Goal: Task Accomplishment & Management: Manage account settings

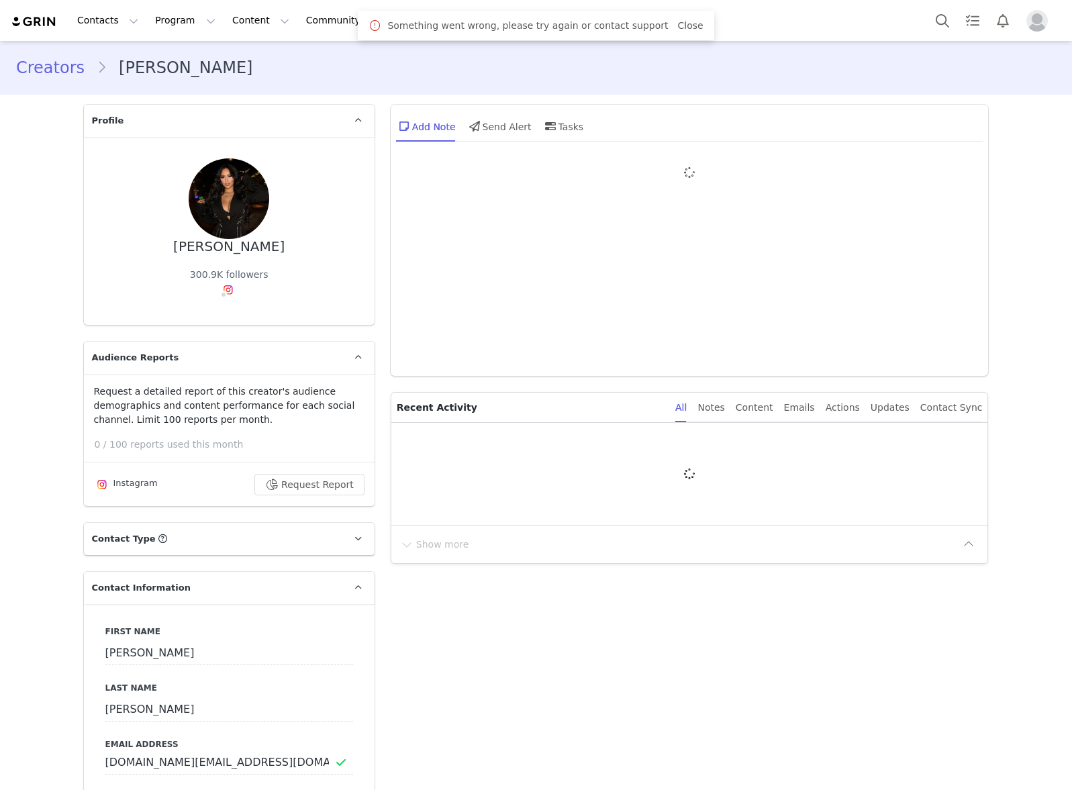
type input "+1 ([GEOGRAPHIC_DATA])"
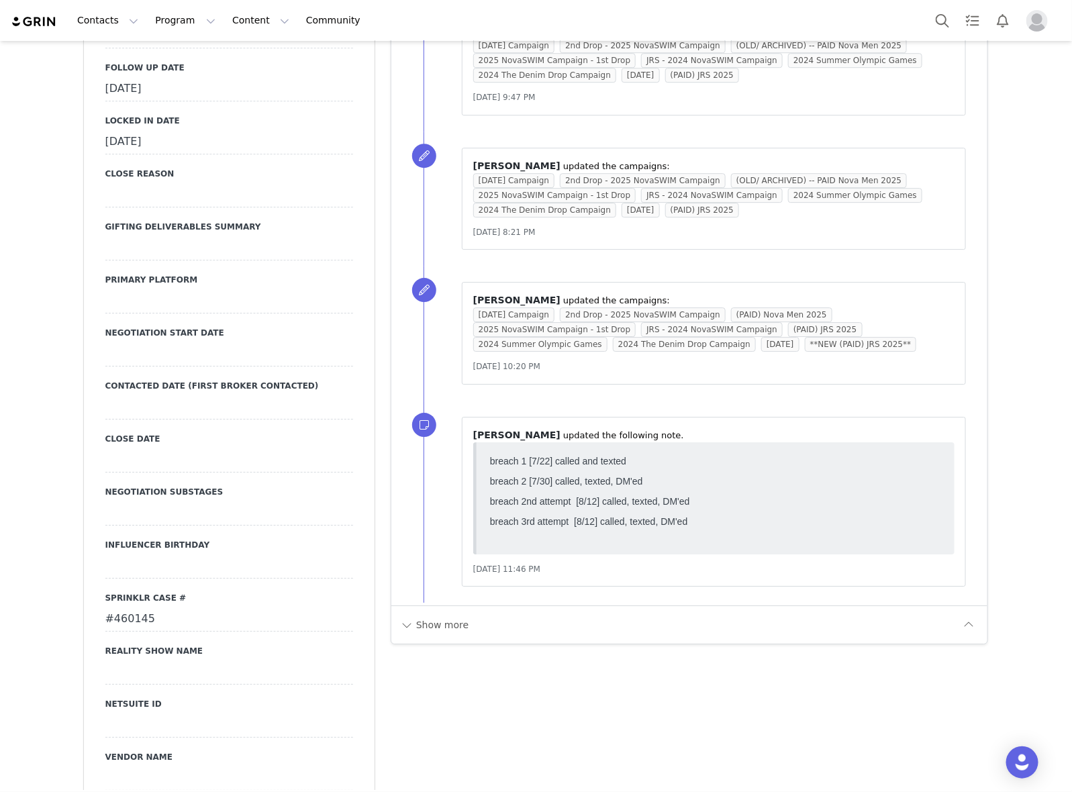
scroll to position [1594, 0]
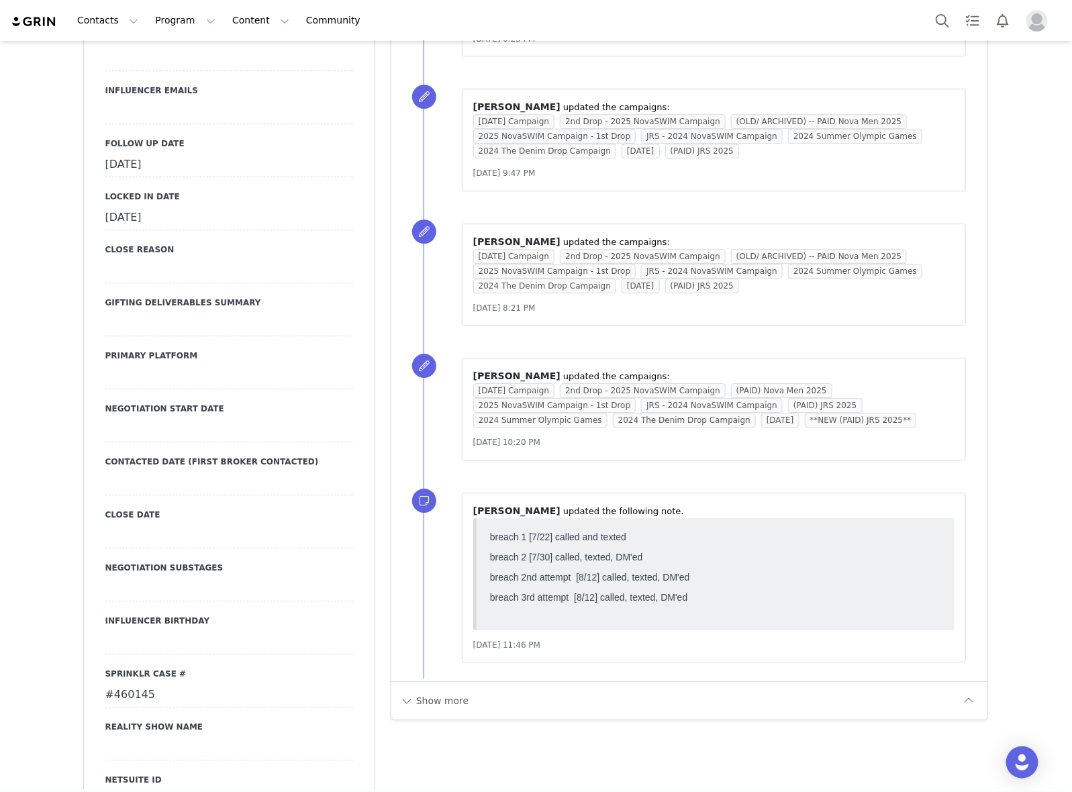
click at [215, 138] on label "Follow Up Date" at bounding box center [229, 144] width 248 height 12
click at [211, 153] on div "[DATE]" at bounding box center [229, 165] width 248 height 24
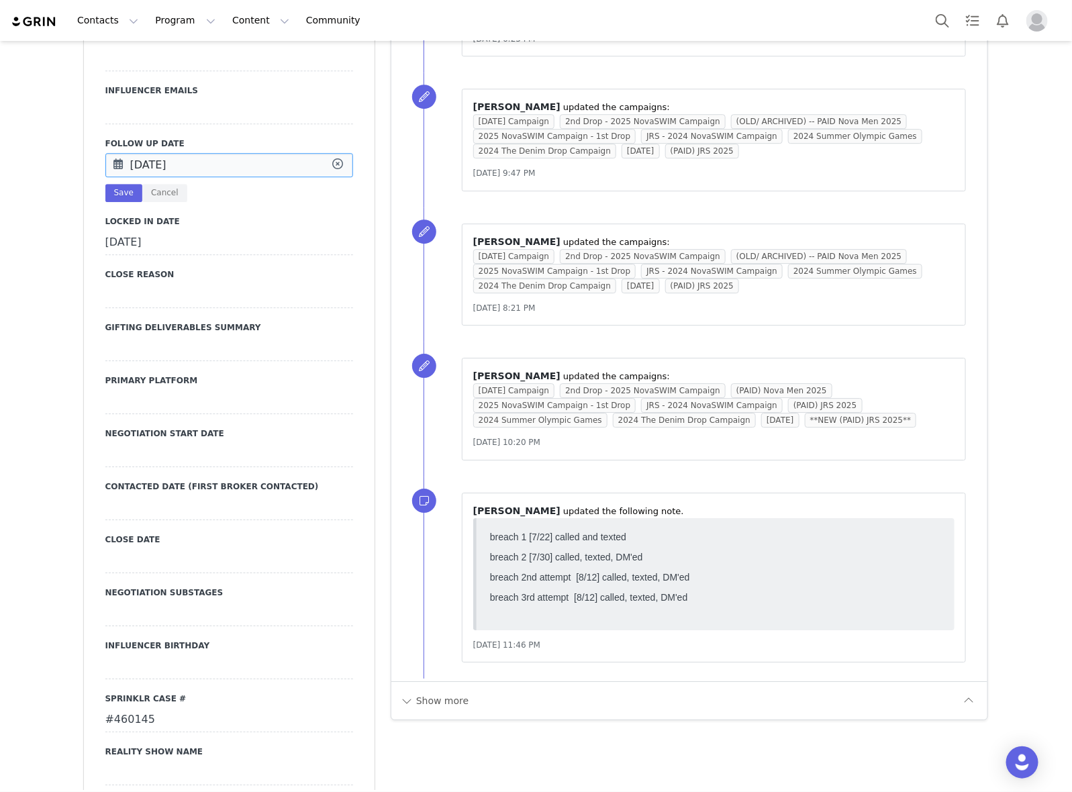
click at [211, 153] on input "[DATE]" at bounding box center [229, 165] width 248 height 24
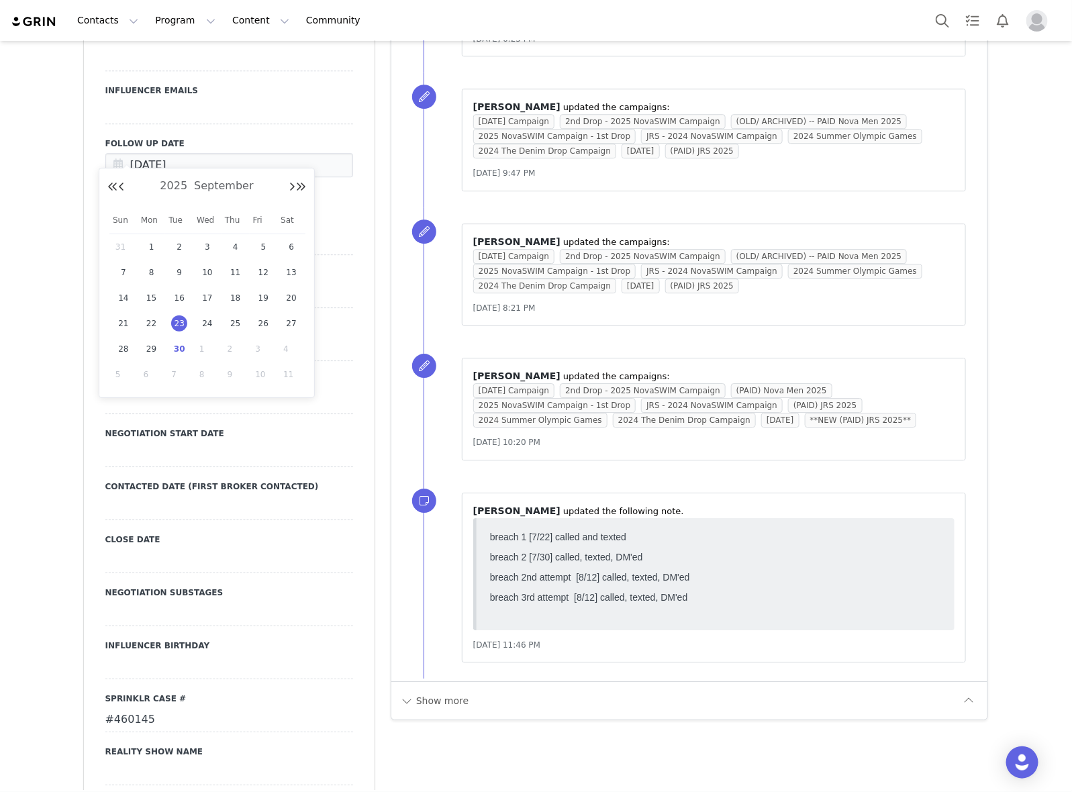
click at [174, 350] on span "30" at bounding box center [179, 349] width 16 height 16
type input "[DATE]"
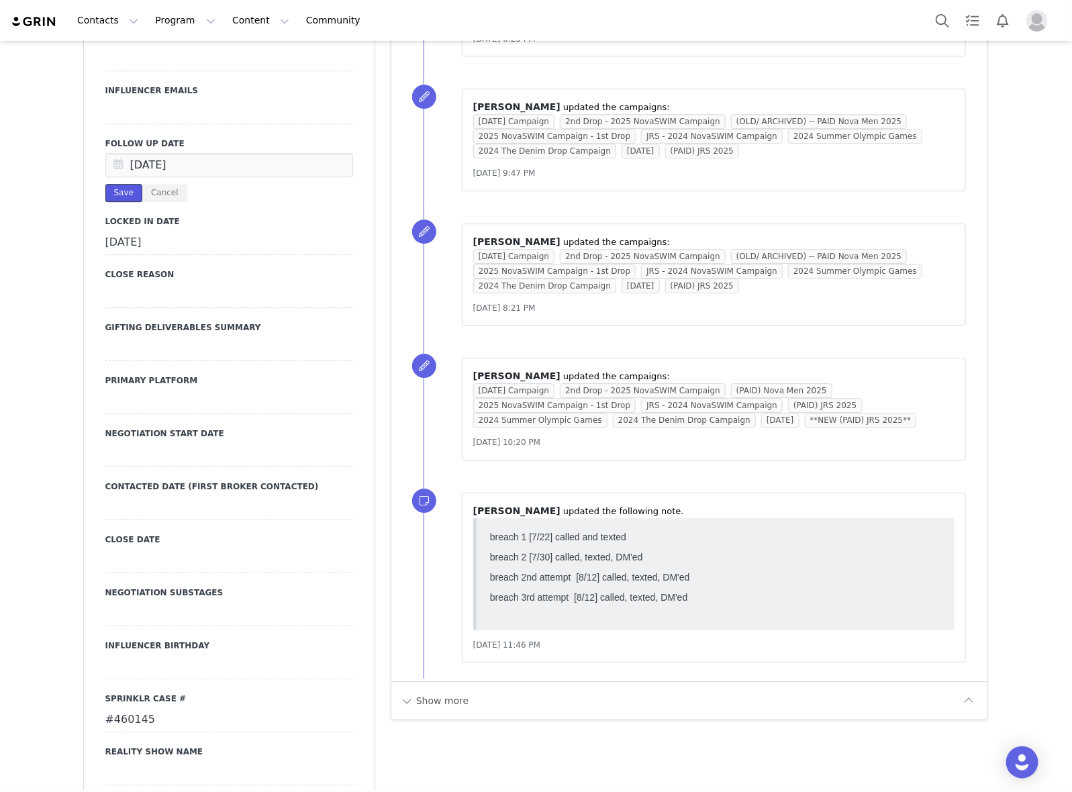
click at [106, 184] on button "Save" at bounding box center [123, 193] width 37 height 18
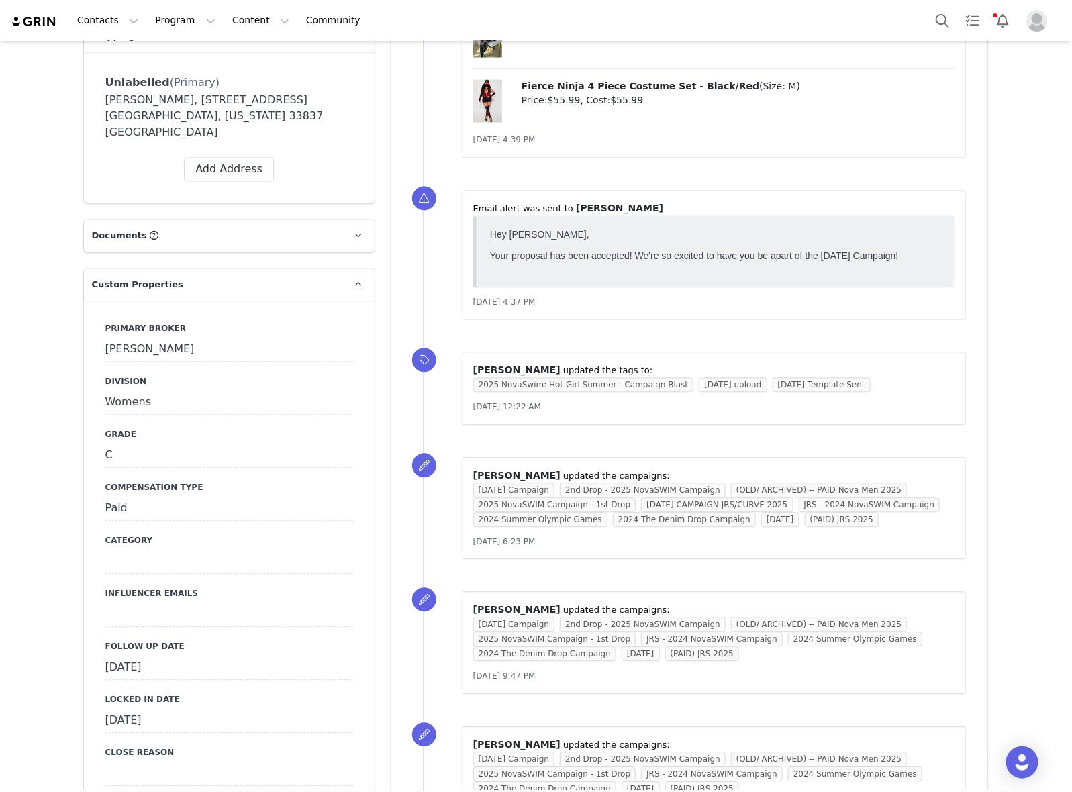
scroll to position [1510, 0]
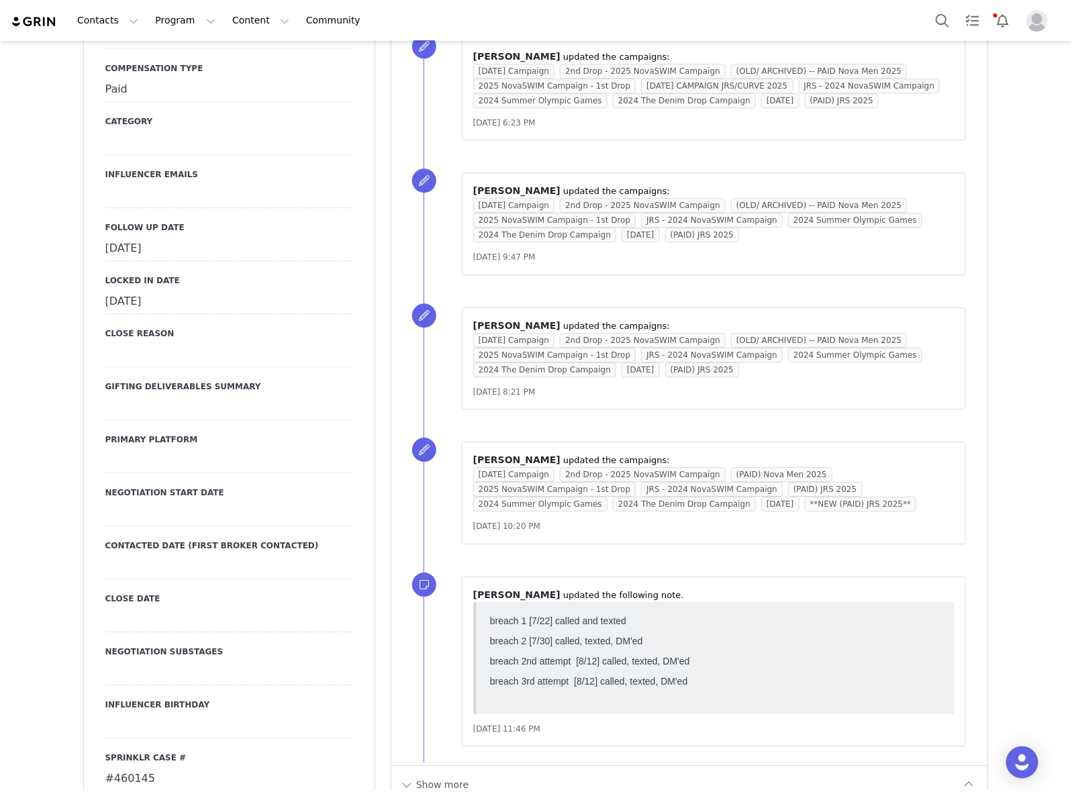
click at [156, 237] on div "[DATE]" at bounding box center [229, 249] width 248 height 24
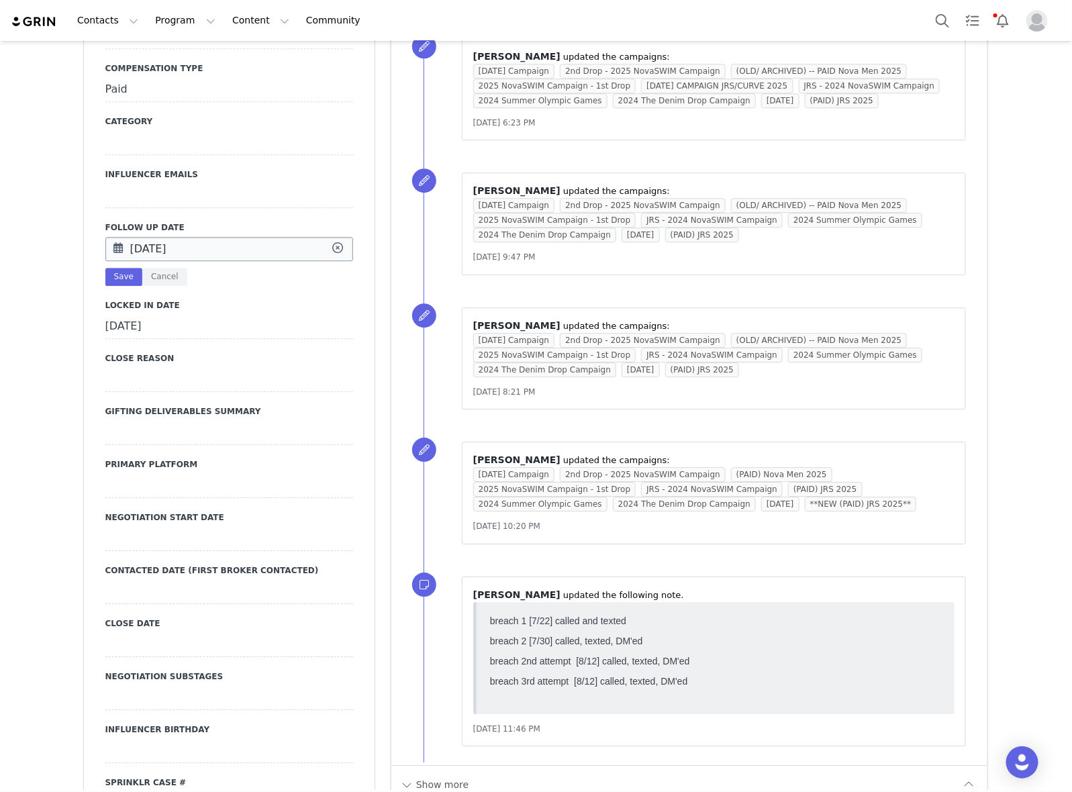
click at [199, 237] on input "[DATE]" at bounding box center [229, 249] width 248 height 24
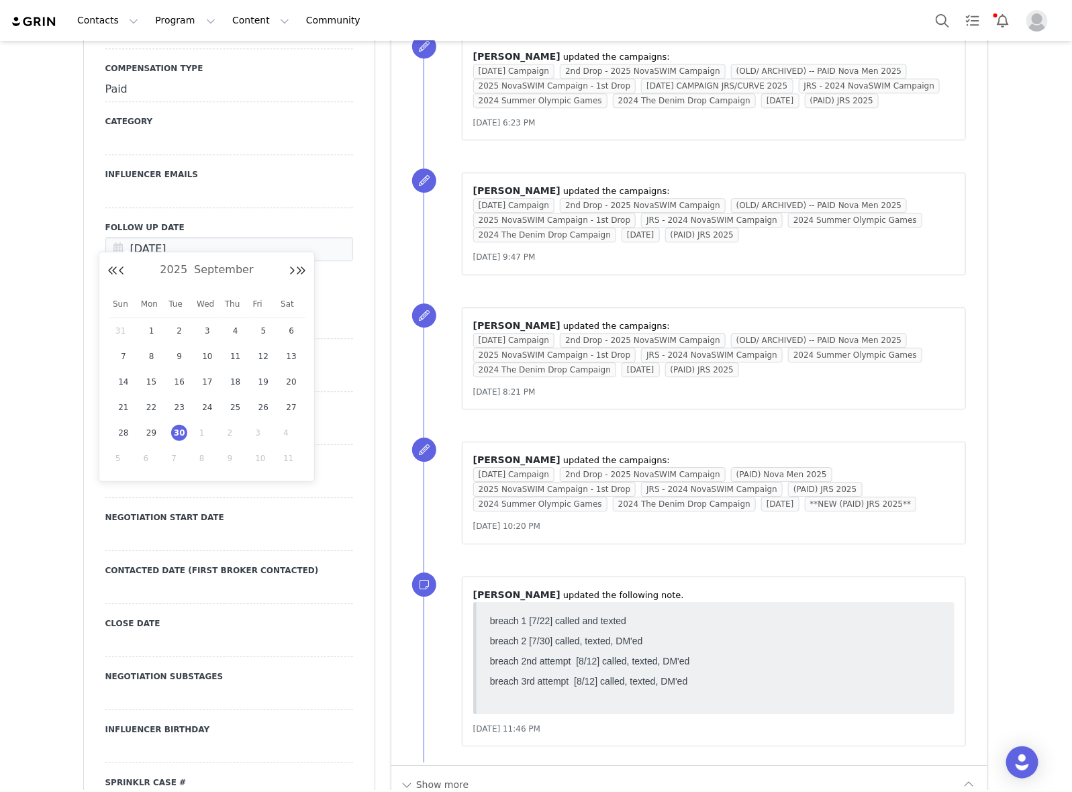
drag, startPoint x: 166, startPoint y: 464, endPoint x: 170, endPoint y: 456, distance: 8.4
click at [166, 461] on div "7" at bounding box center [179, 458] width 28 height 20
type input "[DATE]"
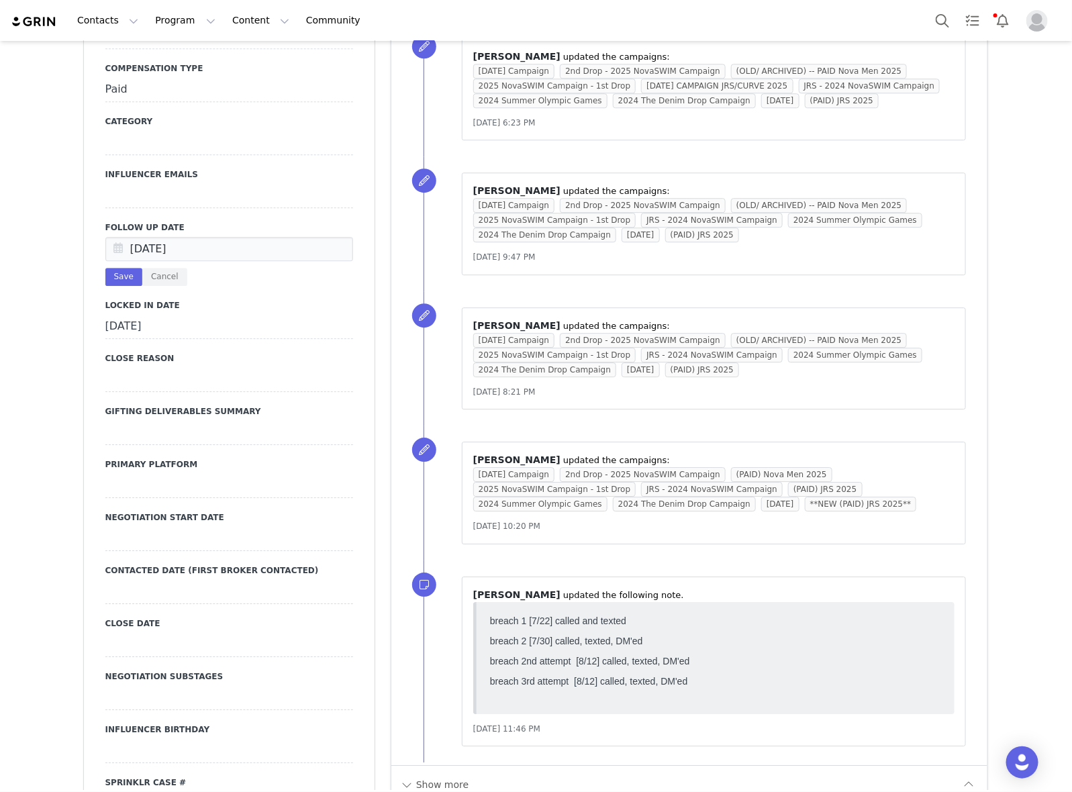
click at [168, 248] on div "Oct 07 2025 Save Cancel" at bounding box center [229, 261] width 248 height 49
click at [156, 268] on button "Cancel" at bounding box center [164, 277] width 45 height 18
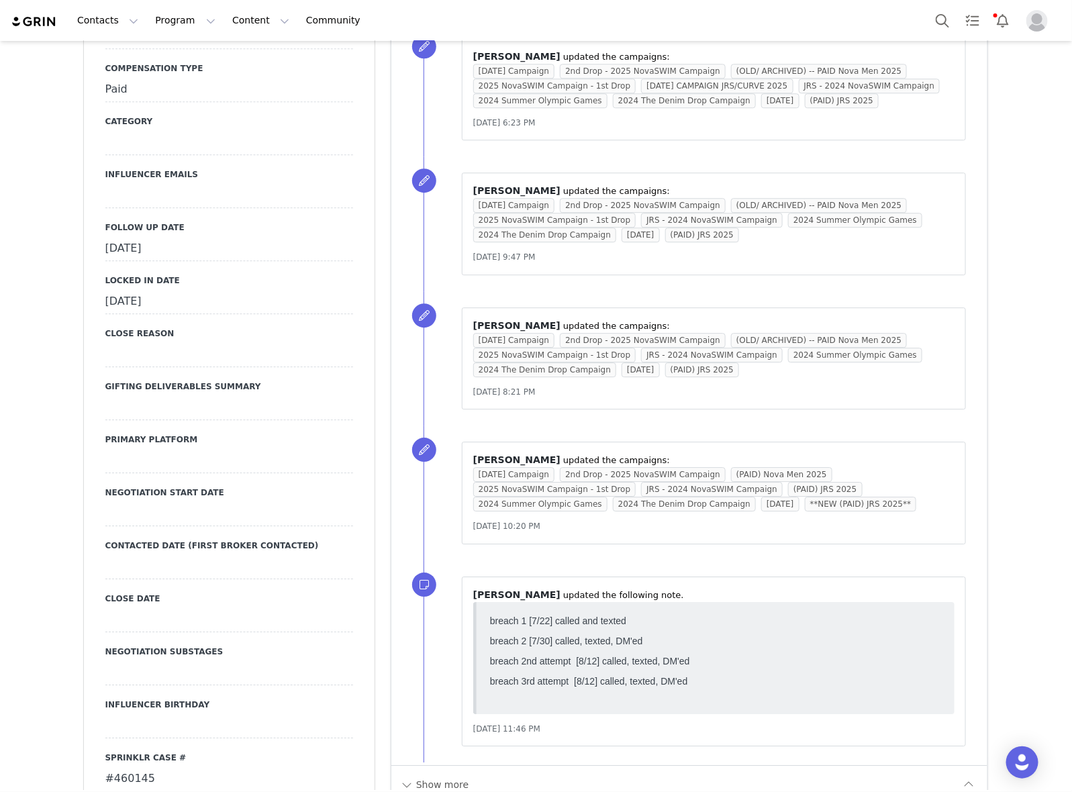
click at [245, 221] on label "Follow Up Date" at bounding box center [229, 227] width 248 height 12
click at [242, 221] on div "Follow Up Date September 30th, 2025" at bounding box center [229, 241] width 248 height 40
click at [240, 237] on div "[DATE]" at bounding box center [229, 249] width 248 height 24
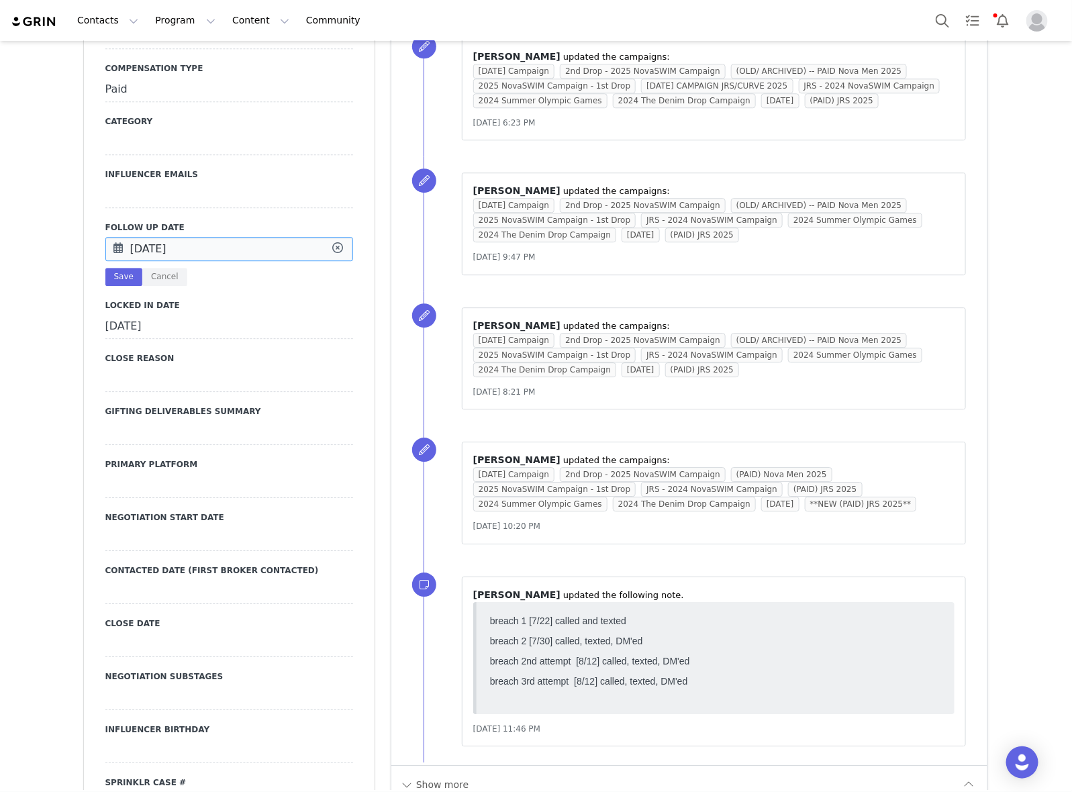
click at [240, 237] on input "[DATE]" at bounding box center [229, 249] width 248 height 24
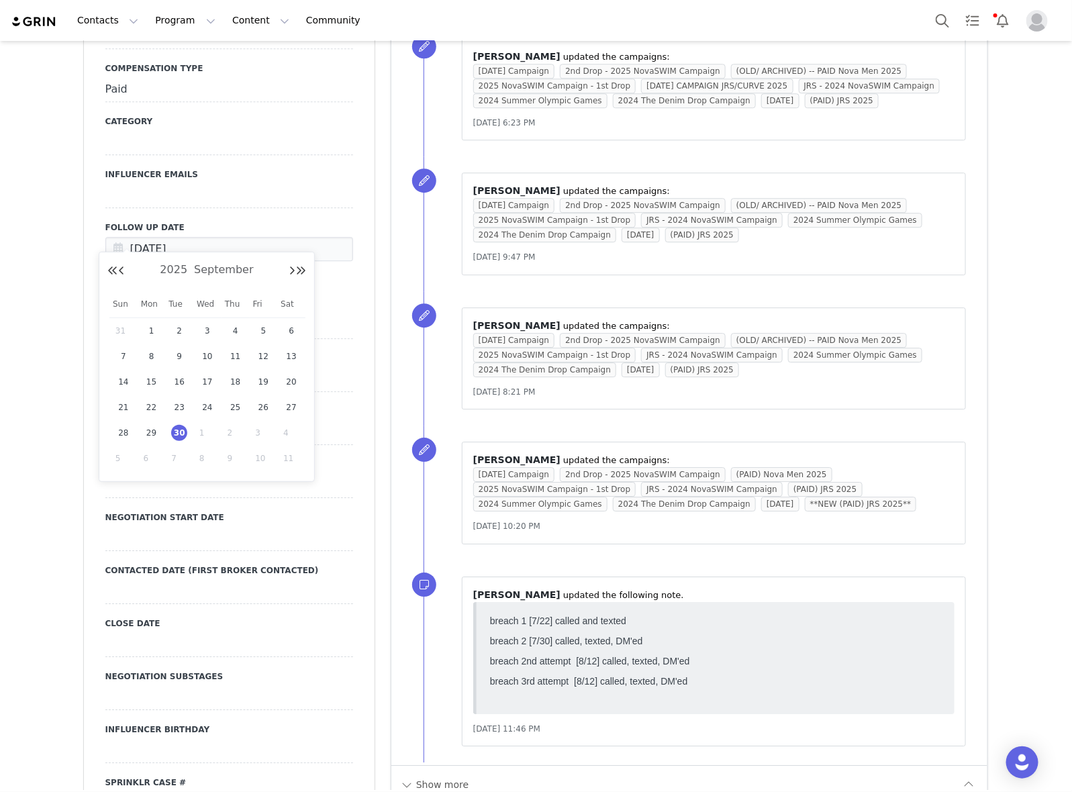
click at [182, 451] on span "7" at bounding box center [179, 458] width 16 height 16
type input "[DATE]"
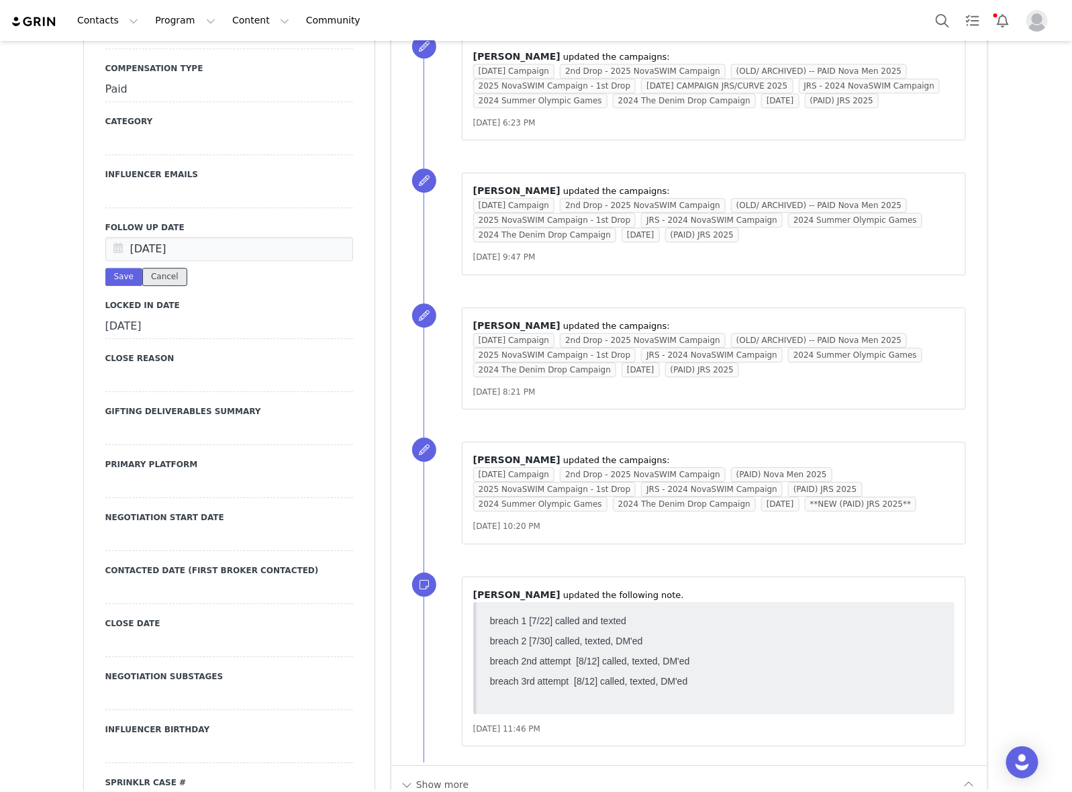
click at [156, 268] on button "Cancel" at bounding box center [164, 277] width 45 height 18
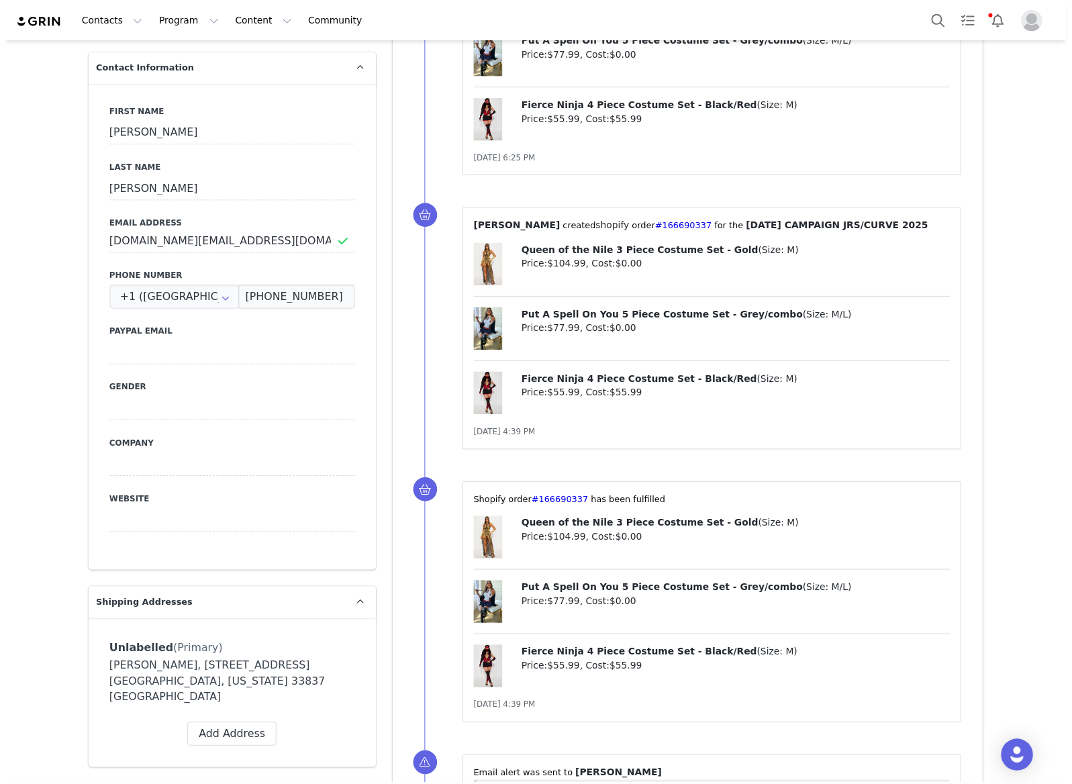
scroll to position [0, 0]
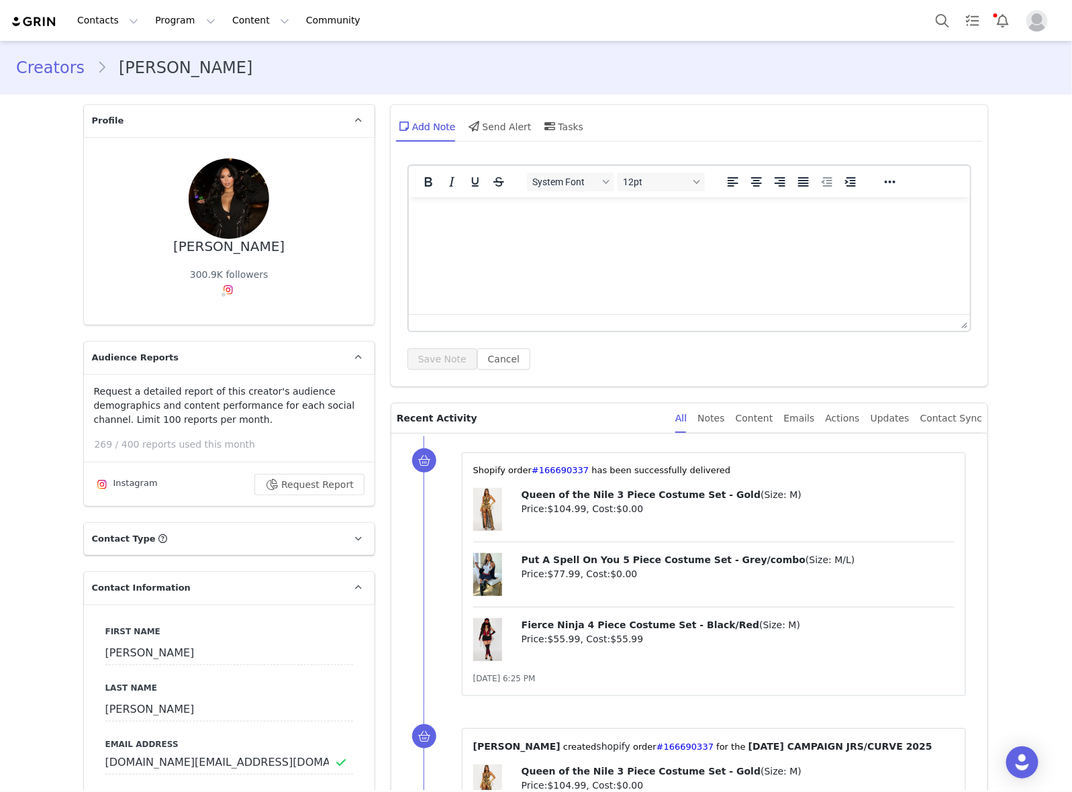
click at [55, 67] on link "Creators" at bounding box center [56, 68] width 81 height 24
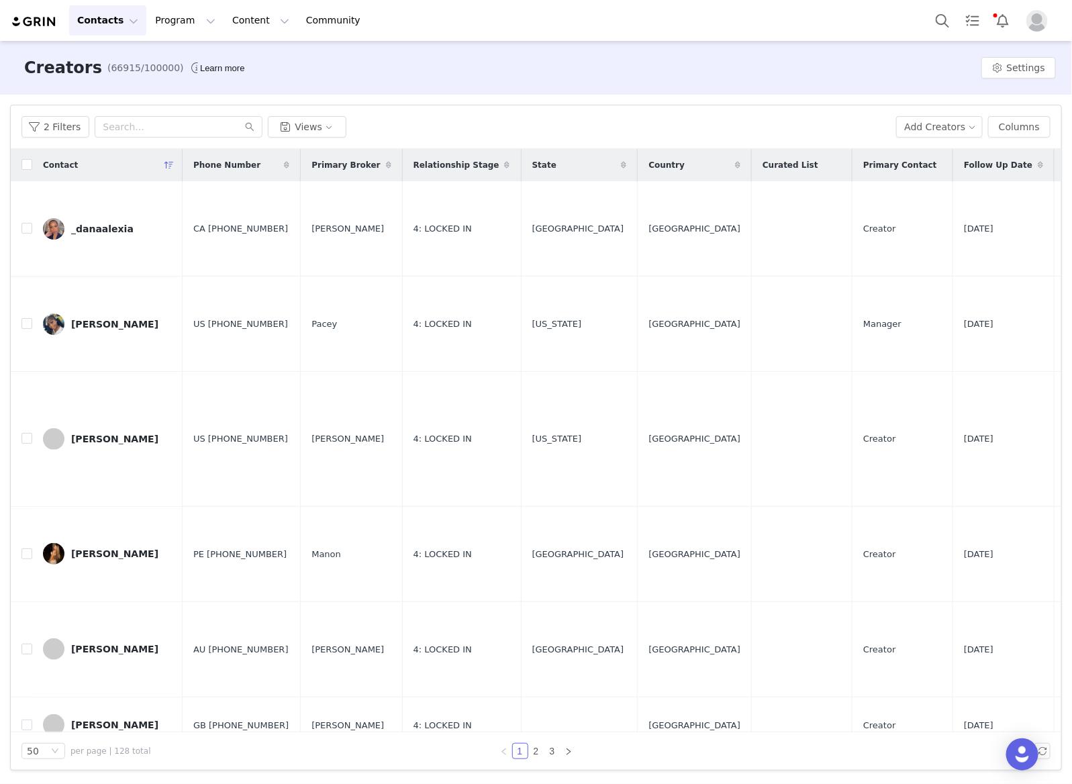
click at [97, 17] on button "Contacts Contacts" at bounding box center [107, 20] width 77 height 30
click at [185, 4] on div "Contacts Contacts Creators Prospects Applicants Program Program Activations Cam…" at bounding box center [536, 20] width 1072 height 41
click at [177, 12] on button "Program Program" at bounding box center [185, 20] width 77 height 30
click at [215, 89] on div "Campaigns" at bounding box center [191, 84] width 90 height 14
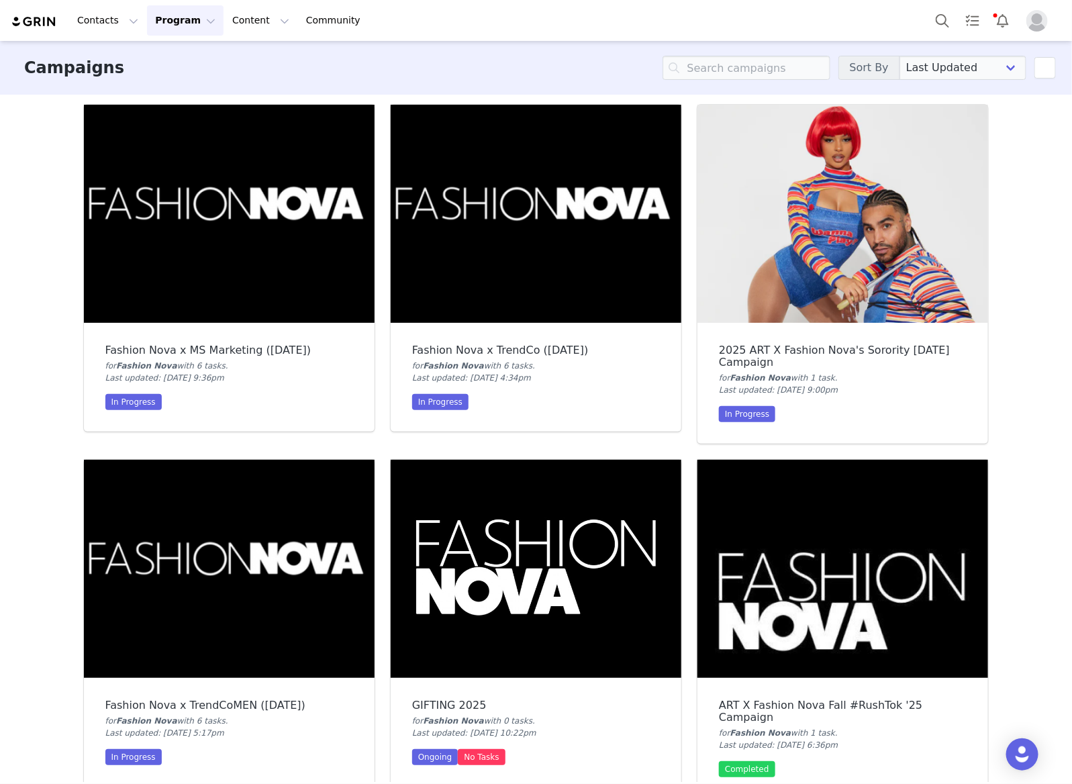
click at [790, 84] on div "Campaigns Sort By Last Updated Newest to Oldest Oldest to Newest Title A-Z Titl…" at bounding box center [536, 68] width 1072 height 54
click at [796, 74] on input at bounding box center [746, 68] width 168 height 24
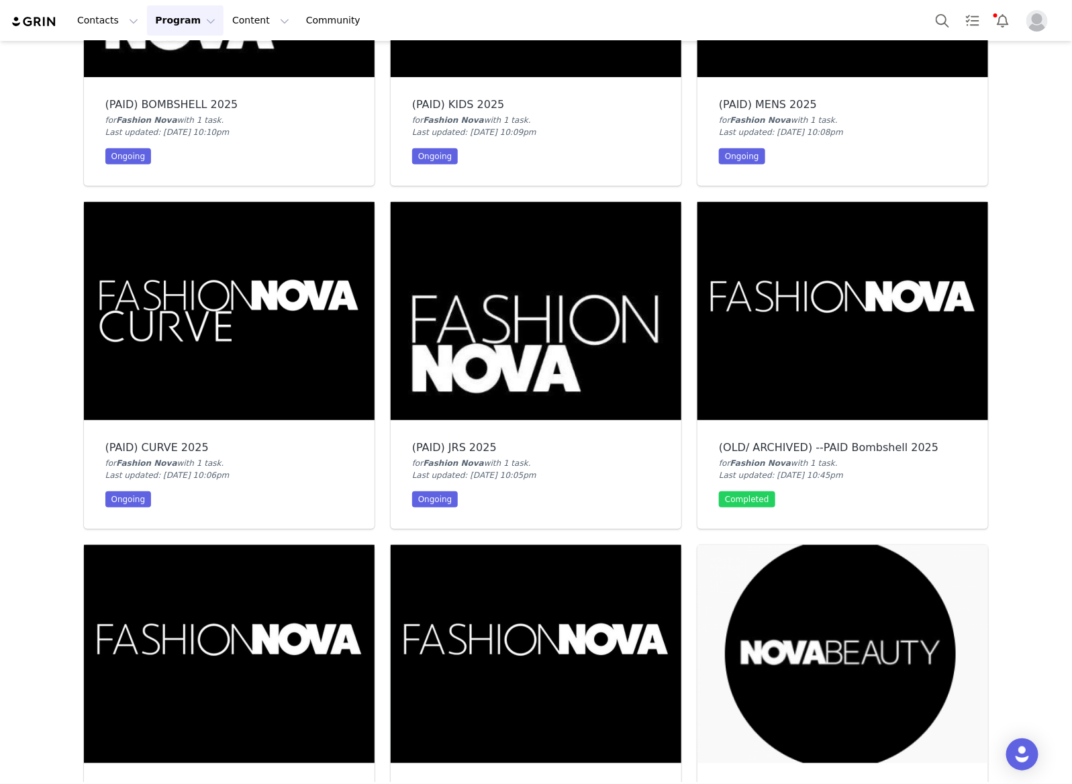
scroll to position [356, 0]
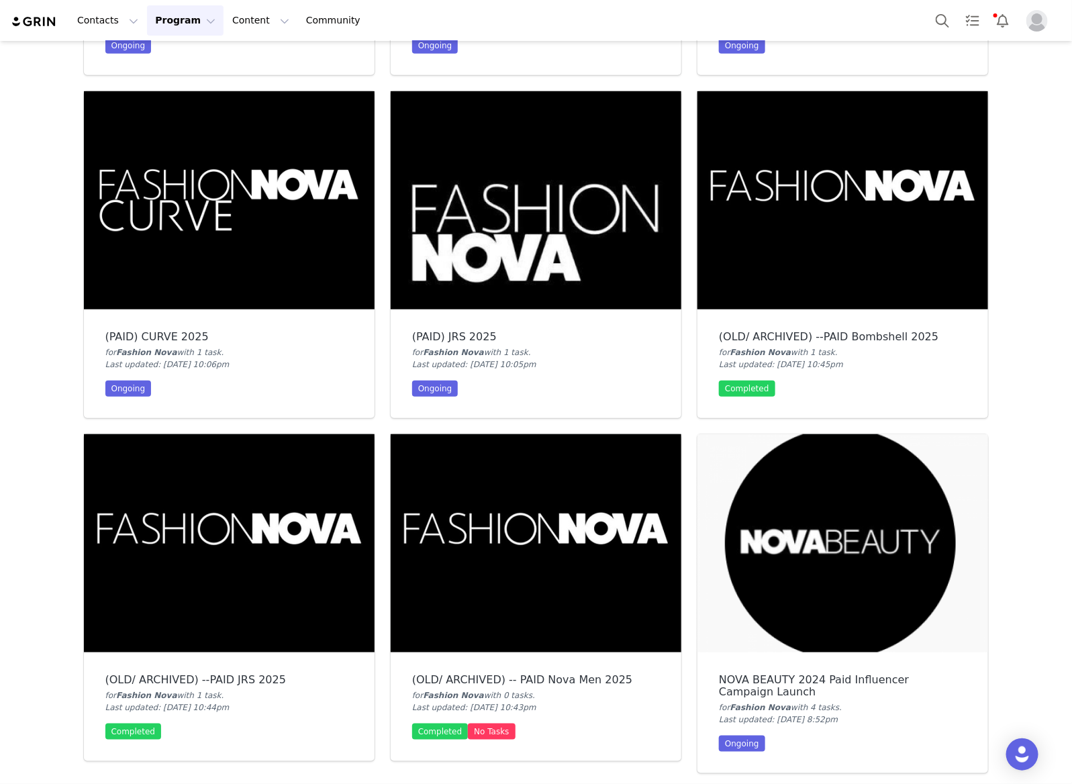
type input "paid"
click at [527, 216] on img at bounding box center [536, 200] width 291 height 218
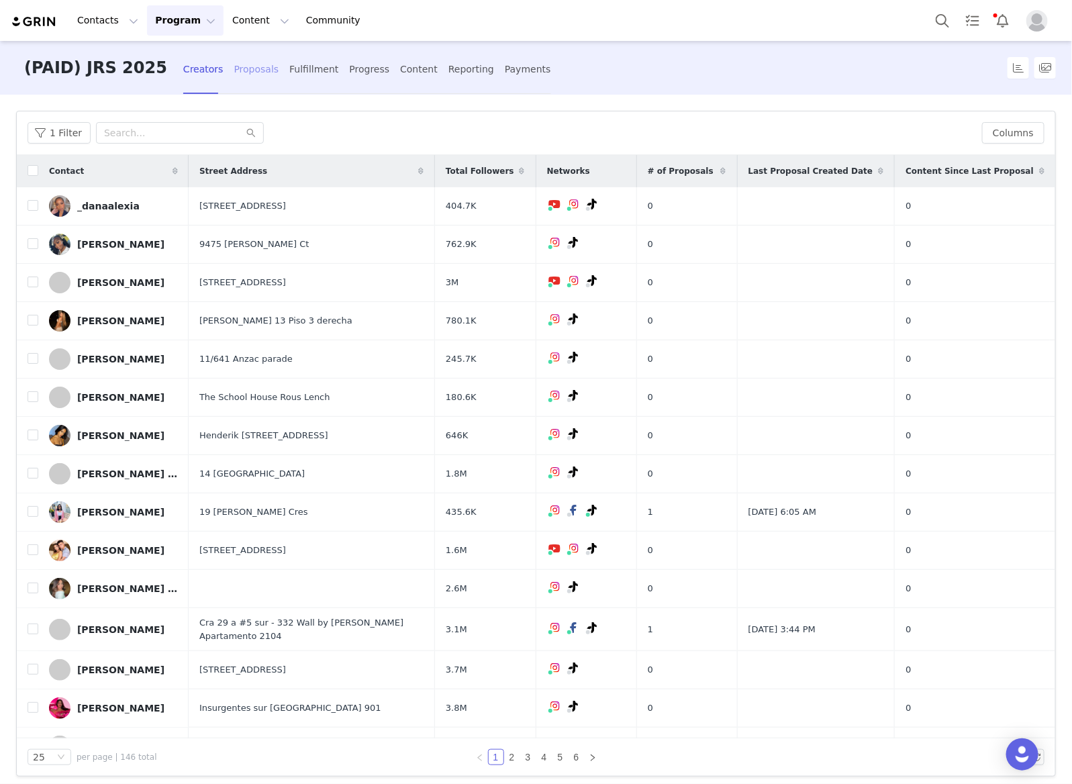
click at [234, 71] on div "Proposals" at bounding box center [256, 70] width 45 height 36
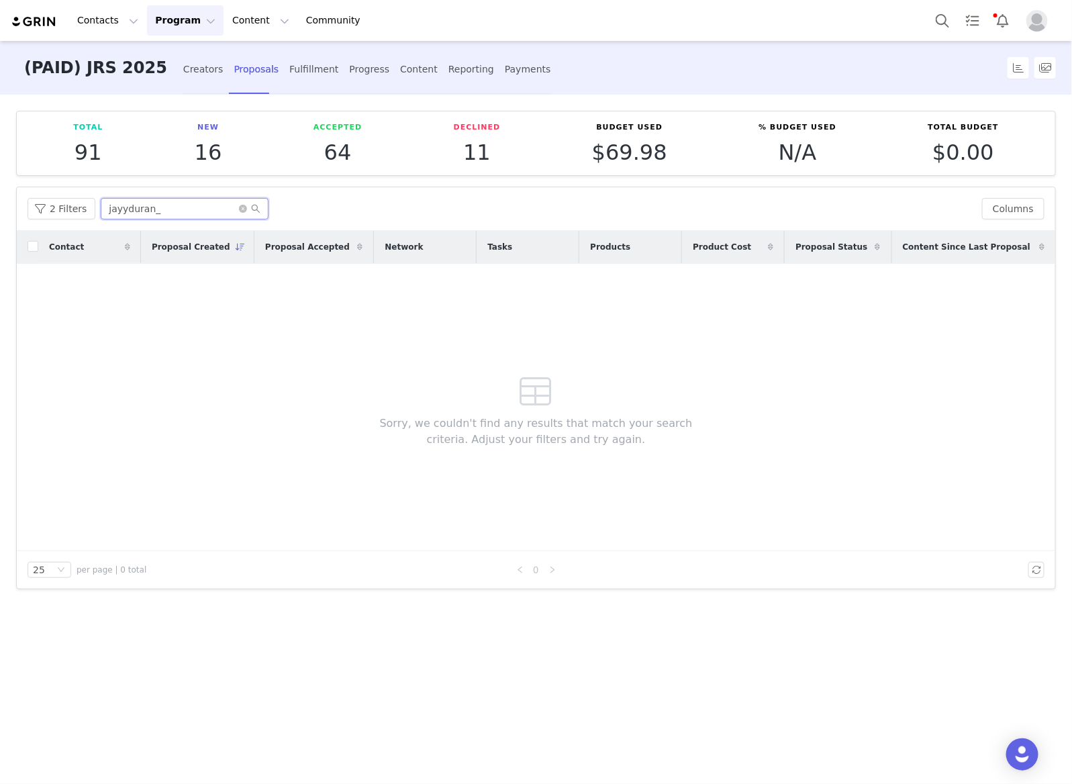
drag, startPoint x: 218, startPoint y: 198, endPoint x: -1, endPoint y: 202, distance: 219.5
click at [0, 202] on html "Contacts Contacts Creators Prospects Applicants Program Program Activations Cam…" at bounding box center [536, 392] width 1072 height 784
paste input "LightSkinKeisha"
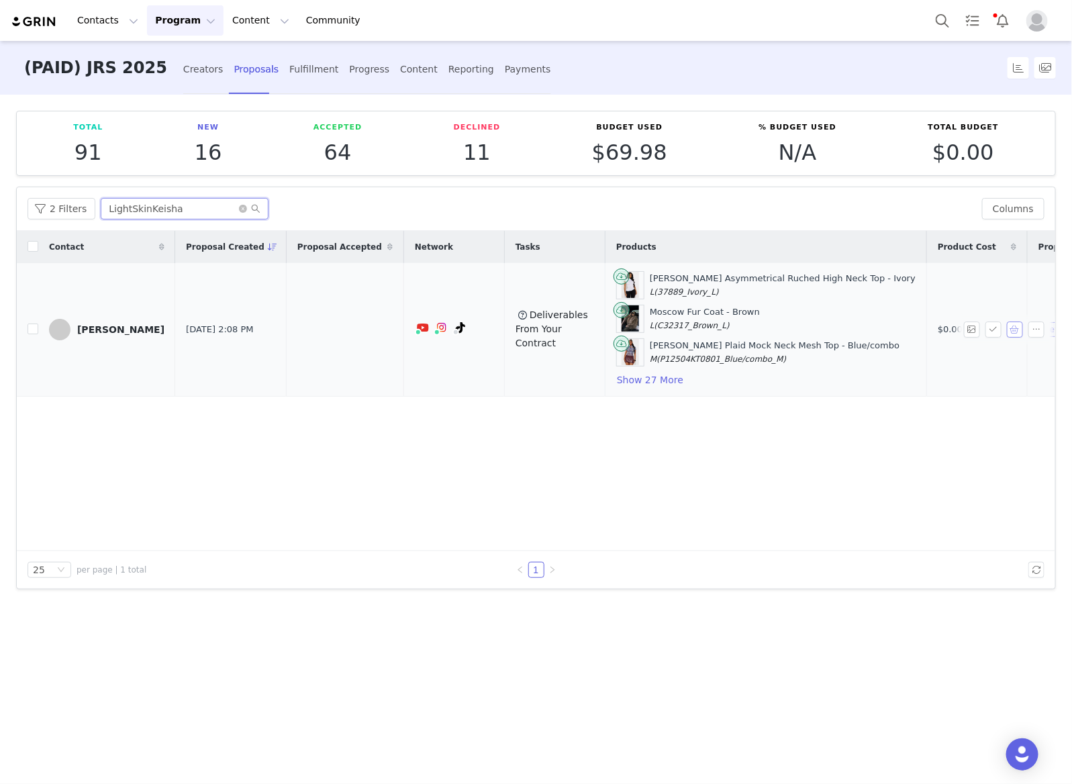
type input "LightSkinKeisha"
click at [1015, 323] on button "button" at bounding box center [1015, 329] width 16 height 16
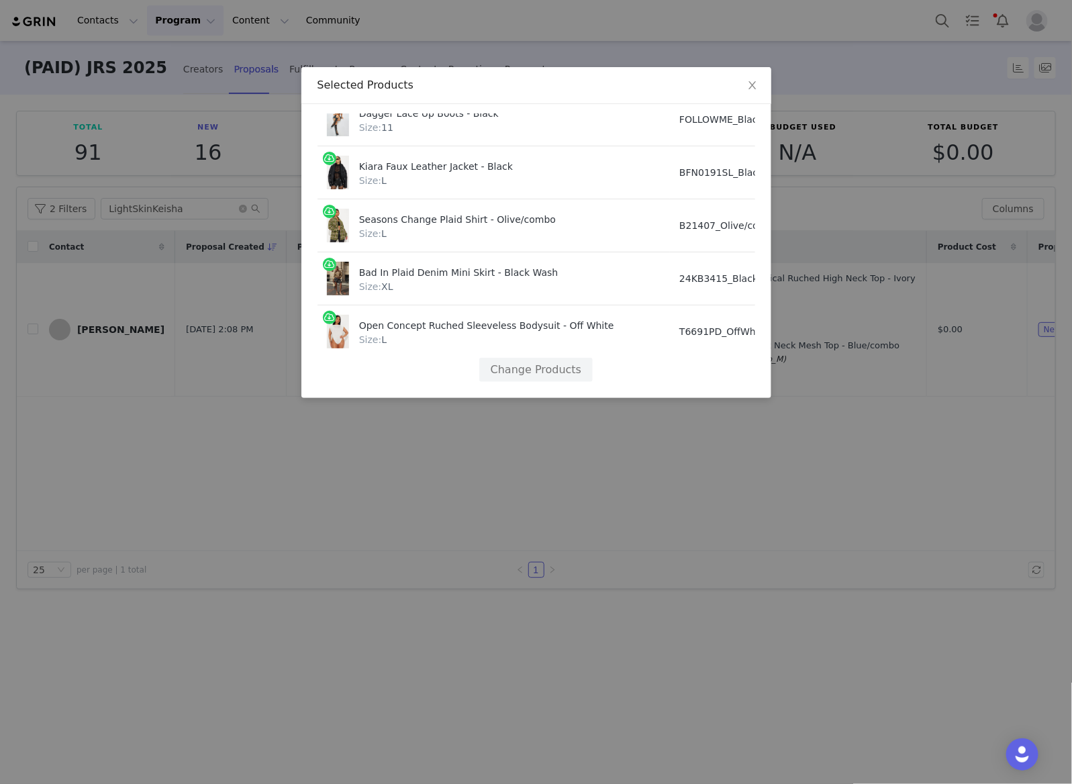
scroll to position [1397, 0]
drag, startPoint x: 568, startPoint y: 368, endPoint x: 701, endPoint y: 381, distance: 133.6
click at [701, 381] on div "Product SKU Cost Price Ines Asymmetrical Ruched High Neck Top - Ivory Size: L 3…" at bounding box center [536, 247] width 438 height 268
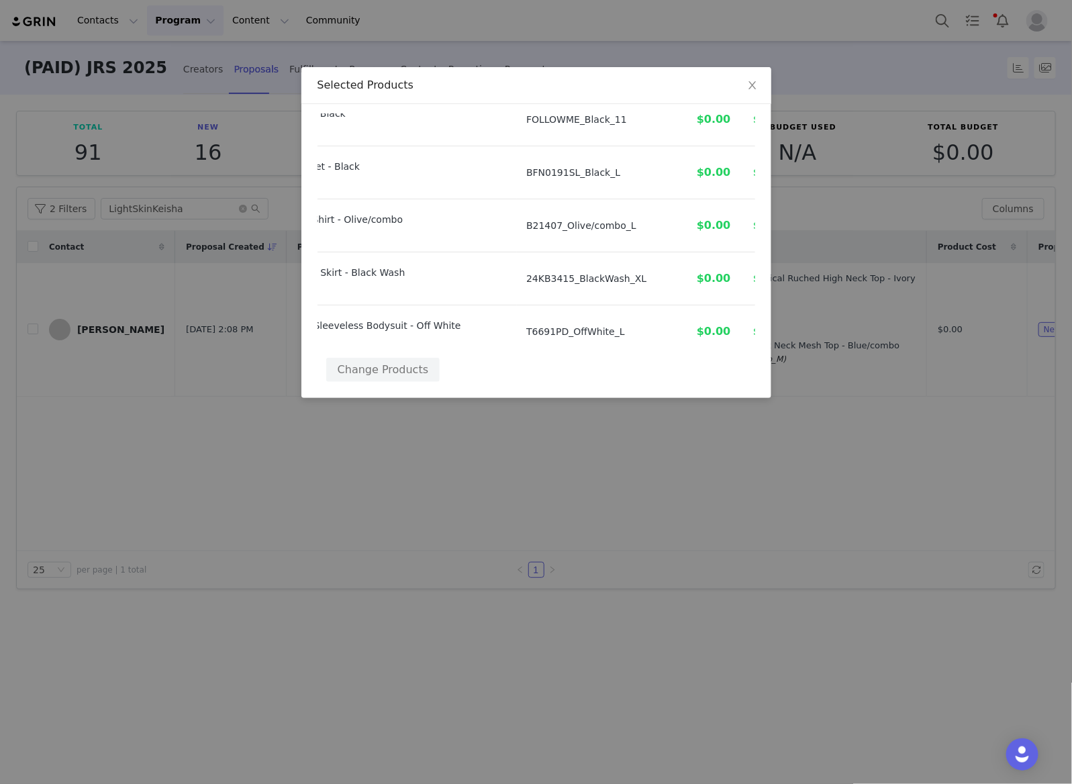
scroll to position [1397, 153]
click at [414, 359] on button "Change Products" at bounding box center [382, 370] width 113 height 24
select select "27767925"
select select "24114286"
select select "27768058"
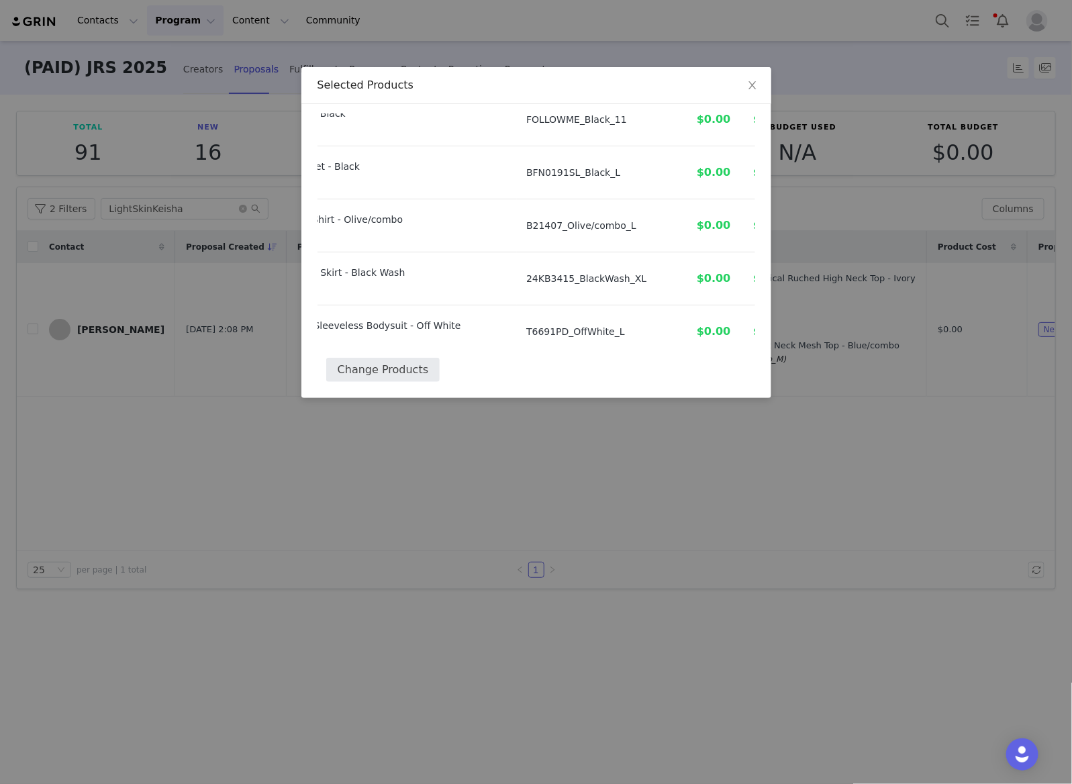
select select "27999287"
select select "18810439"
select select "28059337"
select select "27818983"
select select "28018294"
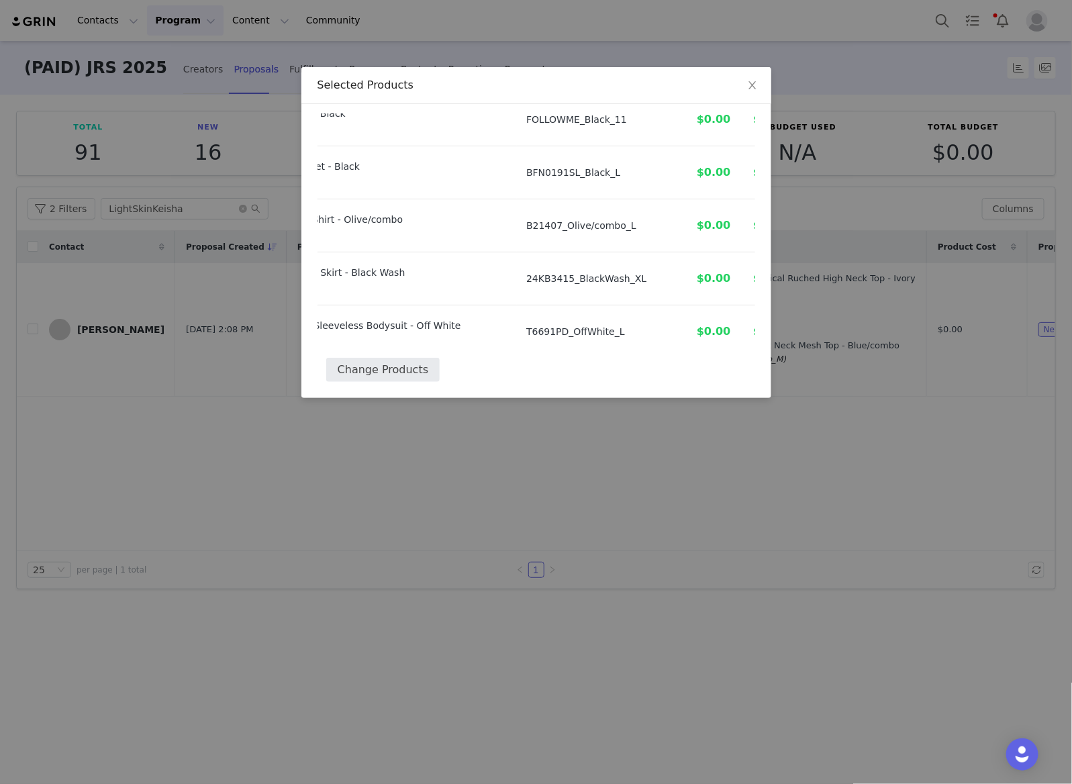
select select "28070328"
select select "27914144"
select select "24218400"
select select "27926173"
select select "27938468"
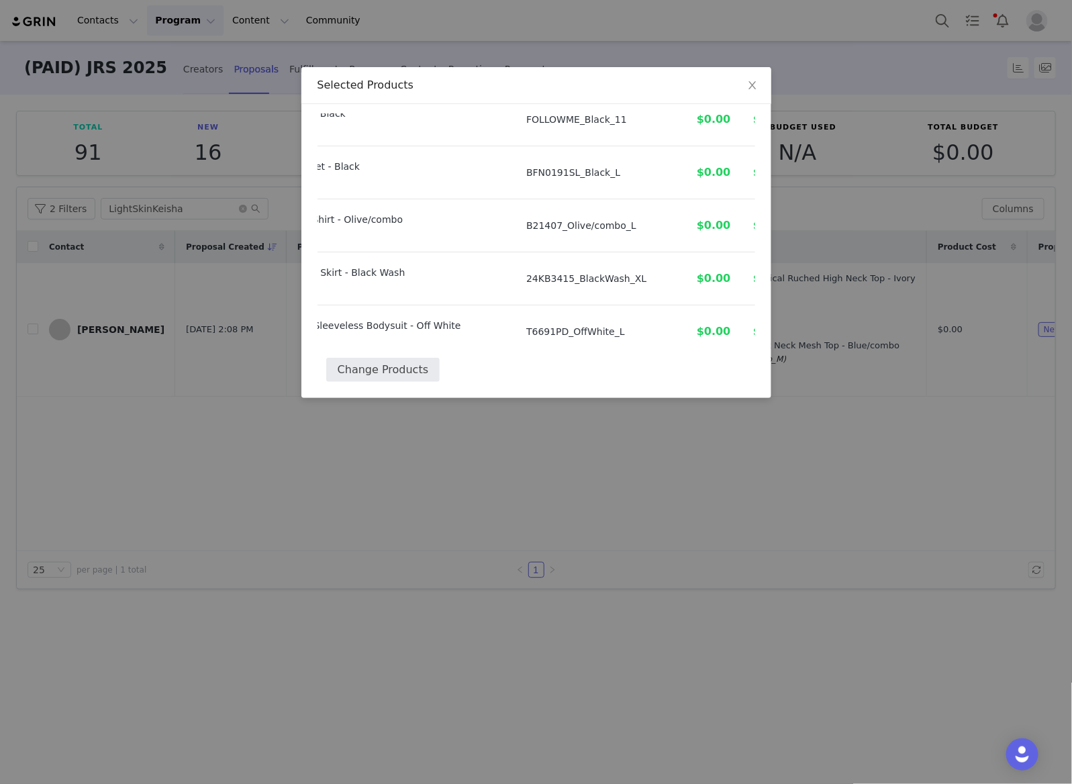
select select "28081574"
select select "26486434"
select select "27678851"
select select "28177334"
select select "27489745"
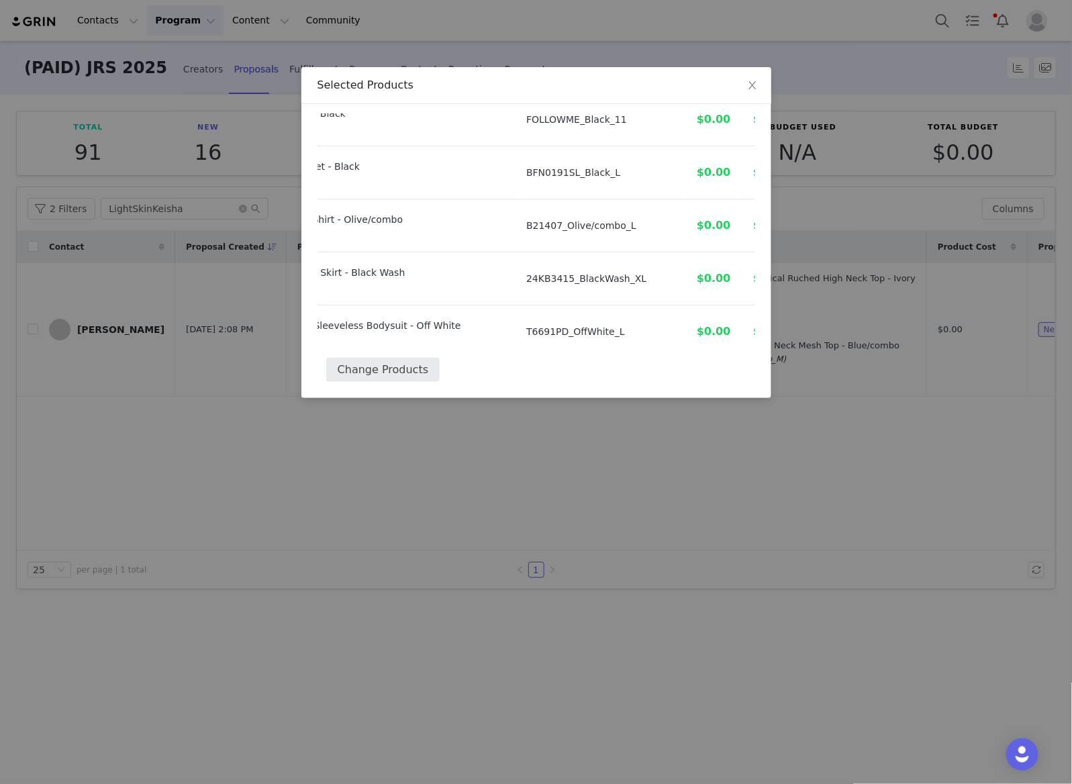
select select "27957663"
select select "27863338"
select select "27561536"
select select "27678970"
select select "24129526"
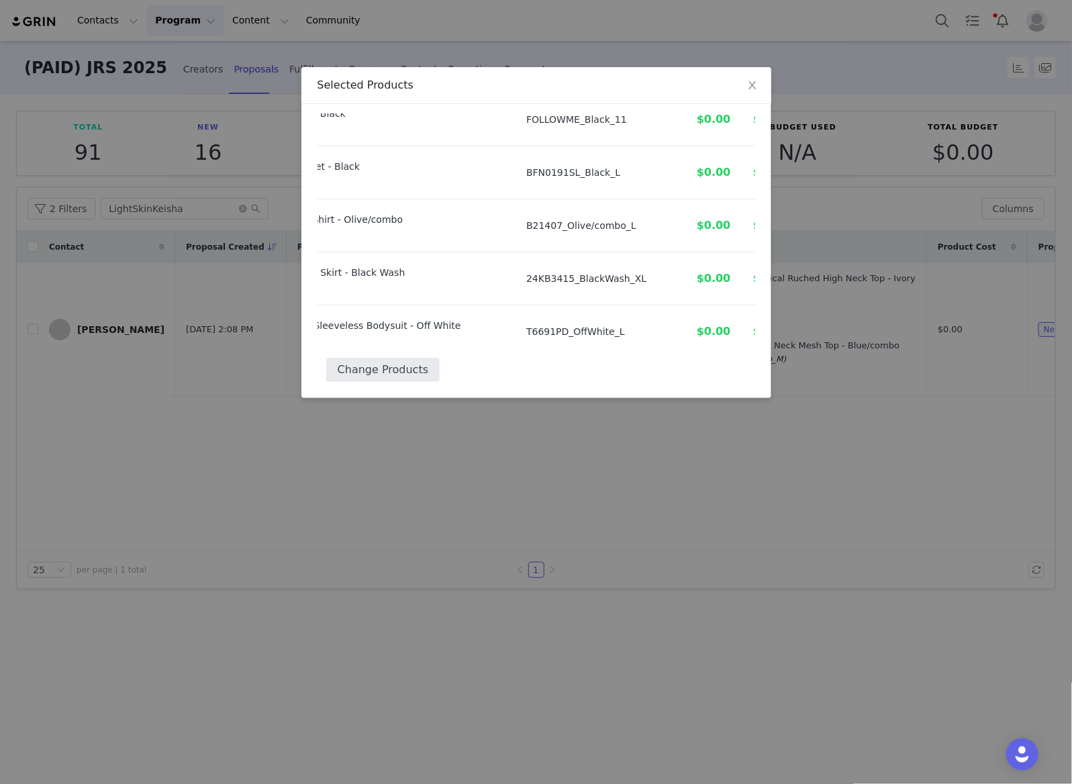
select select "27262754"
select select "24160362"
select select "25636448"
select select "27475453"
select select "23421086"
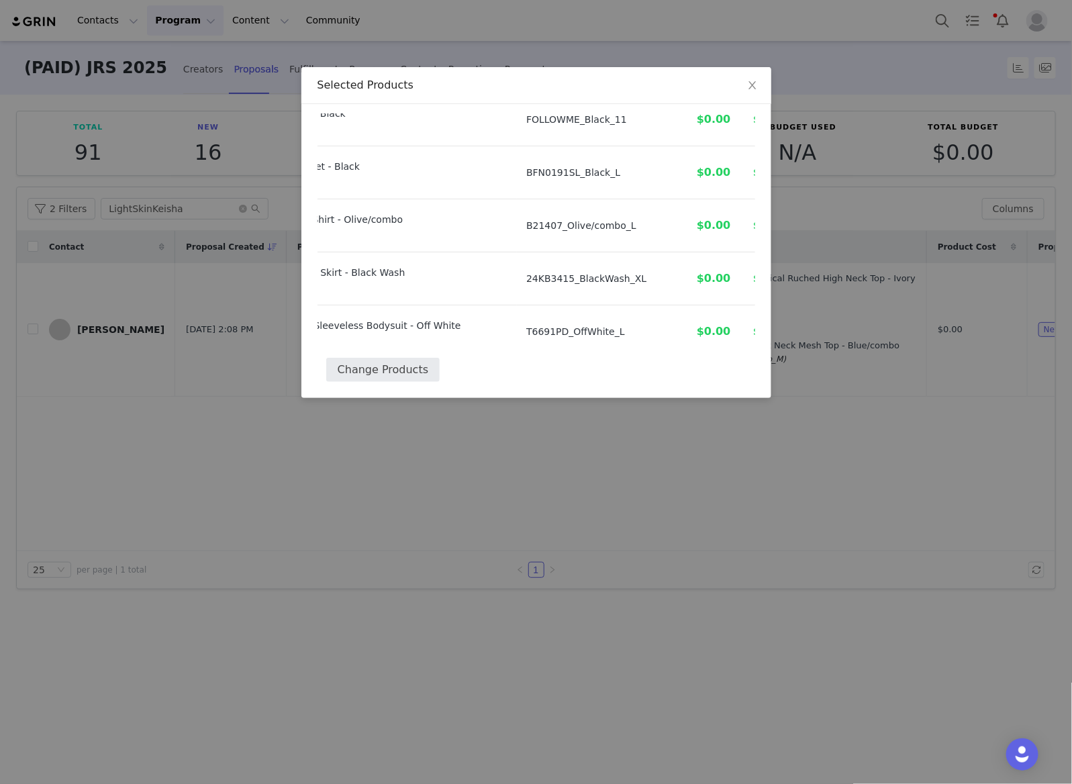
select select "24864309"
select select "26762599"
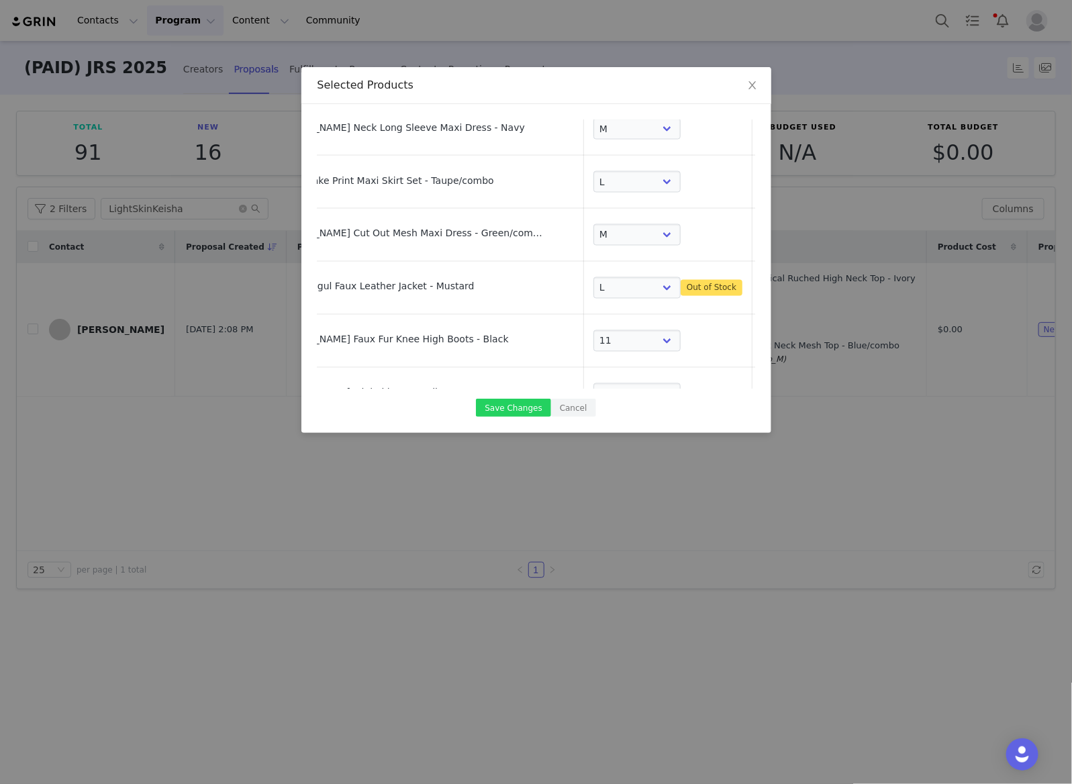
scroll to position [1417, 87]
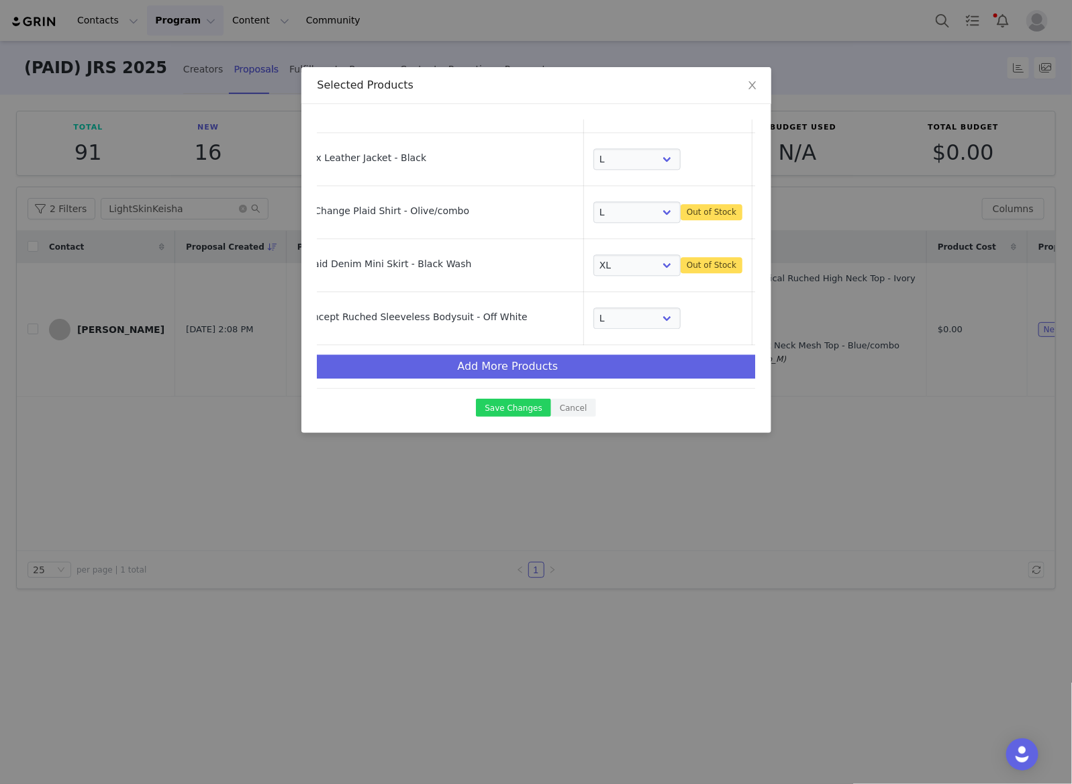
click at [762, 260] on link at bounding box center [768, 266] width 13 height 13
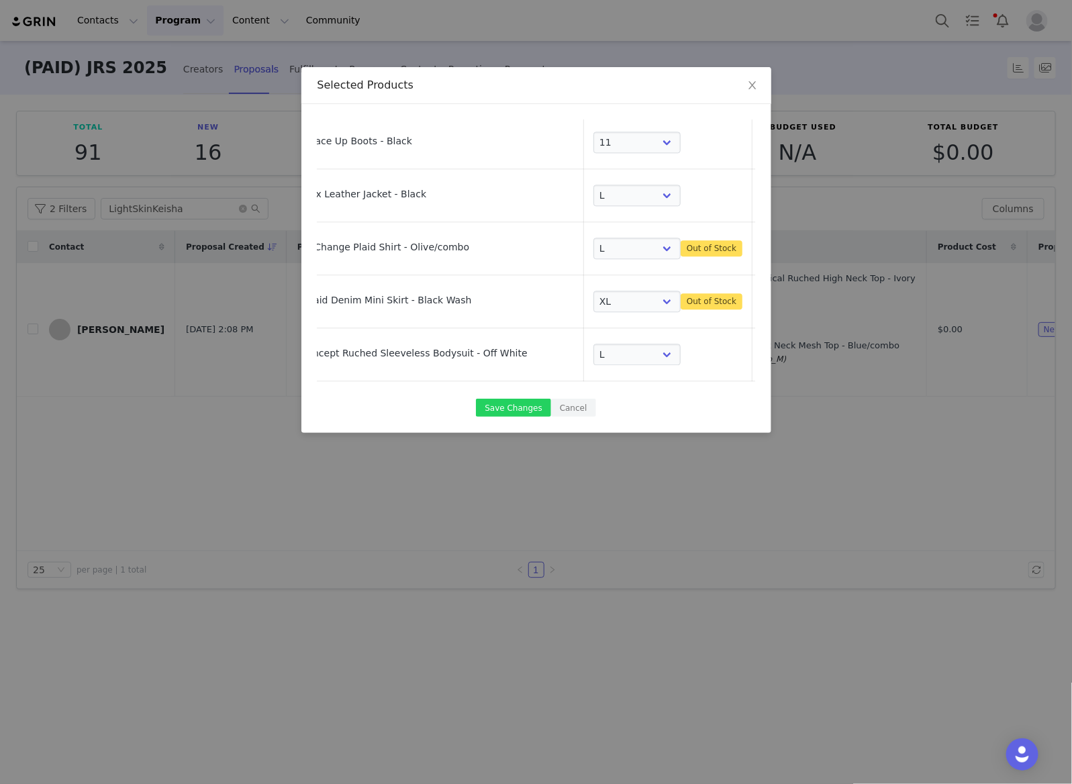
select select "26762599"
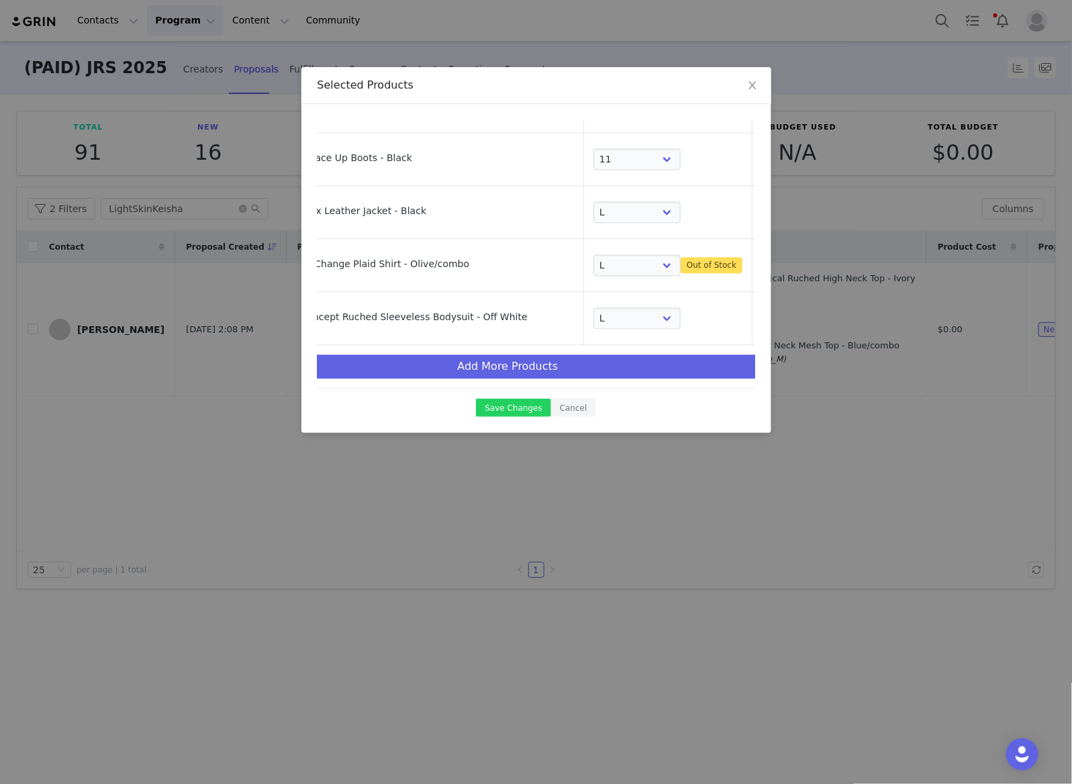
click at [762, 260] on link at bounding box center [768, 266] width 13 height 13
select select "26762599"
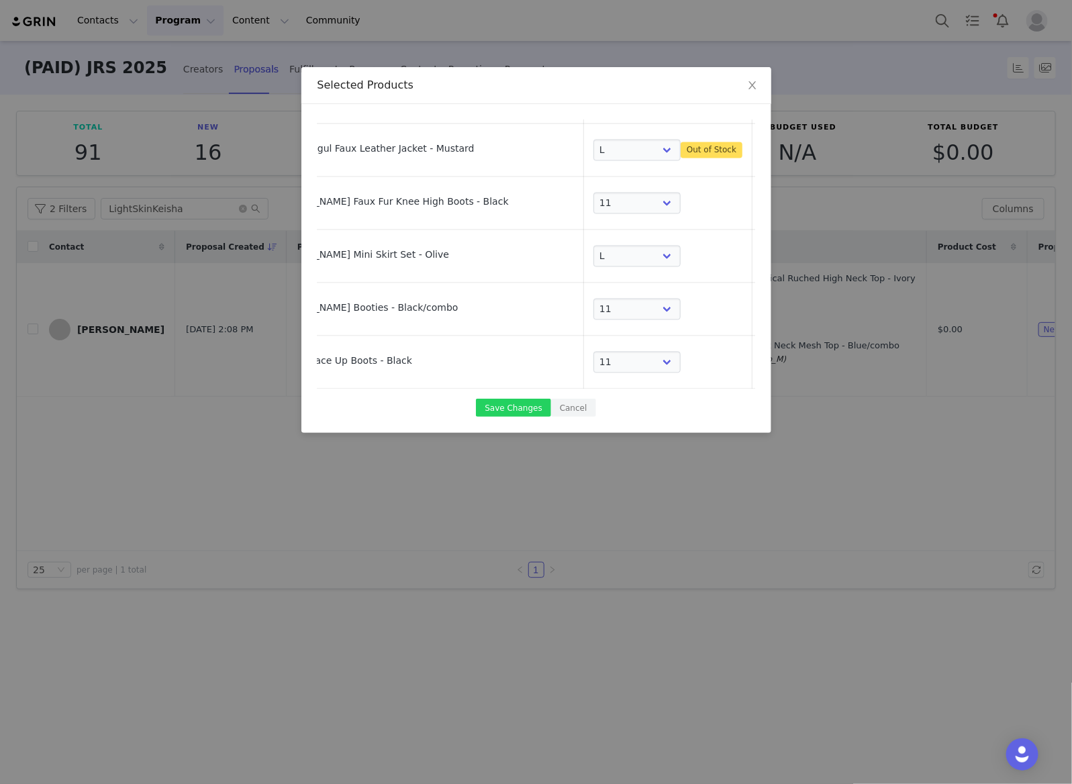
click at [762, 152] on link at bounding box center [768, 152] width 13 height 13
select select "24129526"
select select "27262754"
select select "24160362"
select select "25636448"
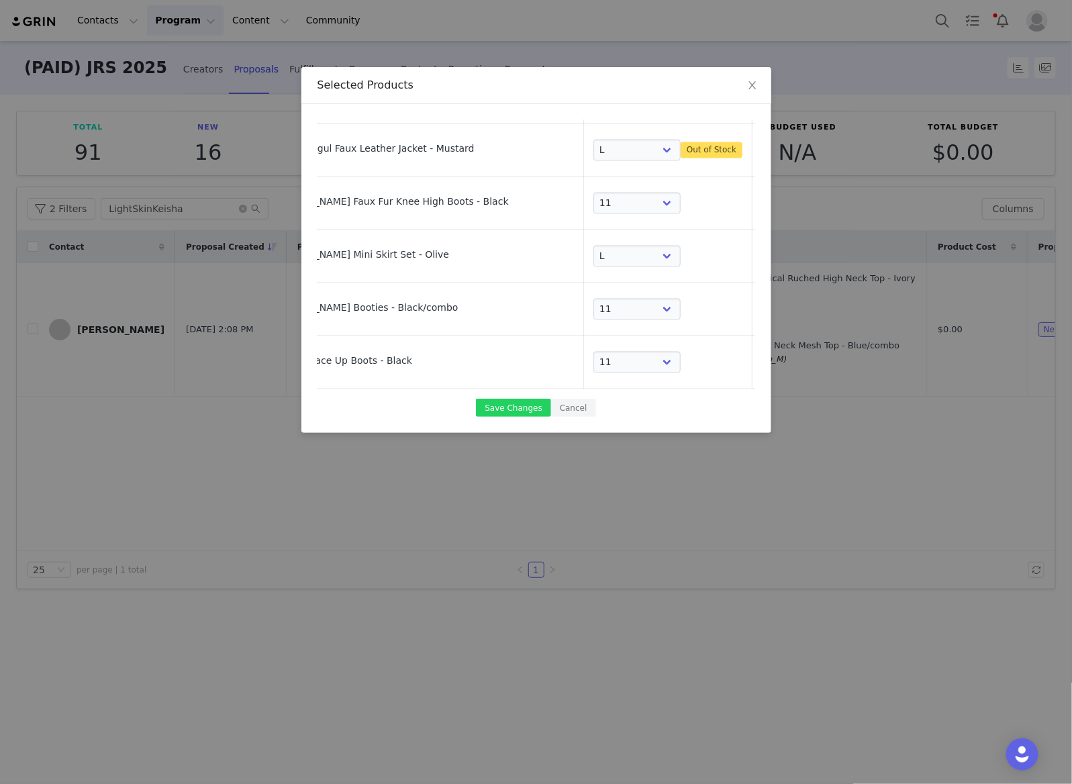
select select "27475453"
select select "26762599"
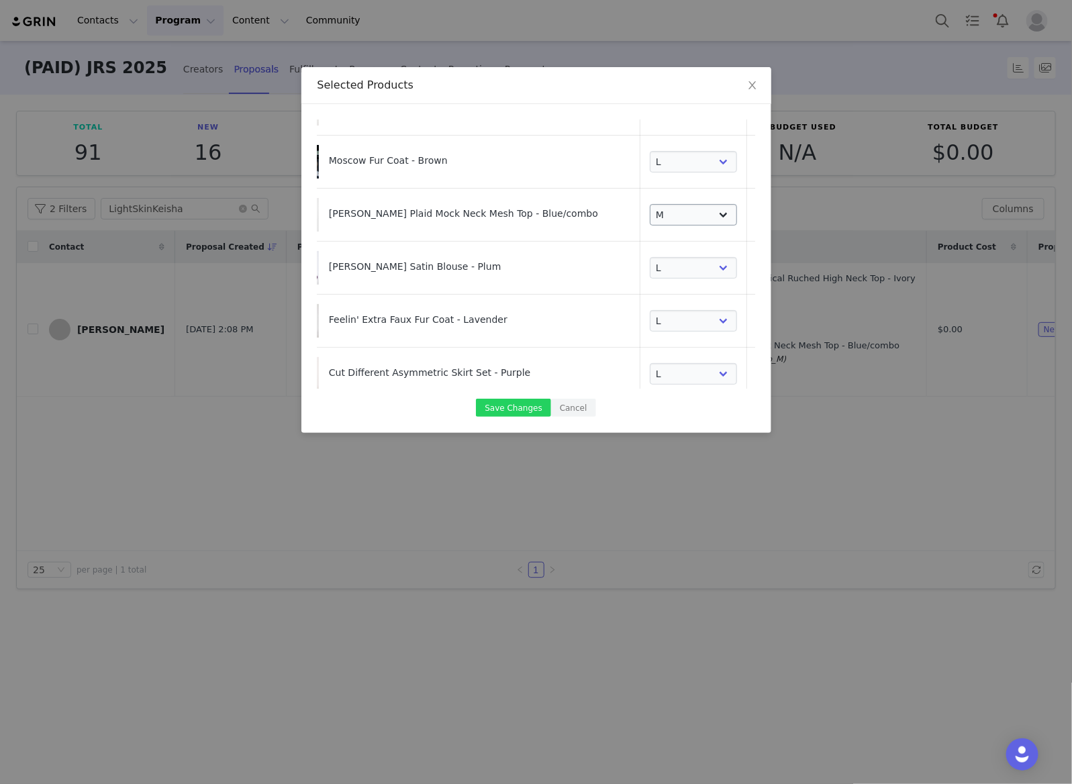
scroll to position [0, 31]
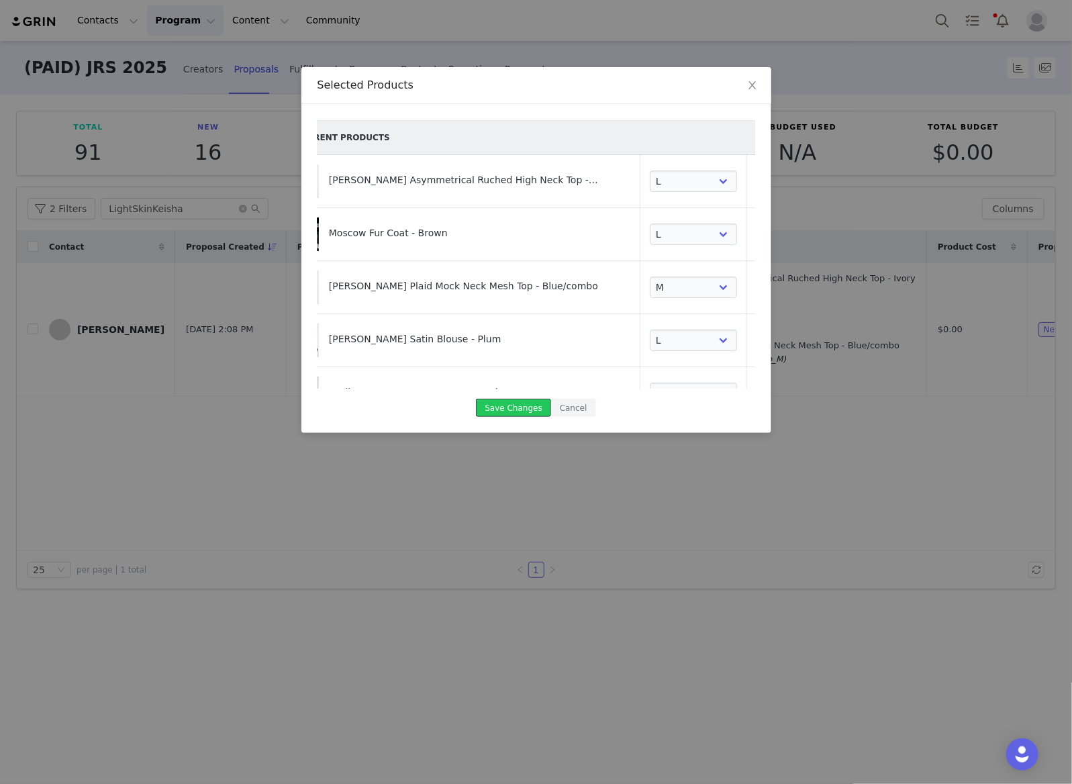
click at [529, 405] on button "Save Changes" at bounding box center [513, 408] width 74 height 18
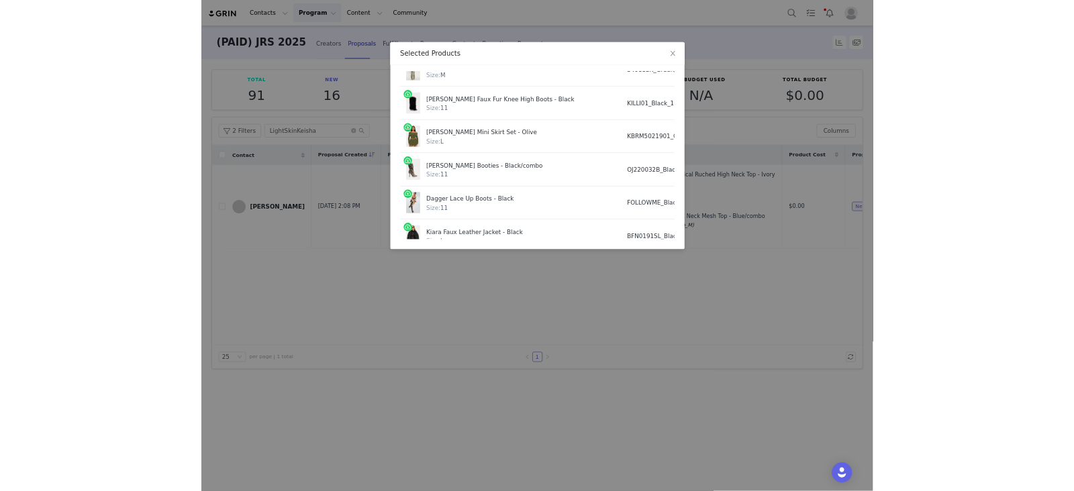
scroll to position [1237, 0]
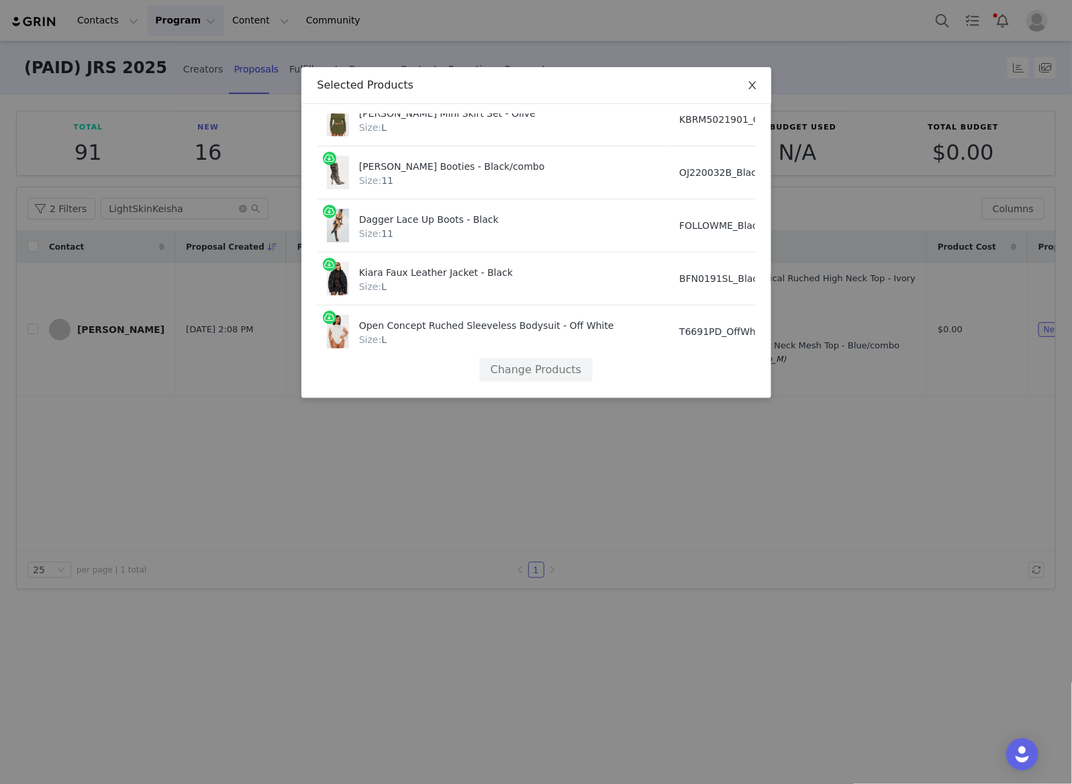
click at [747, 83] on icon "icon: close" at bounding box center [752, 85] width 11 height 11
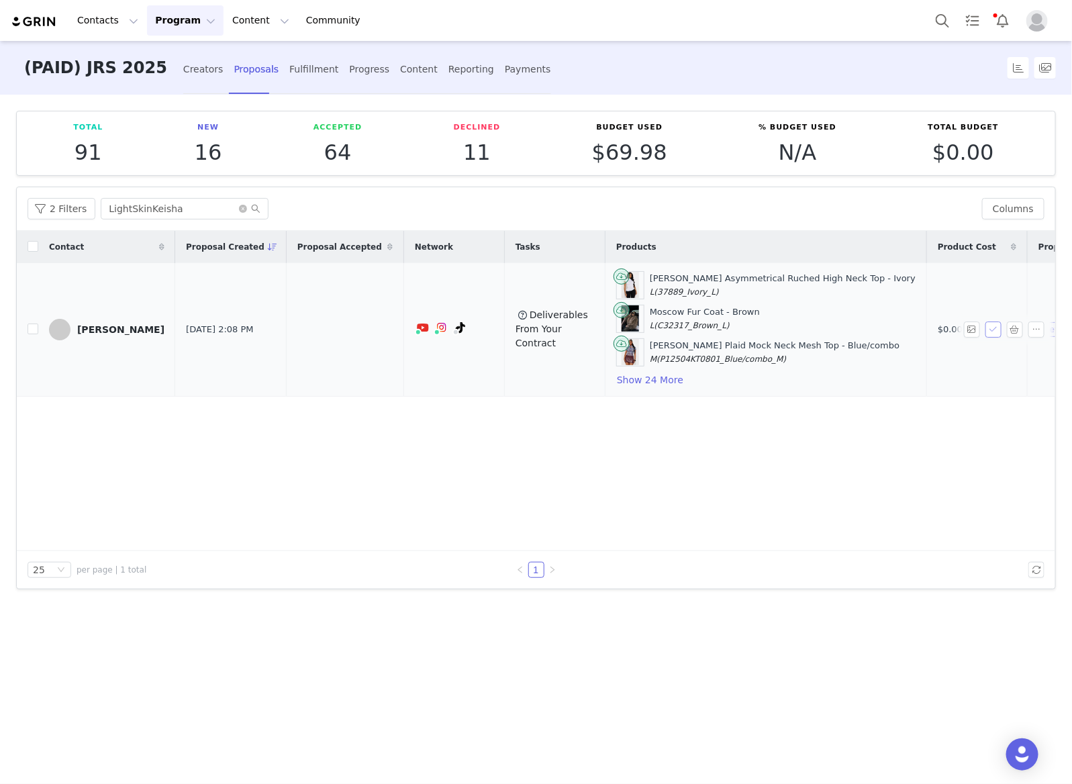
click at [992, 329] on button "button" at bounding box center [993, 329] width 16 height 16
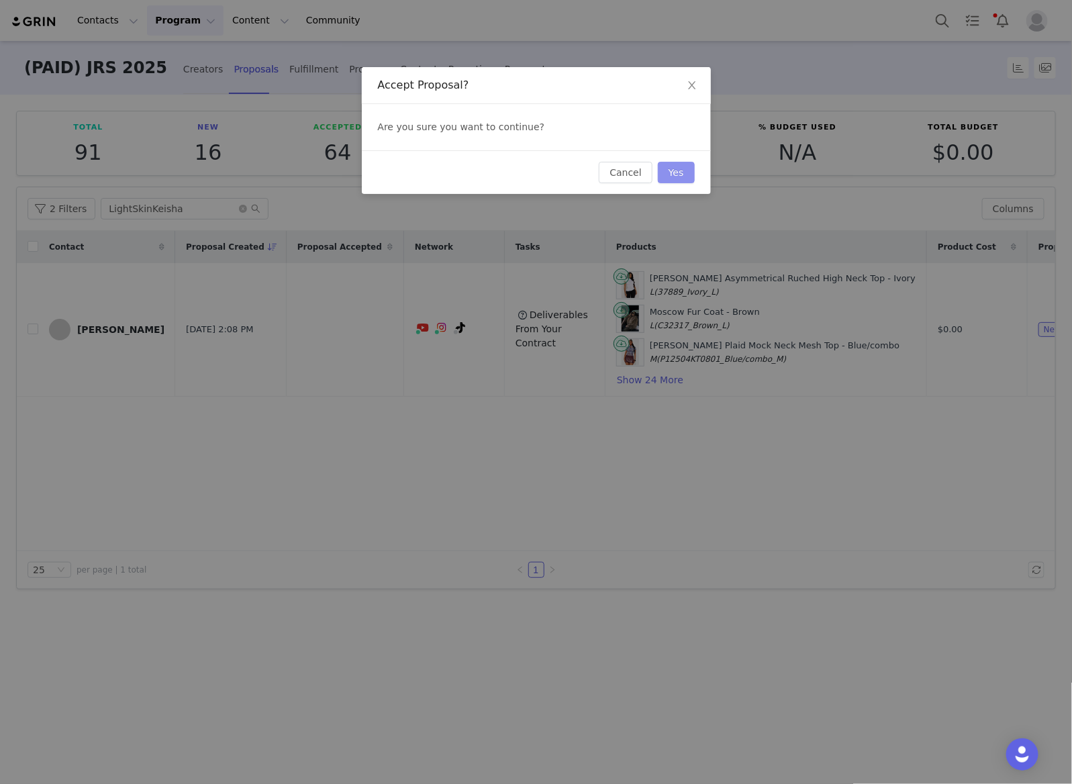
click at [680, 166] on button "Yes" at bounding box center [676, 172] width 37 height 21
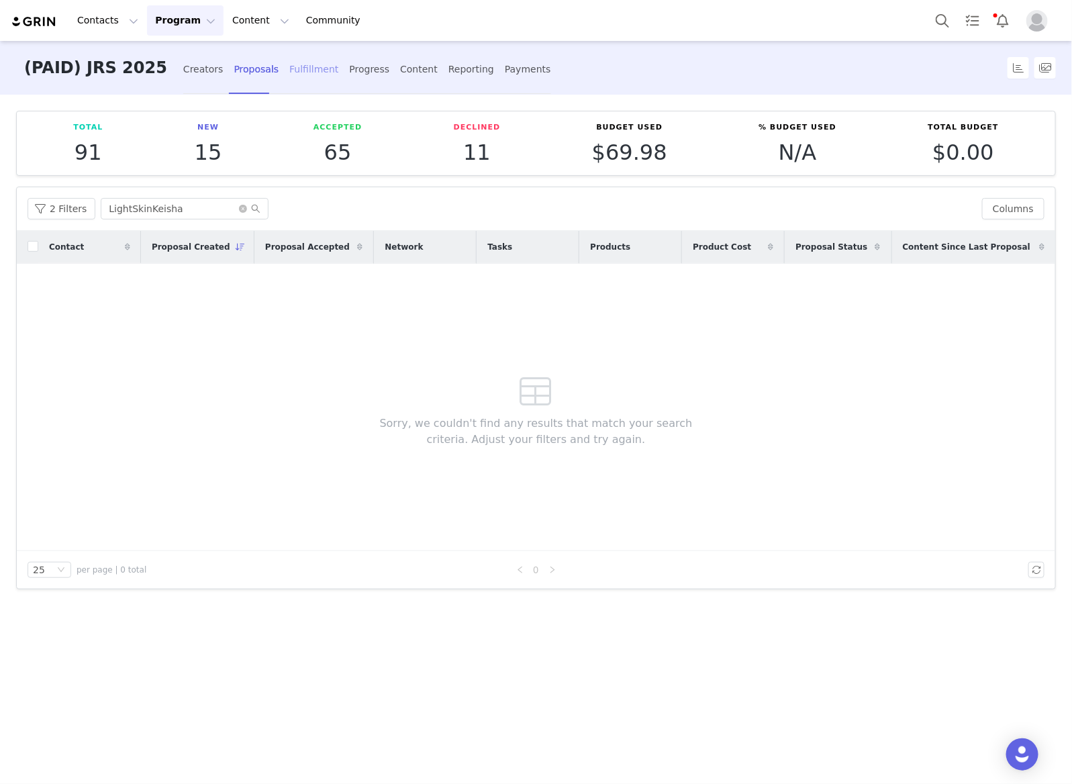
click at [289, 54] on div "Fulfillment" at bounding box center [313, 70] width 49 height 36
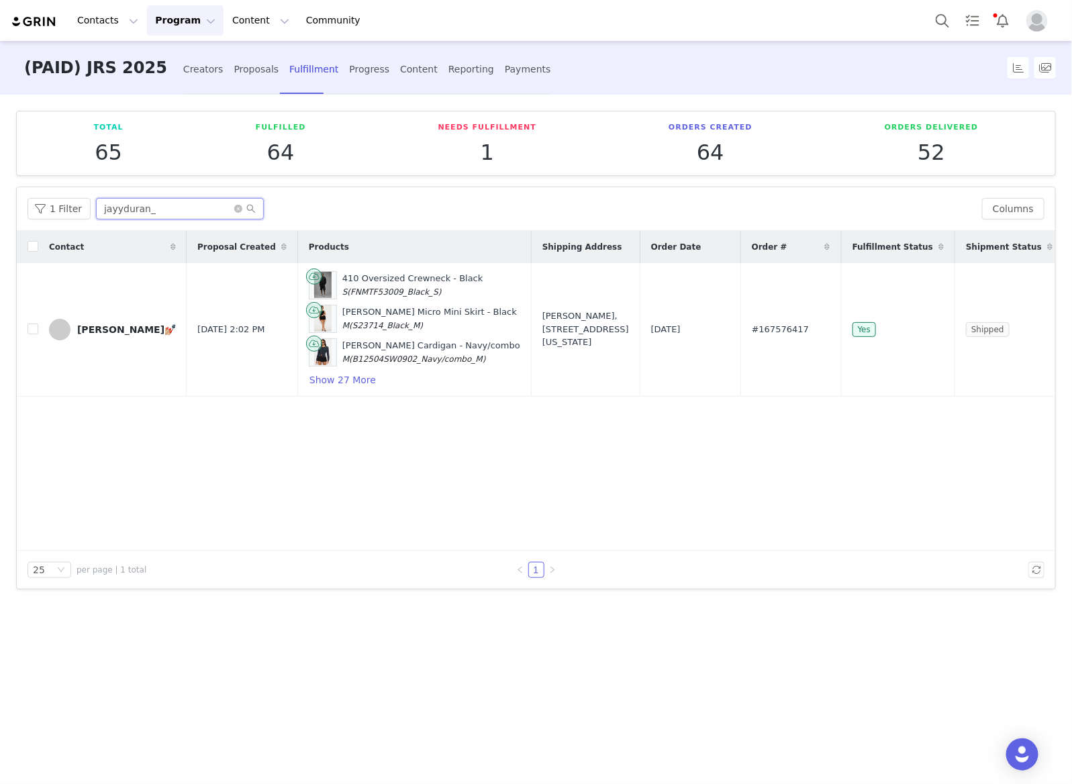
drag, startPoint x: 185, startPoint y: 217, endPoint x: 70, endPoint y: 220, distance: 114.8
click at [71, 220] on div "1 Filter jayyduran_ Columns" at bounding box center [536, 209] width 1038 height 44
paste input "LightSkinKeisha"
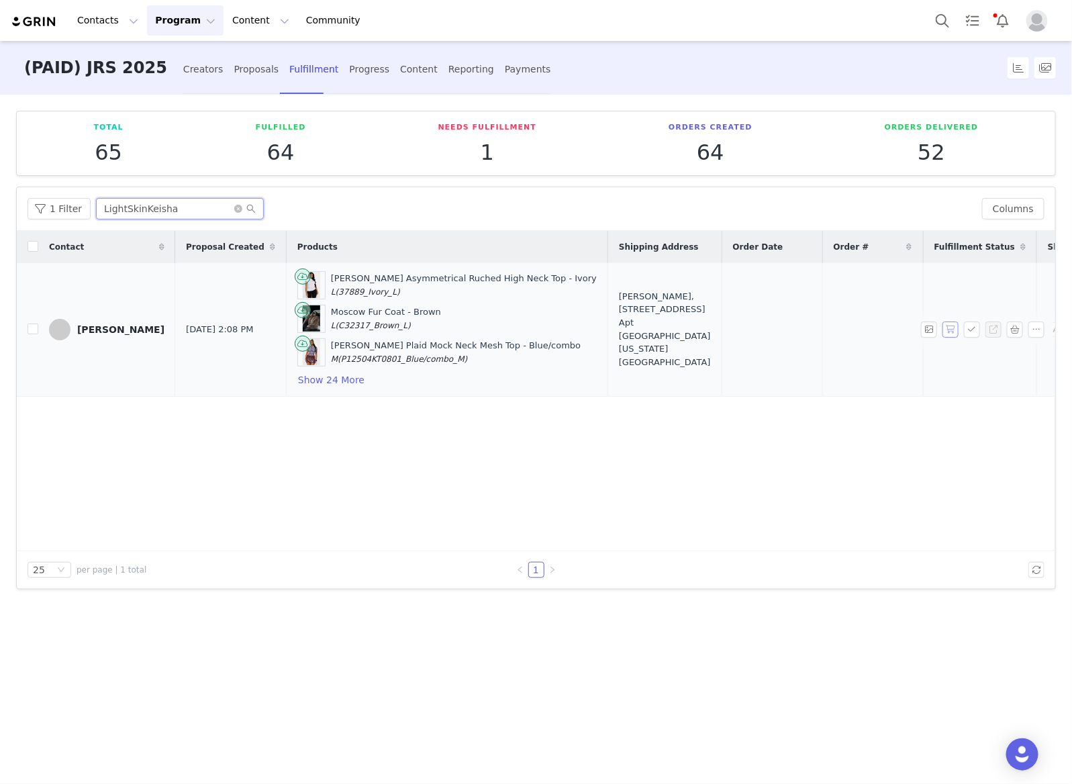
type input "LightSkinKeisha"
click at [953, 323] on button "button" at bounding box center [950, 329] width 16 height 16
click at [968, 325] on button "button" at bounding box center [972, 329] width 16 height 16
drag, startPoint x: 750, startPoint y: 329, endPoint x: 699, endPoint y: 336, distance: 52.2
click at [822, 336] on td "#167582689" at bounding box center [872, 330] width 101 height 134
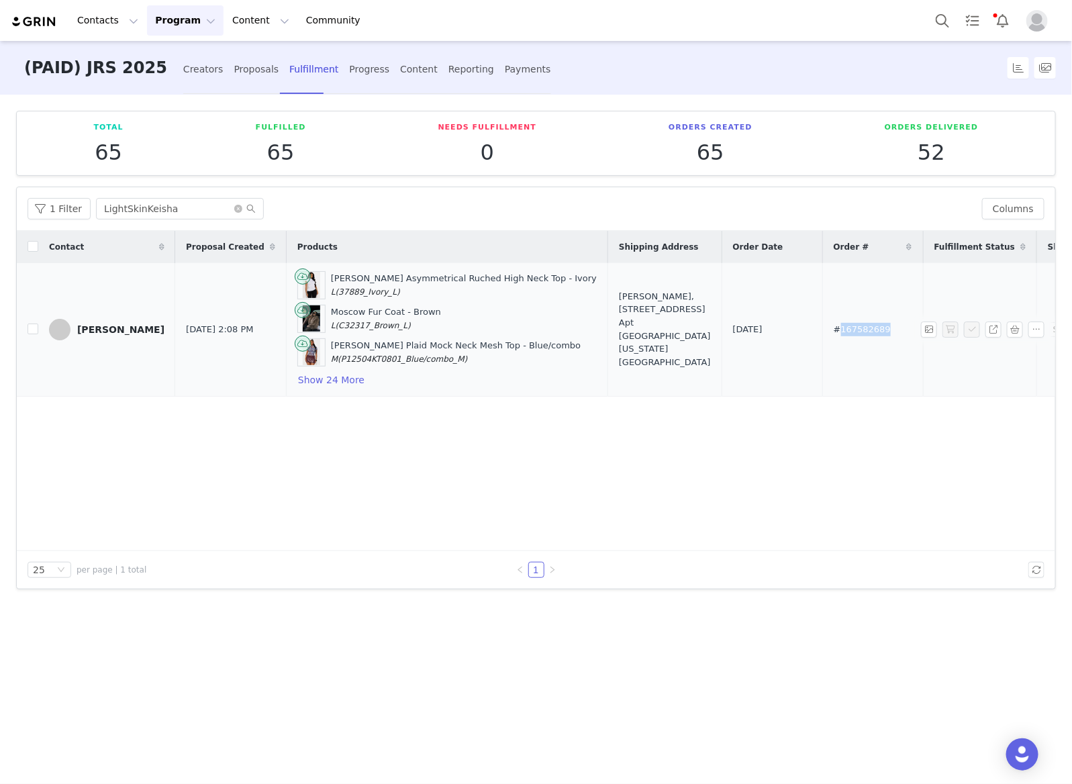
copy span "167582689"
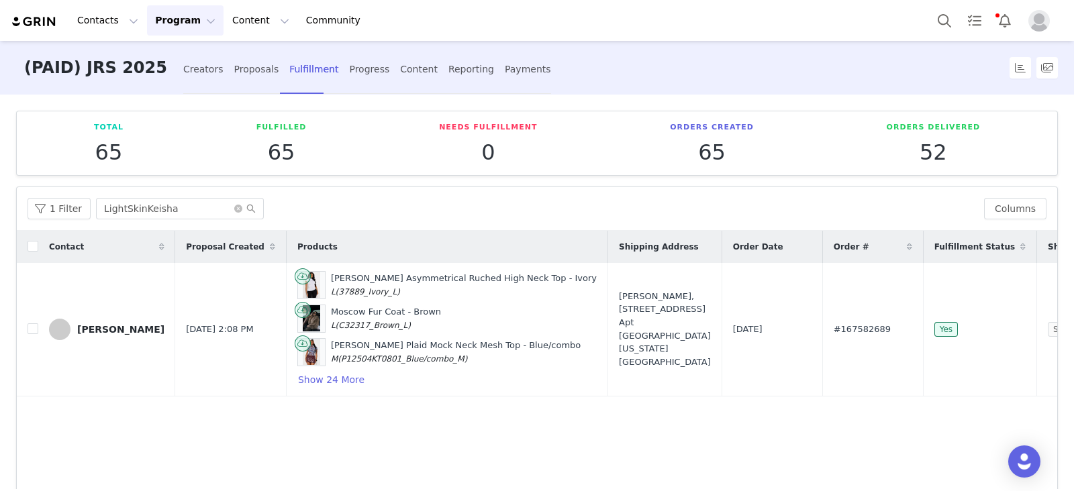
click at [60, 195] on div "1 Filter LightSkinKeisha Columns" at bounding box center [537, 209] width 1040 height 44
click at [56, 204] on button "1 Filter" at bounding box center [59, 208] width 63 height 21
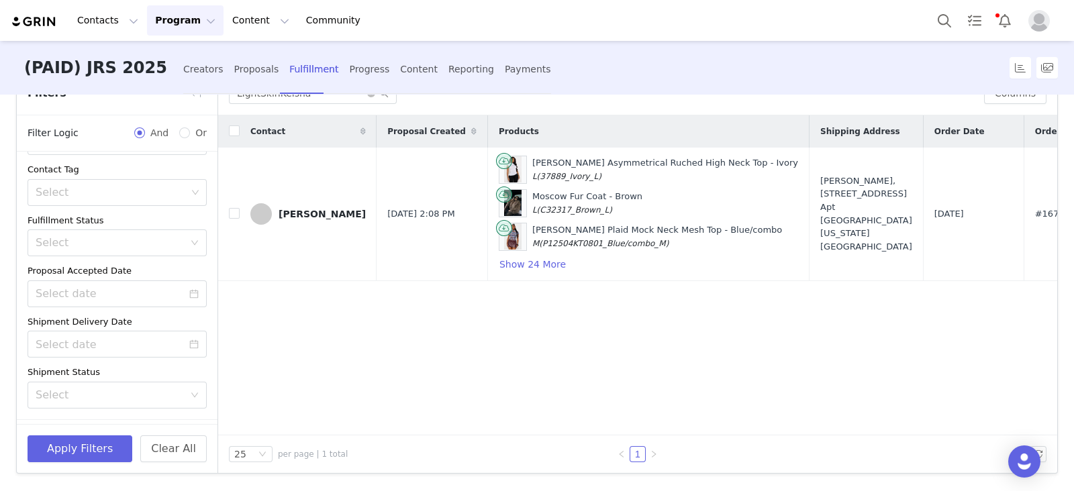
scroll to position [87, 0]
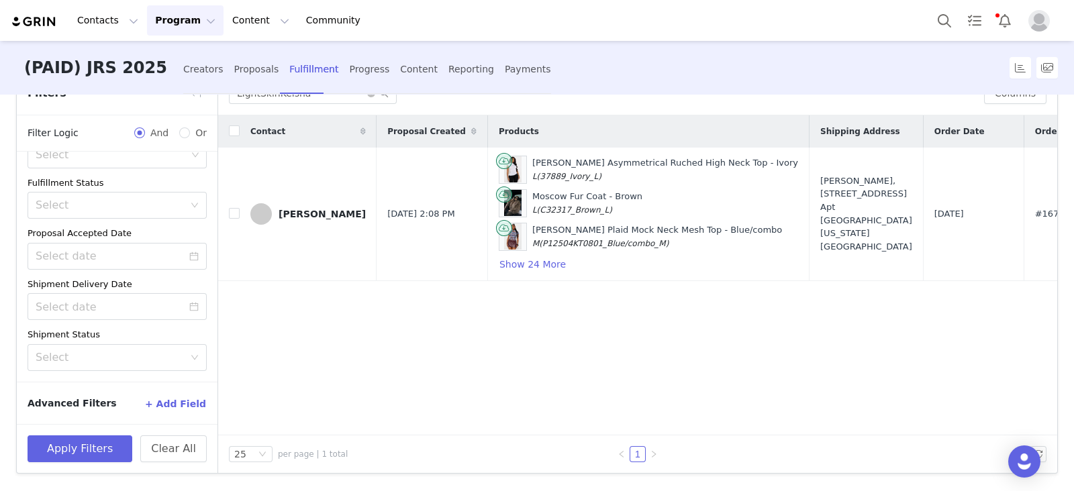
click at [202, 46] on div "Creators Proposals Fulfillment Progress Content Reporting Payments" at bounding box center [367, 68] width 368 height 54
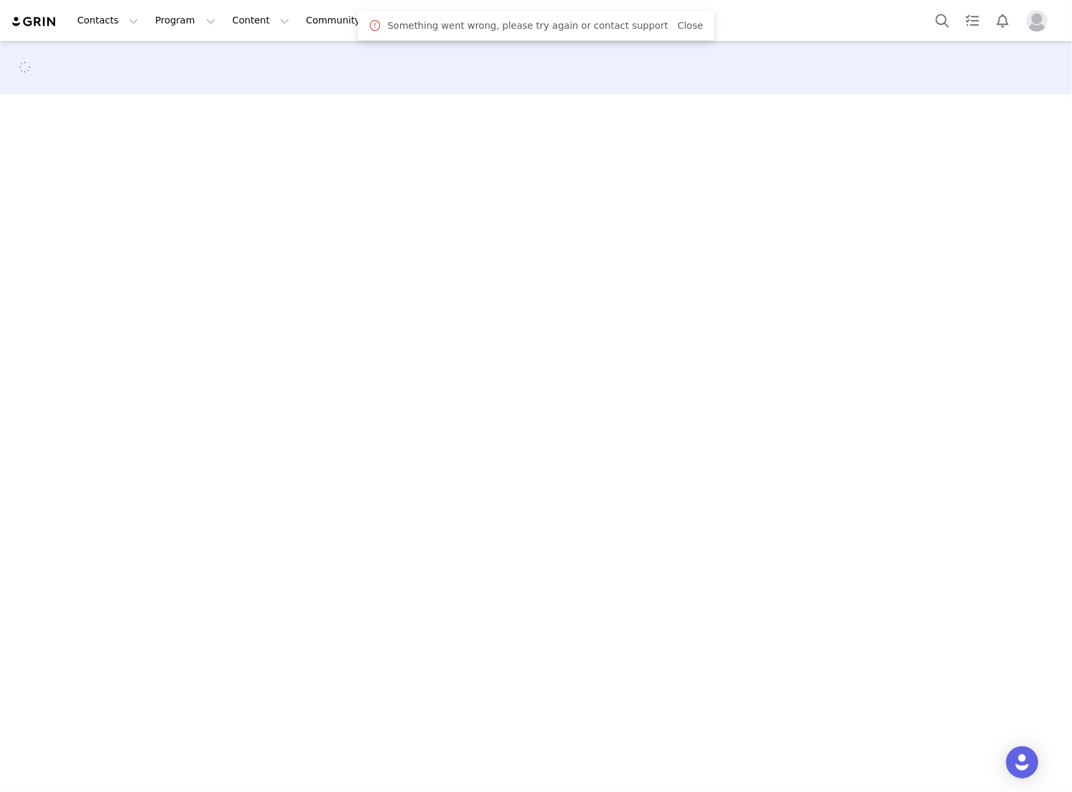
click at [678, 31] on span "Close" at bounding box center [690, 26] width 26 height 14
click at [680, 26] on link "Close" at bounding box center [690, 25] width 26 height 11
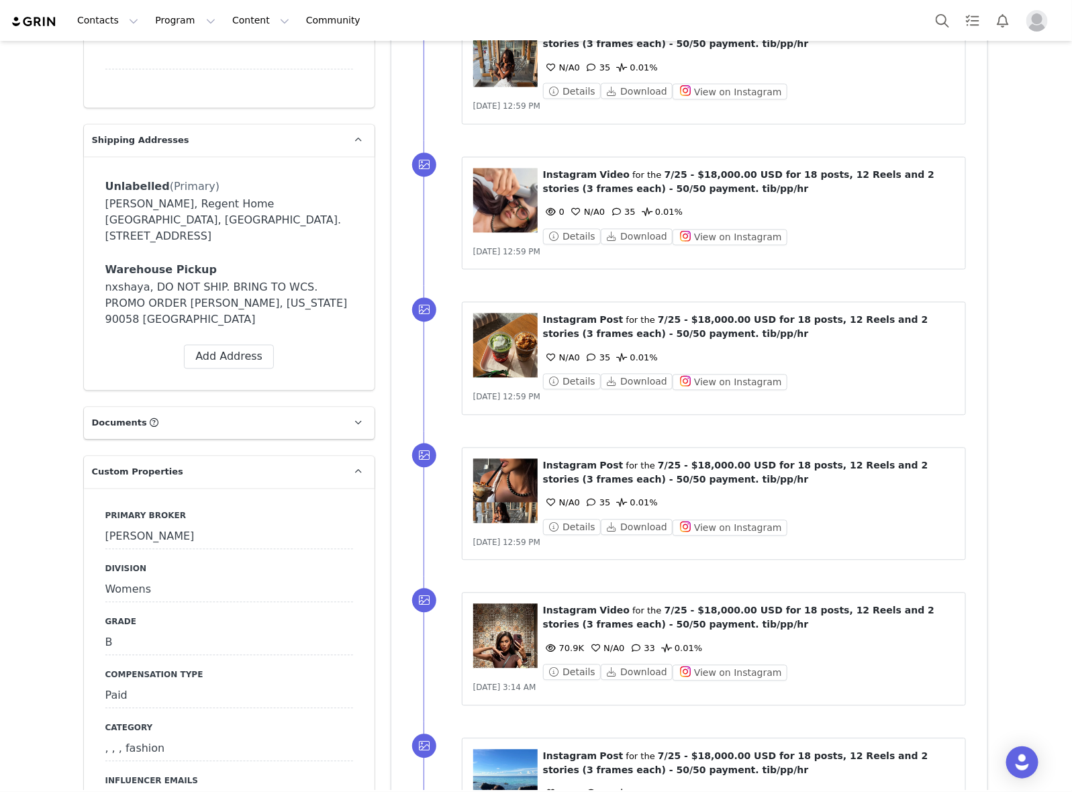
scroll to position [1342, 0]
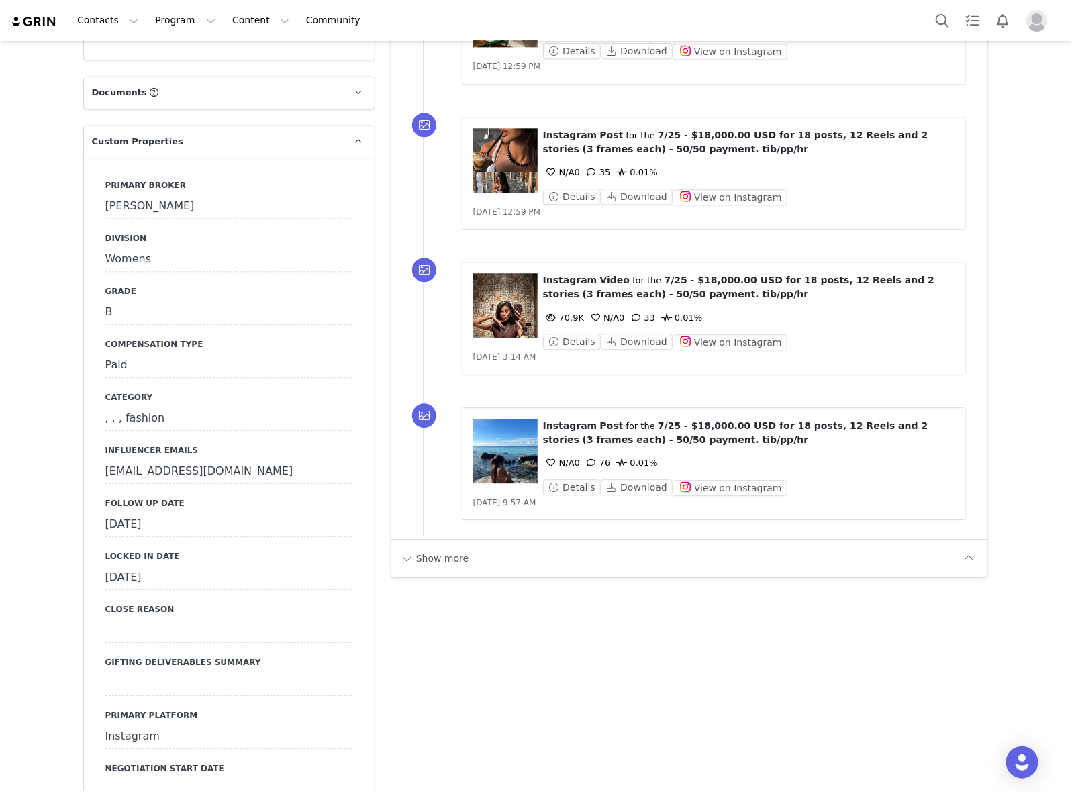
click at [286, 513] on div "[DATE]" at bounding box center [229, 525] width 248 height 24
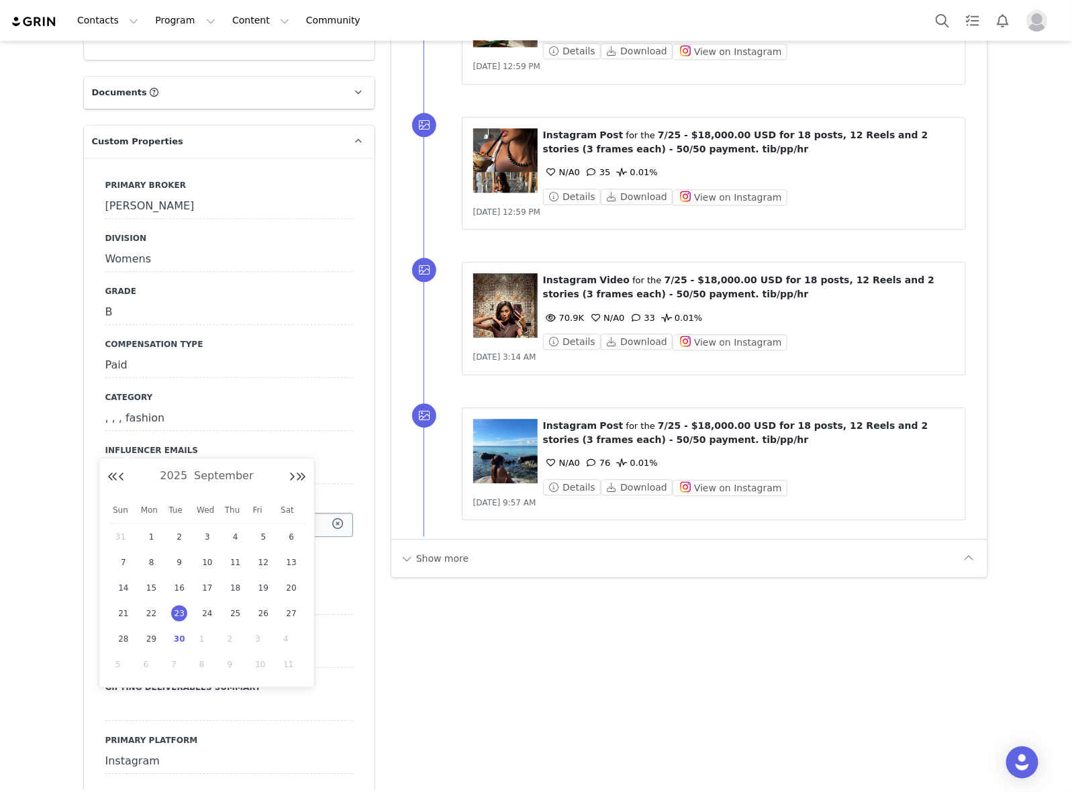
click at [276, 513] on input "[DATE]" at bounding box center [229, 525] width 248 height 24
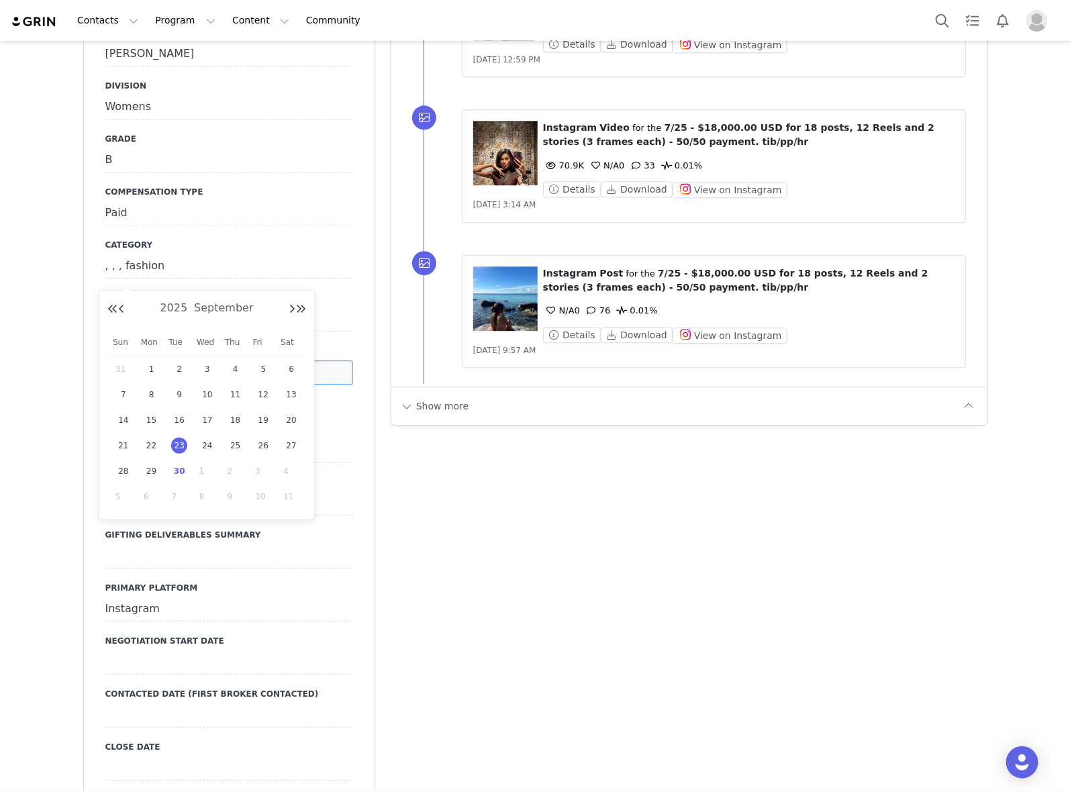
scroll to position [1510, 0]
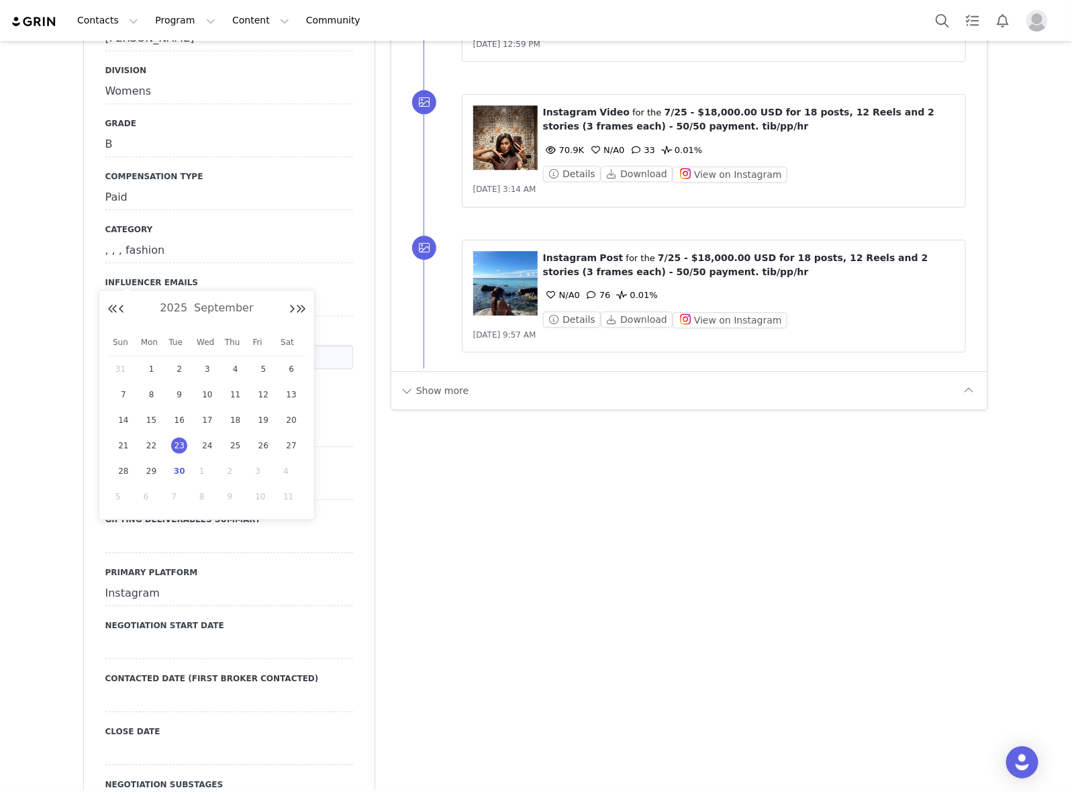
click at [177, 471] on span "30" at bounding box center [179, 471] width 16 height 16
type input "[DATE]"
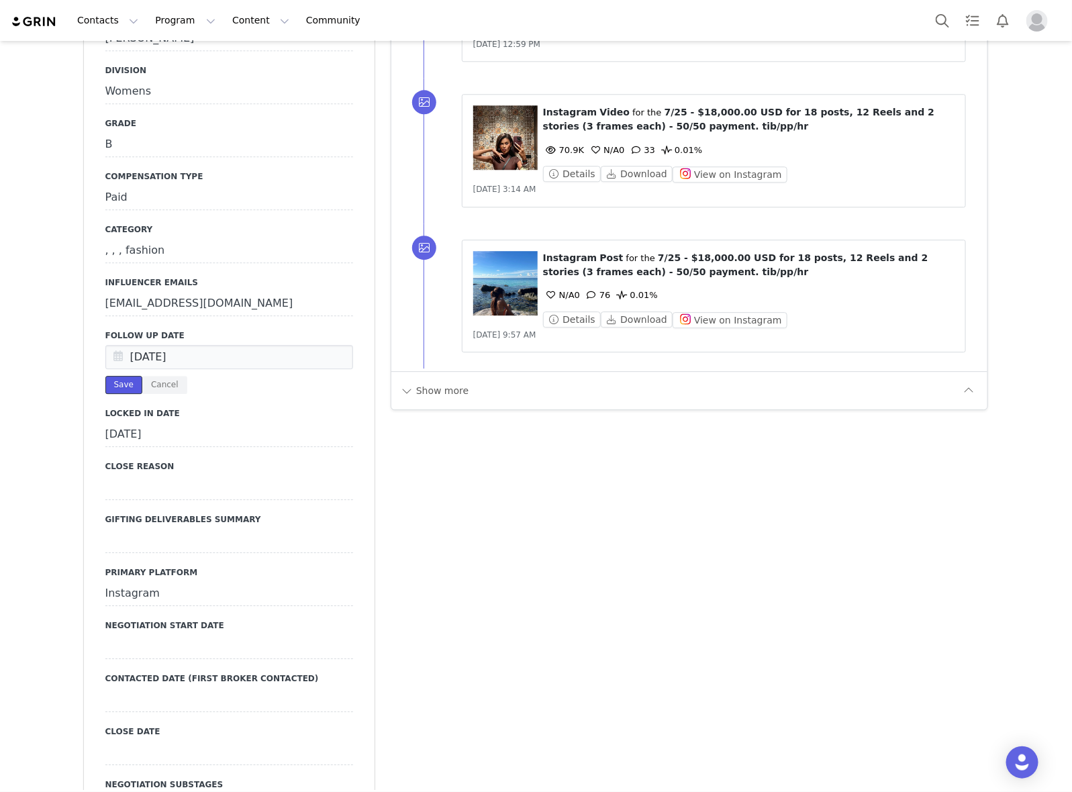
click at [111, 376] on button "Save" at bounding box center [123, 385] width 37 height 18
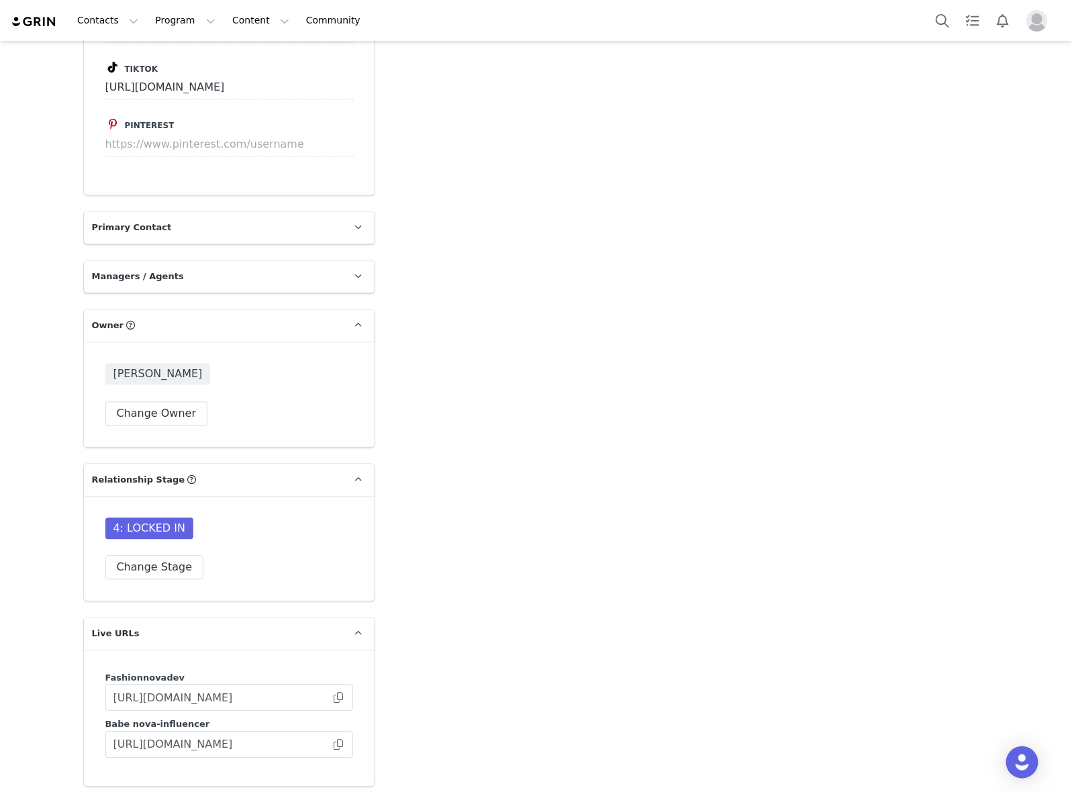
scroll to position [3943, 0]
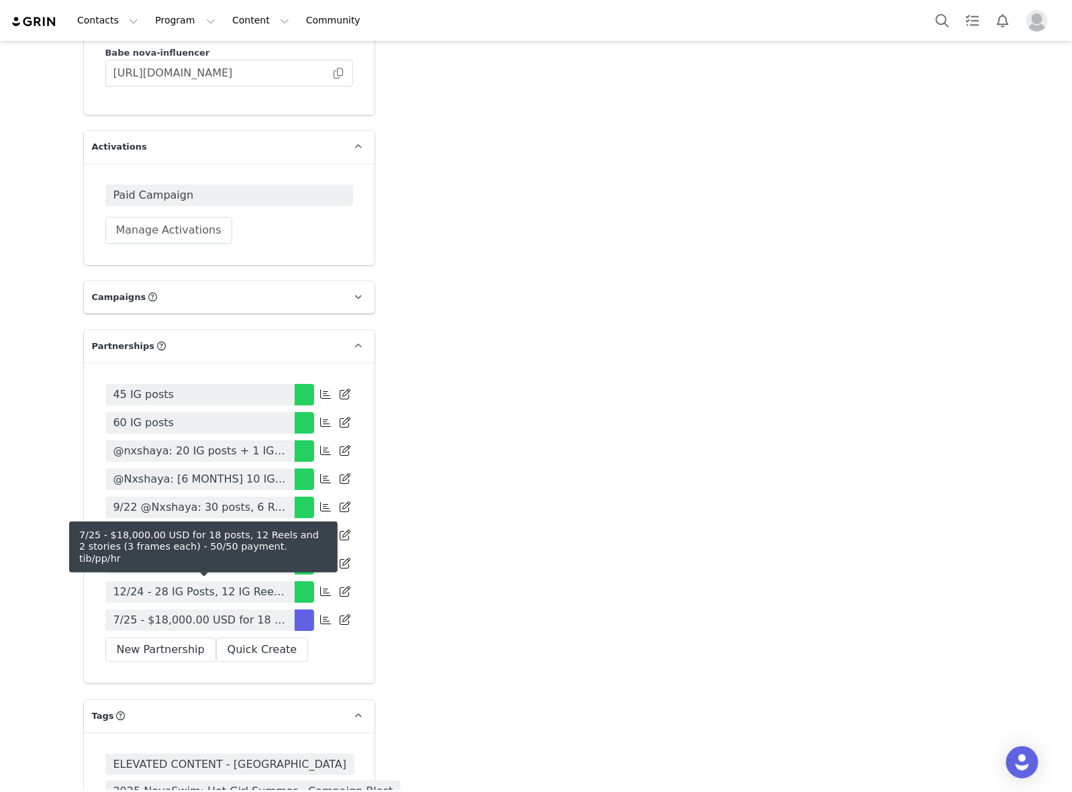
click at [244, 612] on span "7/25 - $18,000.00 USD for 18 posts, 12 Reels and 2 stories (3 frames each) - 50…" at bounding box center [199, 620] width 173 height 16
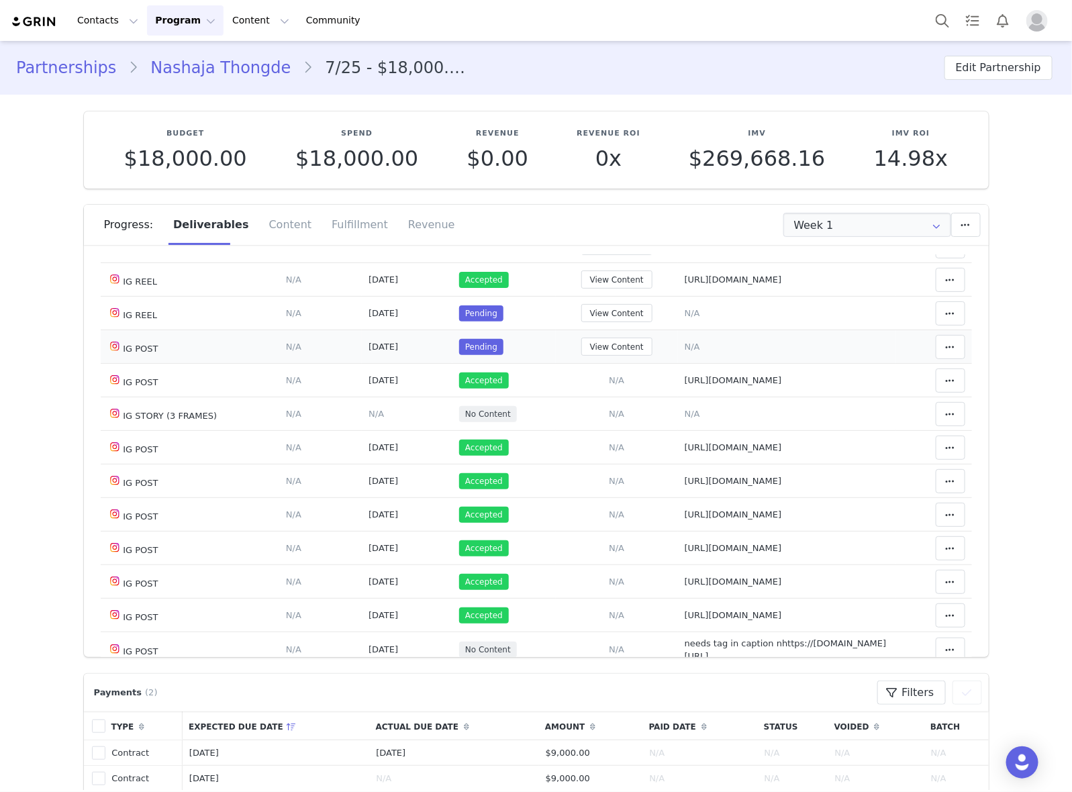
scroll to position [503, 0]
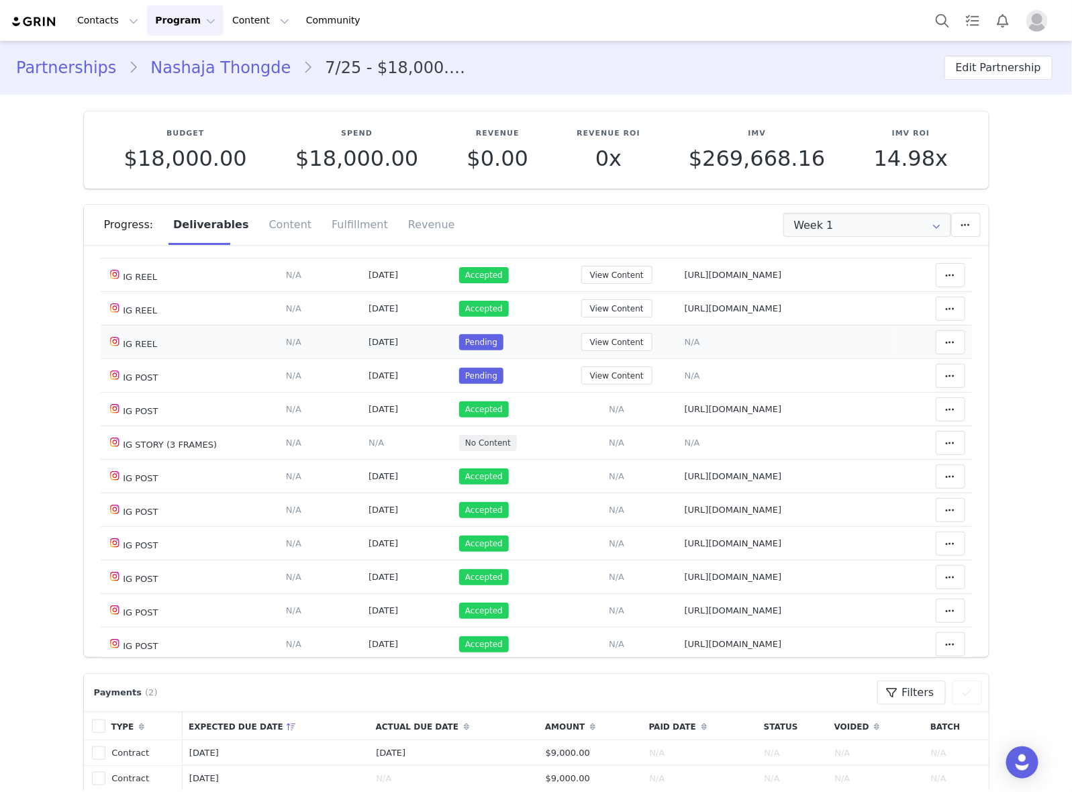
click at [686, 347] on span "N/A" at bounding box center [692, 342] width 15 height 10
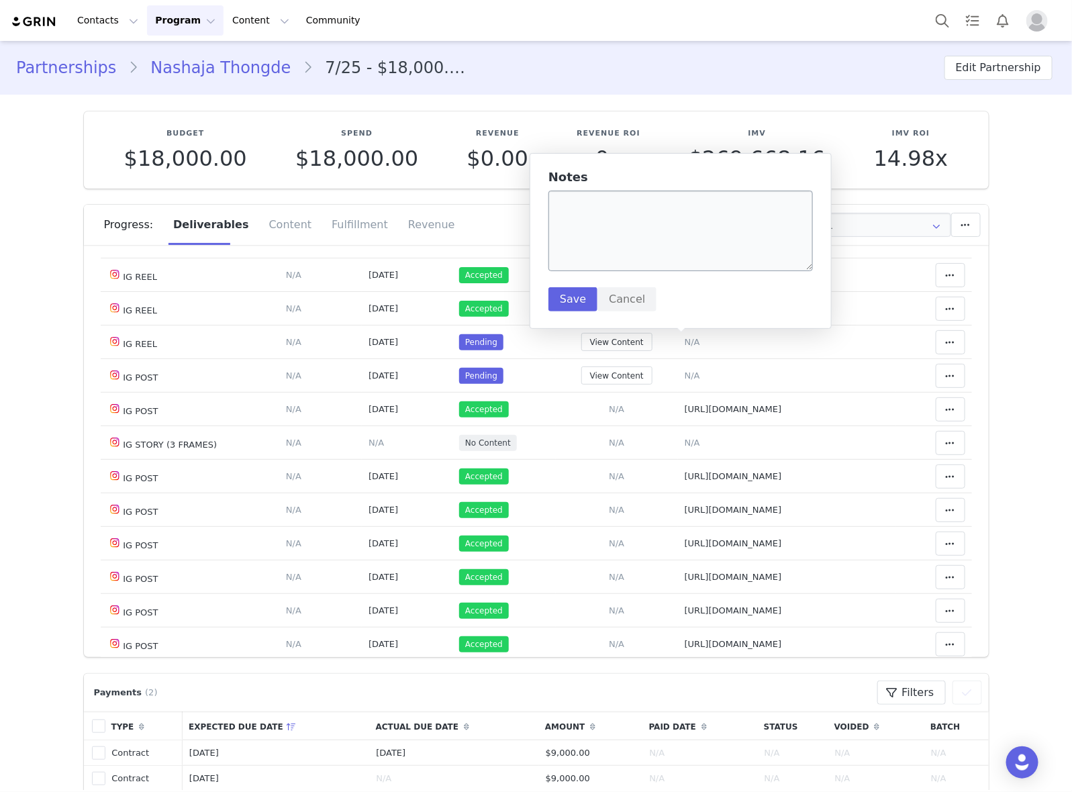
click at [683, 273] on div "Notes Save Cancel" at bounding box center [680, 240] width 264 height 141
click at [689, 258] on textarea at bounding box center [680, 231] width 264 height 81
click at [560, 407] on td "Add Content Paste the URL to the content you want to match to this deliverable.…" at bounding box center [617, 410] width 123 height 34
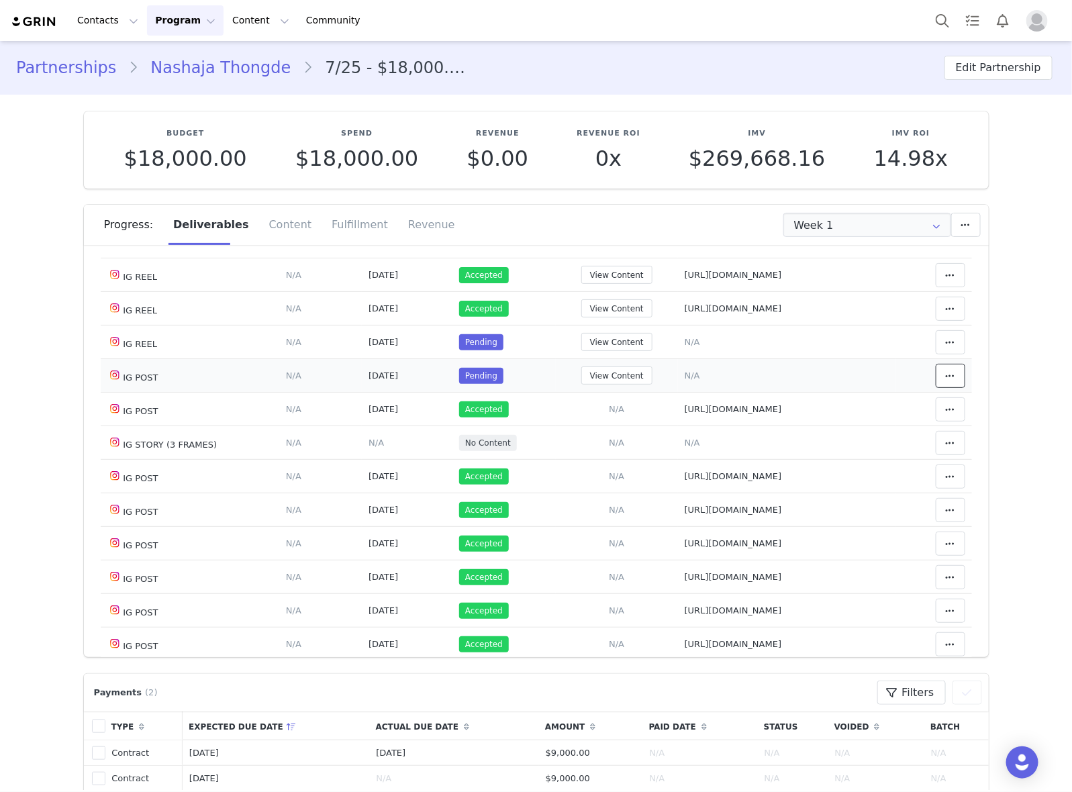
drag, startPoint x: 923, startPoint y: 376, endPoint x: 864, endPoint y: 366, distance: 60.5
click at [942, 376] on span at bounding box center [950, 376] width 16 height 16
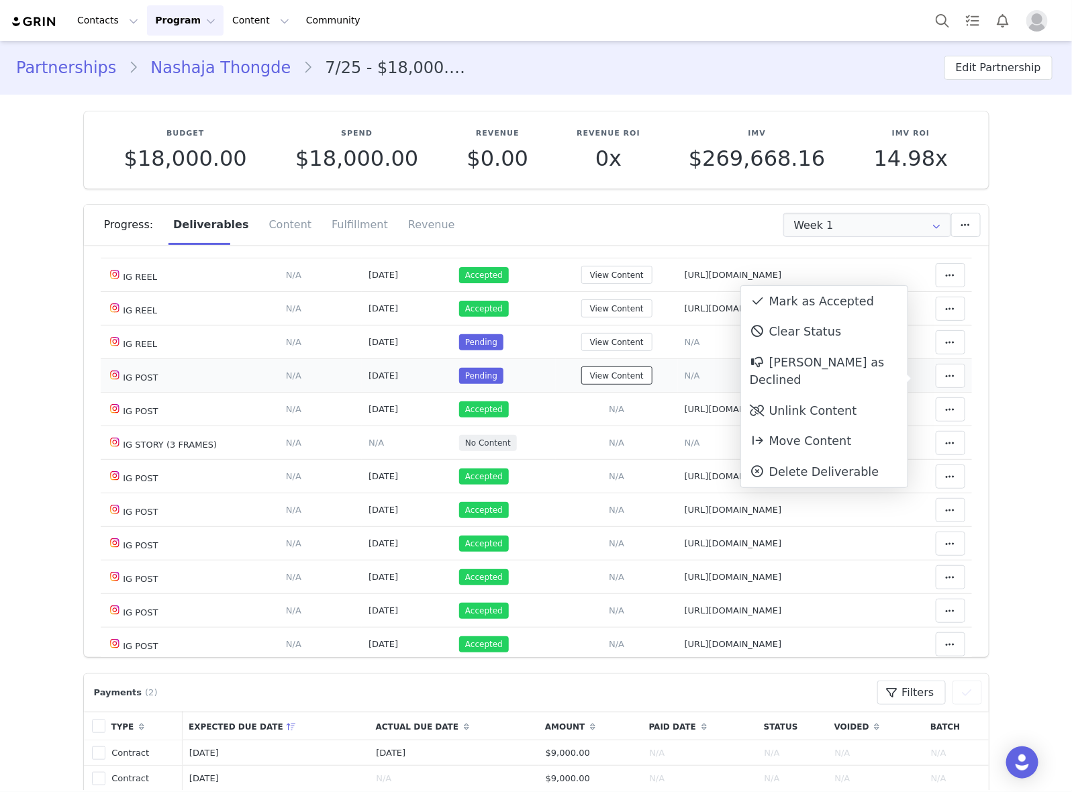
click at [619, 374] on button "View Content" at bounding box center [616, 375] width 71 height 18
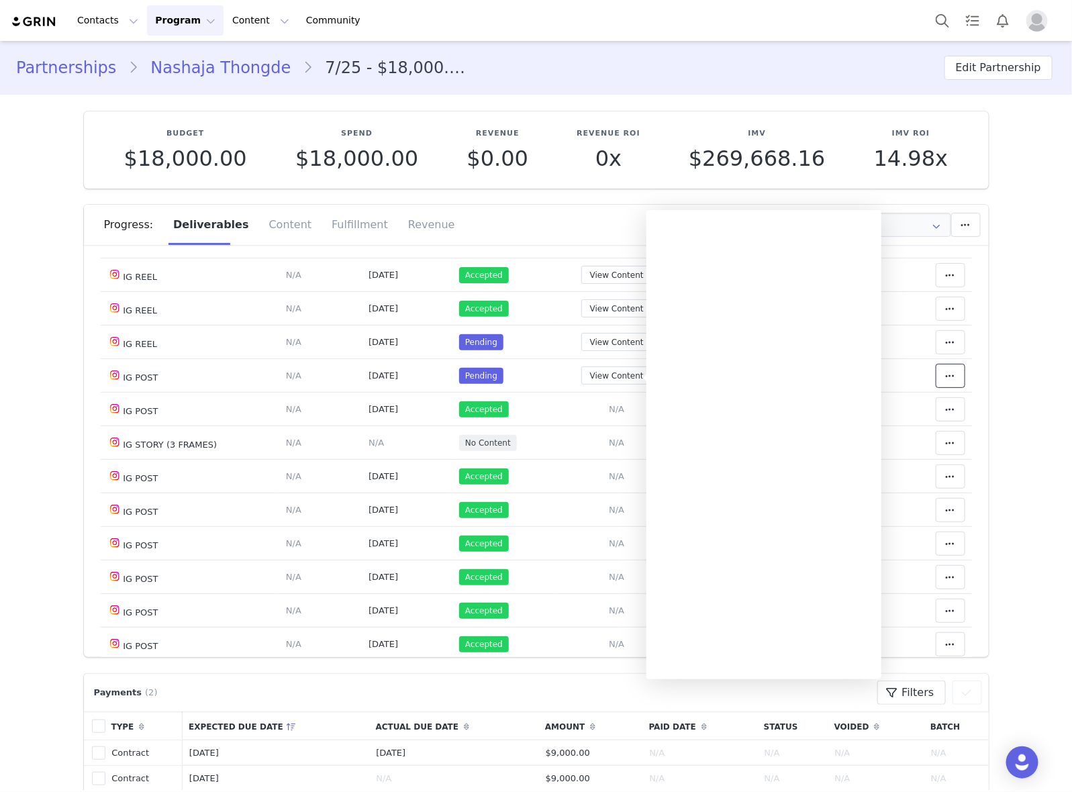
click at [942, 383] on span at bounding box center [950, 376] width 16 height 16
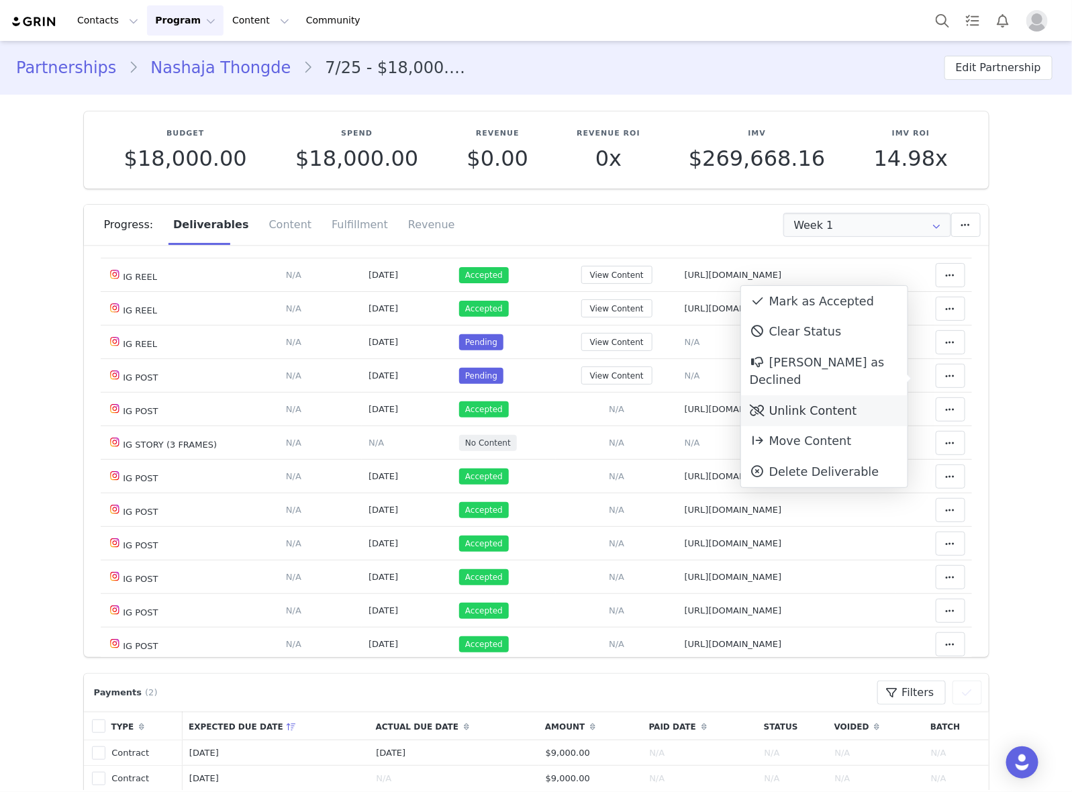
click at [804, 398] on div "Unlink Content" at bounding box center [824, 410] width 166 height 31
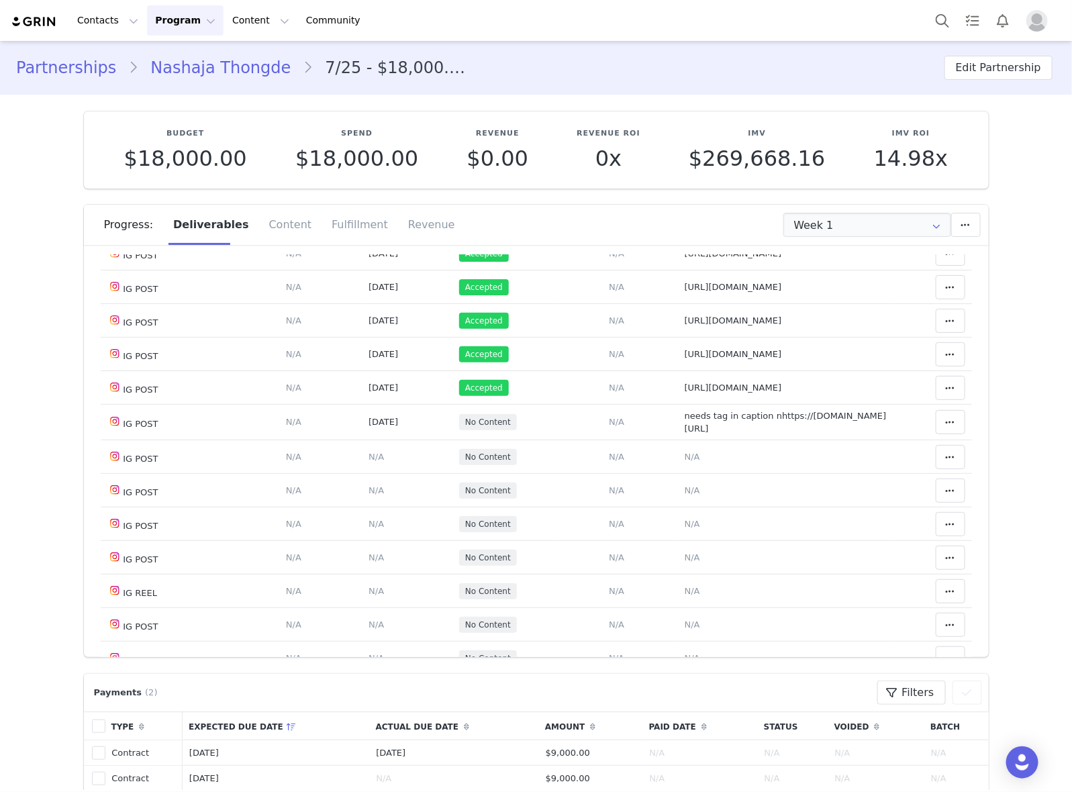
scroll to position [755, 0]
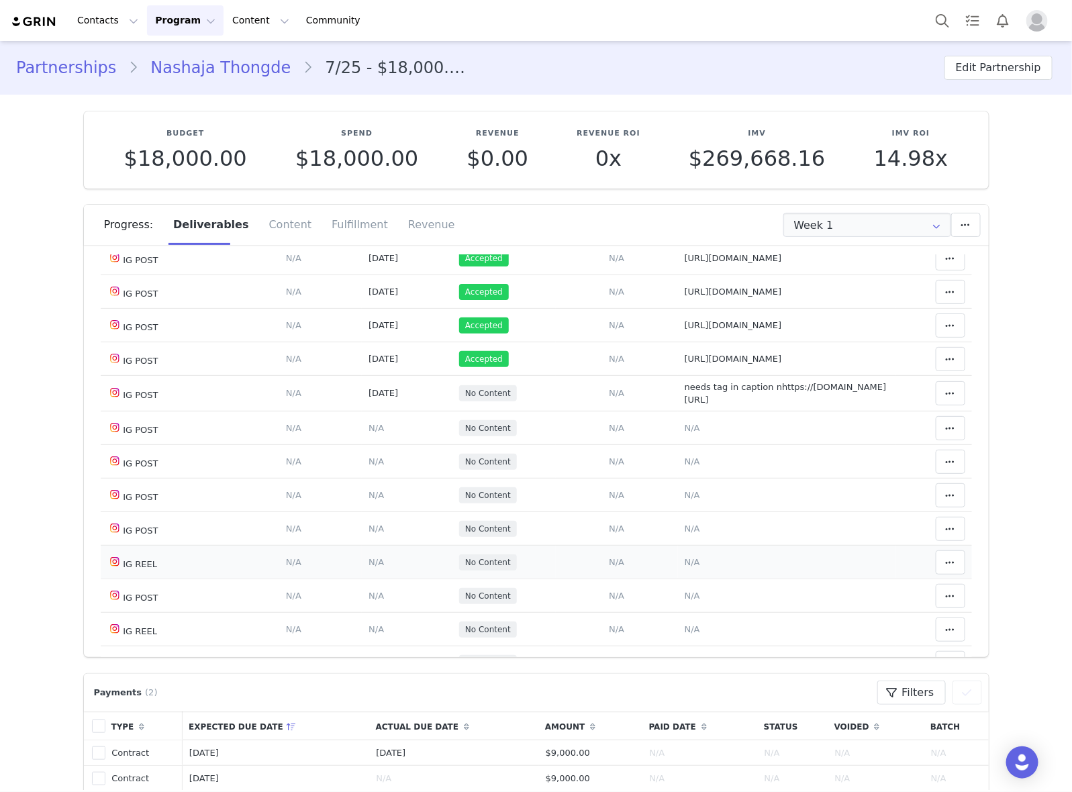
click at [685, 567] on span "N/A" at bounding box center [692, 562] width 15 height 10
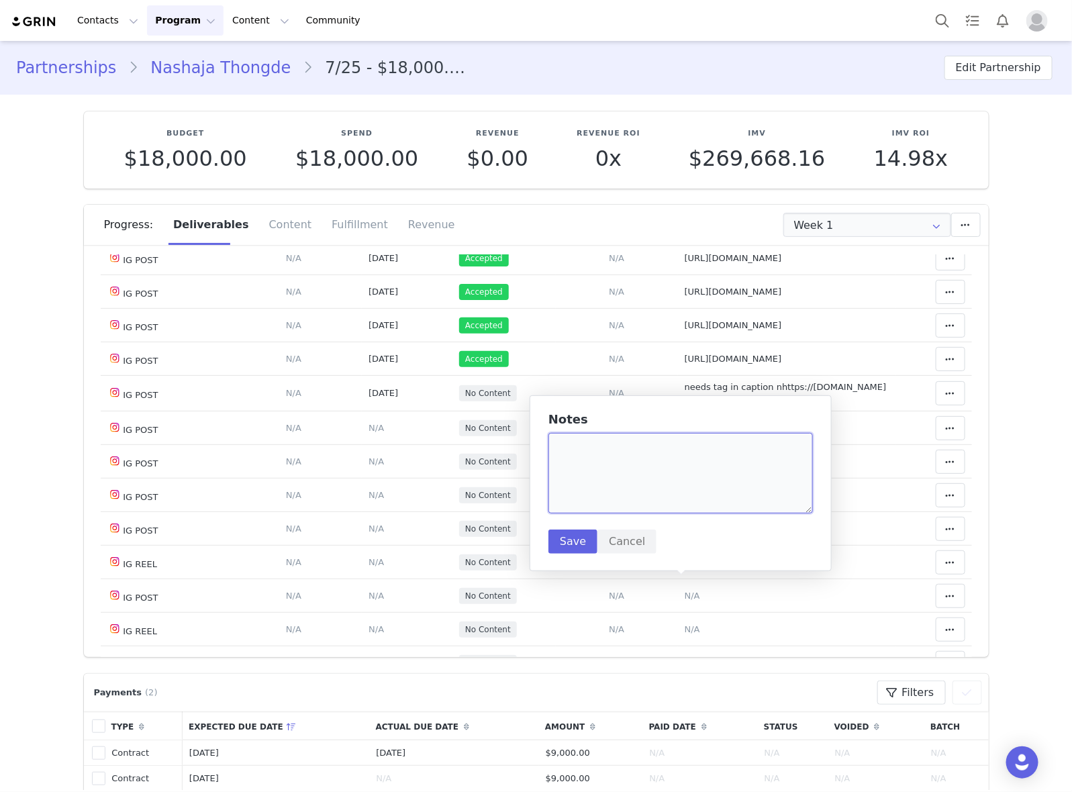
click at [683, 498] on textarea at bounding box center [680, 473] width 264 height 81
paste textarea "https://www.instagram.com/reel/DPI1IVIEShD/"
type textarea "https://www.instagram.com/reel/DPI1IVIEShD/"
drag, startPoint x: 578, startPoint y: 534, endPoint x: 1005, endPoint y: 595, distance: 431.2
click at [578, 534] on button "Save" at bounding box center [572, 542] width 49 height 24
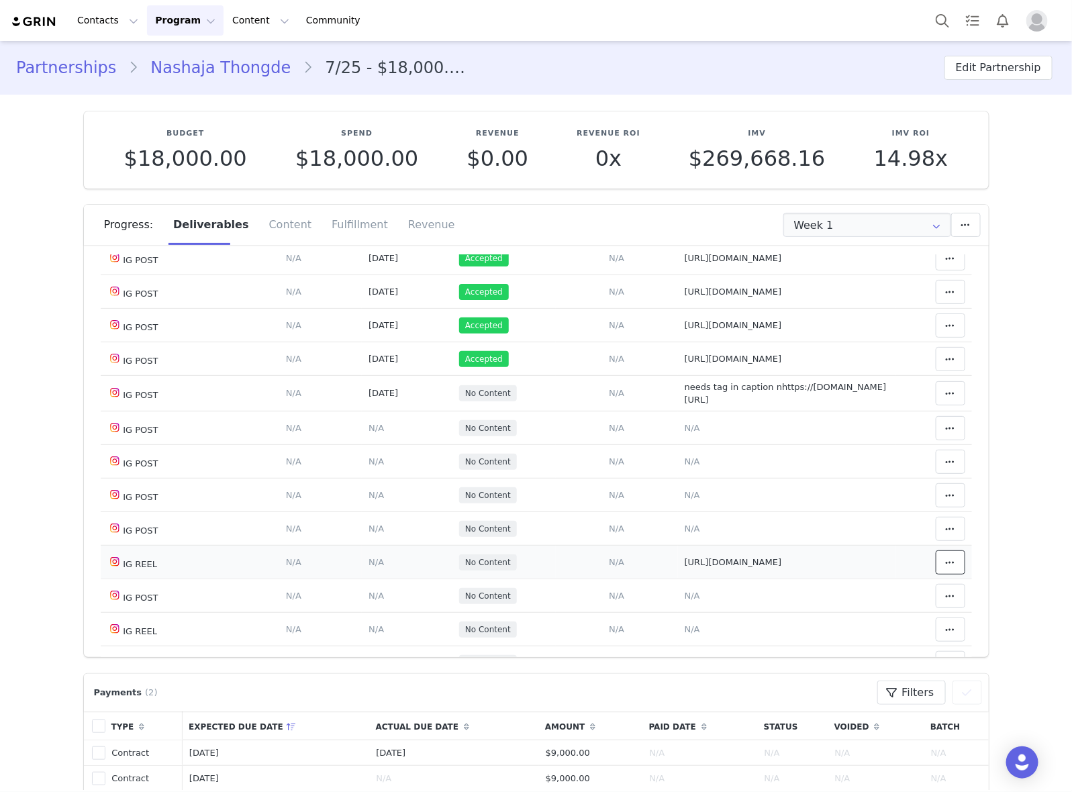
click at [946, 568] on icon at bounding box center [950, 562] width 9 height 11
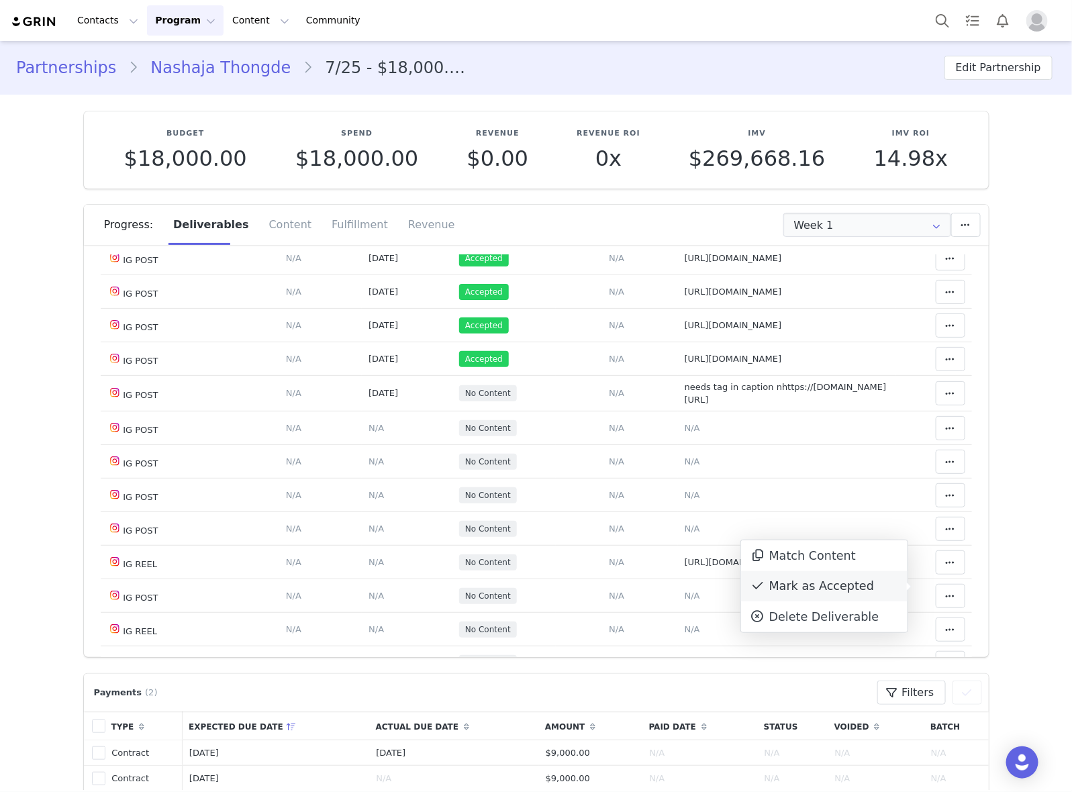
click at [820, 582] on div "Mark as Accepted" at bounding box center [824, 586] width 166 height 31
click at [368, 567] on span "N/A" at bounding box center [375, 562] width 15 height 10
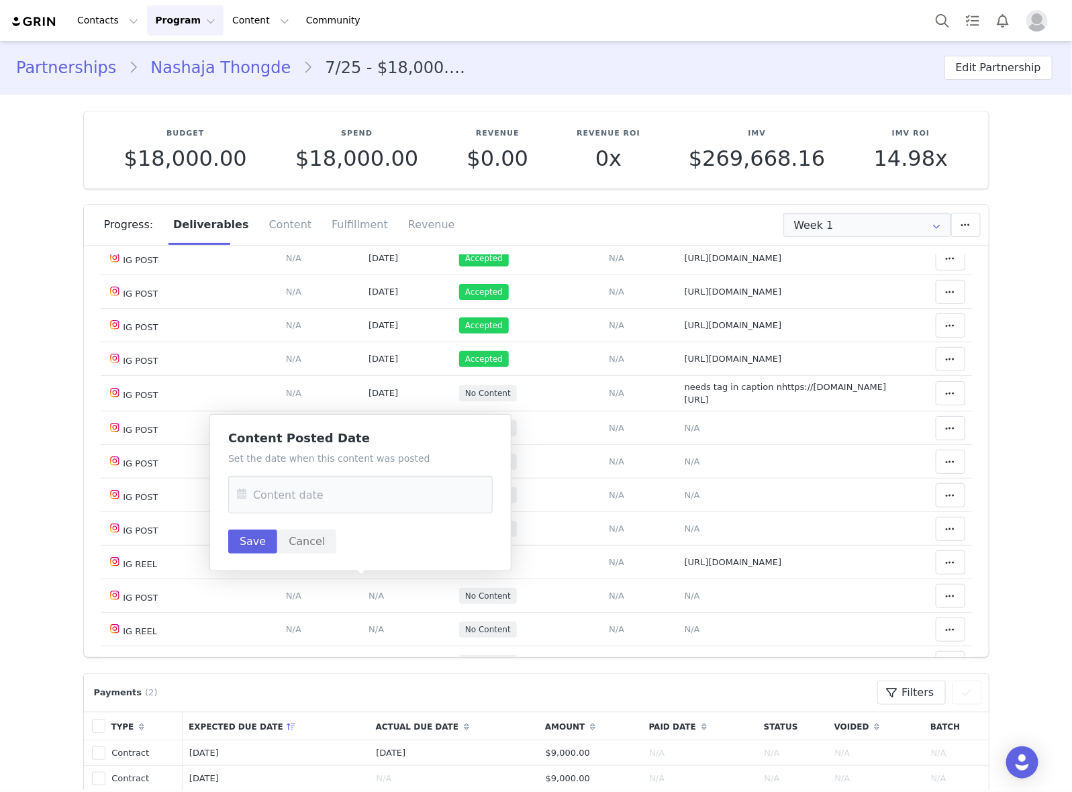
click at [380, 458] on p "Set the date when this content was posted" at bounding box center [360, 459] width 264 height 14
click at [381, 489] on input "text" at bounding box center [360, 495] width 264 height 38
click at [250, 701] on span "28" at bounding box center [253, 703] width 16 height 16
type input "Sep 28 2025"
click at [260, 532] on button "Save" at bounding box center [252, 542] width 49 height 24
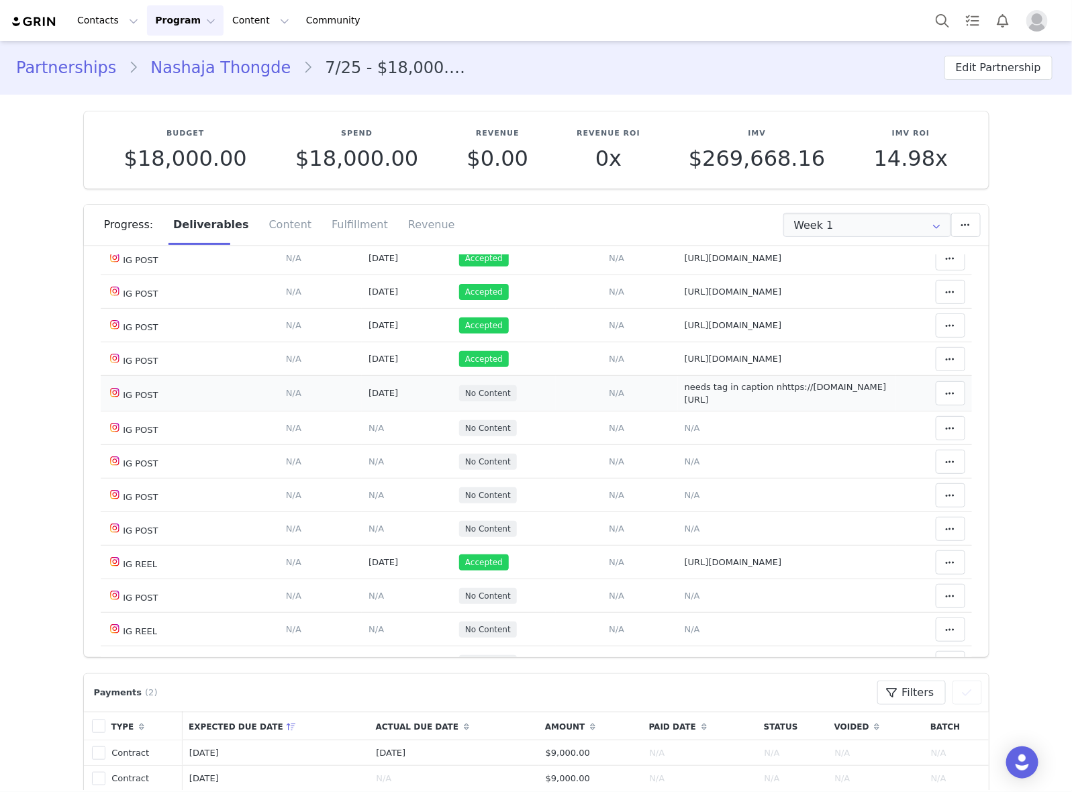
click at [698, 405] on span "needs tag in caption nhttps://www.instagram.com/p/DO0eBftEb2c/?img_index=1" at bounding box center [786, 393] width 202 height 23
type textarea "needs tag in caption nhttps://www.instagram.com/p/DO0eBftEb2c/?img_index=1"
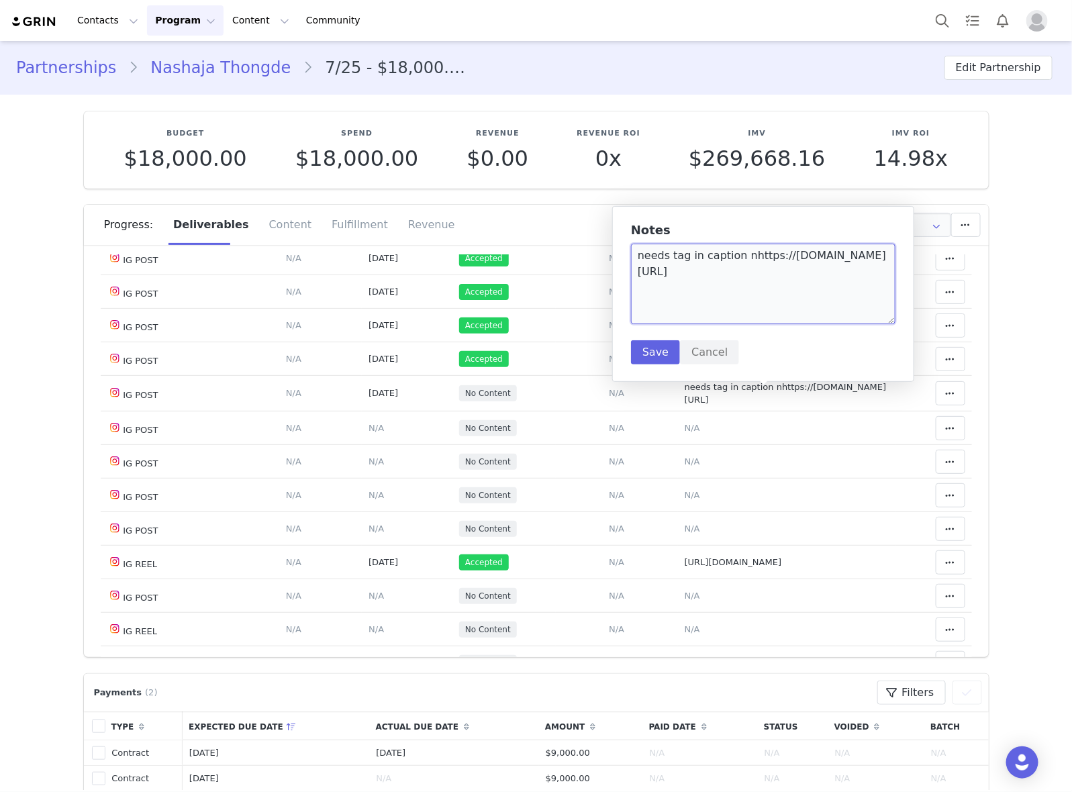
drag, startPoint x: 695, startPoint y: 281, endPoint x: 636, endPoint y: 272, distance: 60.3
click at [636, 272] on textarea "needs tag in caption nhttps://www.instagram.com/p/DO0eBftEb2c/?img_index=1" at bounding box center [763, 284] width 264 height 81
click at [636, 273] on textarea "needs tag in caption nhttps://www.instagram.com/p/DO0eBftEb2c/?img_index=1" at bounding box center [763, 284] width 264 height 81
type textarea "nhttps://www.instagram.com/p/DO0eBftEb2c/?img_index=1"
click at [655, 352] on button "Save" at bounding box center [655, 352] width 49 height 24
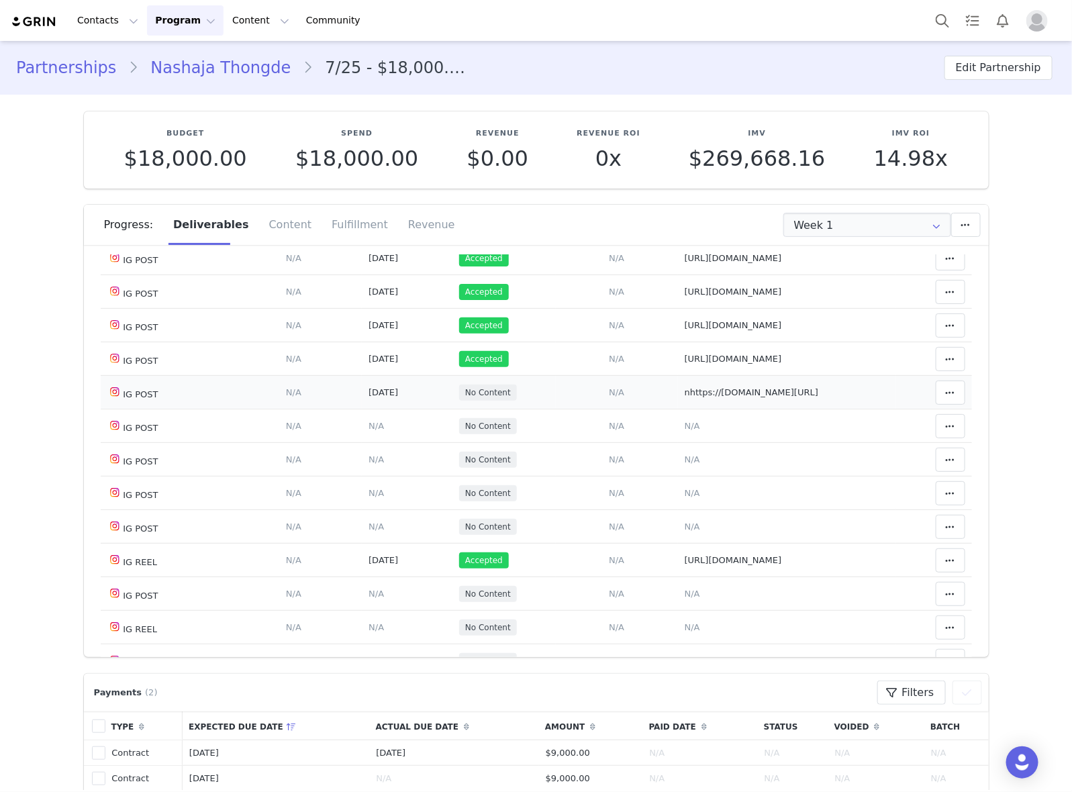
drag, startPoint x: 911, startPoint y: 404, endPoint x: 894, endPoint y: 405, distance: 16.8
click at [913, 403] on td "Match Content Mark as Accepted Delete Deliverable This will unlink any content,…" at bounding box center [934, 393] width 76 height 34
click at [946, 398] on icon at bounding box center [950, 392] width 9 height 11
click at [772, 400] on div "Mark as Accepted" at bounding box center [824, 404] width 166 height 31
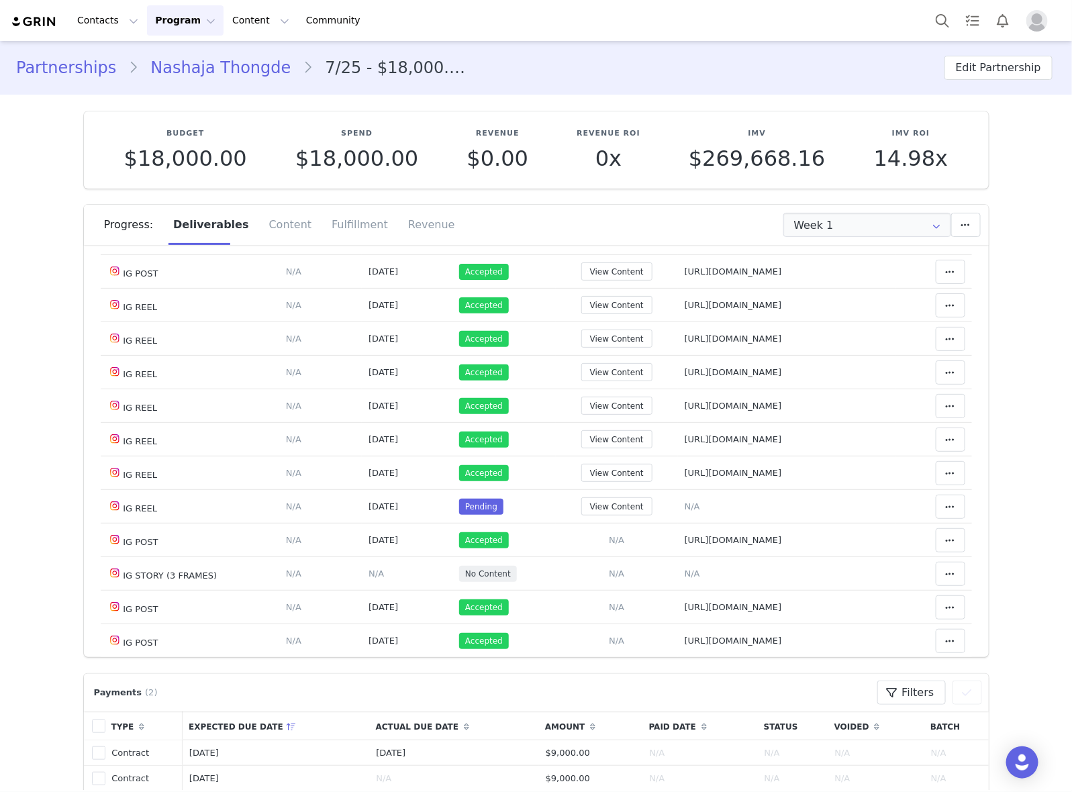
scroll to position [336, 0]
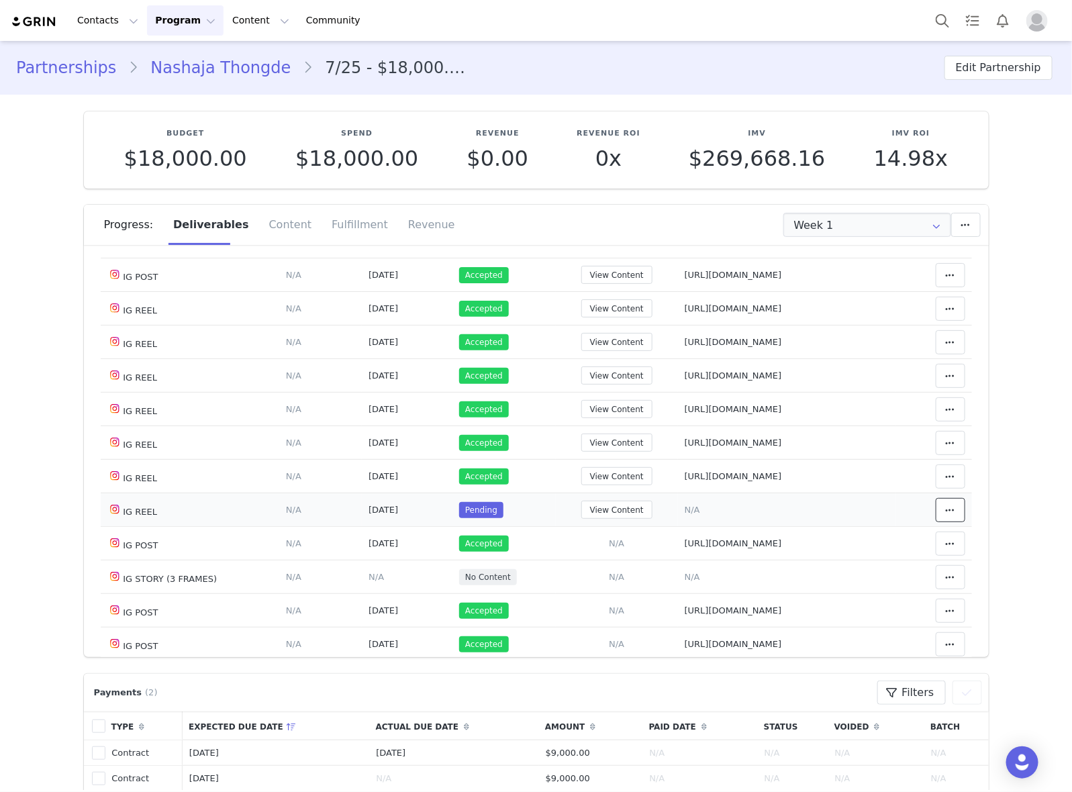
click at [936, 521] on button at bounding box center [951, 510] width 30 height 24
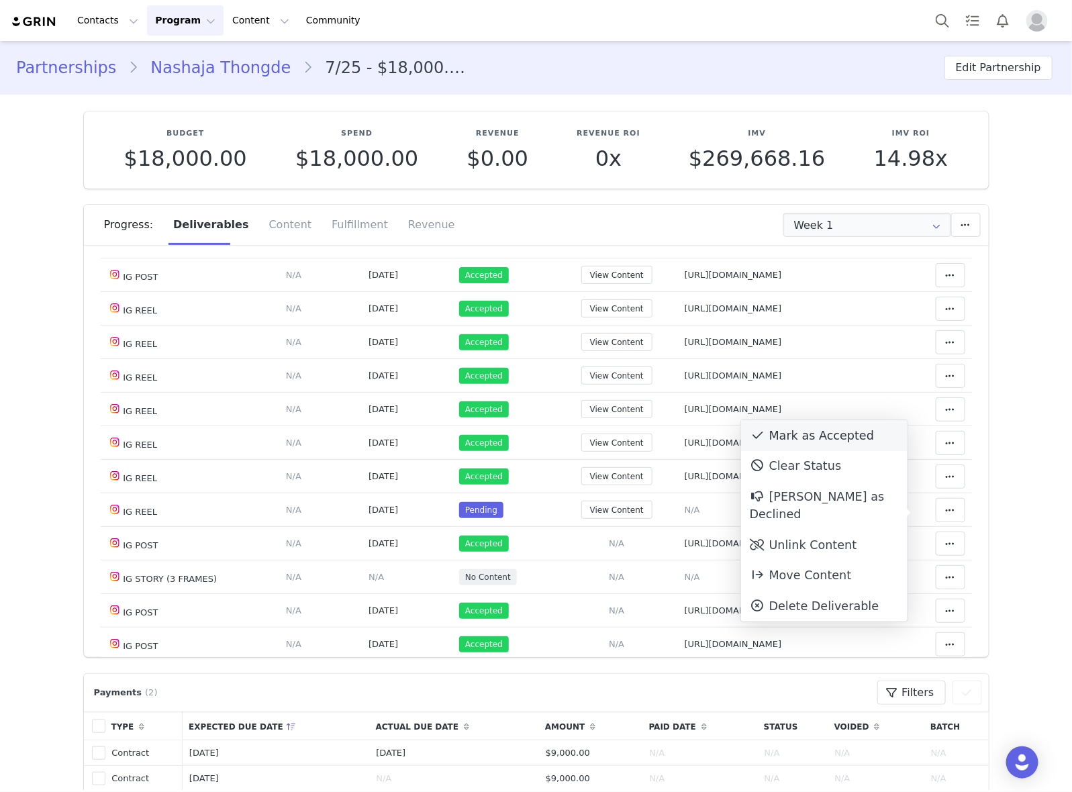
drag, startPoint x: 805, startPoint y: 529, endPoint x: 905, endPoint y: 431, distance: 139.5
click at [827, 507] on div "Mark as Accepted Clear Status Reason for declining this deliverable Decline Mar…" at bounding box center [824, 520] width 166 height 201
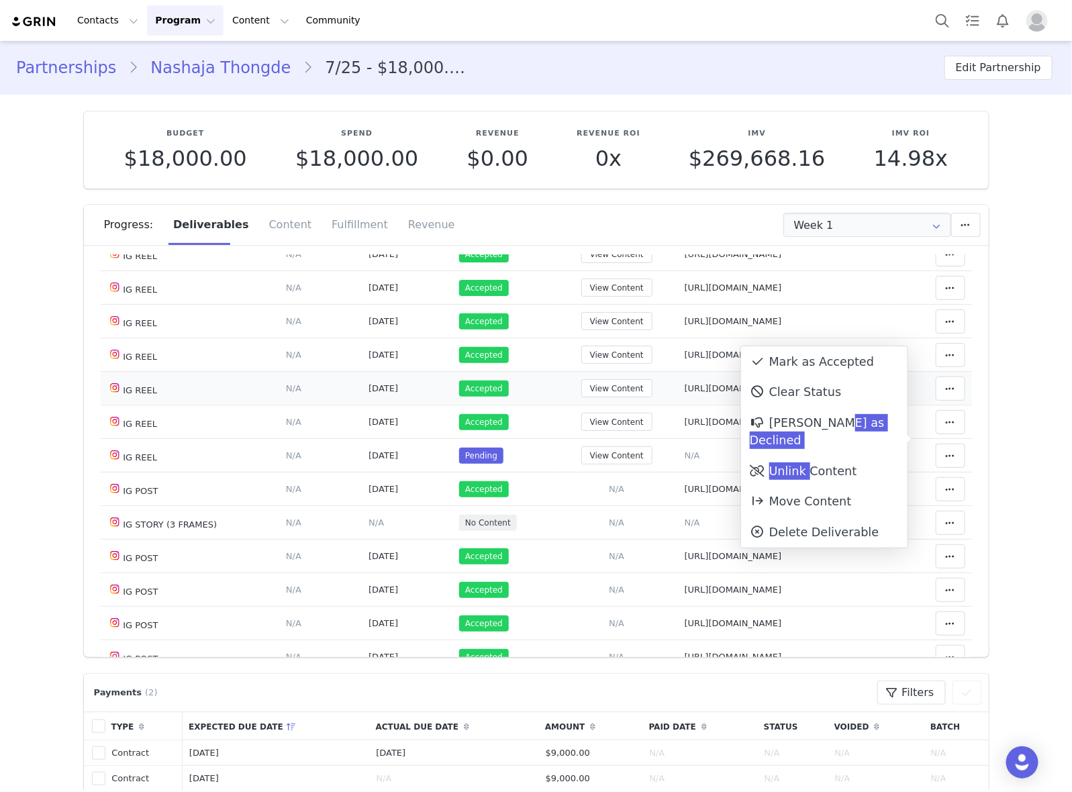
scroll to position [419, 0]
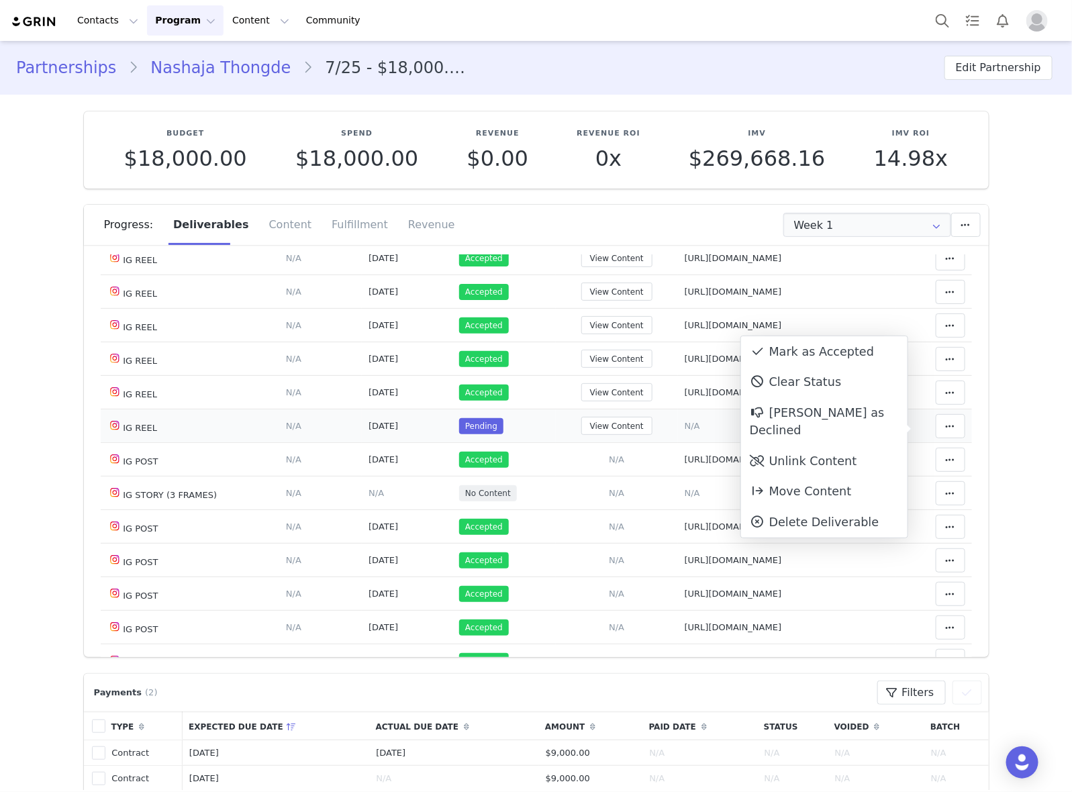
click at [693, 426] on td "Notes Save Cancel N/A" at bounding box center [787, 426] width 218 height 34
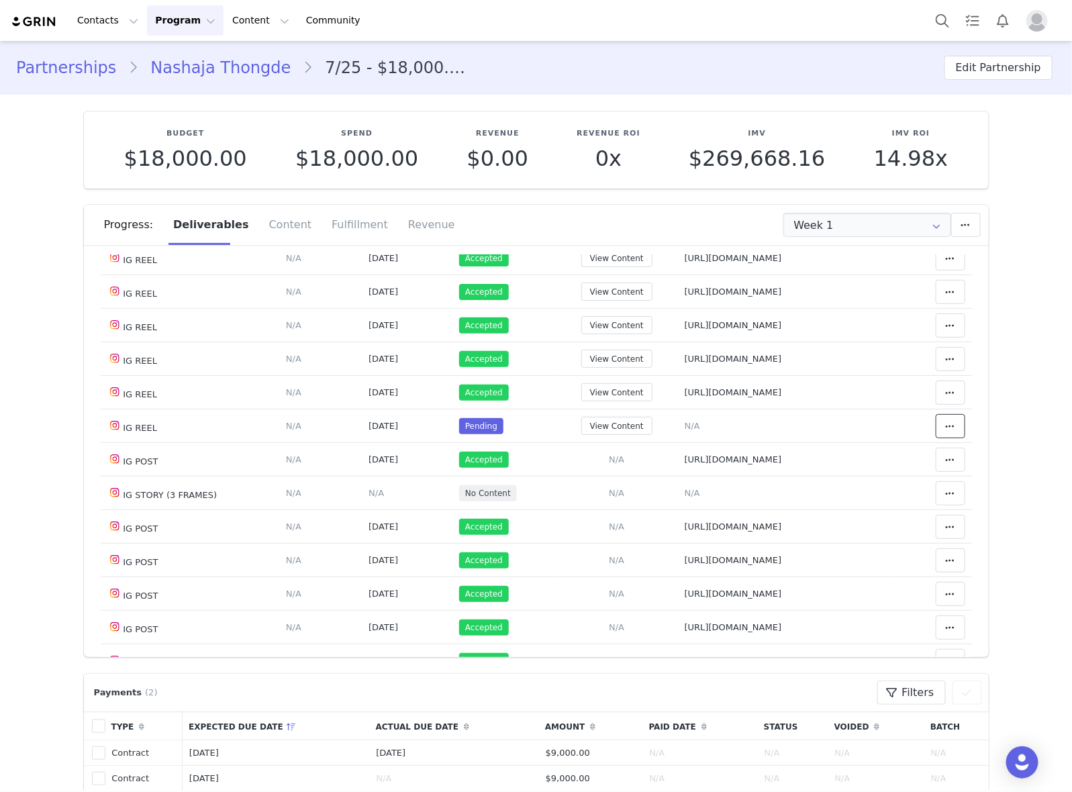
click at [936, 430] on button at bounding box center [951, 426] width 30 height 24
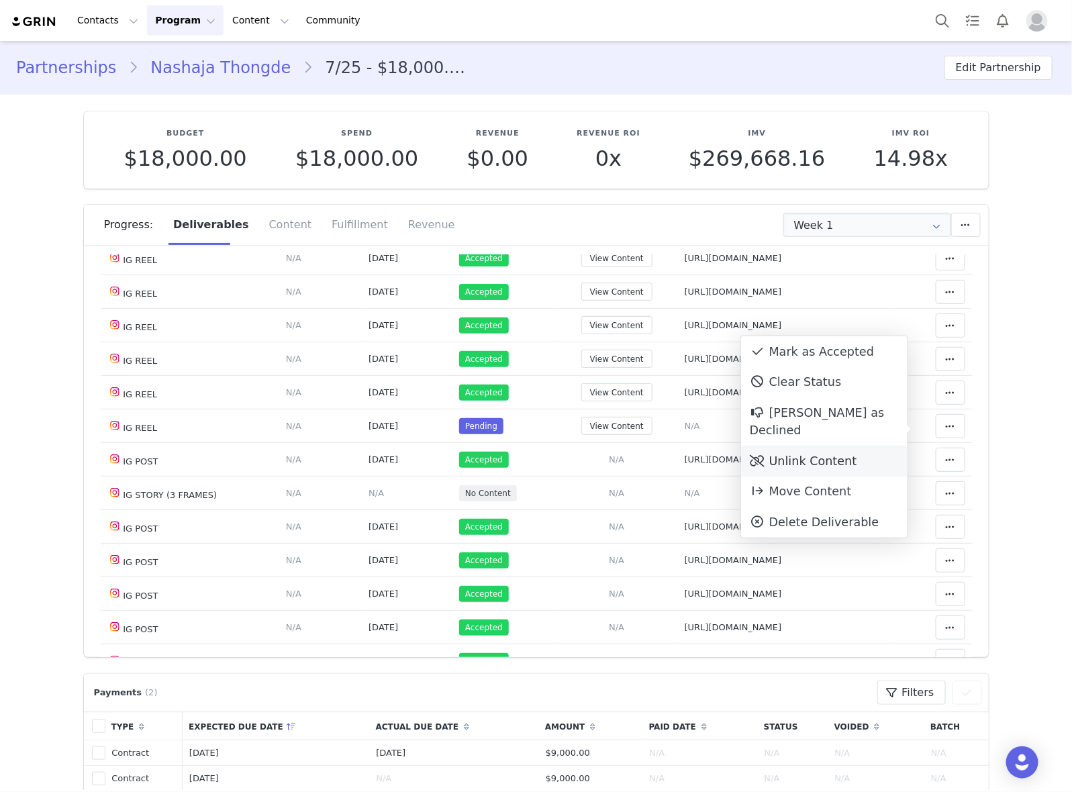
click at [770, 448] on div "Unlink Content" at bounding box center [824, 461] width 166 height 31
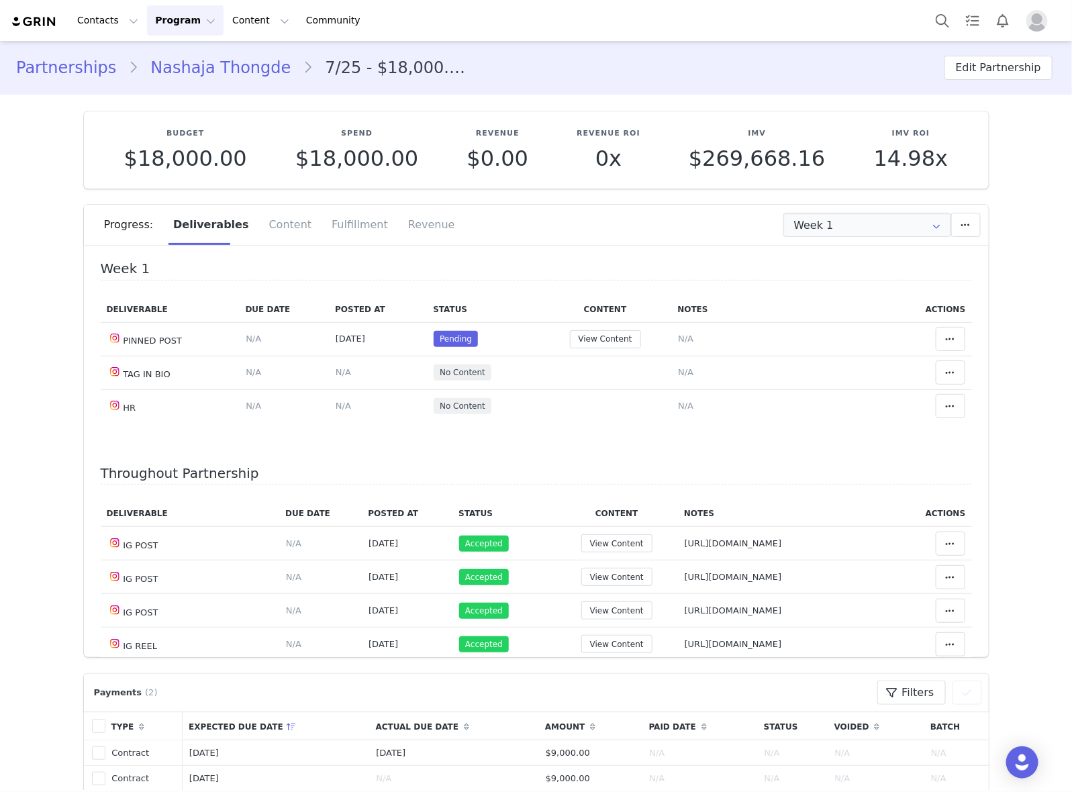
scroll to position [671, 0]
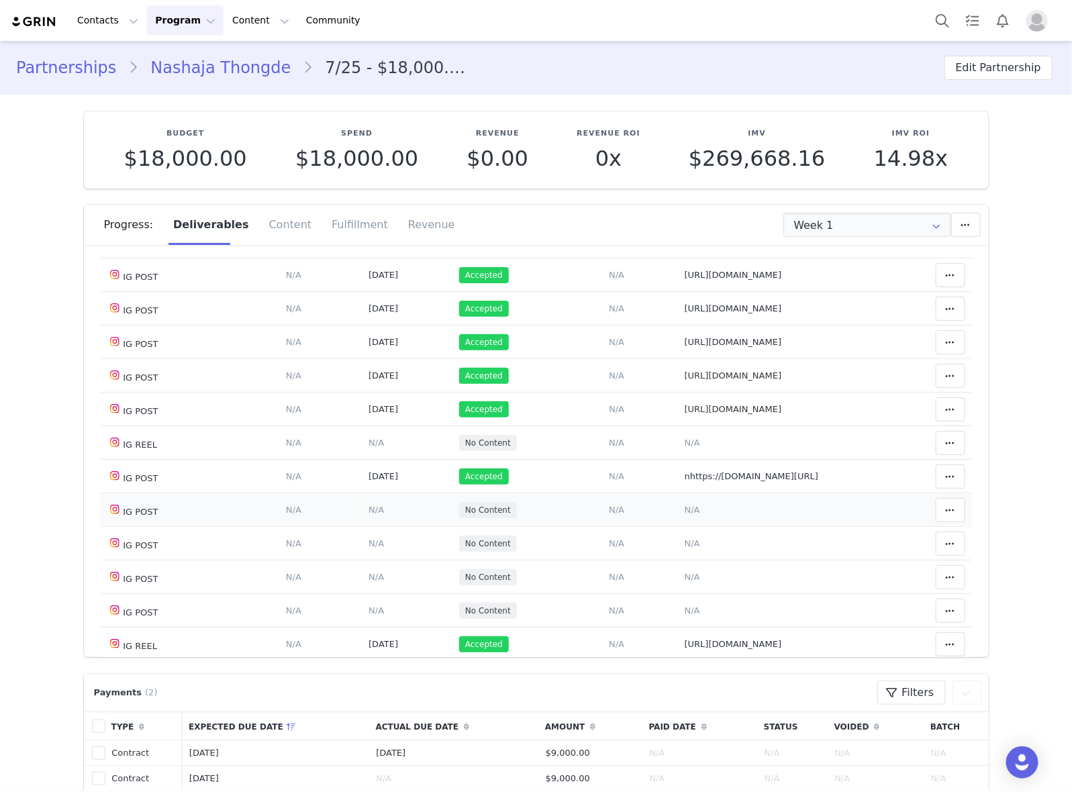
click at [689, 521] on td "Notes Save Cancel N/A" at bounding box center [787, 510] width 218 height 34
click at [685, 527] on td "Notes Save Cancel N/A" at bounding box center [787, 510] width 218 height 34
click at [685, 515] on span "N/A" at bounding box center [692, 510] width 15 height 10
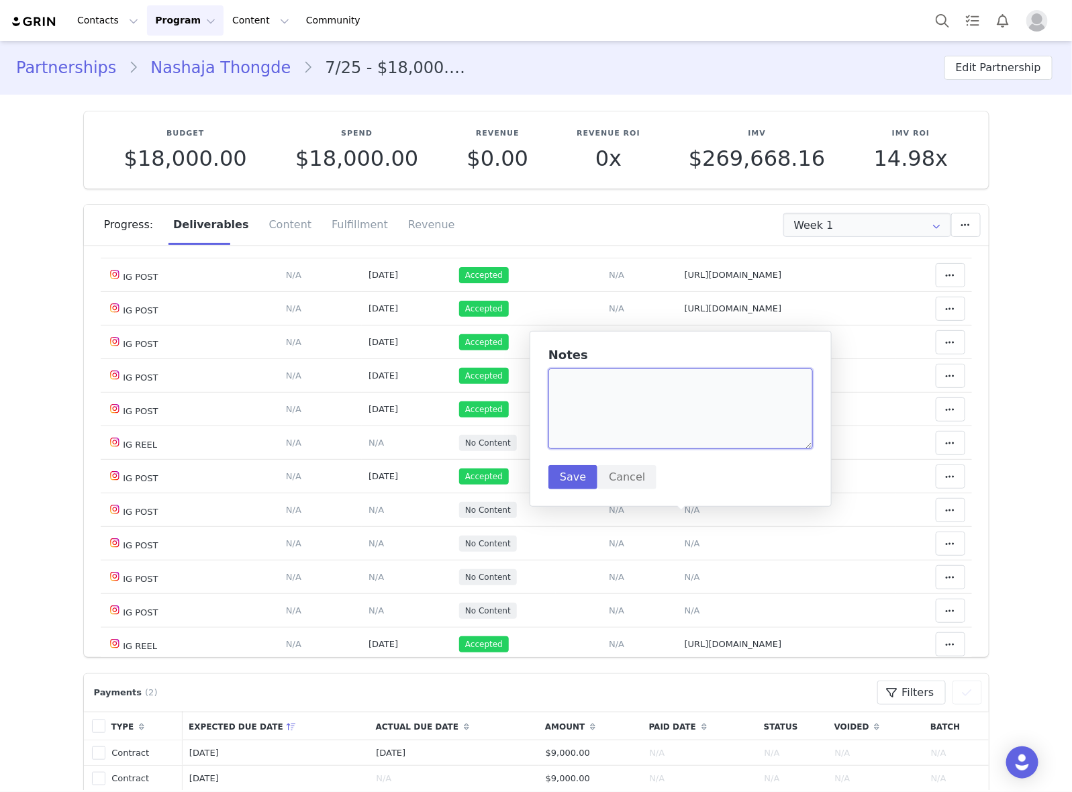
click at [681, 420] on textarea at bounding box center [680, 408] width 264 height 81
paste textarea "https://www.instagram.com/p/DPG0f36kaMg/?img_index=1"
type textarea "https://www.instagram.com/p/DPG0f36kaMg/?img_index=1"
click at [557, 483] on button "Save" at bounding box center [572, 477] width 49 height 24
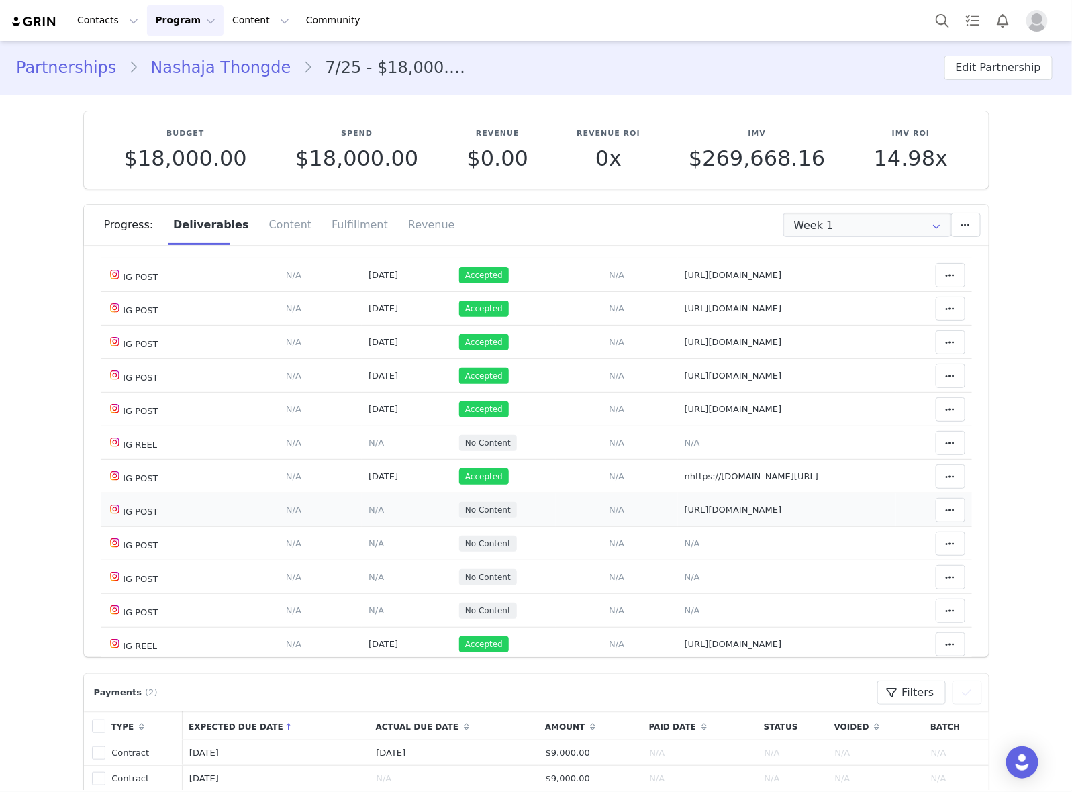
drag, startPoint x: 368, startPoint y: 527, endPoint x: 361, endPoint y: 521, distance: 9.0
click at [368, 515] on span "N/A" at bounding box center [375, 510] width 15 height 10
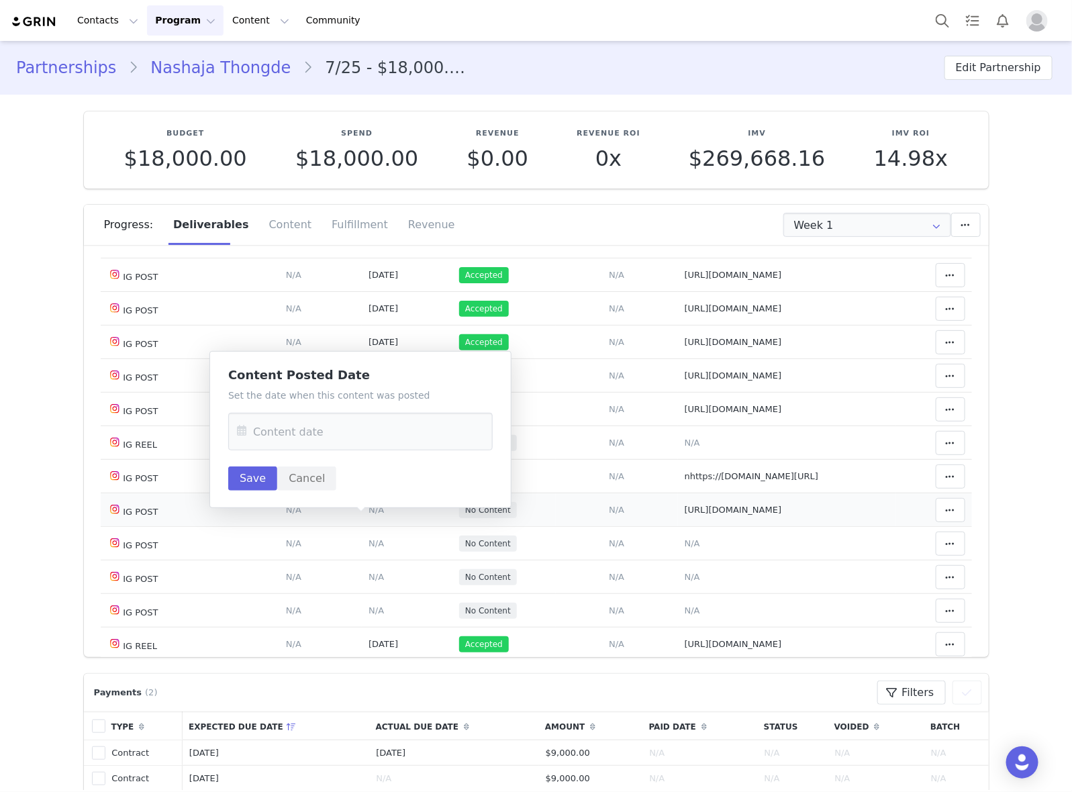
click at [368, 515] on span "N/A" at bounding box center [375, 510] width 15 height 10
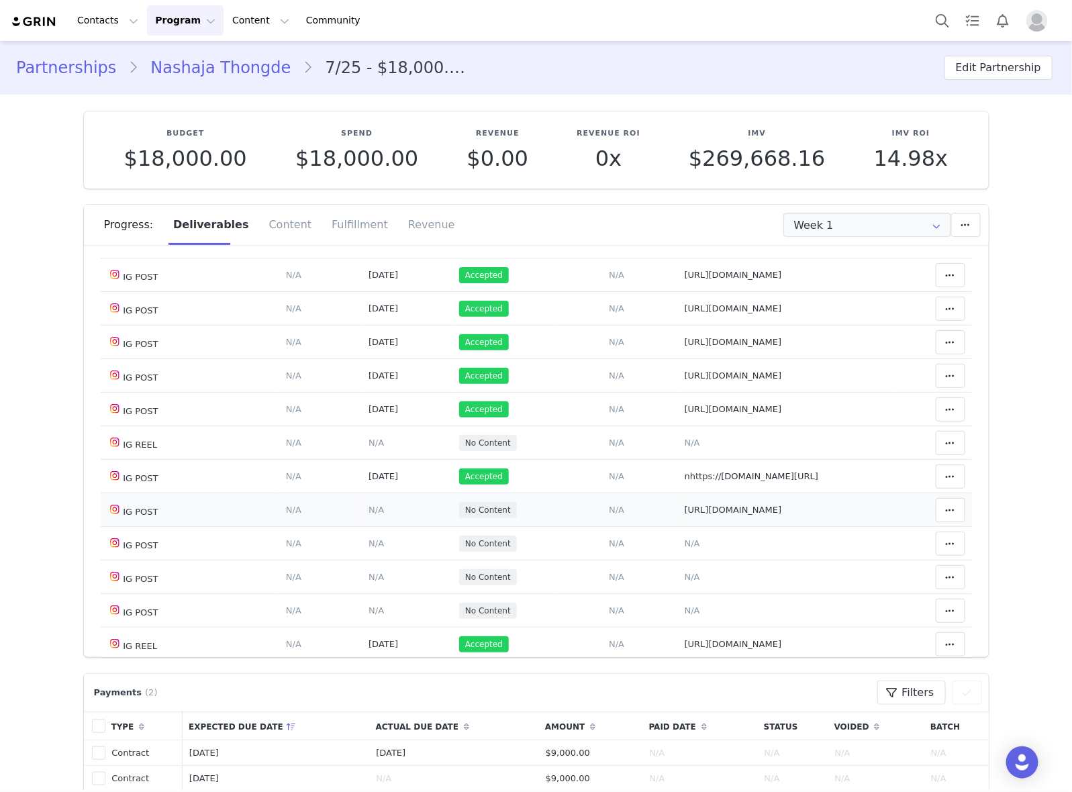
click at [368, 515] on span "N/A" at bounding box center [375, 510] width 15 height 10
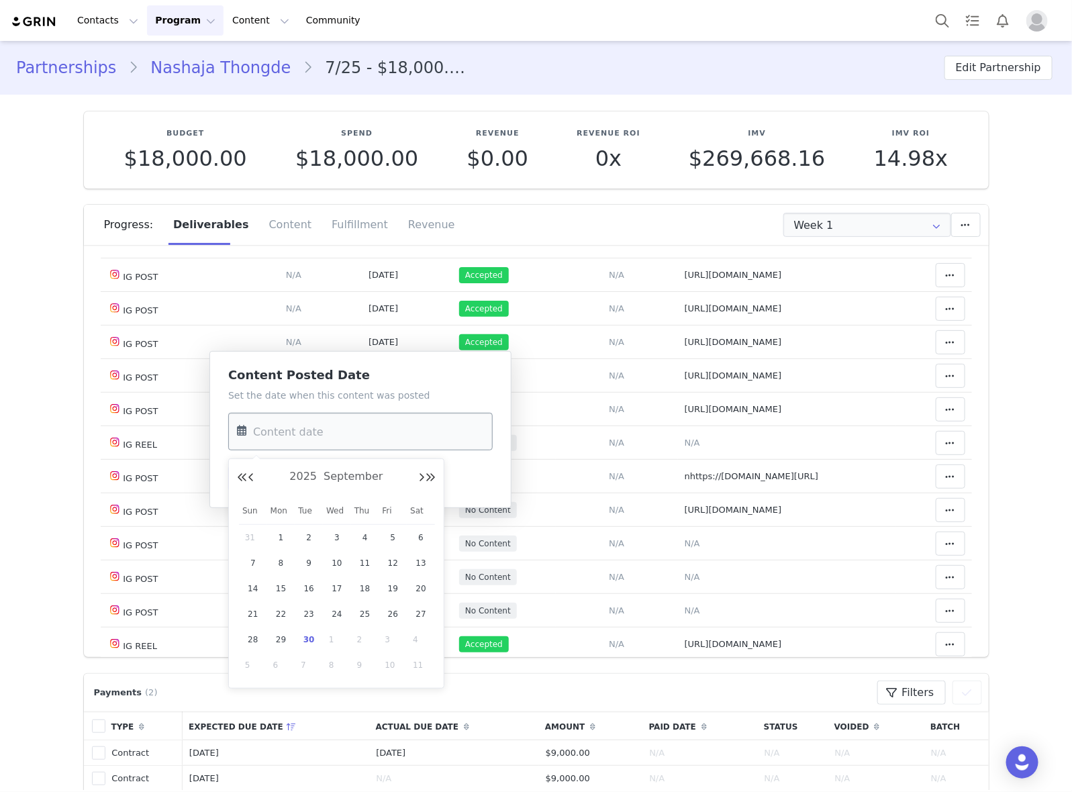
click at [380, 430] on input "text" at bounding box center [360, 432] width 264 height 38
drag, startPoint x: 411, startPoint y: 615, endPoint x: 393, endPoint y: 587, distance: 32.9
click at [413, 614] on div "27" at bounding box center [421, 614] width 28 height 20
type input "Sep 27 2025"
click at [240, 464] on div "Set the date when this content was posted Sep 27 2025 Save Cancel" at bounding box center [360, 440] width 264 height 102
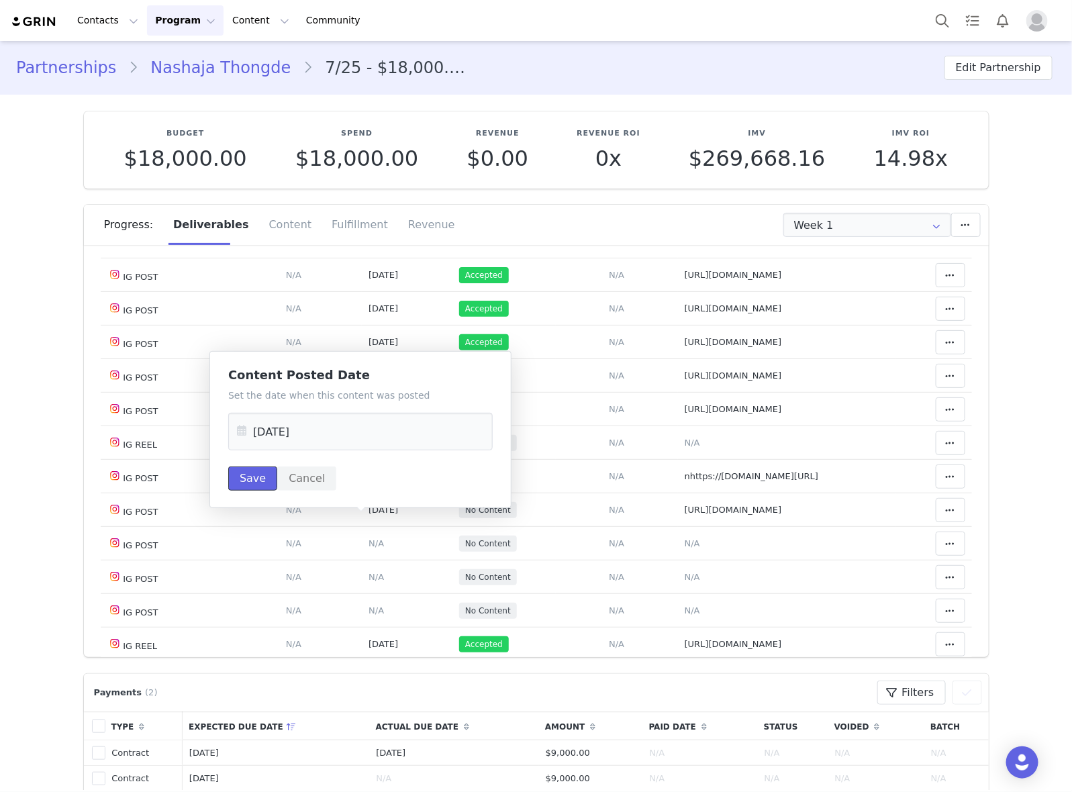
click at [256, 476] on button "Save" at bounding box center [252, 478] width 49 height 24
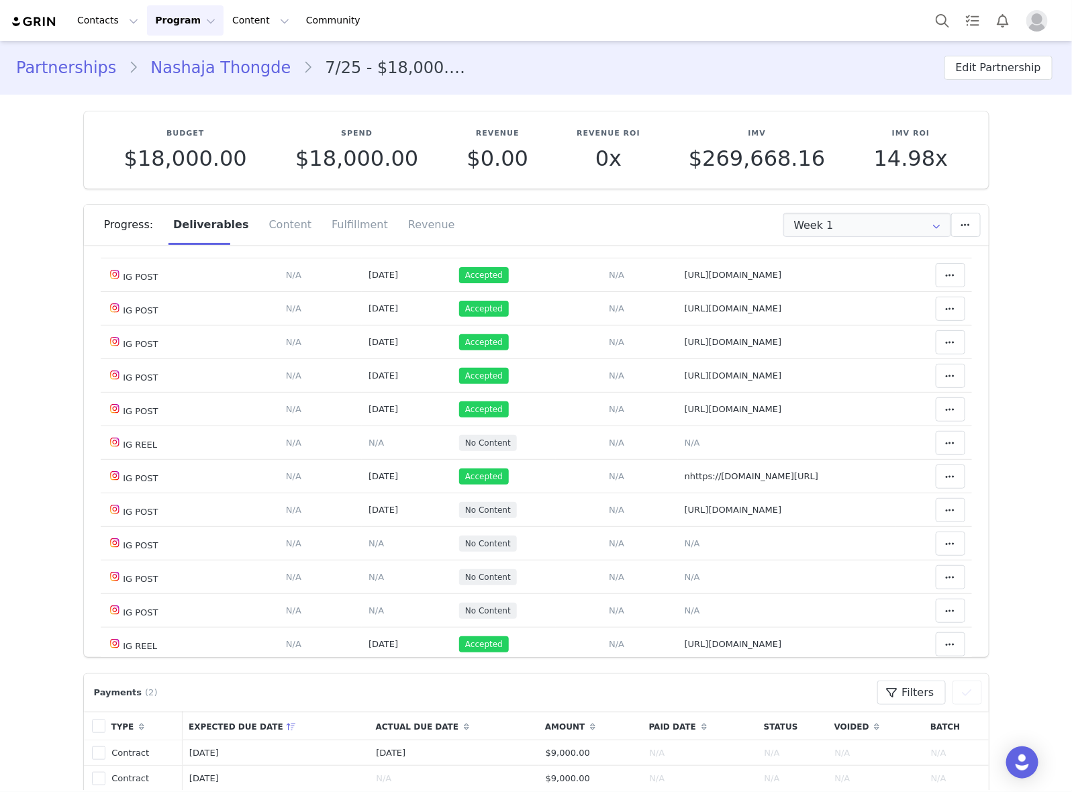
click at [220, 58] on link "Nashaja Thongde" at bounding box center [220, 68] width 164 height 24
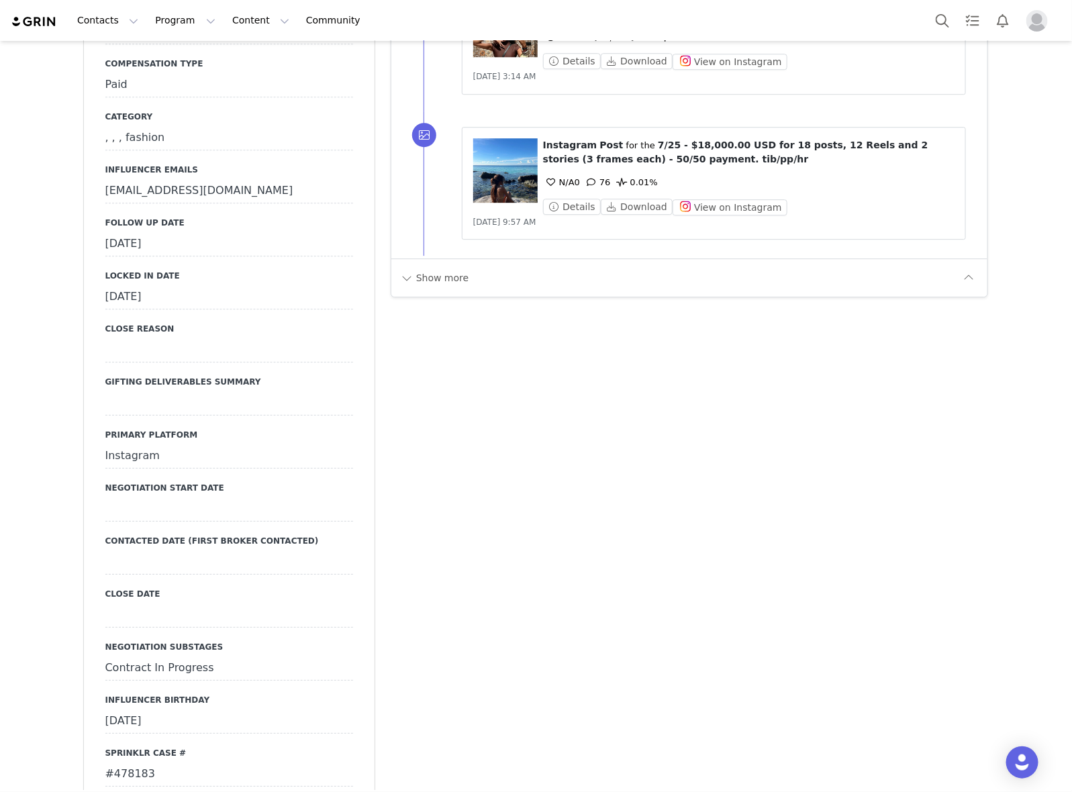
scroll to position [1594, 0]
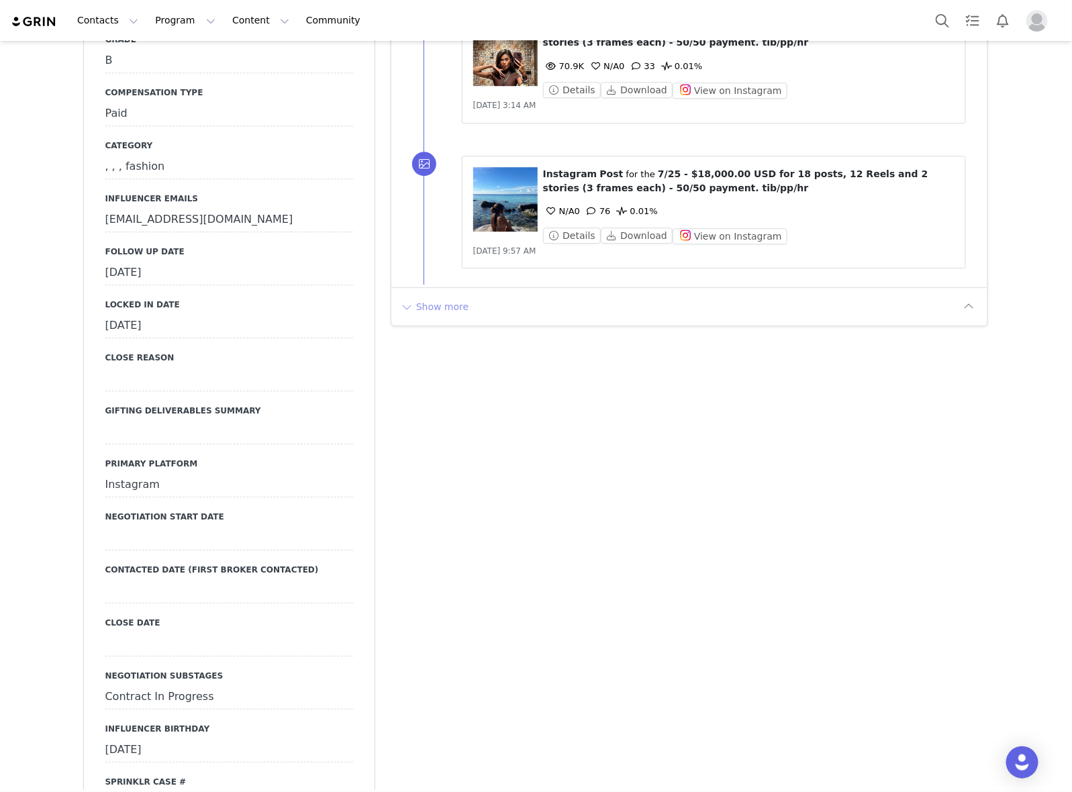
click at [434, 301] on button "Show more" at bounding box center [434, 306] width 70 height 21
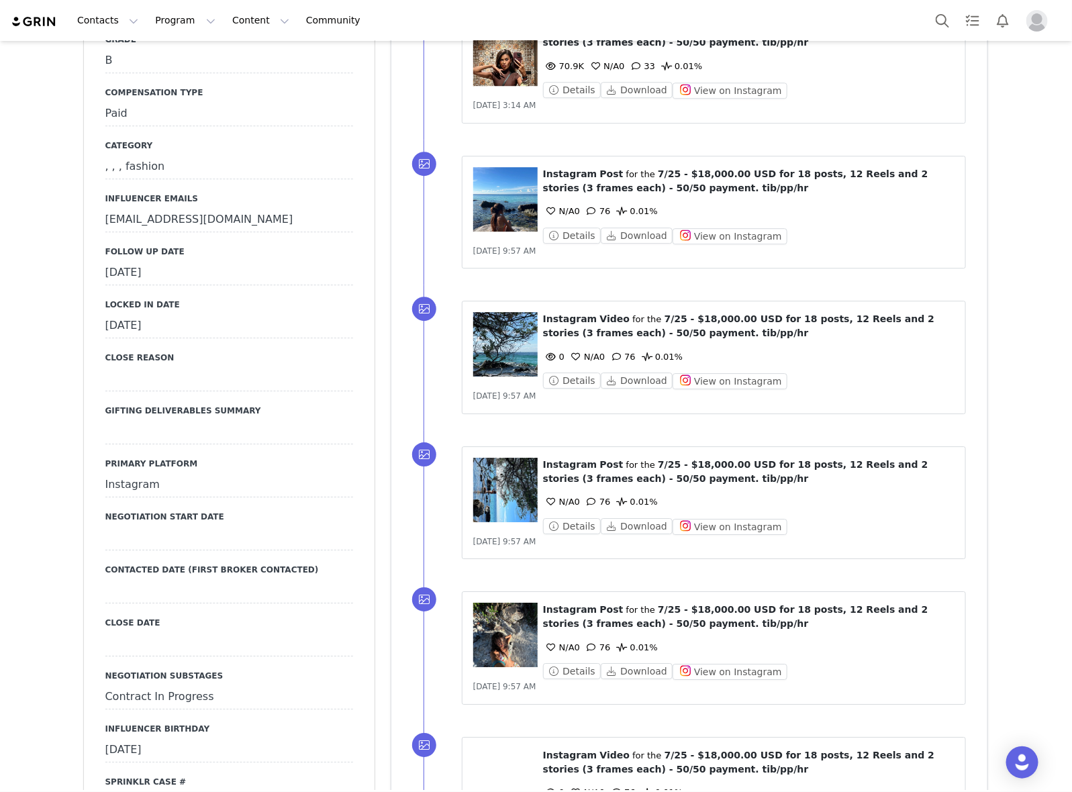
scroll to position [3188, 0]
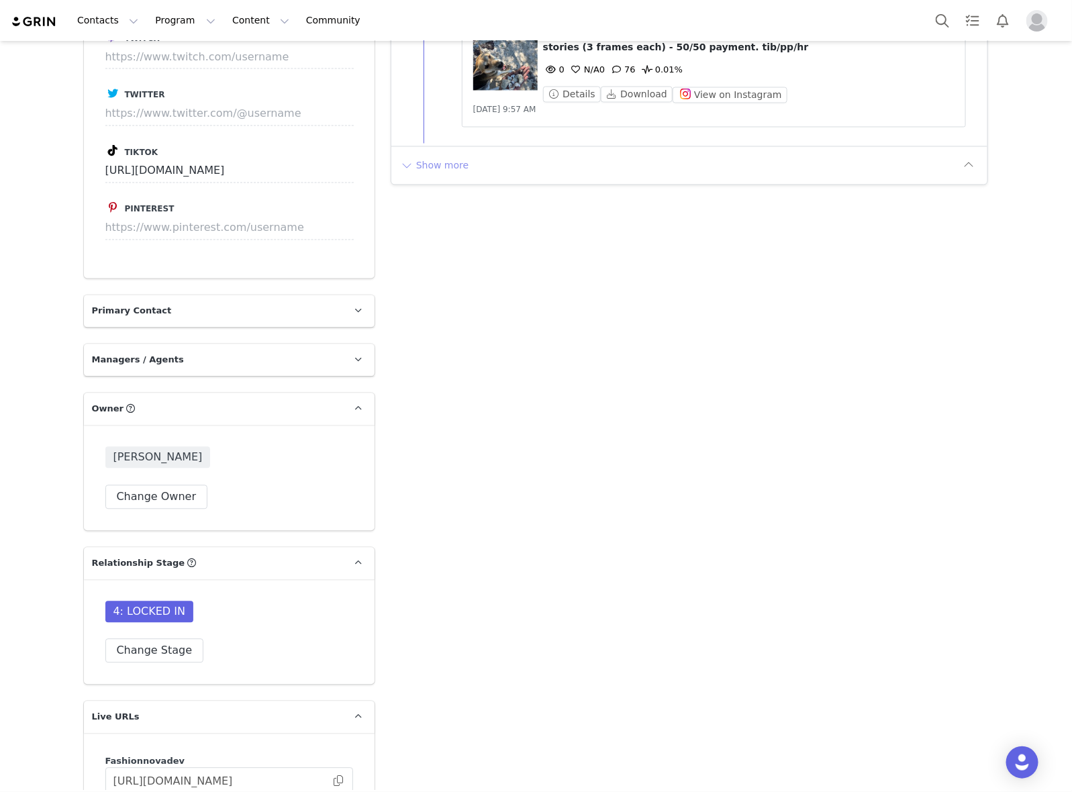
click at [425, 155] on button "Show more" at bounding box center [434, 165] width 70 height 21
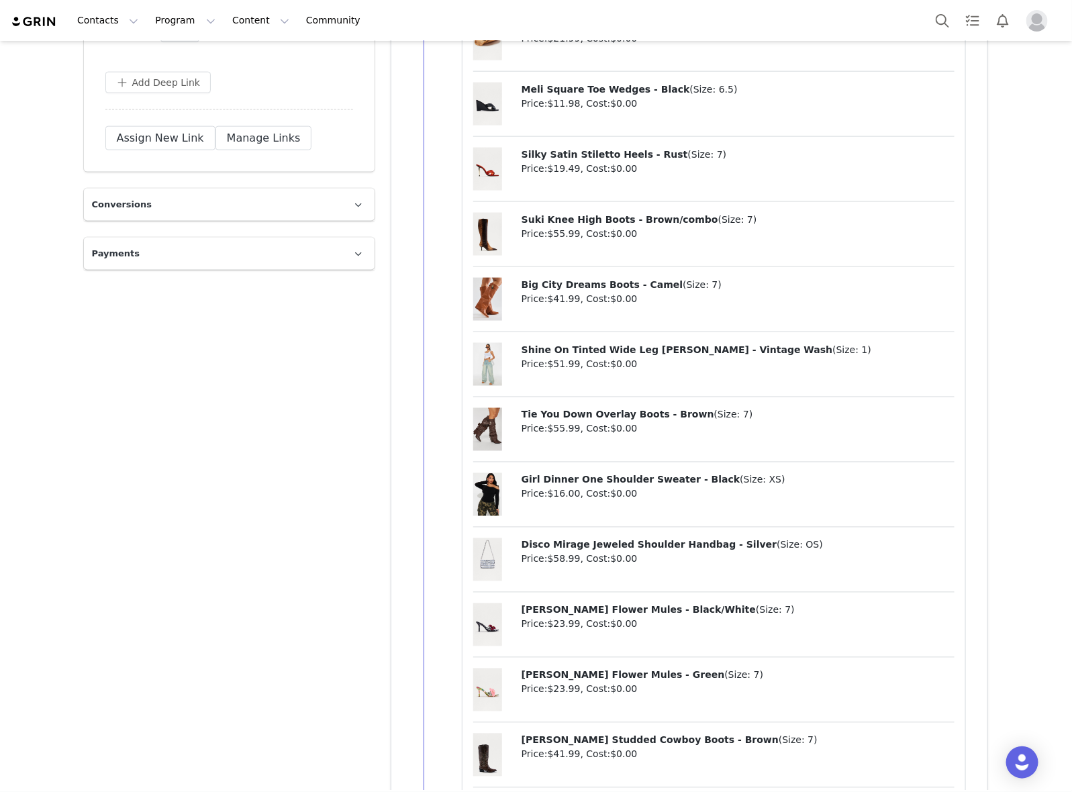
scroll to position [4530, 0]
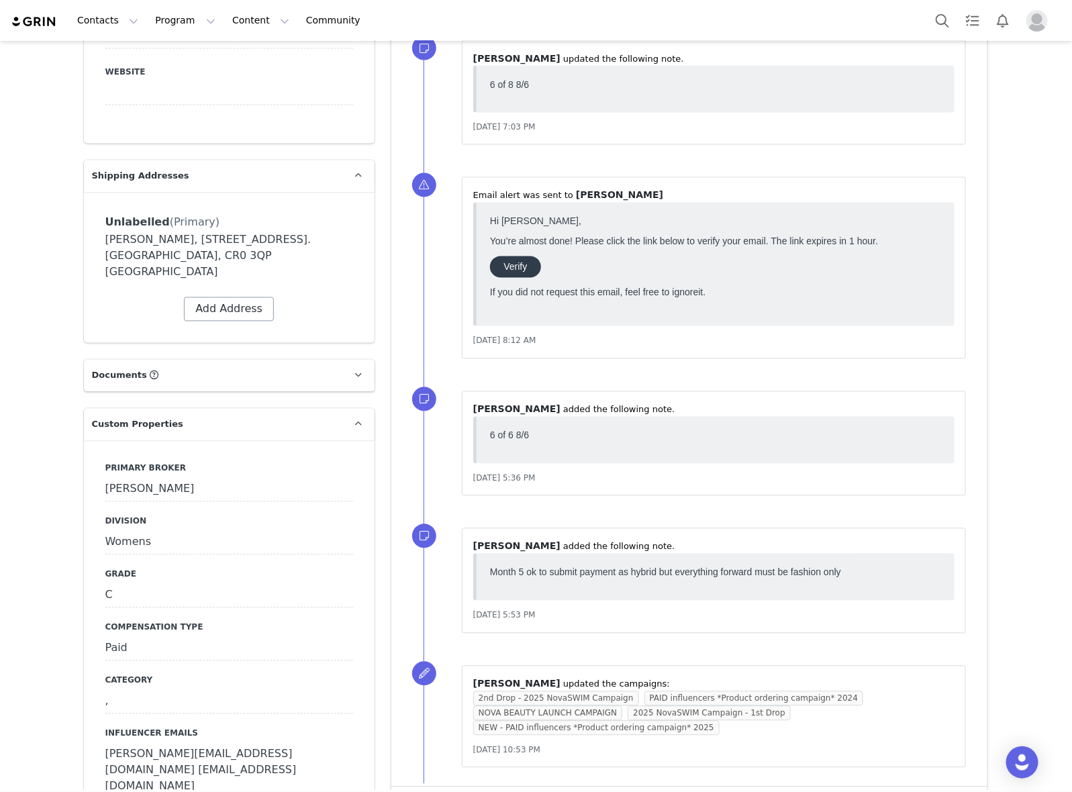
scroll to position [1262, 0]
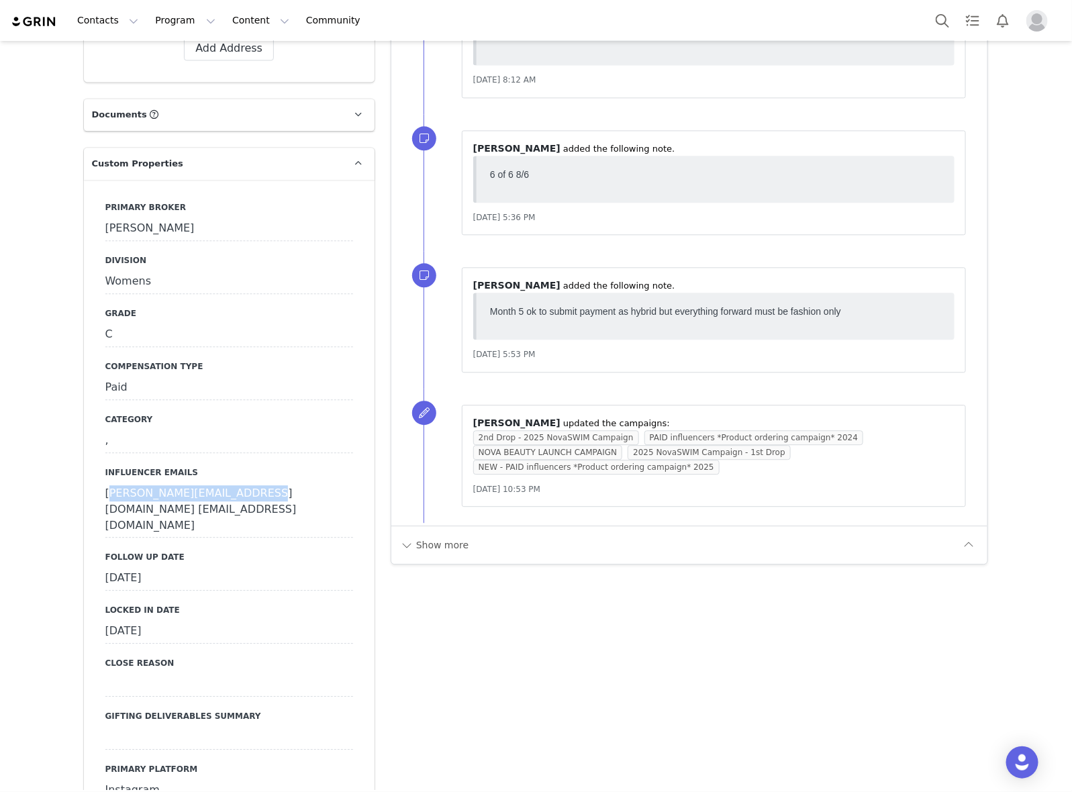
drag, startPoint x: 242, startPoint y: 411, endPoint x: 101, endPoint y: 409, distance: 140.9
copy div "rachel@intheknowglobal.com"
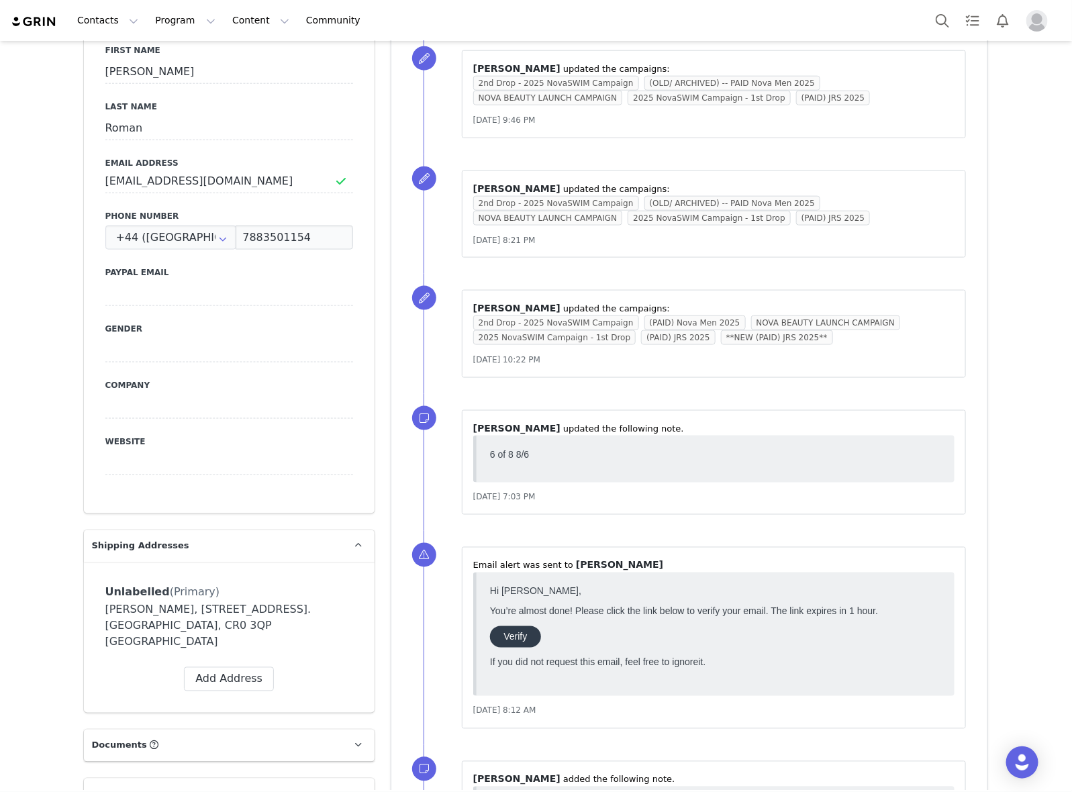
scroll to position [423, 0]
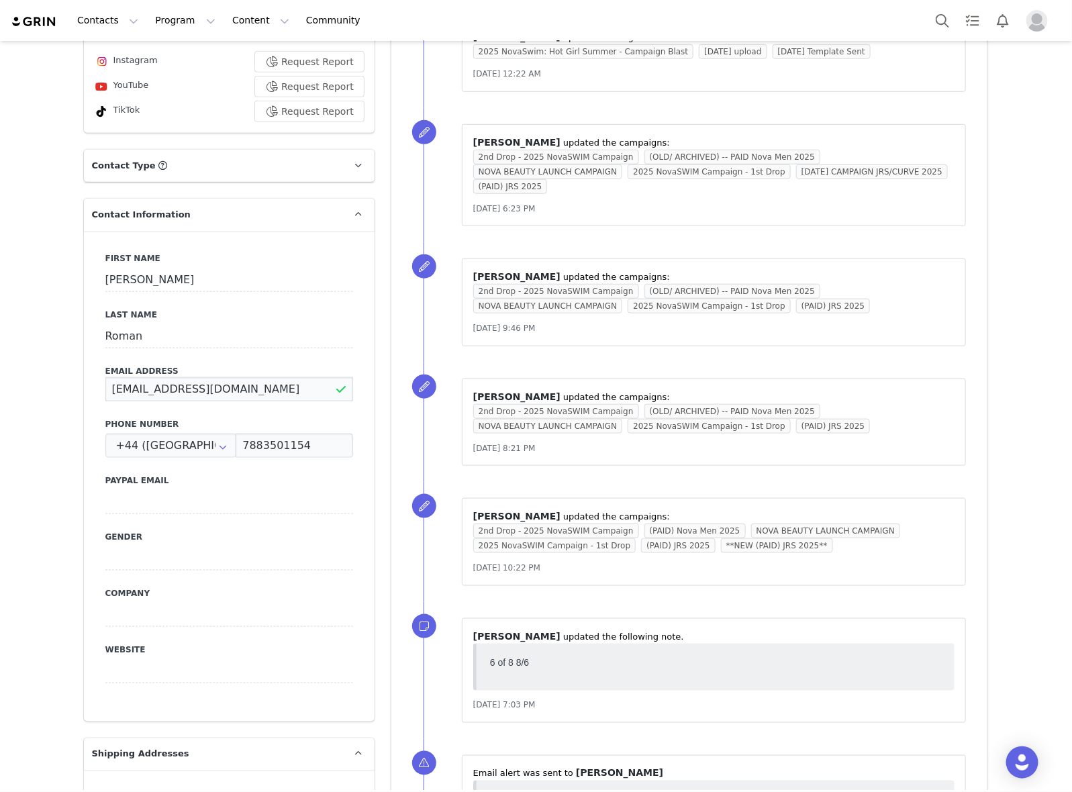
drag, startPoint x: 242, startPoint y: 323, endPoint x: 71, endPoint y: 328, distance: 171.2
drag, startPoint x: 302, startPoint y: 319, endPoint x: 72, endPoint y: 321, distance: 229.5
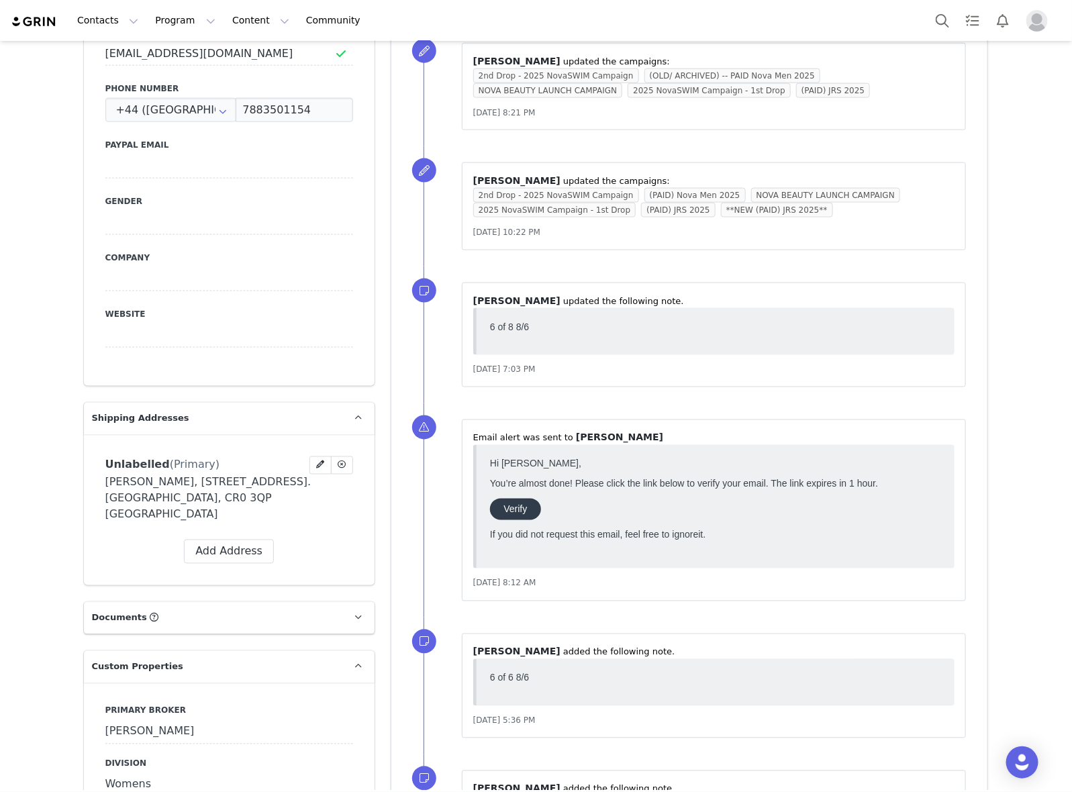
scroll to position [1262, 0]
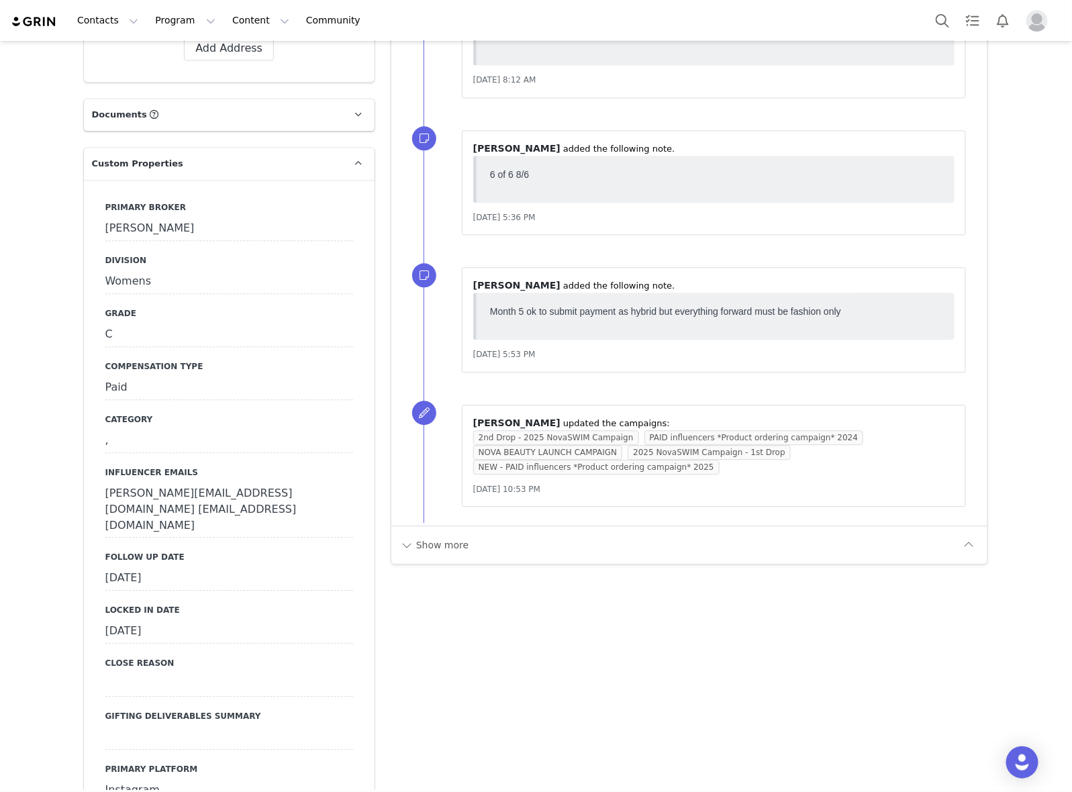
click at [270, 566] on div "[DATE]" at bounding box center [229, 578] width 248 height 24
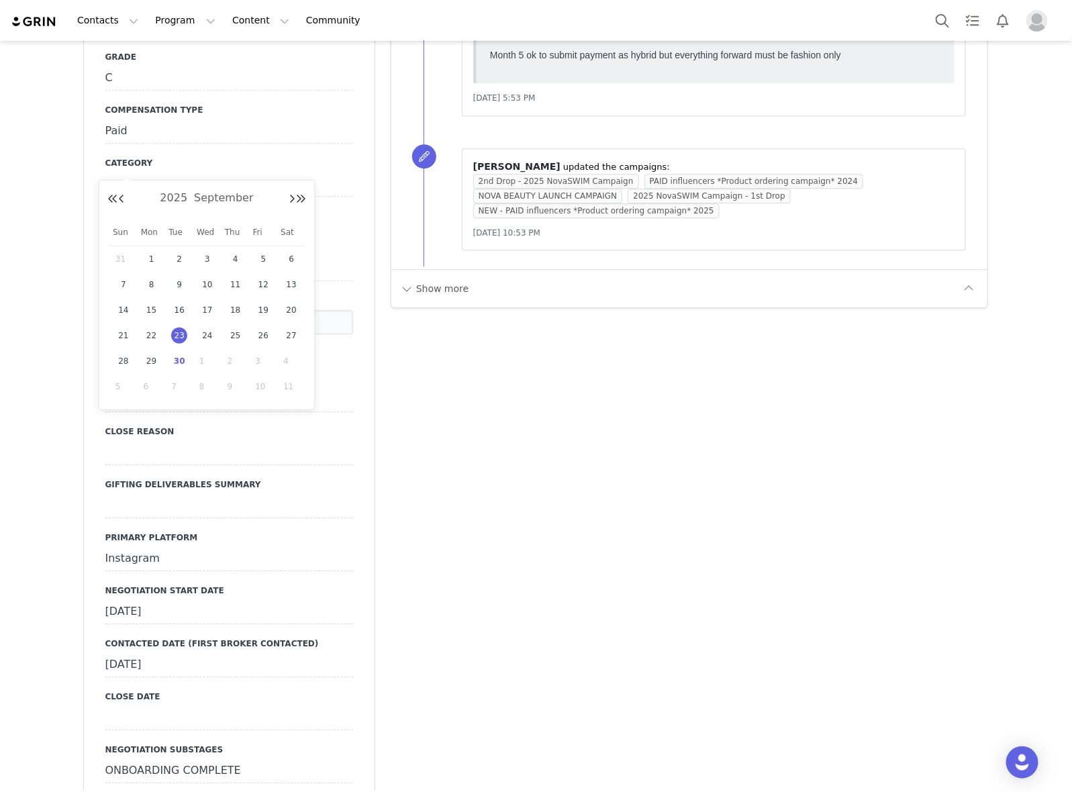
scroll to position [1597, 0]
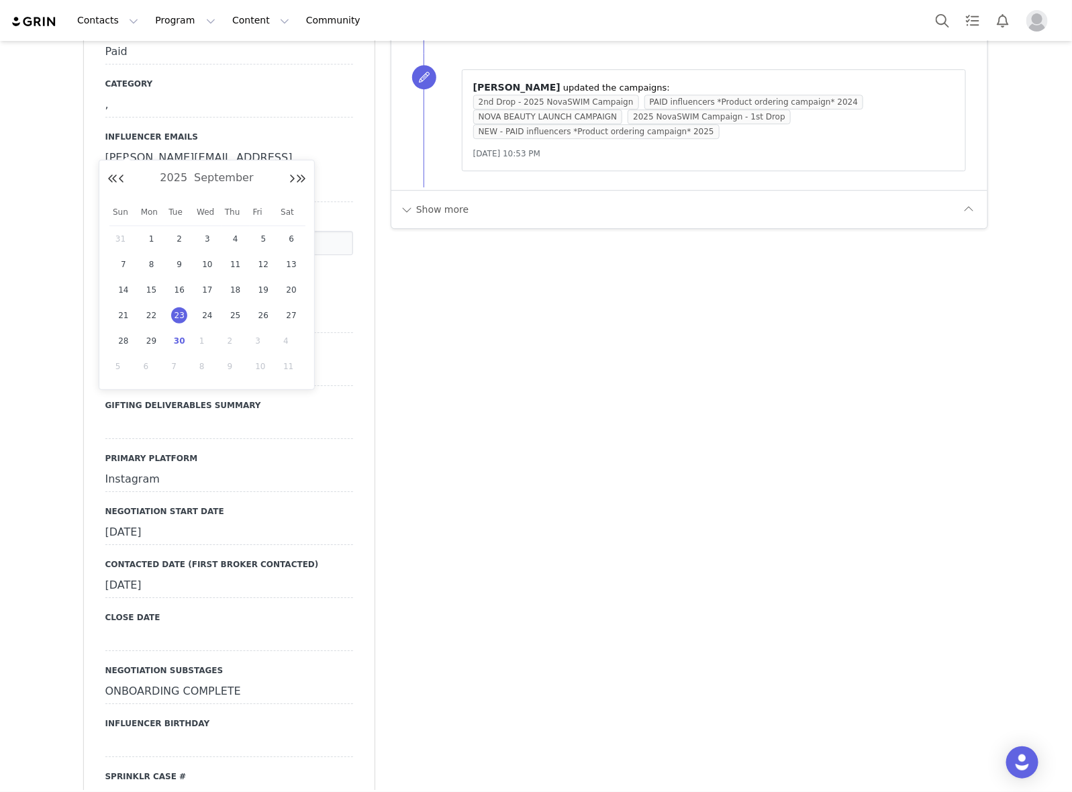
click at [181, 340] on span "30" at bounding box center [179, 341] width 16 height 16
type input "[DATE]"
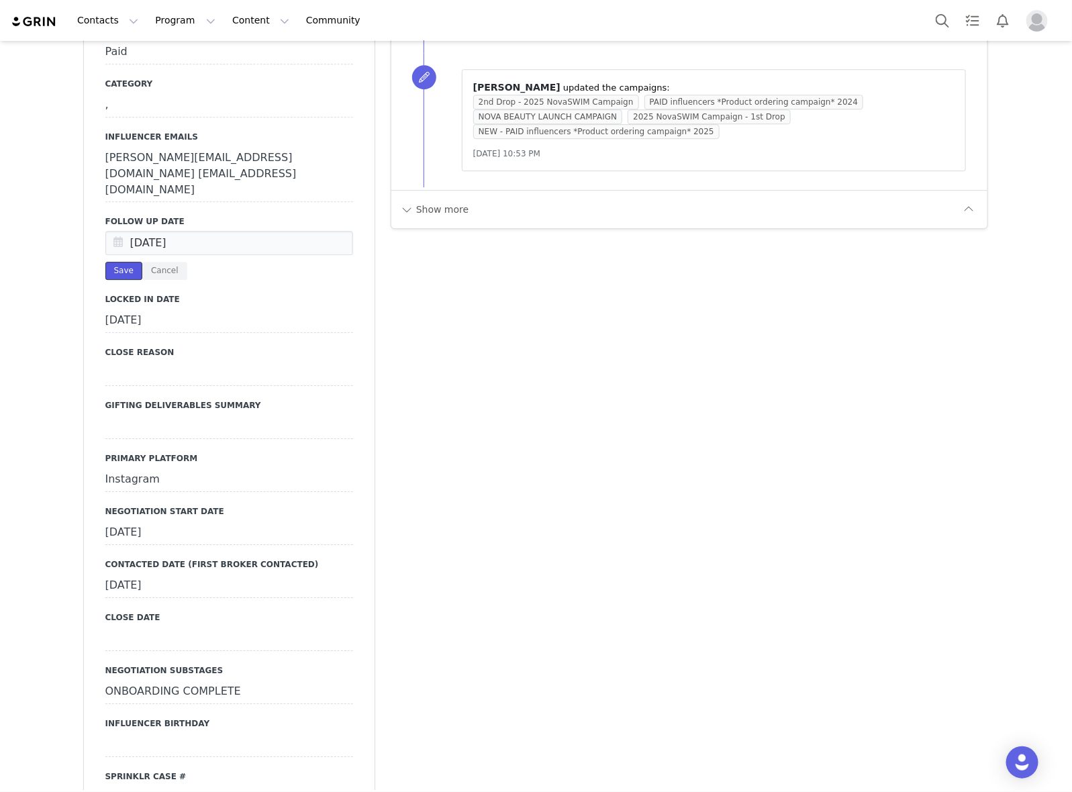
click at [119, 262] on button "Save" at bounding box center [123, 271] width 37 height 18
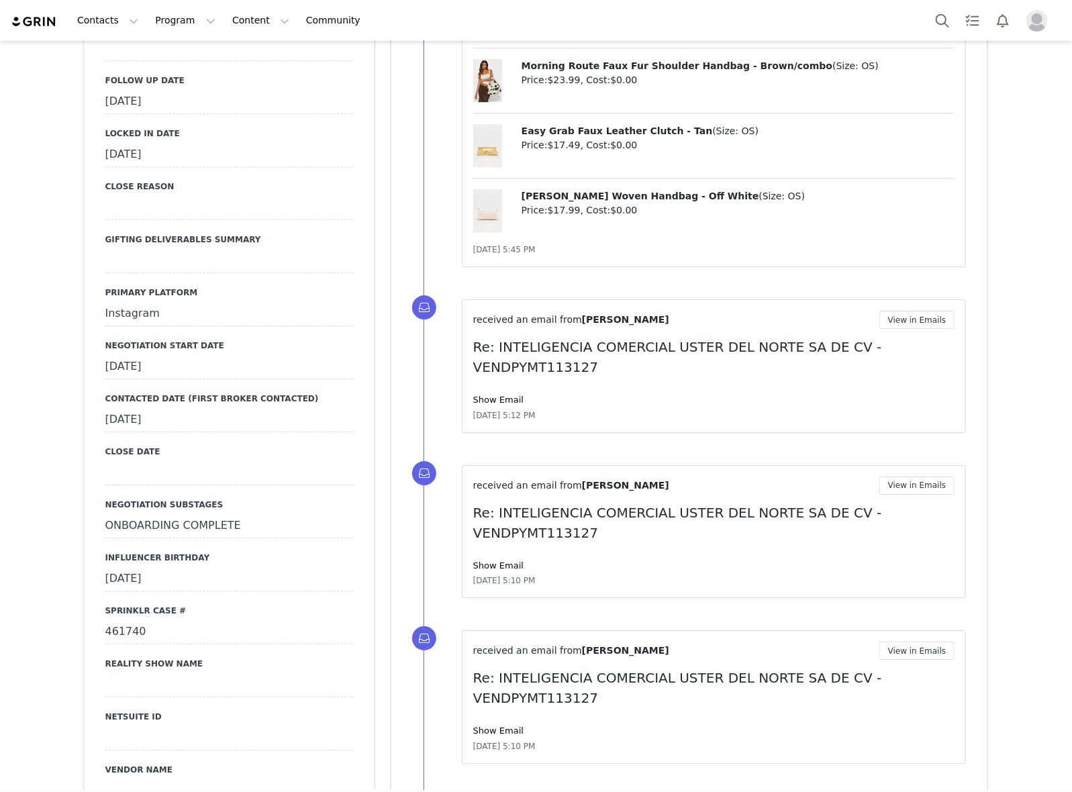
scroll to position [1678, 0]
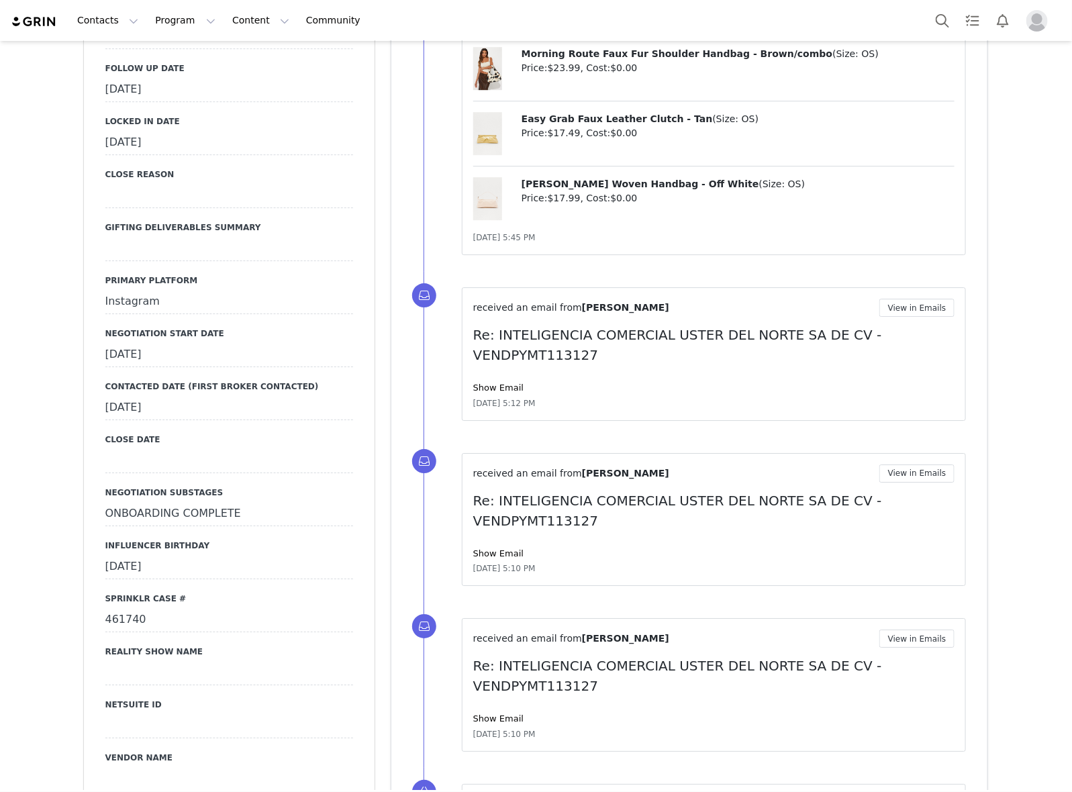
click at [260, 94] on div "[DATE]" at bounding box center [229, 90] width 248 height 24
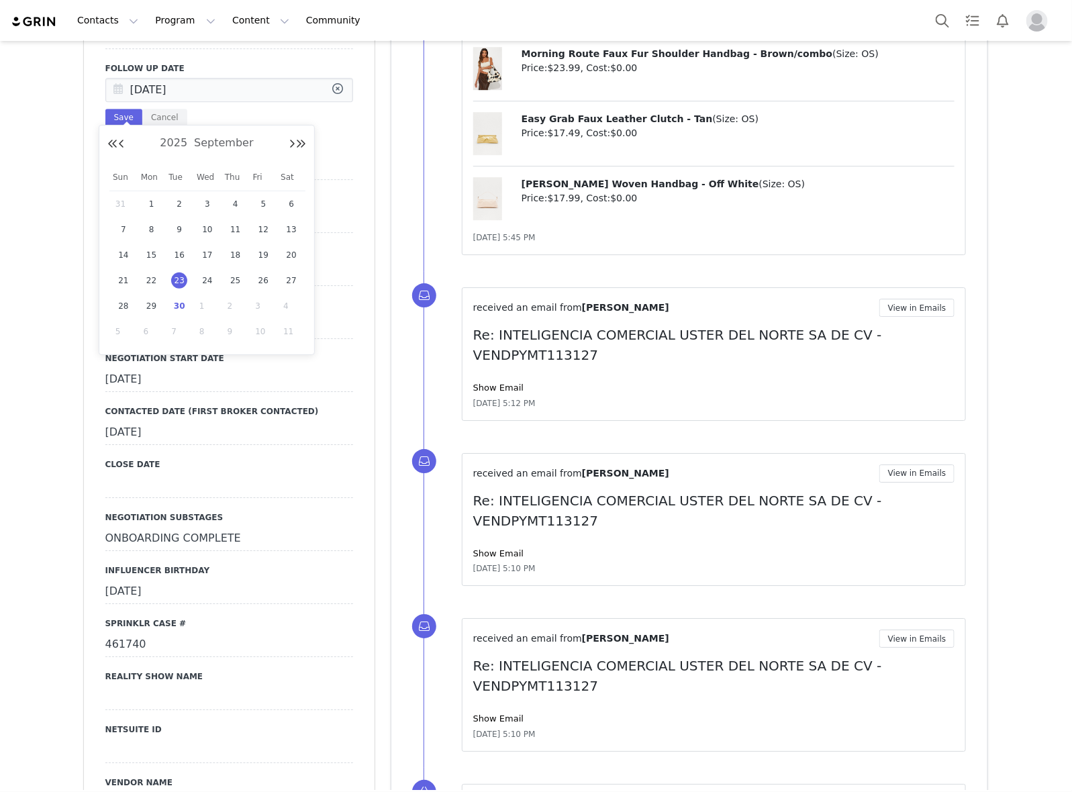
click at [255, 99] on input "[DATE]" at bounding box center [229, 90] width 248 height 24
click at [183, 307] on span "30" at bounding box center [179, 306] width 16 height 16
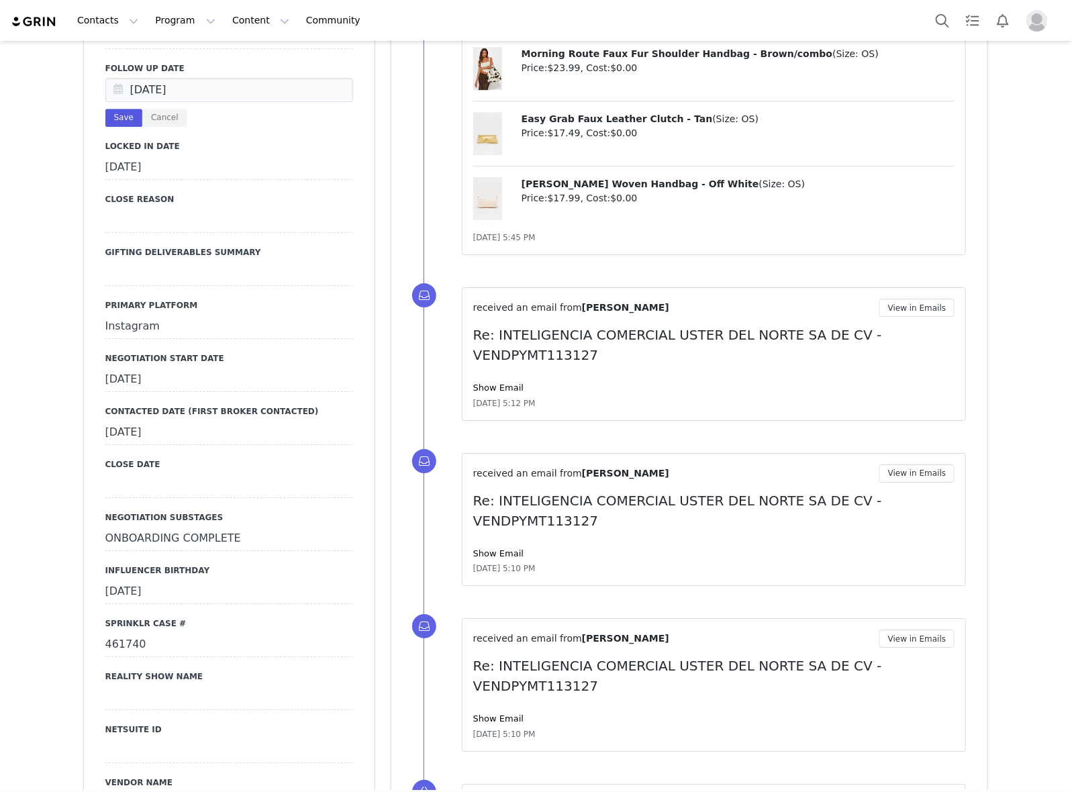
type input "[DATE]"
click at [109, 124] on button "Save" at bounding box center [123, 118] width 37 height 18
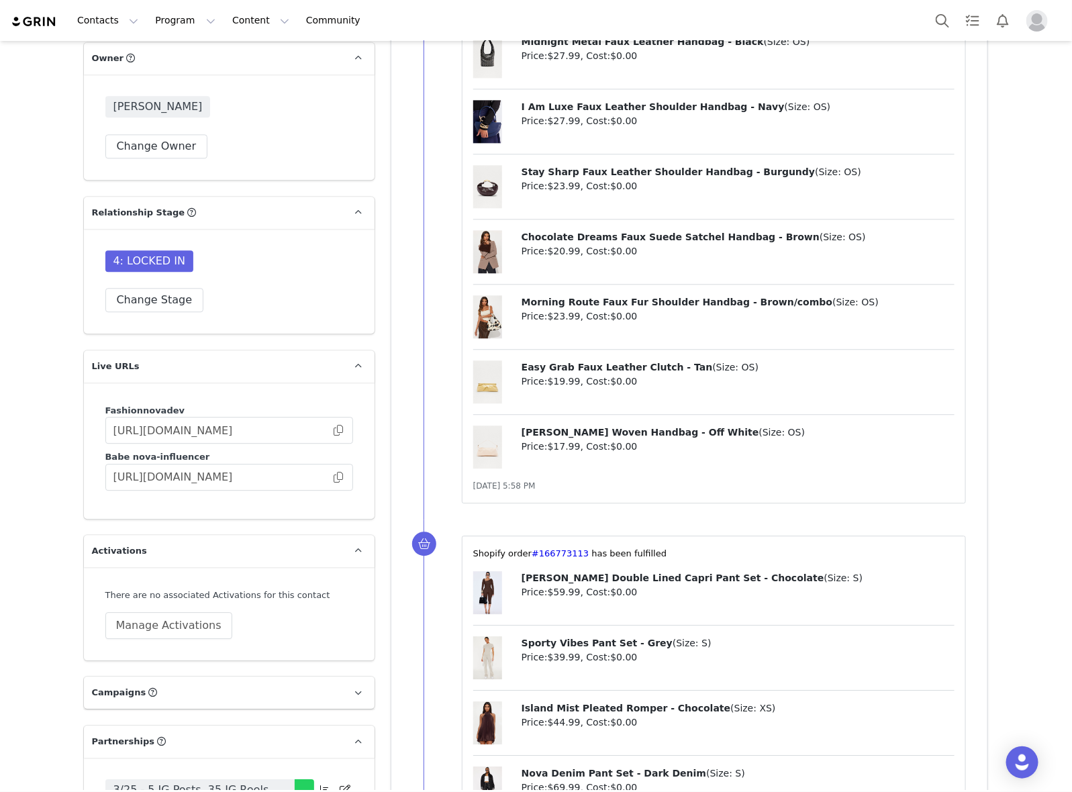
scroll to position [3859, 0]
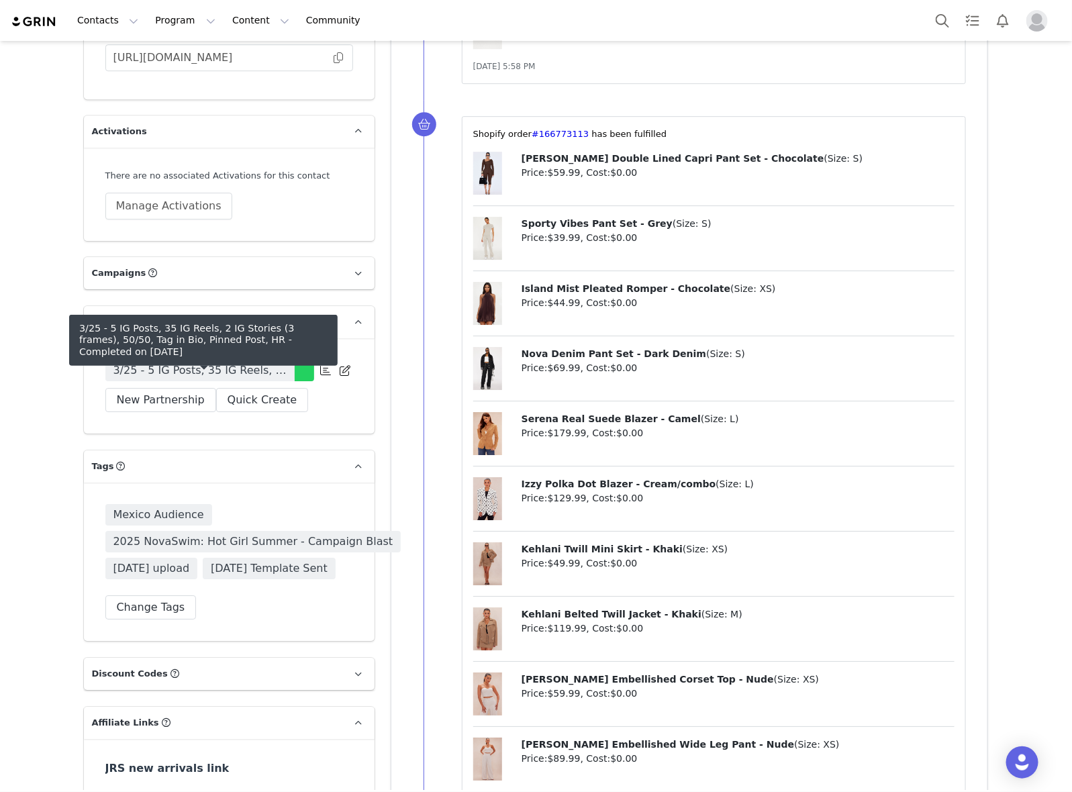
drag, startPoint x: 246, startPoint y: 387, endPoint x: 1044, endPoint y: 399, distance: 797.4
click at [246, 379] on span "3/25 - 5 IG Posts, 35 IG Reels, 2 IG Stories (3 frames), 50/50, Tag in Bio, Pin…" at bounding box center [199, 370] width 173 height 16
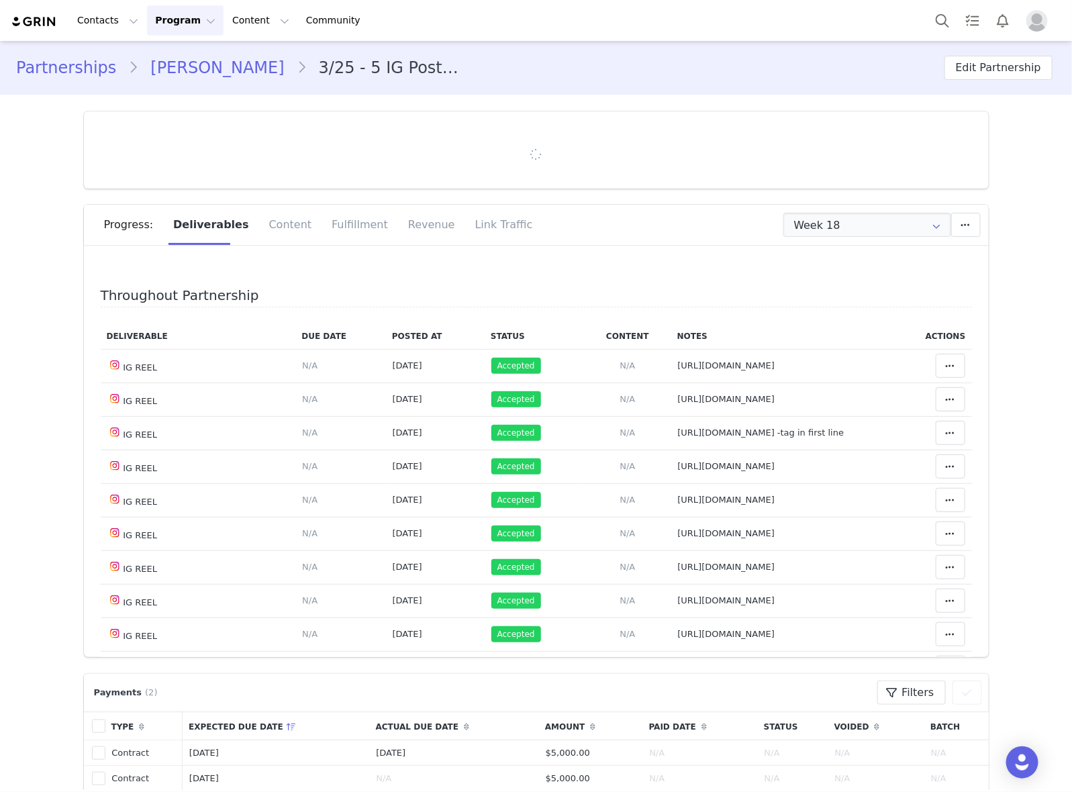
type input "+52 ([GEOGRAPHIC_DATA])"
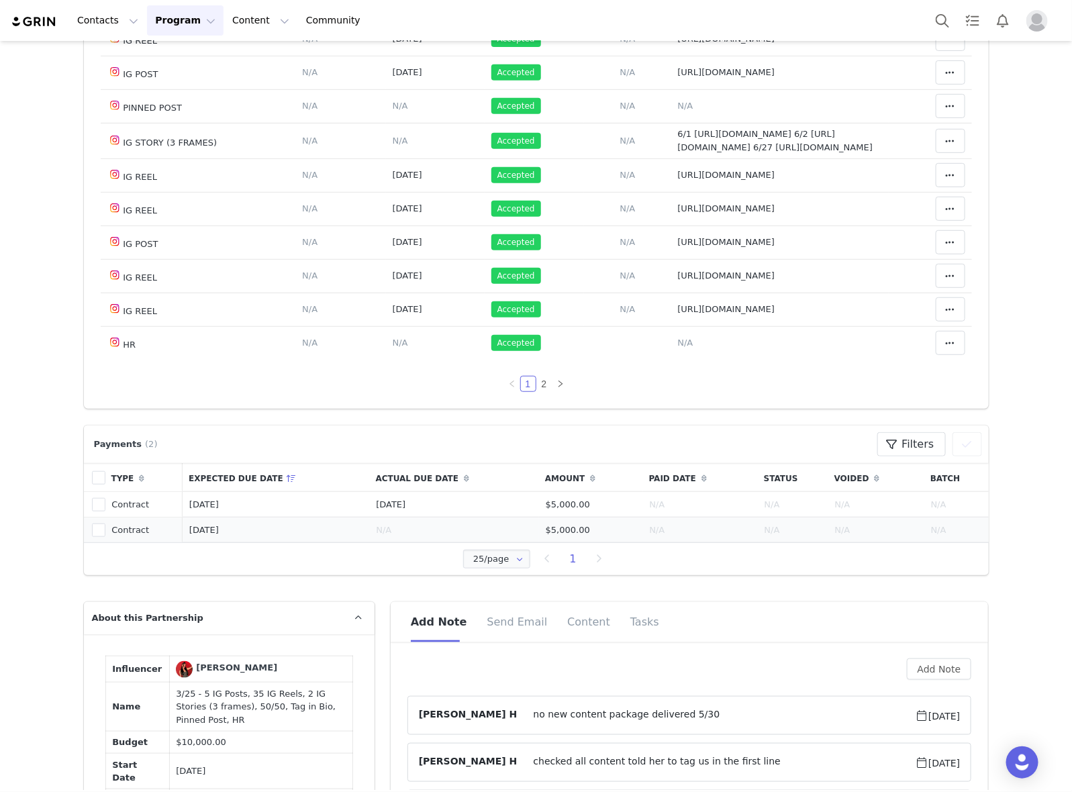
scroll to position [252, 0]
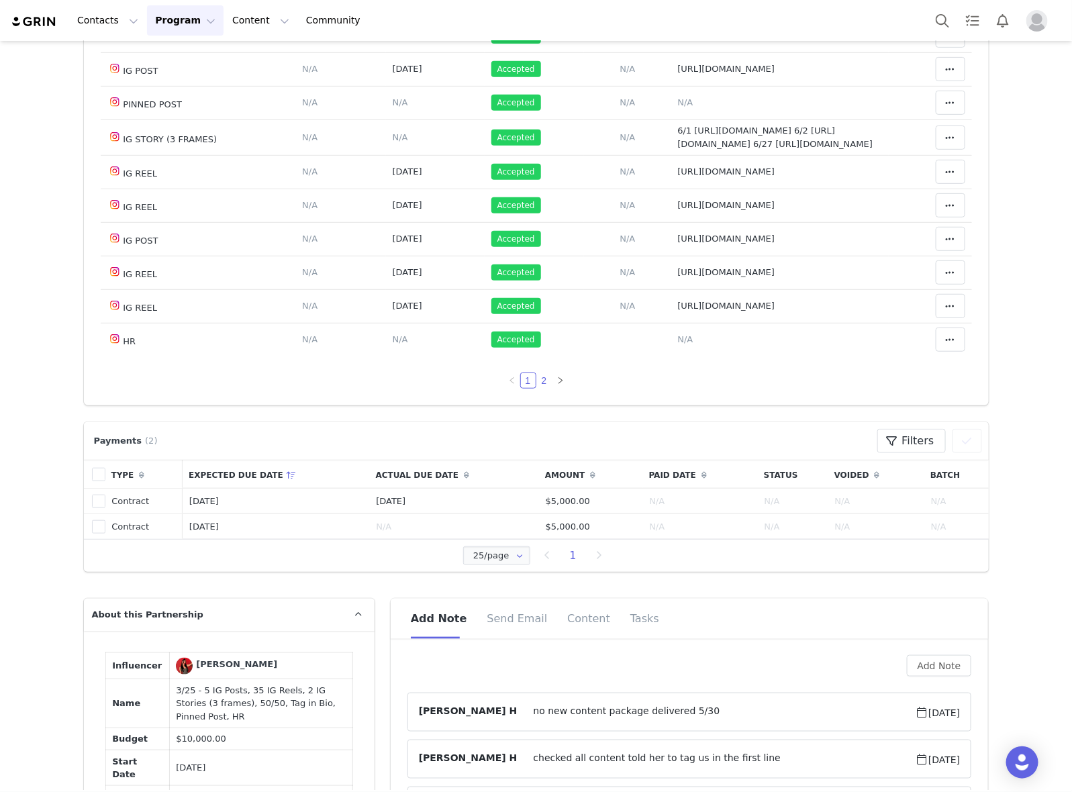
click at [537, 381] on link "2" at bounding box center [544, 380] width 15 height 15
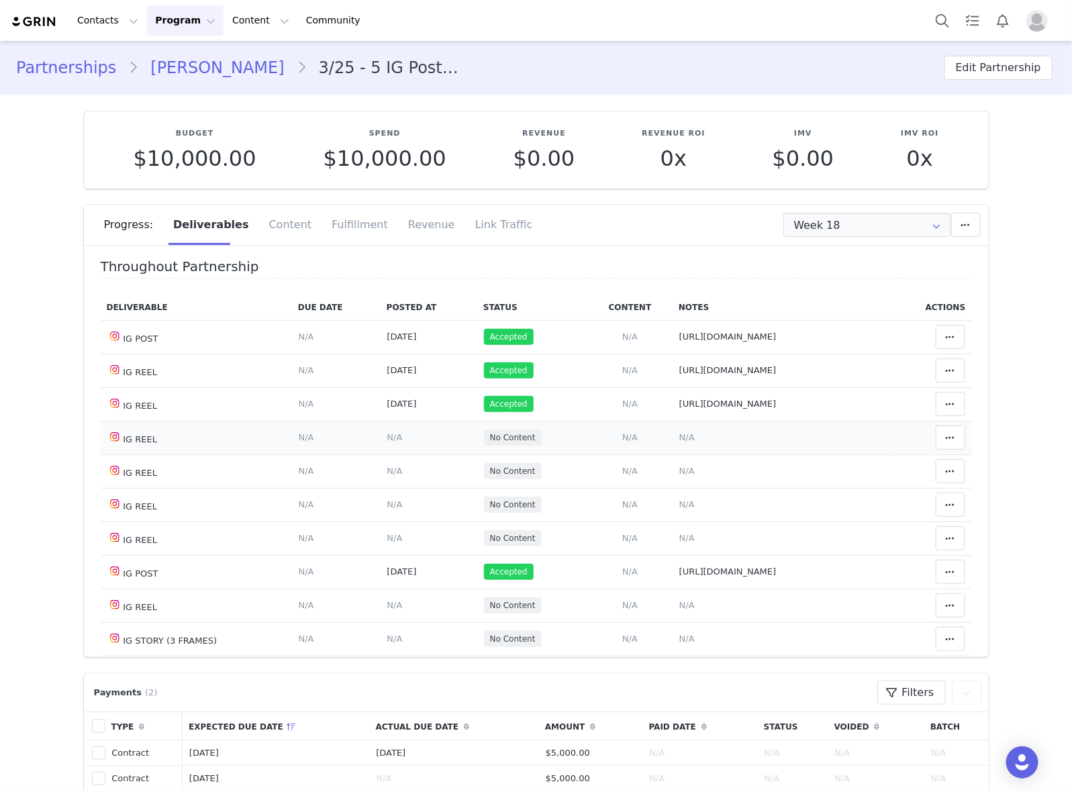
scroll to position [0, 0]
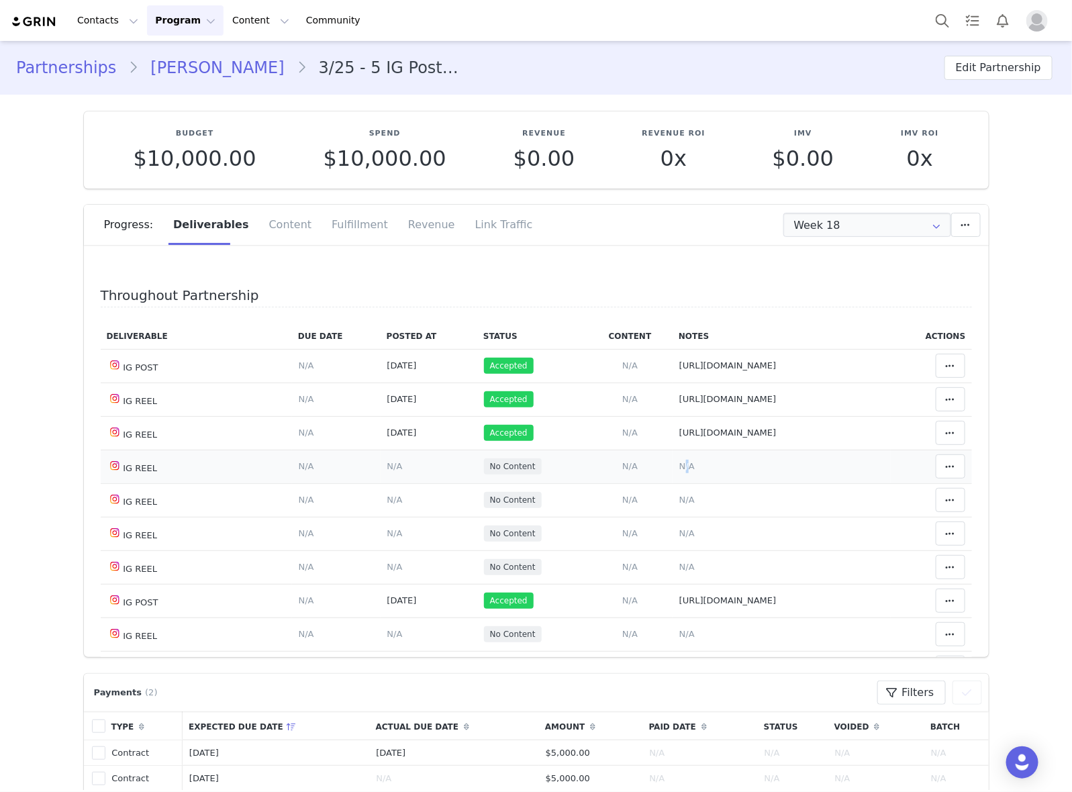
click at [679, 465] on span "N/A" at bounding box center [686, 466] width 15 height 10
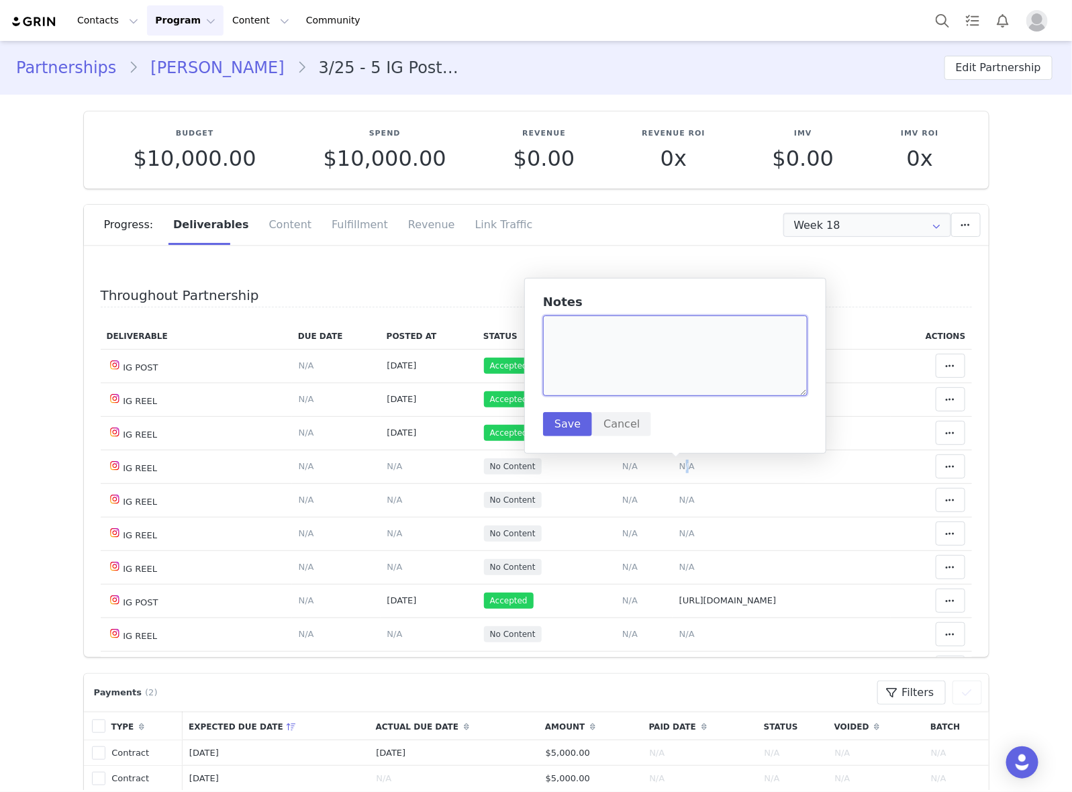
click at [746, 357] on textarea at bounding box center [675, 355] width 264 height 81
paste textarea "https://www.instagram.com/reel/DPC6LHsEcsX/"
type textarea "https://www.instagram.com/reel/DPC6LHsEcsX/"
click at [557, 421] on button "Save" at bounding box center [567, 424] width 49 height 24
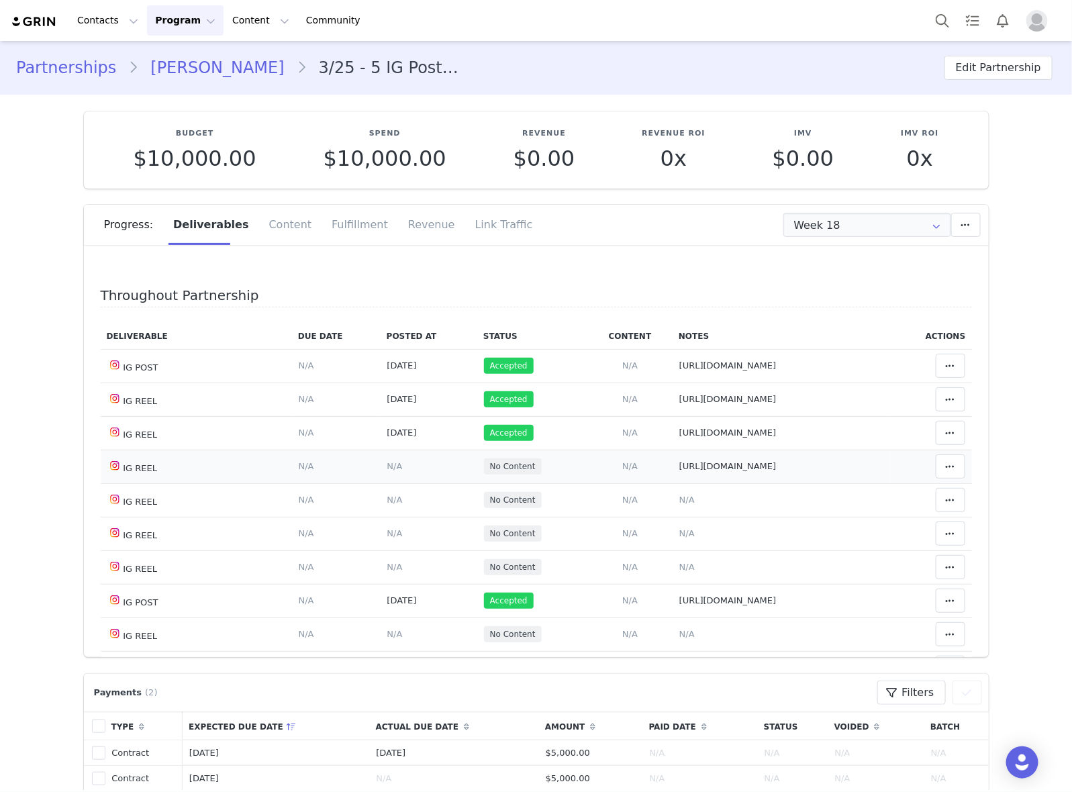
click at [381, 468] on td "Content Posted Date Set the date when this content was posted Save Cancel N/A" at bounding box center [429, 467] width 97 height 34
click at [387, 462] on span "N/A" at bounding box center [394, 466] width 15 height 10
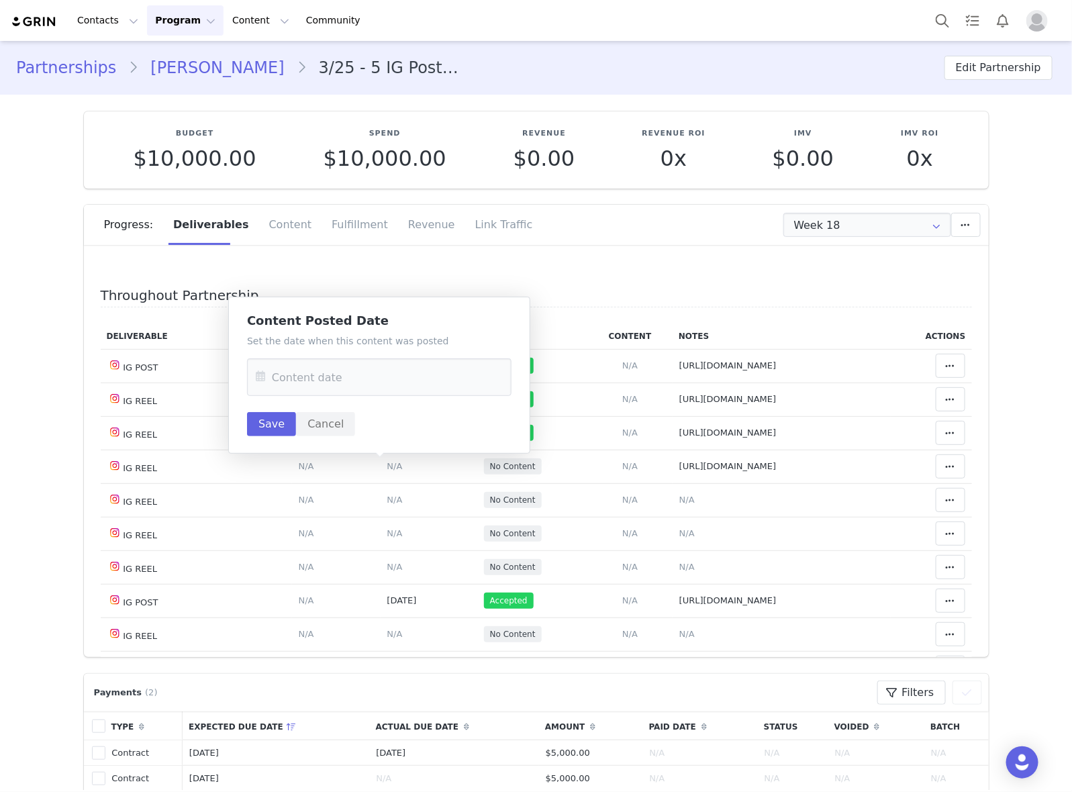
click at [387, 354] on div "Set the date when this content was posted Save Cancel" at bounding box center [379, 385] width 264 height 102
click at [383, 370] on input "text" at bounding box center [379, 377] width 264 height 38
click at [403, 562] on div "26" at bounding box center [412, 560] width 28 height 20
type input "Sep 26 2025"
click at [276, 433] on button "Save" at bounding box center [271, 424] width 49 height 24
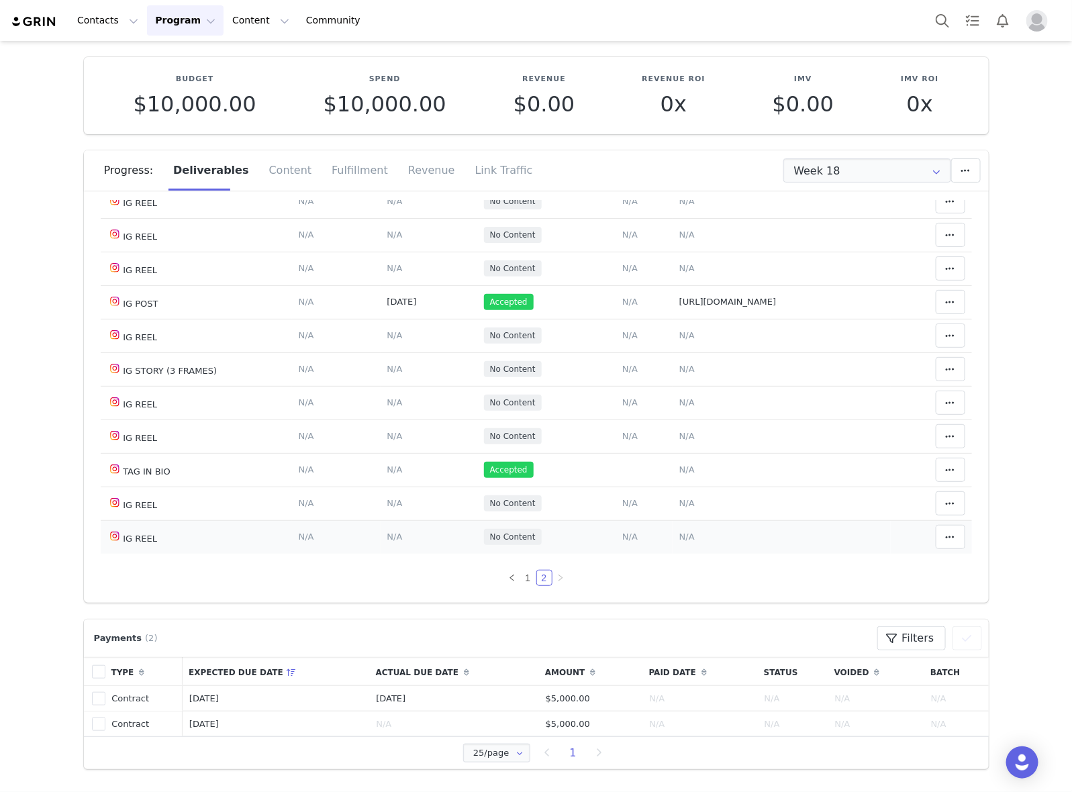
scroll to position [84, 0]
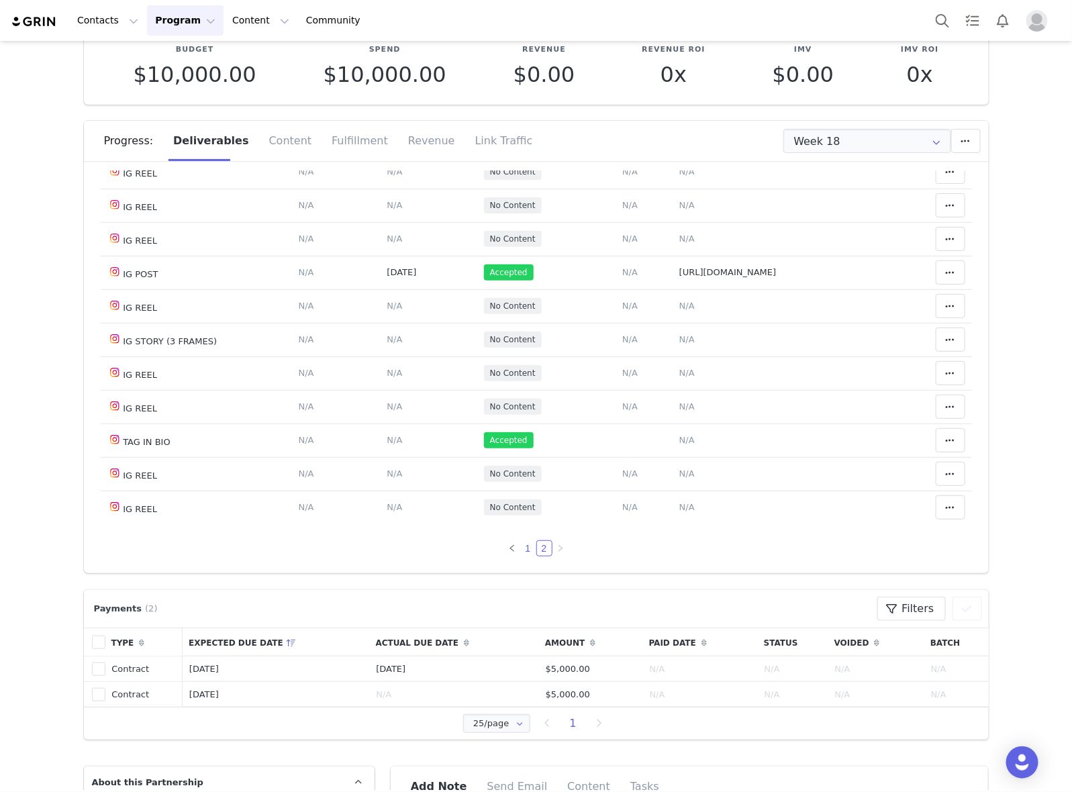
click at [521, 547] on link "1" at bounding box center [528, 548] width 15 height 15
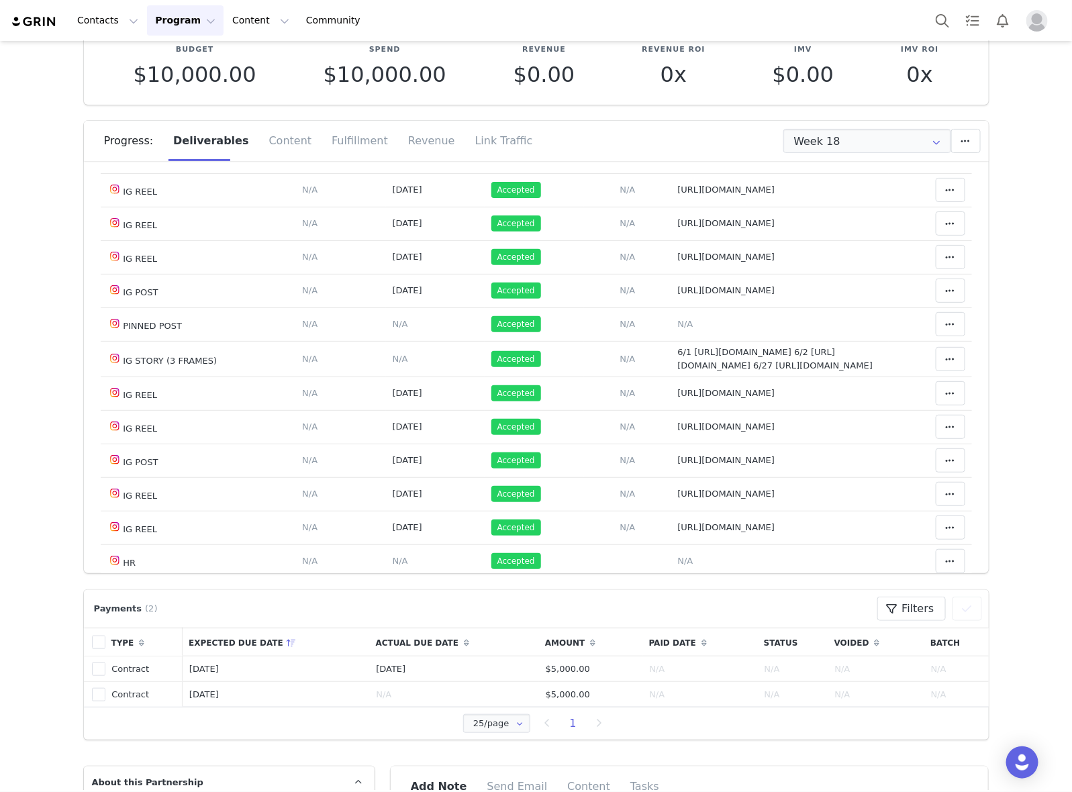
scroll to position [827, 0]
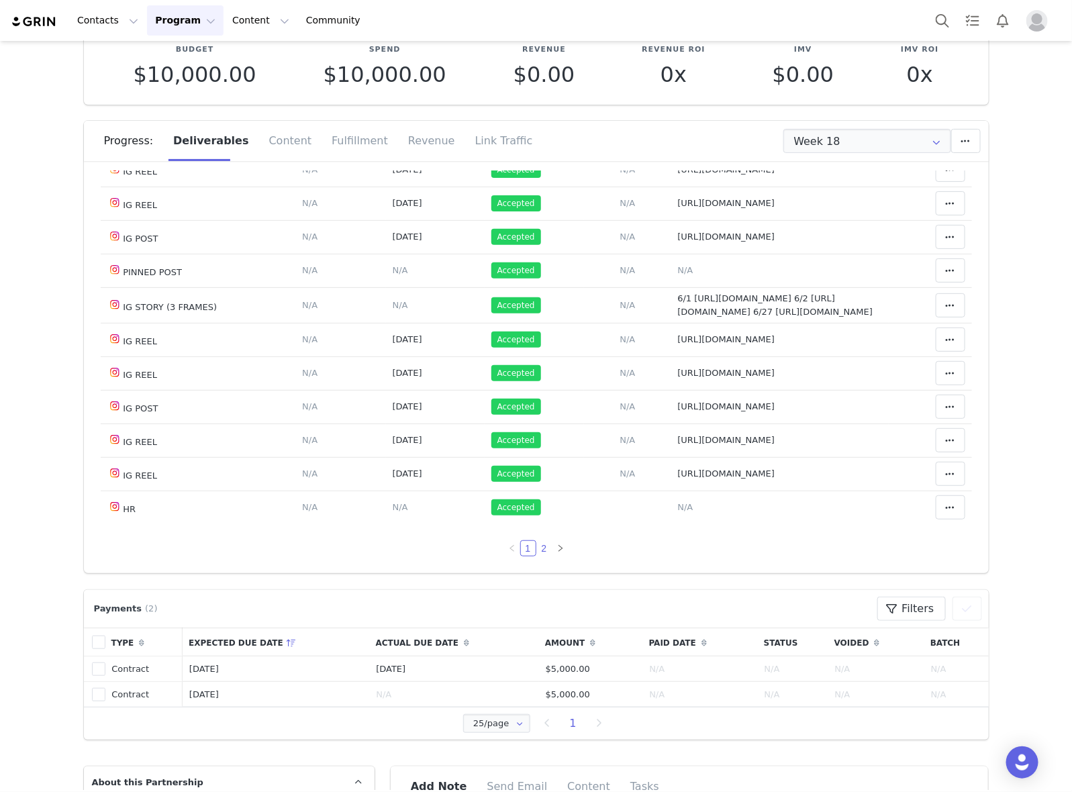
click at [537, 552] on link "2" at bounding box center [544, 548] width 15 height 15
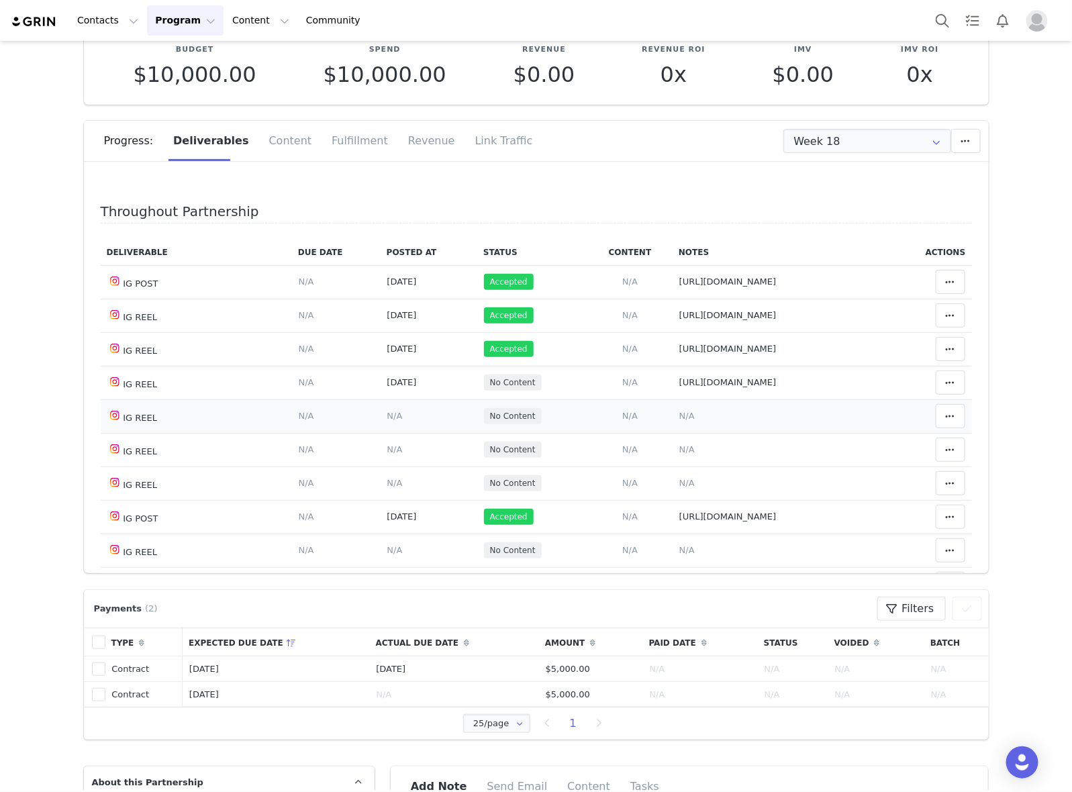
scroll to position [250, 0]
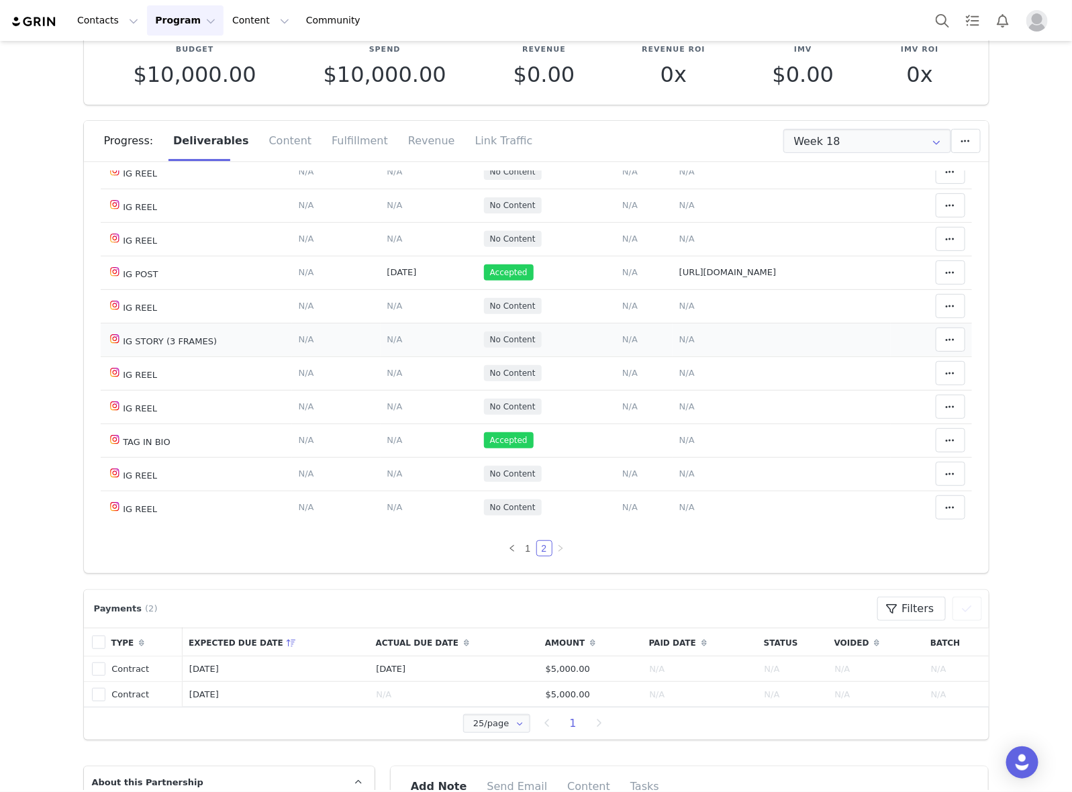
drag, startPoint x: 676, startPoint y: 346, endPoint x: 676, endPoint y: 339, distance: 7.4
click at [676, 346] on td "Notes Save Cancel N/A" at bounding box center [781, 340] width 218 height 34
click at [679, 339] on span "N/A" at bounding box center [686, 339] width 15 height 10
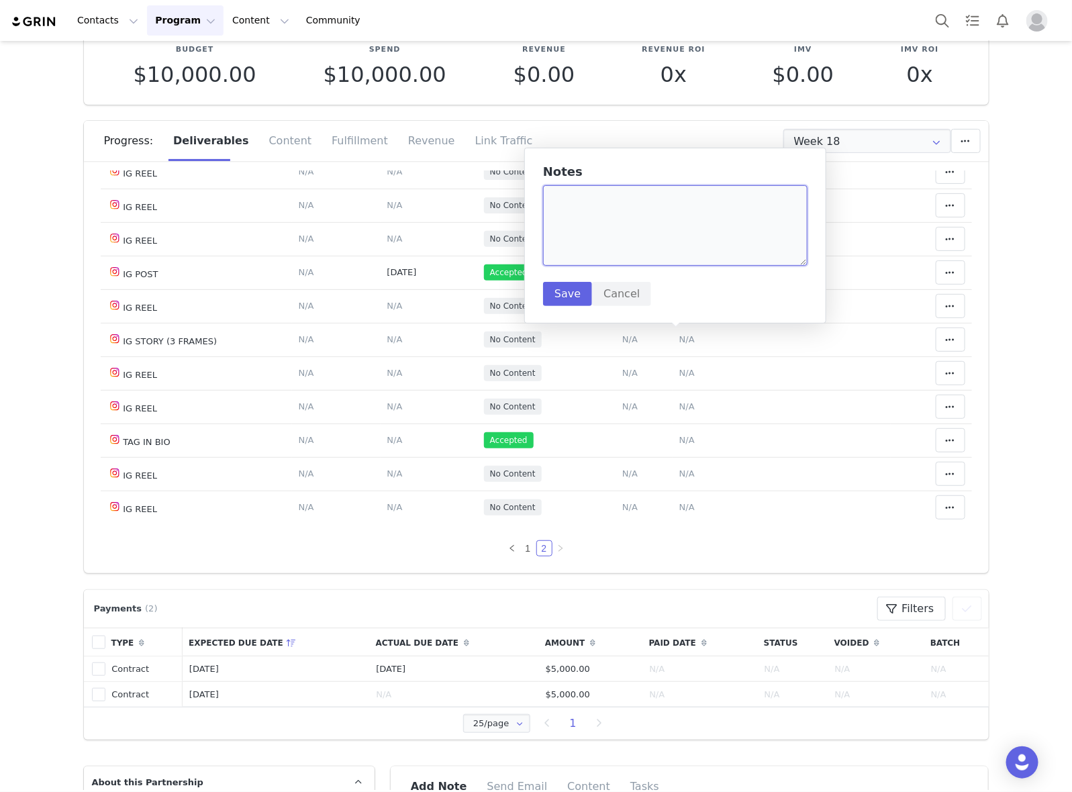
click at [682, 240] on textarea at bounding box center [675, 225] width 264 height 81
click at [713, 213] on textarea at bounding box center [675, 225] width 264 height 81
paste textarea "https://static-resources.creatoriq.com/instagram-stories/videos/373188731457564…"
type textarea "9/28 https://static-resources.creatoriq.com/instagram-stories/videos/3731887314…"
click at [572, 289] on button "Save" at bounding box center [567, 294] width 49 height 24
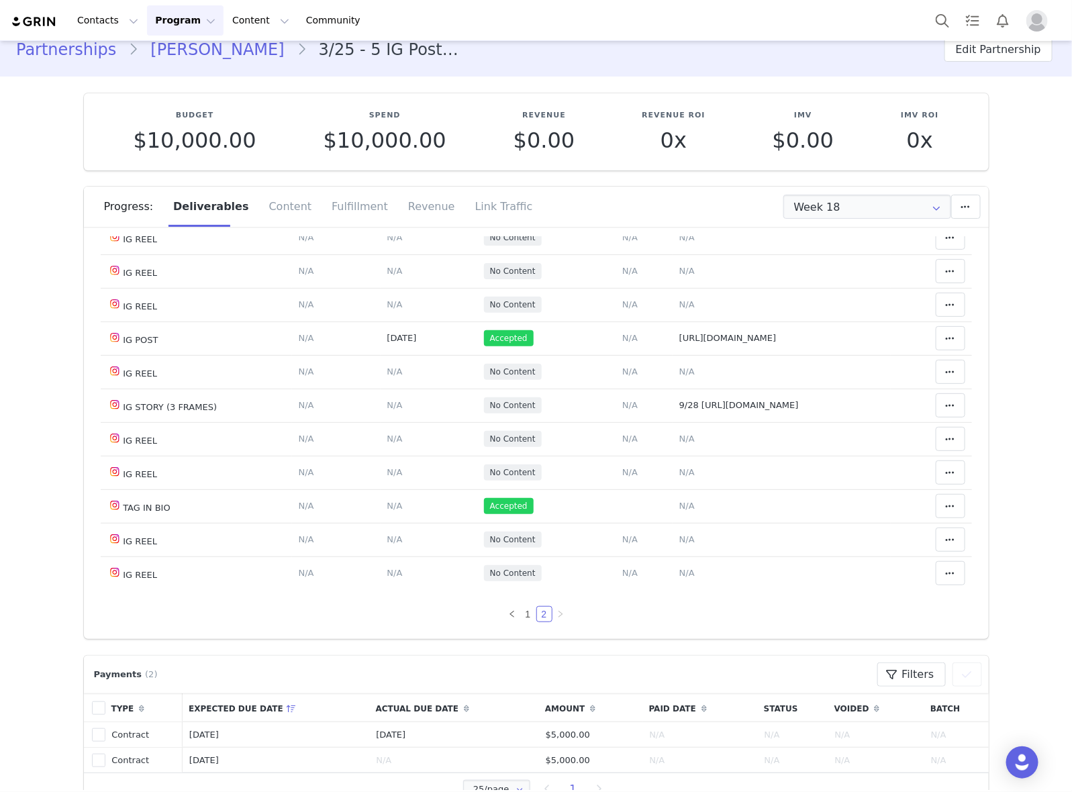
scroll to position [0, 0]
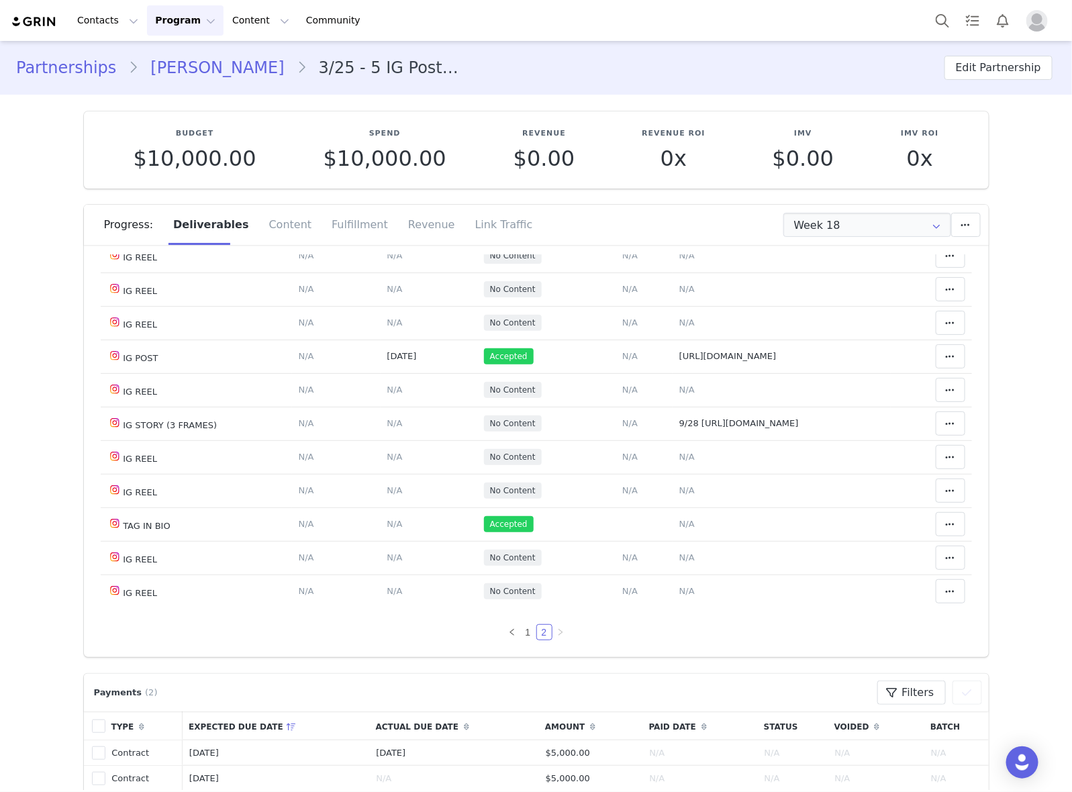
click at [205, 81] on div "Partnerships Laisha Jiménez 3/25 - 5 IG Posts, 35 IG Reels, 2 IG Stories (3 fra…" at bounding box center [536, 68] width 1072 height 46
drag, startPoint x: 206, startPoint y: 74, endPoint x: 366, endPoint y: 23, distance: 168.3
click at [208, 74] on link "Laisha Jiménez" at bounding box center [217, 68] width 158 height 24
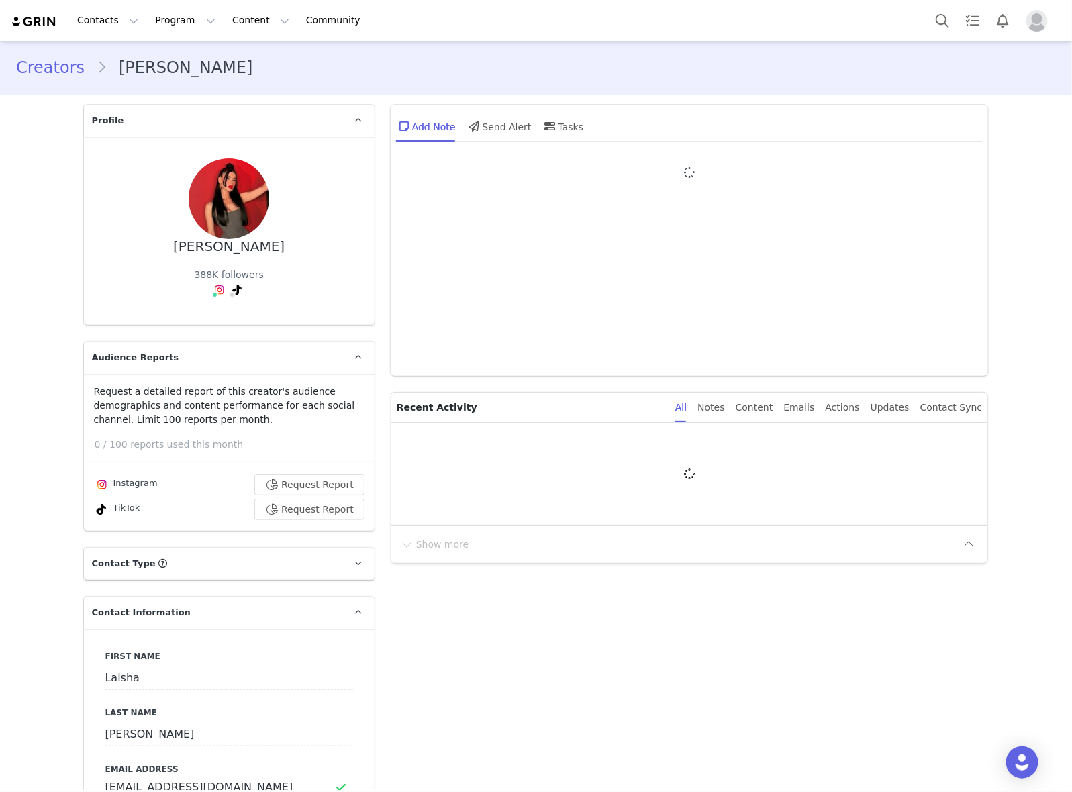
type input "+52 ([GEOGRAPHIC_DATA])"
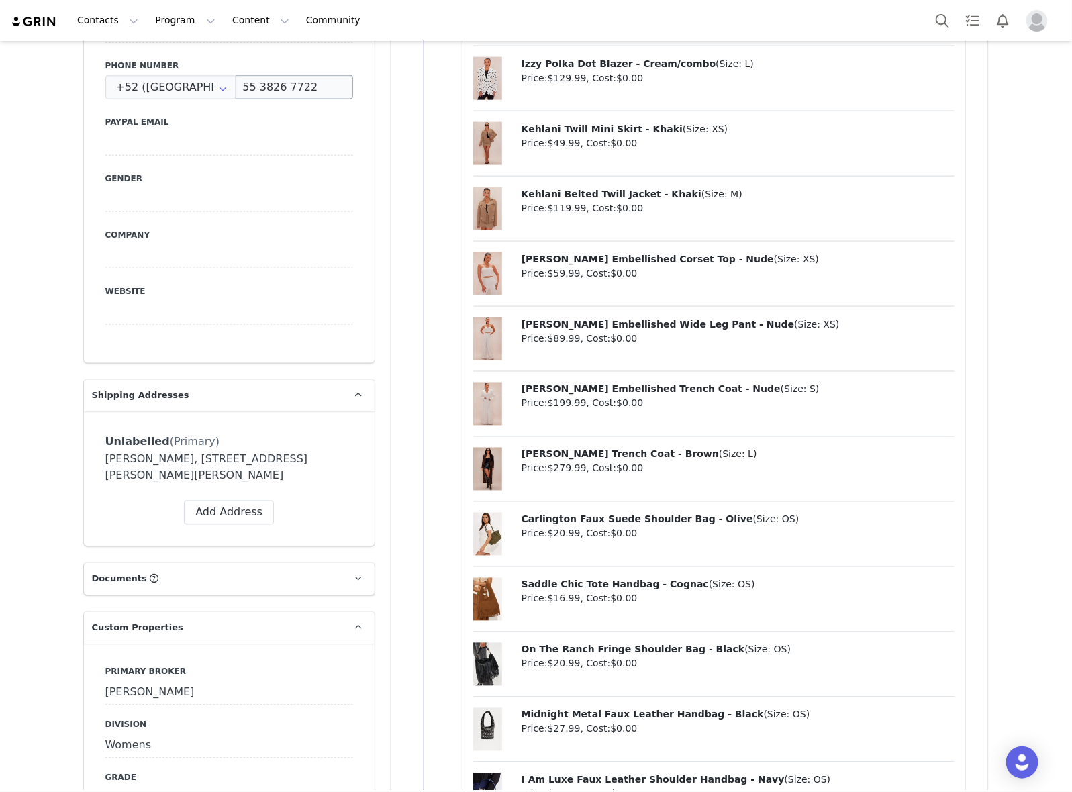
scroll to position [1258, 0]
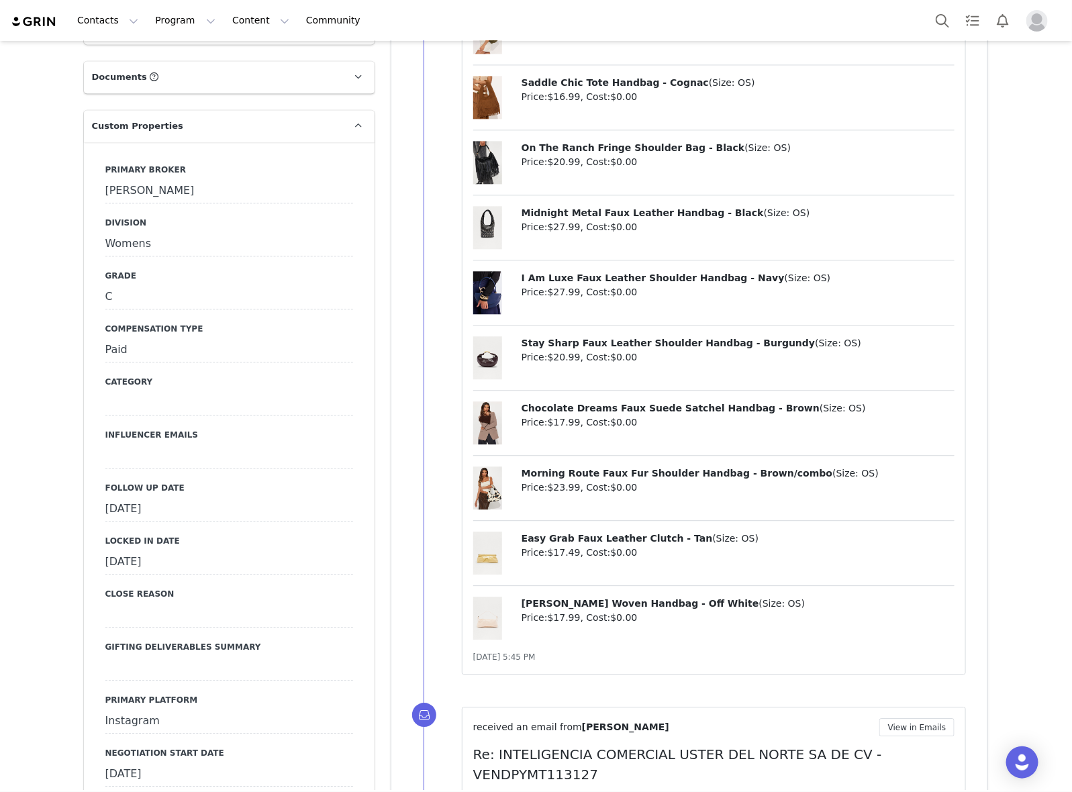
click at [201, 521] on div "[DATE]" at bounding box center [229, 509] width 248 height 24
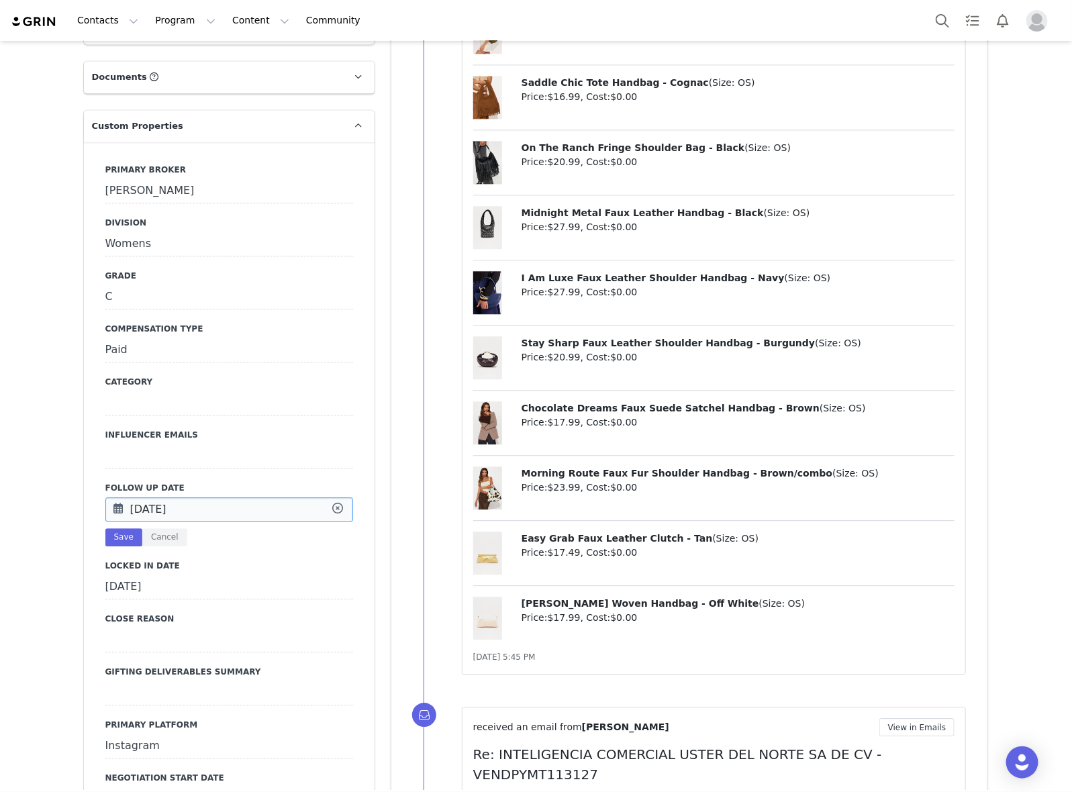
click at [201, 521] on input "[DATE]" at bounding box center [229, 509] width 248 height 24
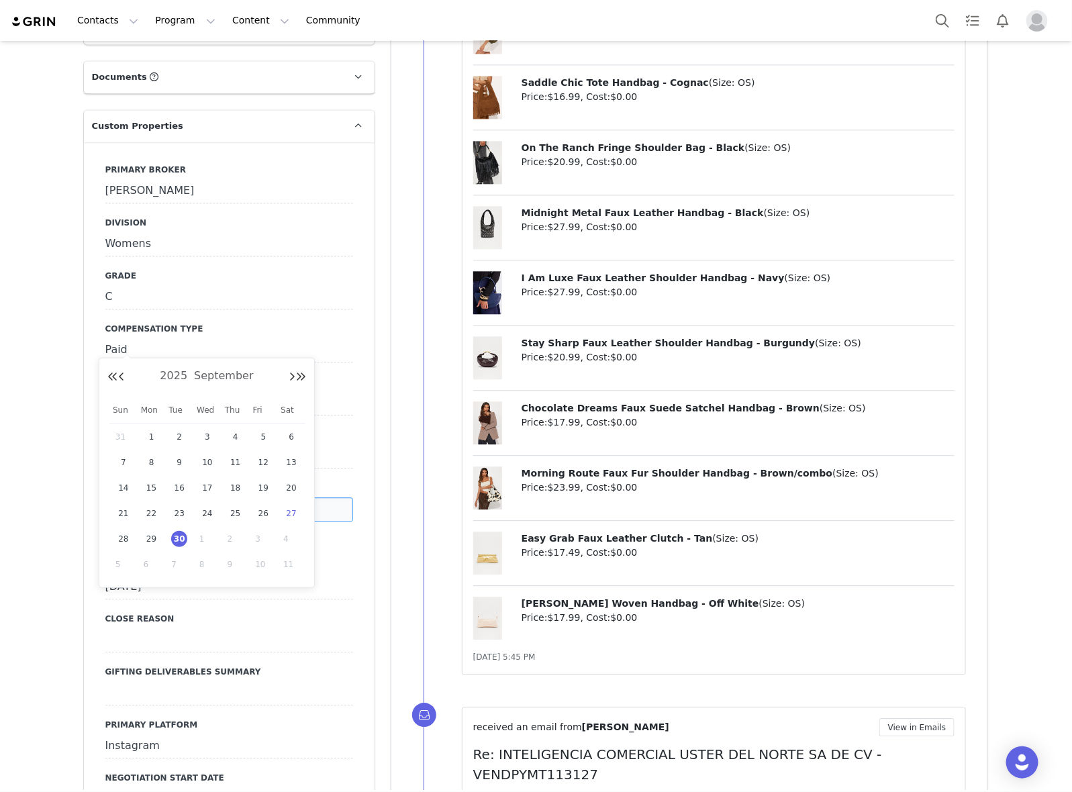
scroll to position [1510, 0]
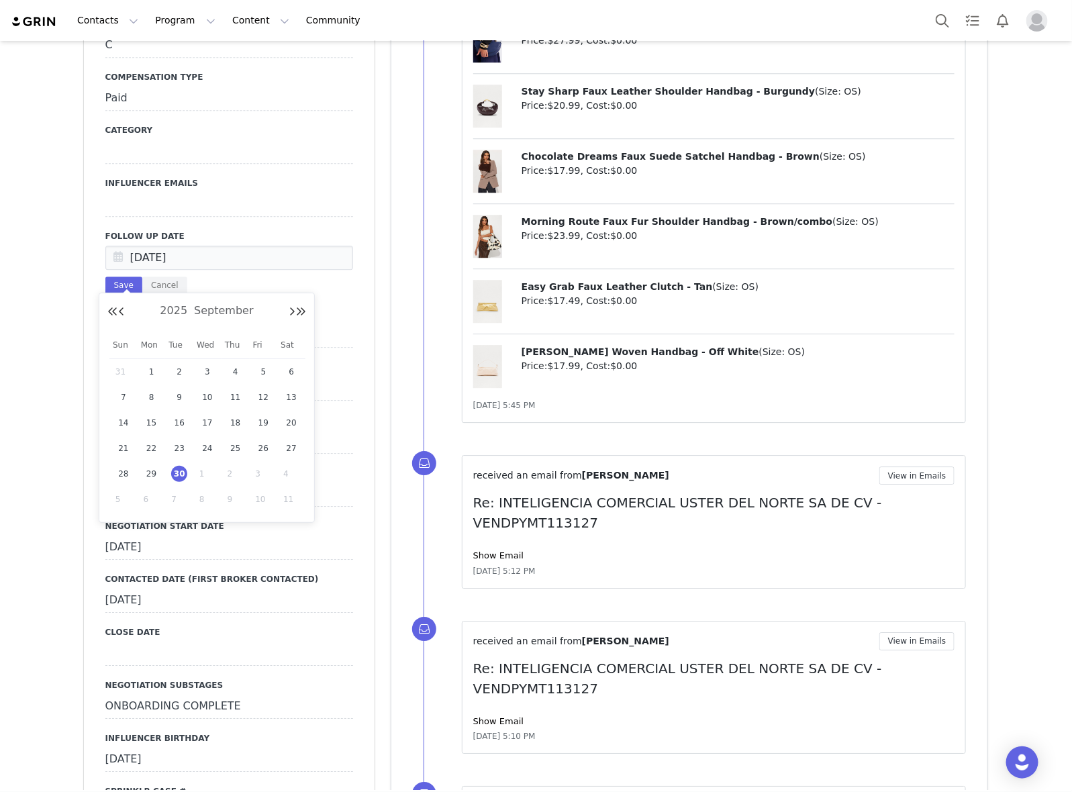
click at [185, 492] on div "7" at bounding box center [179, 499] width 28 height 20
type input "[DATE]"
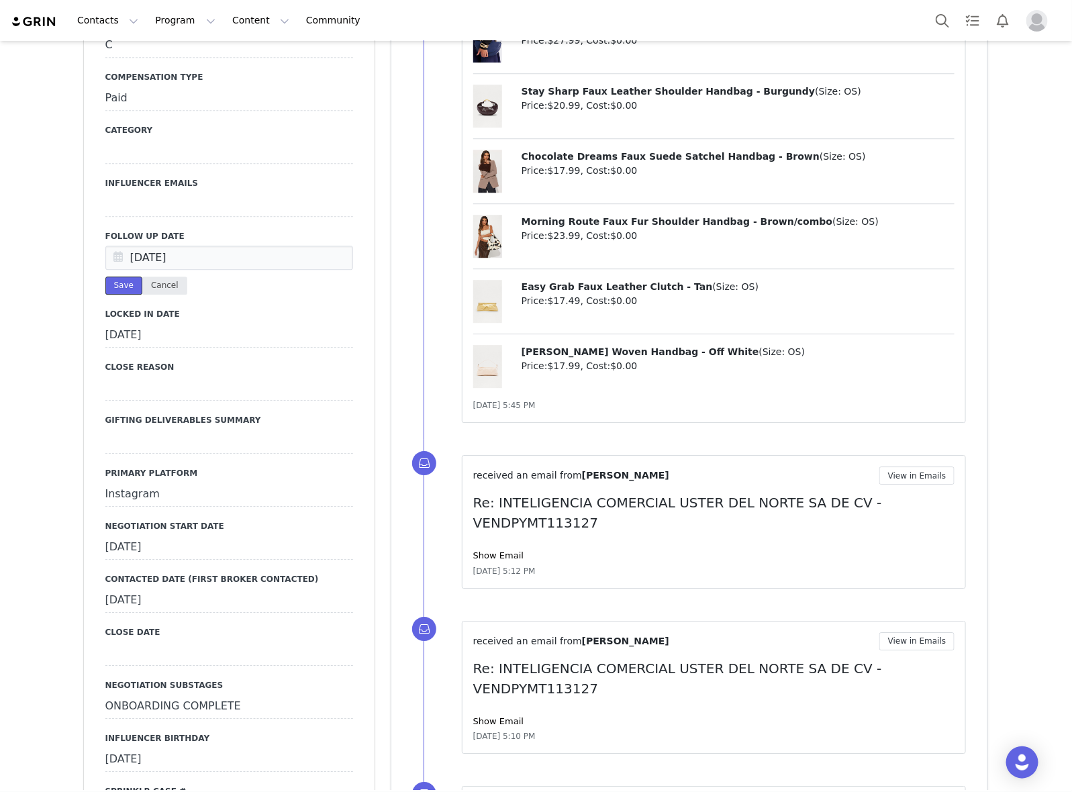
drag, startPoint x: 121, startPoint y: 294, endPoint x: 134, endPoint y: 294, distance: 13.4
click at [134, 294] on div "Save Cancel" at bounding box center [229, 285] width 248 height 18
click at [149, 295] on button "Cancel" at bounding box center [164, 285] width 45 height 18
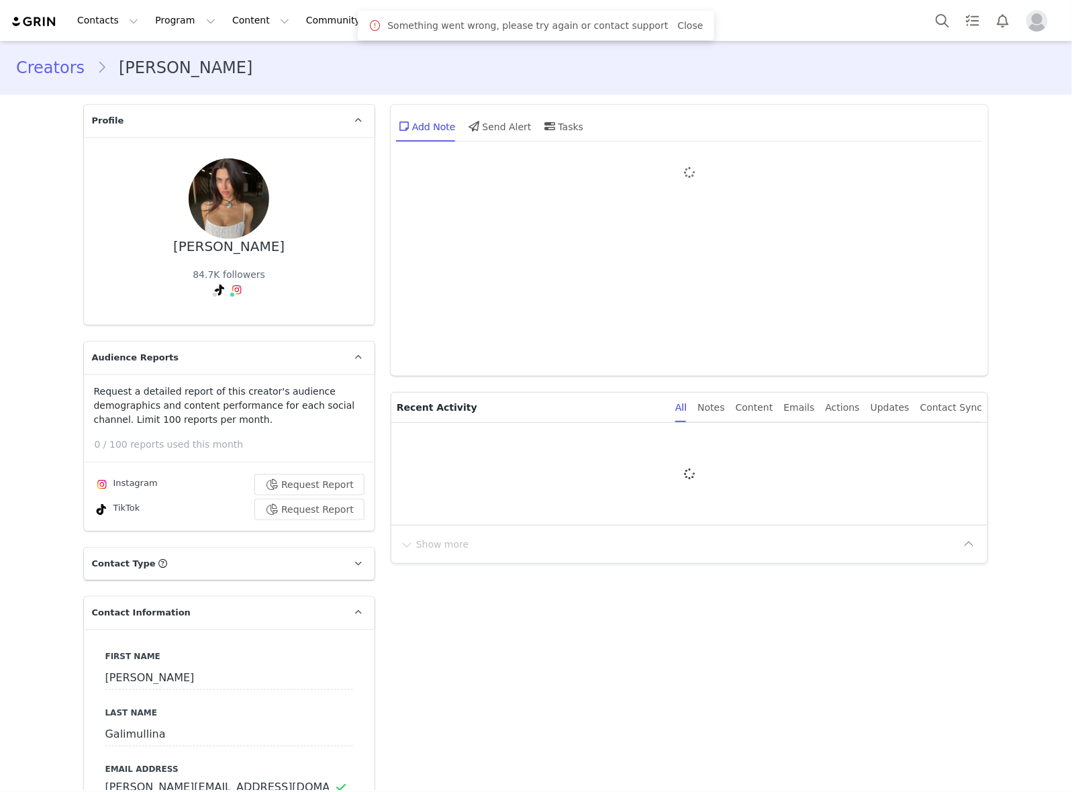
type input "+1 ([GEOGRAPHIC_DATA])"
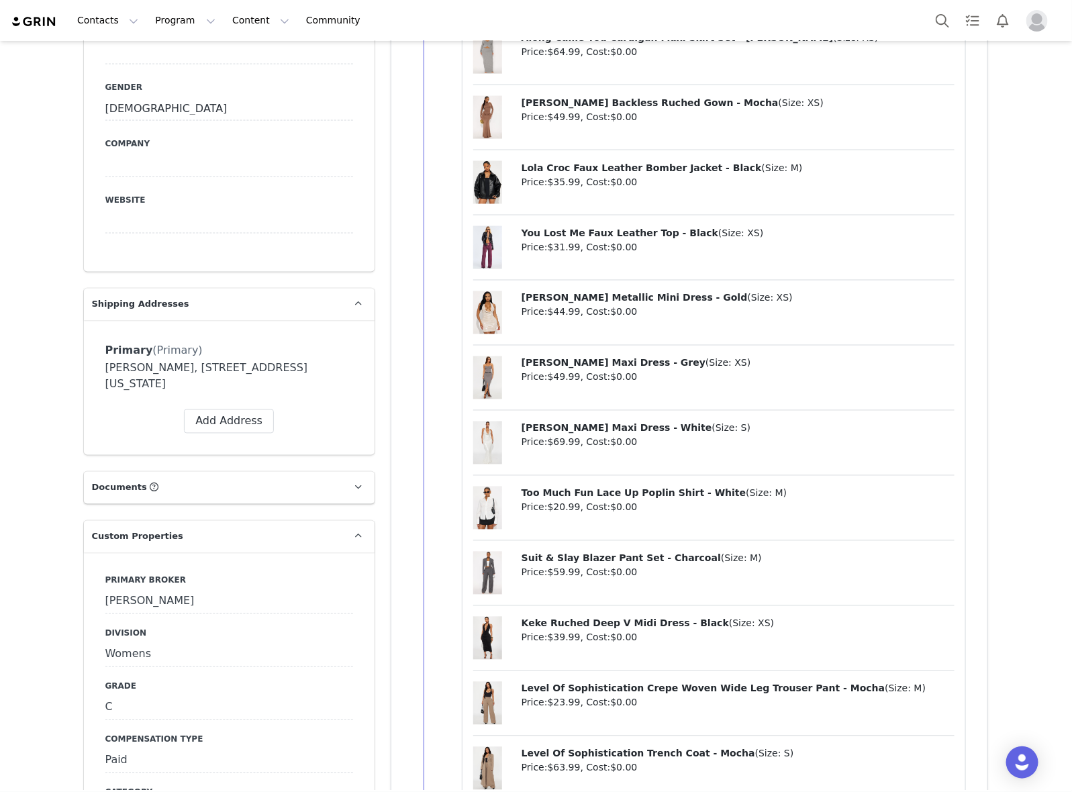
scroll to position [1426, 0]
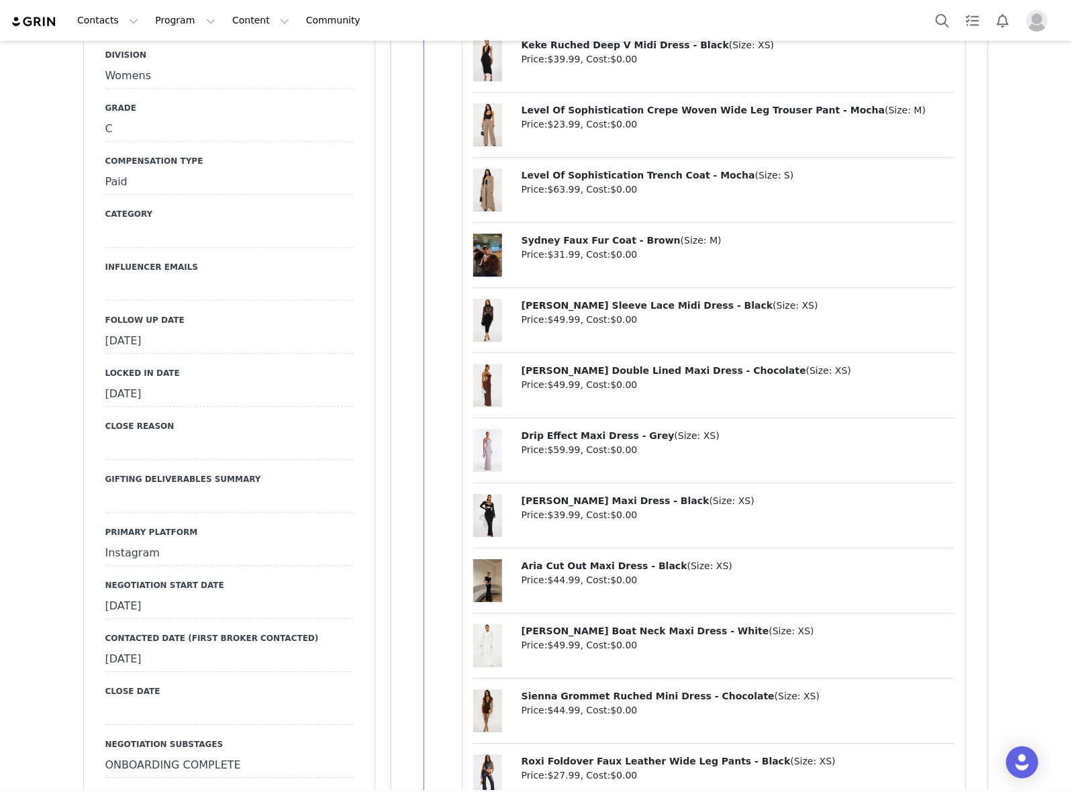
click at [232, 334] on div "[DATE]" at bounding box center [229, 342] width 248 height 24
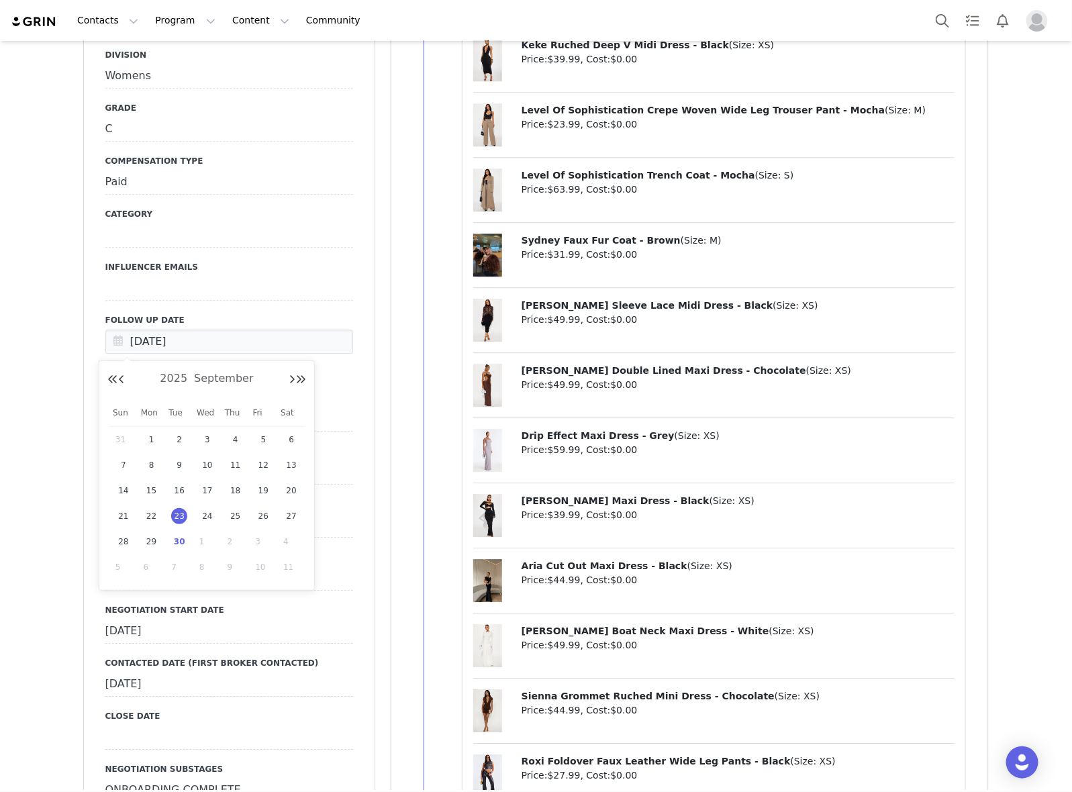
click at [172, 542] on span "30" at bounding box center [179, 542] width 16 height 16
type input "[DATE]"
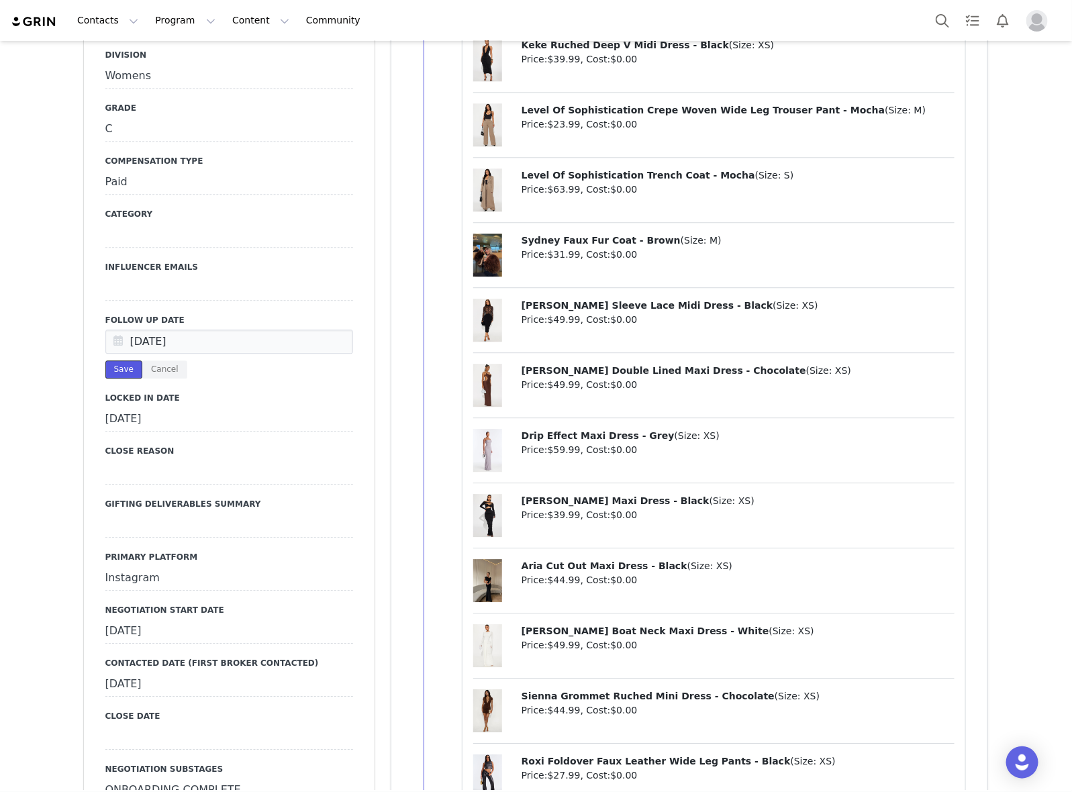
click at [121, 368] on button "Save" at bounding box center [123, 369] width 37 height 18
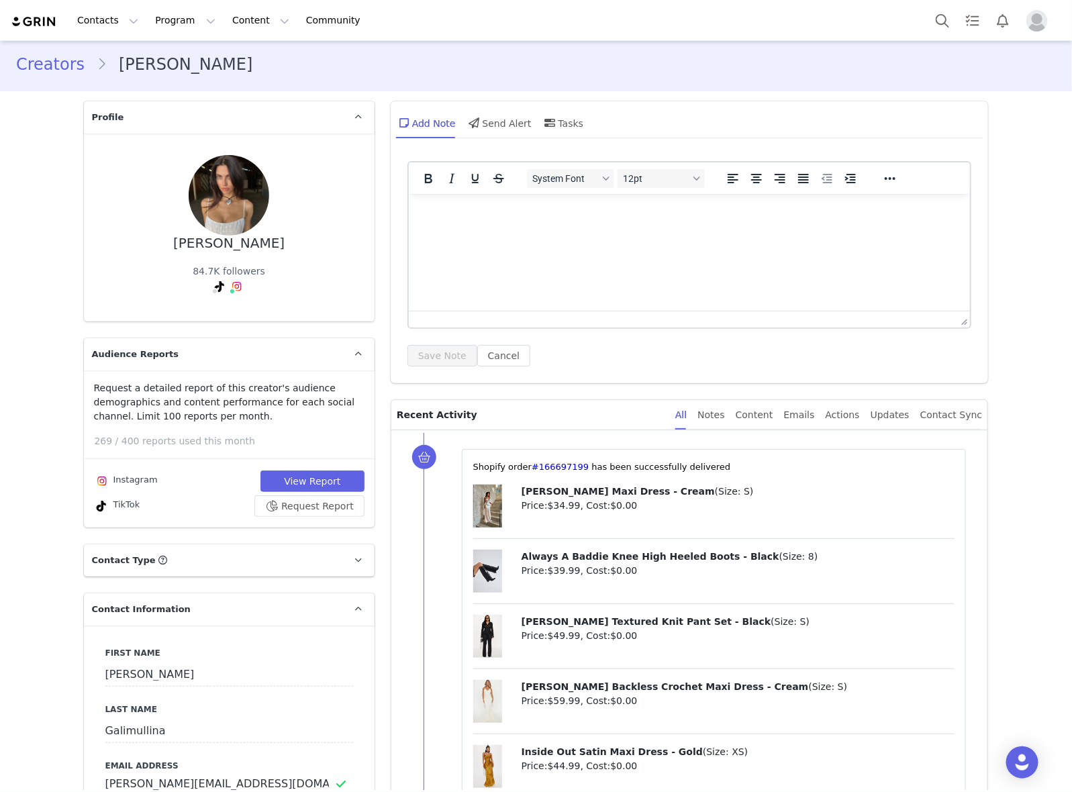
scroll to position [0, 0]
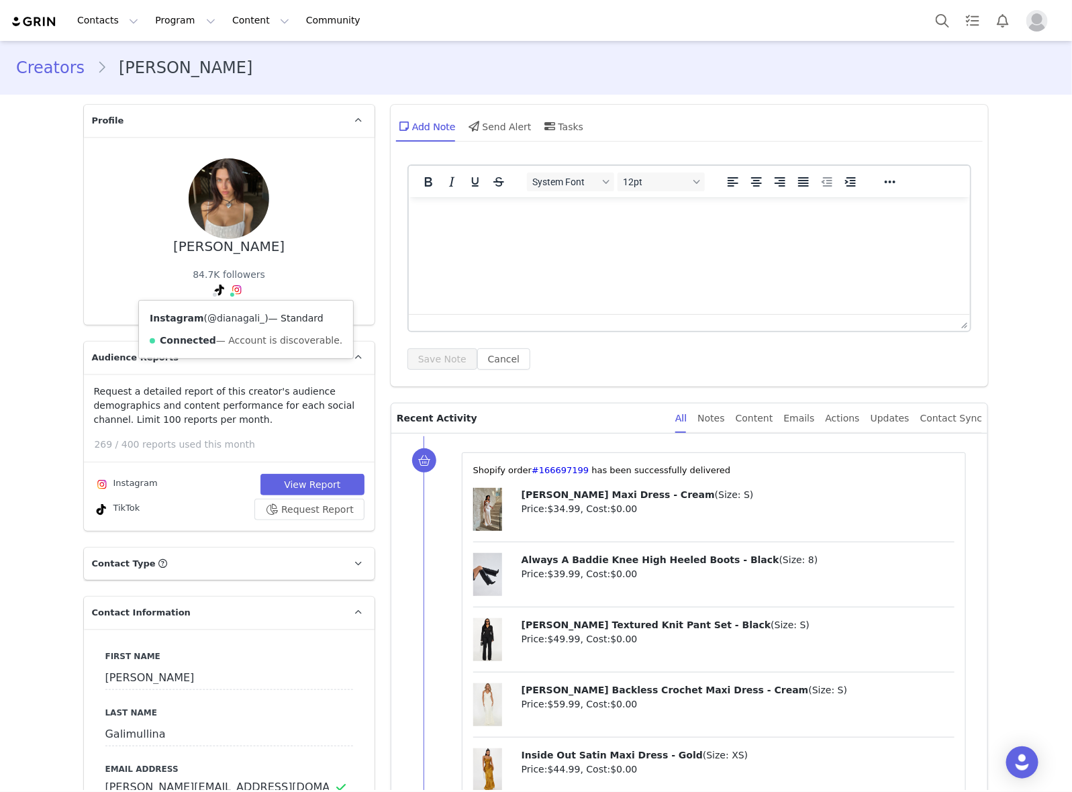
click at [240, 316] on link "@dianagali_" at bounding box center [235, 318] width 57 height 11
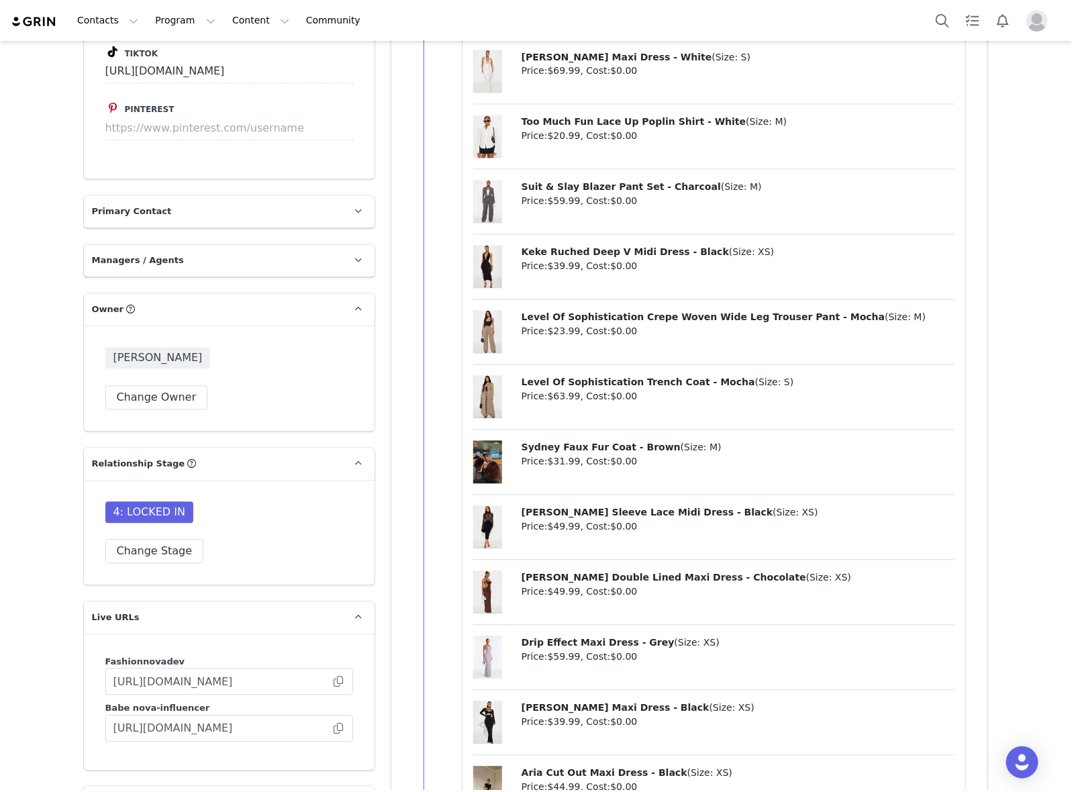
scroll to position [3691, 0]
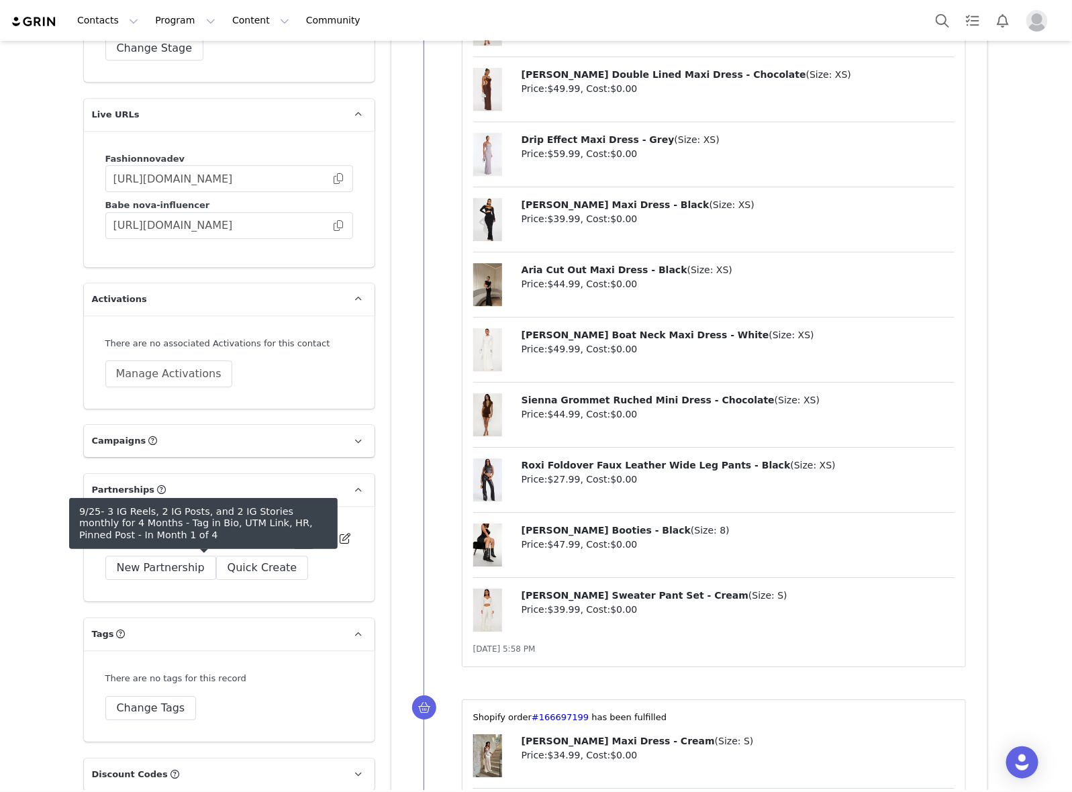
click at [252, 546] on span "9/25- 3 IG Reels, 2 IG Posts, and 2 IG Stories monthly for 4 Months - Tag in Bi…" at bounding box center [199, 538] width 173 height 16
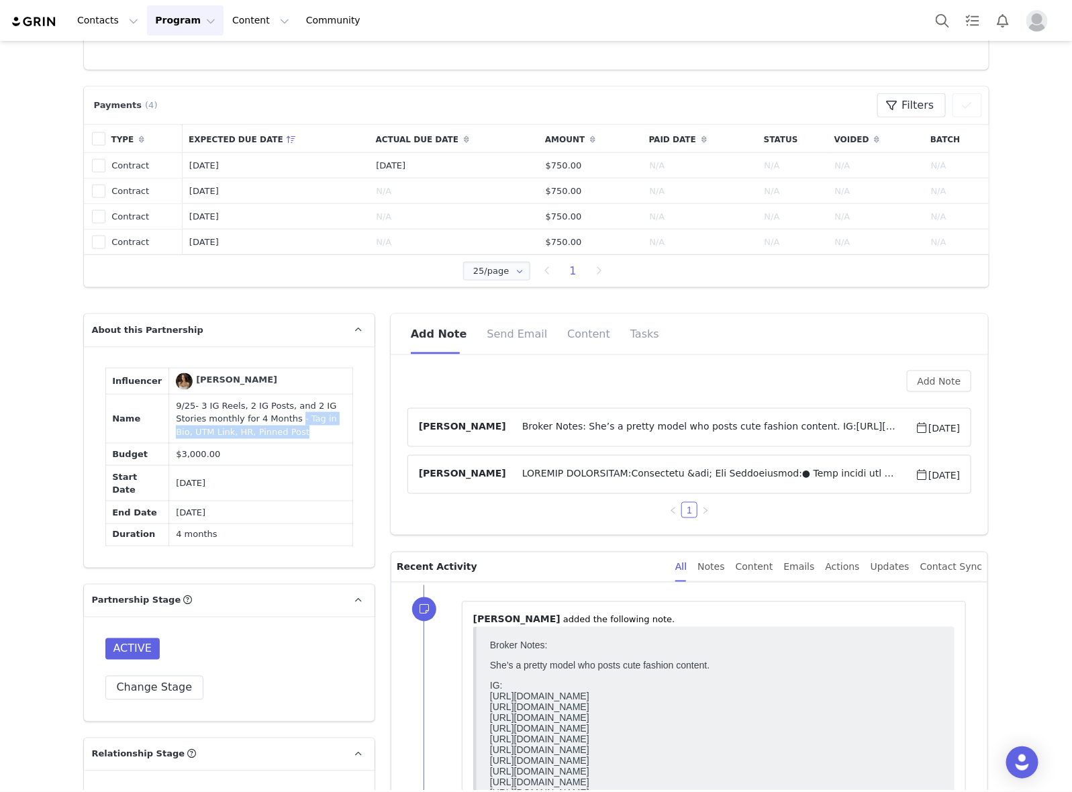
drag, startPoint x: 248, startPoint y: 417, endPoint x: 317, endPoint y: 432, distance: 70.5
click at [317, 432] on td "9/25- 3 IG Reels, 2 IG Posts, and 2 IG Stories monthly for 4 Months - Tag in Bi…" at bounding box center [260, 419] width 183 height 49
click at [232, 434] on td "9/25- 3 IG Reels, 2 IG Posts, and 2 IG Stories monthly for 4 Months - Tag in Bi…" at bounding box center [260, 419] width 183 height 49
drag, startPoint x: 232, startPoint y: 432, endPoint x: 213, endPoint y: 427, distance: 19.2
click at [215, 427] on td "9/25- 3 IG Reels, 2 IG Posts, and 2 IG Stories monthly for 4 Months - Tag in Bi…" at bounding box center [260, 419] width 183 height 49
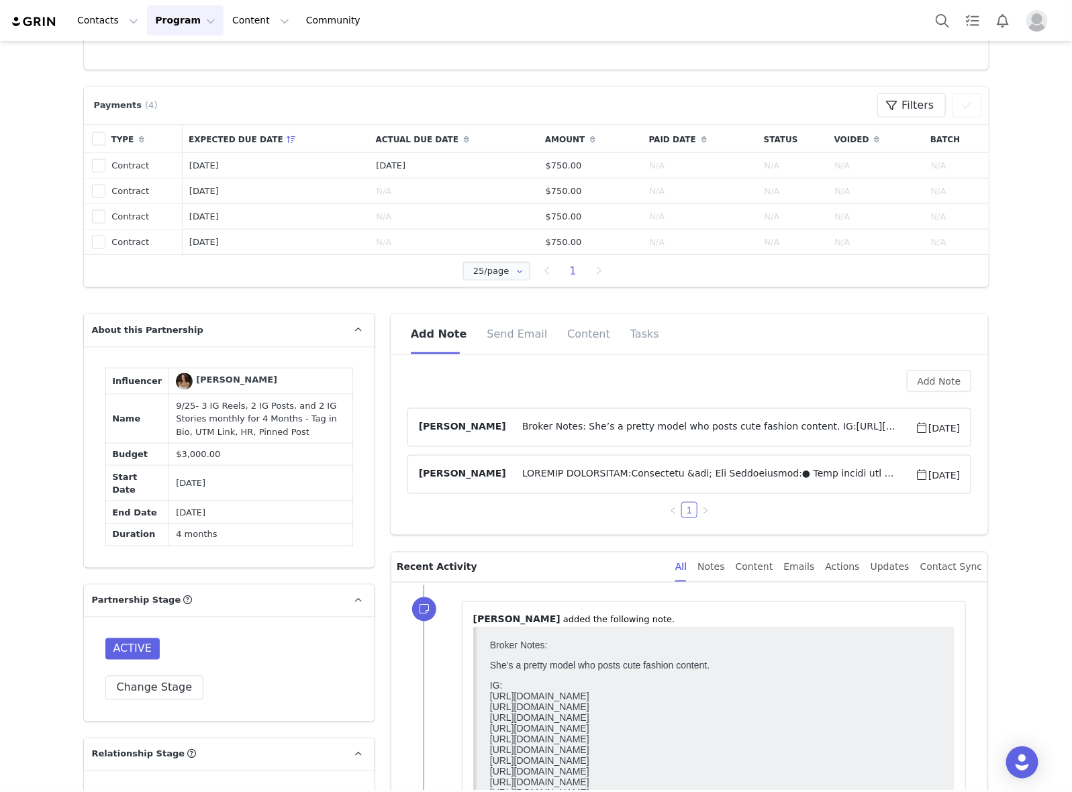
click at [223, 430] on td "9/25- 3 IG Reels, 2 IG Posts, and 2 IG Stories monthly for 4 Months - Tag in Bi…" at bounding box center [260, 419] width 183 height 49
drag, startPoint x: 219, startPoint y: 430, endPoint x: 152, endPoint y: 396, distance: 75.0
click at [152, 396] on tr "Name 9/25- 3 IG Reels, 2 IG Posts, and 2 IG Stories monthly for 4 Months - Tag …" at bounding box center [228, 419] width 247 height 49
drag, startPoint x: 239, startPoint y: 431, endPoint x: 160, endPoint y: 404, distance: 83.6
click at [169, 404] on td "9/25- 3 IG Reels, 2 IG Posts, and 2 IG Stories monthly for 4 Months - Tag in Bi…" at bounding box center [260, 419] width 183 height 49
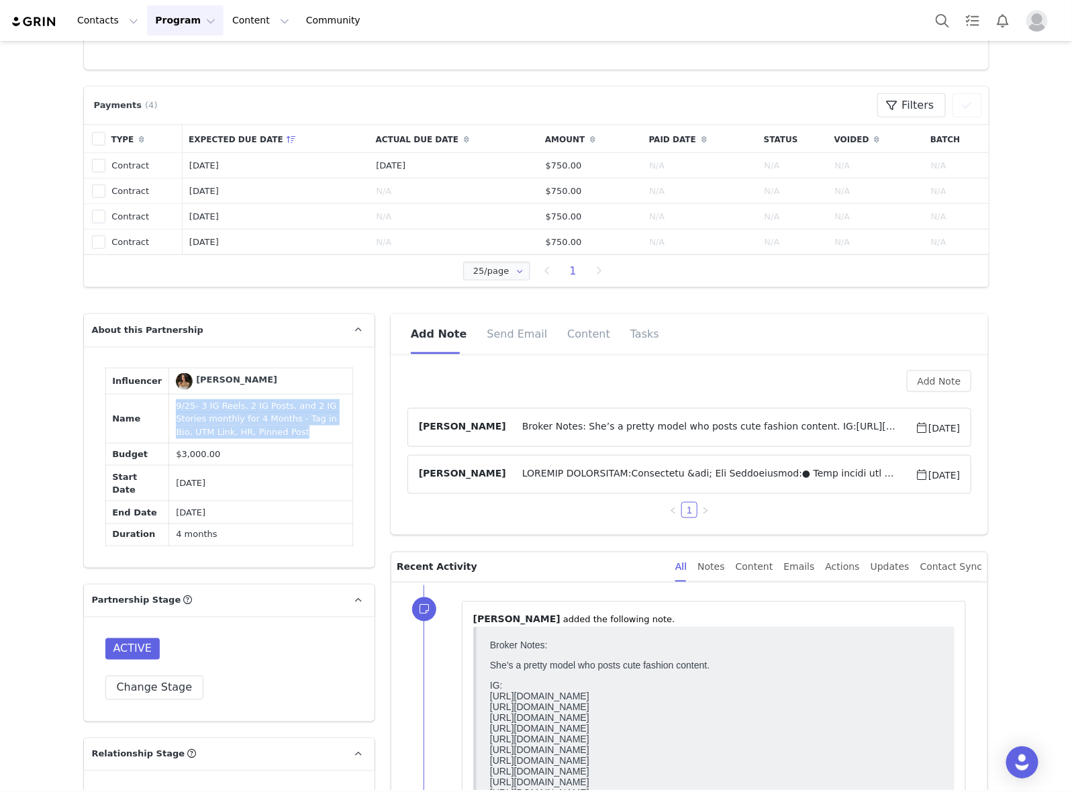
copy td "9/25- 3 IG Reels, 2 IG Posts, and 2 IG Stories monthly for 4 Months - Tag in Bi…"
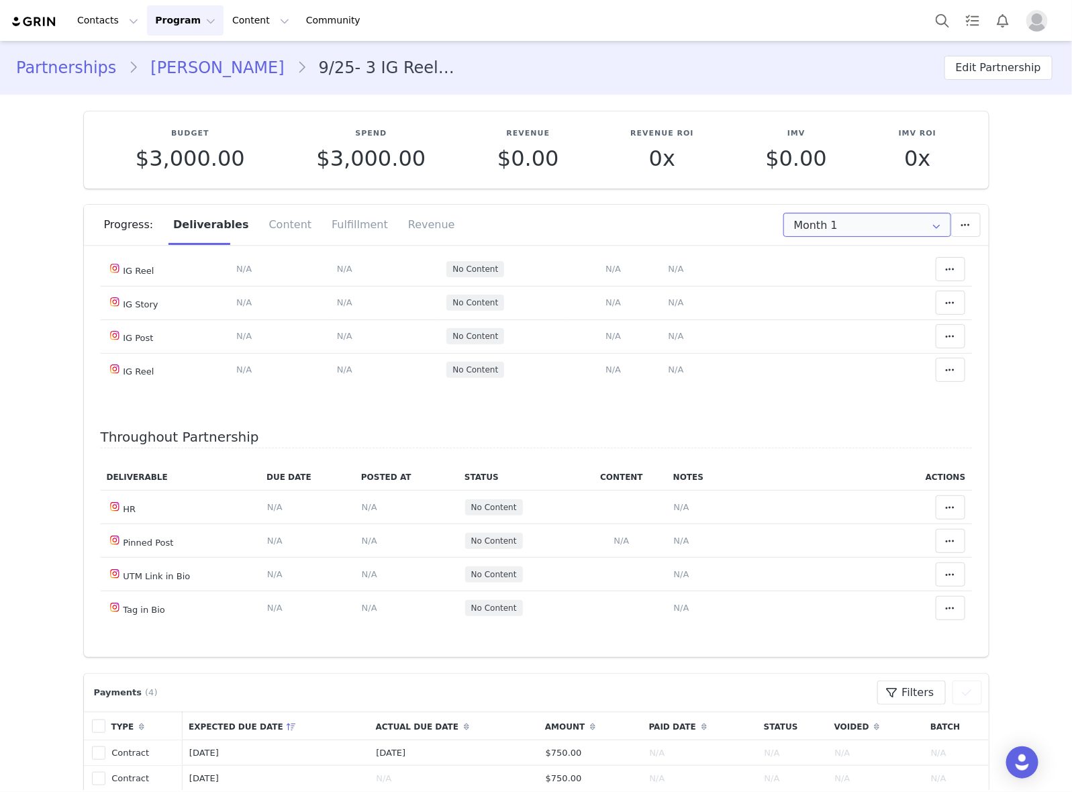
click at [894, 228] on input "Month 1" at bounding box center [867, 225] width 168 height 24
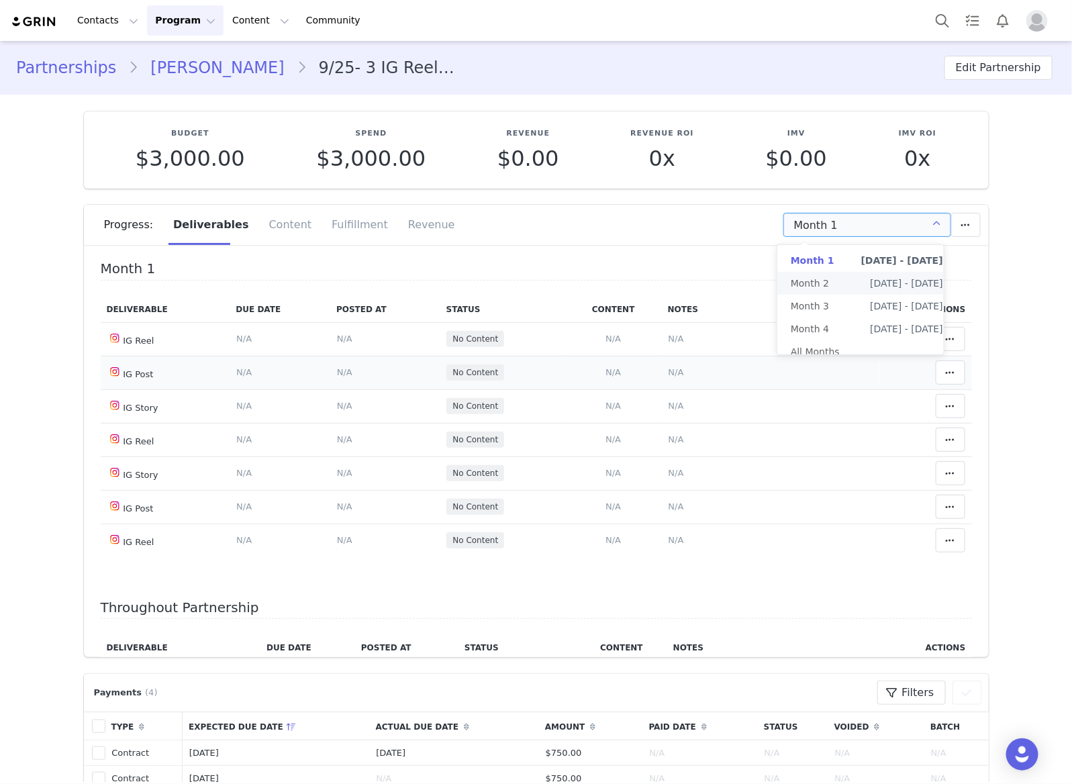
click at [662, 383] on td "Notes Save Cancel N/A" at bounding box center [771, 373] width 218 height 34
click at [668, 370] on span "N/A" at bounding box center [675, 372] width 15 height 10
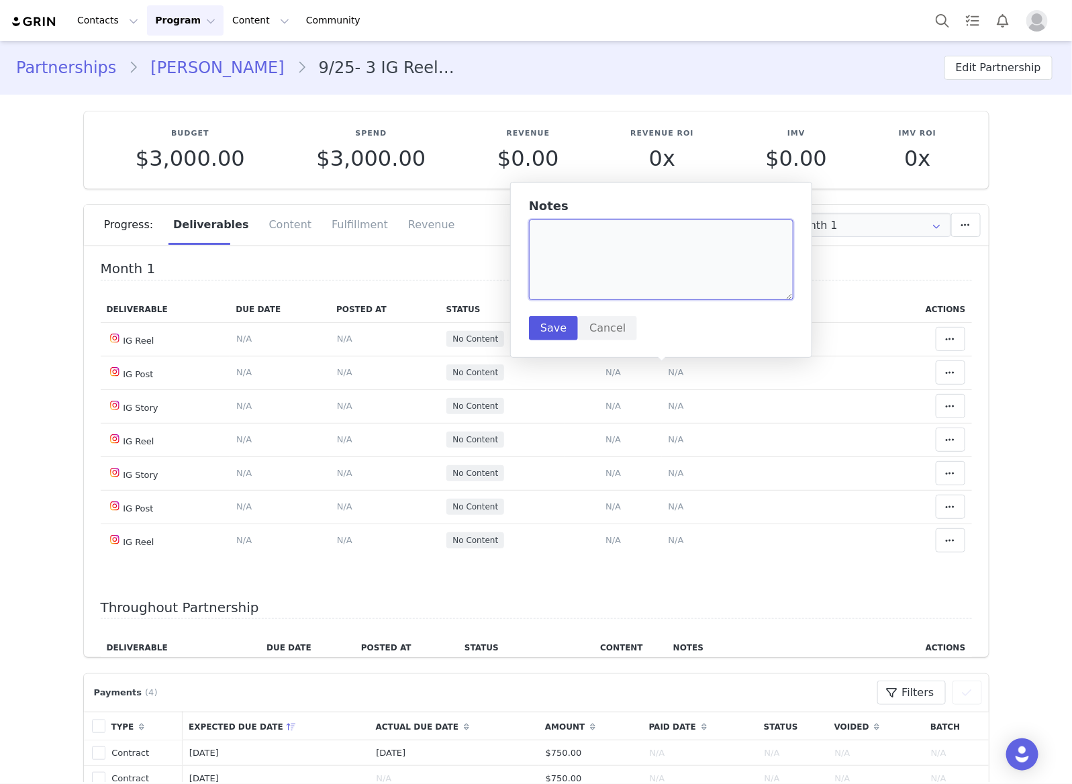
drag, startPoint x: 651, startPoint y: 291, endPoint x: 540, endPoint y: 339, distance: 120.8
click at [652, 289] on textarea at bounding box center [661, 259] width 264 height 81
paste textarea "[URL][DOMAIN_NAME]"
type textarea "[URL][DOMAIN_NAME]"
drag, startPoint x: 540, startPoint y: 339, endPoint x: 551, endPoint y: 327, distance: 16.2
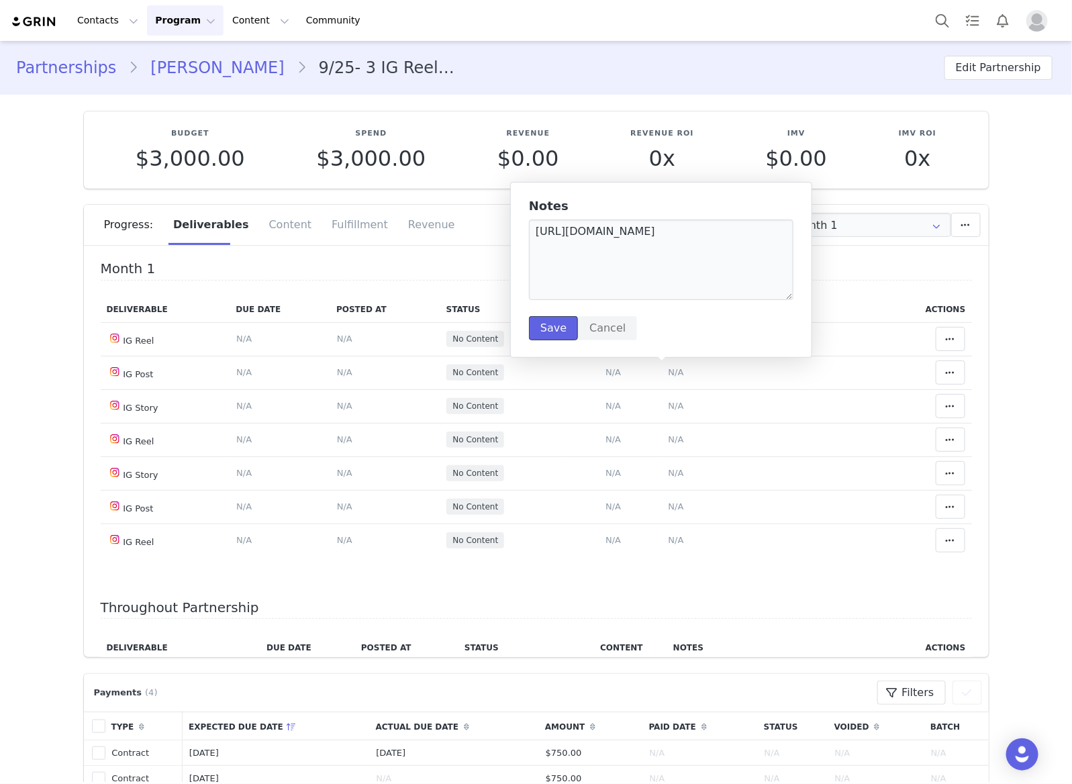
click at [541, 337] on button "Save" at bounding box center [553, 328] width 49 height 24
drag, startPoint x: 551, startPoint y: 327, endPoint x: 1042, endPoint y: 69, distance: 554.2
click at [554, 323] on div "Notes [URL][DOMAIN_NAME] Save Cancel" at bounding box center [661, 269] width 264 height 141
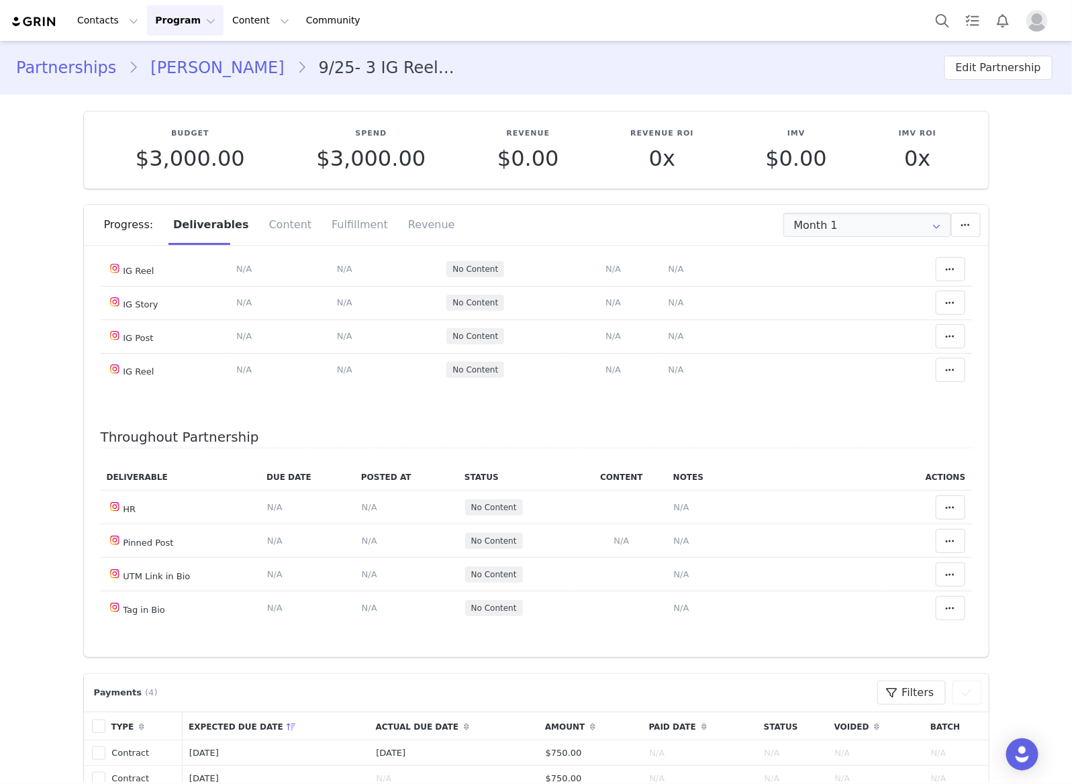
scroll to position [755, 0]
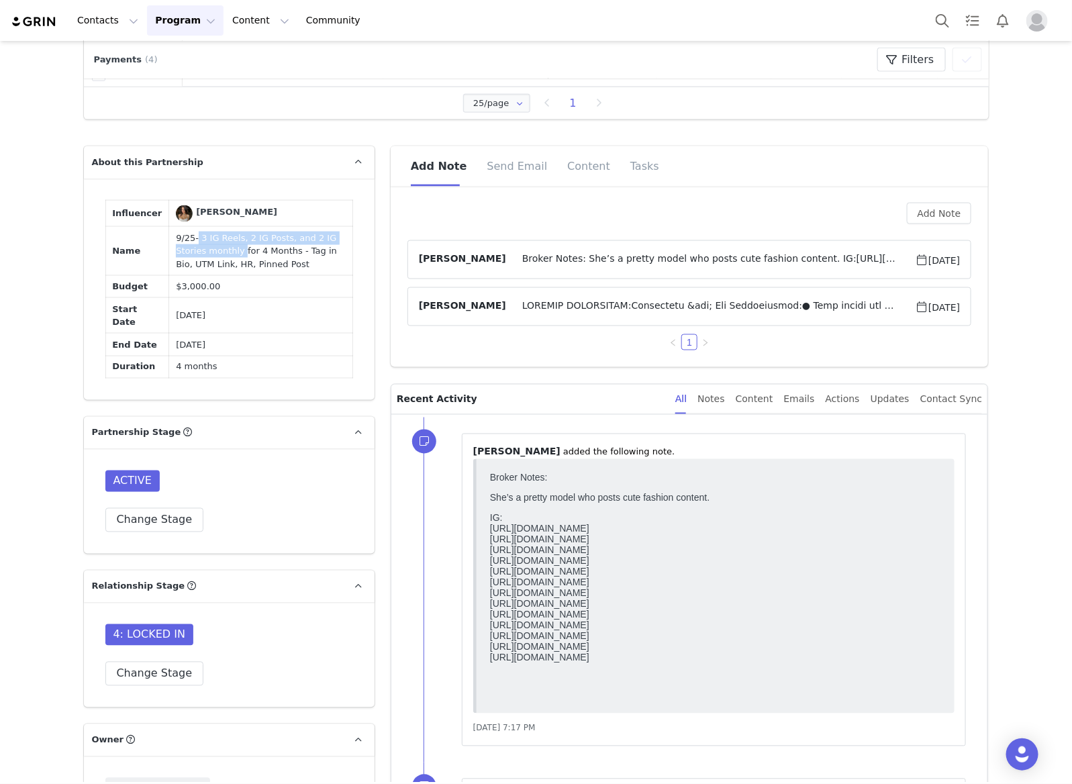
drag, startPoint x: 183, startPoint y: 236, endPoint x: 197, endPoint y: 250, distance: 19.5
click at [197, 250] on td "9/25- 3 IG Reels, 2 IG Posts, and 2 IG Stories monthly for 4 Months - Tag in Bi…" at bounding box center [260, 251] width 183 height 49
copy td "3 IG Reels, 2 IG Posts, and 2 IG Stories monthly"
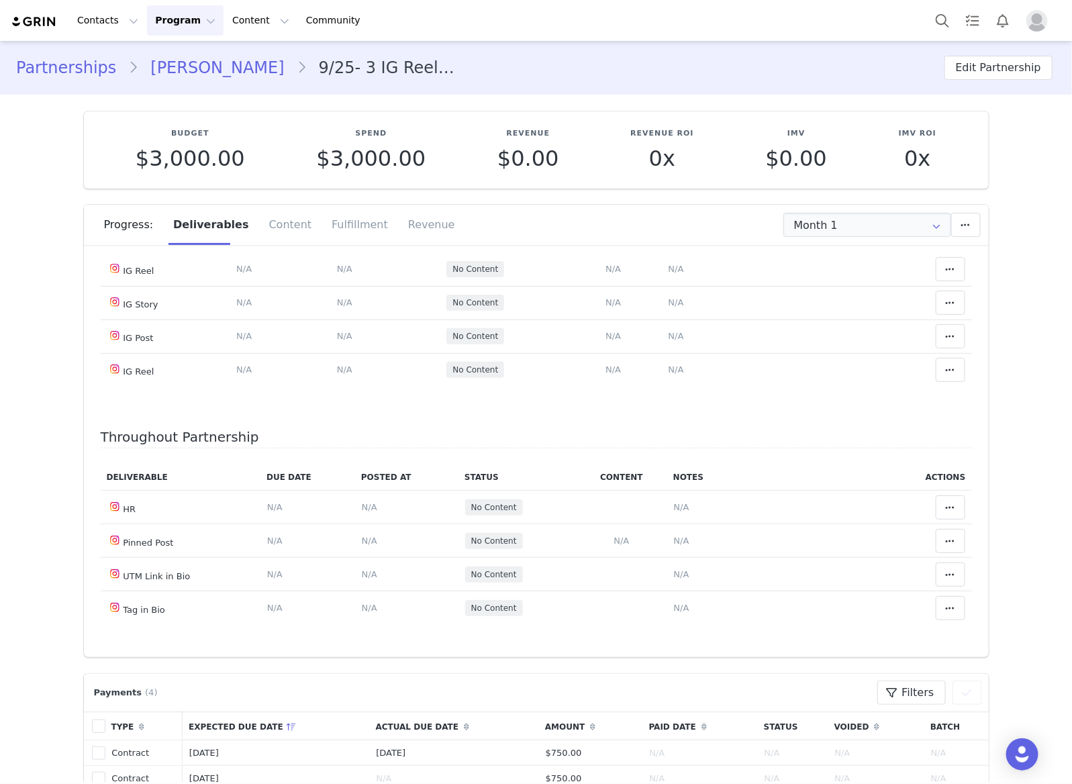
click at [236, 58] on link "[PERSON_NAME]" at bounding box center [217, 68] width 158 height 24
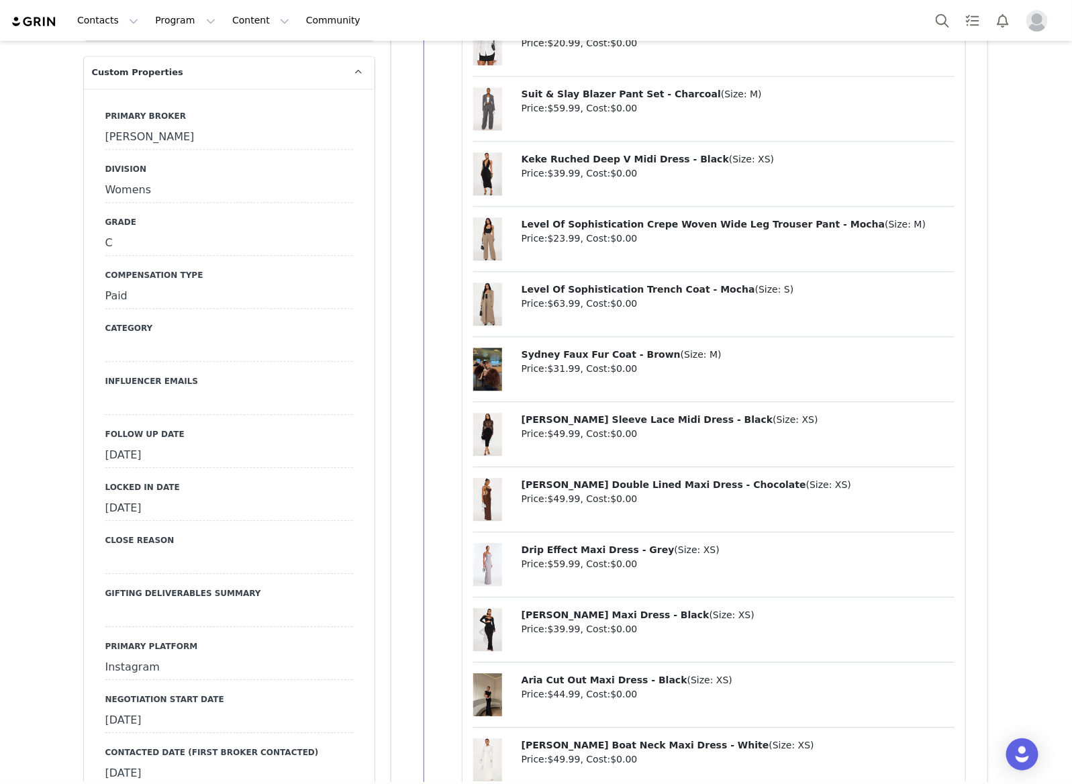
scroll to position [1342, 0]
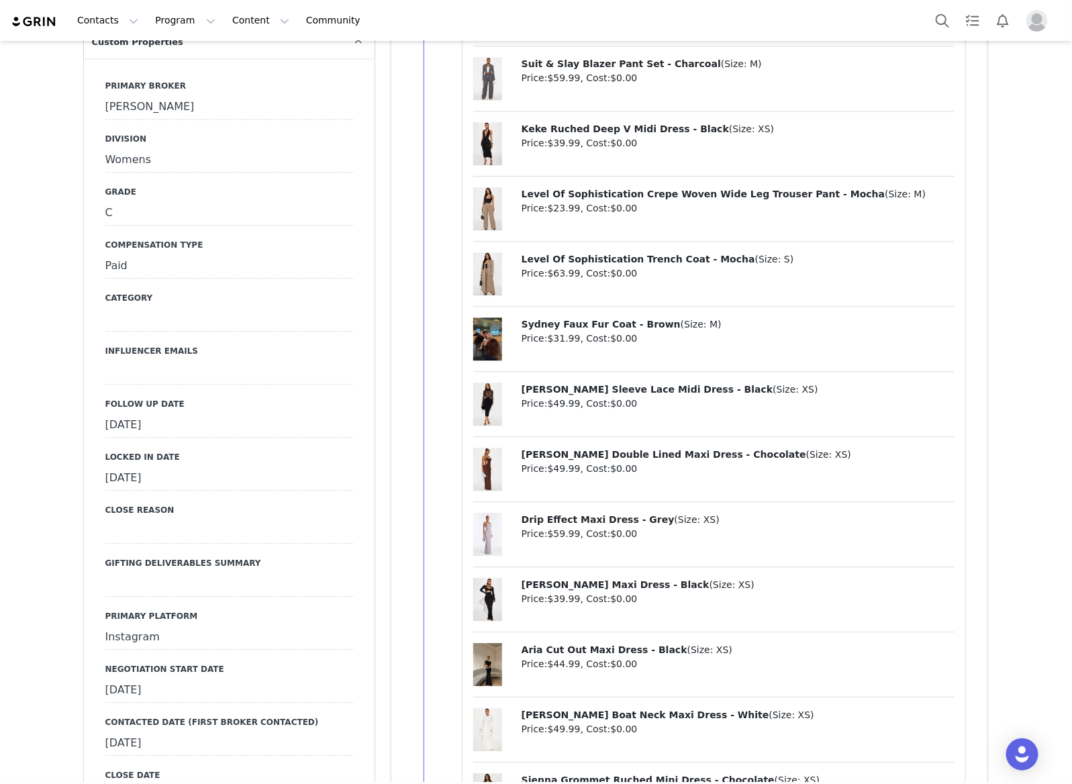
click at [238, 438] on div "Primary Broker [PERSON_NAME] Division Womens Grade C Compensation Type Paid Cat…" at bounding box center [229, 789] width 248 height 1418
click at [247, 424] on div "[DATE]" at bounding box center [229, 425] width 248 height 24
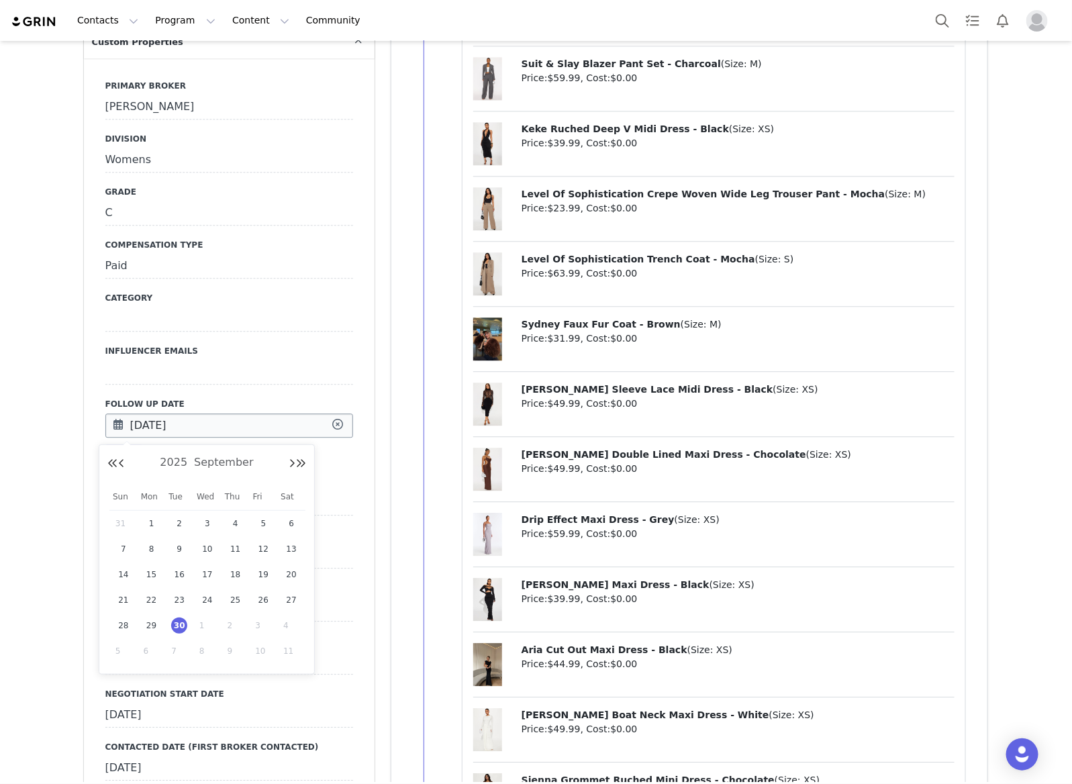
click at [249, 425] on input "[DATE]" at bounding box center [229, 425] width 248 height 24
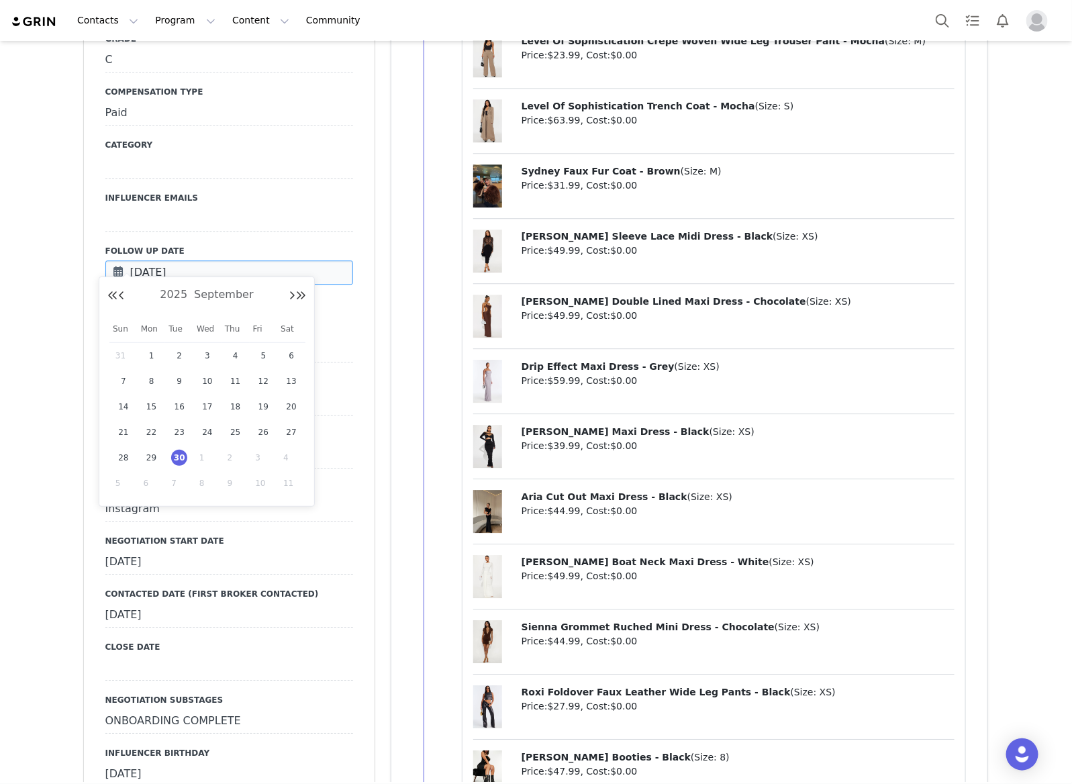
scroll to position [1510, 0]
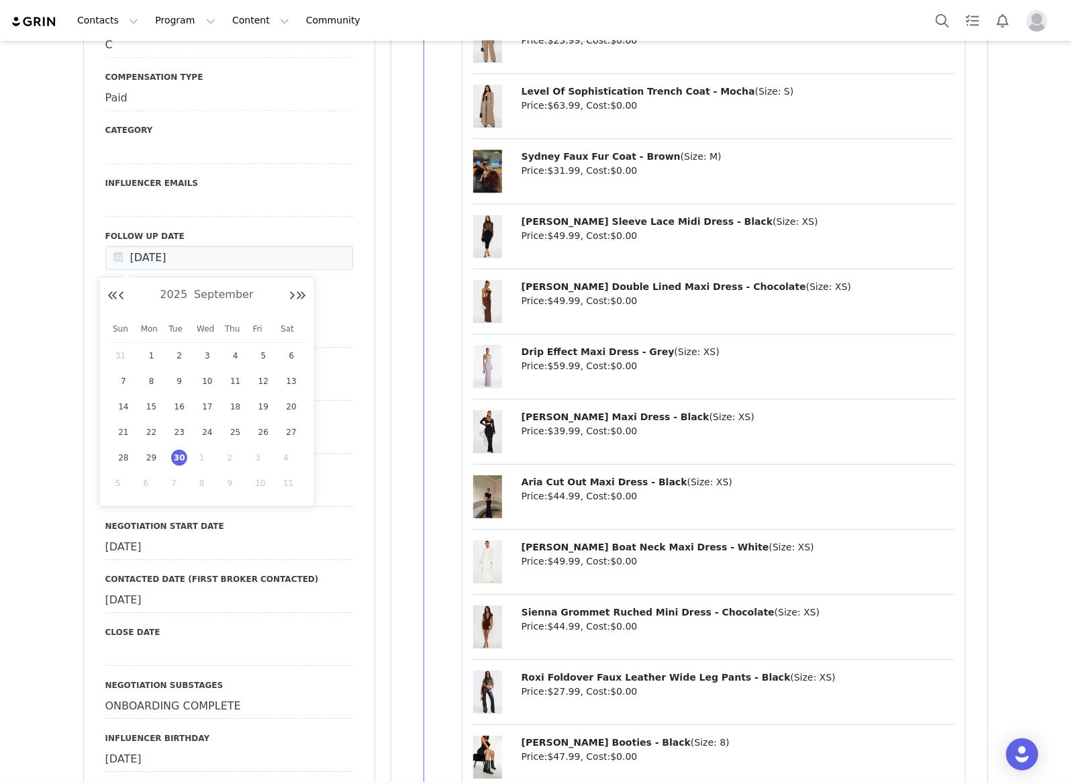
drag, startPoint x: 177, startPoint y: 482, endPoint x: 173, endPoint y: 473, distance: 9.3
click at [176, 482] on span "7" at bounding box center [179, 483] width 16 height 16
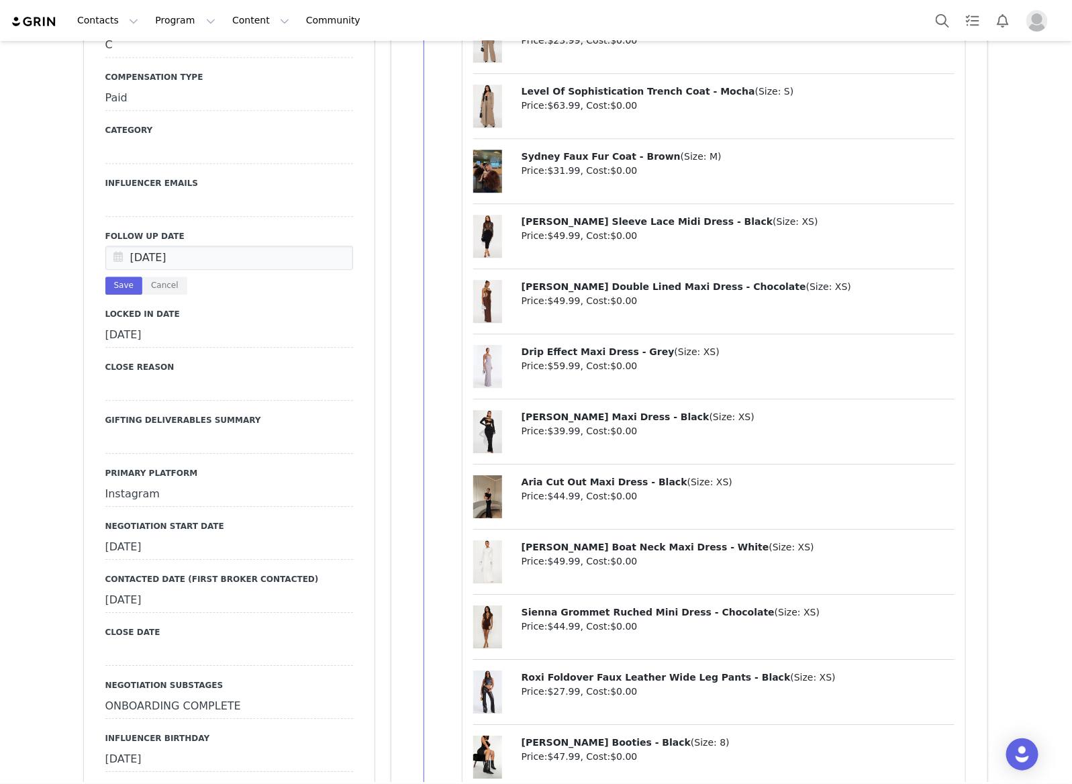
type input "Oct 07 2025"
click at [163, 279] on button "Cancel" at bounding box center [164, 285] width 45 height 18
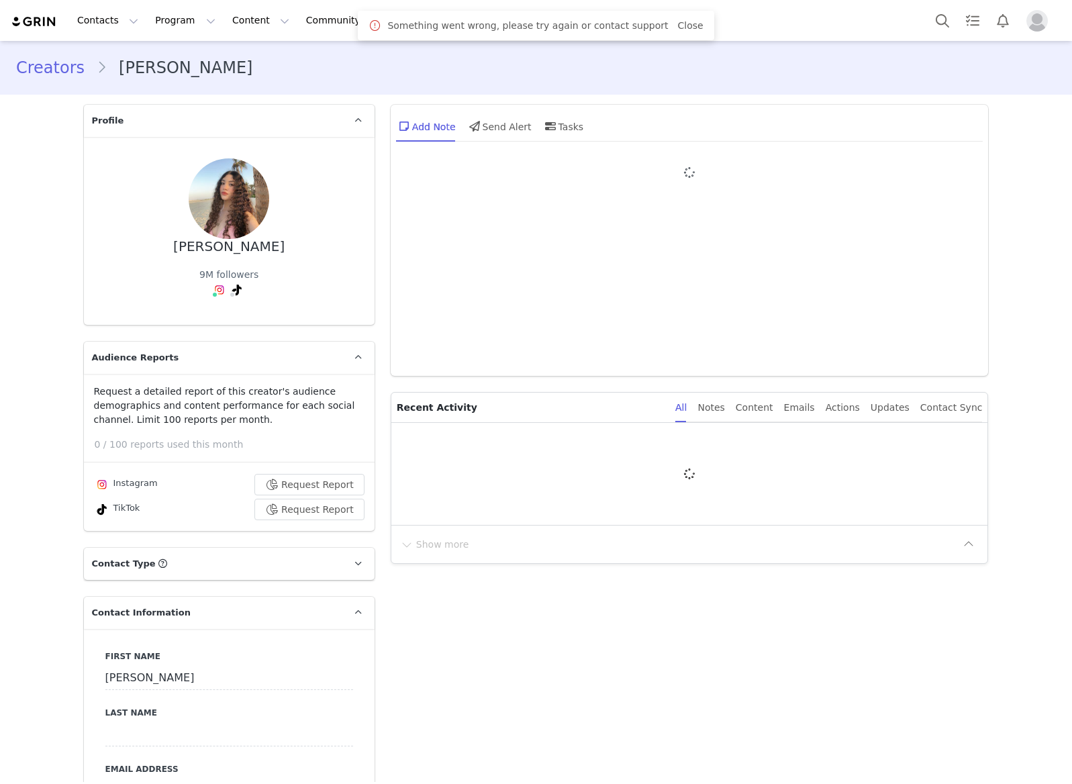
type input "+52 ([GEOGRAPHIC_DATA])"
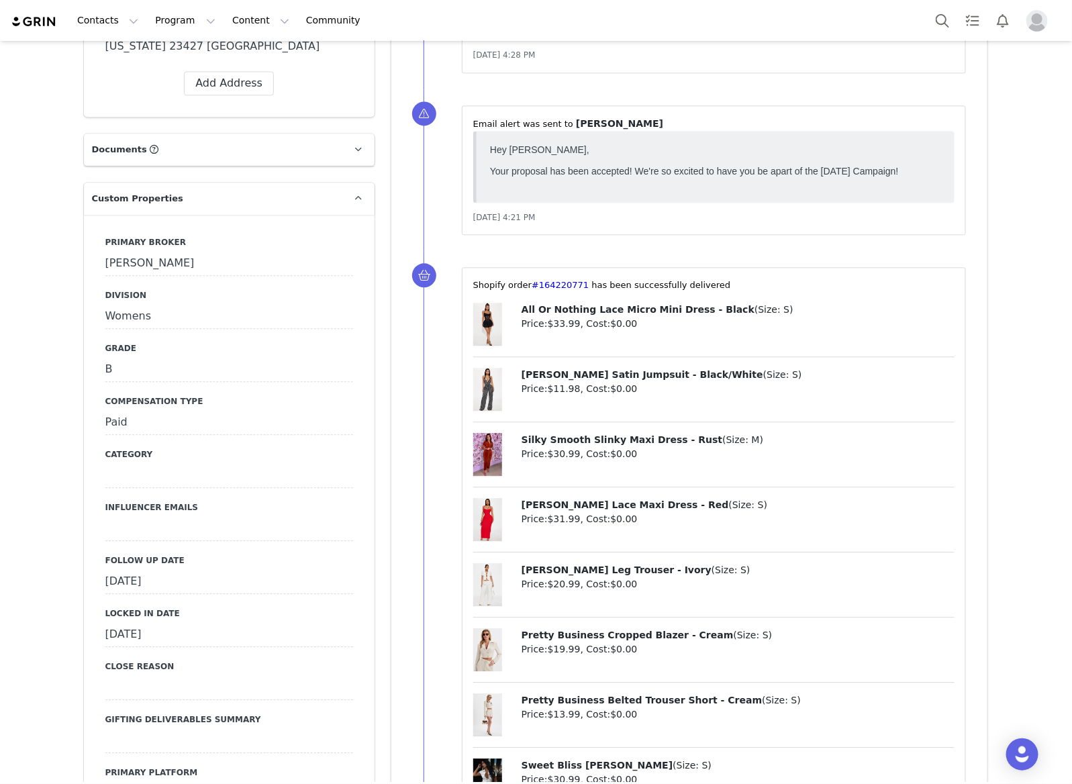
scroll to position [1258, 0]
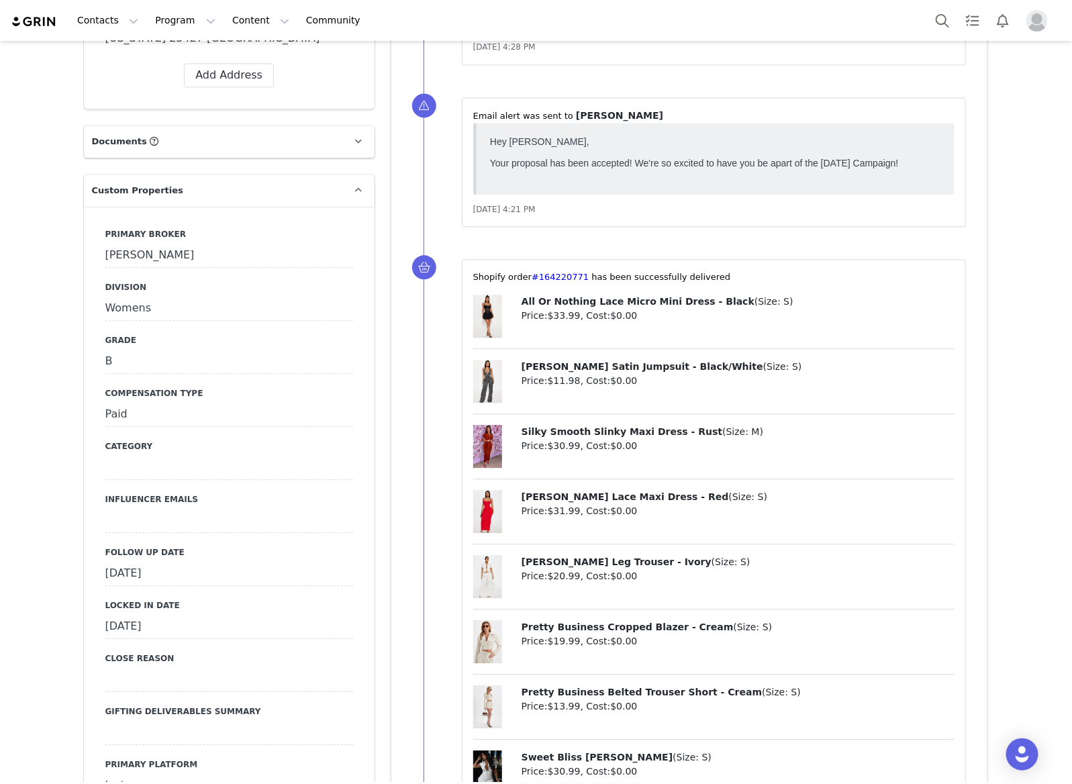
click at [226, 562] on div "[DATE]" at bounding box center [229, 574] width 248 height 24
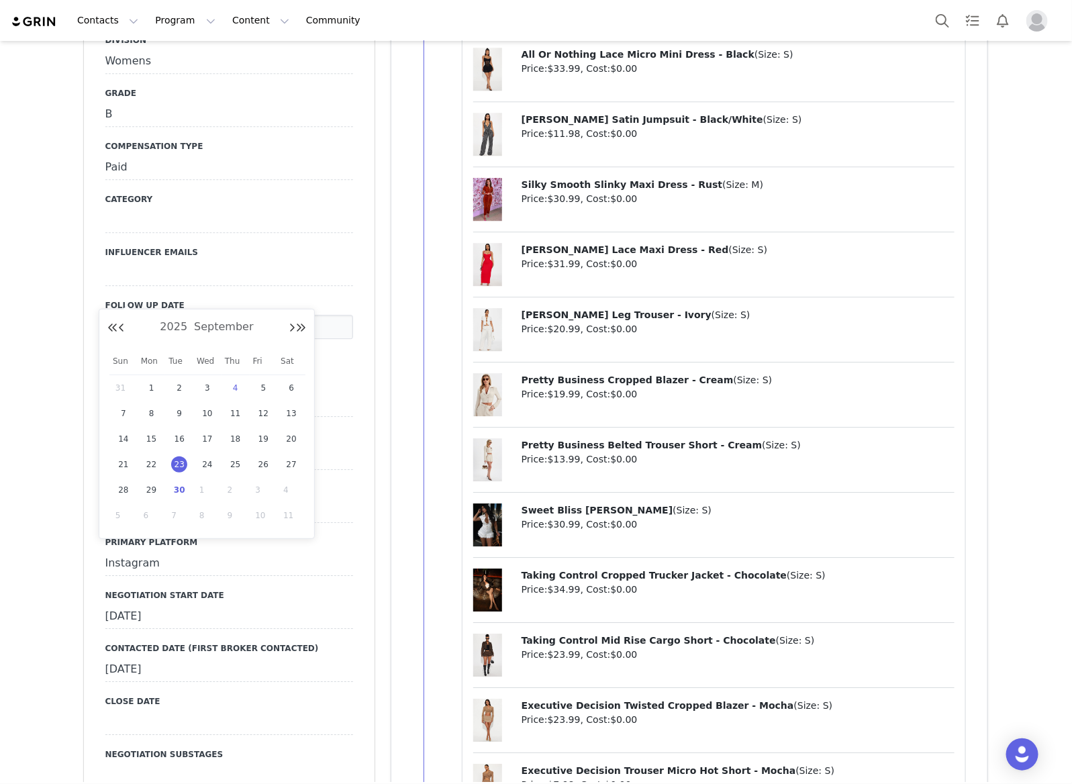
scroll to position [1510, 0]
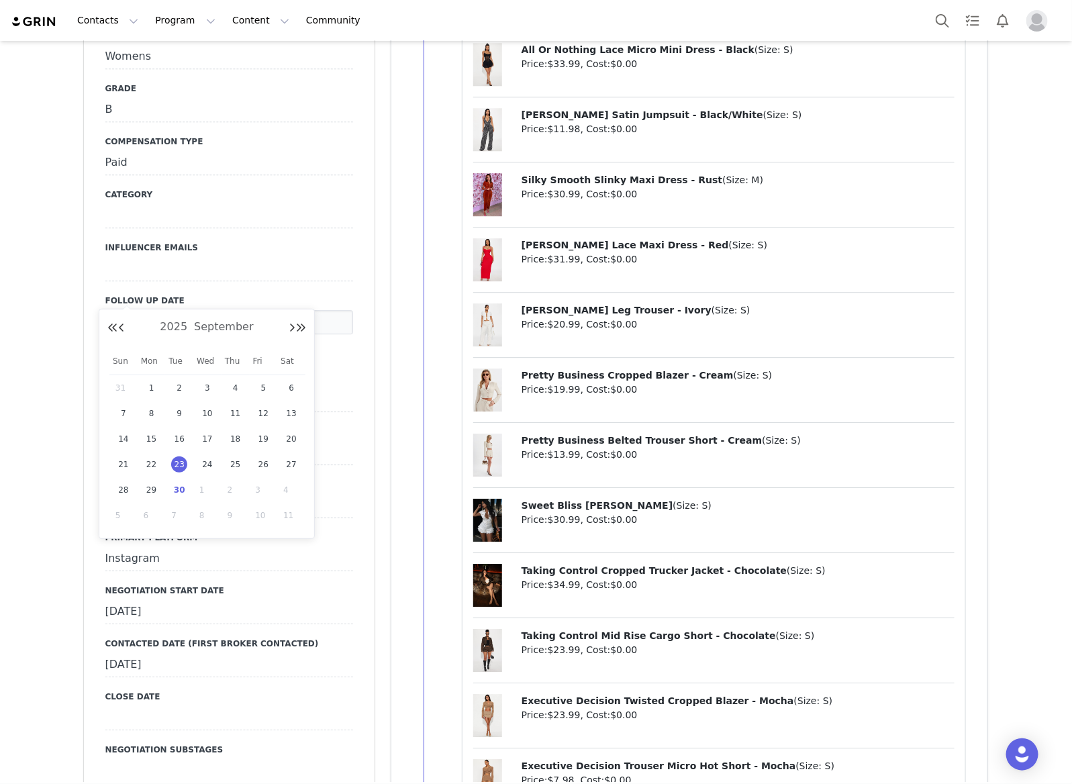
drag, startPoint x: 183, startPoint y: 489, endPoint x: 113, endPoint y: 339, distance: 165.1
click at [182, 485] on span "30" at bounding box center [179, 490] width 16 height 16
type input "[DATE]"
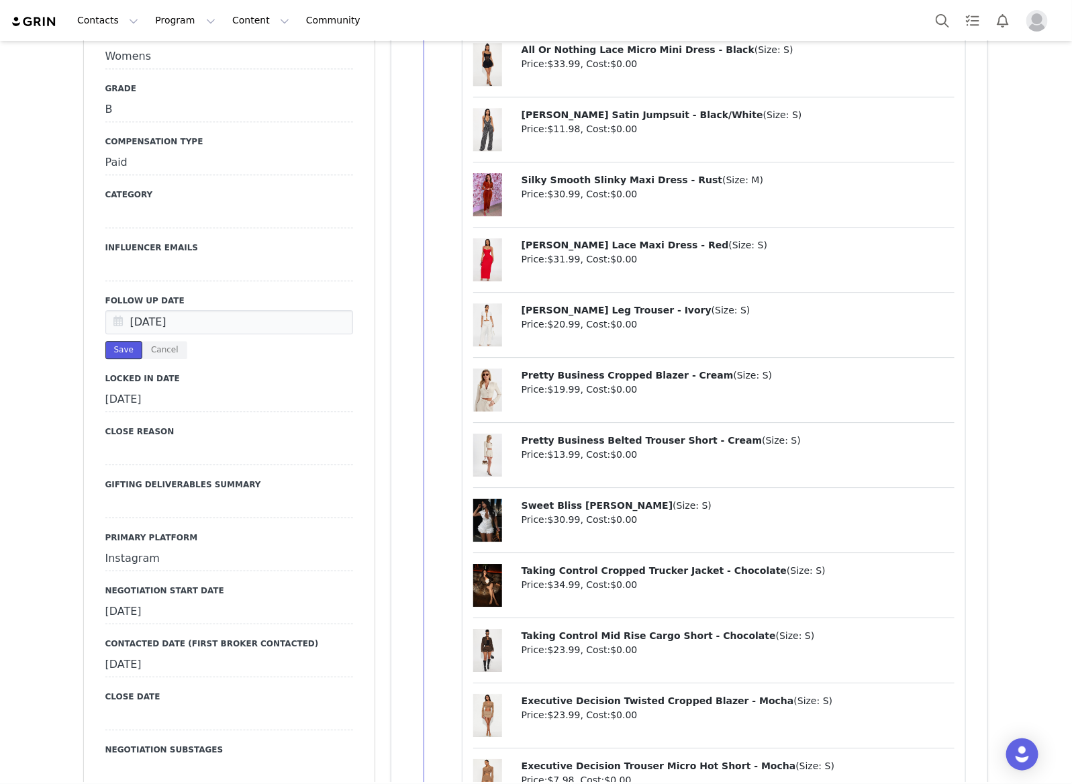
click at [105, 341] on button "Save" at bounding box center [123, 350] width 37 height 18
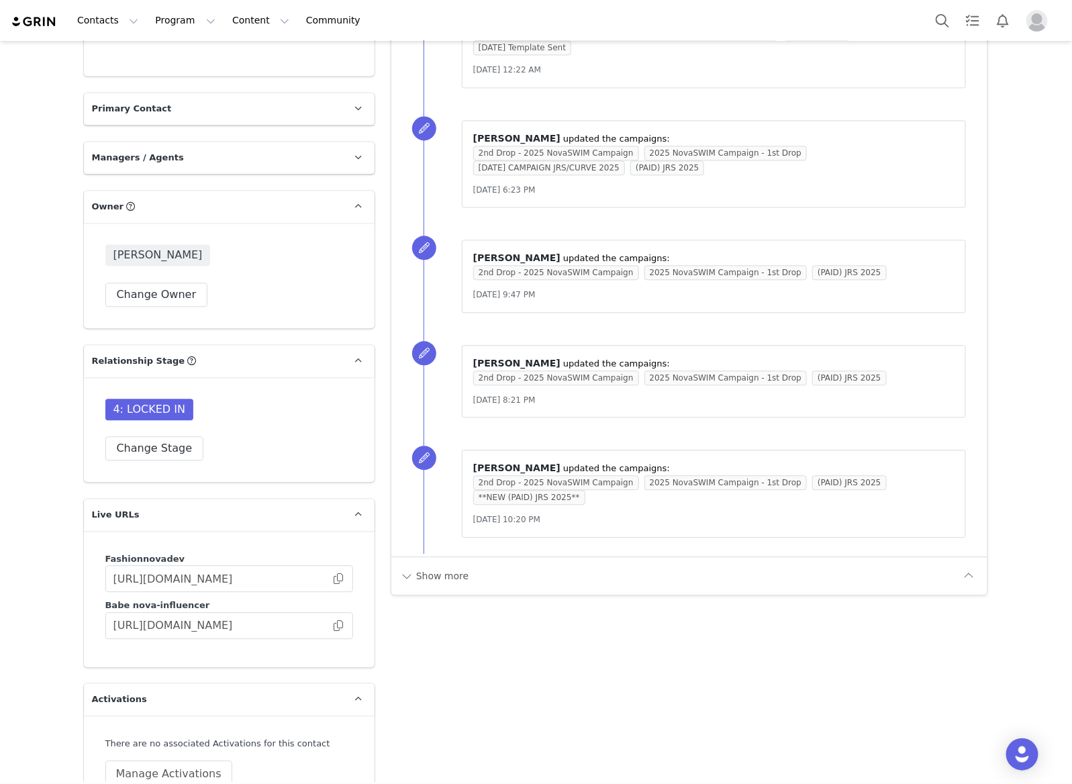
scroll to position [3859, 0]
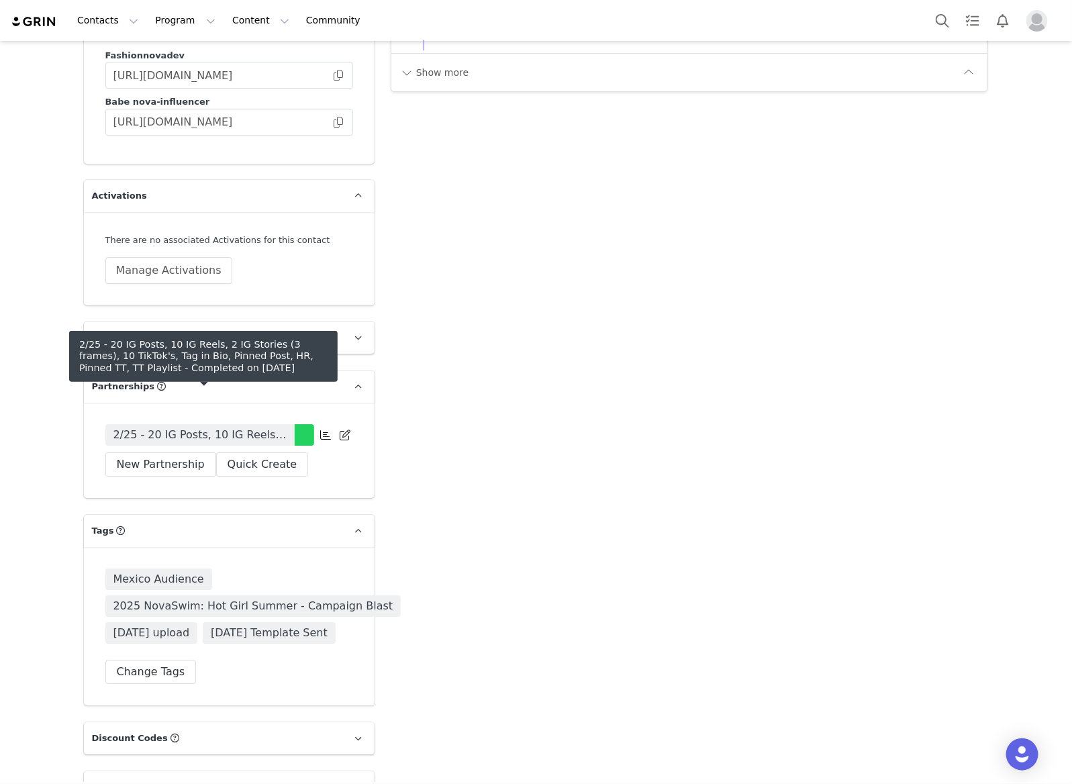
drag, startPoint x: 239, startPoint y: 391, endPoint x: 18, endPoint y: 444, distance: 227.2
click at [239, 424] on link "2/25 - 20 IG Posts, 10 IG Reels, 2 IG Stories (3 frames), 10 TikTok's, Tag in B…" at bounding box center [199, 434] width 189 height 21
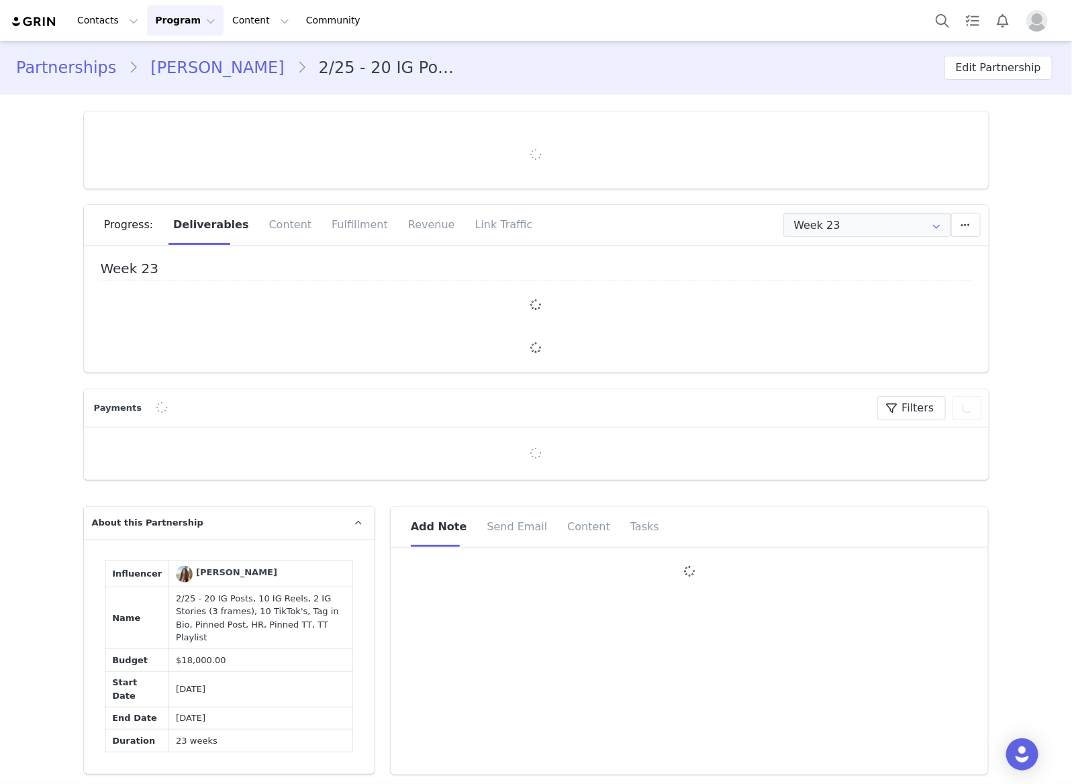
type input "+52 ([GEOGRAPHIC_DATA])"
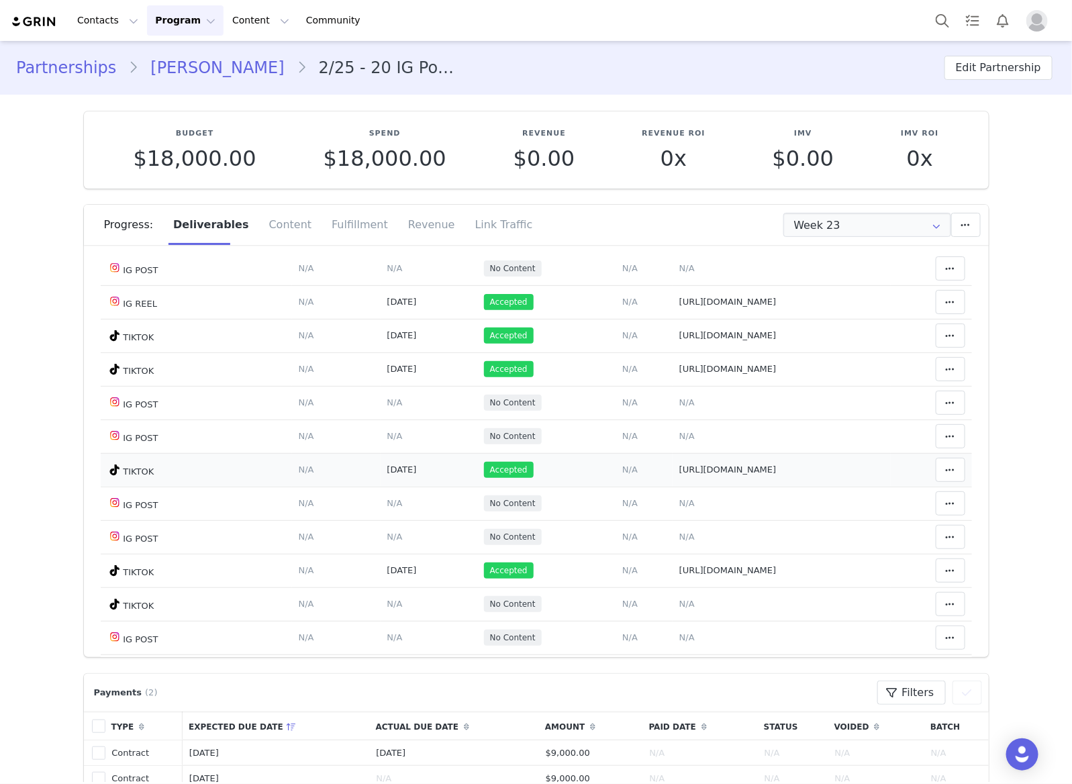
scroll to position [249, 0]
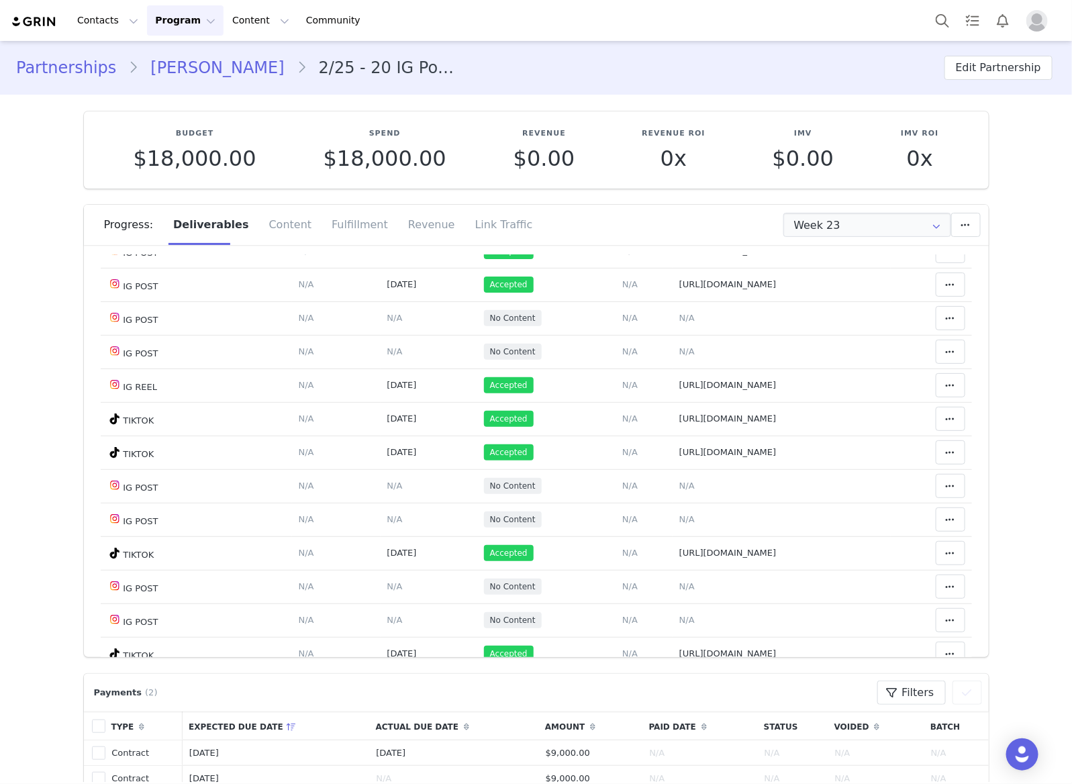
click at [164, 69] on link "Karen" at bounding box center [217, 68] width 158 height 24
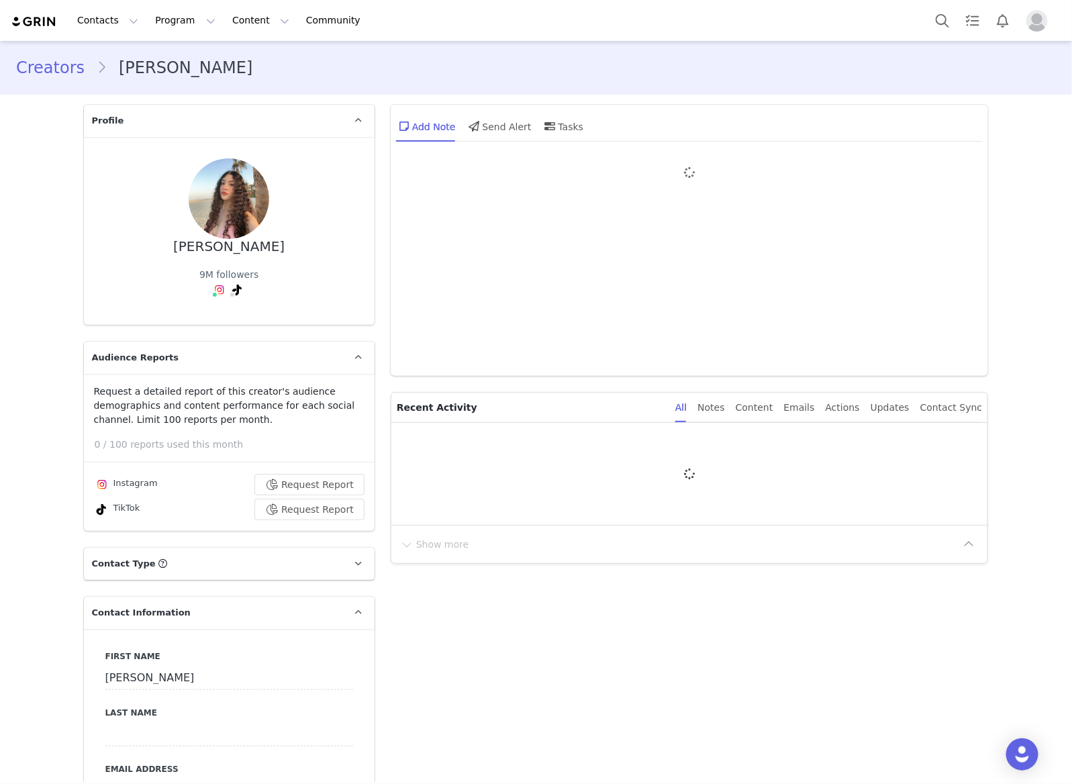
type input "+52 ([GEOGRAPHIC_DATA])"
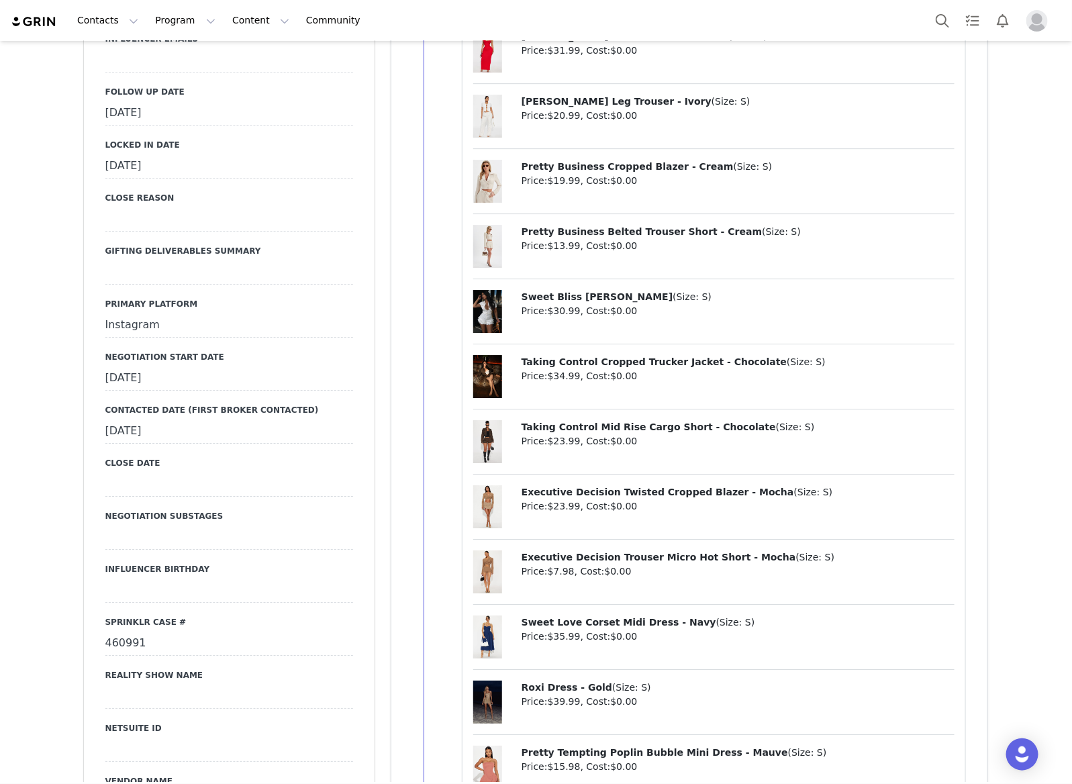
scroll to position [1678, 0]
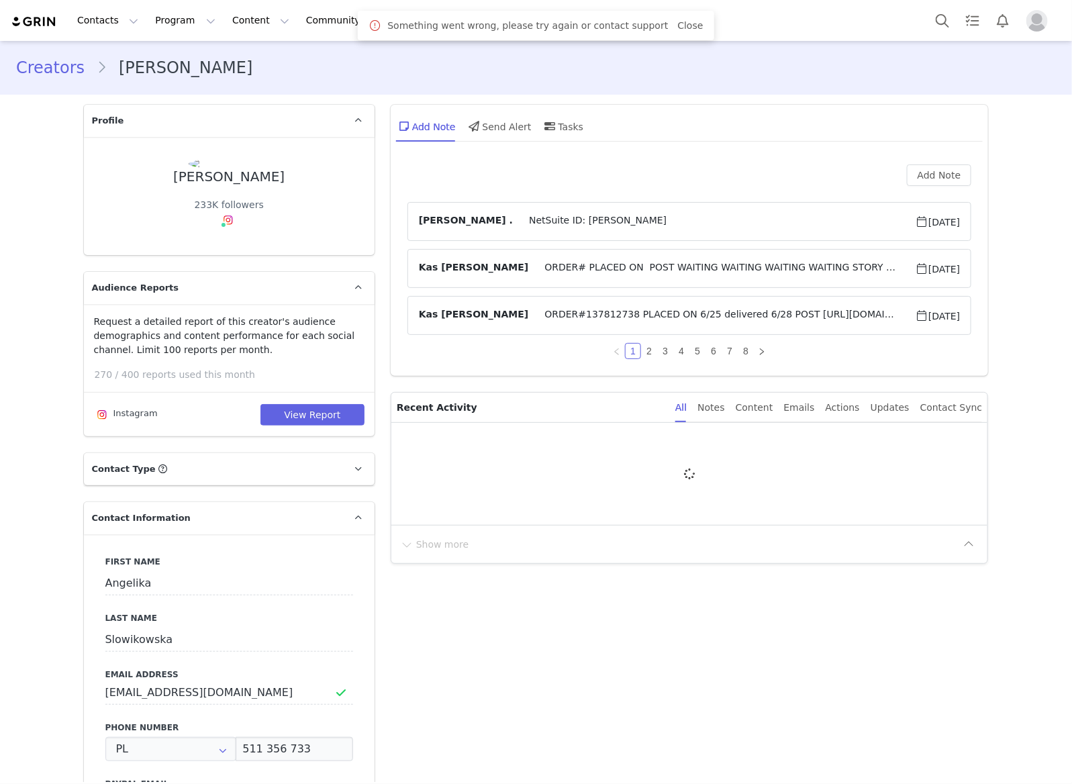
type input "+48 ([GEOGRAPHIC_DATA])"
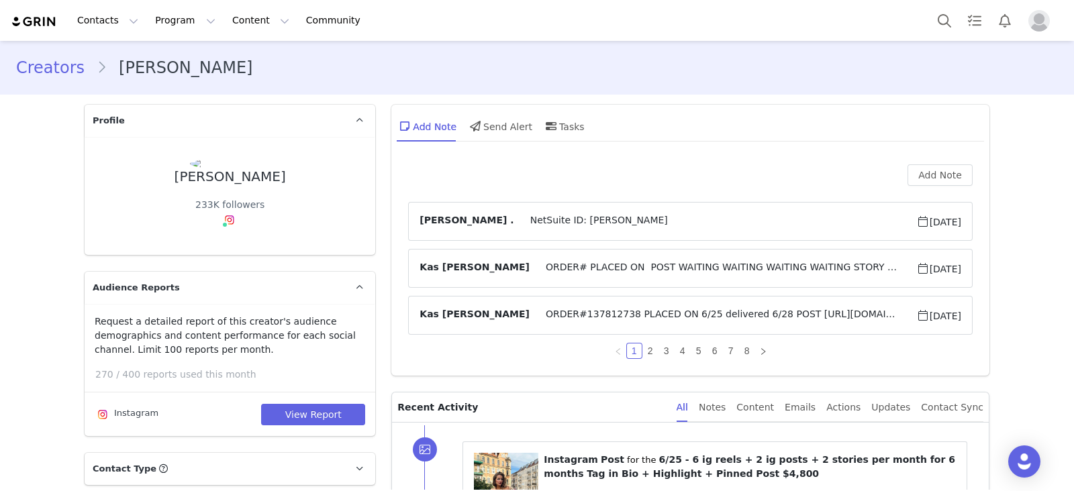
click at [79, 56] on link "Creators" at bounding box center [56, 68] width 81 height 24
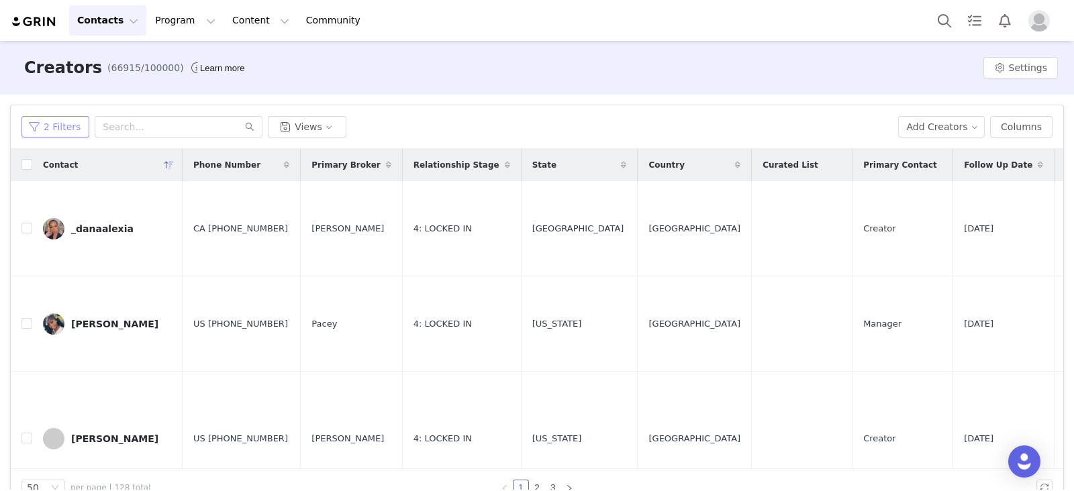
click at [44, 127] on button "2 Filters" at bounding box center [55, 126] width 68 height 21
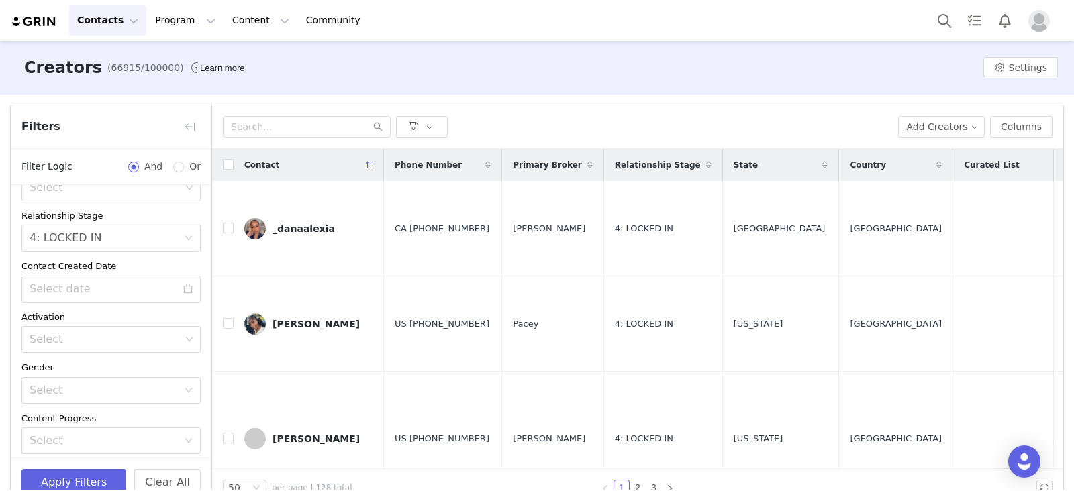
scroll to position [167, 0]
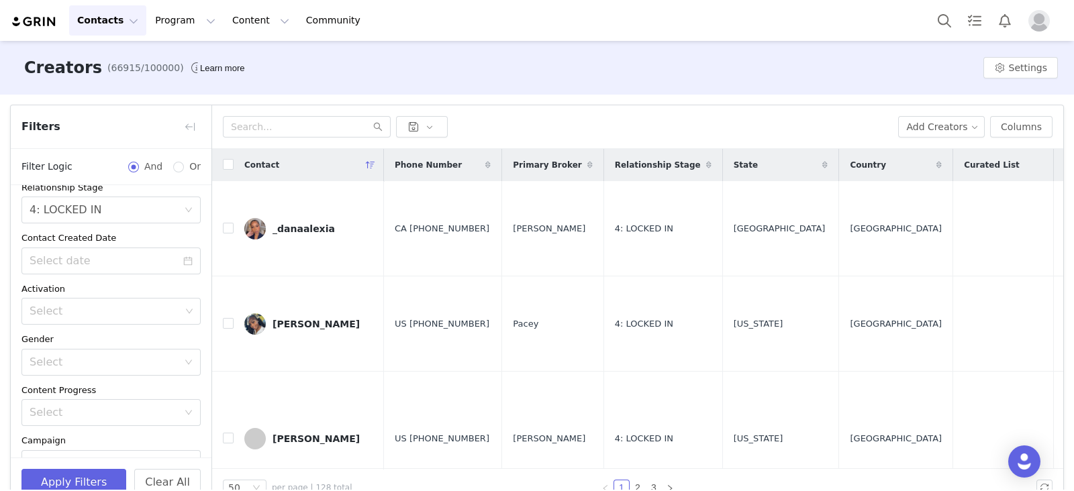
click at [115, 224] on div "Archived Select Owner Select [PERSON_NAME] Contact Tag Select Relationship Stag…" at bounding box center [111, 253] width 201 height 470
click at [131, 213] on div "Select 4: LOCKED IN" at bounding box center [107, 210] width 154 height 26
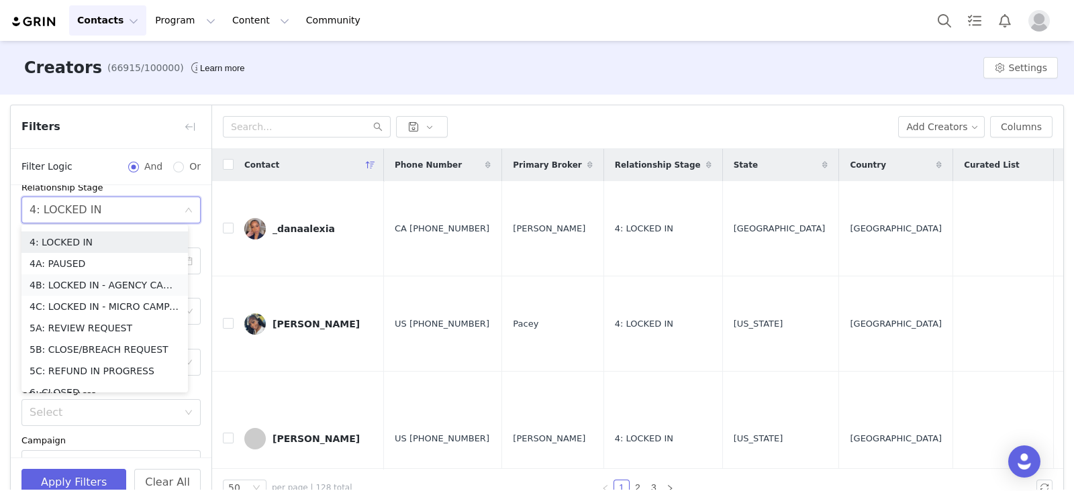
scroll to position [183, 0]
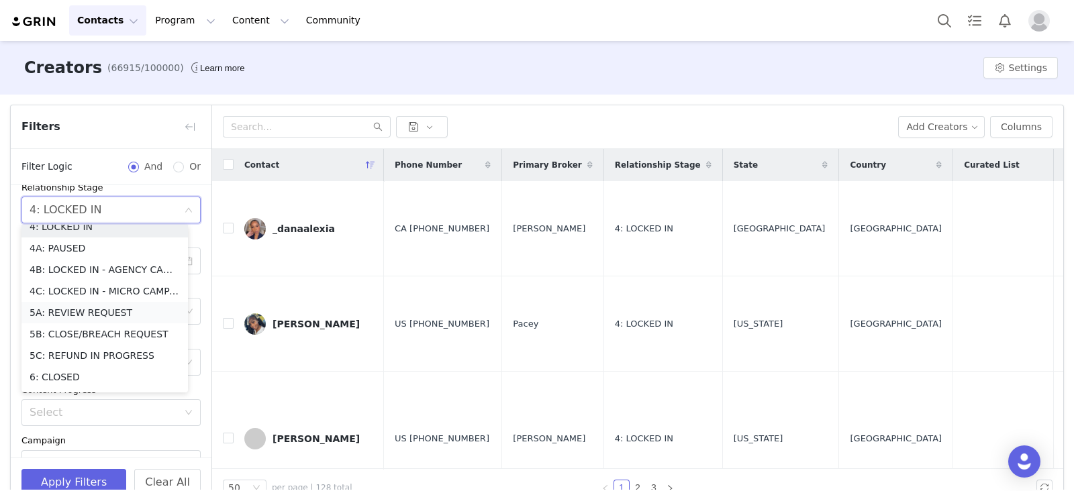
click at [100, 307] on li "5A: REVIEW REQUEST" at bounding box center [104, 312] width 166 height 21
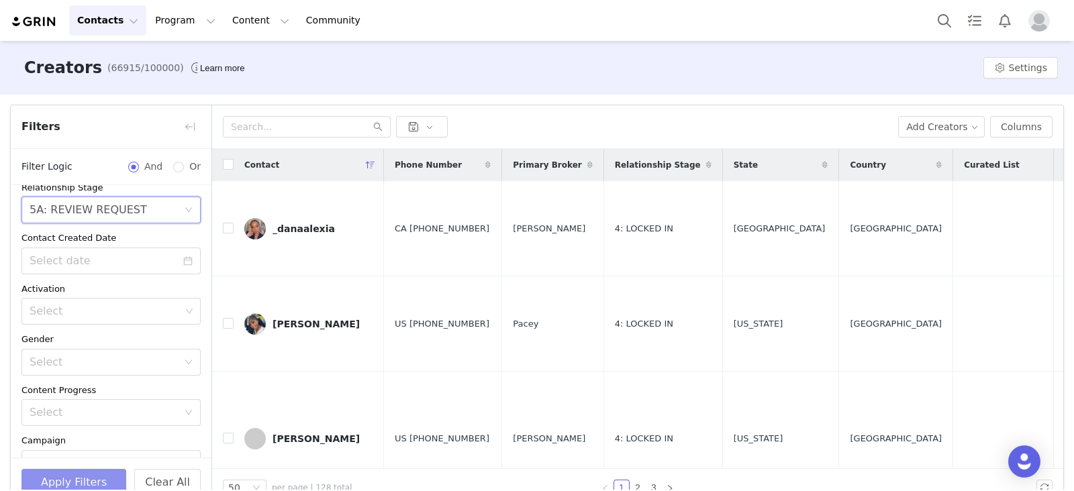
click at [39, 474] on button "Apply Filters" at bounding box center [73, 482] width 105 height 27
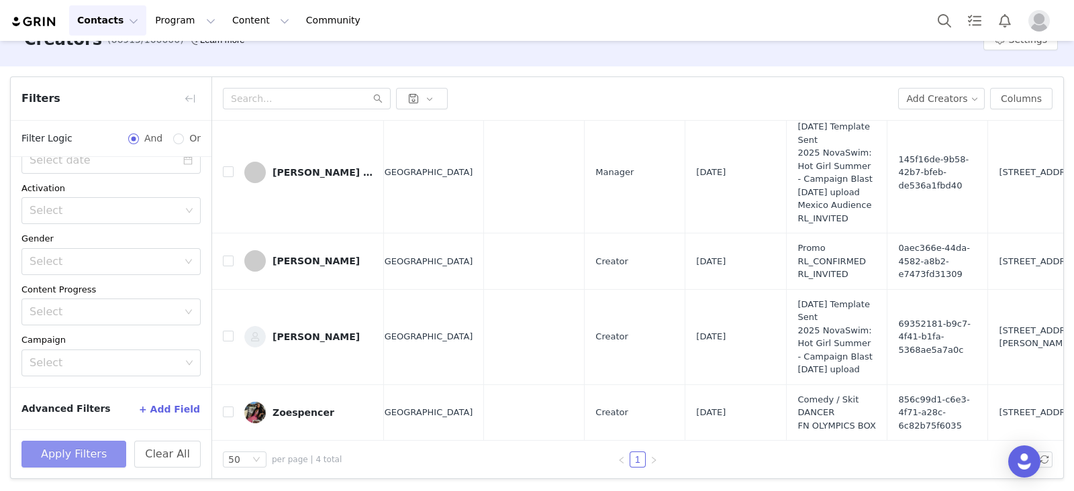
scroll to position [53, 0]
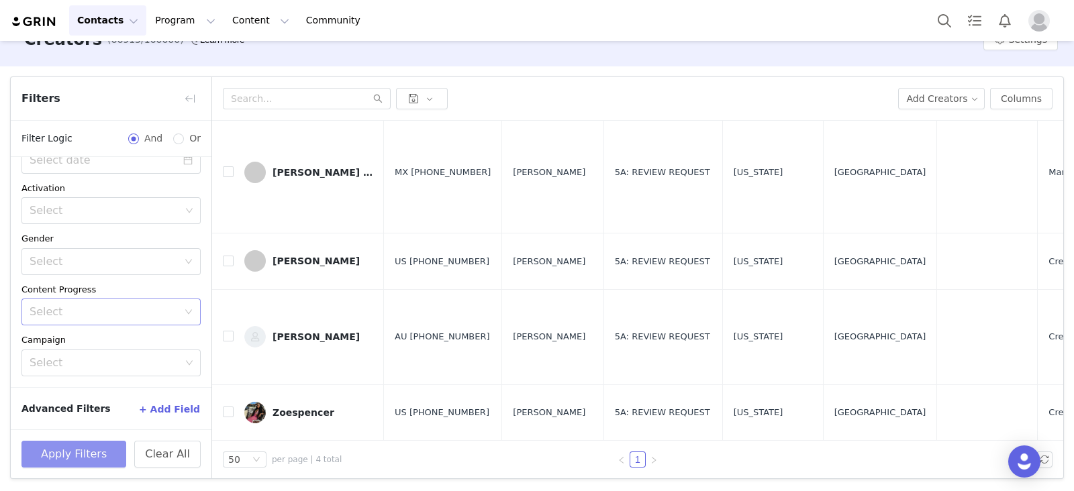
click at [86, 308] on div "Select" at bounding box center [104, 311] width 148 height 13
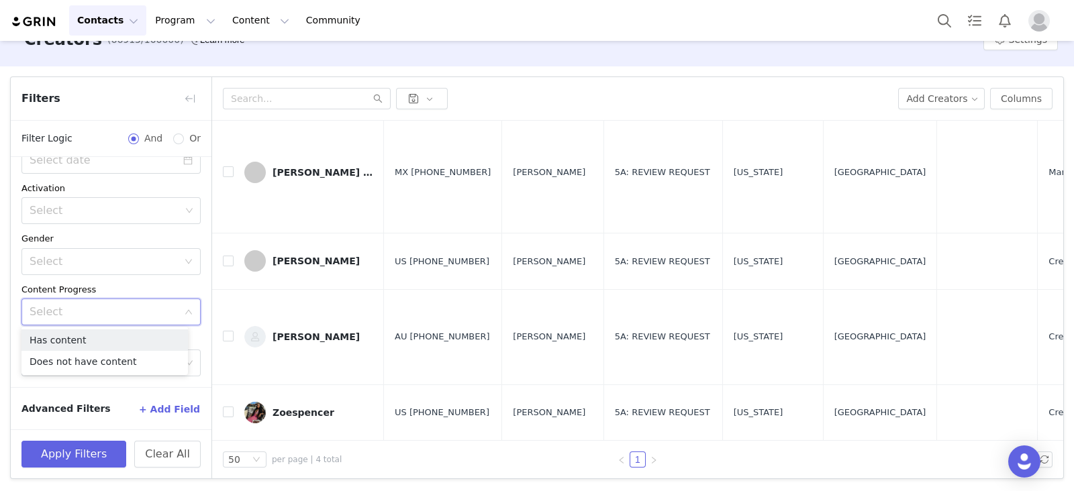
click at [98, 239] on div "Gender" at bounding box center [110, 238] width 179 height 13
click at [89, 264] on div "Select" at bounding box center [104, 261] width 148 height 13
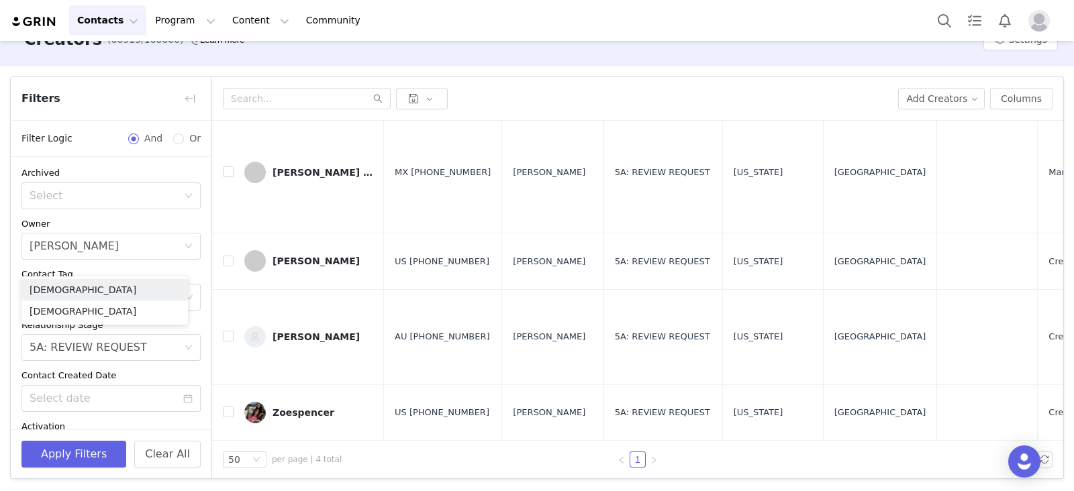
scroll to position [0, 0]
click at [130, 272] on div "Contact Tag" at bounding box center [110, 275] width 179 height 13
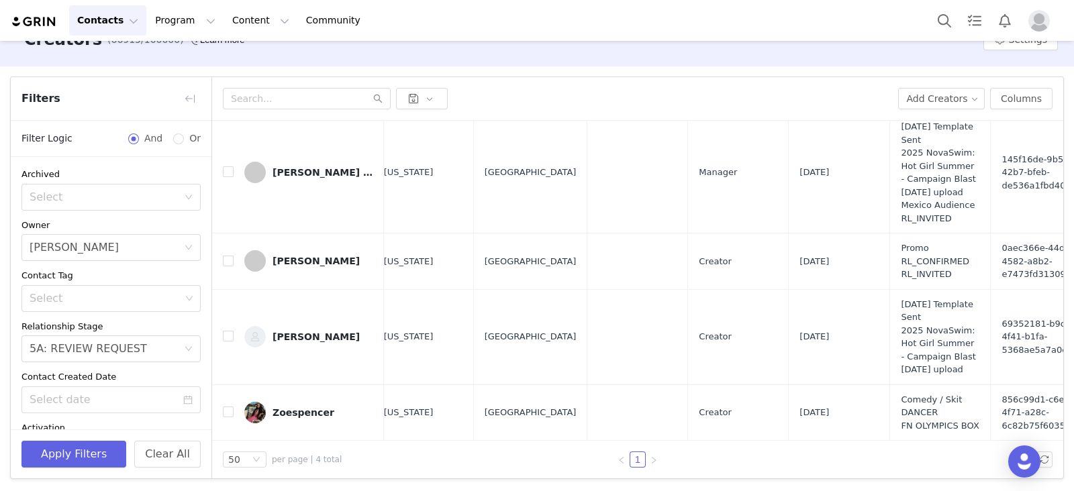
scroll to position [53, 413]
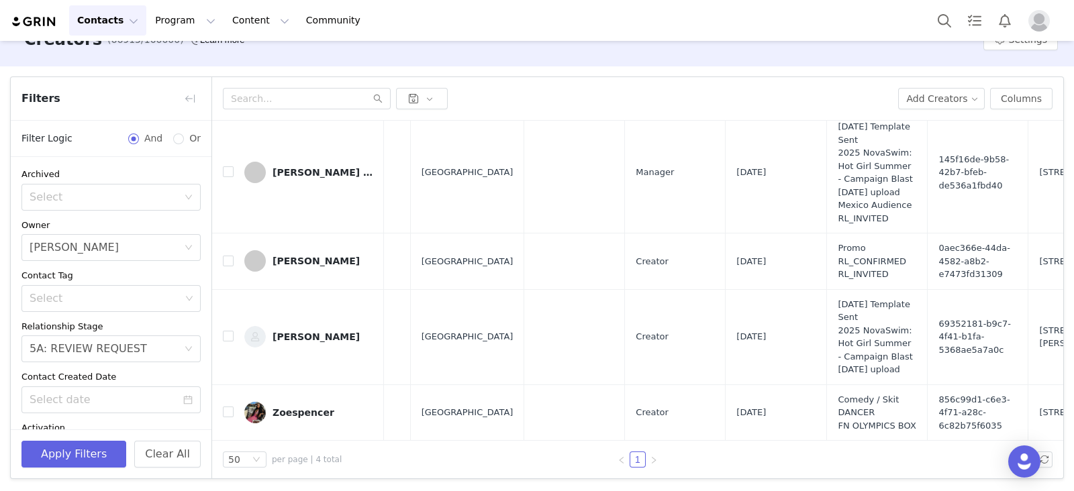
drag, startPoint x: 317, startPoint y: 323, endPoint x: 340, endPoint y: 20, distance: 304.2
click at [317, 332] on div "[PERSON_NAME]" at bounding box center [315, 337] width 87 height 11
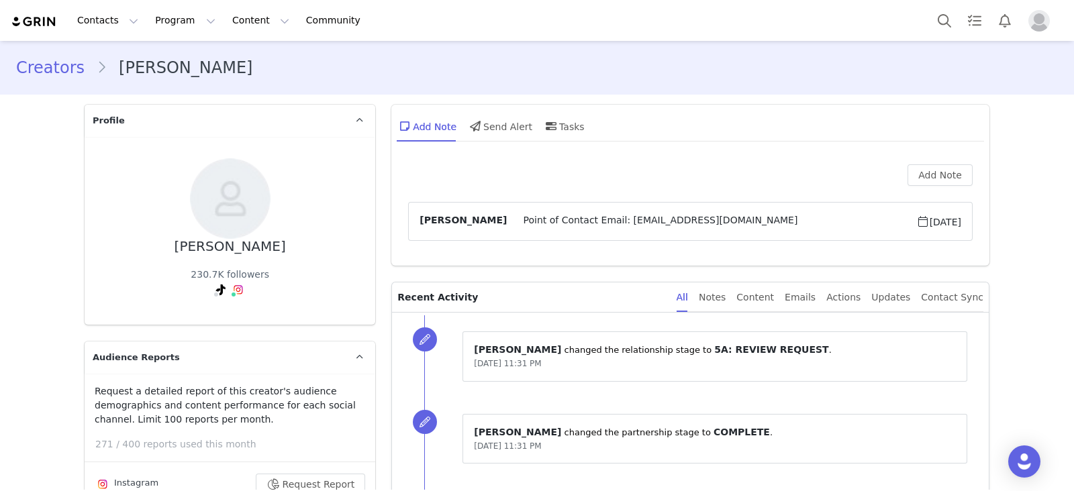
click at [48, 69] on link "Creators" at bounding box center [56, 68] width 81 height 24
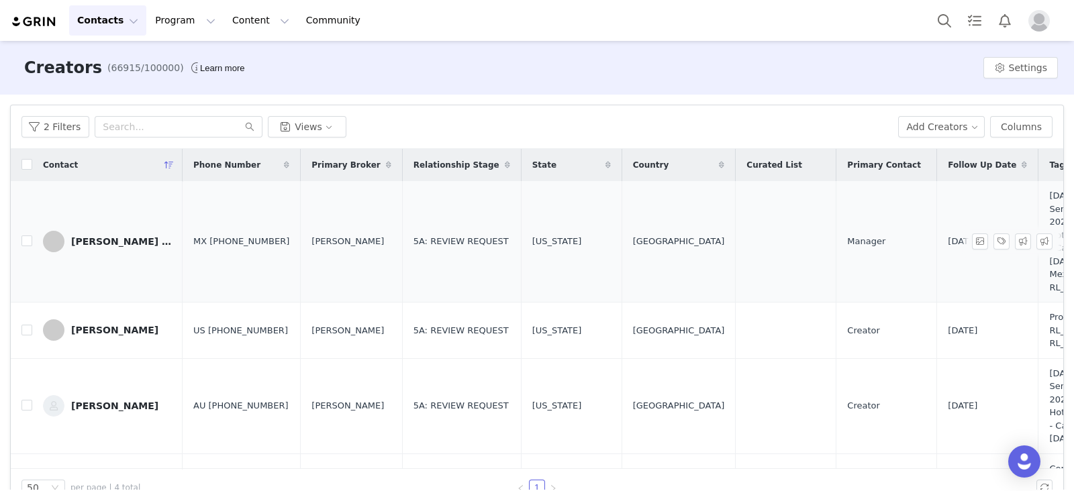
drag, startPoint x: 87, startPoint y: 221, endPoint x: 277, endPoint y: 258, distance: 194.0
click at [277, 258] on tr "[PERSON_NAME] 🍒 MX [PHONE_NUMBER] [PERSON_NAME] 5A: REVIEW REQUEST [US_STATE] […" at bounding box center [682, 241] width 1342 height 121
click at [521, 255] on td "[US_STATE]" at bounding box center [571, 241] width 101 height 121
click at [54, 130] on button "2 Filters" at bounding box center [55, 126] width 68 height 21
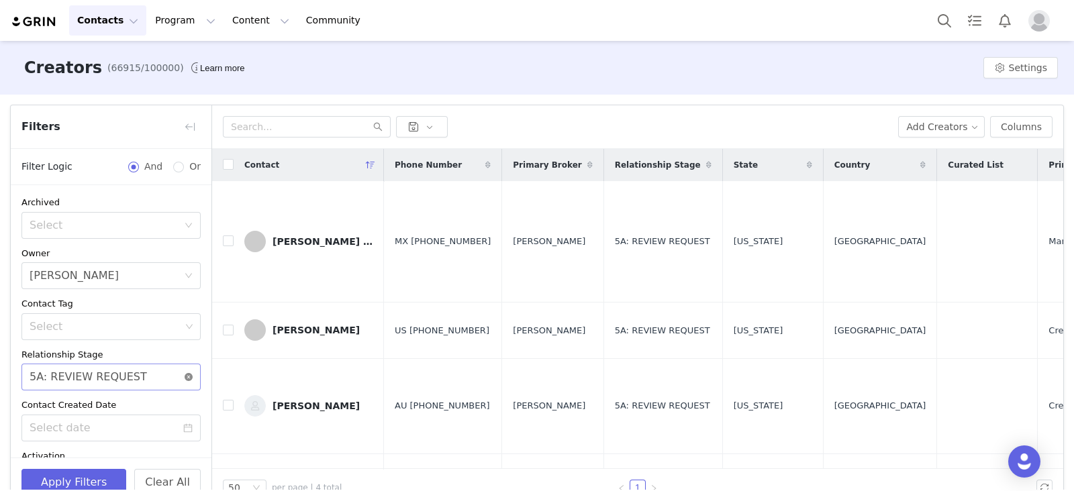
click at [185, 373] on icon "icon: close-circle" at bounding box center [189, 377] width 8 height 8
click at [149, 372] on div "Select" at bounding box center [104, 376] width 148 height 13
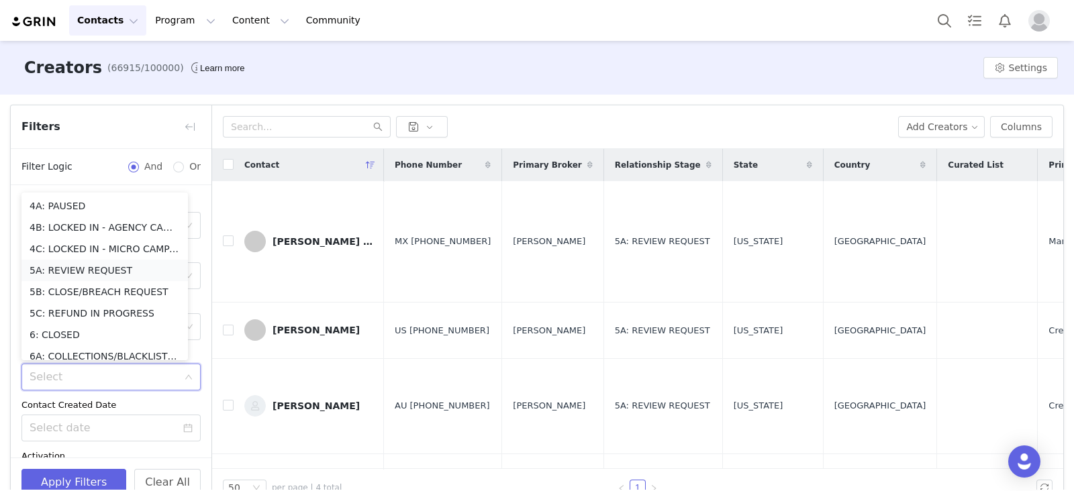
scroll to position [167, 0]
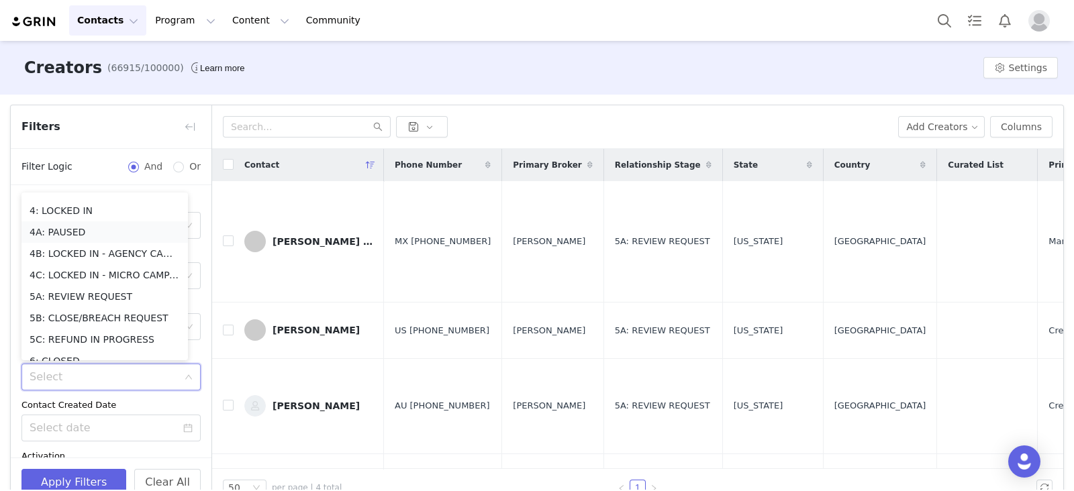
click at [84, 233] on li "4A: PAUSED" at bounding box center [104, 231] width 166 height 21
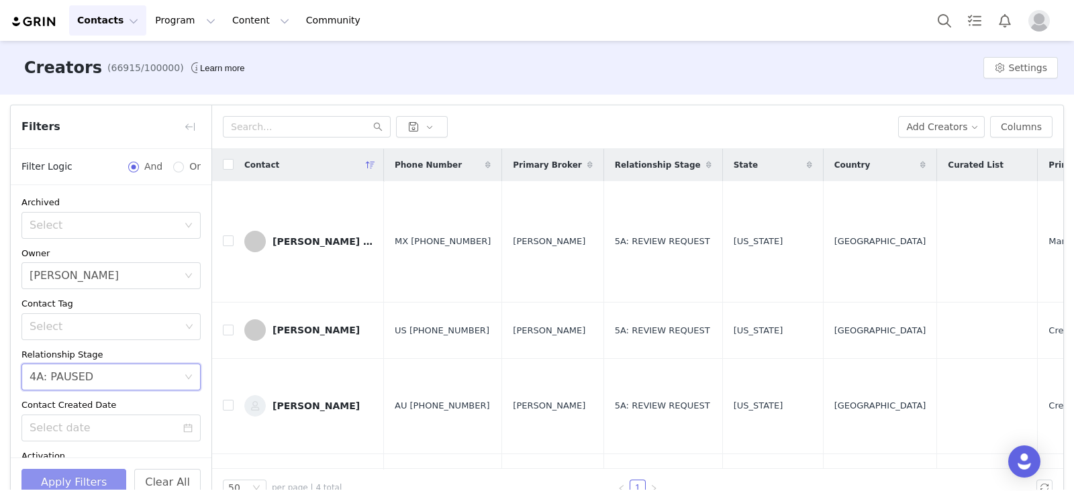
click at [84, 478] on button "Apply Filters" at bounding box center [73, 482] width 105 height 27
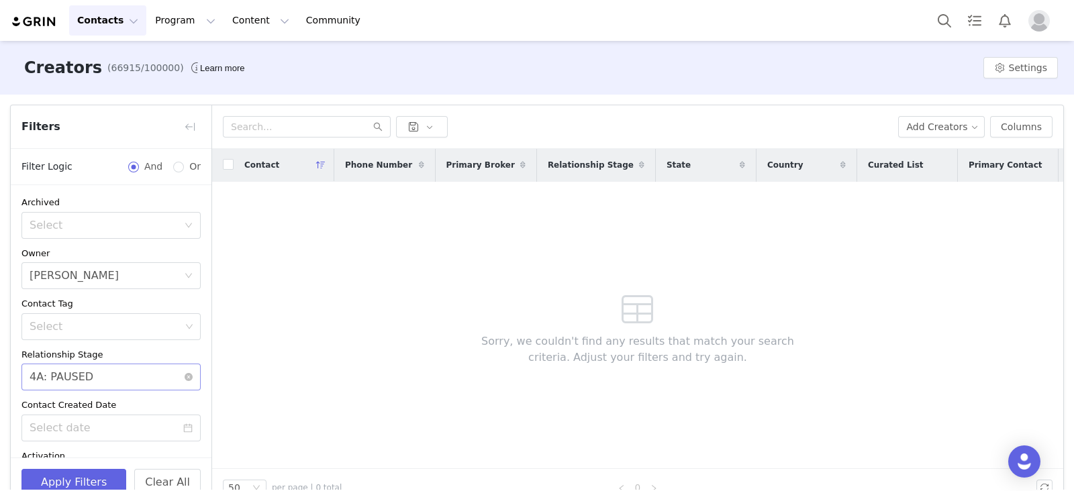
click at [87, 379] on div "Select 4A: PAUSED" at bounding box center [107, 377] width 154 height 26
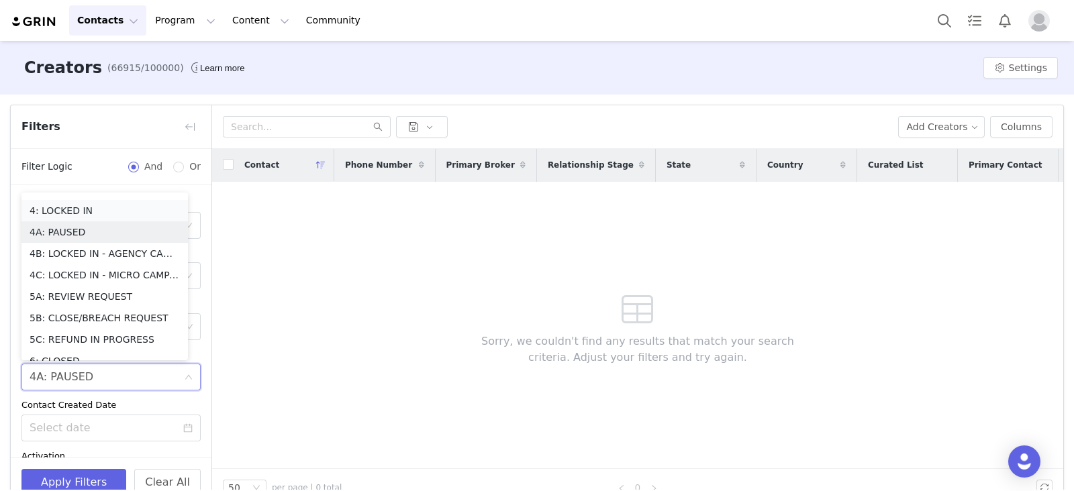
click at [131, 215] on li "4: LOCKED IN" at bounding box center [104, 210] width 166 height 21
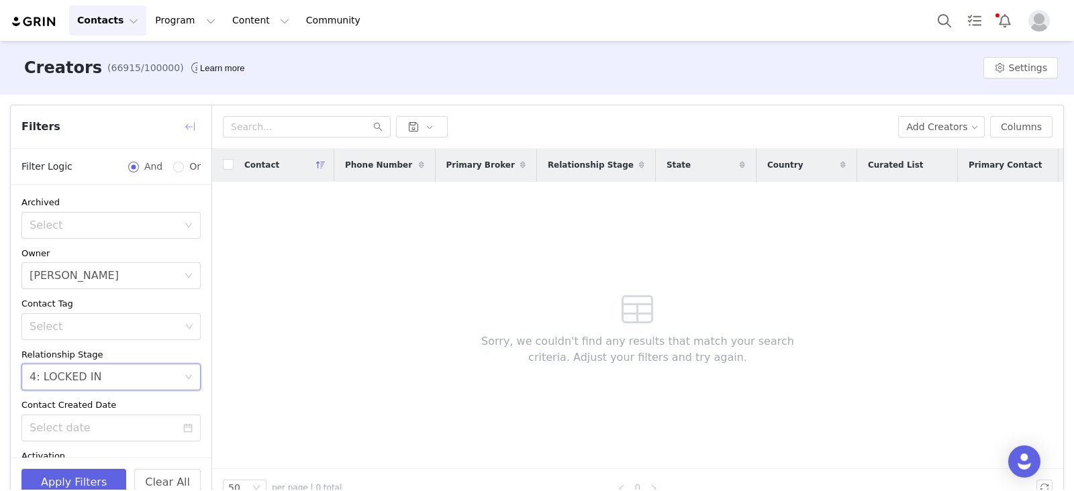
click at [191, 125] on button "button" at bounding box center [189, 126] width 21 height 21
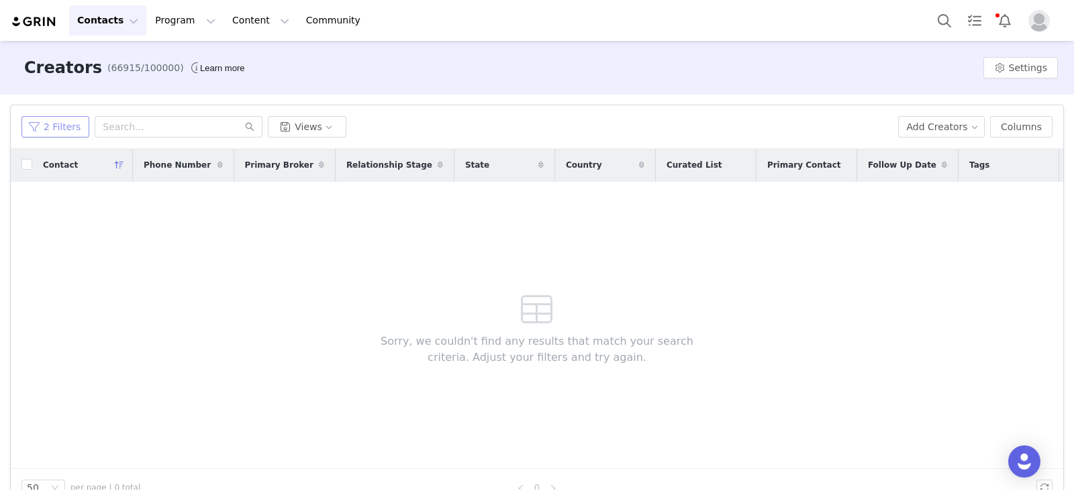
click at [50, 127] on button "2 Filters" at bounding box center [55, 126] width 68 height 21
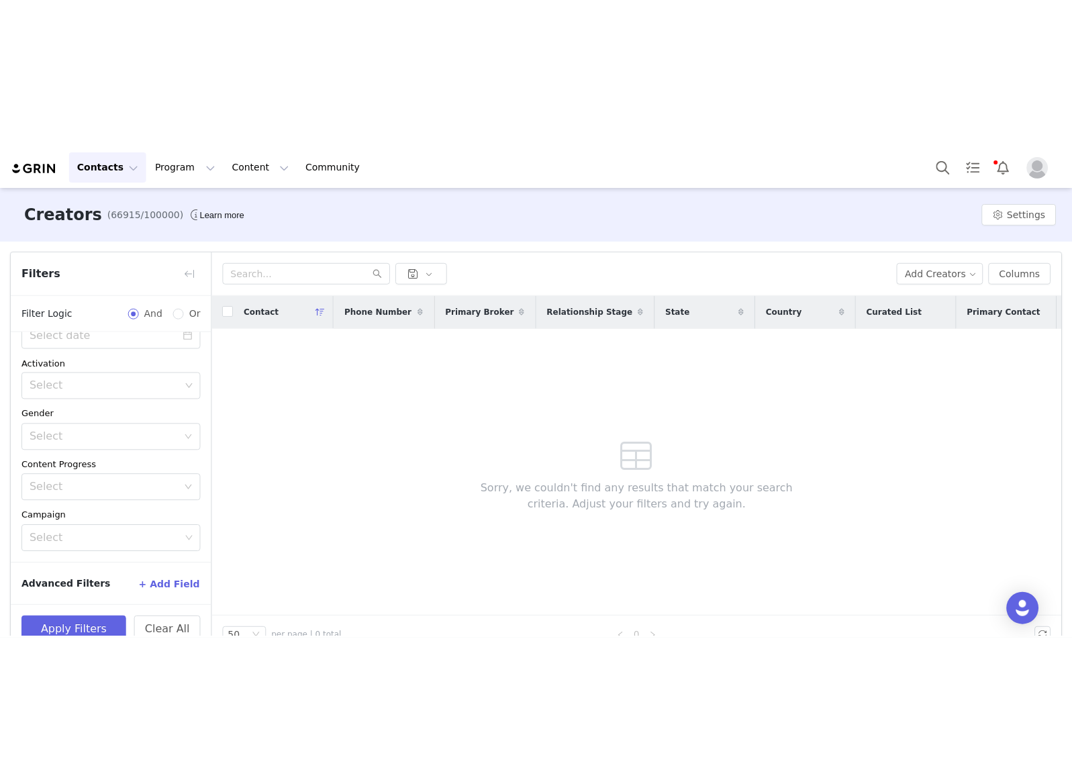
scroll to position [240, 0]
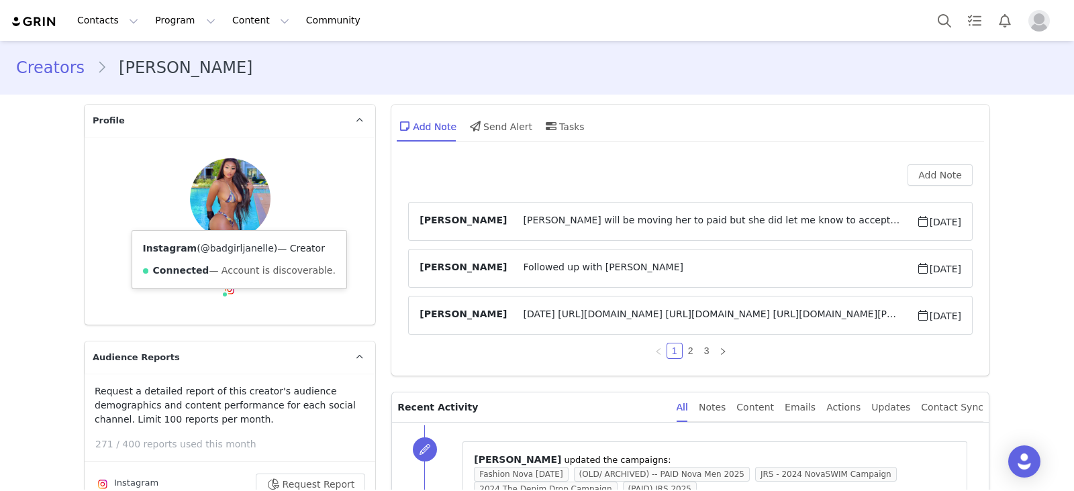
drag, startPoint x: 258, startPoint y: 248, endPoint x: 197, endPoint y: 252, distance: 61.9
click at [197, 252] on span "( @badgirljanelle )" at bounding box center [237, 248] width 81 height 11
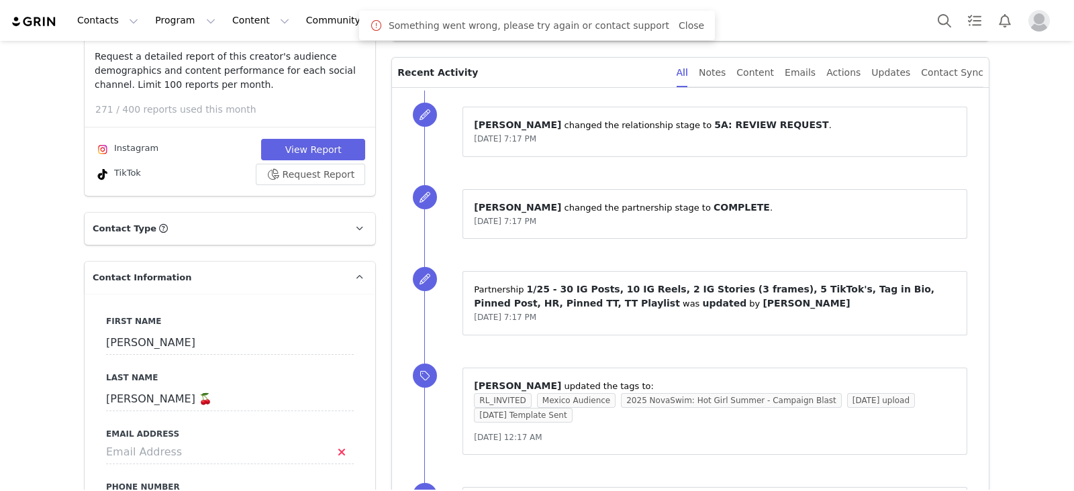
scroll to position [670, 0]
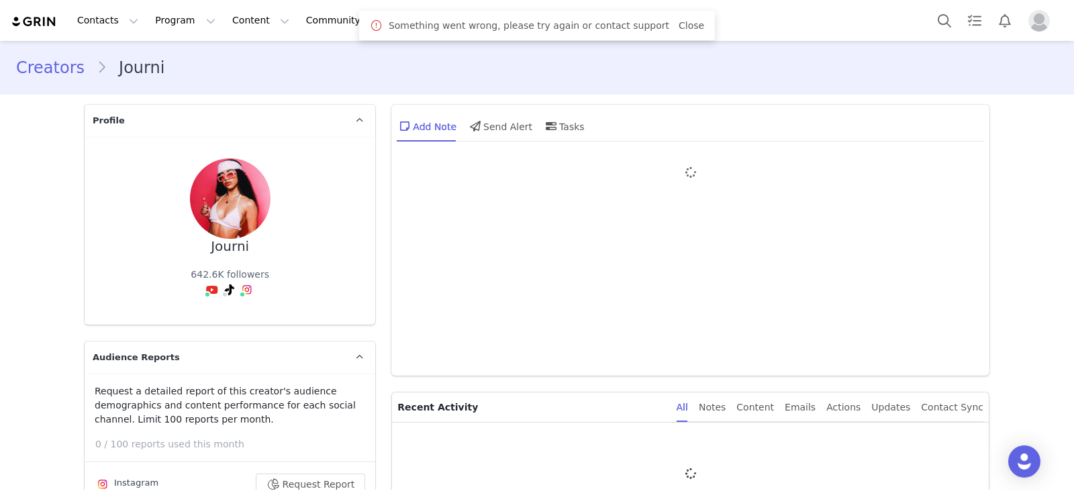
type input "+1 ([GEOGRAPHIC_DATA])"
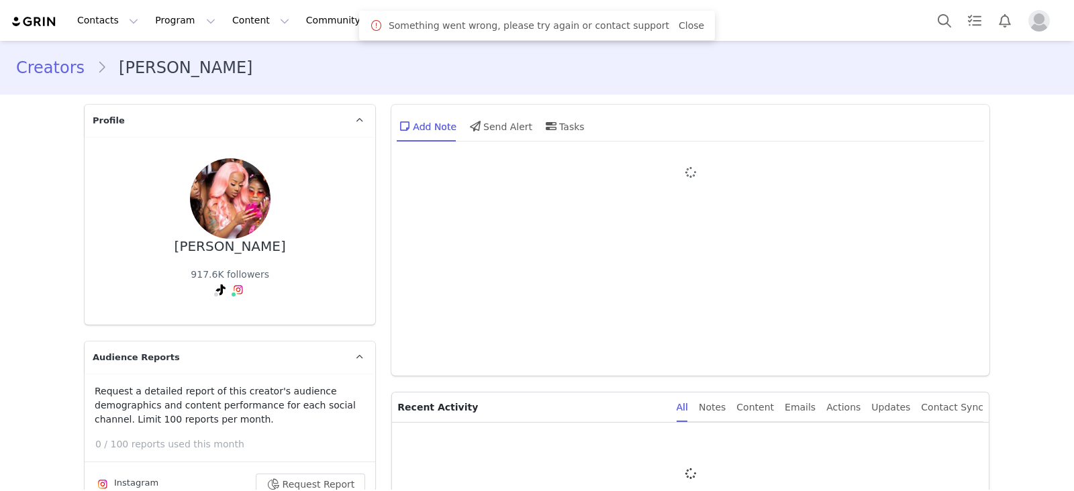
type input "+1 ([GEOGRAPHIC_DATA])"
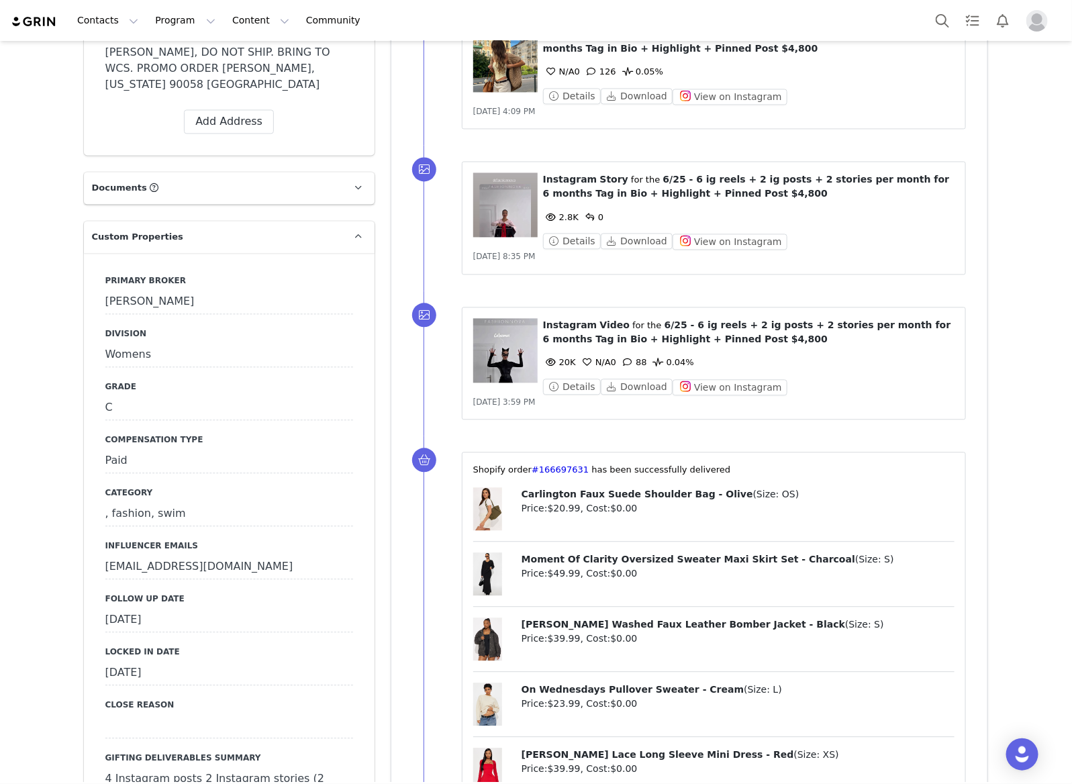
scroll to position [1426, 0]
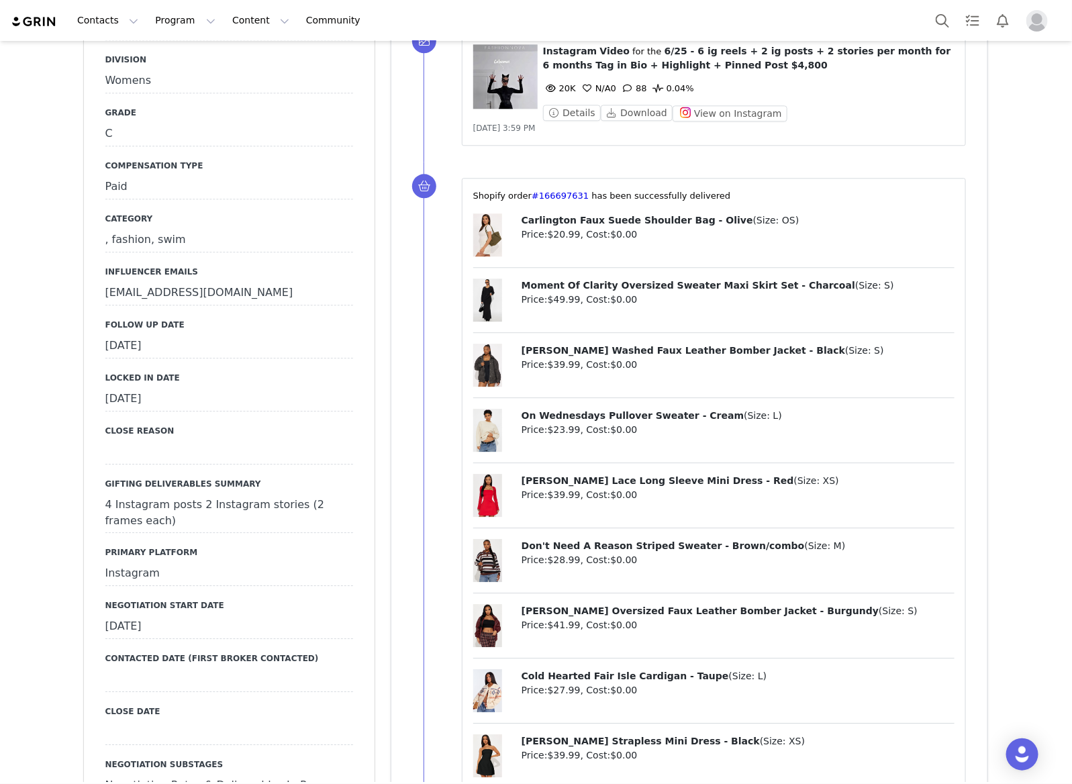
click at [232, 294] on div "Primary Broker [PERSON_NAME] Division Womens Grade C Compensation Type Paid Cat…" at bounding box center [229, 744] width 248 height 1487
click at [223, 334] on div "[DATE]" at bounding box center [229, 346] width 248 height 24
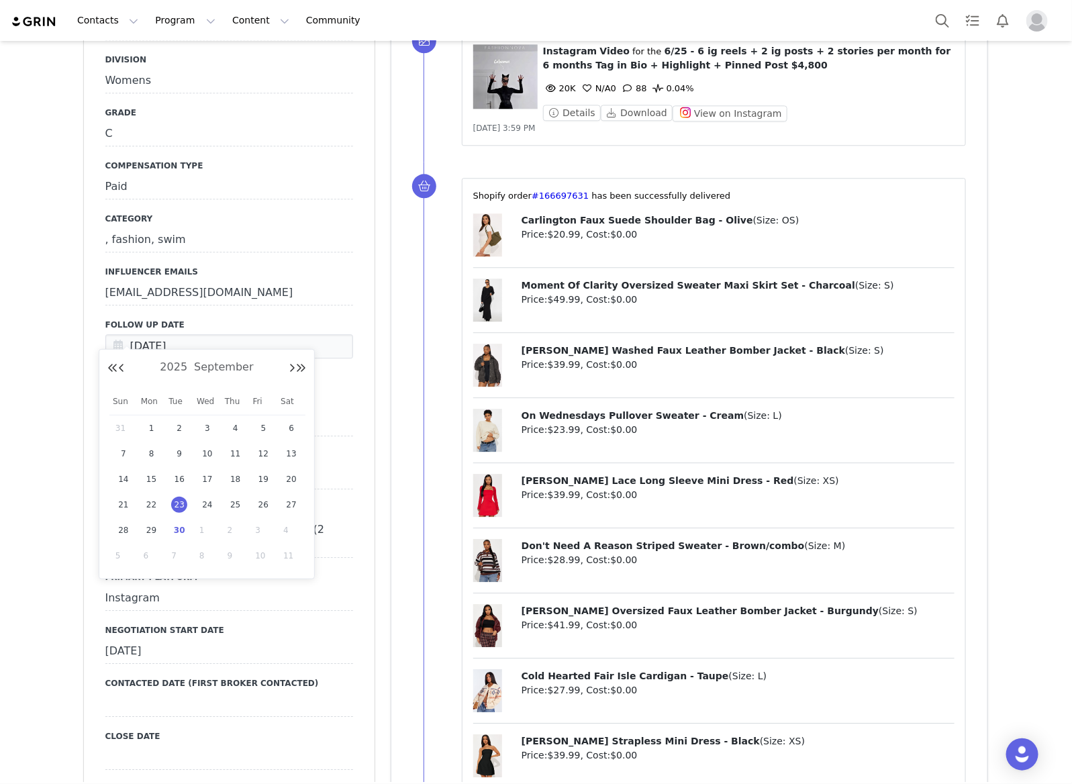
drag, startPoint x: 179, startPoint y: 538, endPoint x: 143, endPoint y: 413, distance: 129.3
click at [179, 535] on span "30" at bounding box center [179, 530] width 16 height 16
type input "[DATE]"
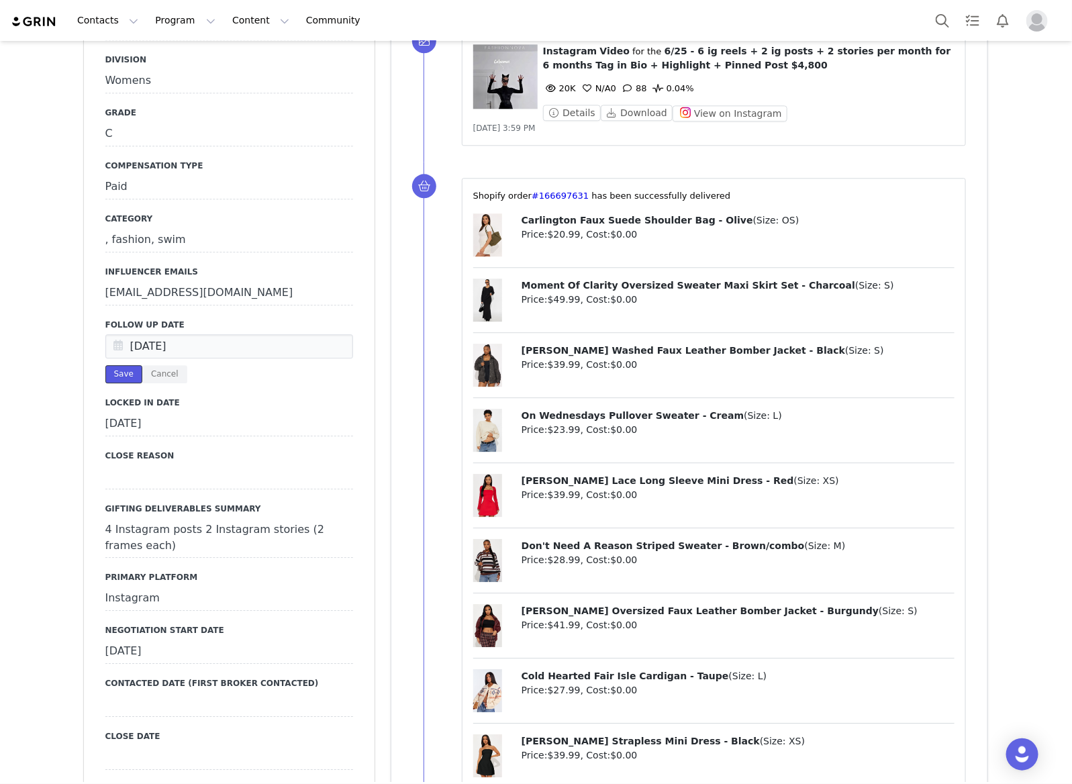
click at [130, 365] on button "Save" at bounding box center [123, 374] width 37 height 18
click at [105, 365] on div "Save Cancel" at bounding box center [229, 374] width 248 height 18
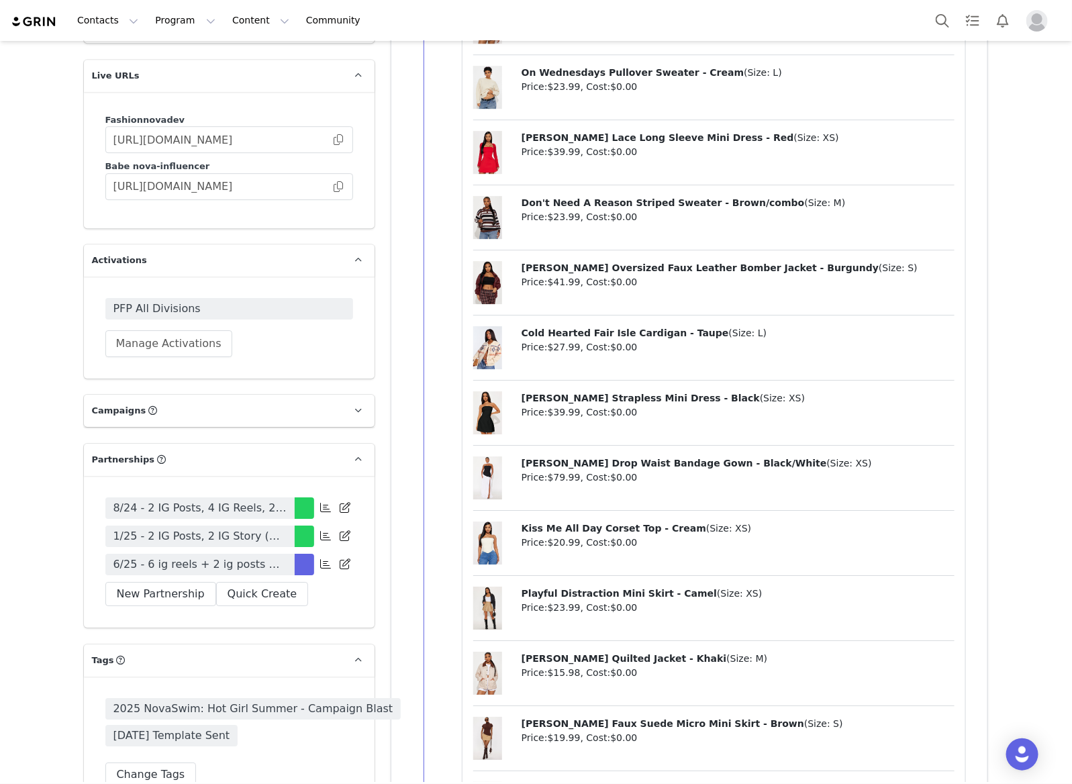
scroll to position [3943, 0]
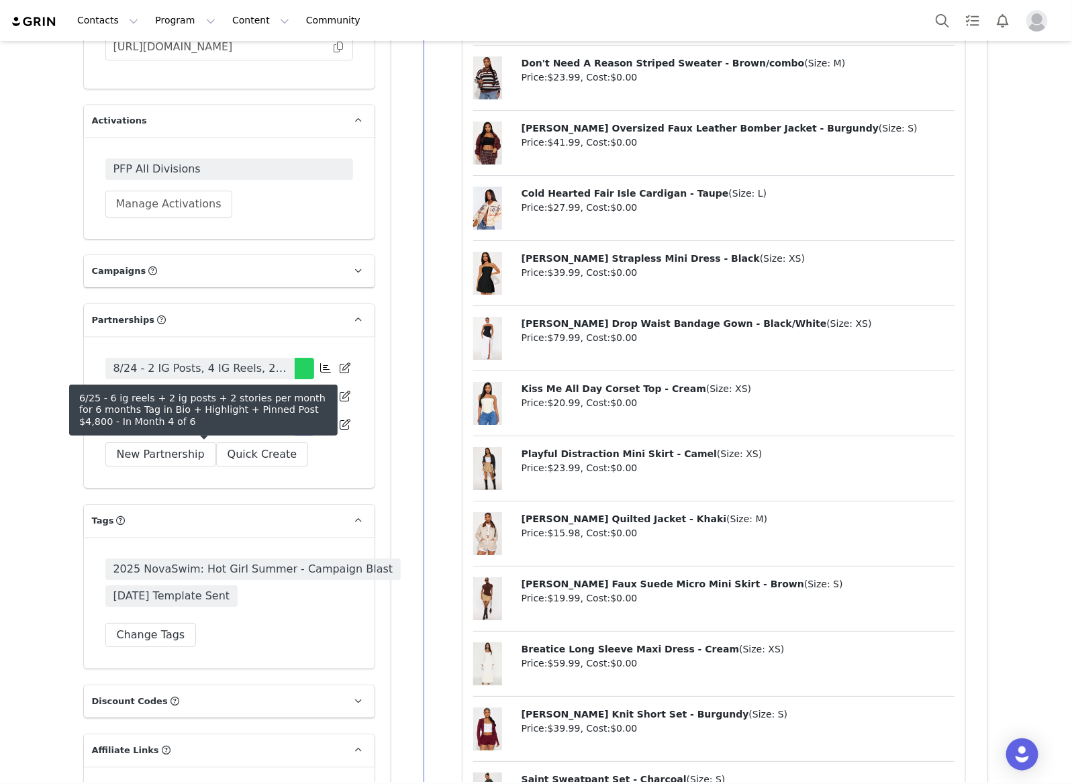
click at [258, 433] on span "6/25 - 6 ig reels + 2 ig posts + 2 stories per month for 6 months Tag in Bio + …" at bounding box center [199, 425] width 173 height 16
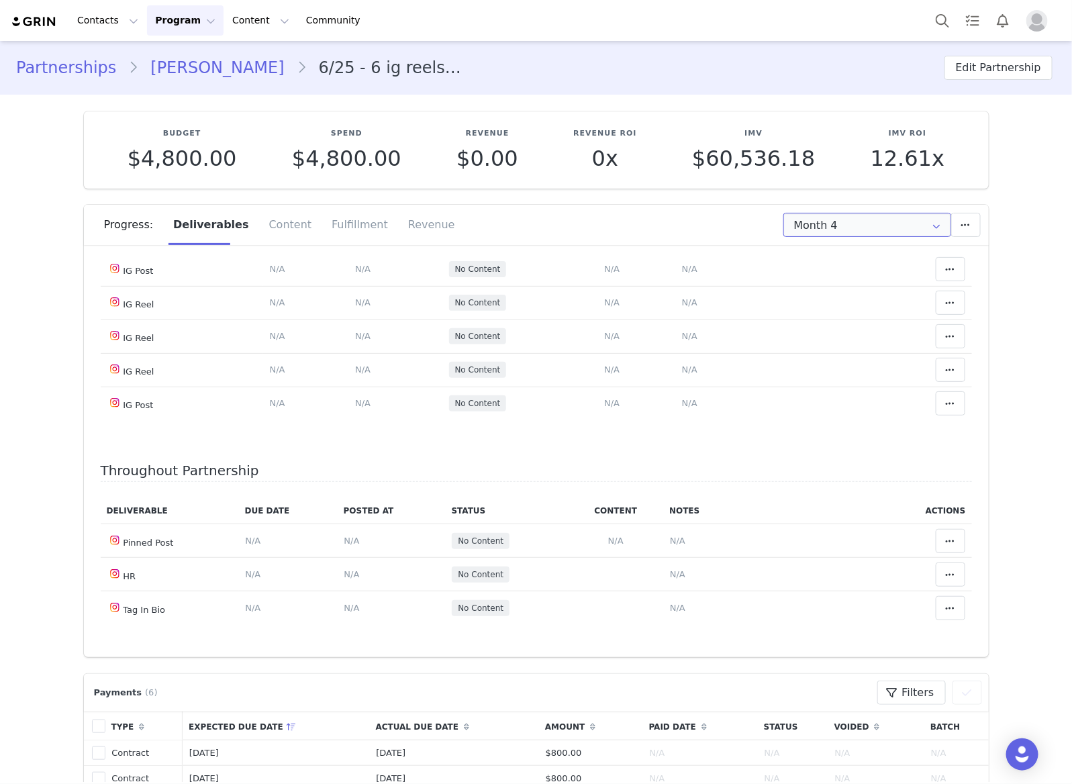
click at [844, 226] on input "Month 4" at bounding box center [867, 225] width 168 height 24
click at [839, 310] on li "Month 3 Aug 23rd - Sep 23rd" at bounding box center [866, 306] width 179 height 23
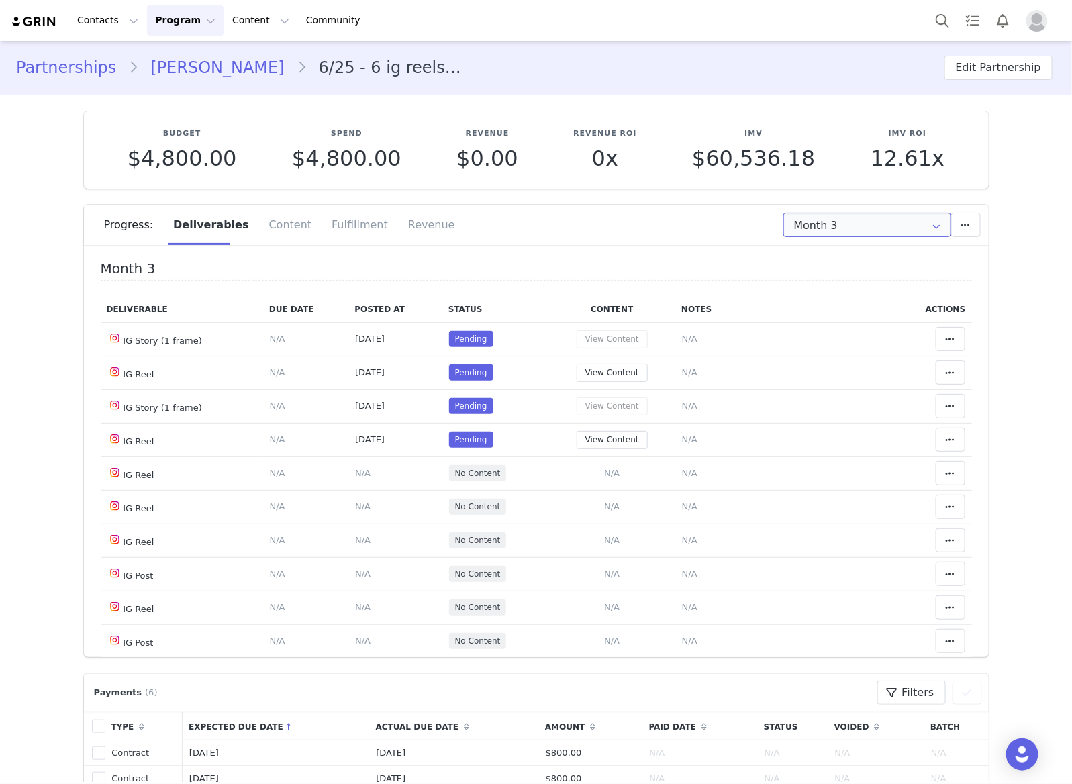
click at [862, 234] on input "Month 3" at bounding box center [867, 225] width 168 height 24
click at [883, 284] on span "Jul 23rd - Aug 23rd" at bounding box center [906, 283] width 73 height 23
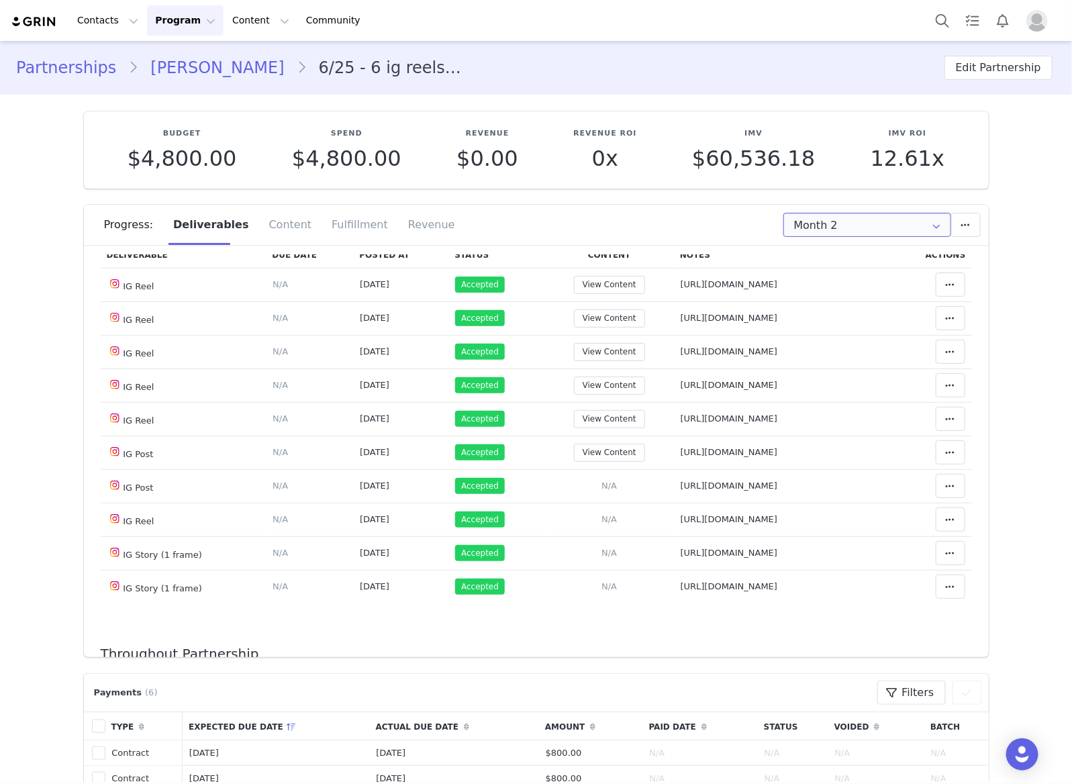
scroll to position [84, 0]
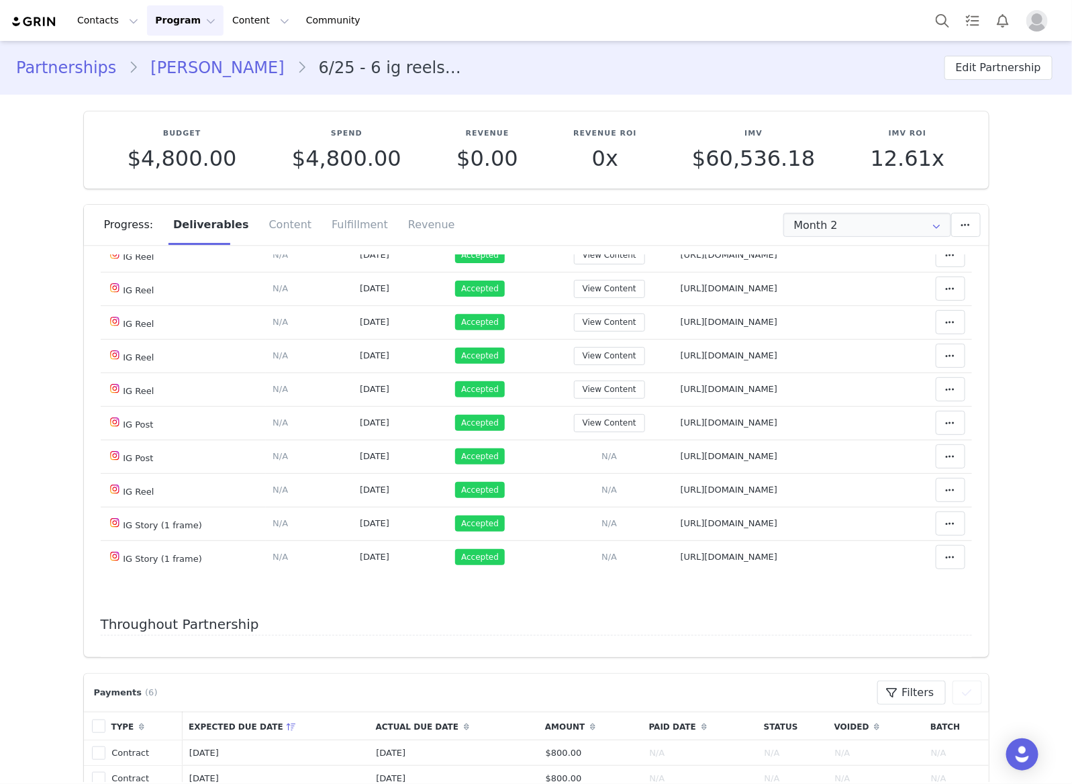
click at [812, 252] on div "Progress: Deliverables Content Fulfillment Revenue" at bounding box center [536, 230] width 905 height 50
click at [839, 215] on input "Month 2" at bounding box center [867, 225] width 168 height 24
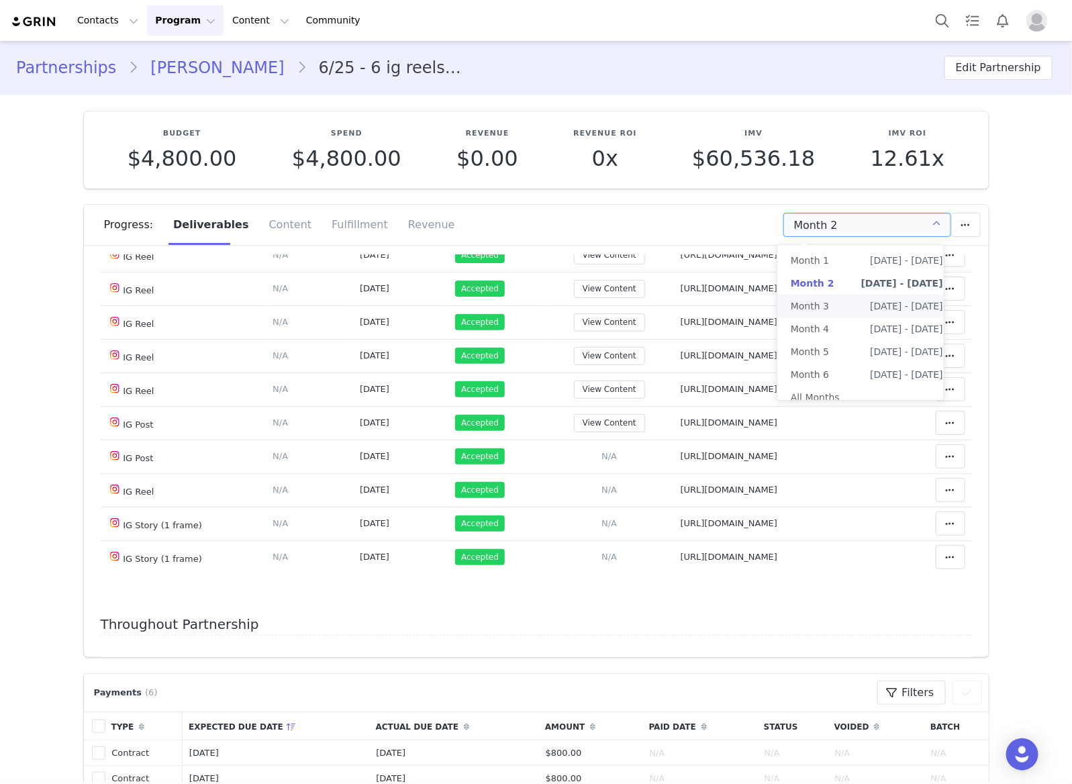
click at [878, 307] on span "Aug 23rd - Sep 23rd" at bounding box center [906, 306] width 73 height 23
type input "Month 3"
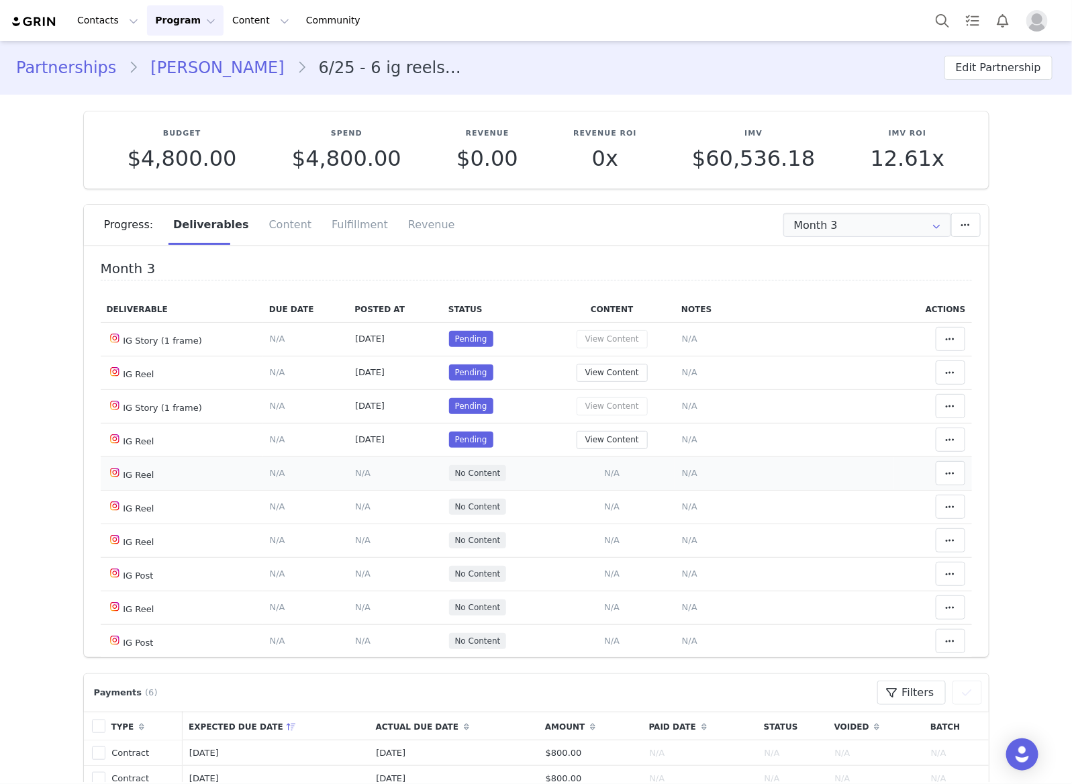
click at [682, 478] on span "N/A" at bounding box center [689, 473] width 15 height 10
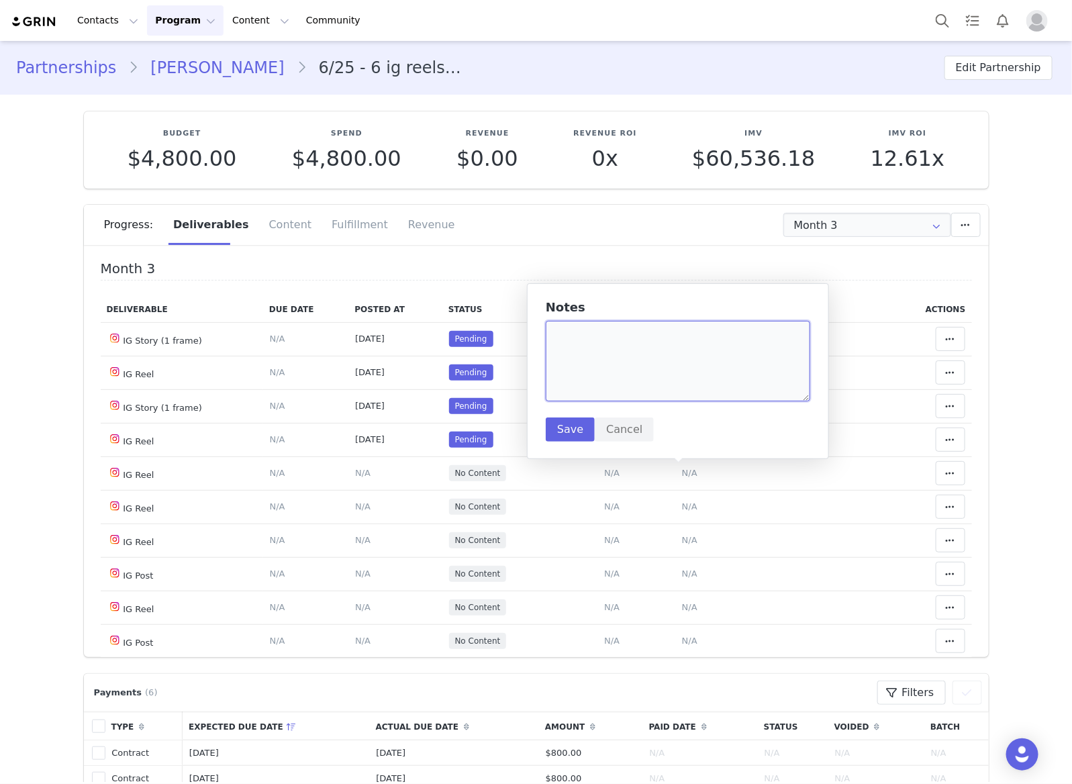
click at [660, 386] on textarea at bounding box center [678, 361] width 264 height 81
paste textarea "https://www.instagram.com/reel/DO_alN8DER-/"
type textarea "https://www.instagram.com/reel/DO_alN8DER-/"
click at [570, 423] on button "Save" at bounding box center [570, 429] width 49 height 24
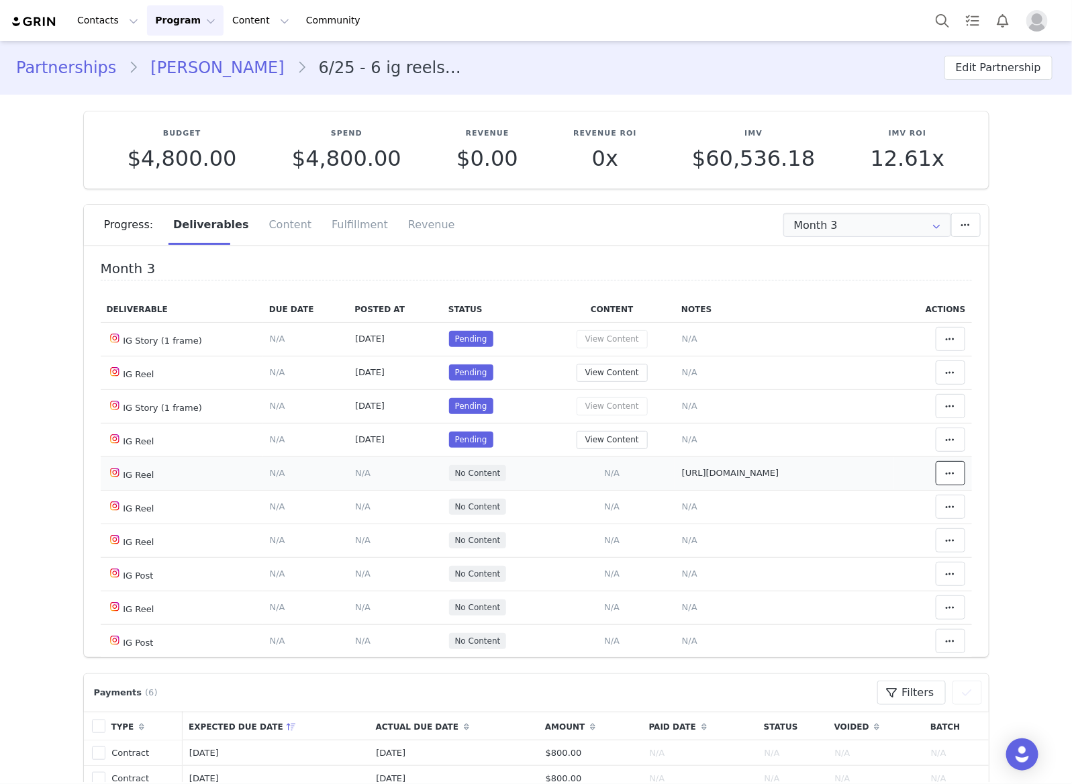
click at [946, 475] on icon at bounding box center [950, 473] width 9 height 11
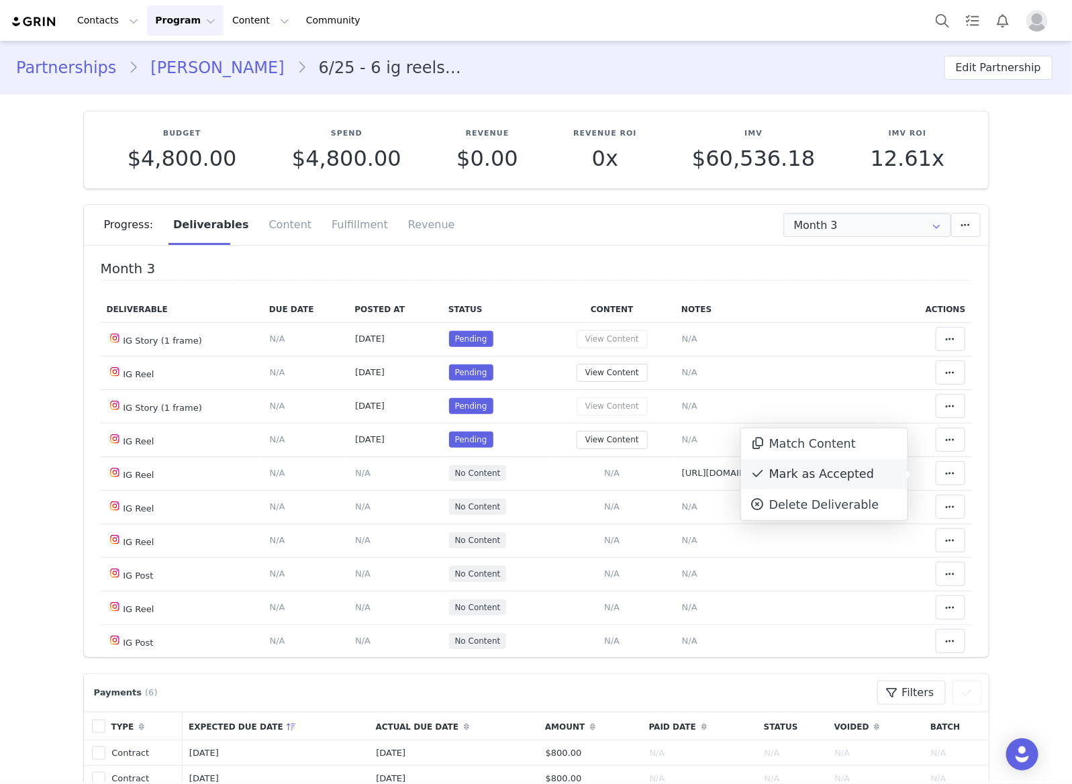
click at [752, 466] on span at bounding box center [758, 474] width 16 height 16
click at [330, 501] on td "Deliverable Due Date Set the date you expect this content to go live. Save Canc…" at bounding box center [306, 507] width 86 height 34
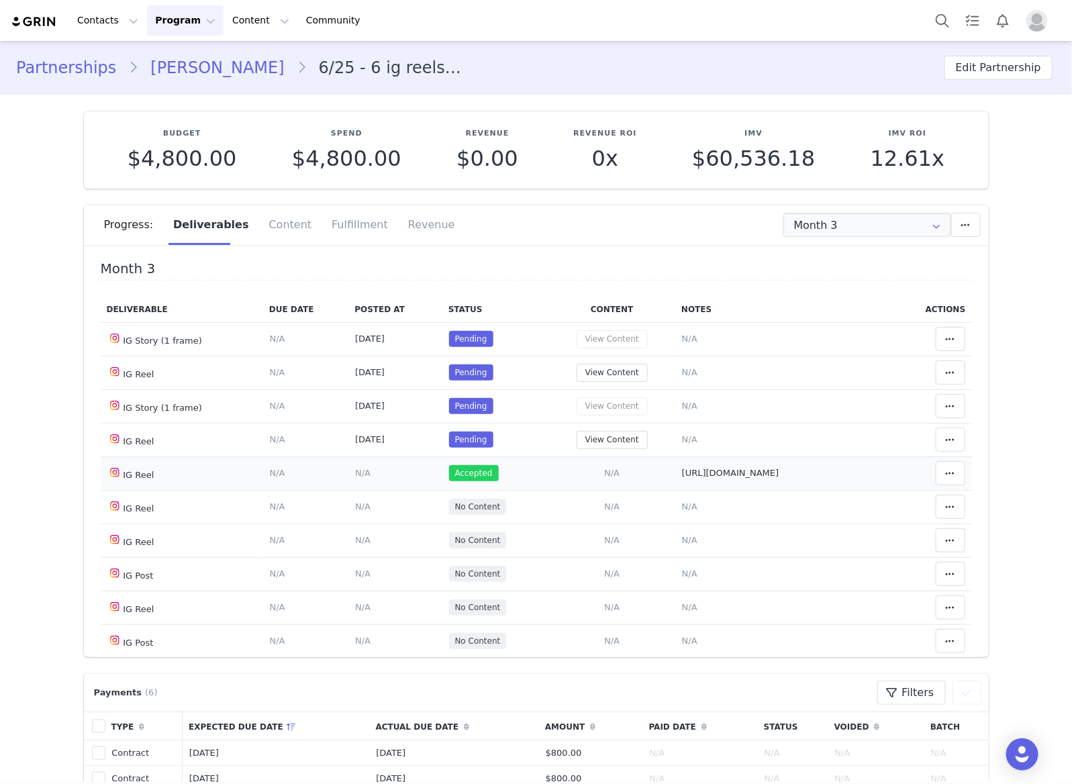
click at [353, 482] on td "Content Posted Date Set the date when this content was posted Save Cancel N/A" at bounding box center [394, 473] width 93 height 34
click at [348, 481] on td "Content Posted Date Set the date when this content was posted Save Cancel N/A" at bounding box center [394, 473] width 93 height 34
click at [357, 460] on td "Content Posted Date Set the date when this content was posted Save Cancel N/A" at bounding box center [394, 473] width 93 height 34
click at [355, 474] on span "N/A" at bounding box center [362, 473] width 15 height 10
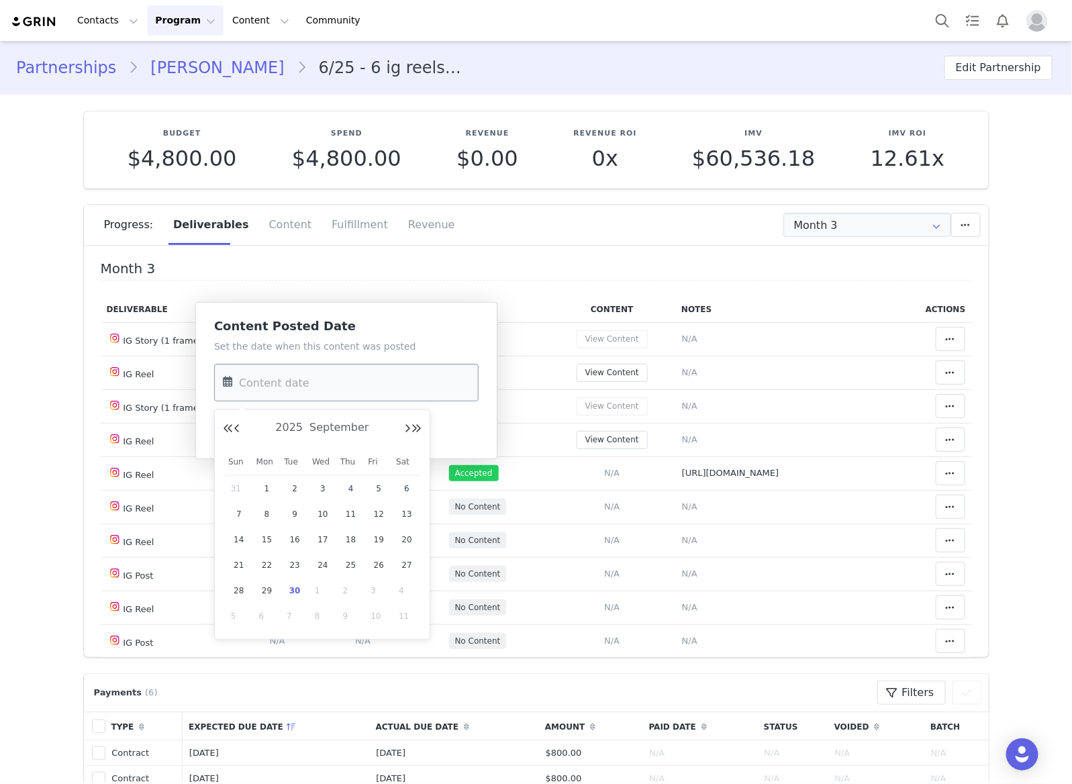
click at [390, 370] on input "text" at bounding box center [346, 383] width 264 height 38
click at [323, 568] on span "24" at bounding box center [323, 565] width 16 height 16
type input "Sep 24 2025"
click at [239, 425] on button "Save" at bounding box center [238, 429] width 49 height 24
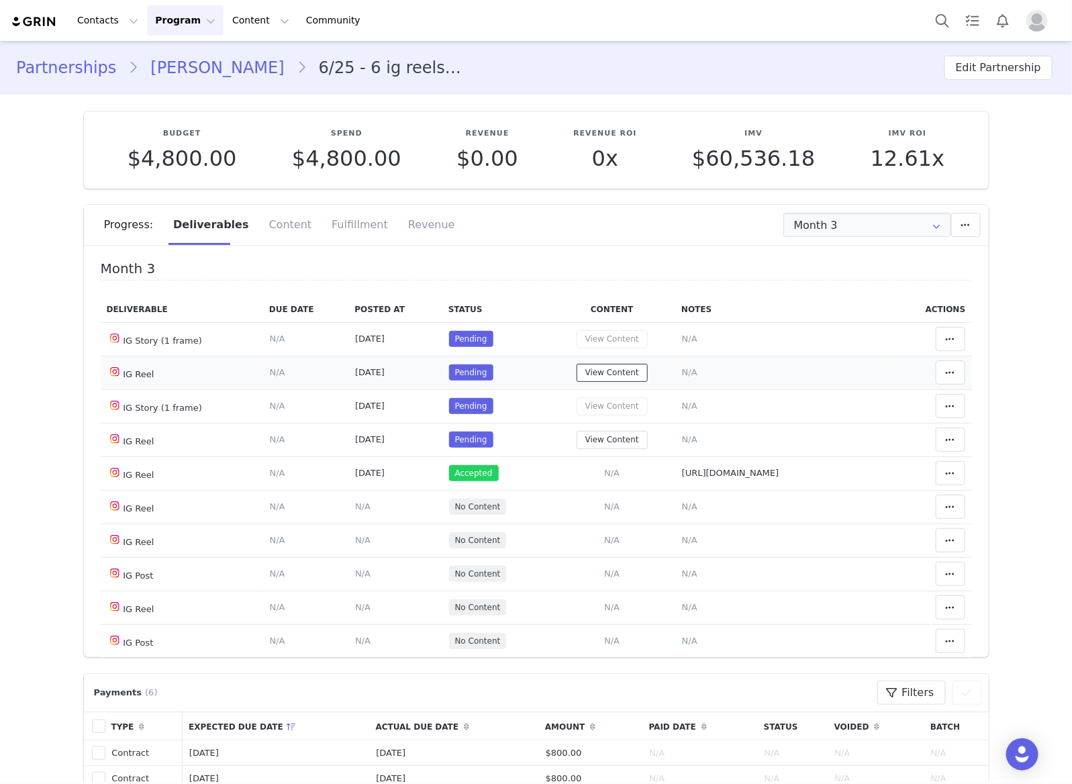
click at [587, 370] on button "View Content" at bounding box center [611, 373] width 71 height 18
click at [946, 369] on icon at bounding box center [950, 372] width 9 height 11
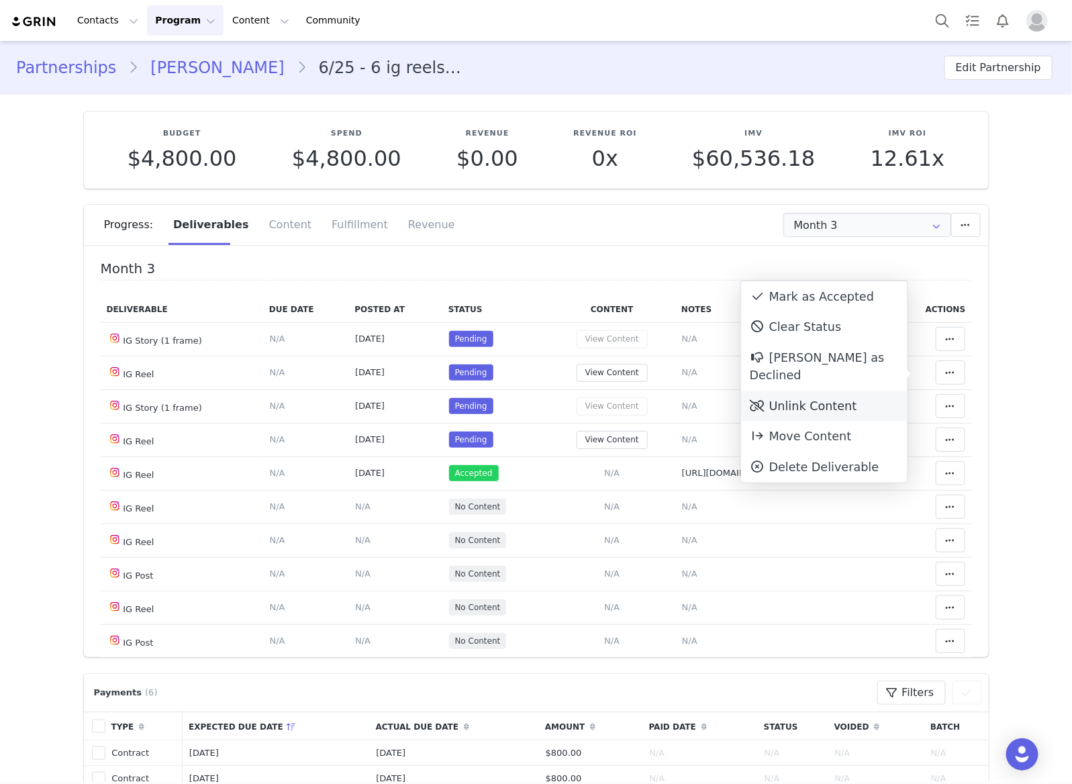
click at [821, 391] on div "Unlink Content" at bounding box center [824, 406] width 166 height 31
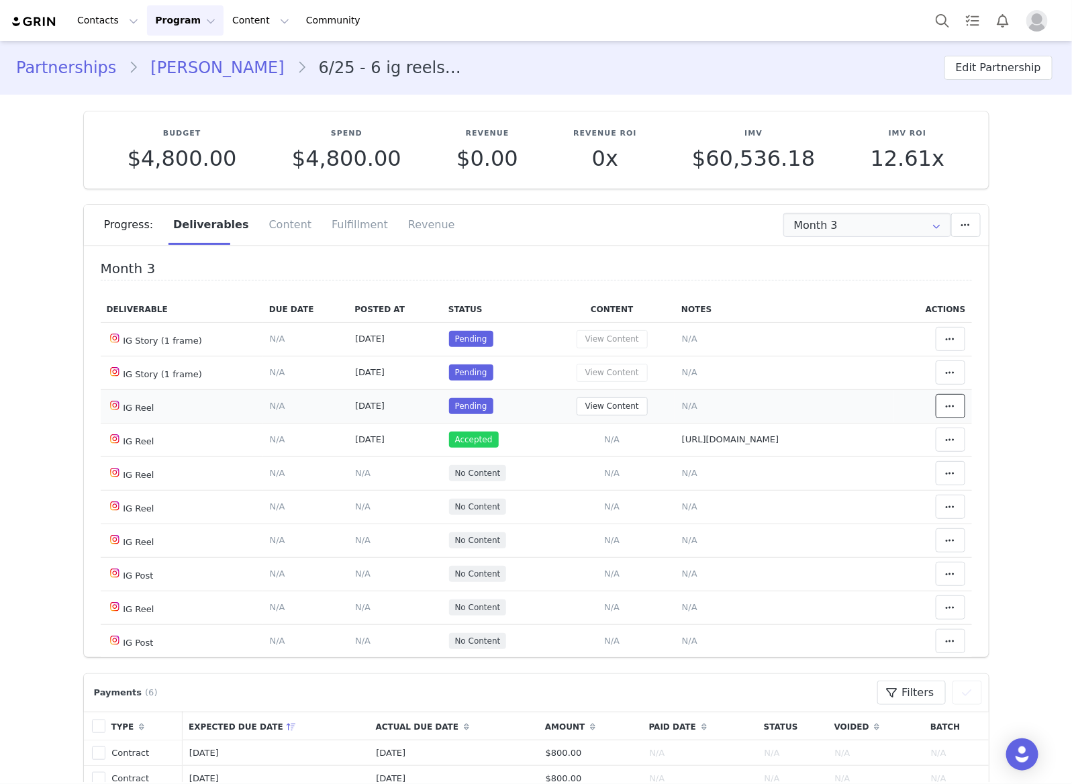
drag, startPoint x: 928, startPoint y: 407, endPoint x: 746, endPoint y: 414, distance: 182.0
click at [946, 407] on icon at bounding box center [950, 406] width 9 height 11
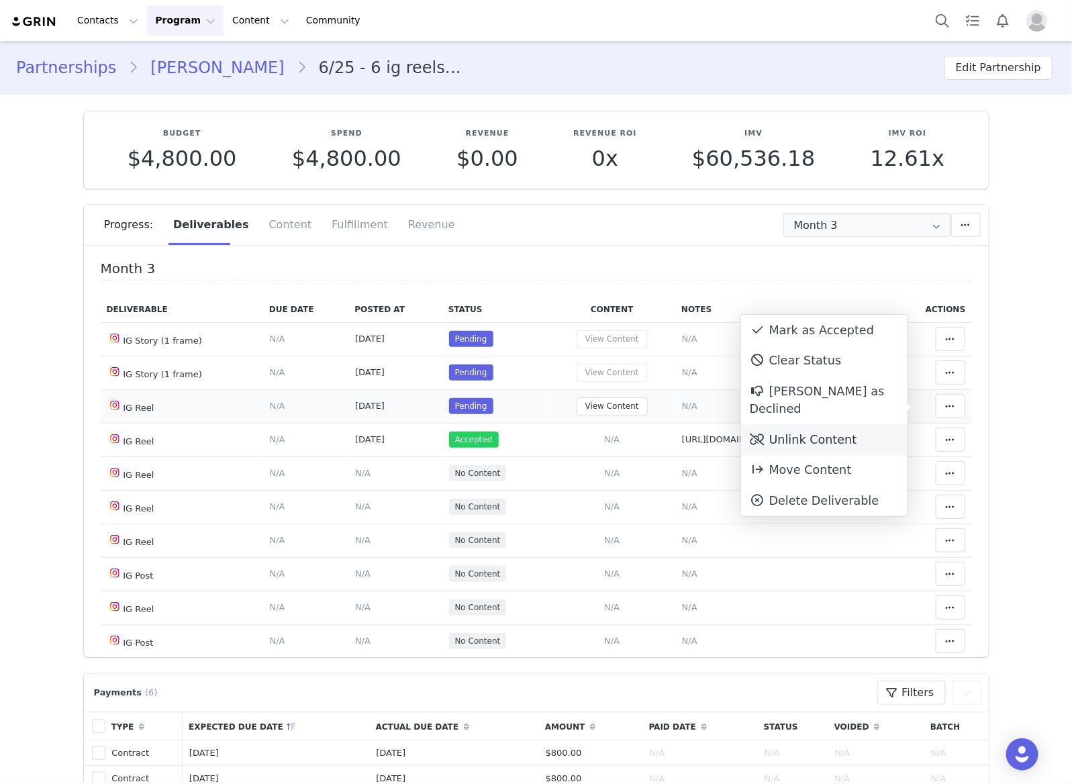
click at [834, 424] on div "Unlink Content" at bounding box center [824, 439] width 166 height 31
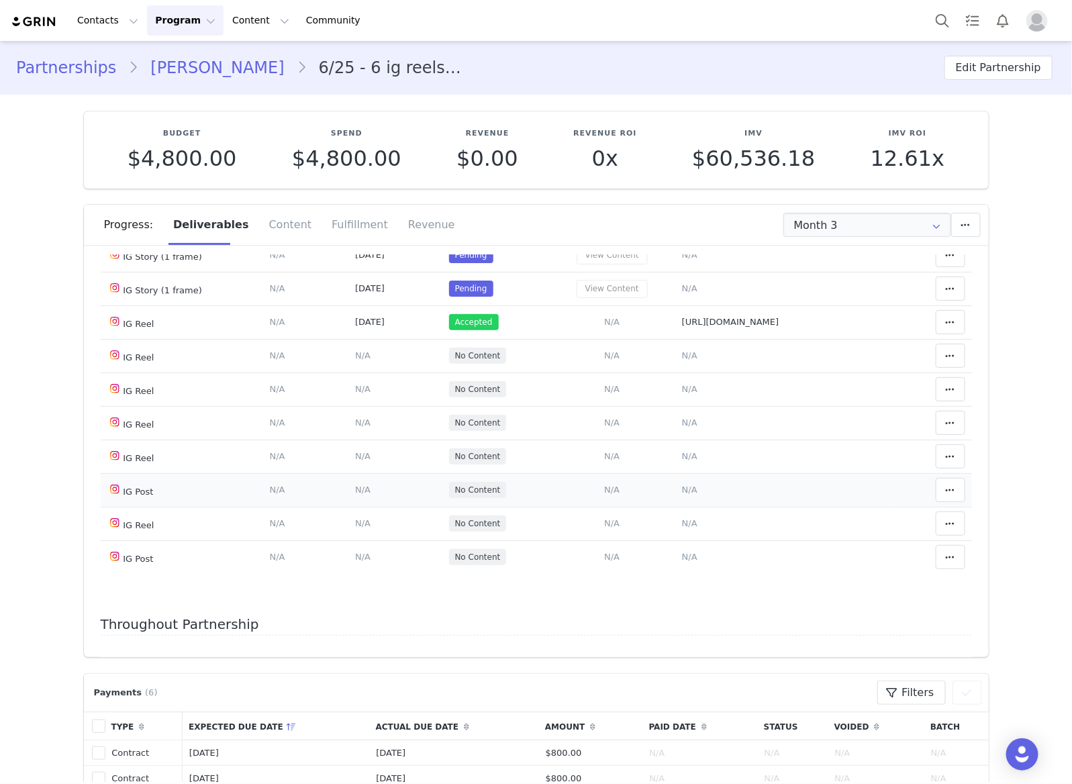
click at [682, 493] on span "N/A" at bounding box center [689, 490] width 15 height 10
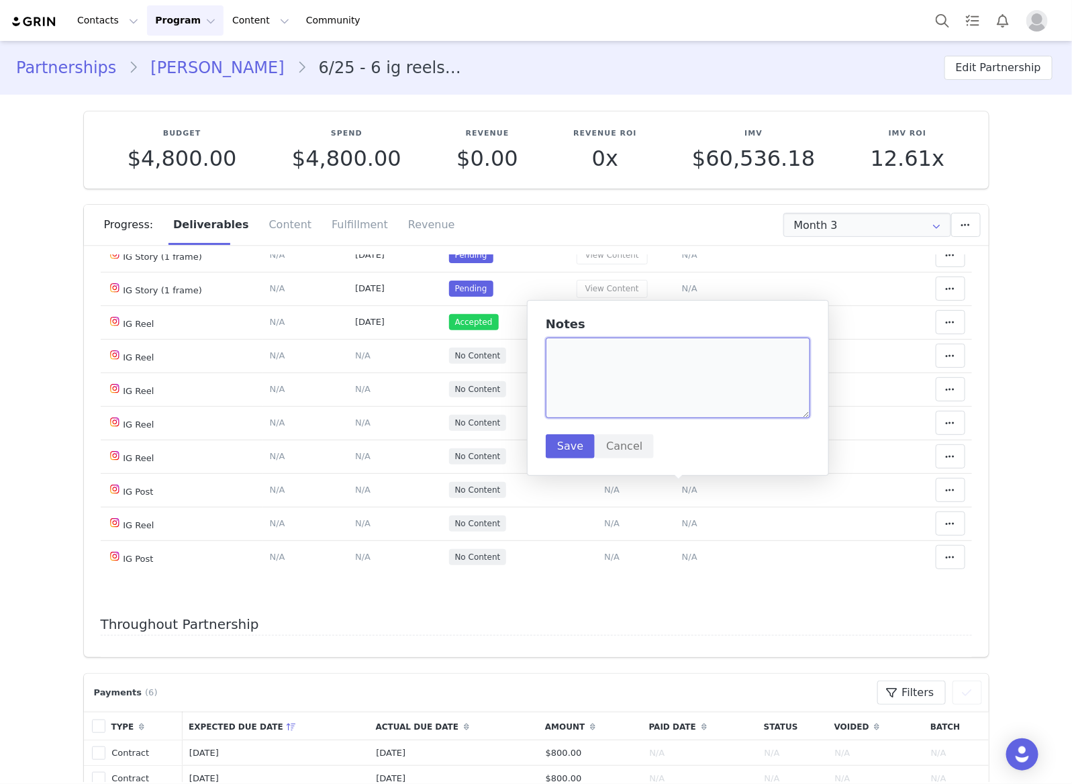
click at [674, 404] on textarea at bounding box center [678, 378] width 264 height 81
paste textarea "https://www.instagram.com/p/DPJu9t6jGXc/"
type textarea "https://www.instagram.com/p/DPJu9t6jGXc/"
click at [585, 437] on button "Save" at bounding box center [570, 446] width 49 height 24
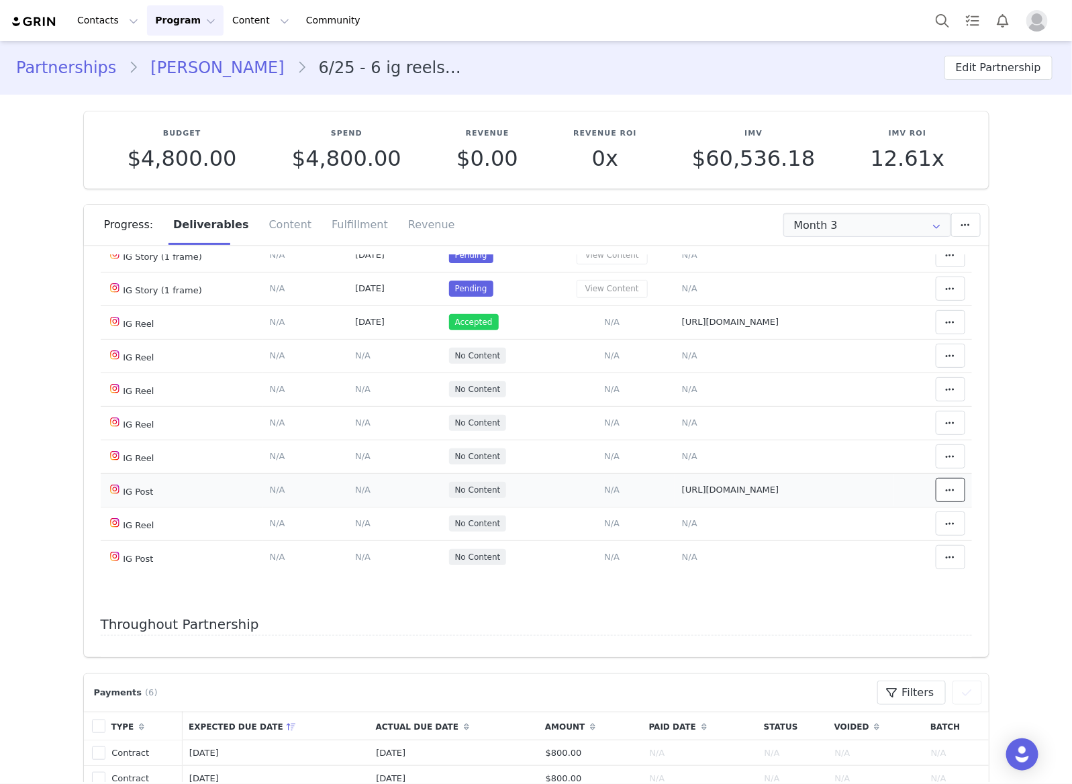
click at [946, 485] on icon at bounding box center [950, 490] width 9 height 11
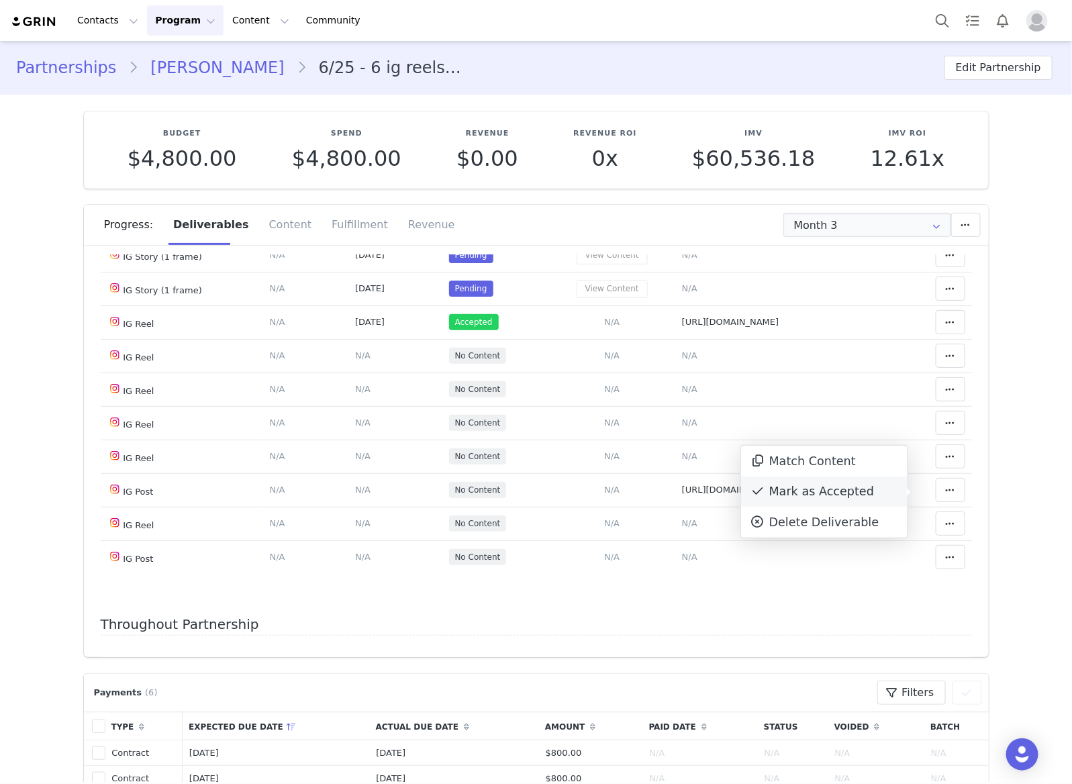
click at [755, 482] on div "Mark as Accepted" at bounding box center [824, 491] width 166 height 31
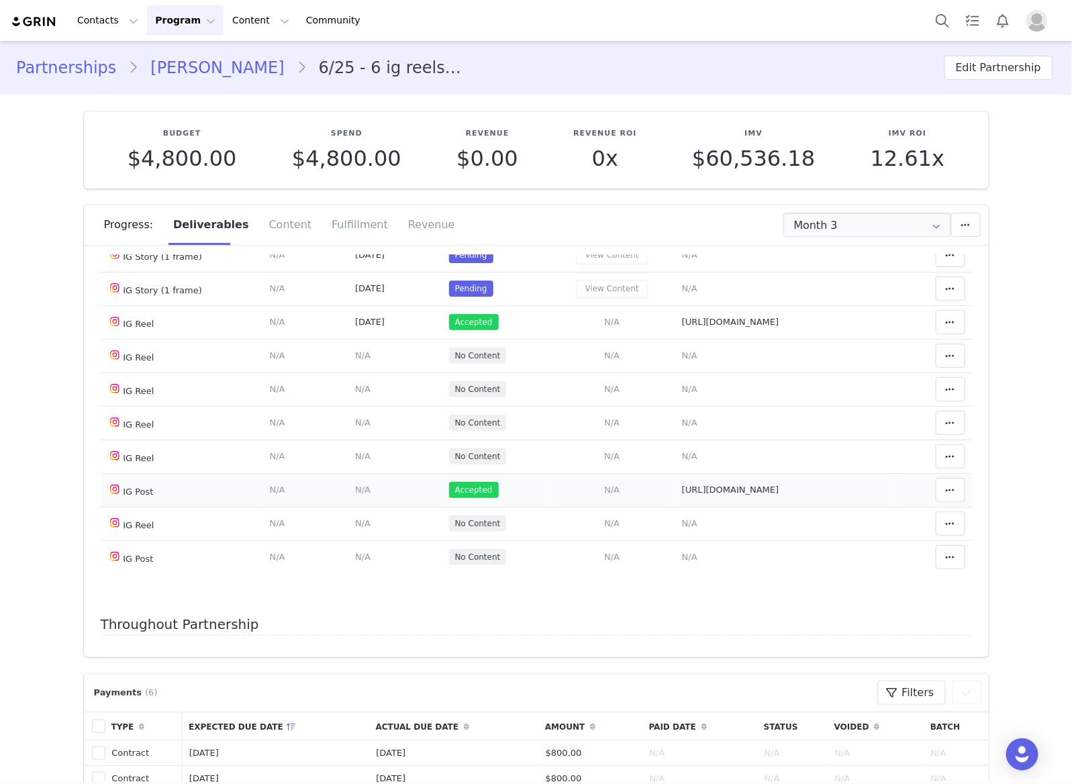
click at [350, 481] on td "Content Posted Date Set the date when this content was posted Save Cancel N/A" at bounding box center [394, 490] width 93 height 34
click at [355, 488] on span "N/A" at bounding box center [362, 490] width 15 height 10
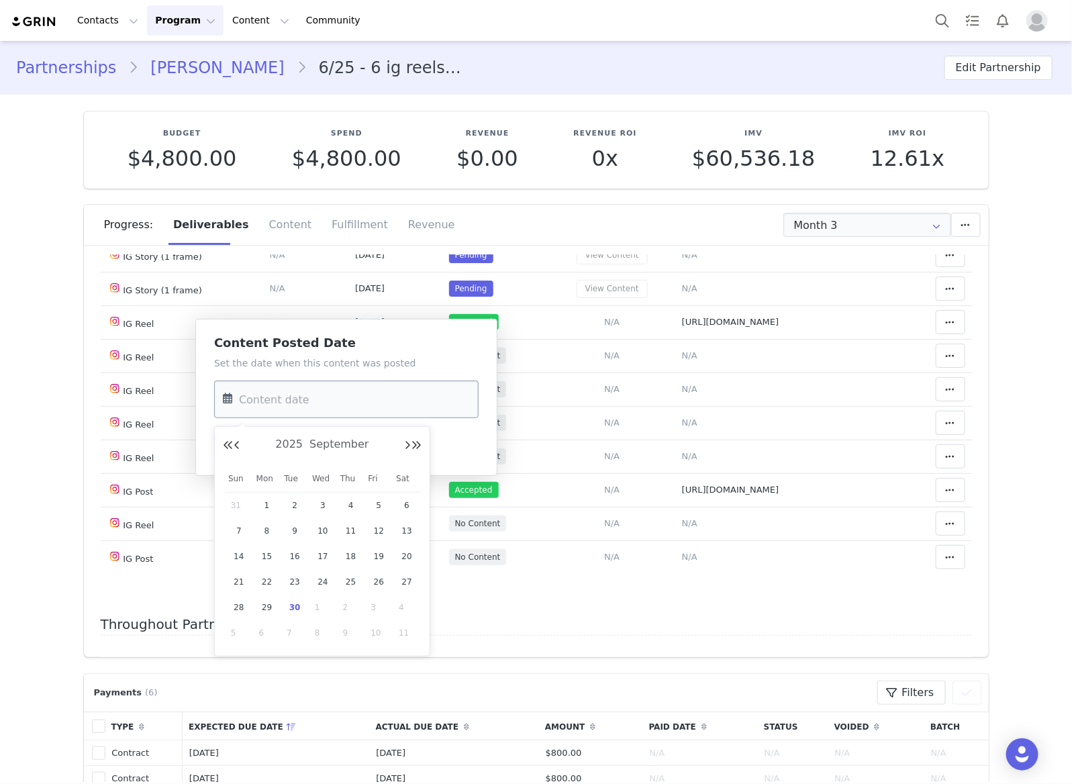
click at [366, 403] on input "text" at bounding box center [346, 400] width 264 height 38
click at [240, 602] on span "28" at bounding box center [239, 607] width 16 height 16
type input "Sep 28 2025"
click at [234, 437] on button "Save" at bounding box center [238, 446] width 49 height 24
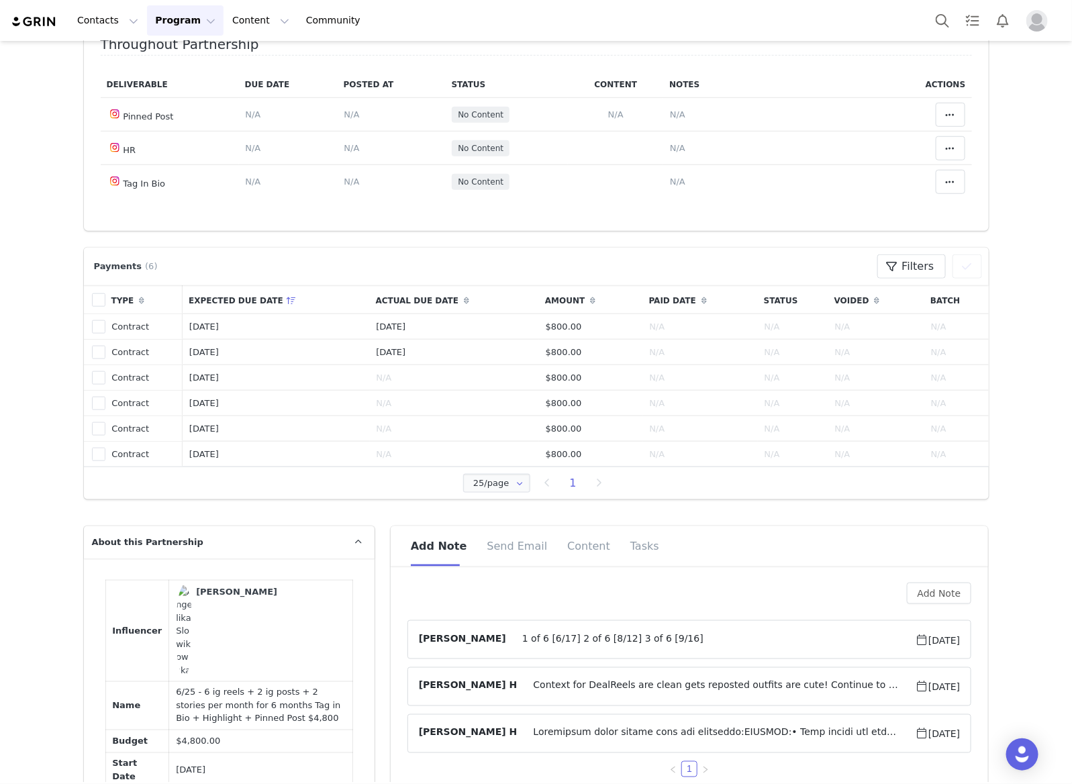
scroll to position [755, 0]
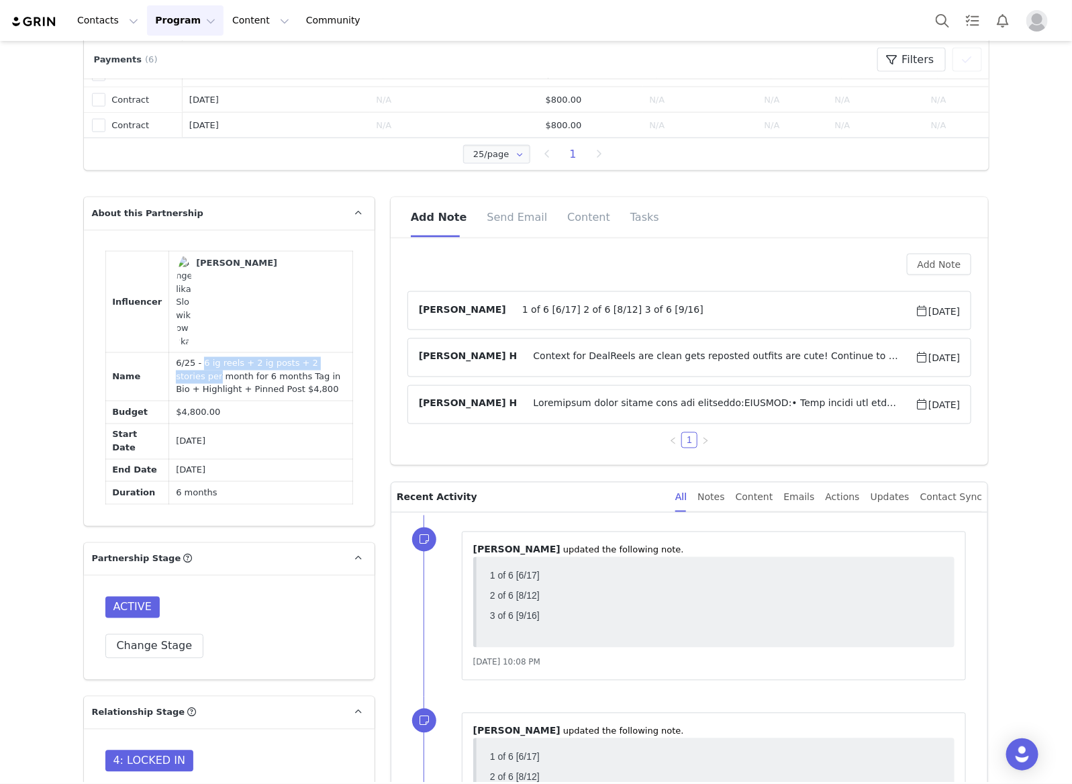
drag, startPoint x: 188, startPoint y: 361, endPoint x: 337, endPoint y: 363, distance: 149.0
click at [337, 363] on td "6/25 - 6 ig reels + 2 ig posts + 2 stories per month for 6 months Tag in Bio + …" at bounding box center [260, 376] width 183 height 49
copy td "6 ig reels + 2 ig posts + 2 stories per"
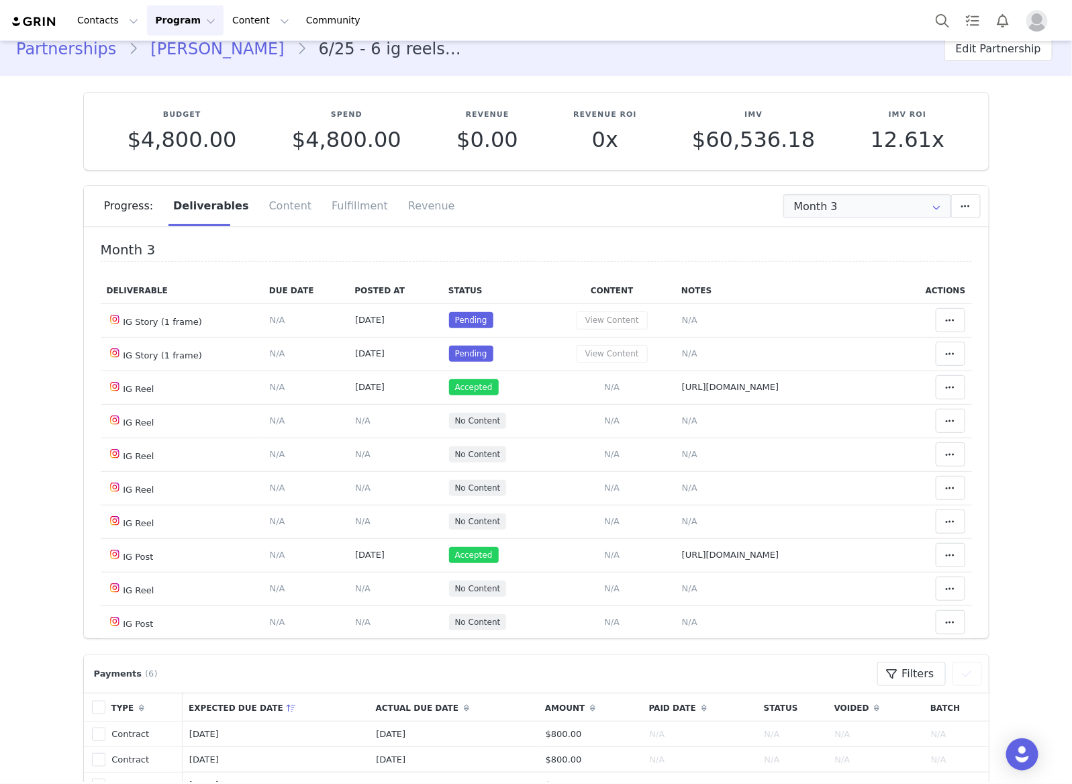
scroll to position [0, 0]
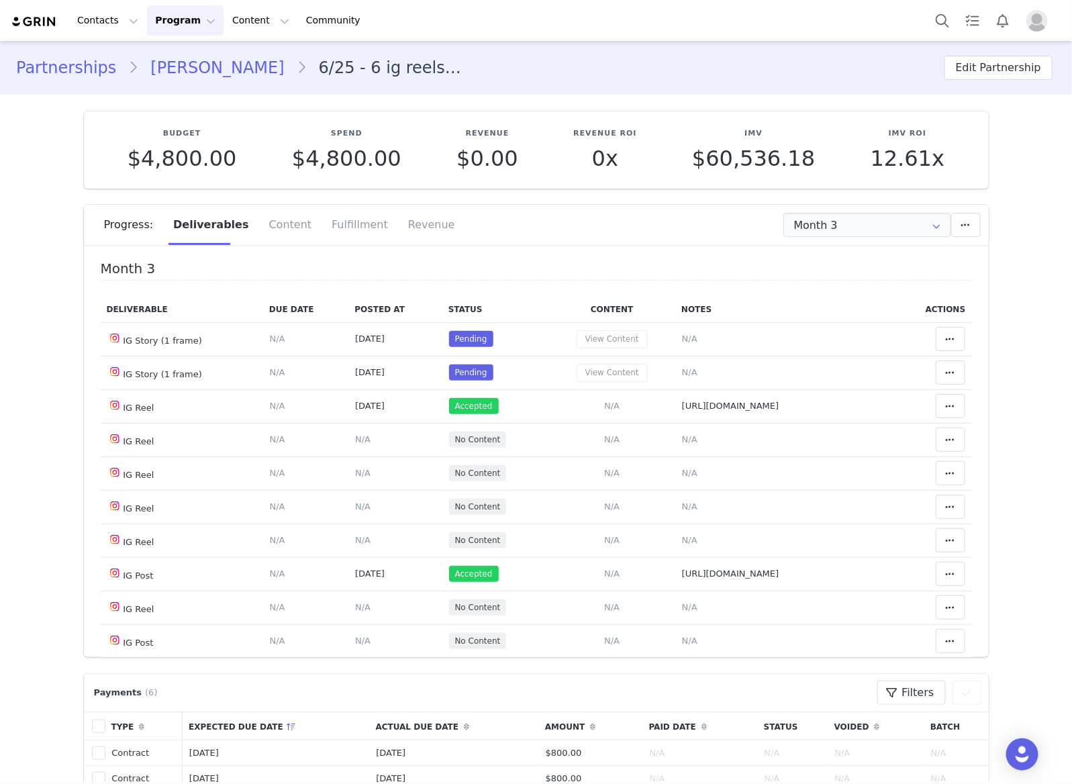
click at [199, 74] on link "Angelika Slowikowska" at bounding box center [217, 68] width 158 height 24
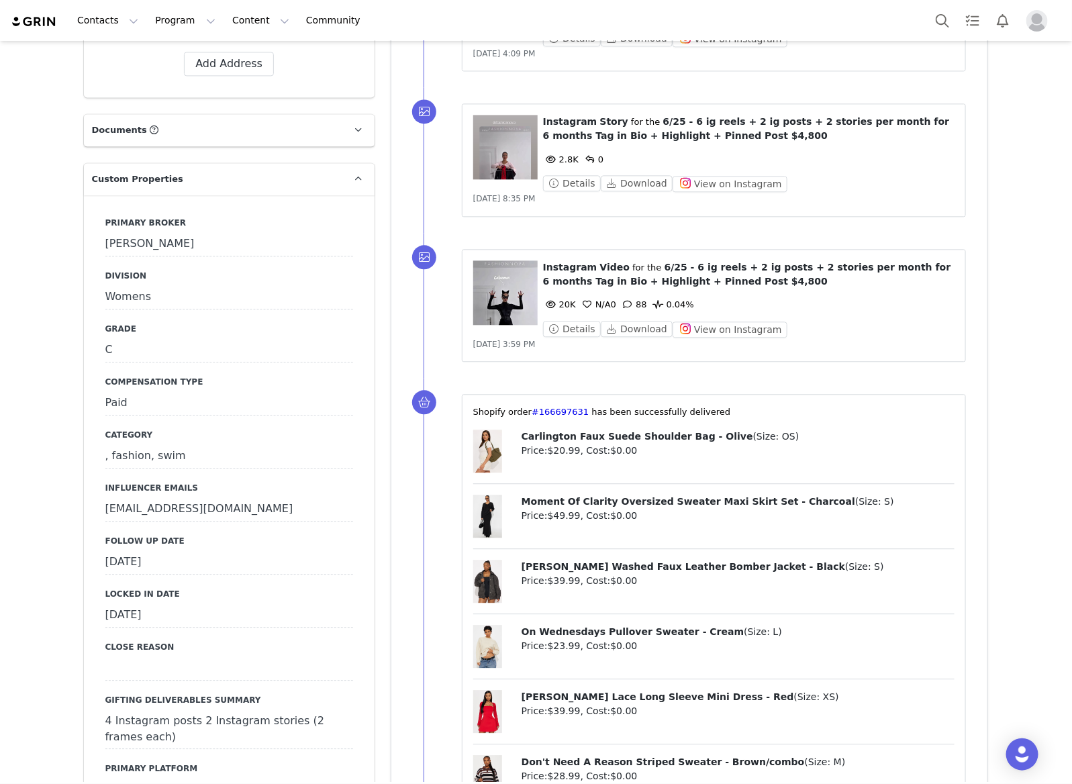
scroll to position [1426, 0]
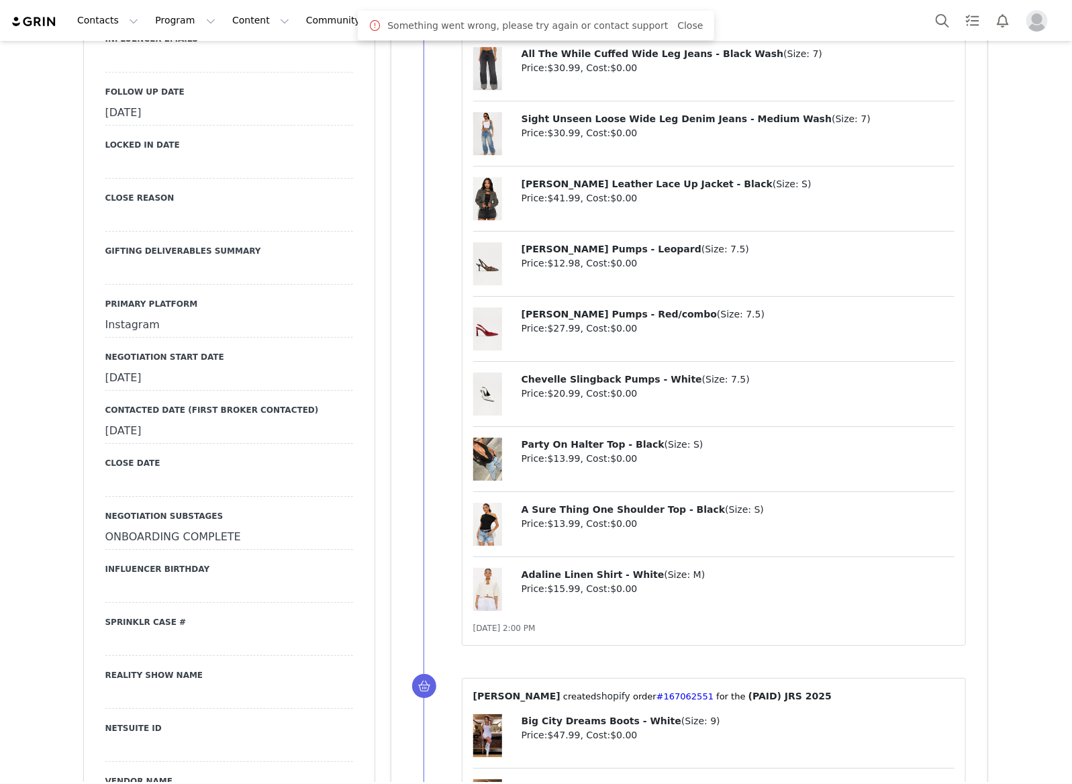
scroll to position [1510, 0]
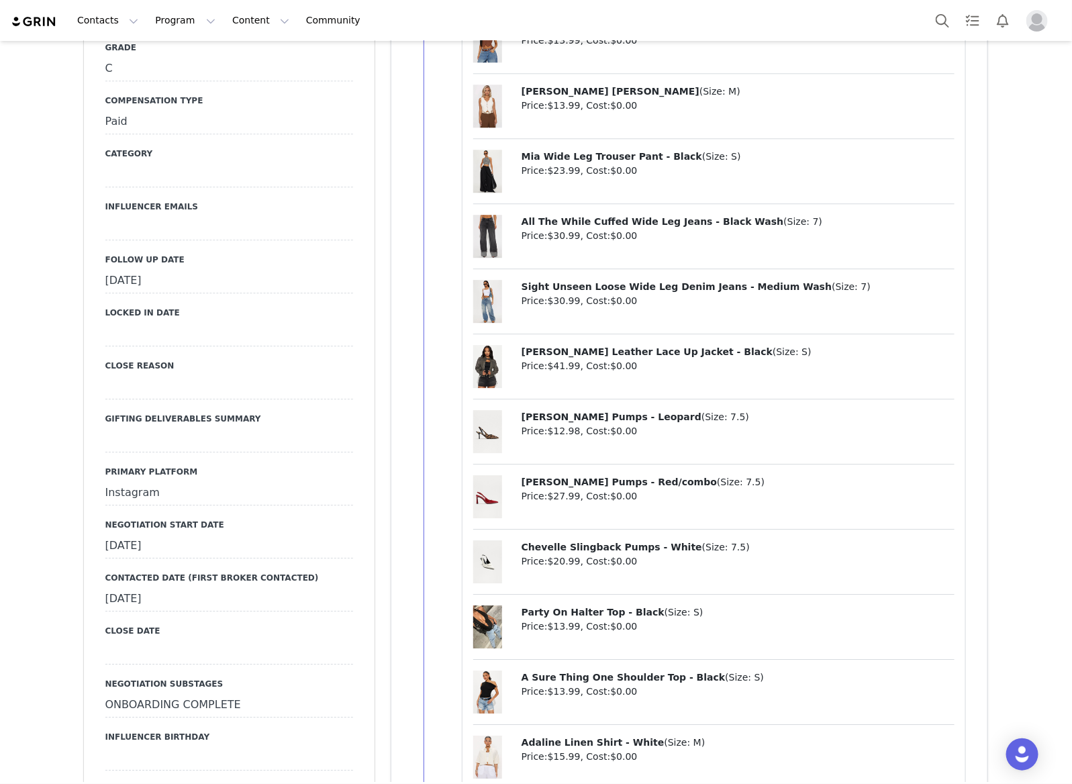
click at [213, 269] on div "September 23rd, 2025" at bounding box center [229, 281] width 248 height 24
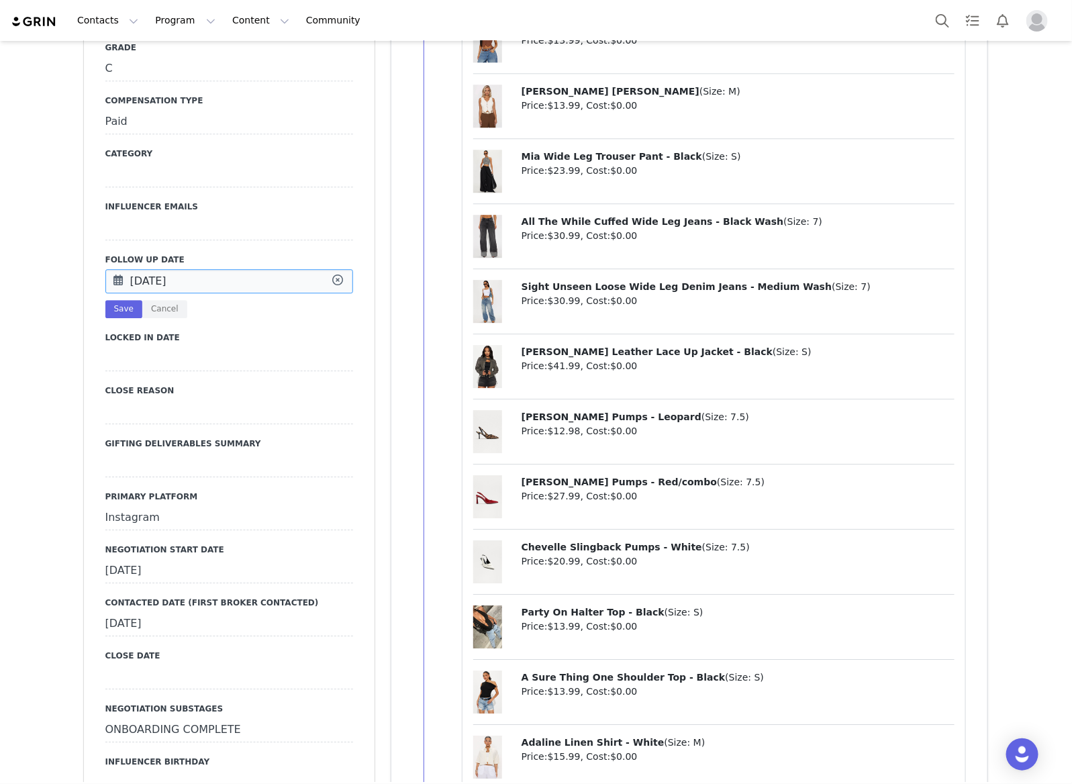
click at [213, 269] on input "Sep 23 2025" at bounding box center [229, 281] width 248 height 24
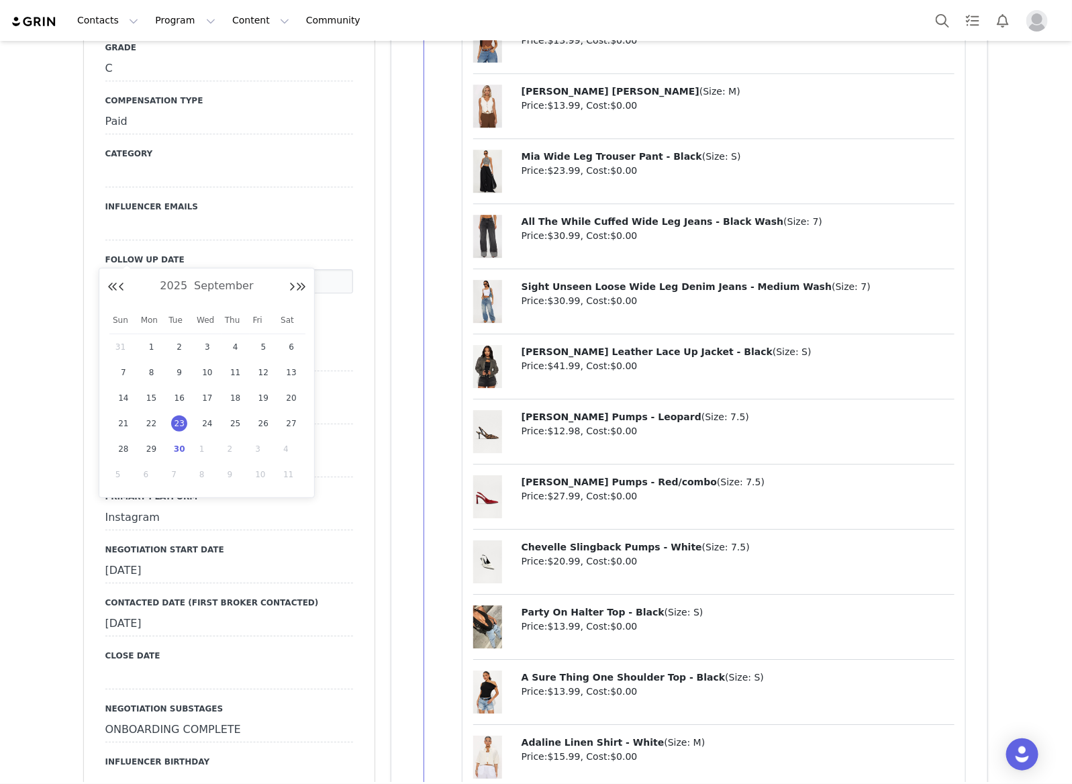
click at [187, 447] on span "30" at bounding box center [179, 449] width 16 height 16
type input "Sep 30 2025"
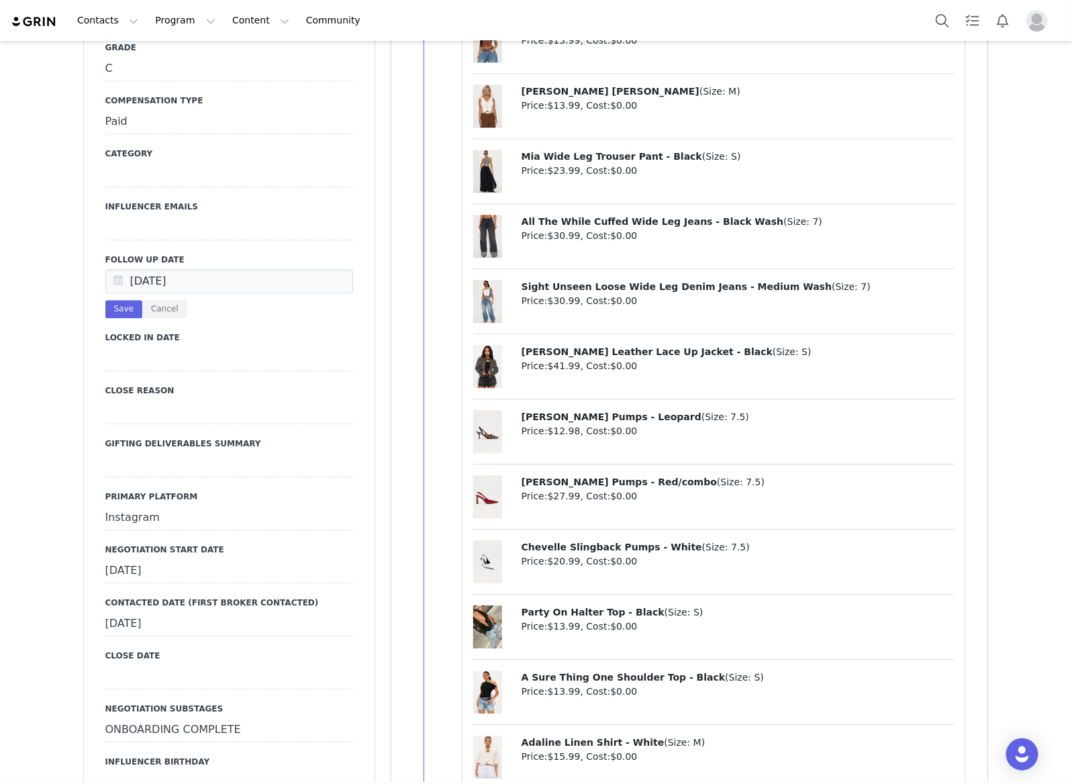
click at [107, 269] on div "Sep 30 2025 Save Cancel" at bounding box center [229, 293] width 248 height 49
click at [106, 300] on button "Save" at bounding box center [123, 309] width 37 height 18
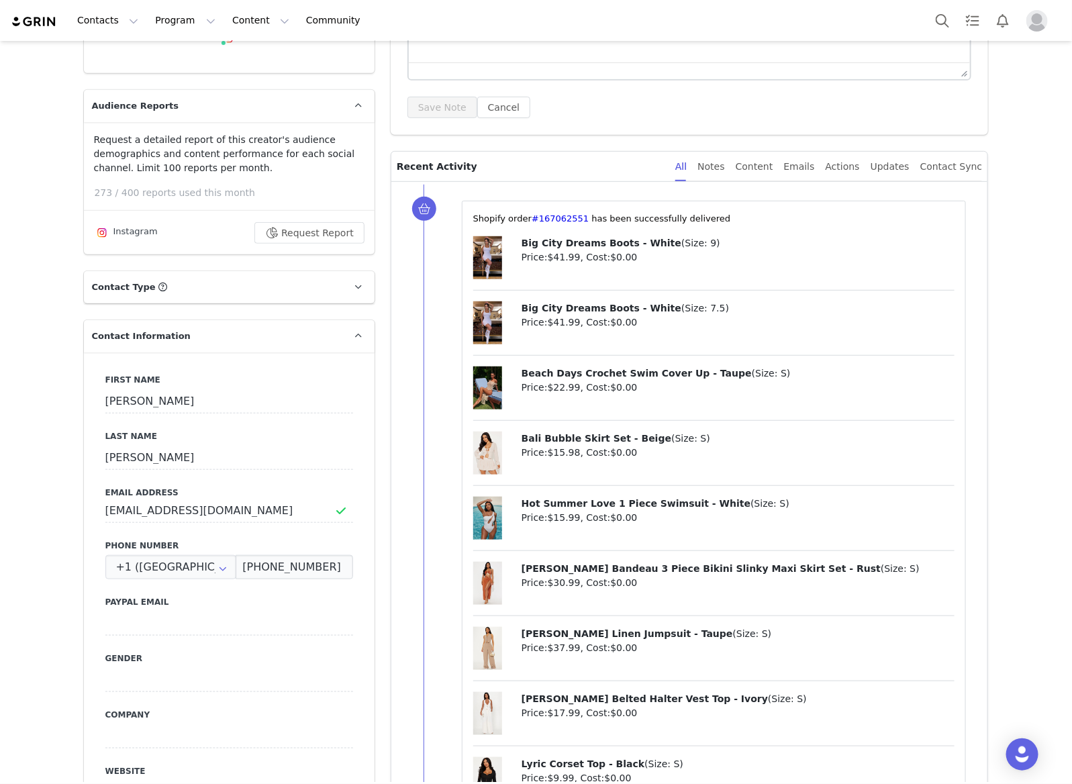
scroll to position [0, 0]
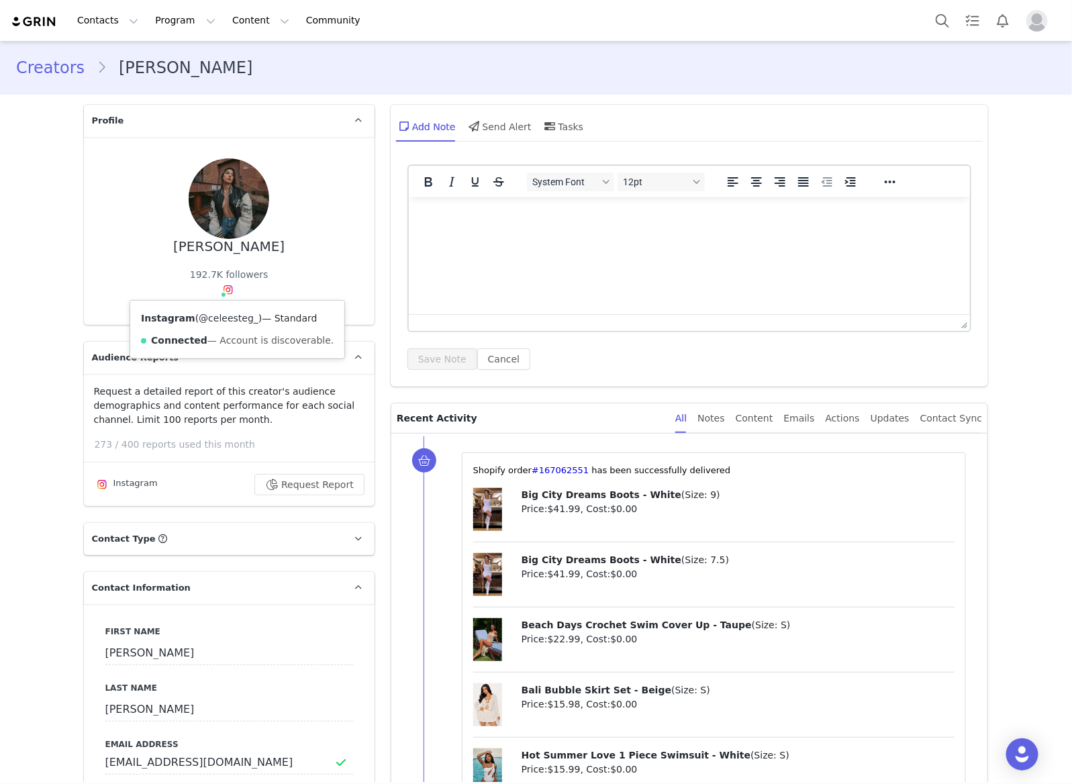
click at [228, 323] on link "@celeesteg_" at bounding box center [229, 318] width 60 height 11
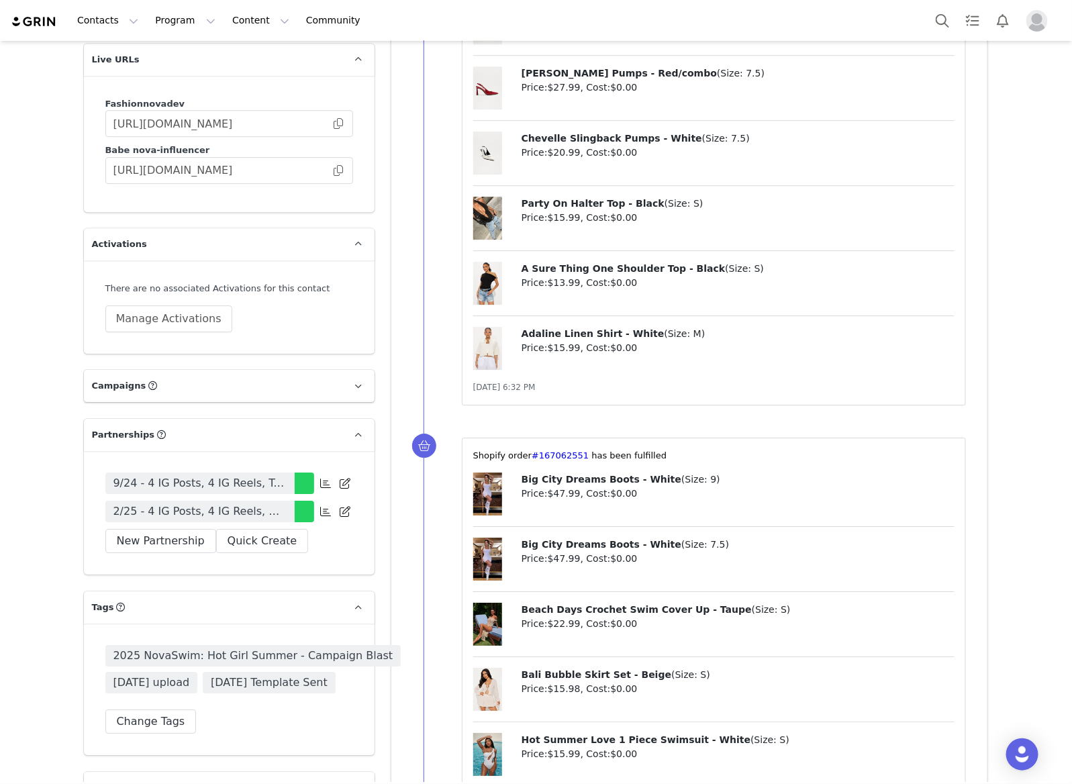
scroll to position [3943, 0]
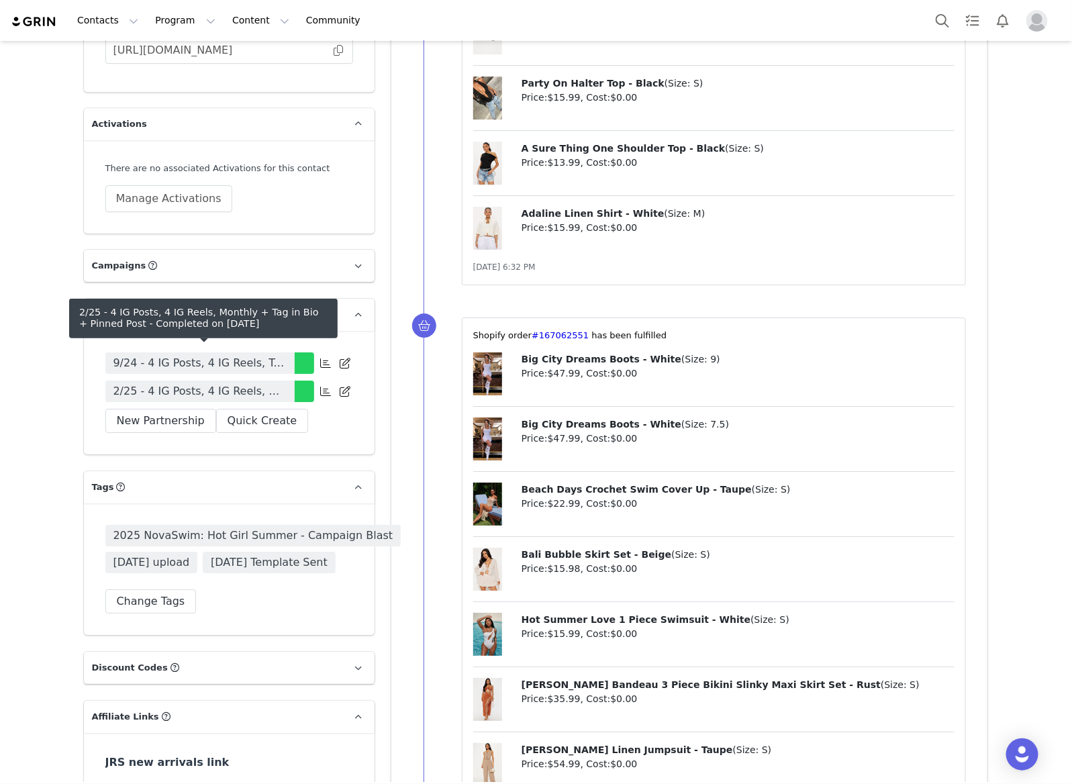
click at [279, 383] on span "2/25 - 4 IG Posts, 4 IG Reels, Monthly + Tag in Bio + Pinned Post" at bounding box center [199, 391] width 173 height 16
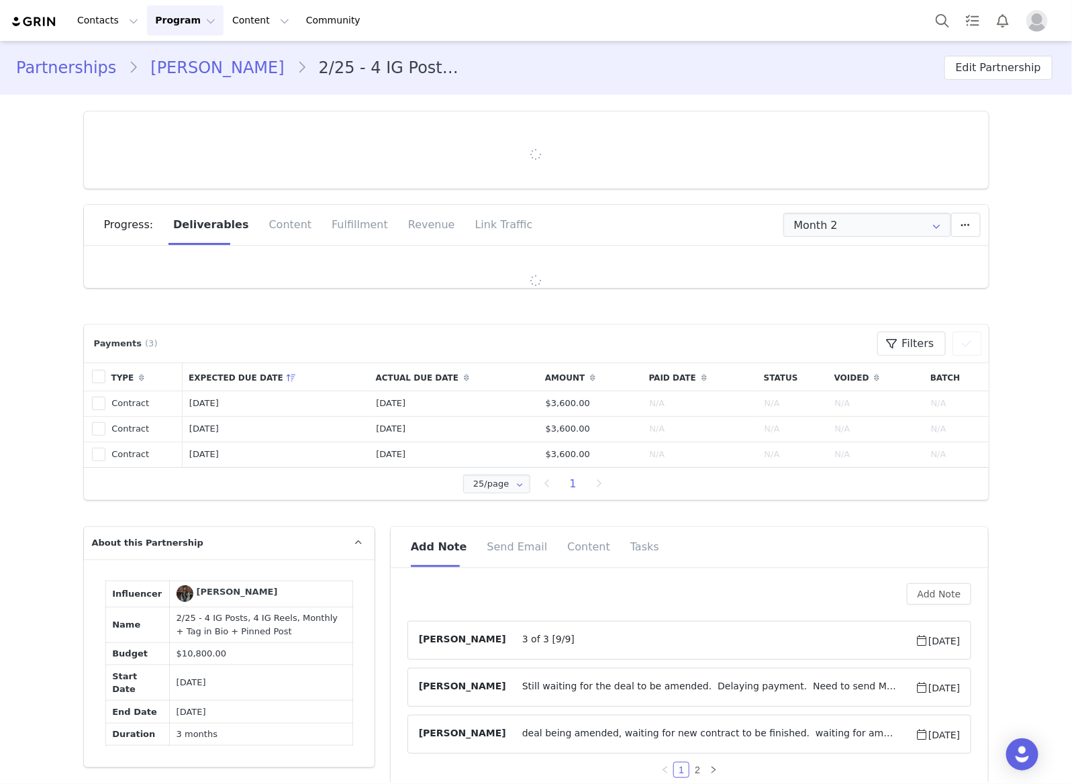
type input "+1 ([GEOGRAPHIC_DATA])"
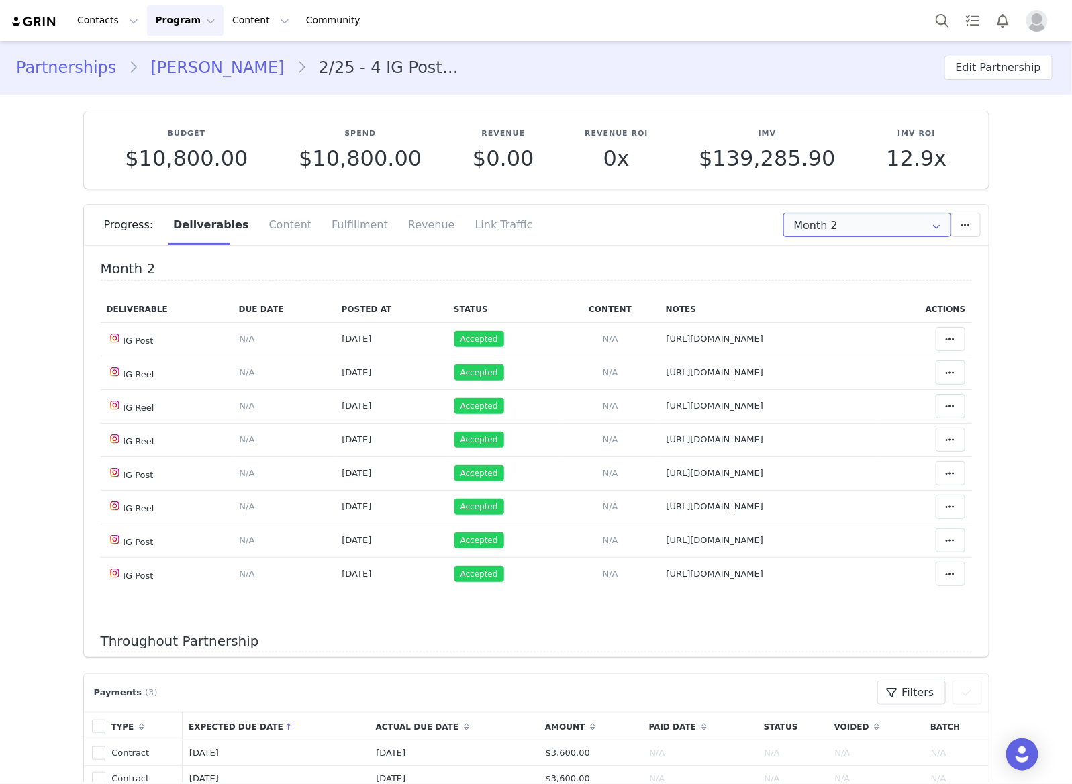
click at [864, 236] on input "Month 2" at bounding box center [867, 225] width 168 height 24
click at [829, 315] on li "Month 3 May 3rd - Jun 4th" at bounding box center [866, 306] width 179 height 23
type input "Month 3"
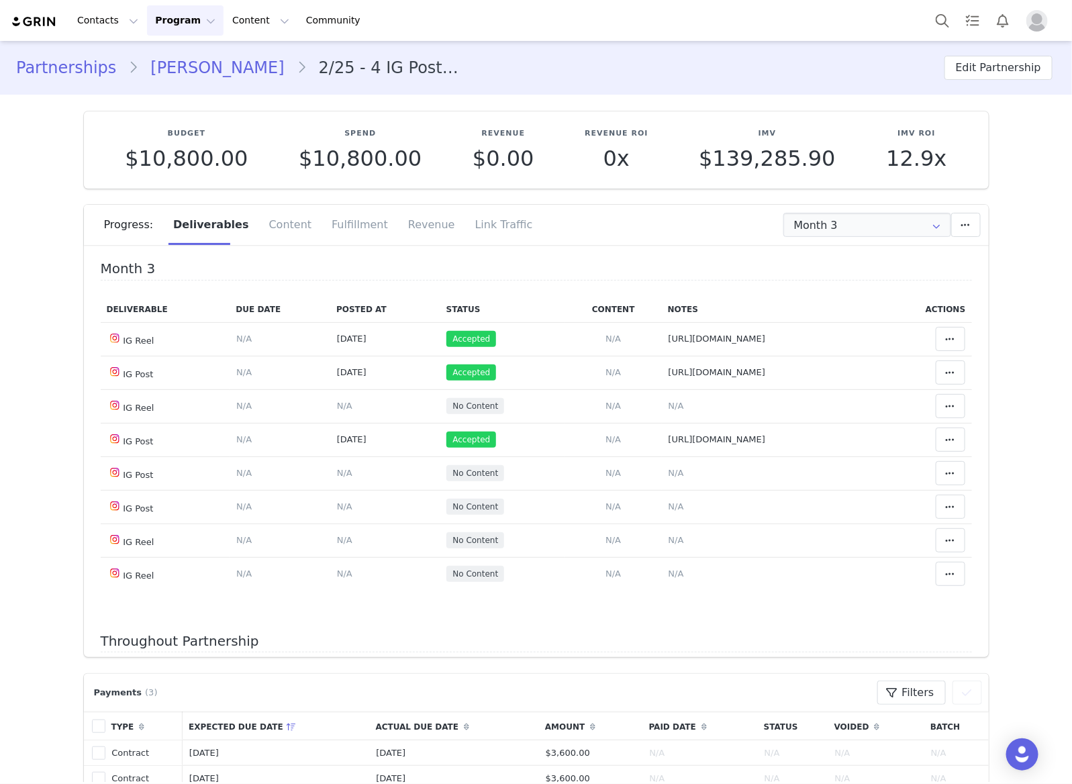
click at [235, 79] on link "Celeste Guzman" at bounding box center [217, 68] width 158 height 24
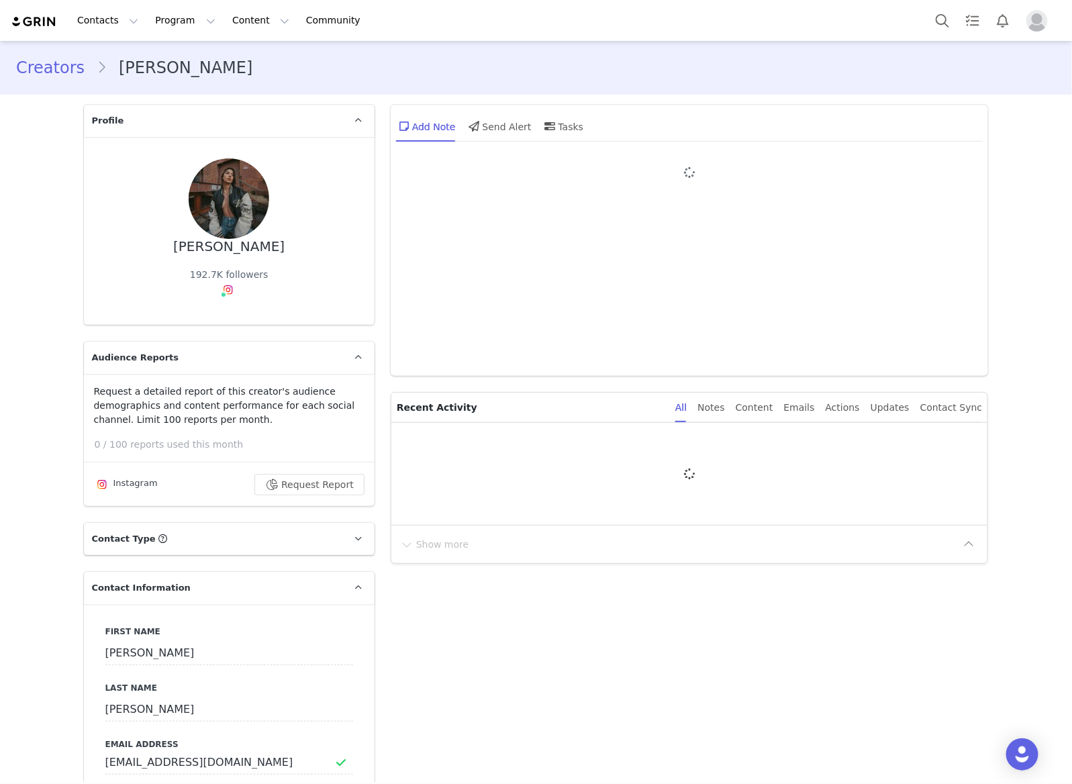
type input "+1 ([GEOGRAPHIC_DATA])"
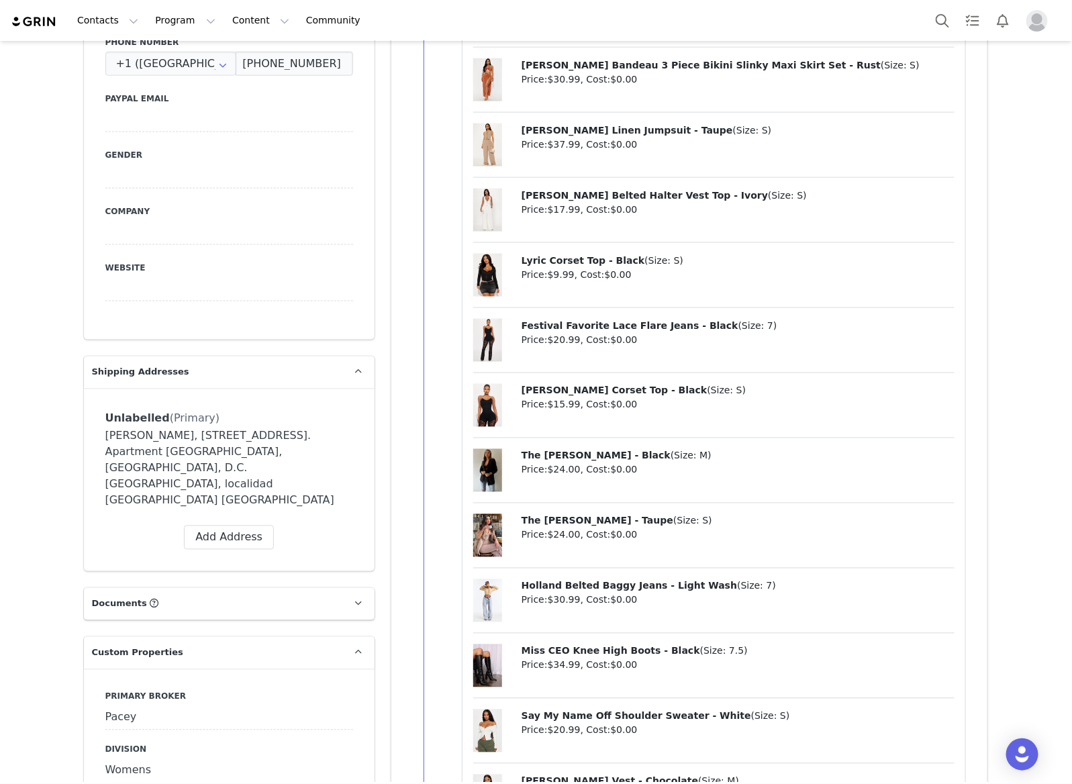
scroll to position [1342, 0]
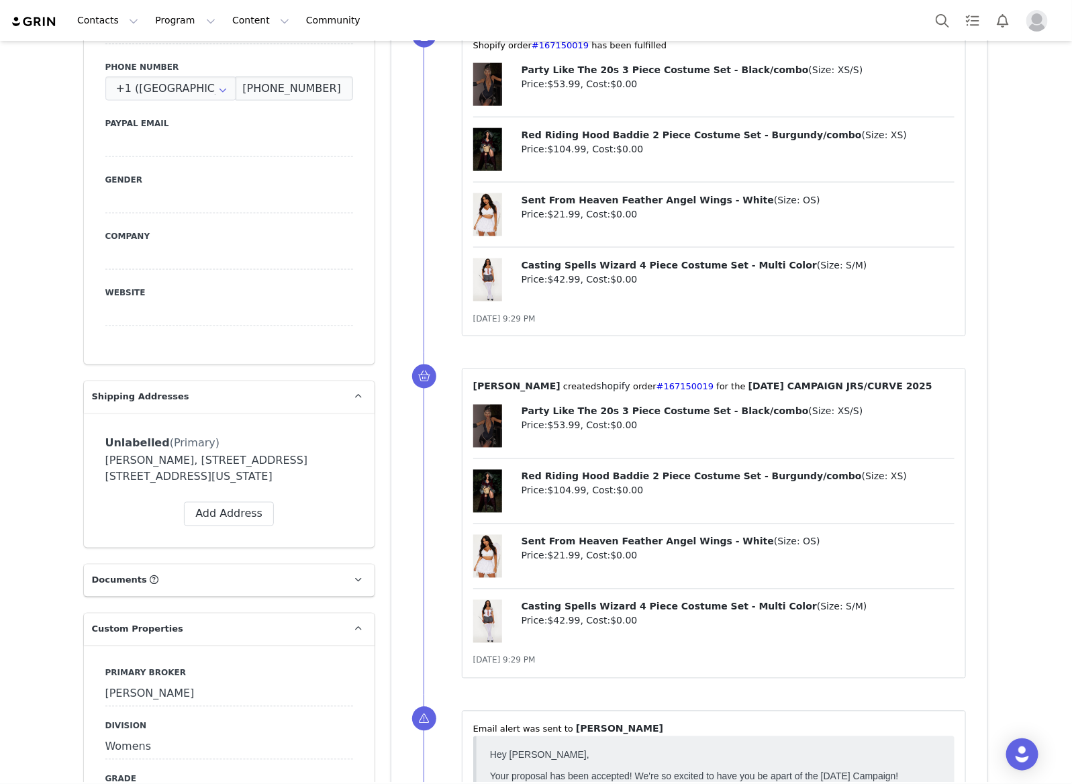
scroll to position [1258, 0]
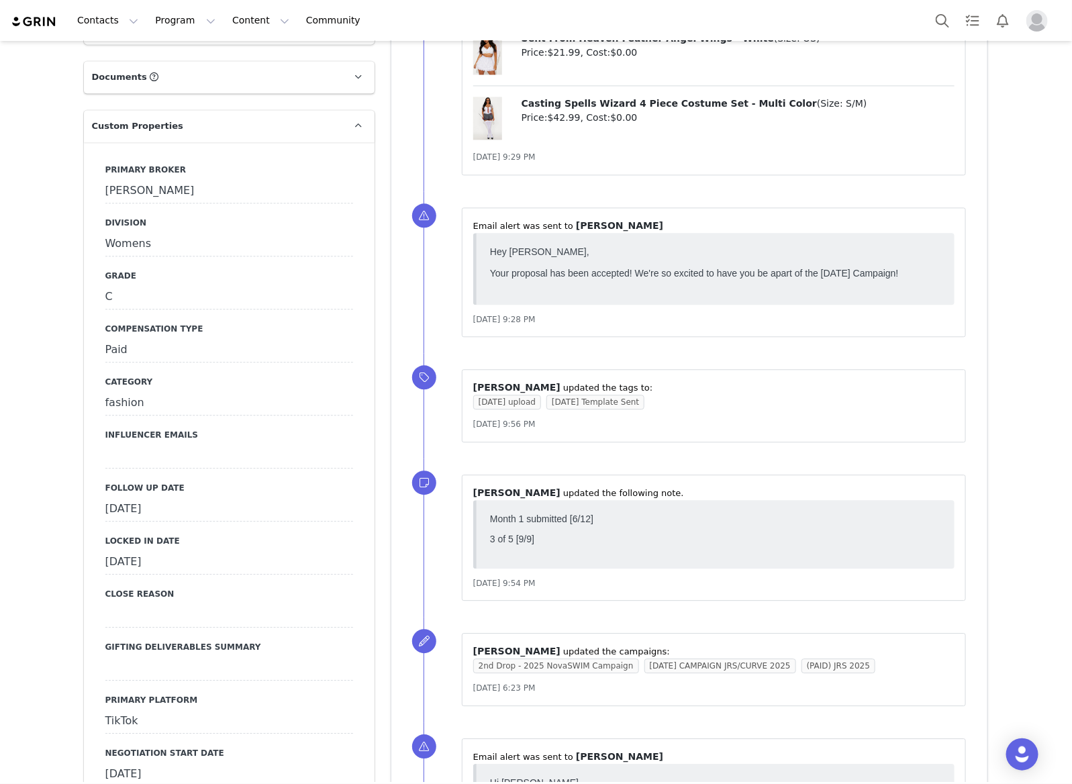
click at [215, 504] on div "[DATE]" at bounding box center [229, 509] width 248 height 24
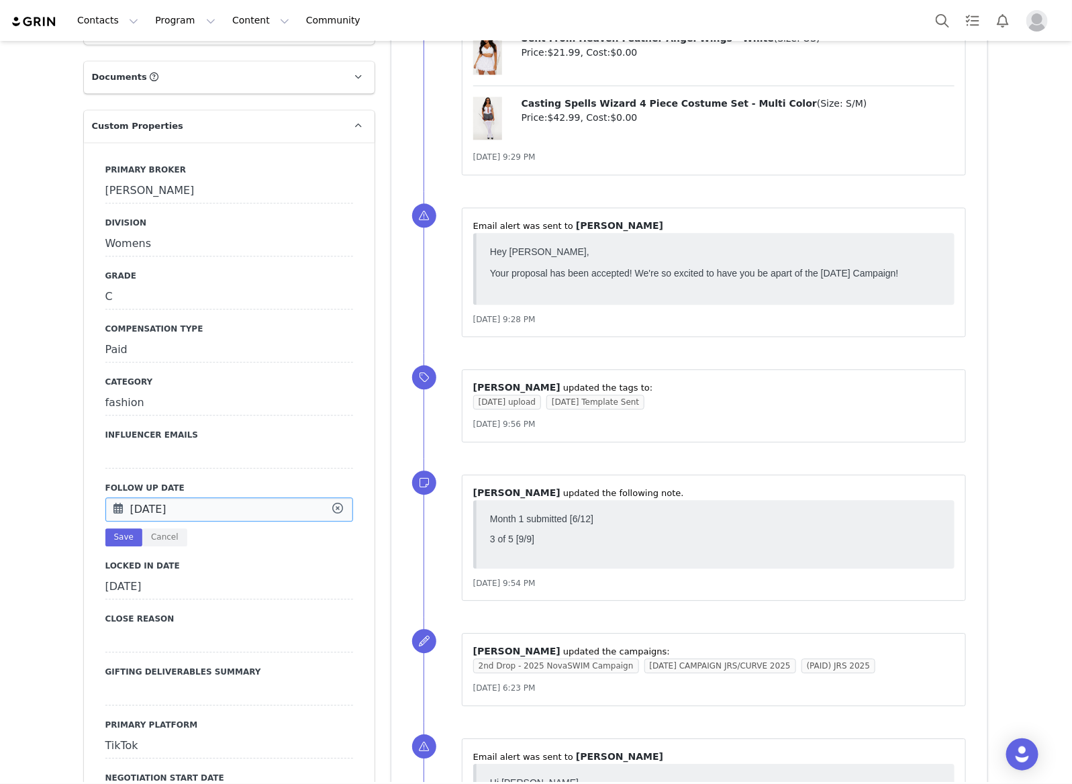
click at [215, 504] on input "[DATE]" at bounding box center [229, 509] width 248 height 24
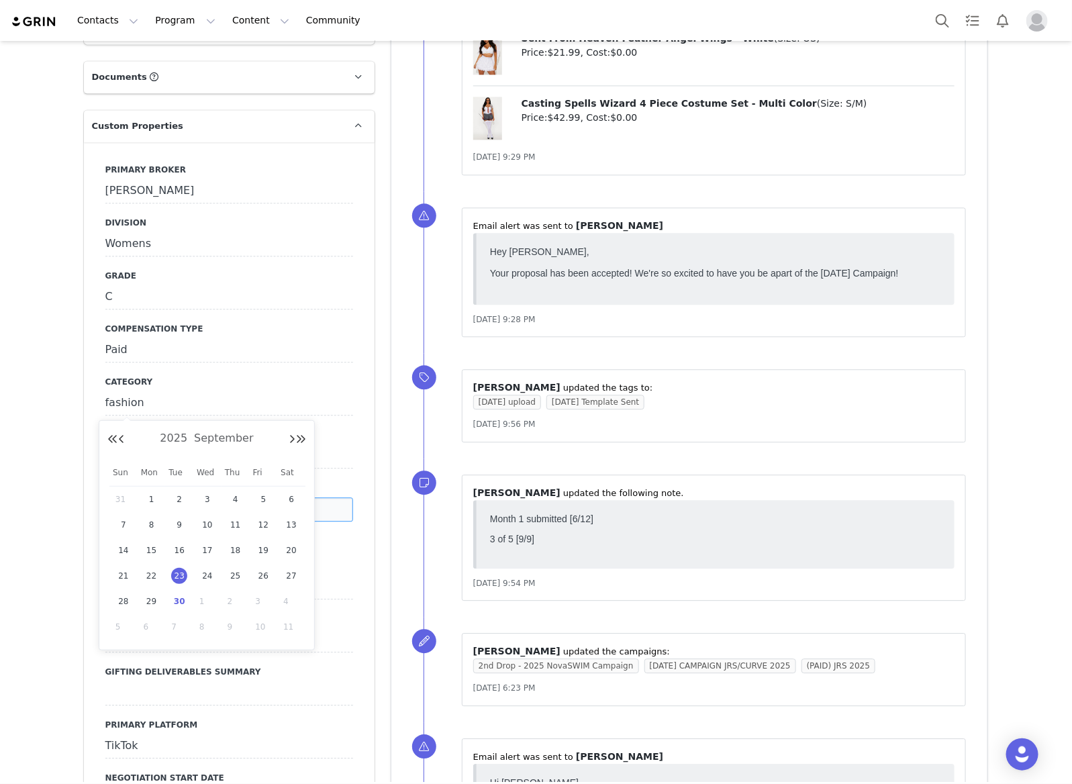
scroll to position [1426, 0]
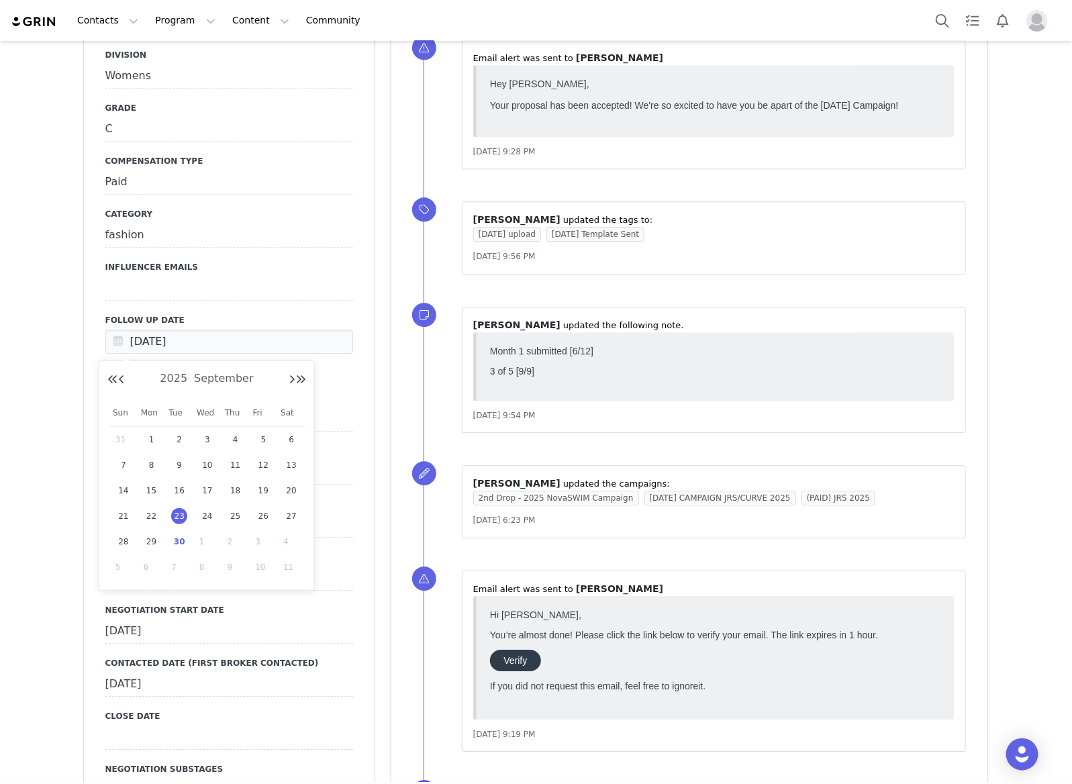
click at [182, 544] on span "30" at bounding box center [179, 542] width 16 height 16
type input "[DATE]"
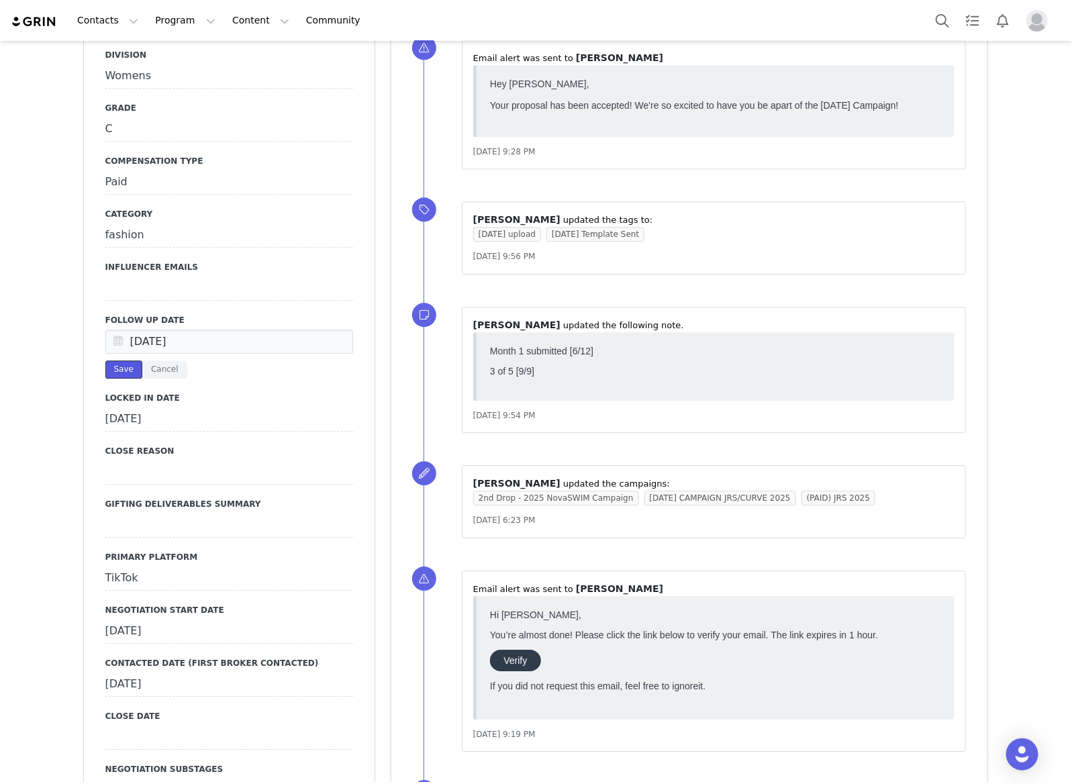
click at [111, 368] on button "Save" at bounding box center [123, 369] width 37 height 18
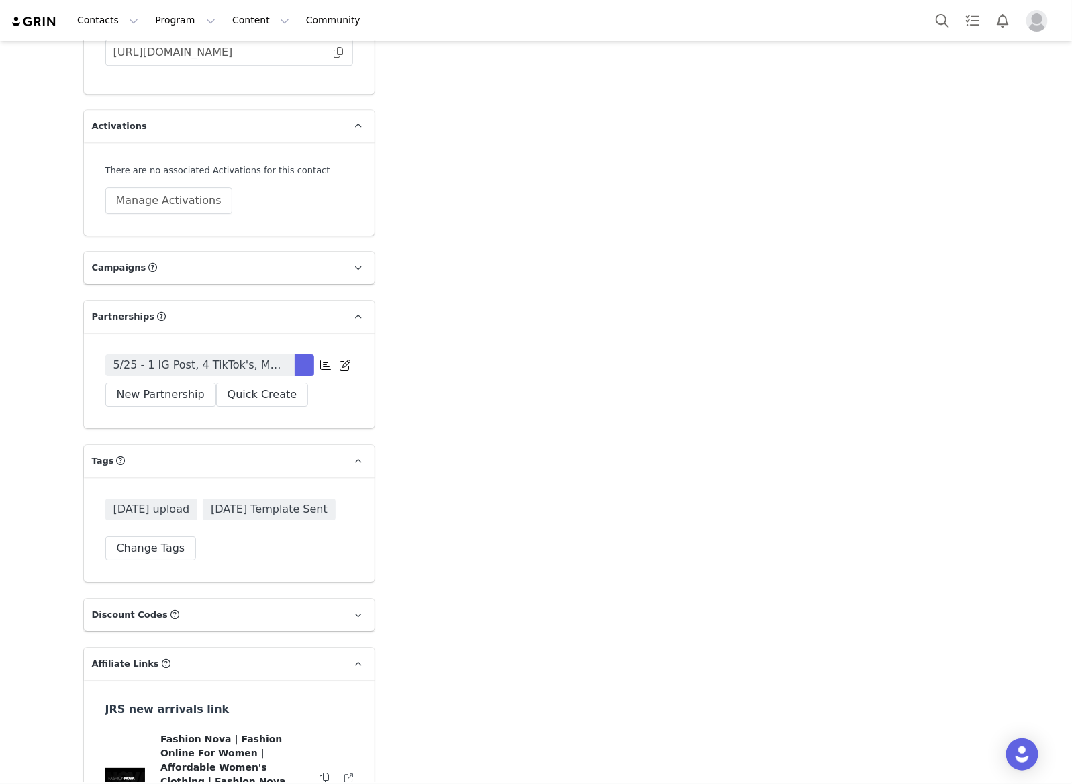
scroll to position [3916, 0]
click at [276, 377] on link "5/25 - 1 IG Post, 4 TikTok's, Monthly, Linktree, Pinned Post, TT Playlist, Pinn…" at bounding box center [199, 366] width 189 height 21
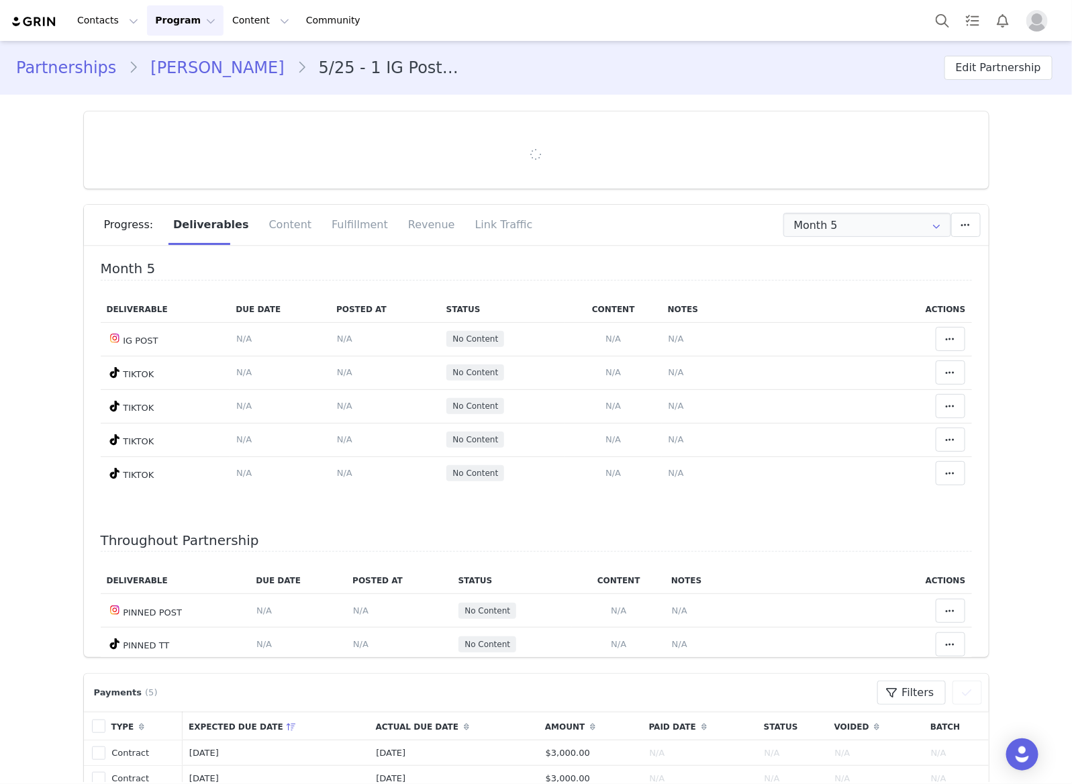
type input "+1 ([GEOGRAPHIC_DATA])"
click at [868, 223] on input "Month 5" at bounding box center [867, 225] width 168 height 24
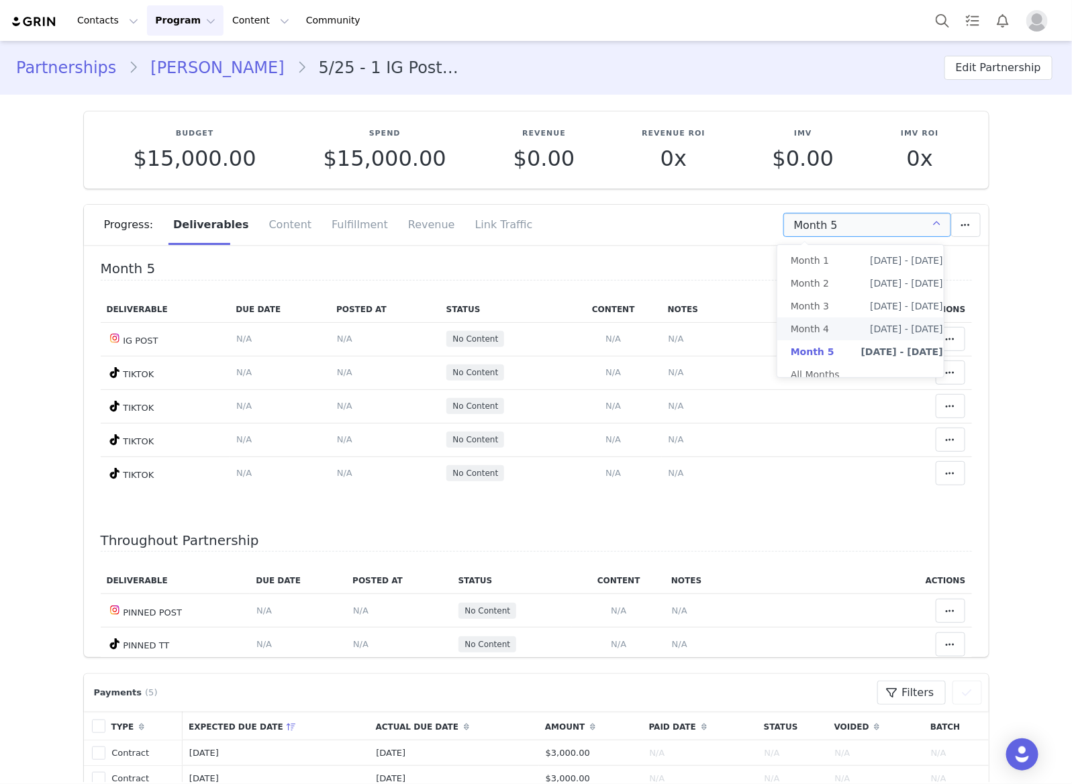
click at [840, 336] on li "Month 4 Aug 19th - Sep 19th" at bounding box center [866, 328] width 179 height 23
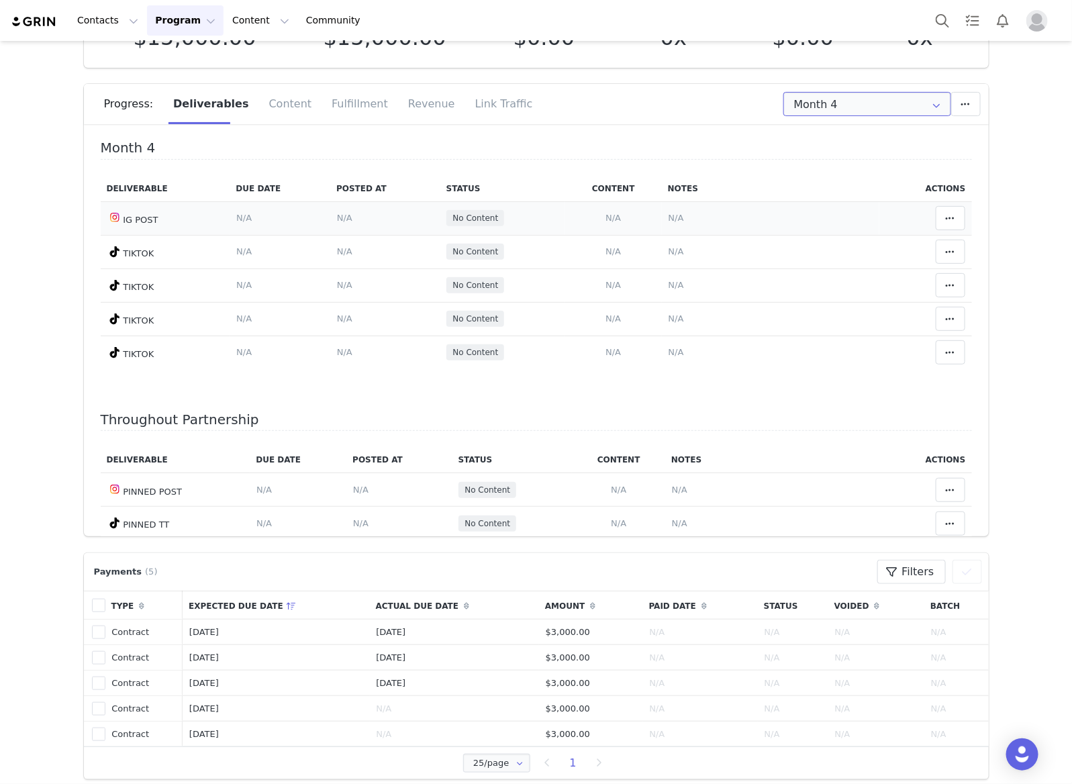
scroll to position [8, 0]
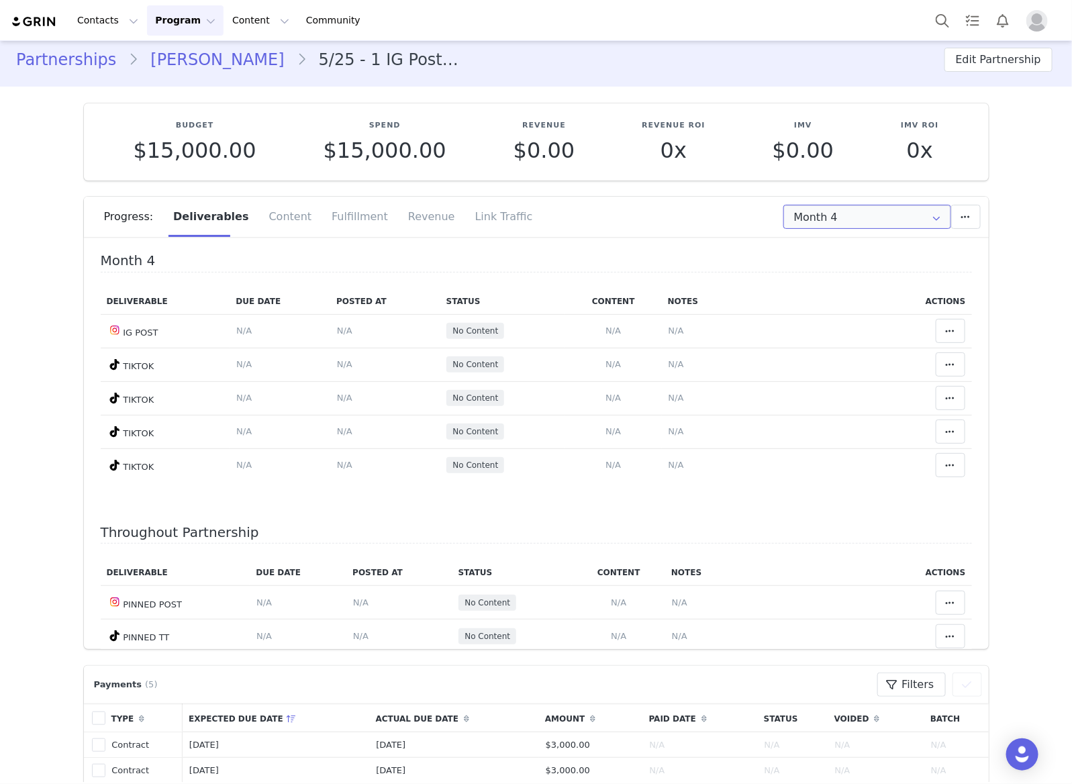
click at [860, 213] on input "Month 4" at bounding box center [867, 217] width 168 height 24
click at [847, 303] on li "Month 3 Jul 19th - Aug 19th" at bounding box center [866, 298] width 179 height 23
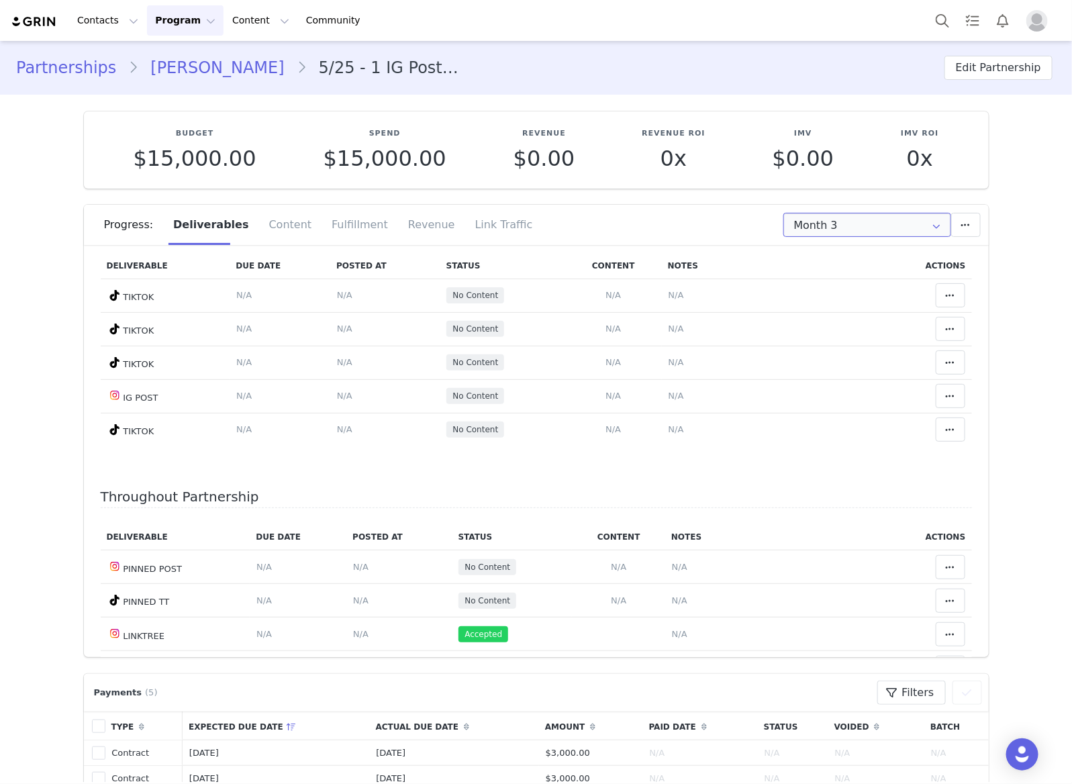
scroll to position [0, 0]
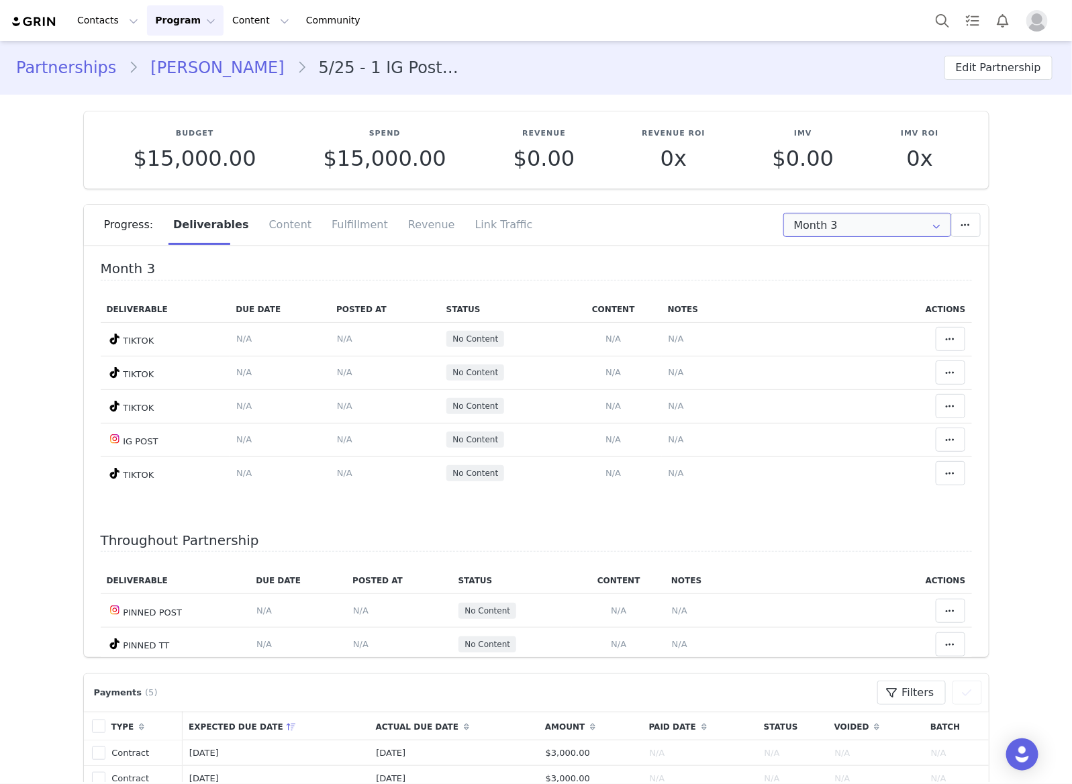
click at [874, 222] on input "Month 3" at bounding box center [867, 225] width 168 height 24
click at [870, 286] on span "Jun 19th - Jul 19th" at bounding box center [906, 283] width 73 height 23
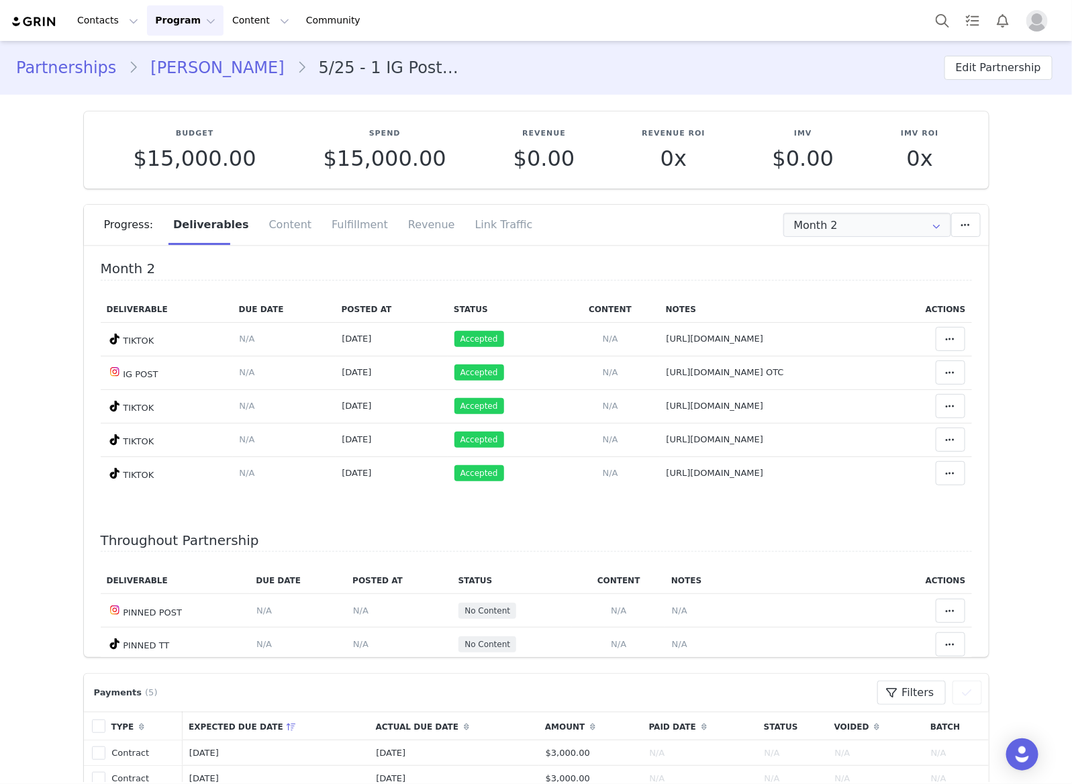
click at [911, 195] on section "Budget $15,000.00 Spend $15,000.00 Revenue $0.00 Revenue ROI 0x IMV $0.00 IMV R…" at bounding box center [536, 376] width 925 height 562
click at [887, 213] on input "Month 2" at bounding box center [867, 225] width 168 height 24
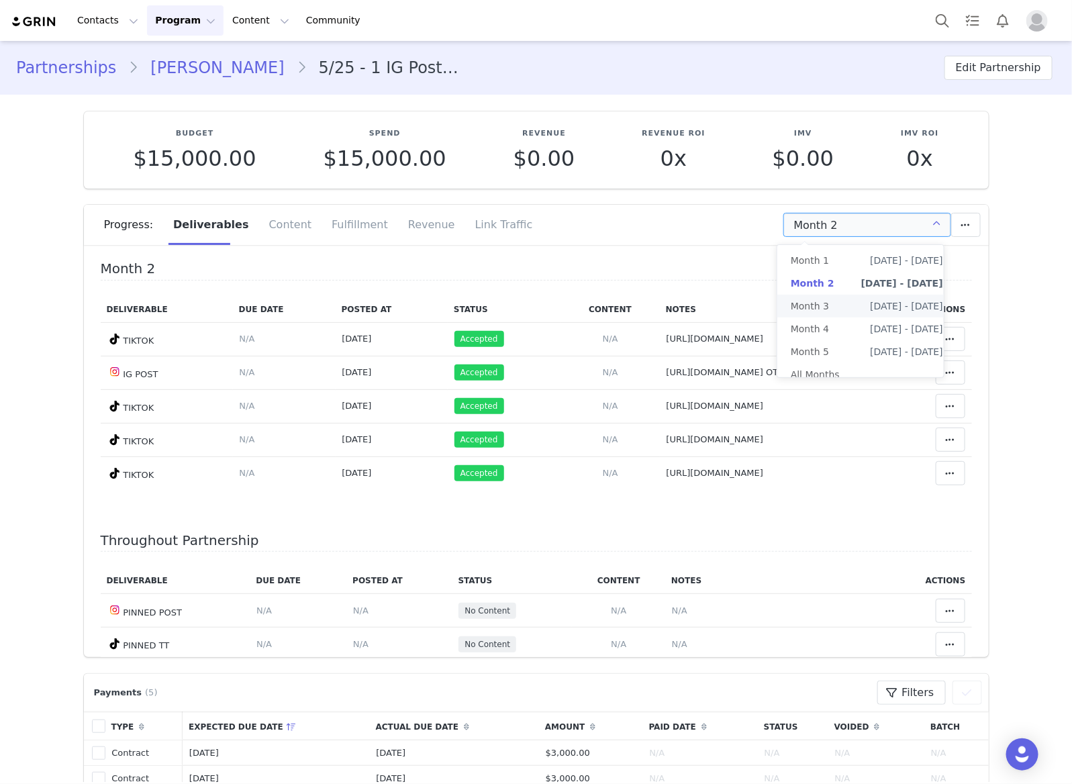
click at [874, 314] on span "Jul 19th - Aug 19th" at bounding box center [906, 306] width 73 height 23
type input "Month 3"
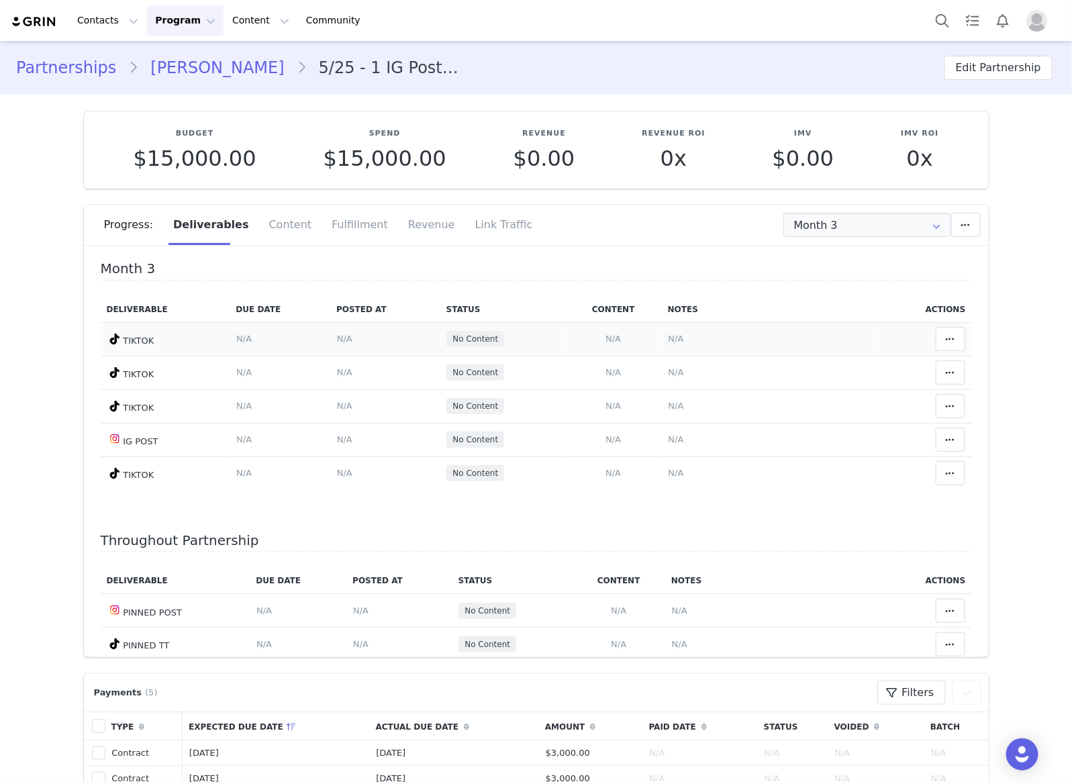
click at [668, 338] on span "N/A" at bounding box center [675, 339] width 15 height 10
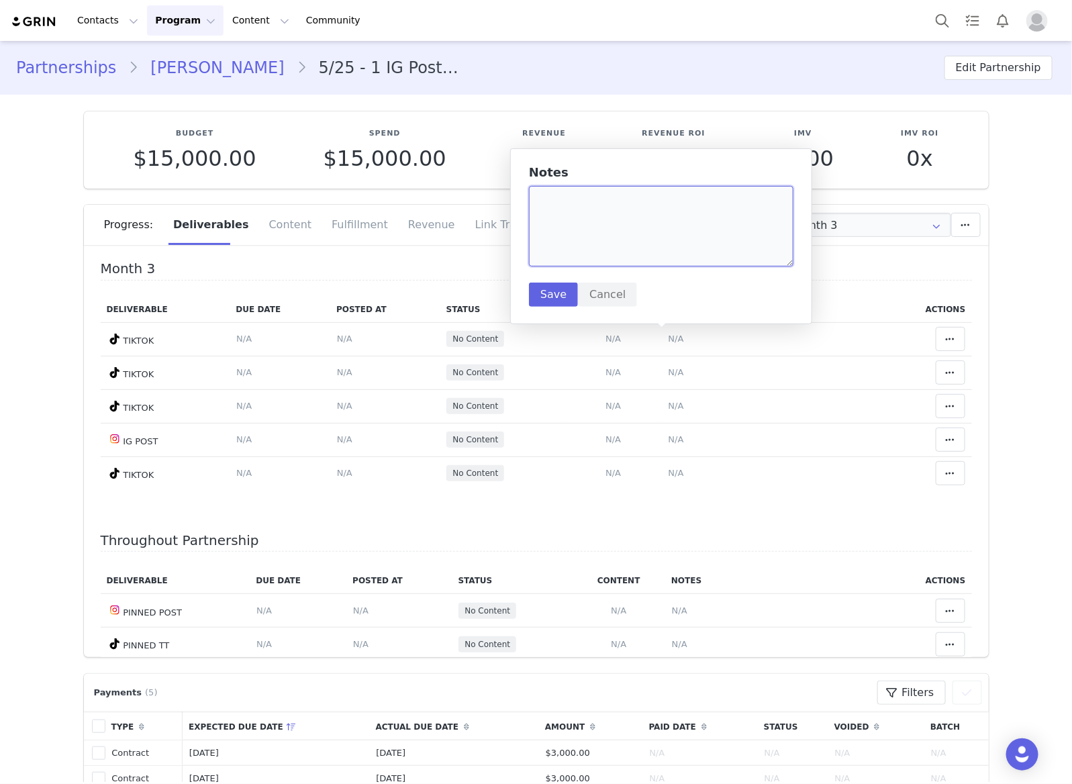
click at [703, 221] on textarea at bounding box center [661, 226] width 264 height 81
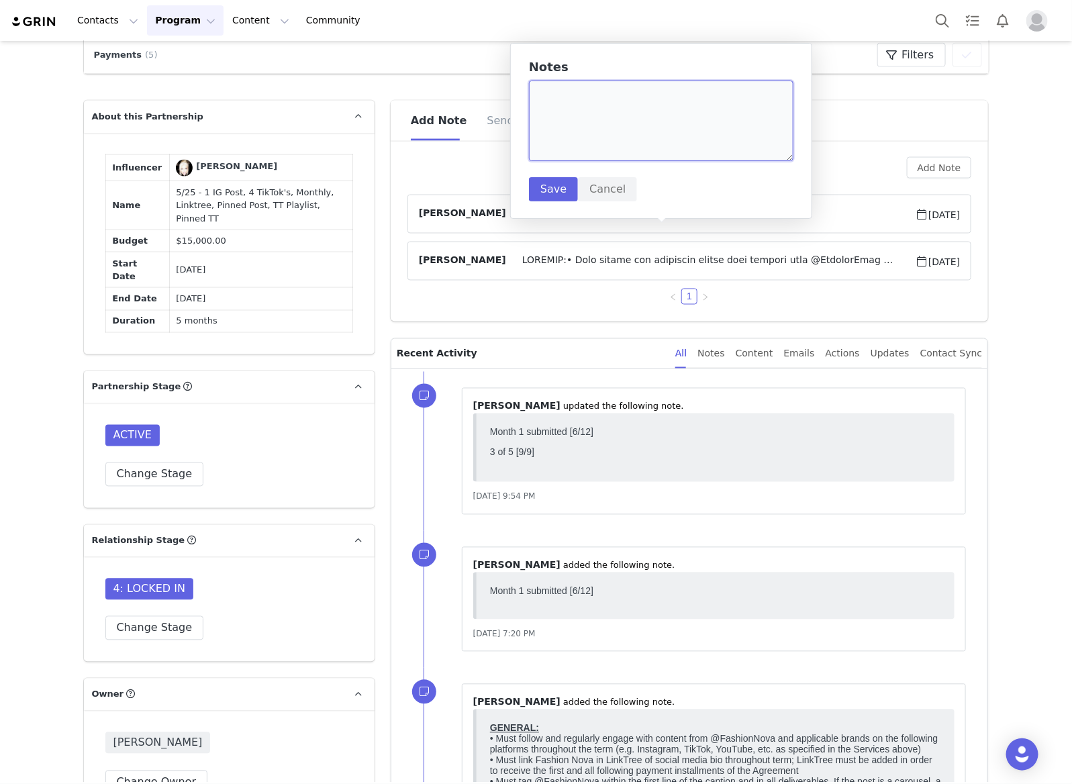
scroll to position [587, 0]
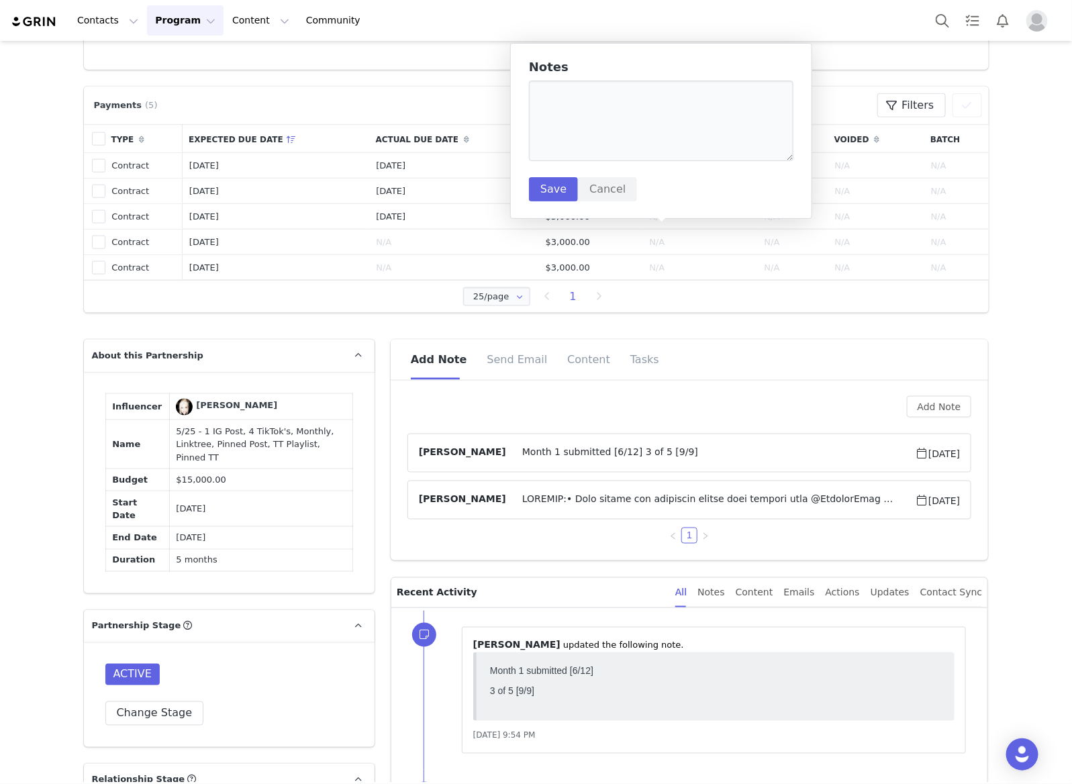
click at [706, 511] on article "Chabely Alvarez May 16, 2025" at bounding box center [689, 500] width 564 height 39
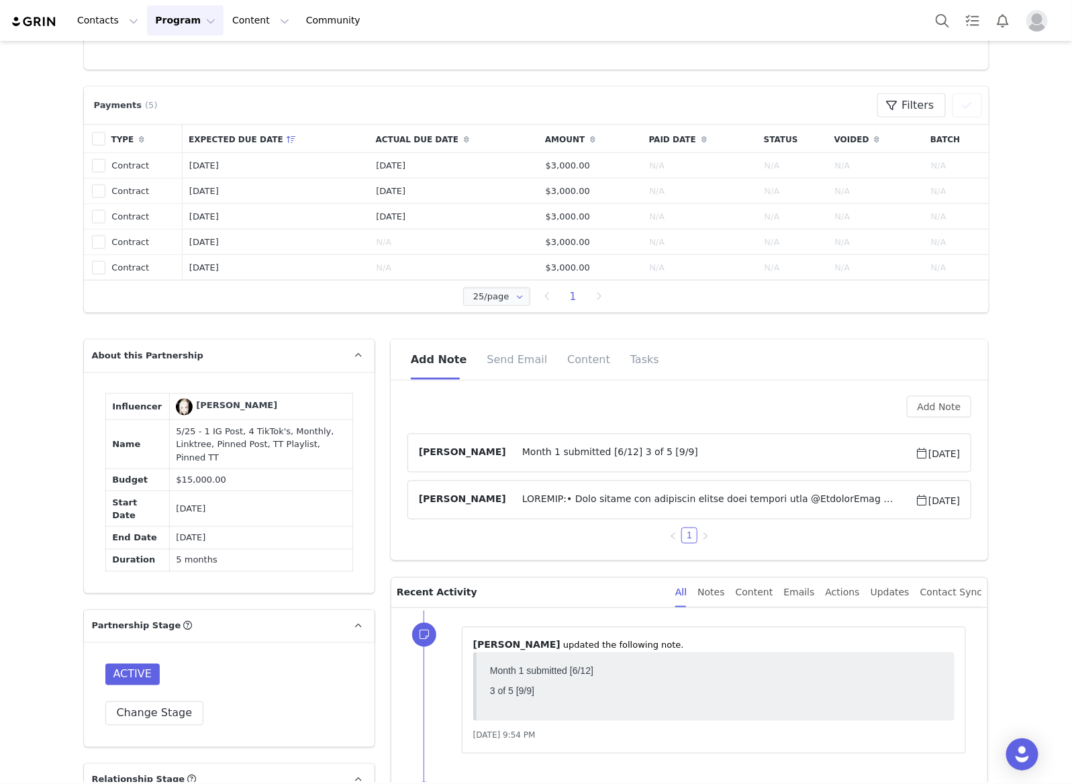
click at [713, 498] on span at bounding box center [710, 500] width 409 height 16
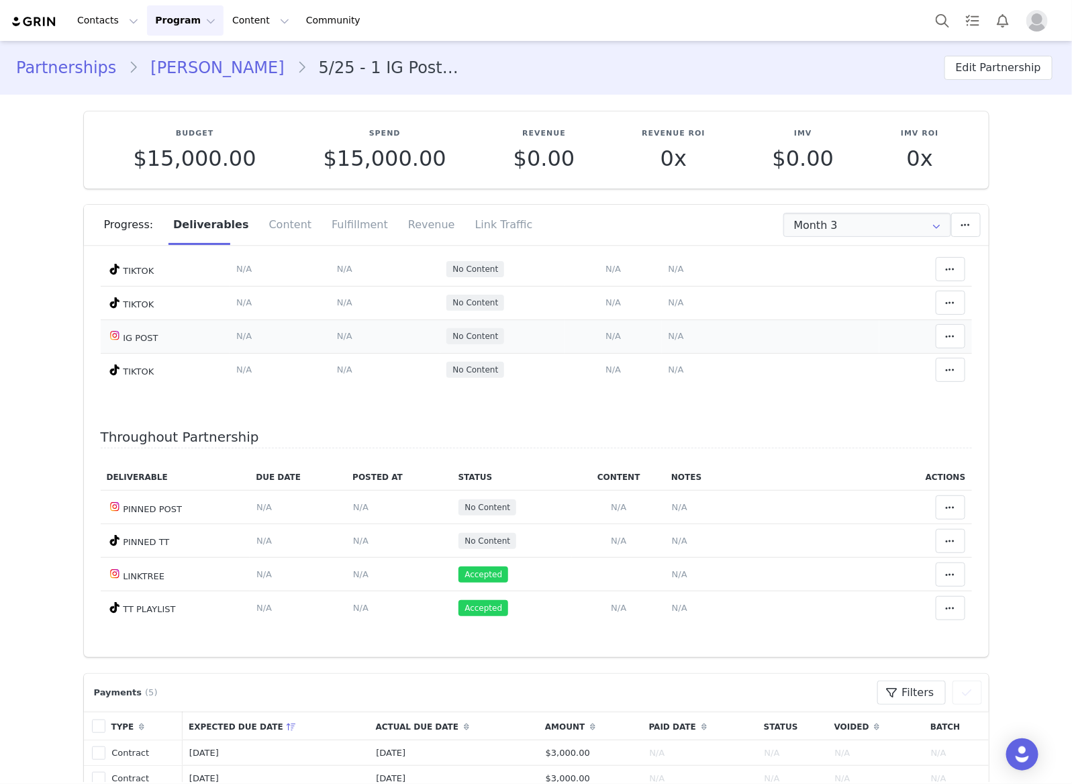
scroll to position [0, 0]
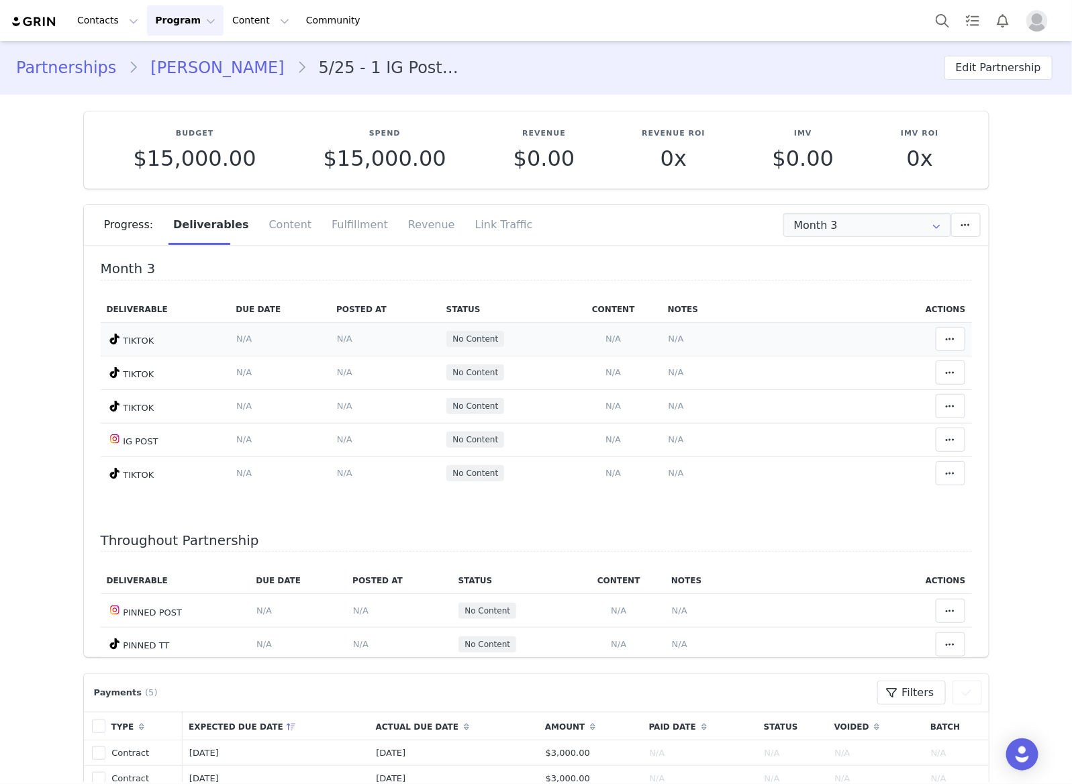
click at [668, 339] on span "N/A" at bounding box center [675, 339] width 15 height 10
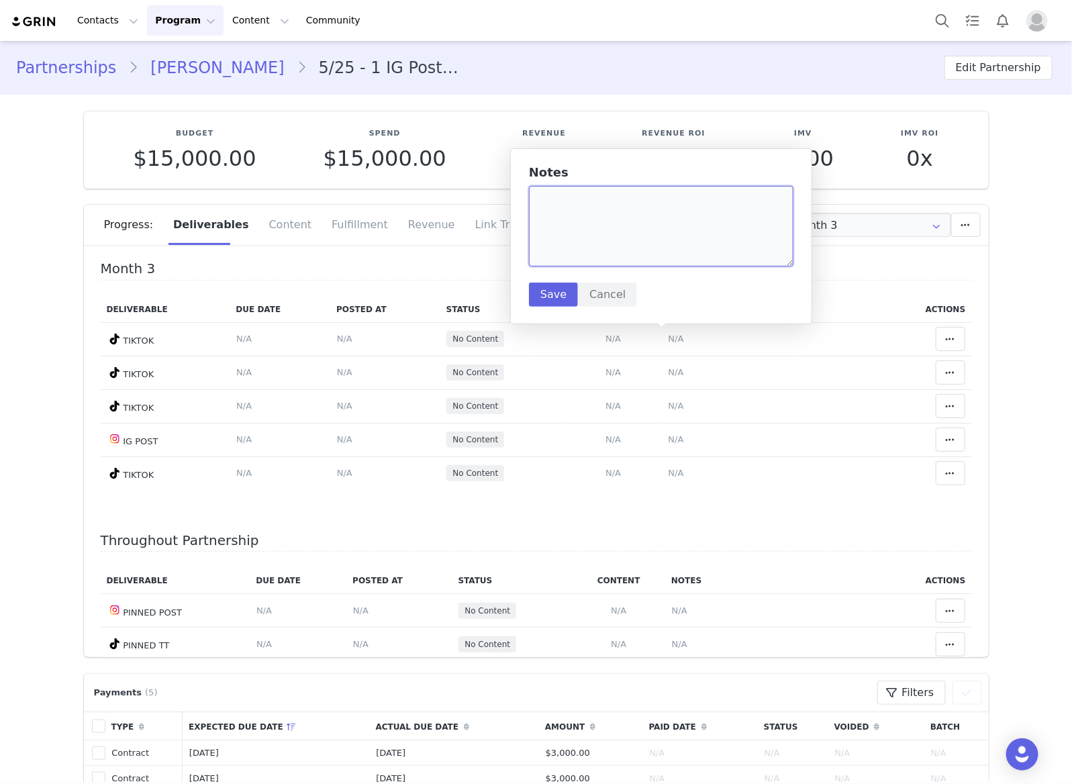
paste textarea "https://www.tiktok.com/@fallontwombley/video/7553464878573423885"
type textarea "https://www.tiktok.com/@fallontwombley/video/7553464878573423885"
click at [555, 287] on button "Save" at bounding box center [553, 295] width 49 height 24
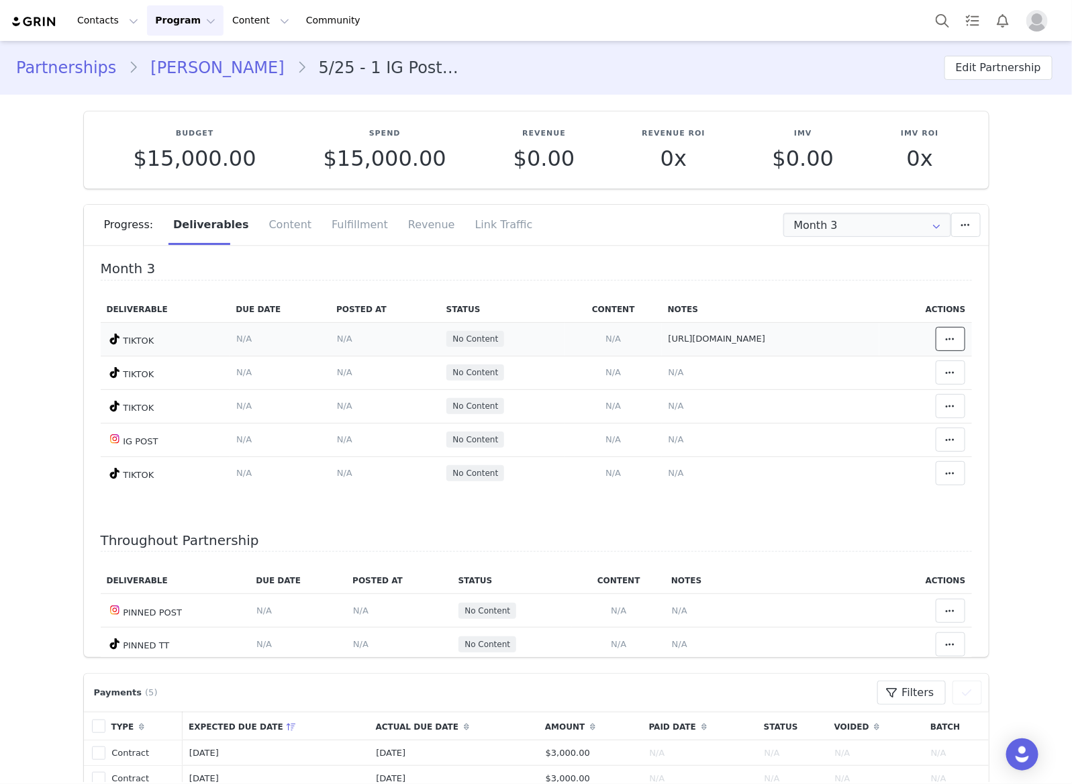
click at [942, 336] on span at bounding box center [950, 339] width 16 height 16
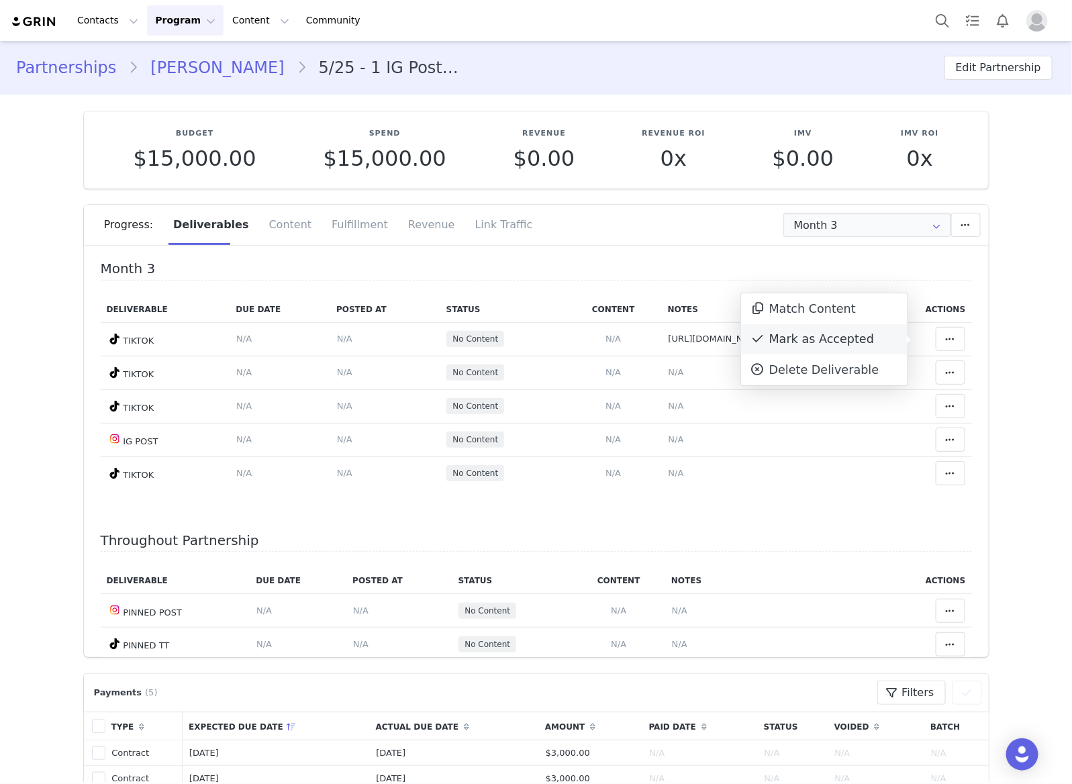
click at [803, 332] on div "Mark as Accepted" at bounding box center [824, 339] width 166 height 31
click at [337, 341] on span "N/A" at bounding box center [344, 339] width 15 height 10
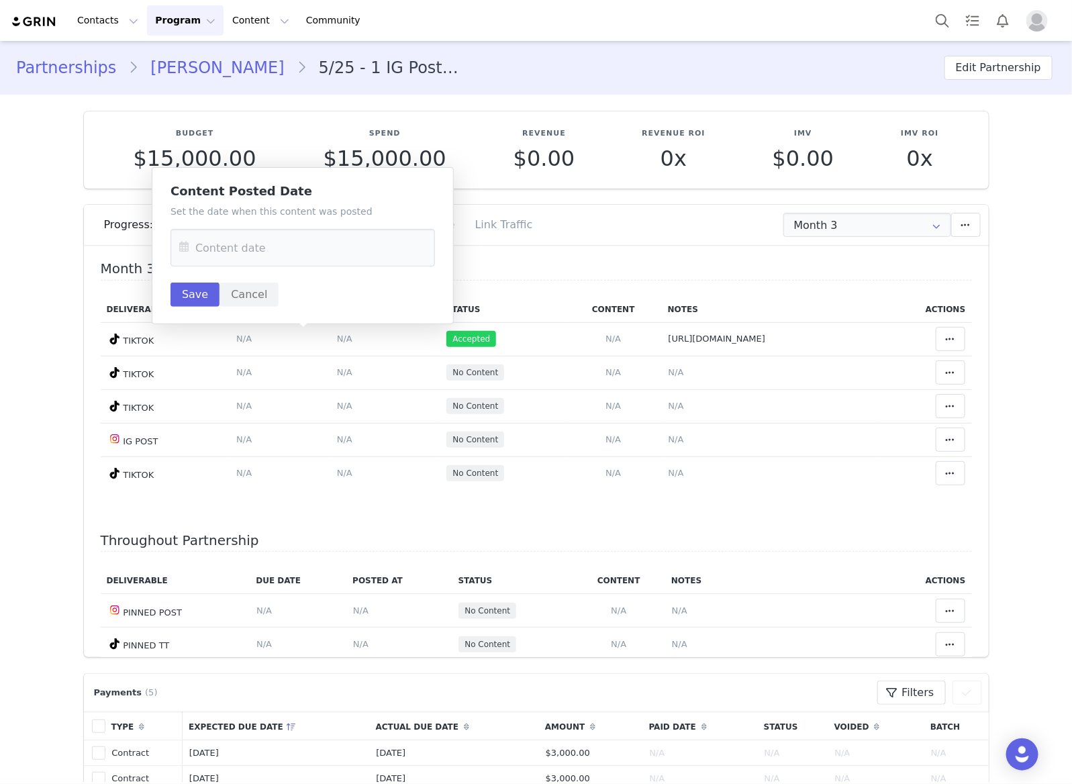
click at [313, 267] on div "Set the date when this content was posted Save Cancel" at bounding box center [302, 256] width 264 height 102
click at [332, 240] on input "text" at bounding box center [302, 248] width 264 height 38
click at [282, 427] on span "24" at bounding box center [279, 430] width 16 height 16
type input "Sep 24 2025"
drag, startPoint x: 203, startPoint y: 283, endPoint x: 312, endPoint y: 249, distance: 114.6
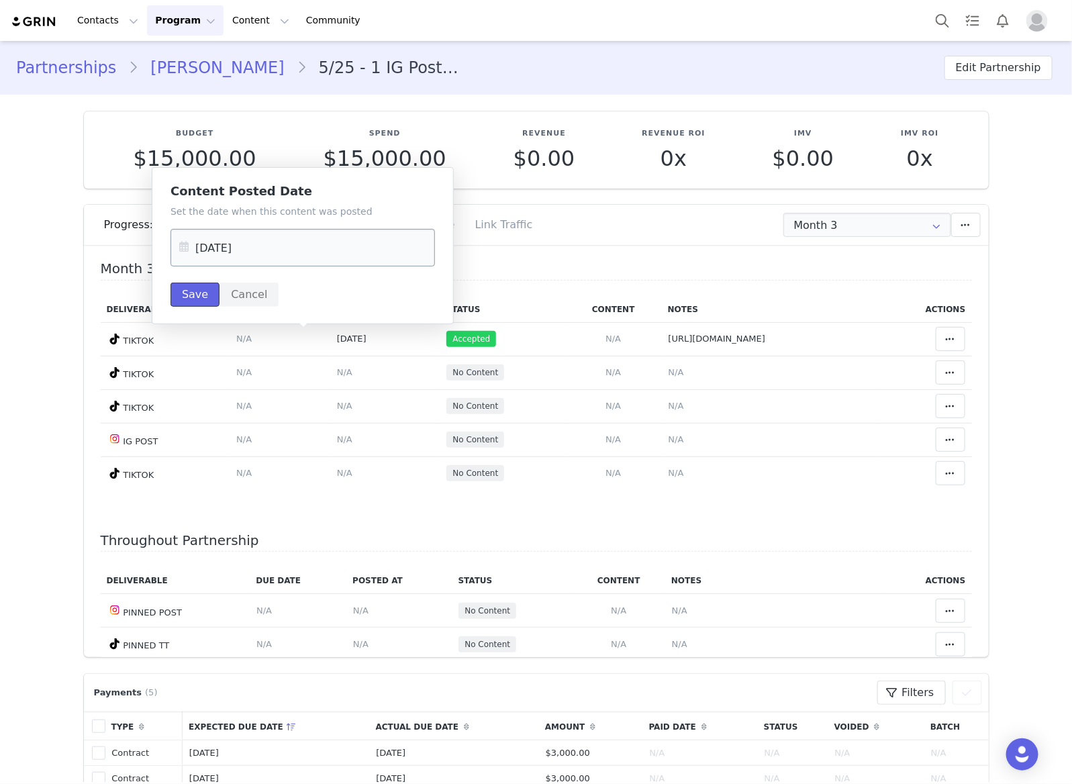
click at [202, 283] on button "Save" at bounding box center [194, 295] width 49 height 24
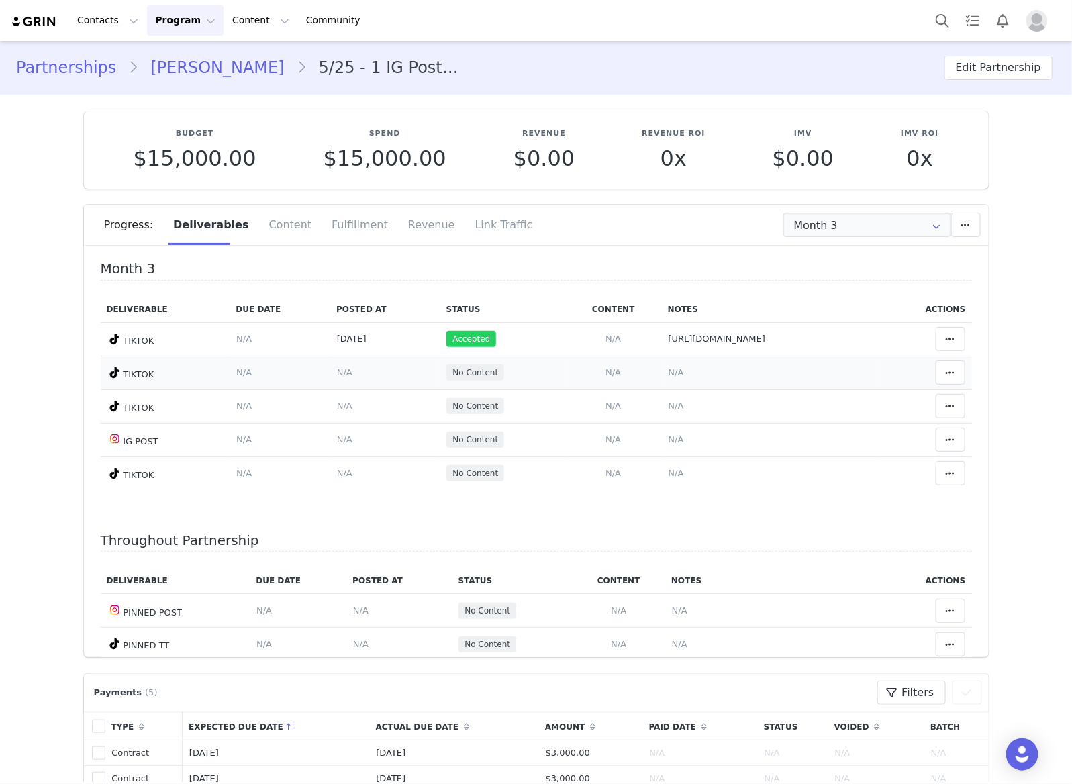
click at [662, 374] on td "Notes Save Cancel N/A" at bounding box center [771, 373] width 218 height 34
click at [668, 371] on span "N/A" at bounding box center [675, 372] width 15 height 10
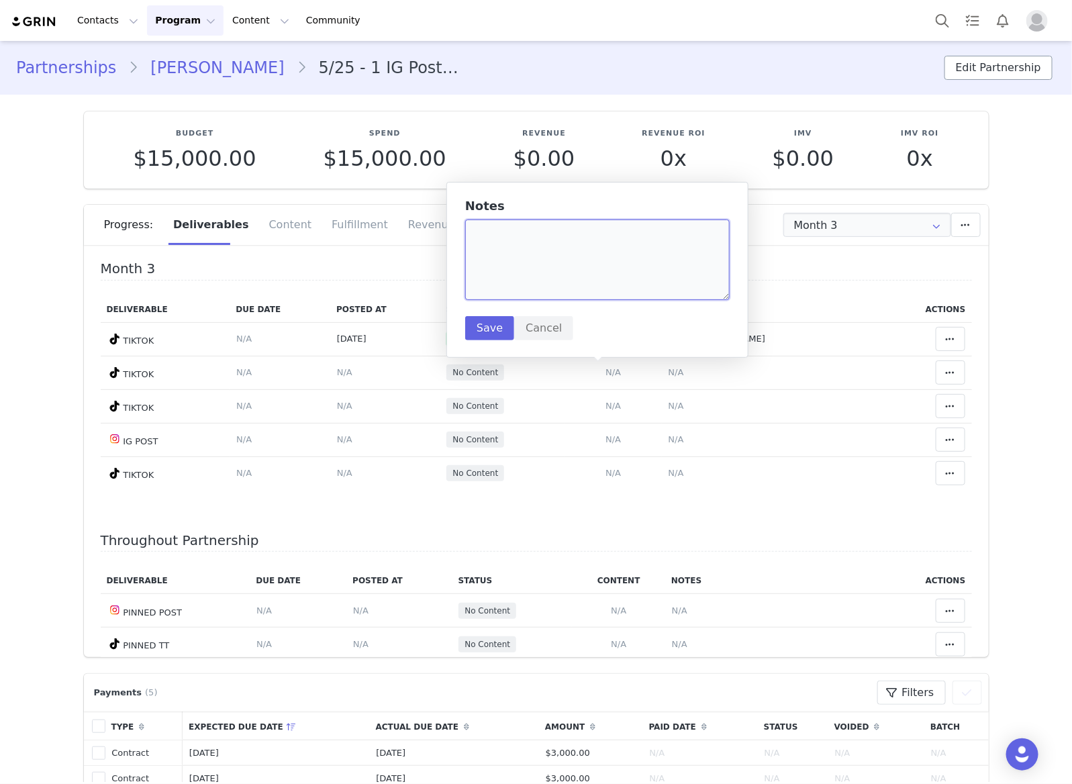
click at [572, 274] on textarea at bounding box center [597, 259] width 264 height 81
click at [641, 300] on div "Notes Save Cancel" at bounding box center [597, 269] width 264 height 141
click at [627, 268] on textarea at bounding box center [597, 259] width 264 height 81
paste textarea "https://www.tiktok.com/@fallontwombley/video/7554986816500223262"
type textarea "https://www.tiktok.com/@fallontwombley/video/7554986816500223262"
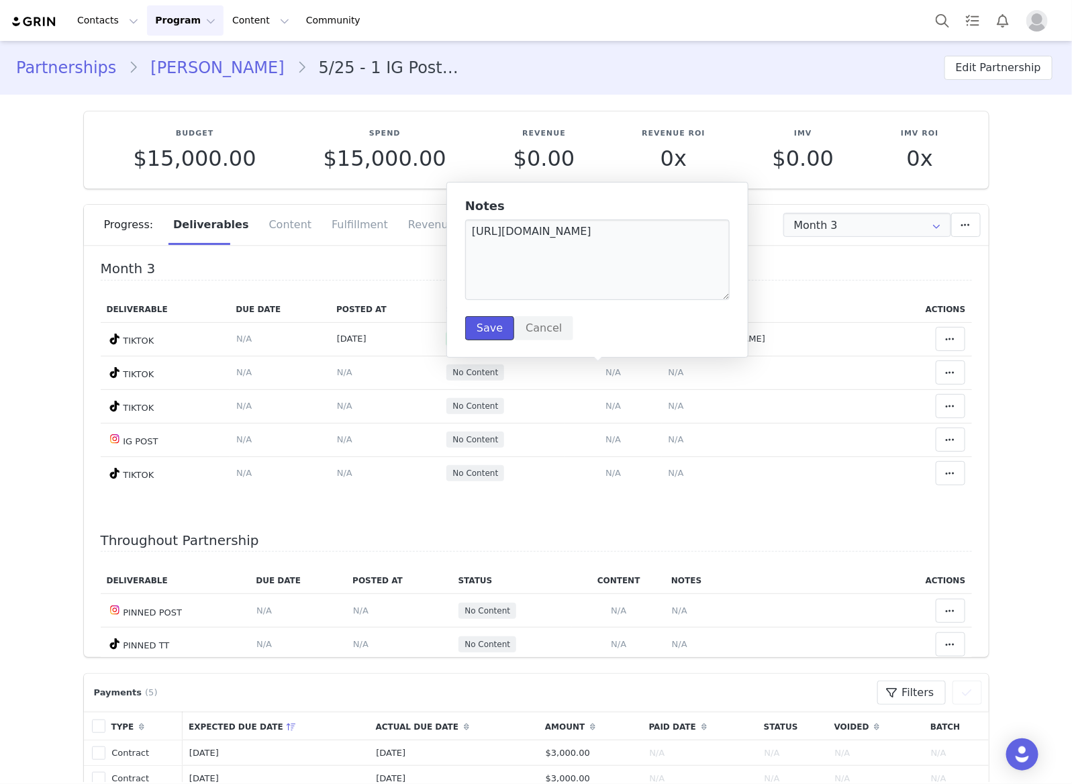
click at [485, 340] on button "Save" at bounding box center [489, 328] width 49 height 24
click at [940, 380] on button at bounding box center [951, 372] width 30 height 24
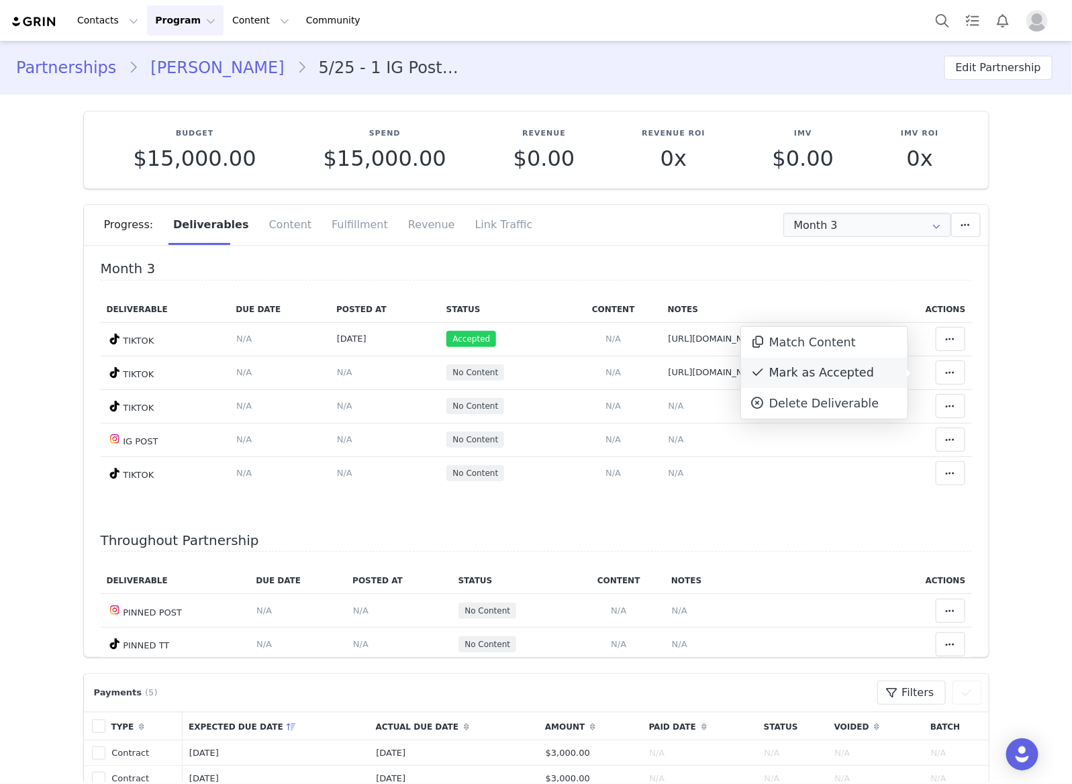
click at [862, 364] on div "Mark as Accepted" at bounding box center [824, 373] width 166 height 31
click at [337, 373] on span "N/A" at bounding box center [344, 372] width 15 height 10
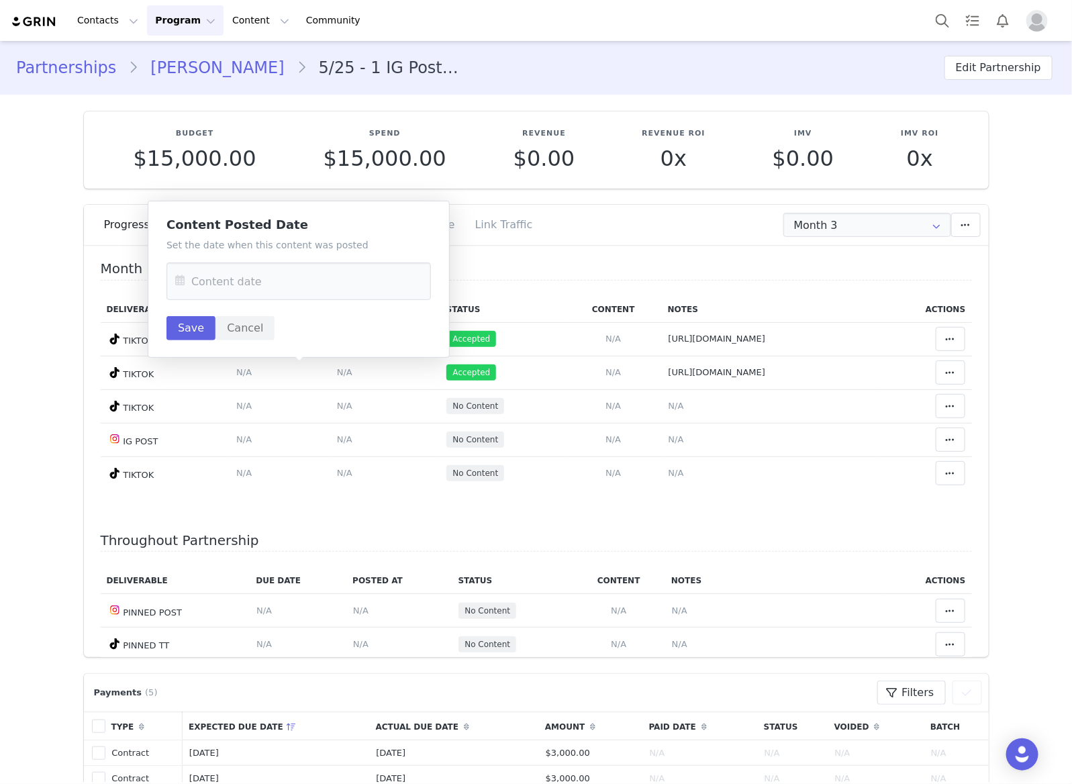
click at [319, 309] on div "Set the date when this content was posted Save Cancel" at bounding box center [298, 289] width 264 height 102
click at [339, 283] on input "text" at bounding box center [298, 281] width 264 height 38
click at [188, 483] on span "28" at bounding box center [191, 489] width 16 height 16
type input "Sep 28 2025"
click at [191, 324] on button "Save" at bounding box center [190, 328] width 49 height 24
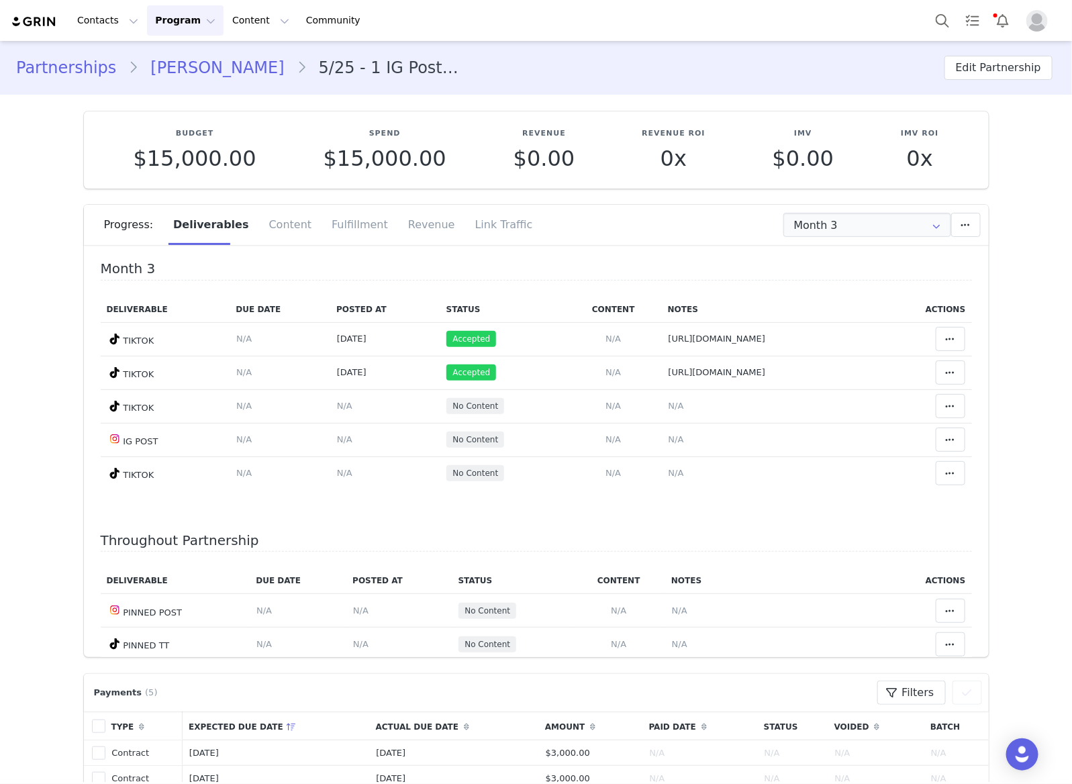
drag, startPoint x: 171, startPoint y: 87, endPoint x: 175, endPoint y: 79, distance: 9.6
click at [172, 87] on div "Partnerships FALLON TWOMBLEY 5/25 - 1 IG Post, 4 TikTok's, Monthly, Linktree, P…" at bounding box center [536, 68] width 1072 height 46
click at [175, 79] on link "FALLON TWOMBLEY" at bounding box center [217, 68] width 158 height 24
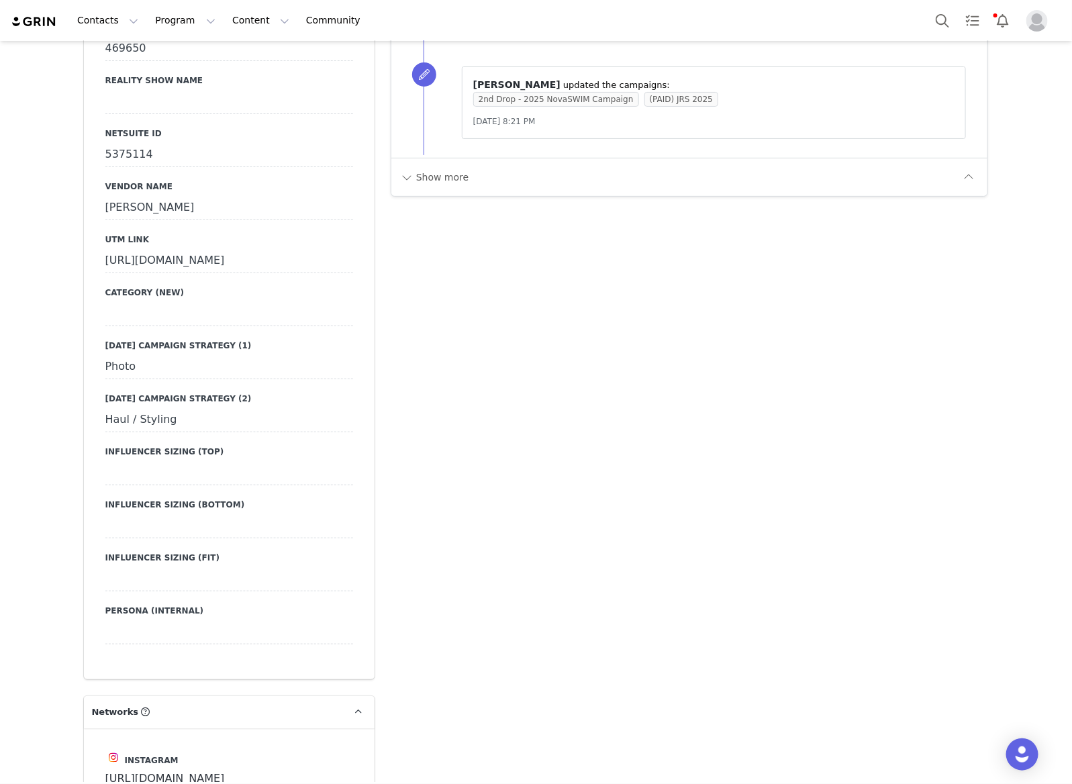
scroll to position [2265, 0]
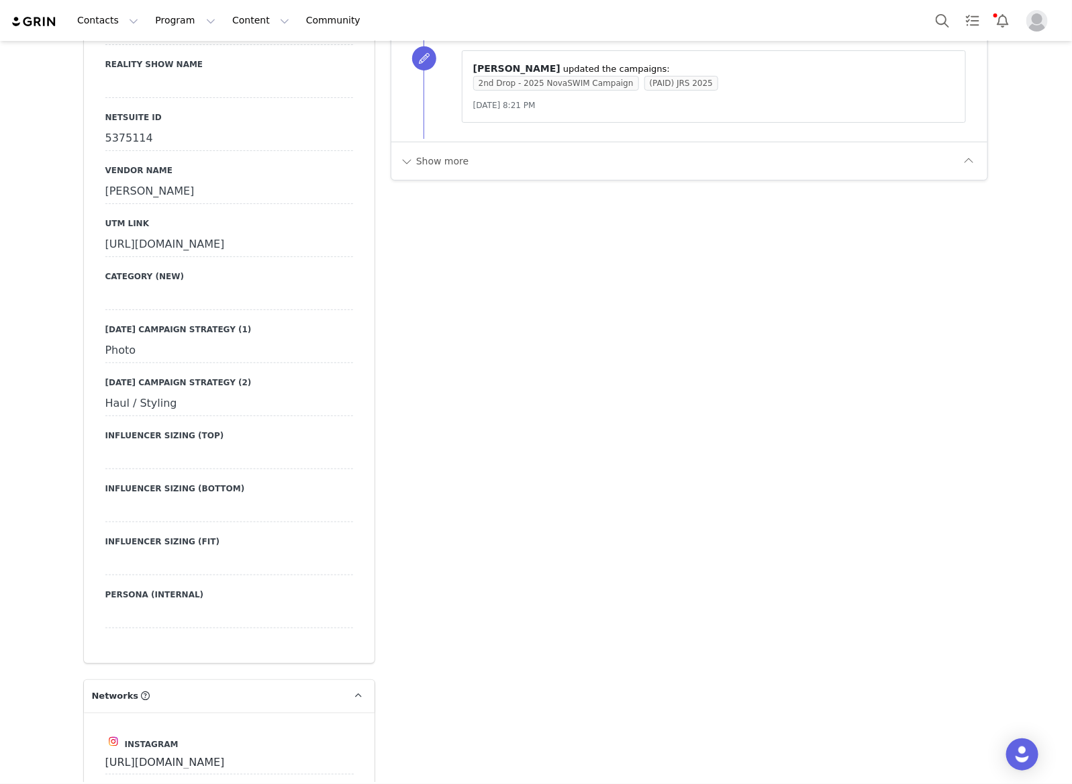
drag, startPoint x: 171, startPoint y: 442, endPoint x: 458, endPoint y: 462, distance: 287.3
click at [44, 438] on div "Creators FALLON TWOMBLEY Profile FALLON TWOMBLEY 239K followers Audience Report…" at bounding box center [536, 245] width 1072 height 4939
copy div "Haul / Styling"
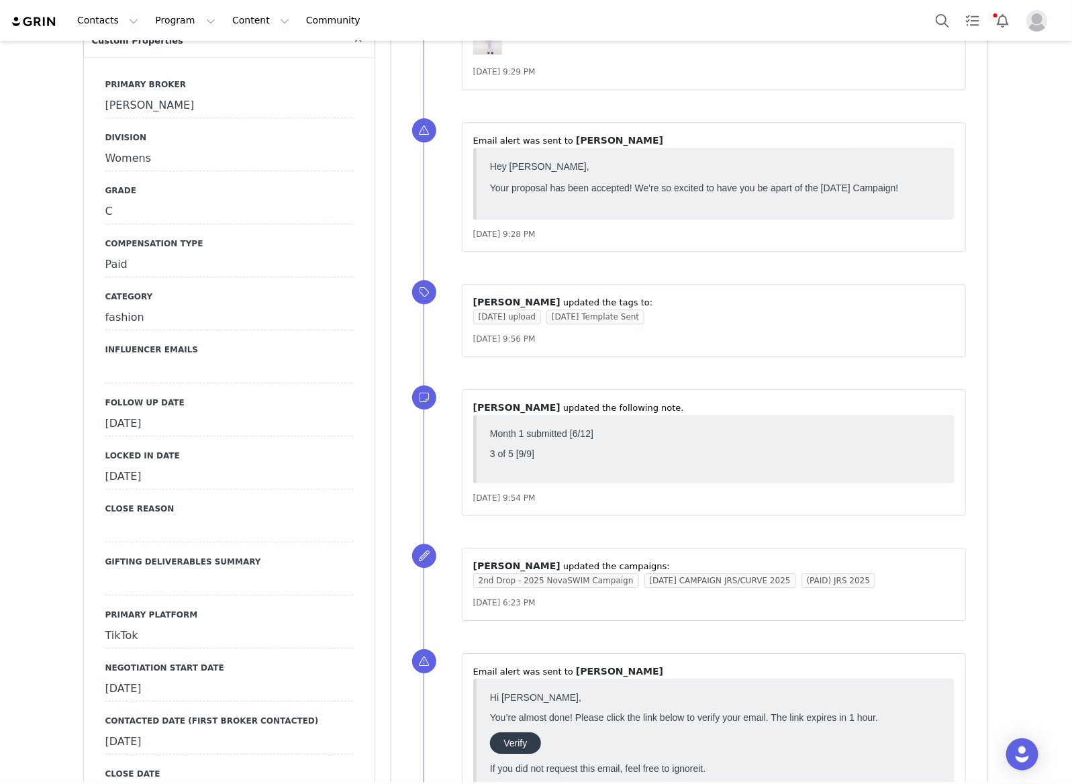
scroll to position [1342, 0]
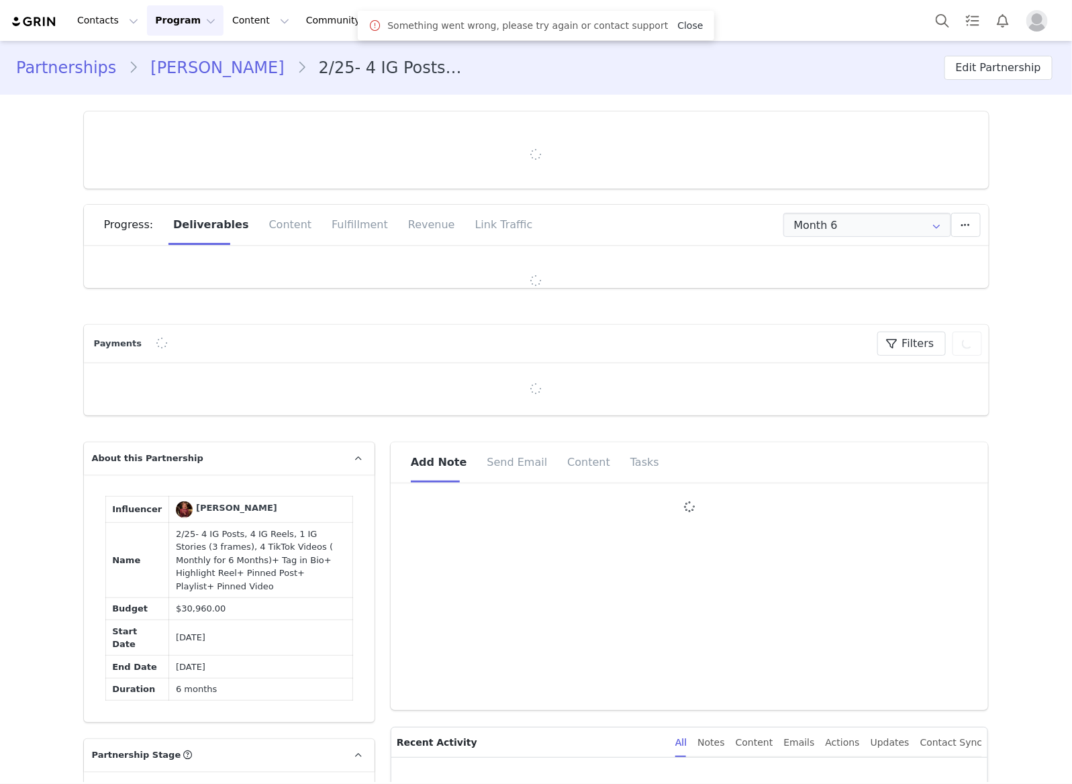
click at [676, 32] on div "Something went wrong, please try again or contact support Close" at bounding box center [535, 25] width 334 height 16
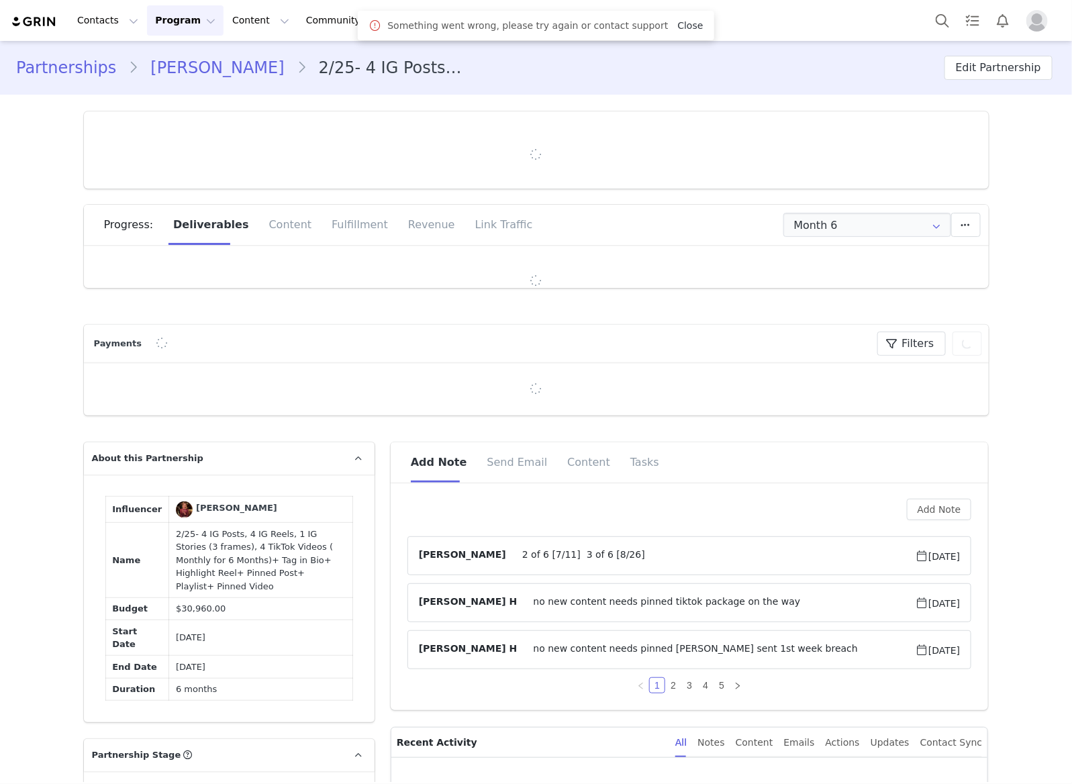
click at [677, 29] on link "Close" at bounding box center [690, 25] width 26 height 11
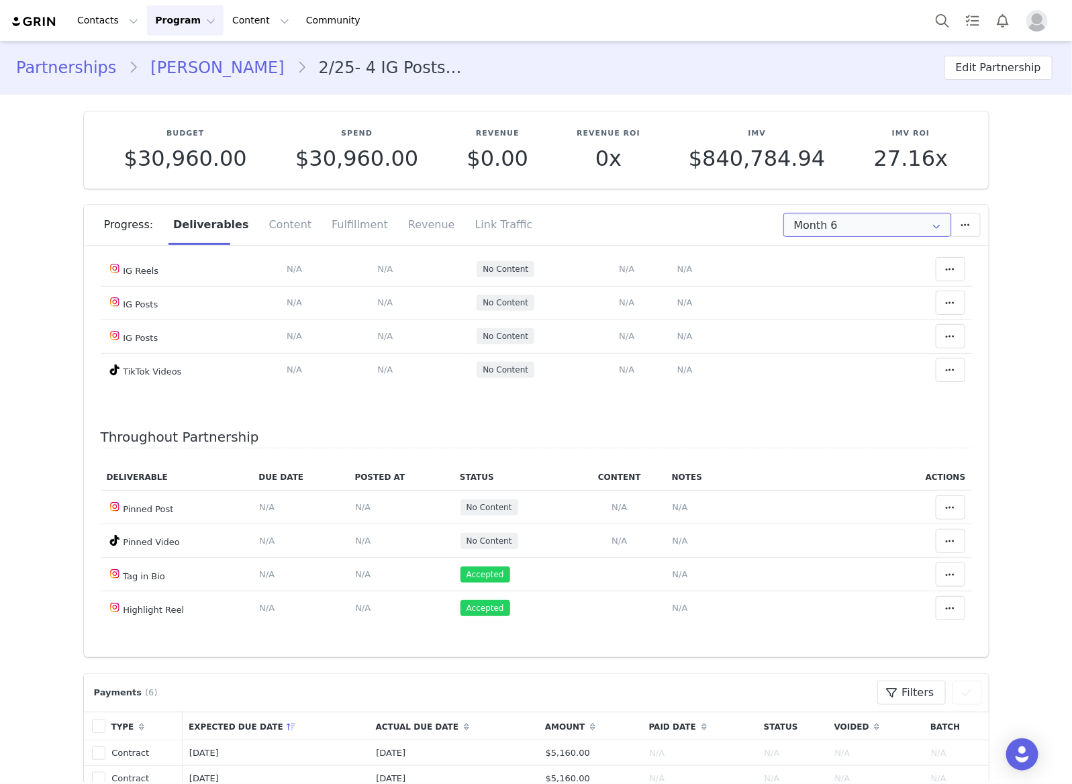
drag, startPoint x: 820, startPoint y: 217, endPoint x: 823, endPoint y: 247, distance: 30.4
click at [820, 217] on input "Month 6" at bounding box center [867, 225] width 168 height 24
click at [850, 304] on li "Month 3 May 6th - Jun 6th" at bounding box center [866, 306] width 179 height 23
type input "Month 3"
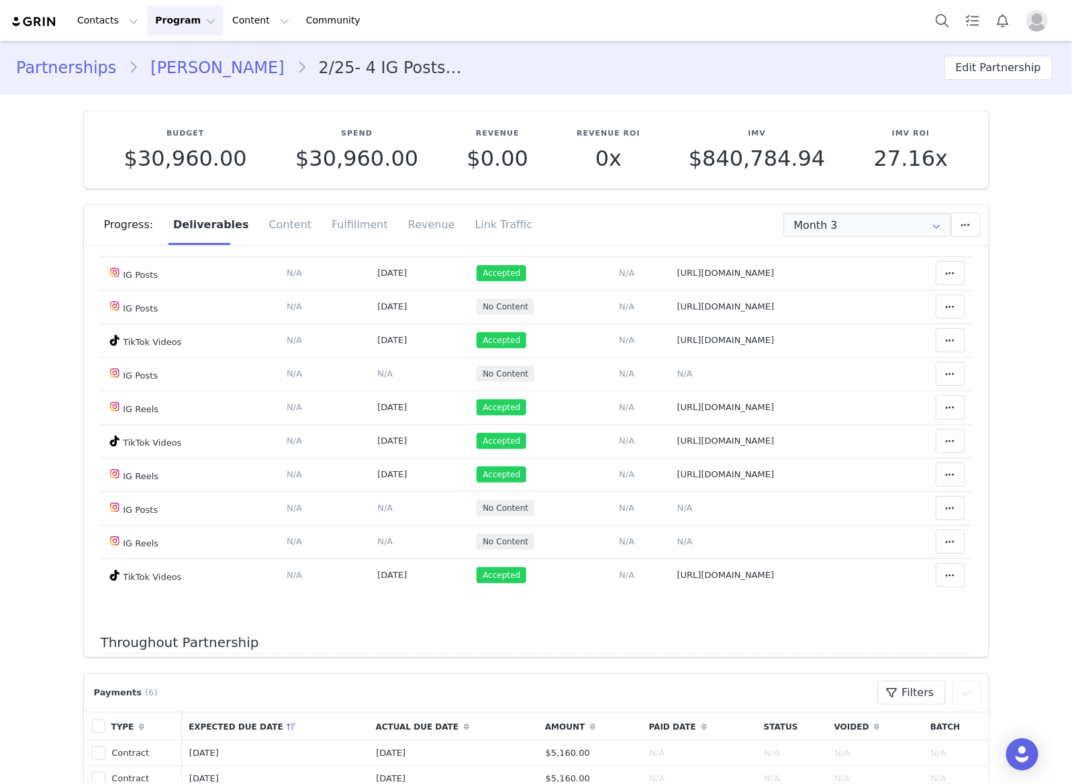
scroll to position [168, 0]
click at [677, 513] on span "N/A" at bounding box center [684, 508] width 15 height 10
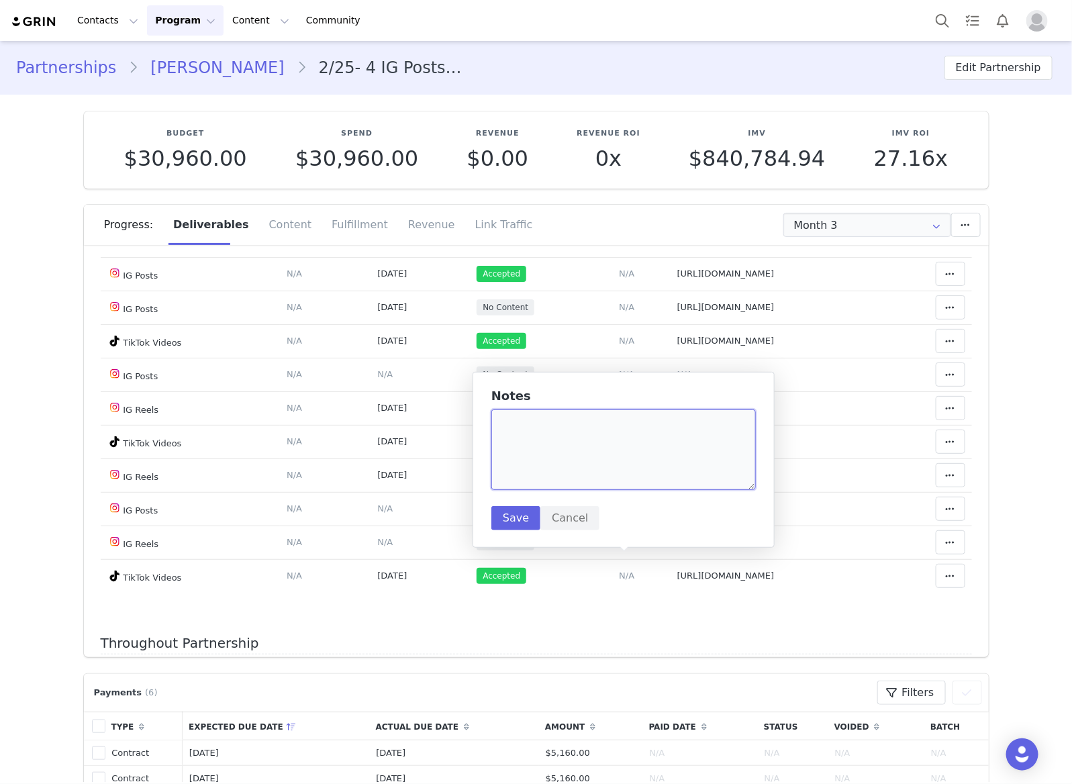
click at [627, 454] on textarea at bounding box center [623, 449] width 264 height 81
click at [576, 470] on textarea at bounding box center [623, 449] width 264 height 81
paste textarea "https://www.instagram.com/p/DO9HEyhCAoz/"
type textarea "https://www.instagram.com/p/DO9HEyhCAoz/"
drag, startPoint x: 513, startPoint y: 518, endPoint x: 911, endPoint y: 548, distance: 398.4
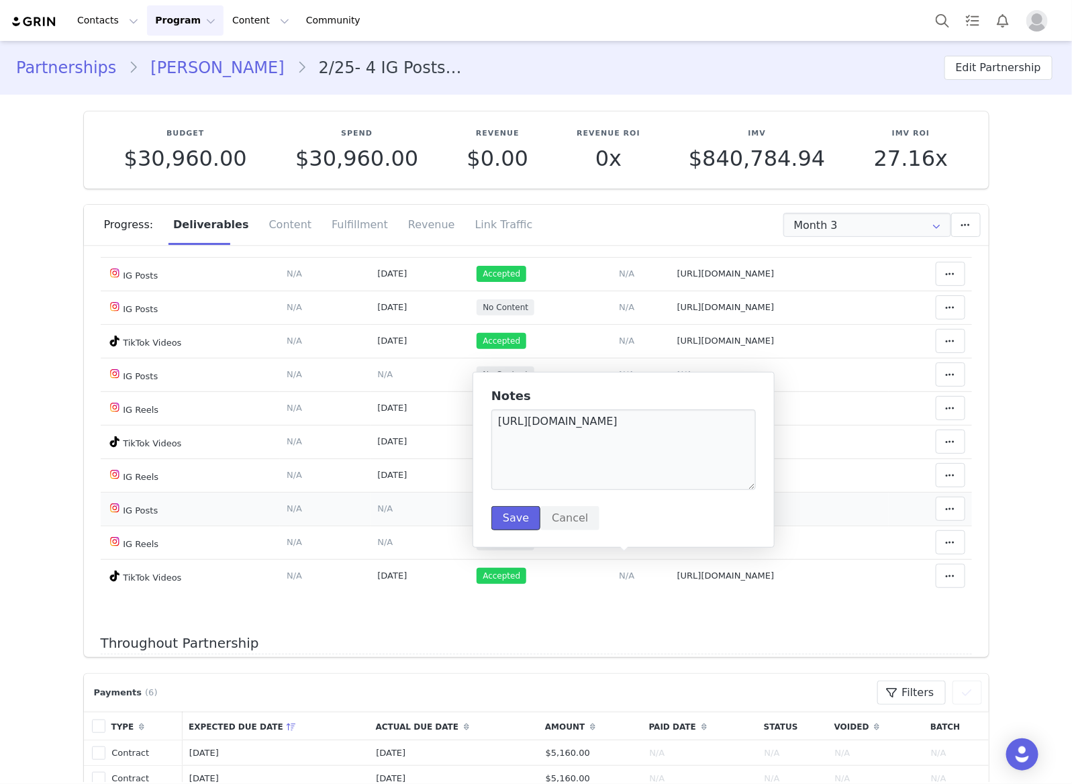
click at [513, 518] on button "Save" at bounding box center [515, 518] width 49 height 24
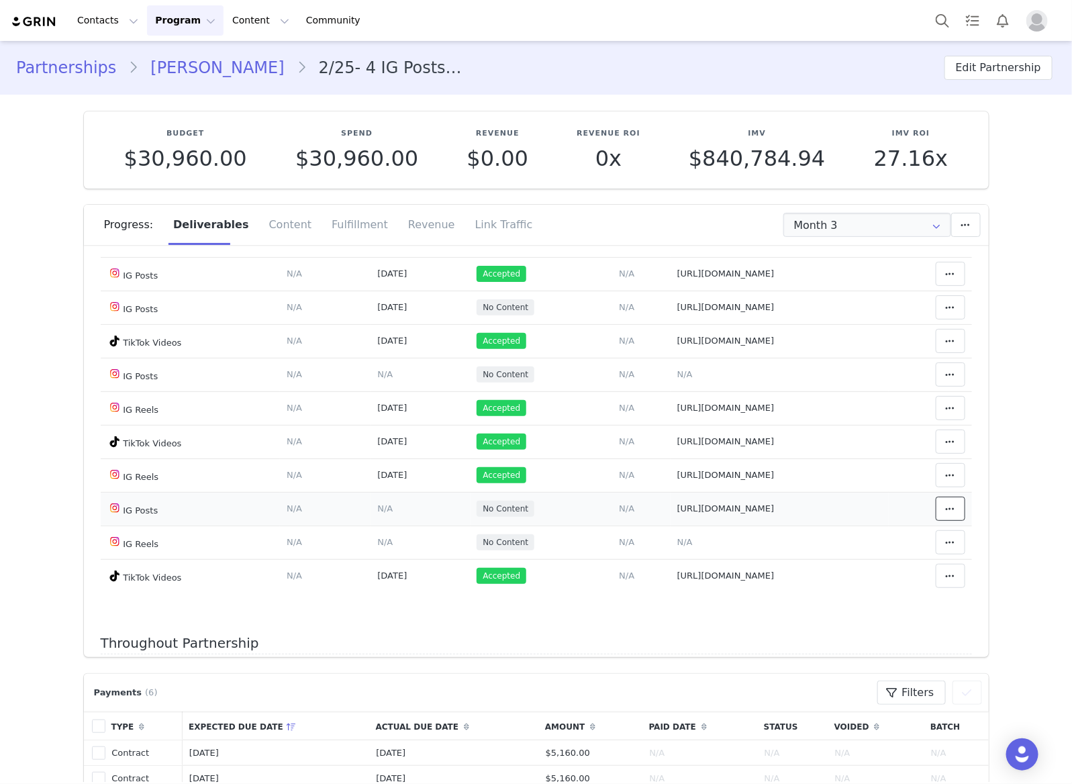
click at [942, 517] on span at bounding box center [950, 509] width 16 height 16
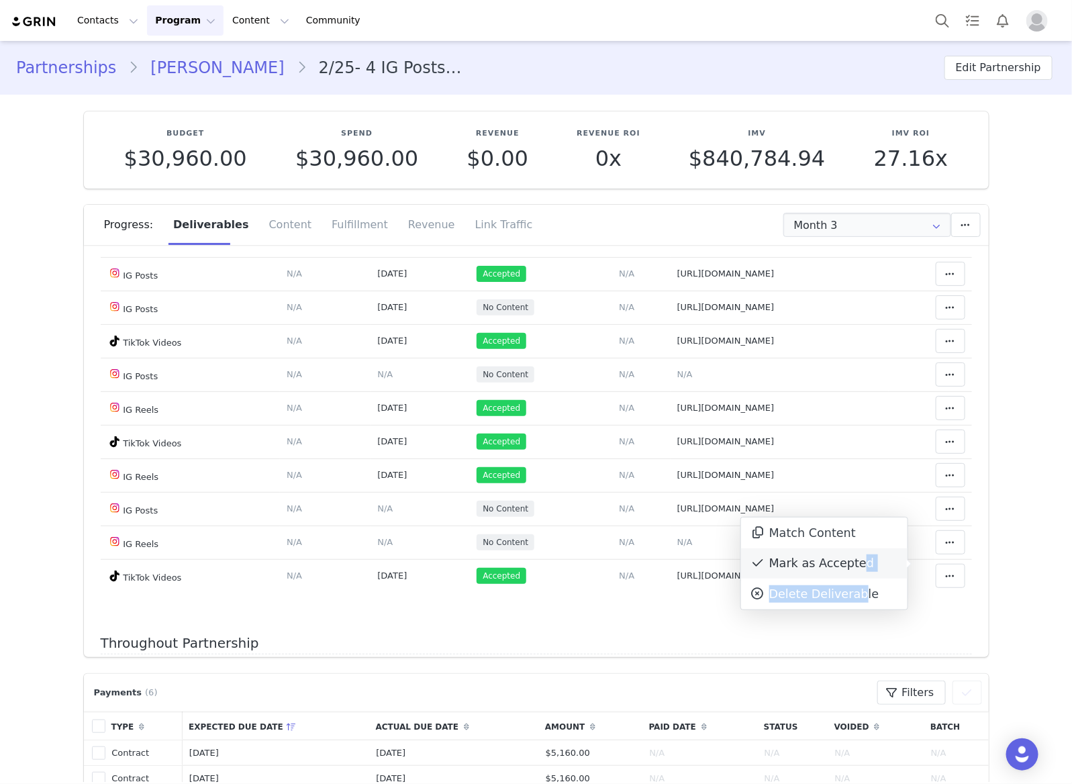
drag, startPoint x: 850, startPoint y: 578, endPoint x: 853, endPoint y: 569, distance: 10.0
click at [853, 569] on div "Match Content Mark as Accepted Delete Deliverable This will unlink any content,…" at bounding box center [824, 563] width 166 height 92
click at [853, 569] on div "Mark as Accepted" at bounding box center [824, 563] width 166 height 31
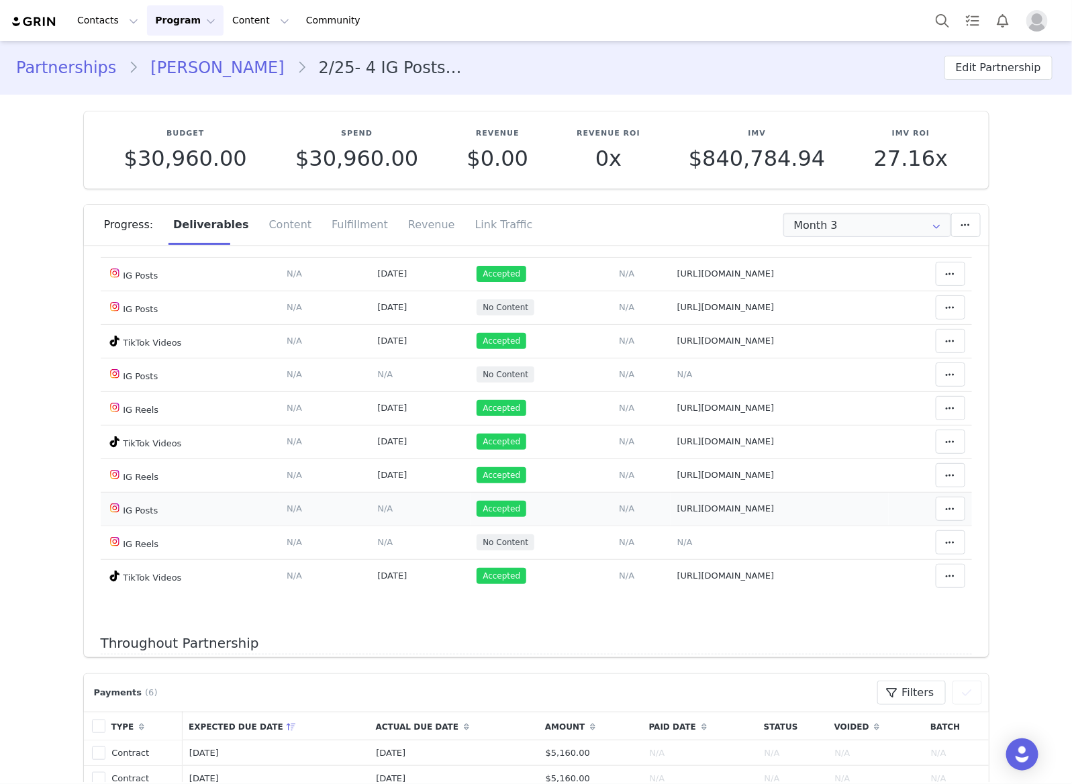
click at [377, 513] on span "N/A" at bounding box center [384, 508] width 15 height 10
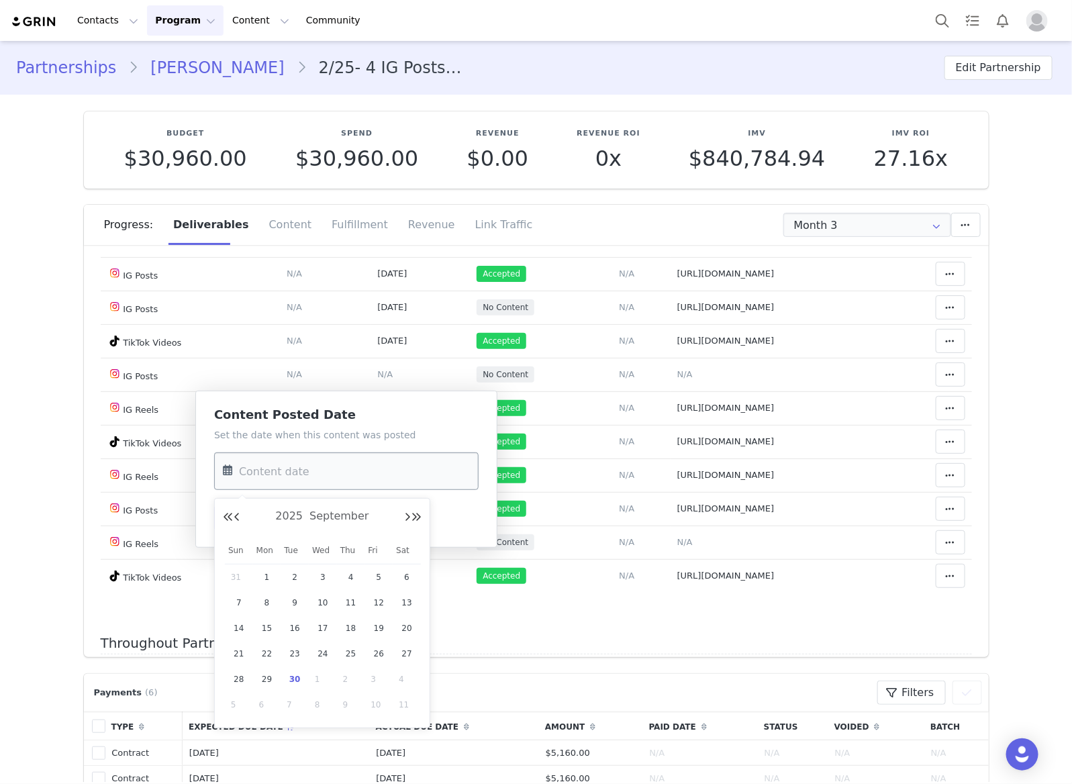
click at [362, 474] on input "text" at bounding box center [346, 471] width 264 height 38
click at [297, 658] on span "23" at bounding box center [295, 654] width 16 height 16
type input "[DATE]"
click at [215, 509] on button "Save" at bounding box center [238, 518] width 49 height 24
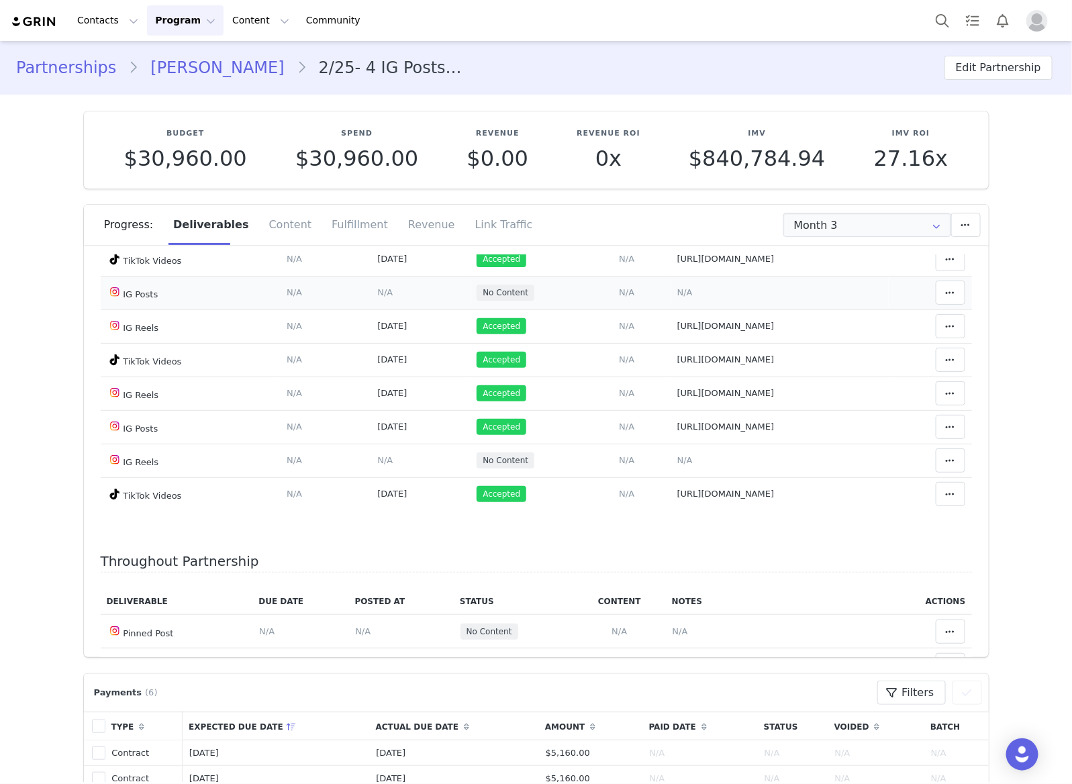
scroll to position [252, 0]
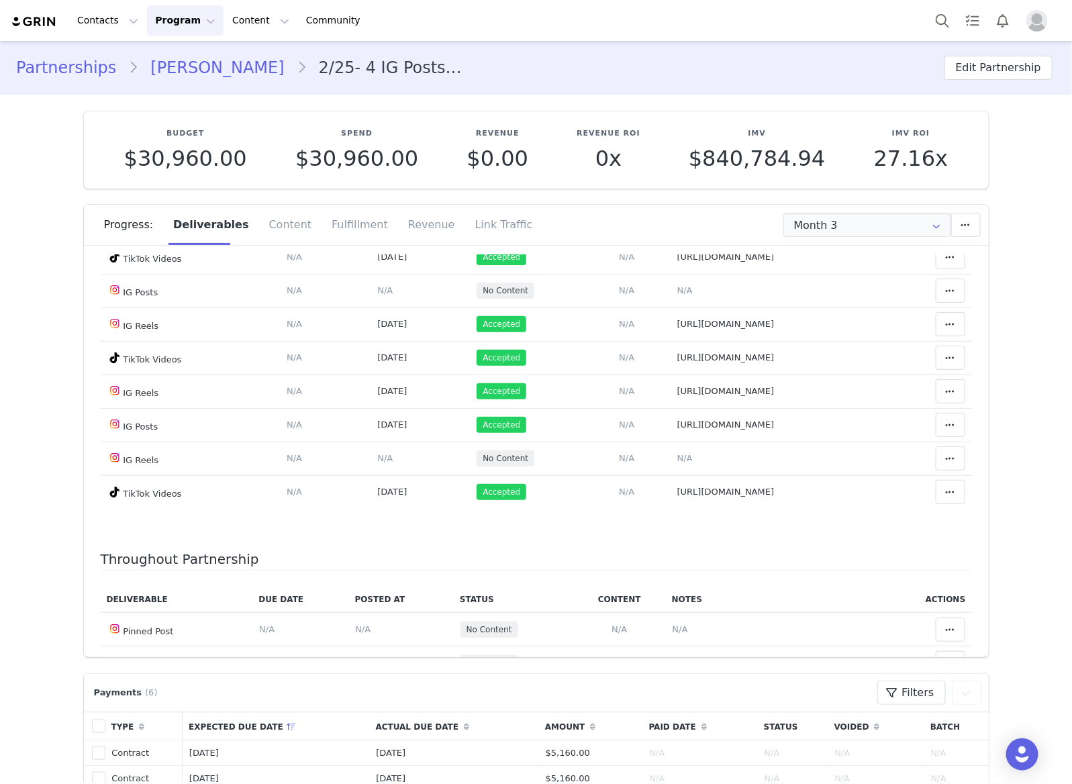
click at [168, 51] on div "Partnerships Kelly Vedovelli 2/25- 4 IG Posts, 4 IG Reels, 1 IG Stories (3 fram…" at bounding box center [536, 68] width 1072 height 46
click at [164, 55] on div "Partnerships Kelly Vedovelli 2/25- 4 IG Posts, 4 IG Reels, 1 IG Stories (3 fram…" at bounding box center [536, 68] width 1072 height 46
drag, startPoint x: 164, startPoint y: 61, endPoint x: 1070, endPoint y: 499, distance: 1006.1
click at [162, 62] on link "Kelly Vedovelli" at bounding box center [217, 68] width 158 height 24
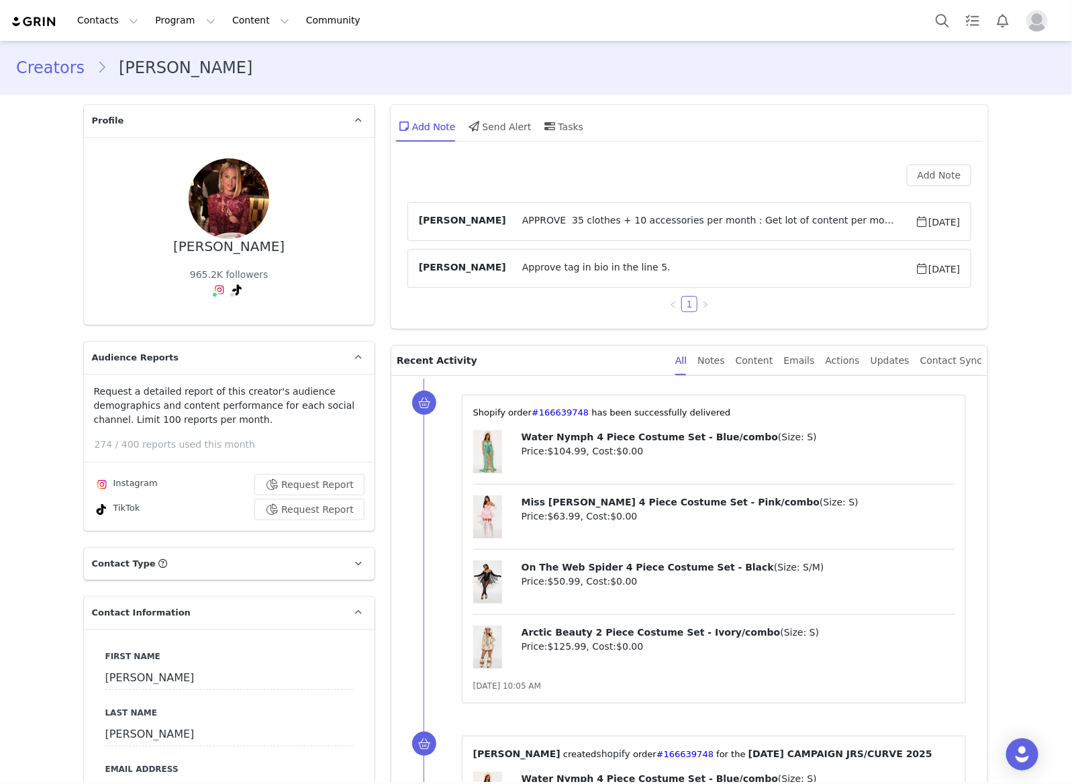
type input "+33 ([GEOGRAPHIC_DATA])"
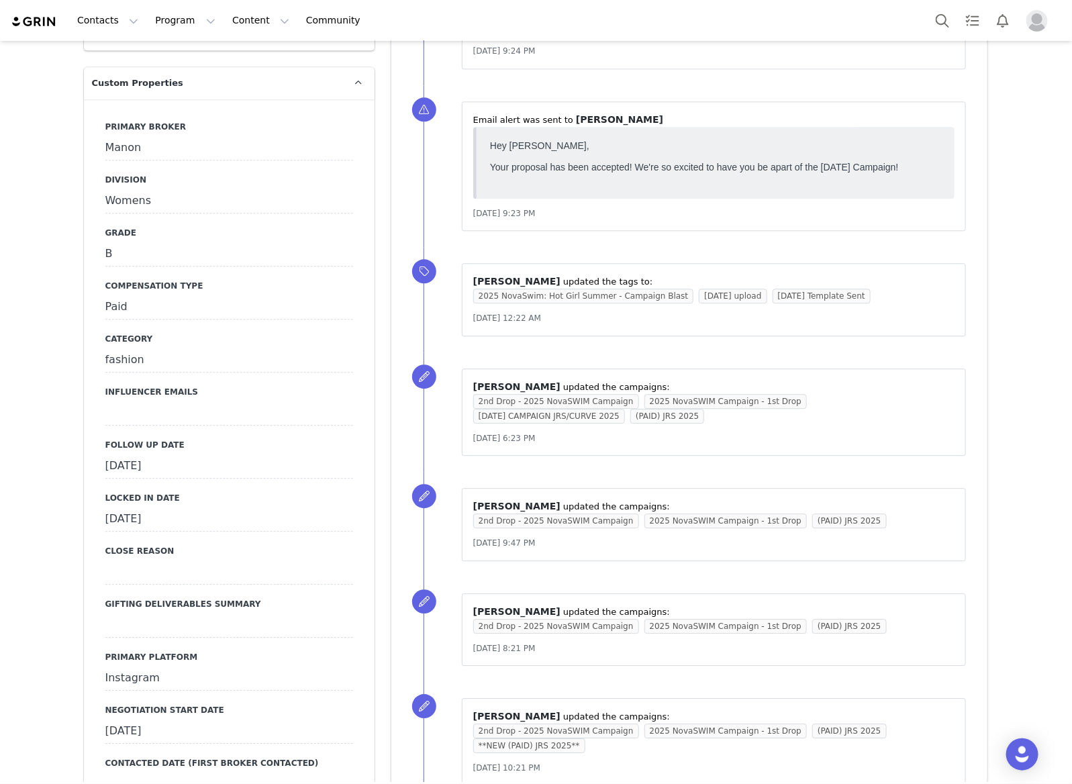
scroll to position [1594, 0]
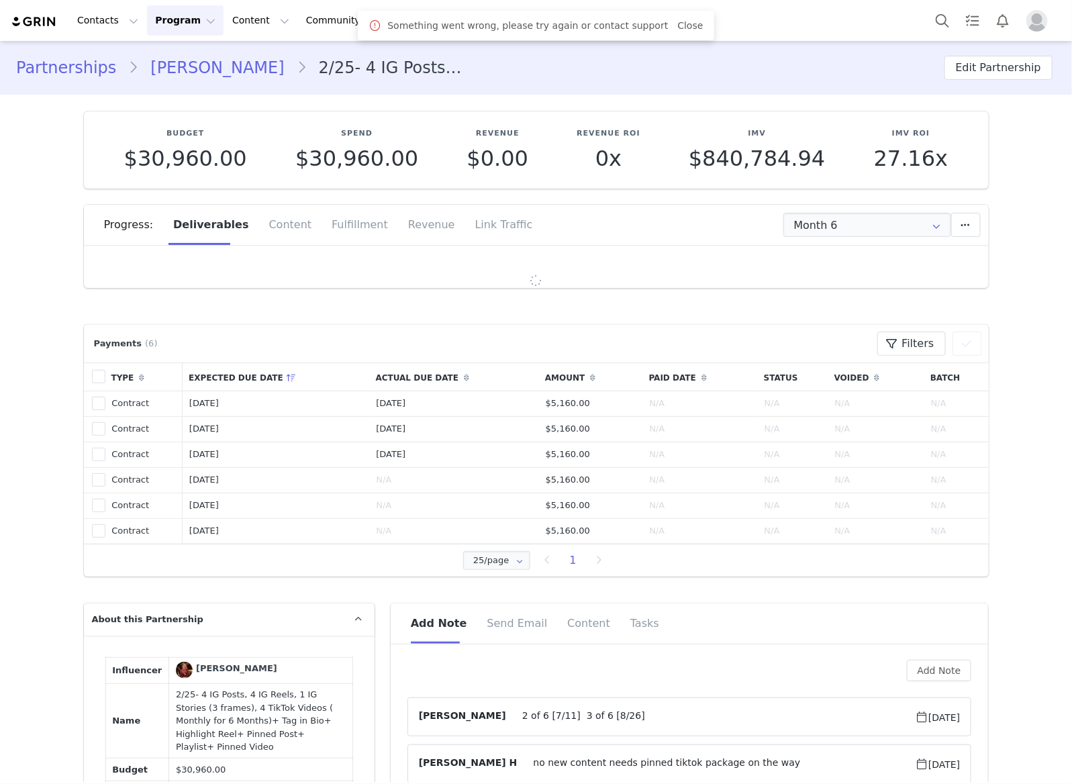
click at [225, 69] on link "[PERSON_NAME]" at bounding box center [217, 68] width 158 height 24
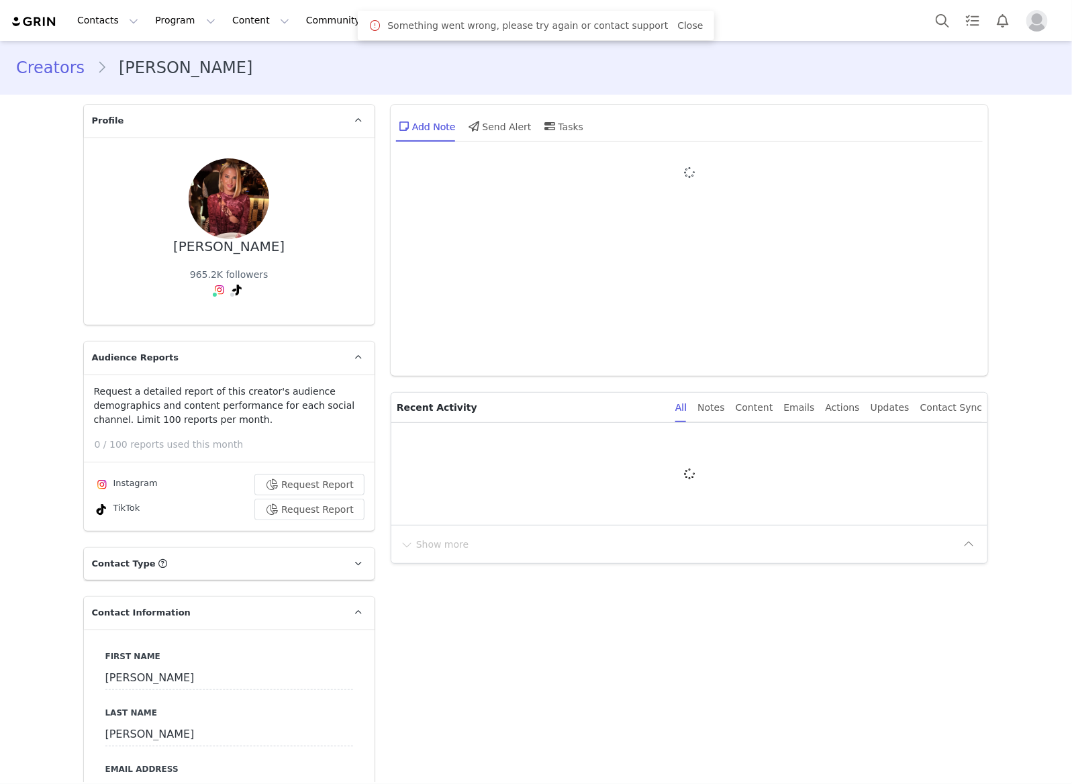
type input "+33 ([GEOGRAPHIC_DATA])"
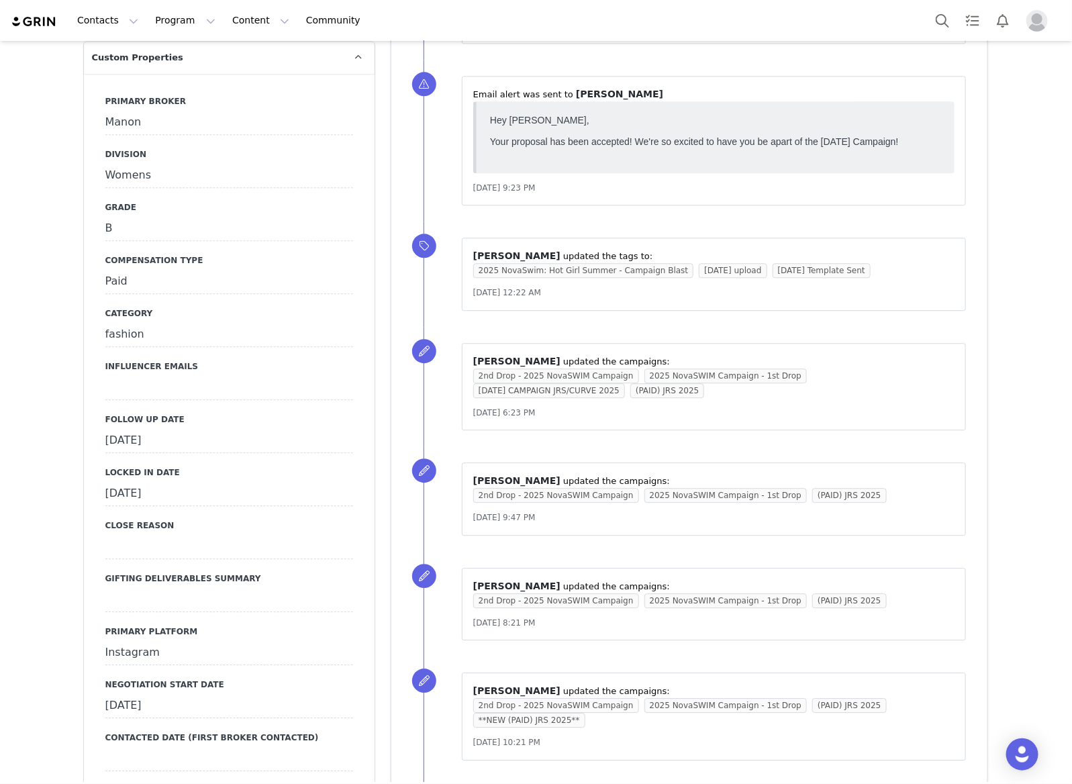
scroll to position [1342, 0]
click at [242, 430] on div "[DATE]" at bounding box center [229, 442] width 248 height 24
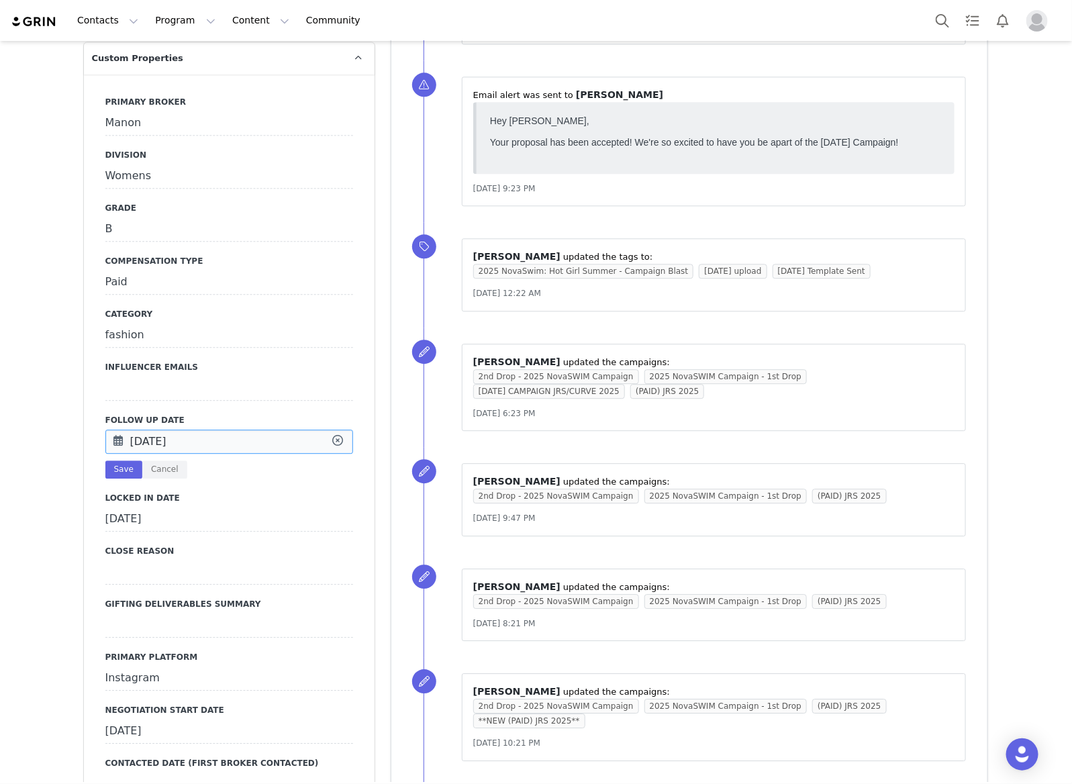
click at [242, 430] on input "[DATE]" at bounding box center [229, 442] width 248 height 24
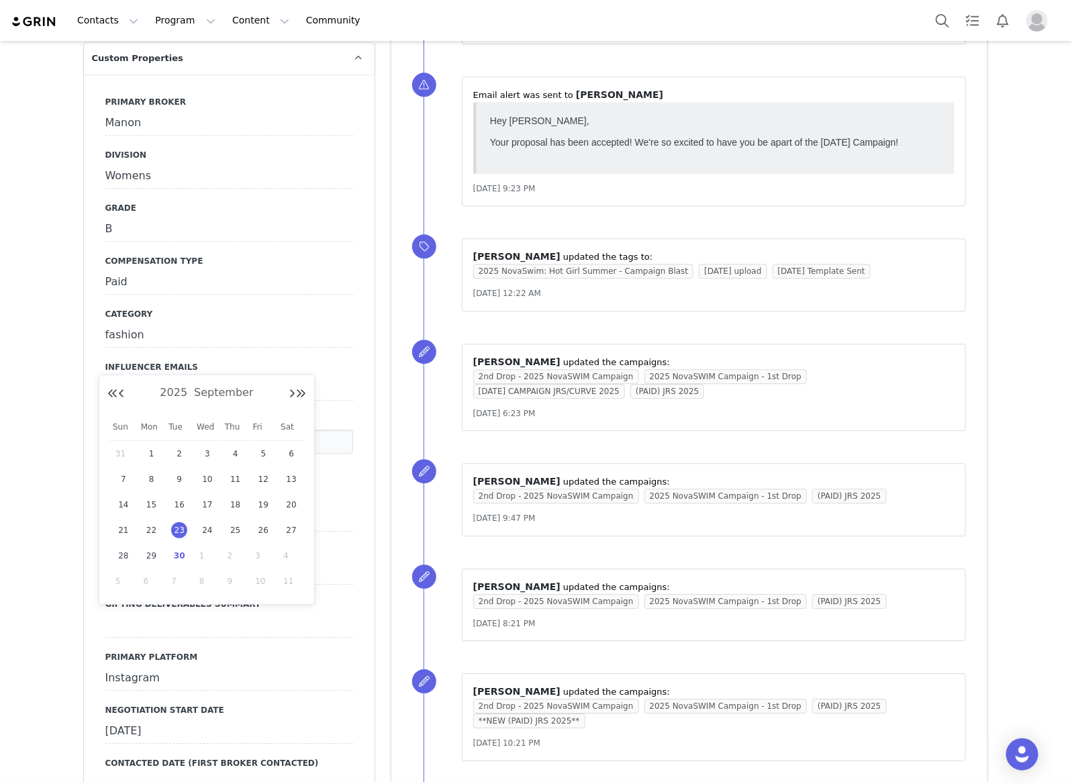
click at [173, 548] on div "30" at bounding box center [179, 556] width 28 height 20
type input "[DATE]"
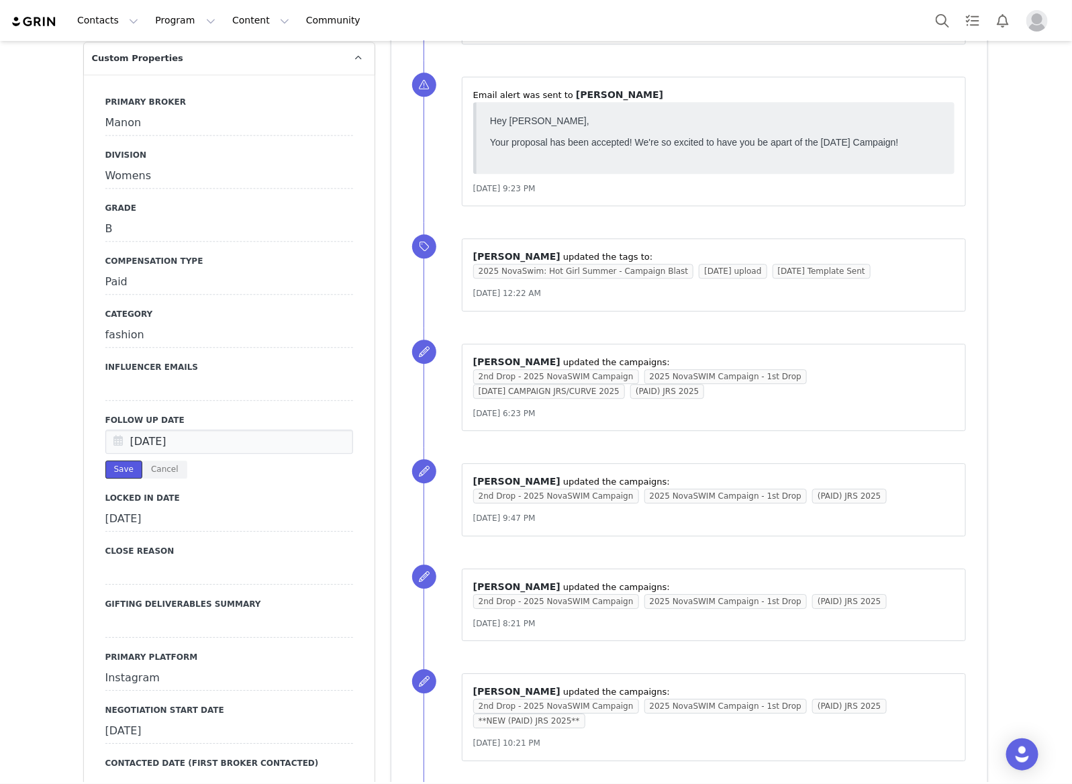
click at [112, 460] on button "Save" at bounding box center [123, 469] width 37 height 18
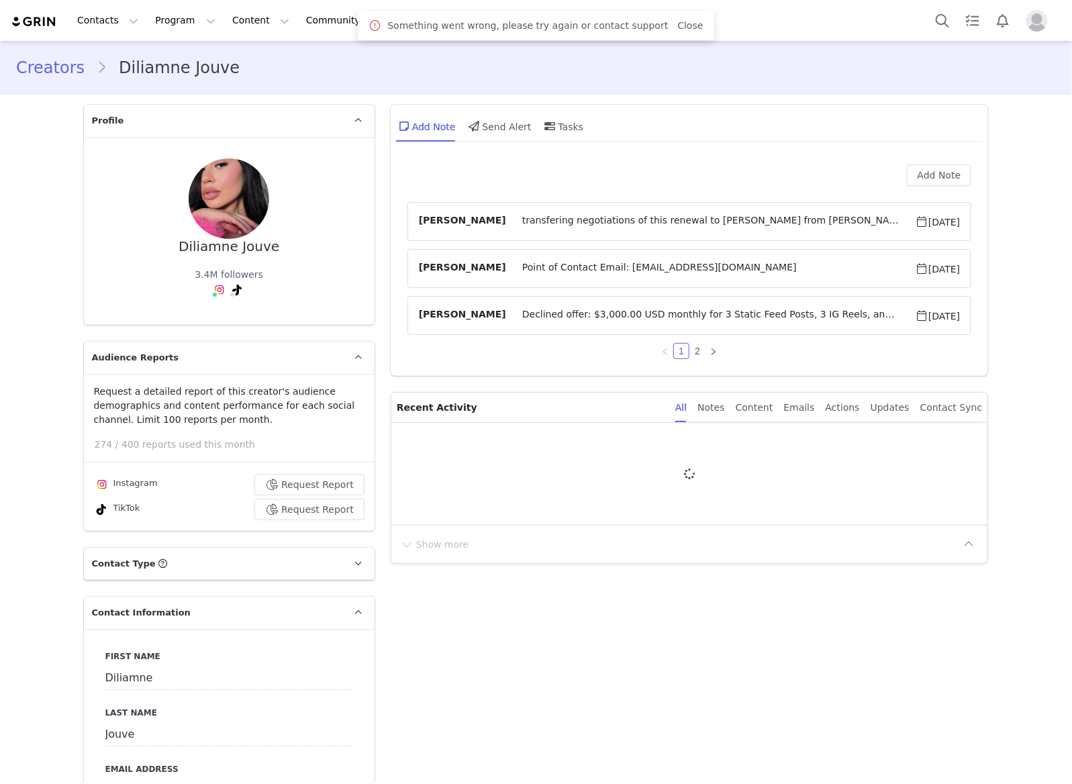
type input "+1 ([GEOGRAPHIC_DATA])"
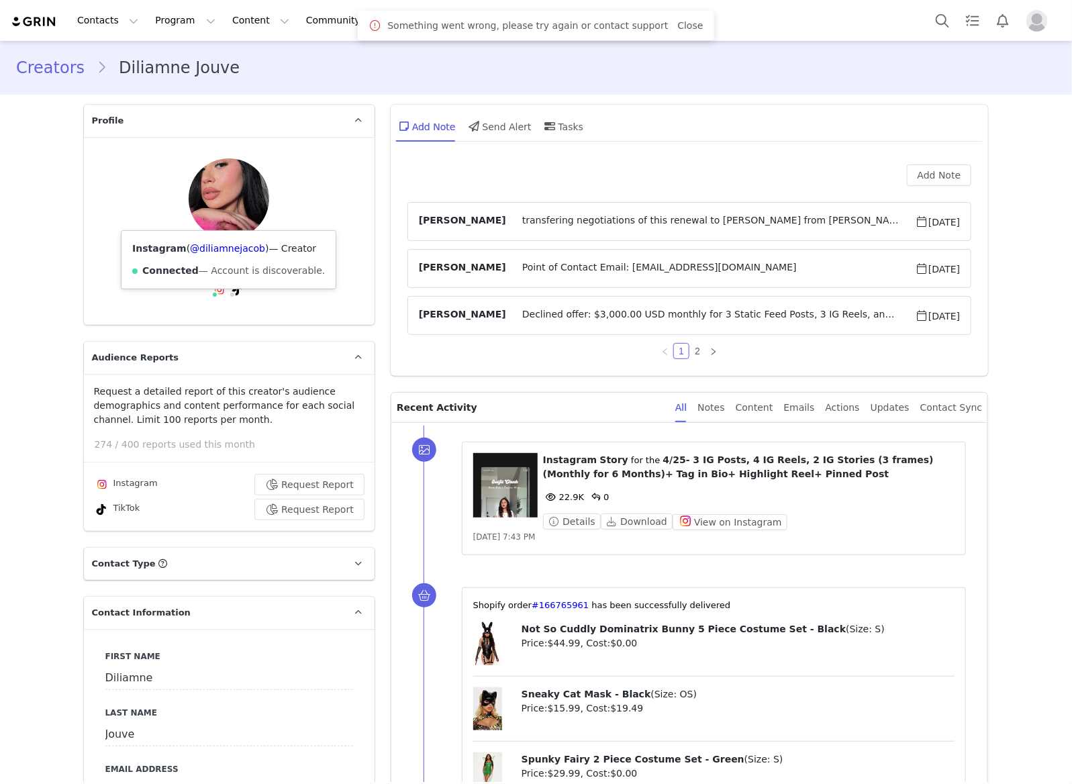
click at [209, 238] on div "Instagram ( @diliamnejacob ) — Creator Connected — Account is discoverable." at bounding box center [228, 260] width 214 height 58
click at [208, 243] on link "@diliamnejacob" at bounding box center [227, 248] width 75 height 11
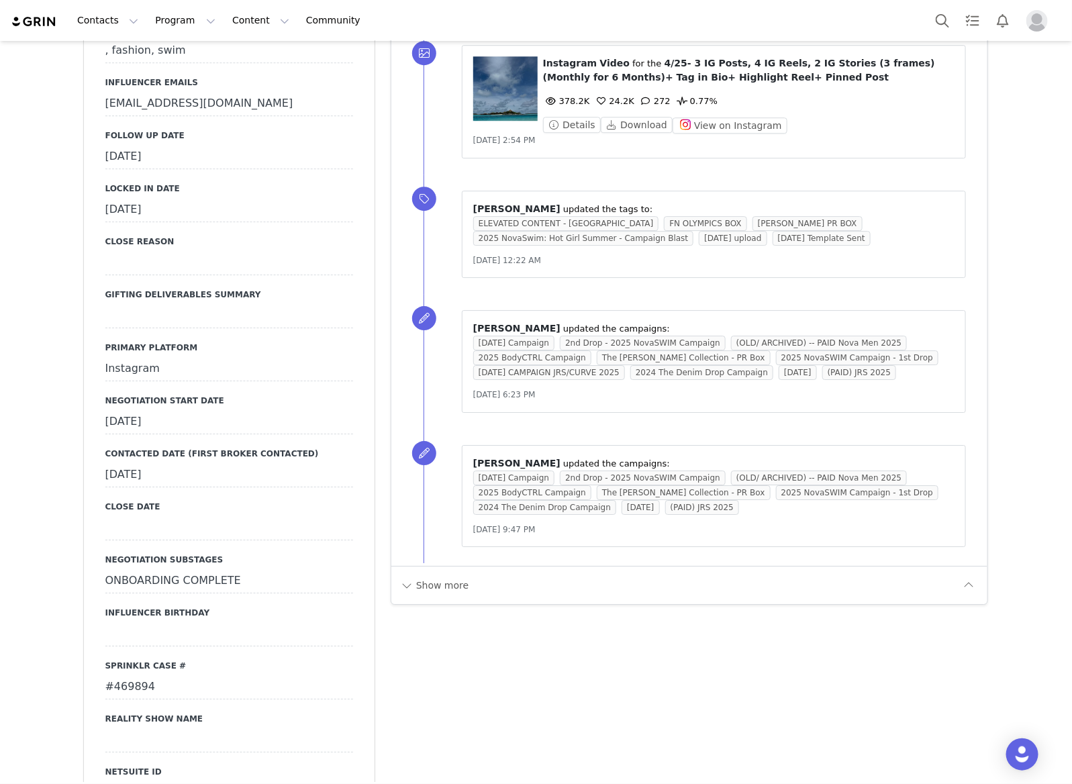
scroll to position [1510, 0]
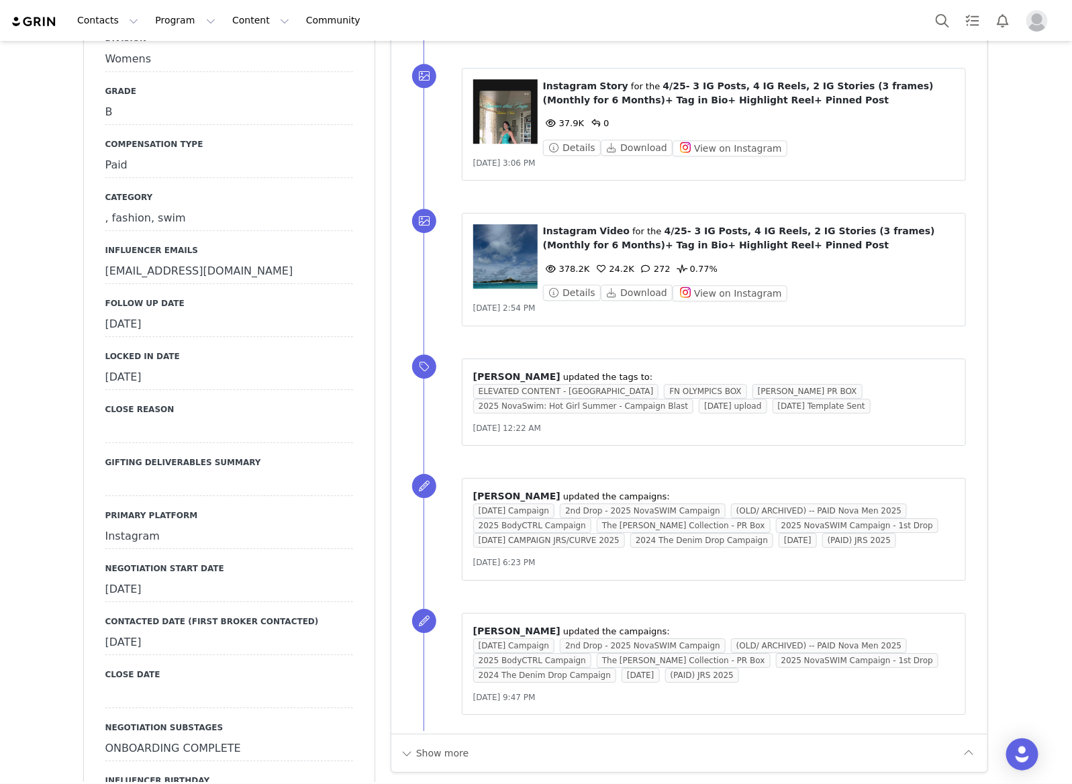
click at [212, 313] on div "[DATE]" at bounding box center [229, 325] width 248 height 24
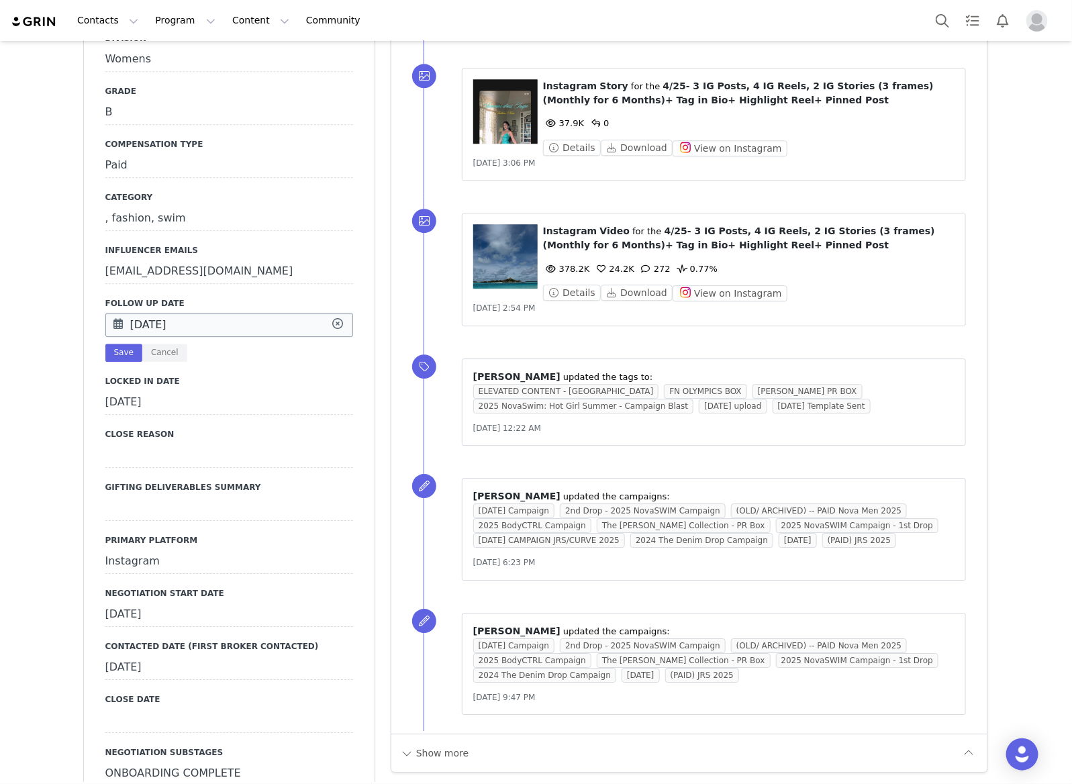
click at [212, 313] on input "[DATE]" at bounding box center [229, 325] width 248 height 24
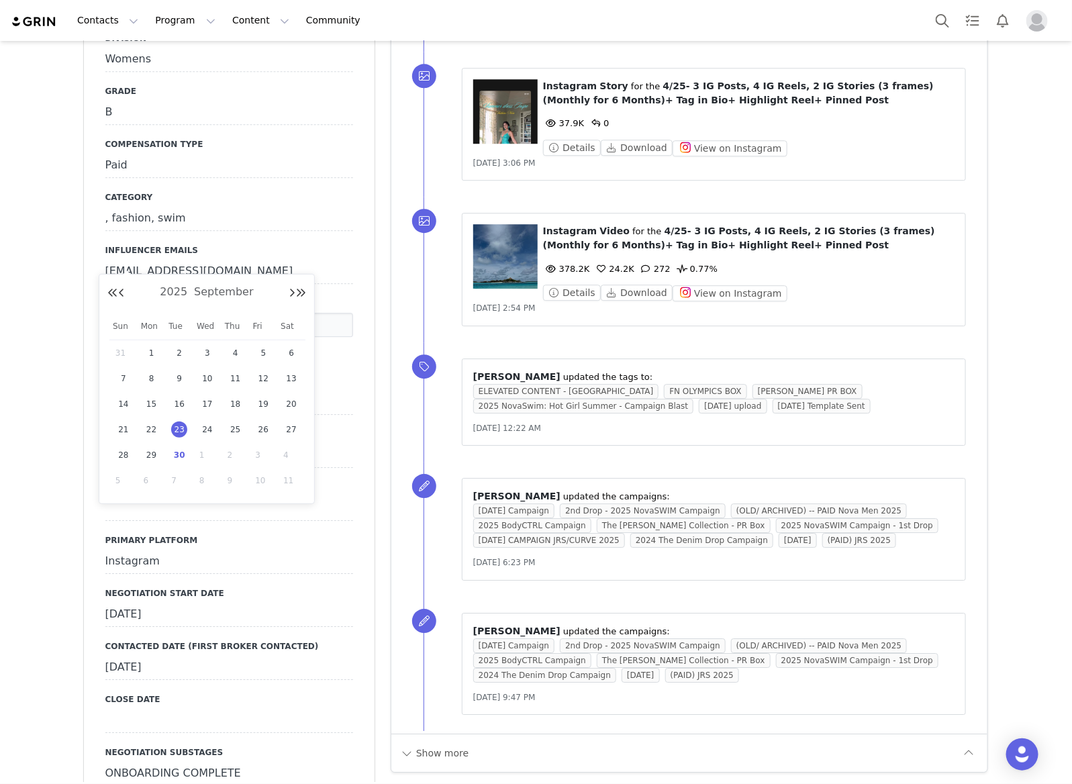
click at [185, 458] on span "30" at bounding box center [179, 455] width 16 height 16
type input "[DATE]"
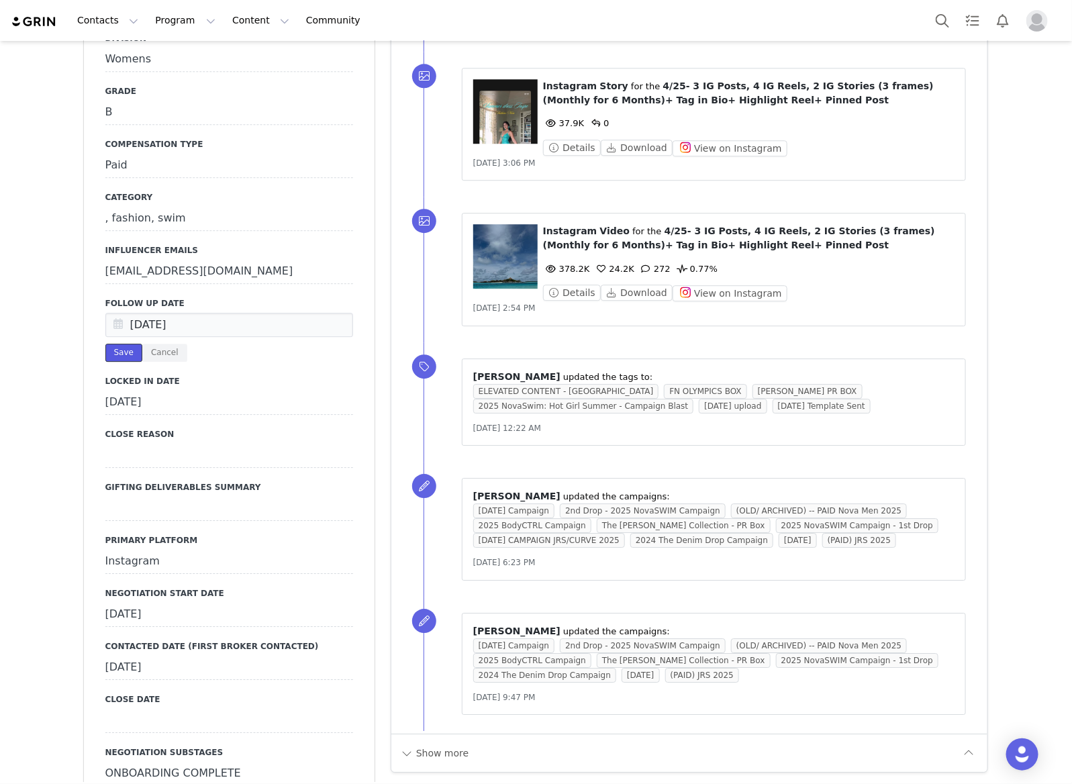
click at [117, 344] on button "Save" at bounding box center [123, 353] width 37 height 18
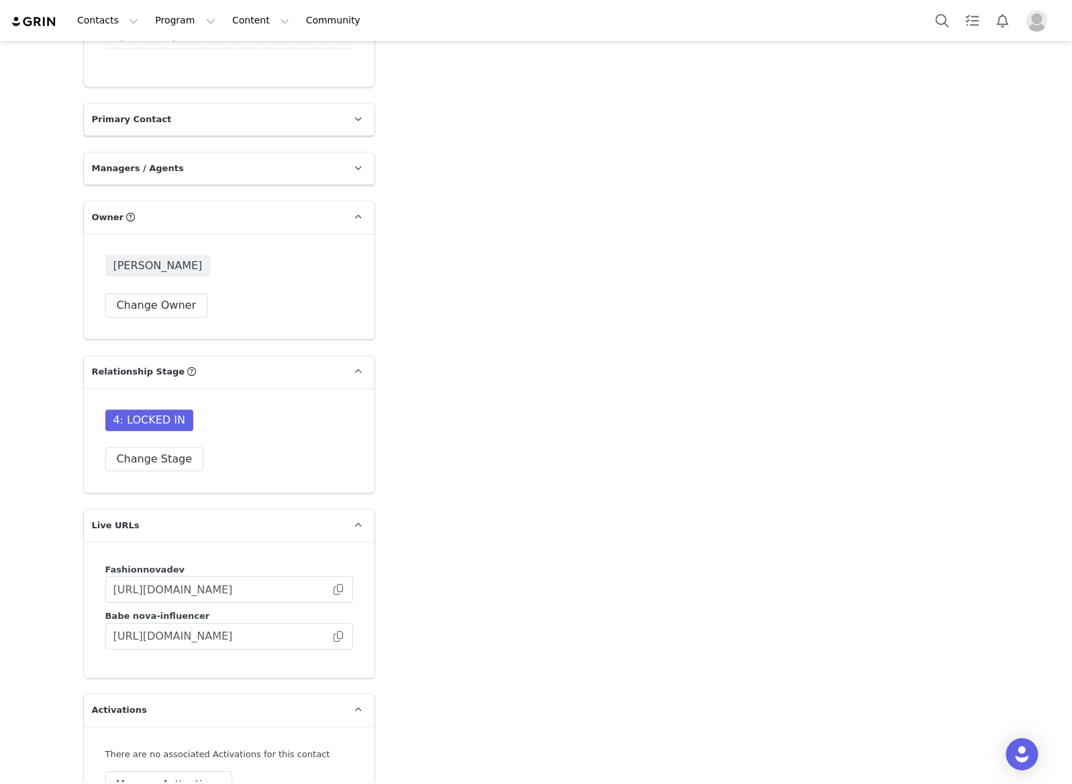
scroll to position [3775, 0]
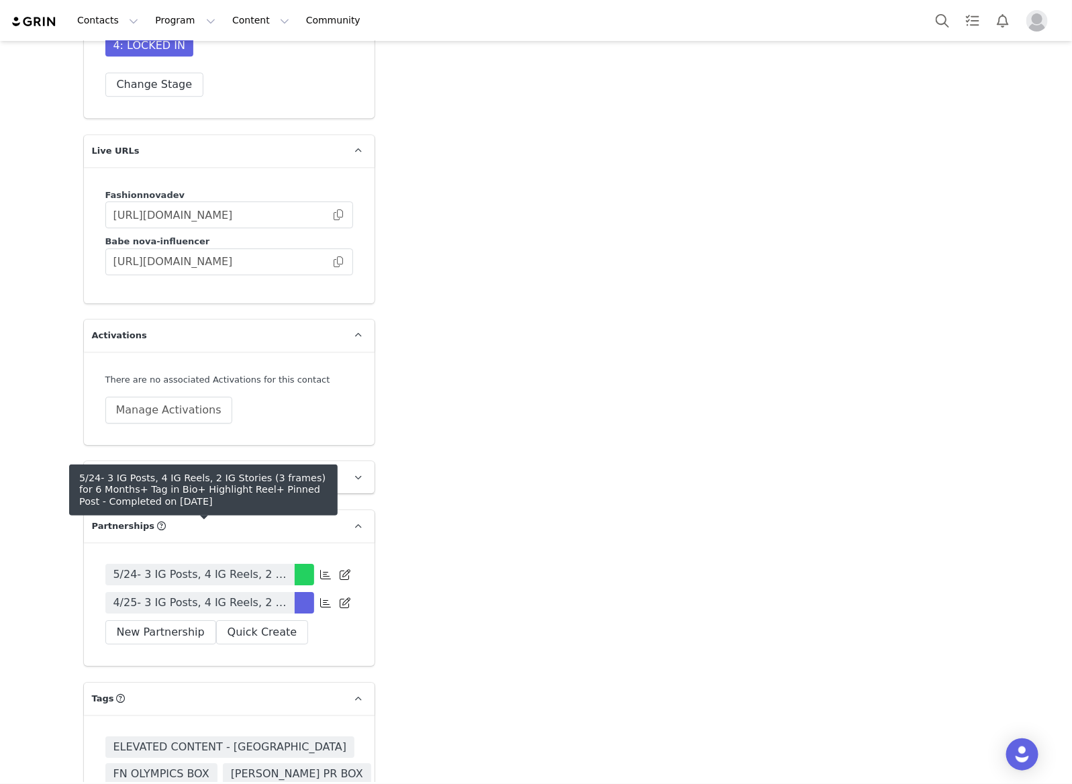
click at [232, 595] on span "4/25- 3 IG Posts, 4 IG Reels, 2 IG Stories (3 frames) (Monthly for 6 Months)+ T…" at bounding box center [199, 603] width 173 height 16
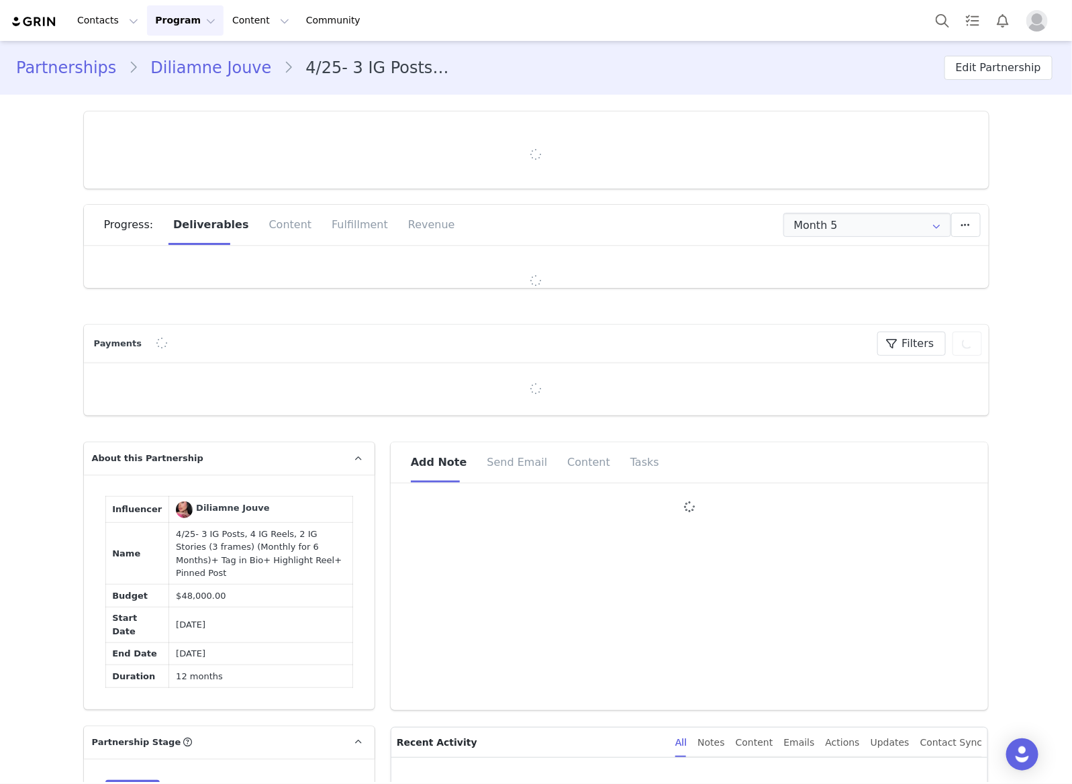
type input "+1 ([GEOGRAPHIC_DATA])"
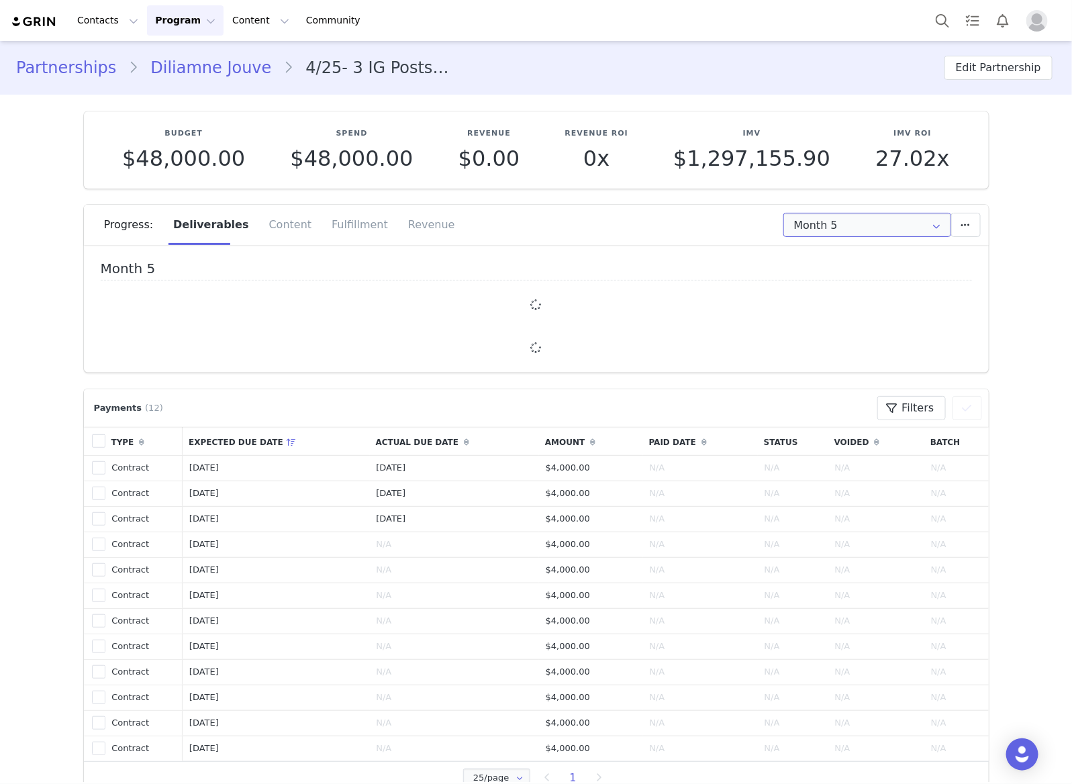
click at [813, 219] on input "Month 5" at bounding box center [867, 225] width 168 height 24
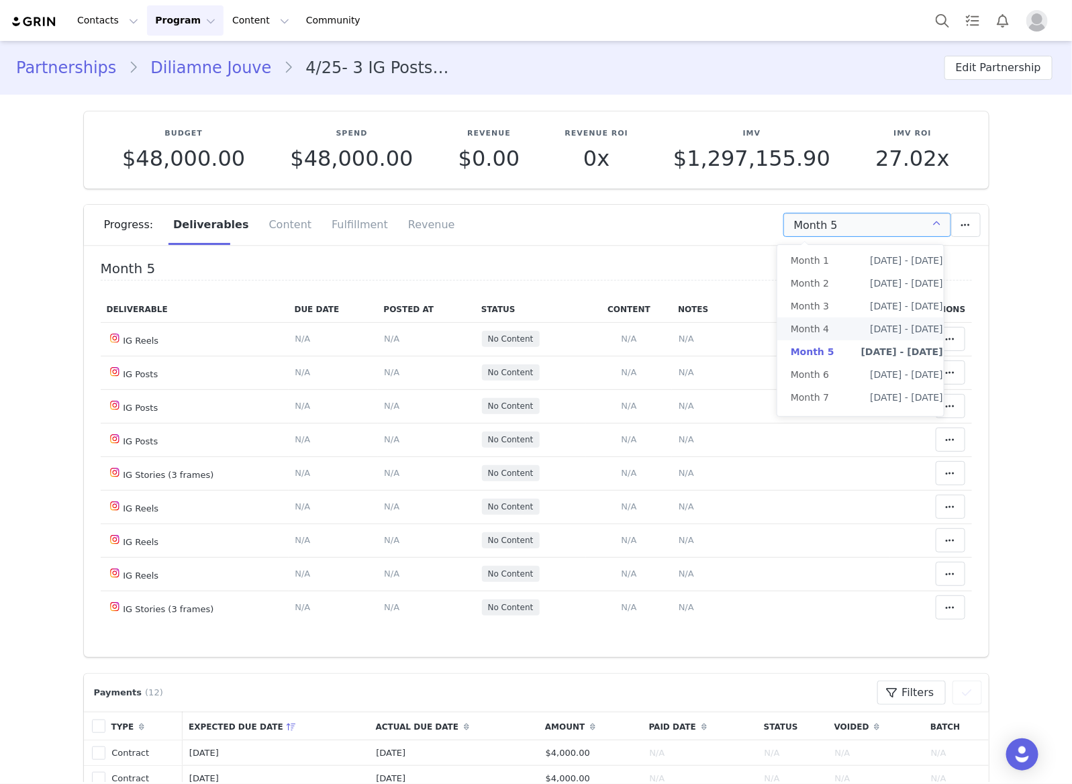
click at [840, 314] on li "Month 3 Jul 5th - Aug 5th" at bounding box center [866, 306] width 179 height 23
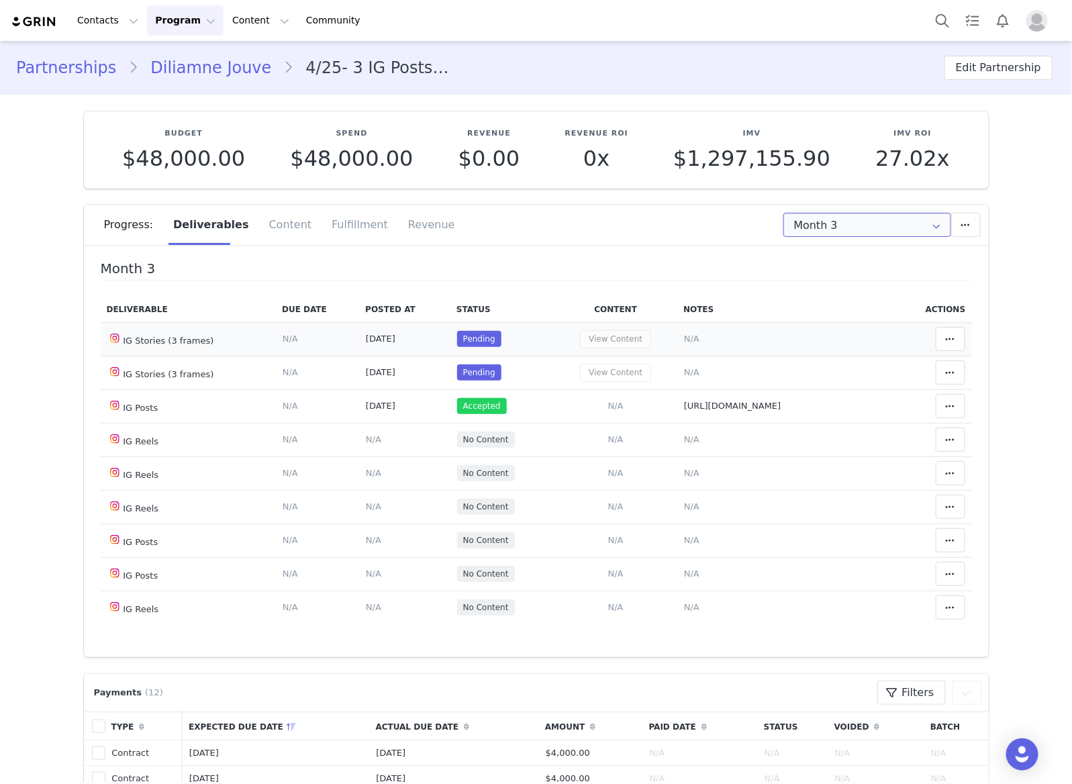
click at [871, 232] on input "Month 3" at bounding box center [867, 225] width 168 height 24
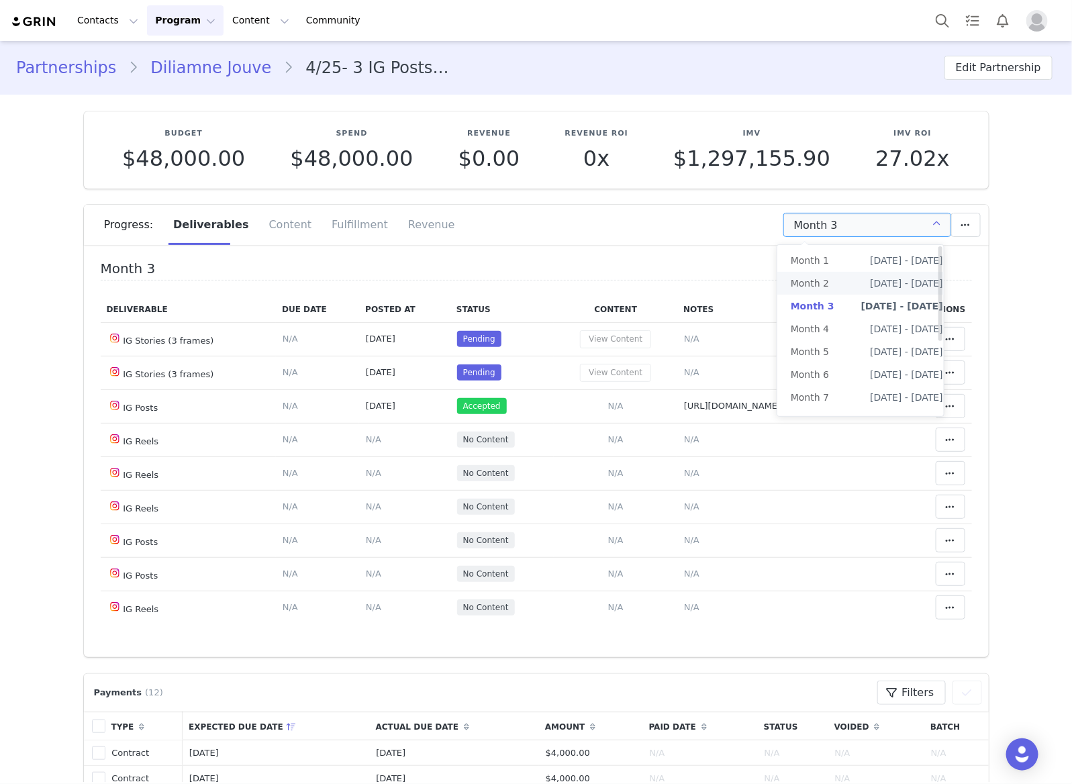
click at [870, 289] on span "Jun 5th - Jul 5th" at bounding box center [906, 283] width 73 height 23
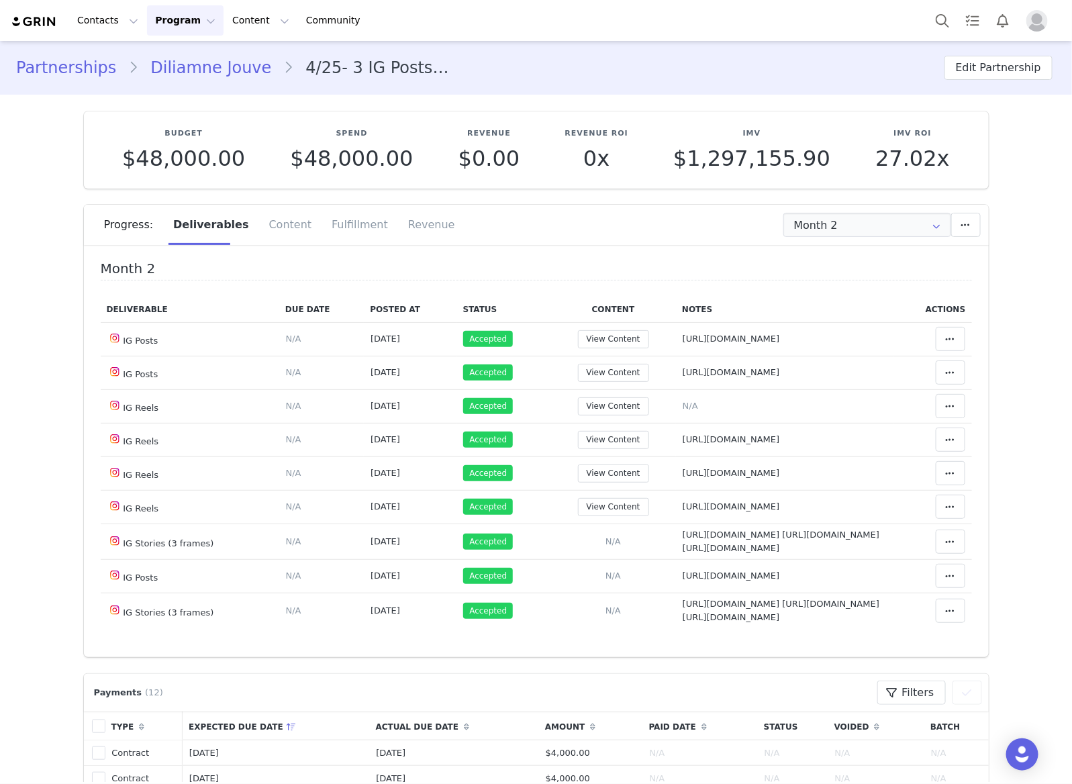
click at [879, 237] on div "Progress: Deliverables Content Fulfillment Revenue" at bounding box center [546, 225] width 885 height 40
click at [906, 225] on input "Month 2" at bounding box center [867, 225] width 168 height 24
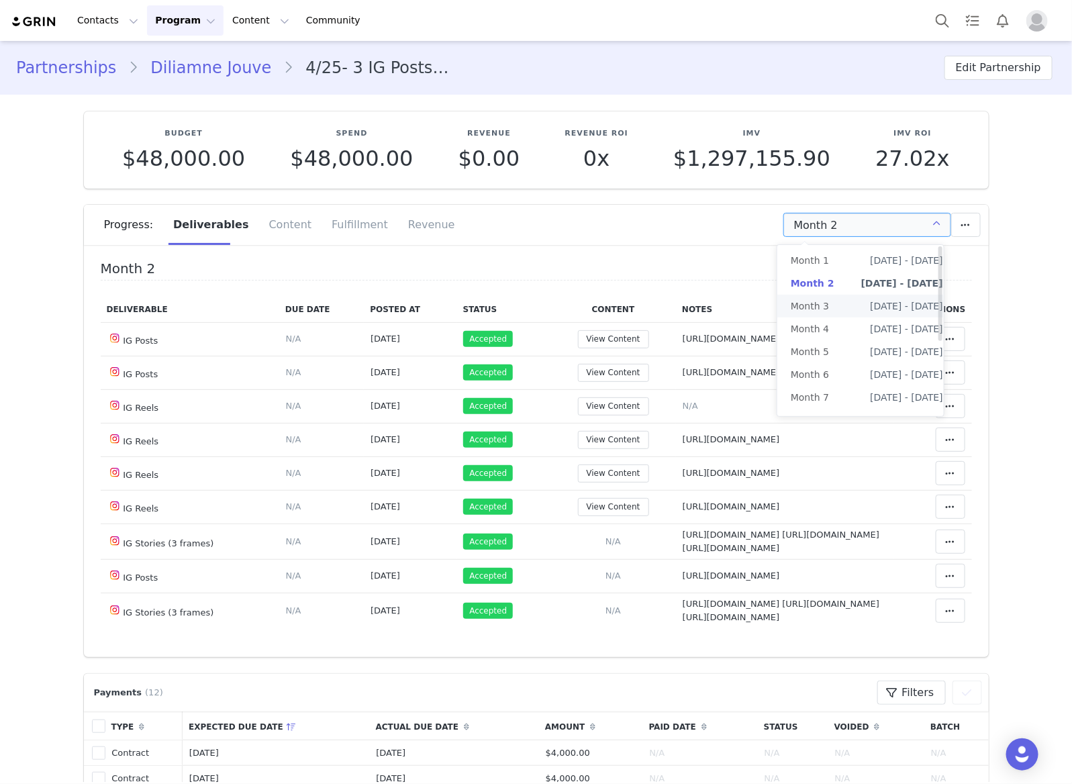
click at [896, 305] on span "Jul 5th - Aug 5th" at bounding box center [906, 306] width 73 height 23
type input "Month 3"
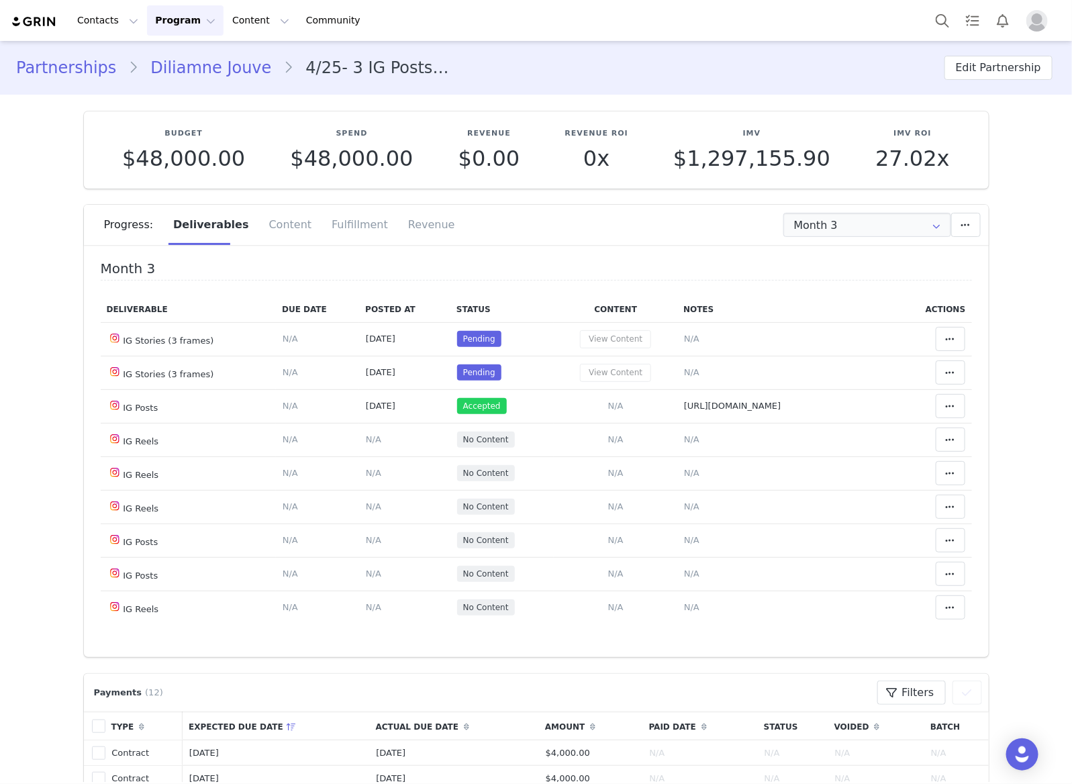
click at [218, 68] on link "Diliamne Jouve" at bounding box center [210, 68] width 145 height 24
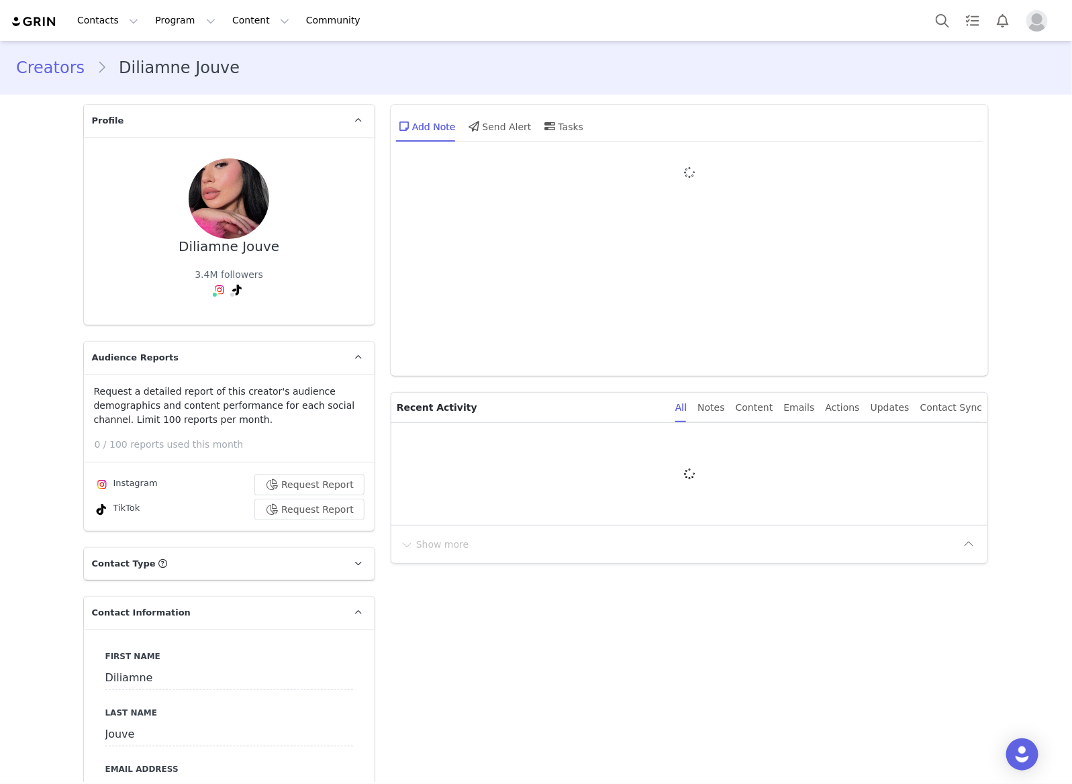
type input "+1 ([GEOGRAPHIC_DATA])"
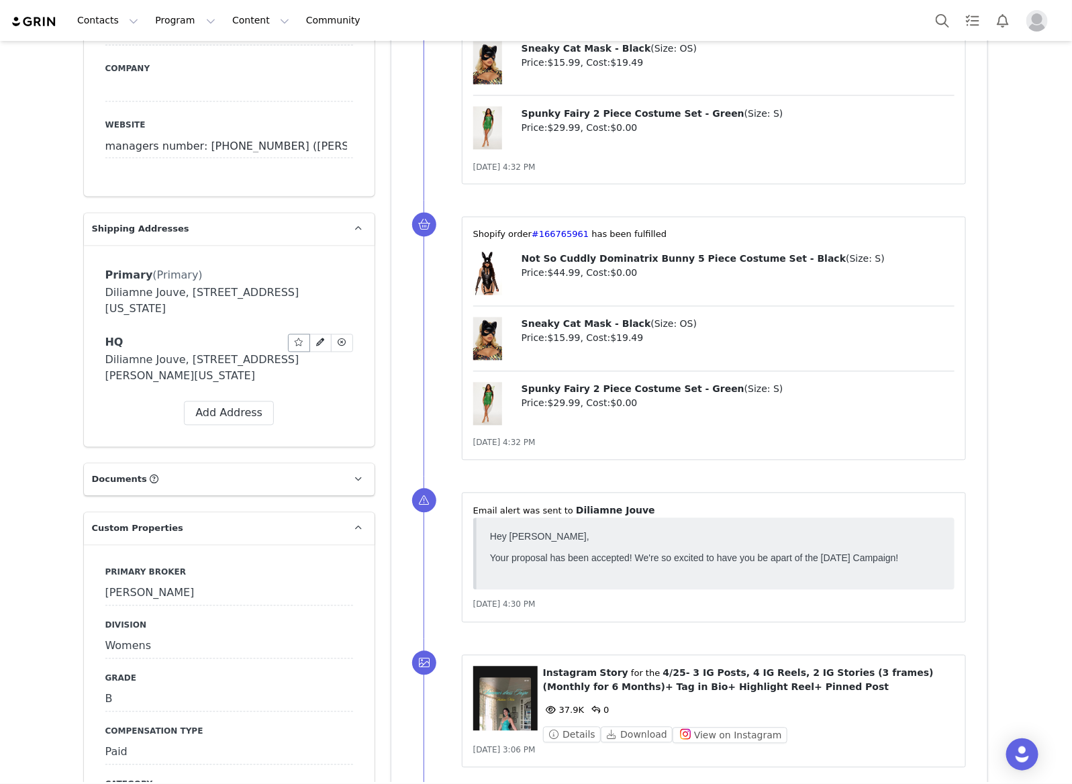
scroll to position [1258, 0]
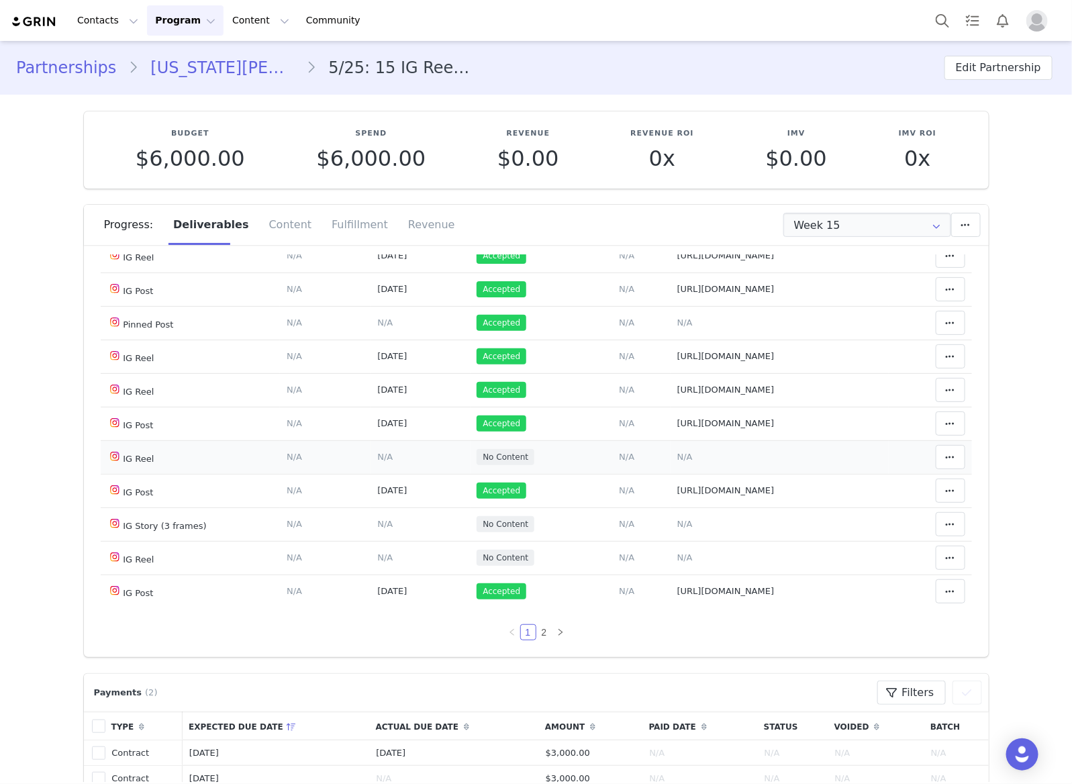
scroll to position [758, 0]
click at [670, 447] on td "Notes Save Cancel N/A" at bounding box center [779, 457] width 218 height 34
click at [677, 455] on span "N/A" at bounding box center [684, 457] width 15 height 10
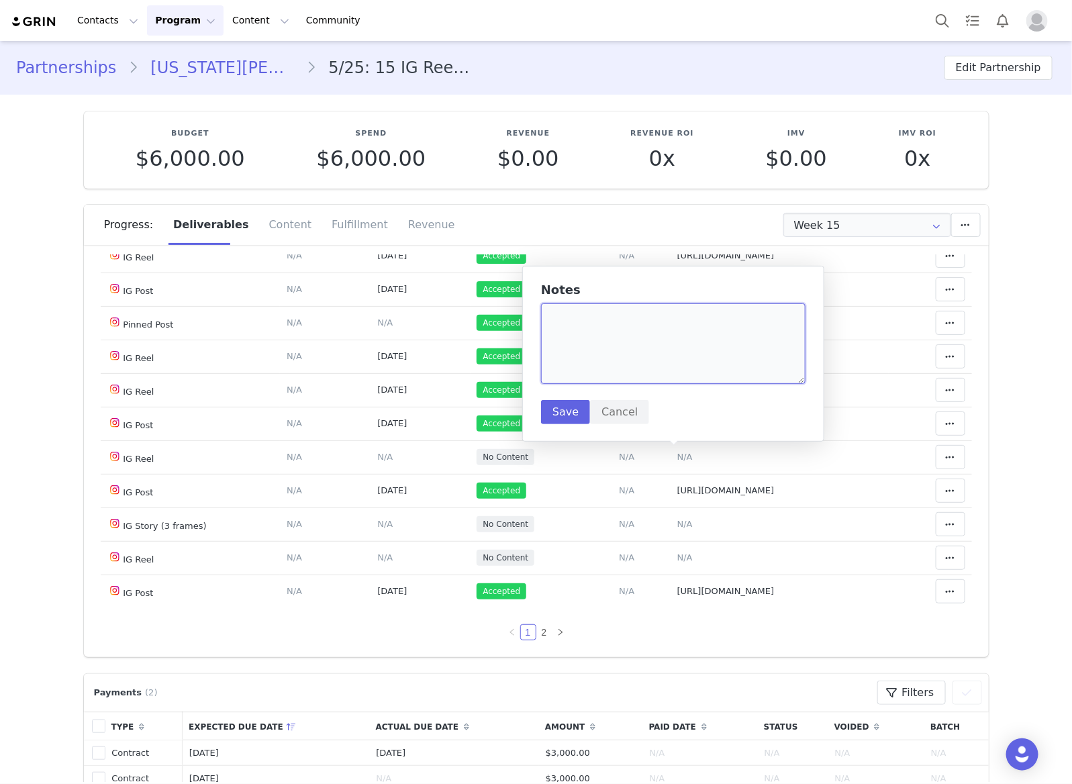
click at [651, 349] on textarea at bounding box center [673, 343] width 264 height 81
click at [713, 329] on textarea at bounding box center [673, 343] width 264 height 81
paste textarea "[URL][DOMAIN_NAME]"
type textarea "[URL][DOMAIN_NAME]"
drag, startPoint x: 562, startPoint y: 414, endPoint x: 721, endPoint y: 407, distance: 159.2
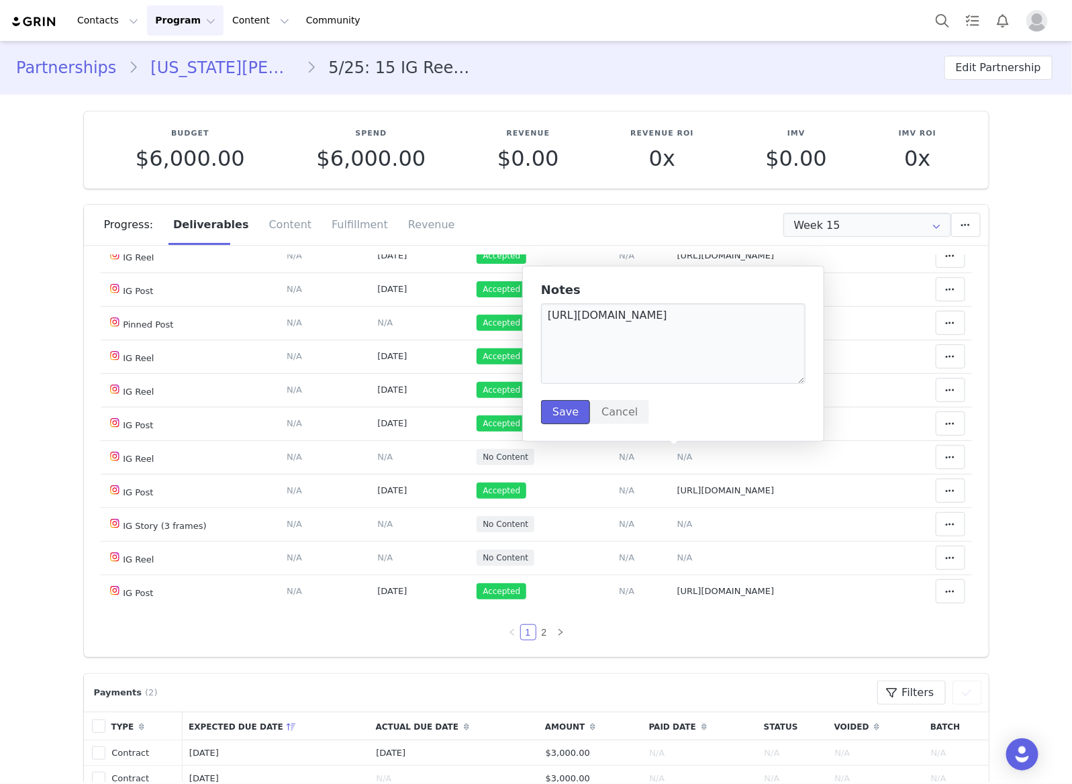
click at [562, 414] on button "Save" at bounding box center [565, 412] width 49 height 24
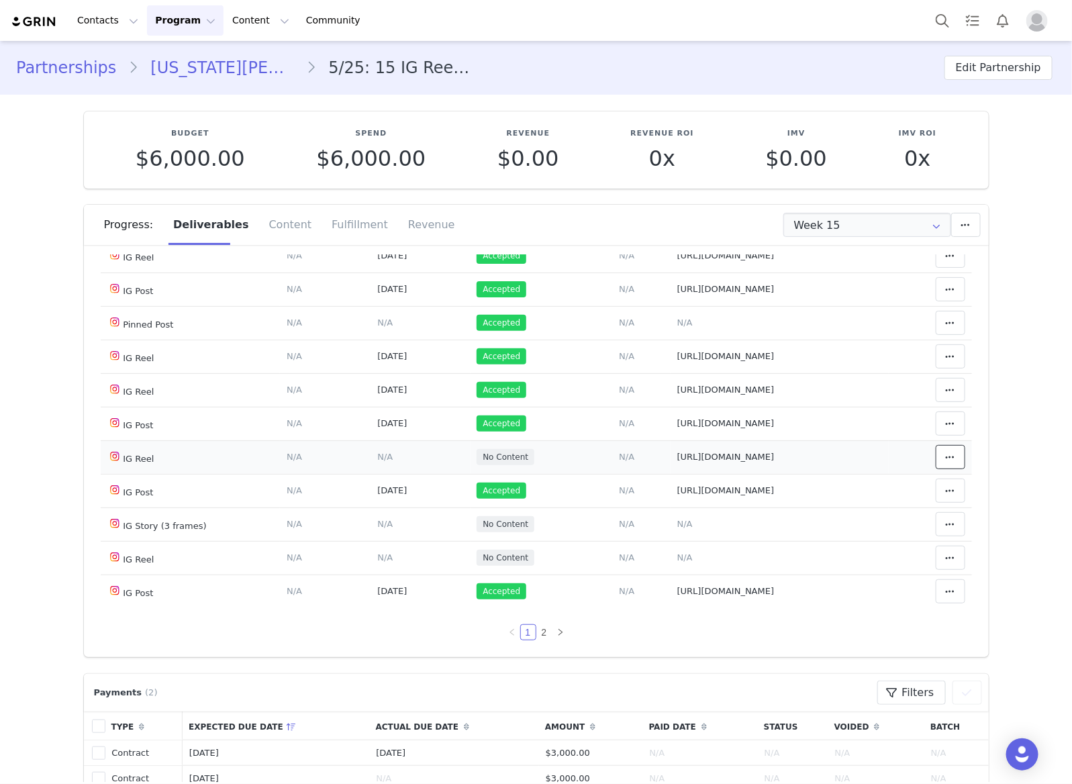
click at [946, 460] on icon at bounding box center [950, 457] width 9 height 11
click at [779, 455] on div "Mark as Accepted" at bounding box center [824, 457] width 166 height 31
click at [377, 454] on span "N/A" at bounding box center [384, 457] width 15 height 10
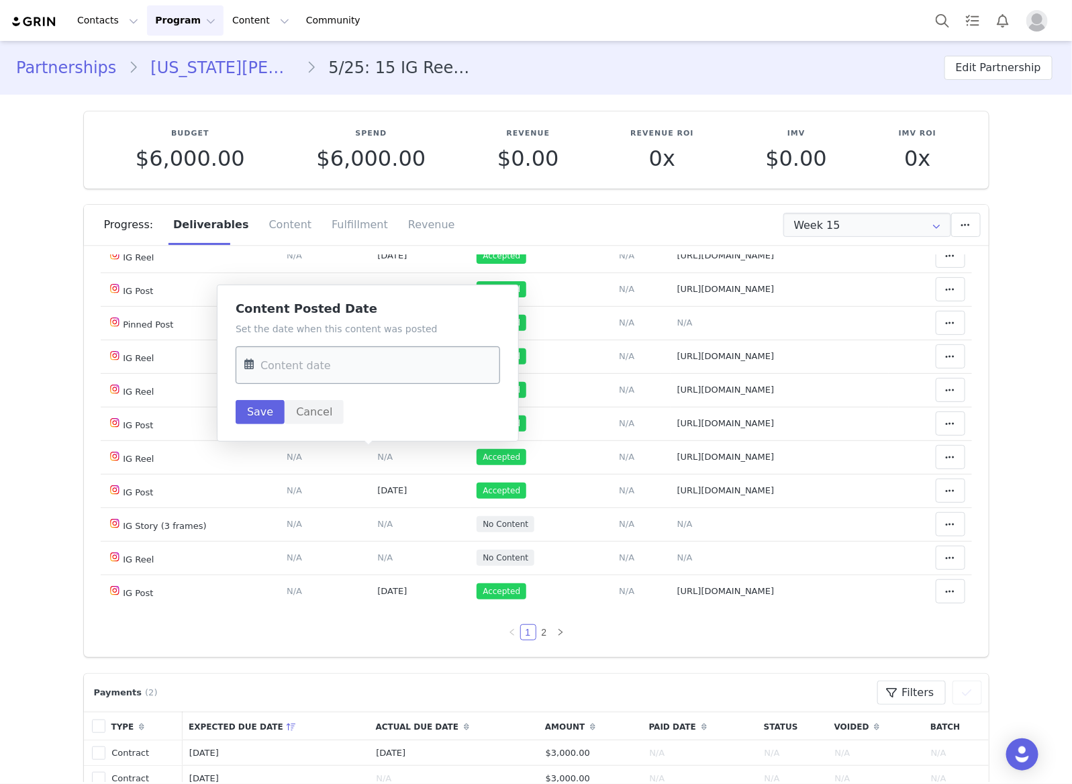
click at [374, 362] on input "text" at bounding box center [368, 365] width 264 height 38
click at [380, 548] on span "25" at bounding box center [372, 548] width 16 height 16
type input "[DATE]"
click at [250, 408] on button "Save" at bounding box center [260, 412] width 49 height 24
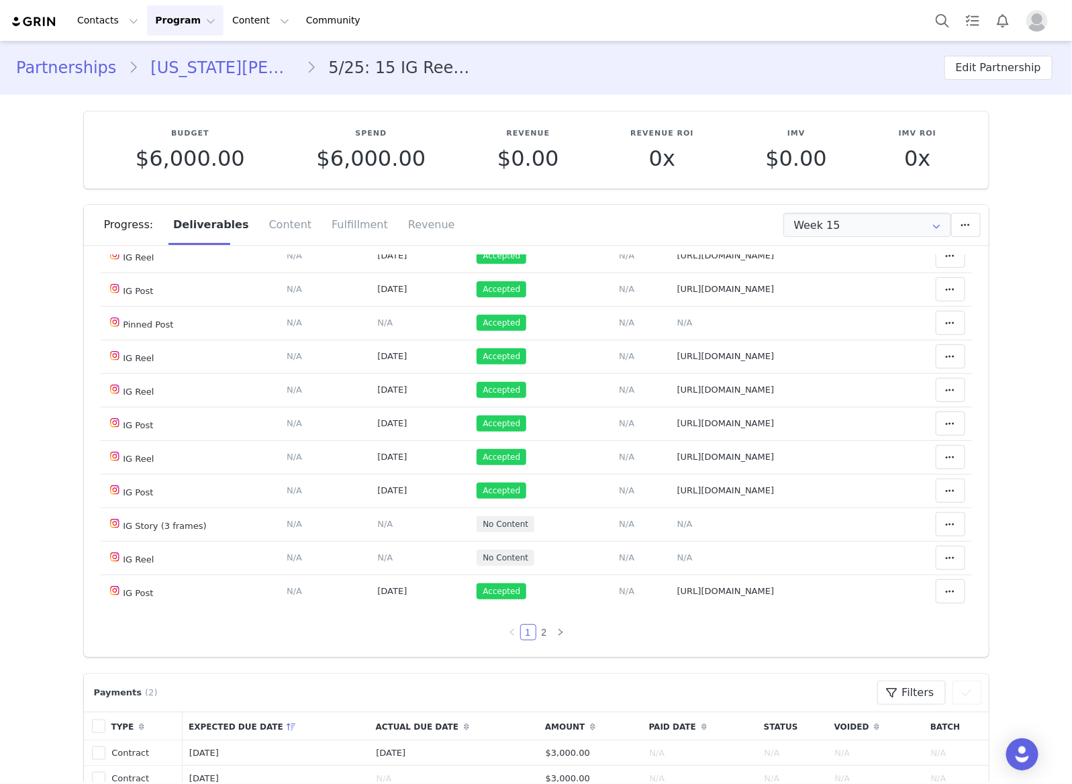
click at [197, 62] on link "Georgia Kerr" at bounding box center [222, 68] width 168 height 24
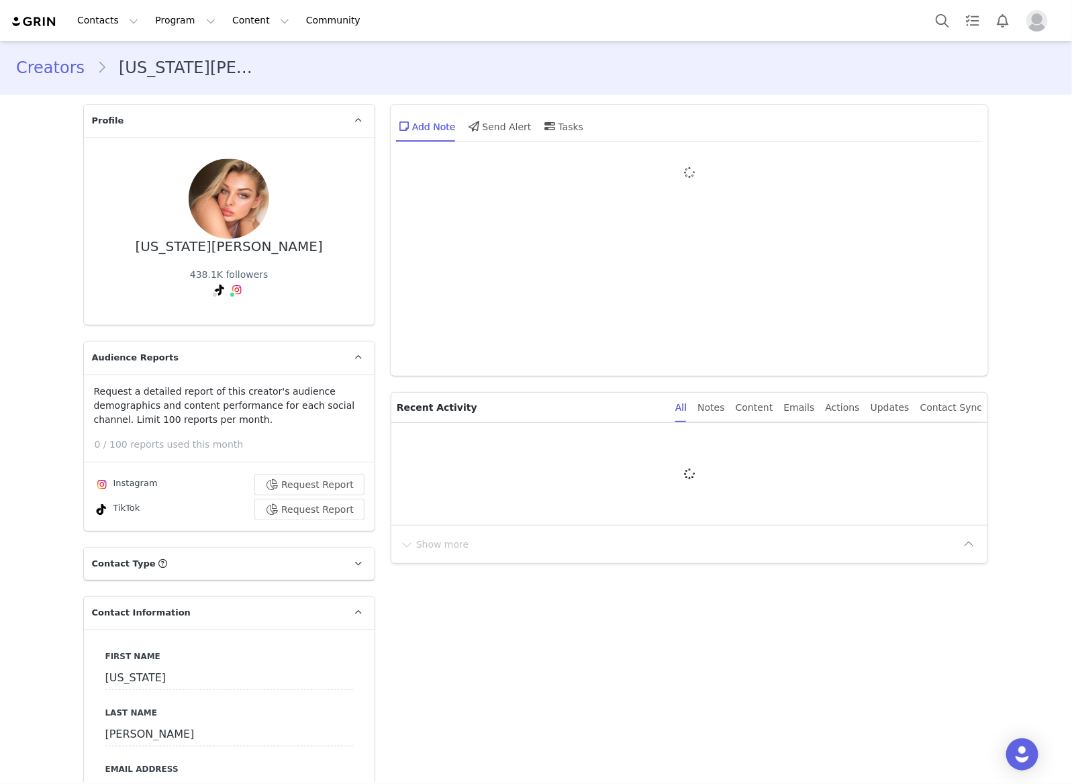
type input "+44 ([GEOGRAPHIC_DATA])"
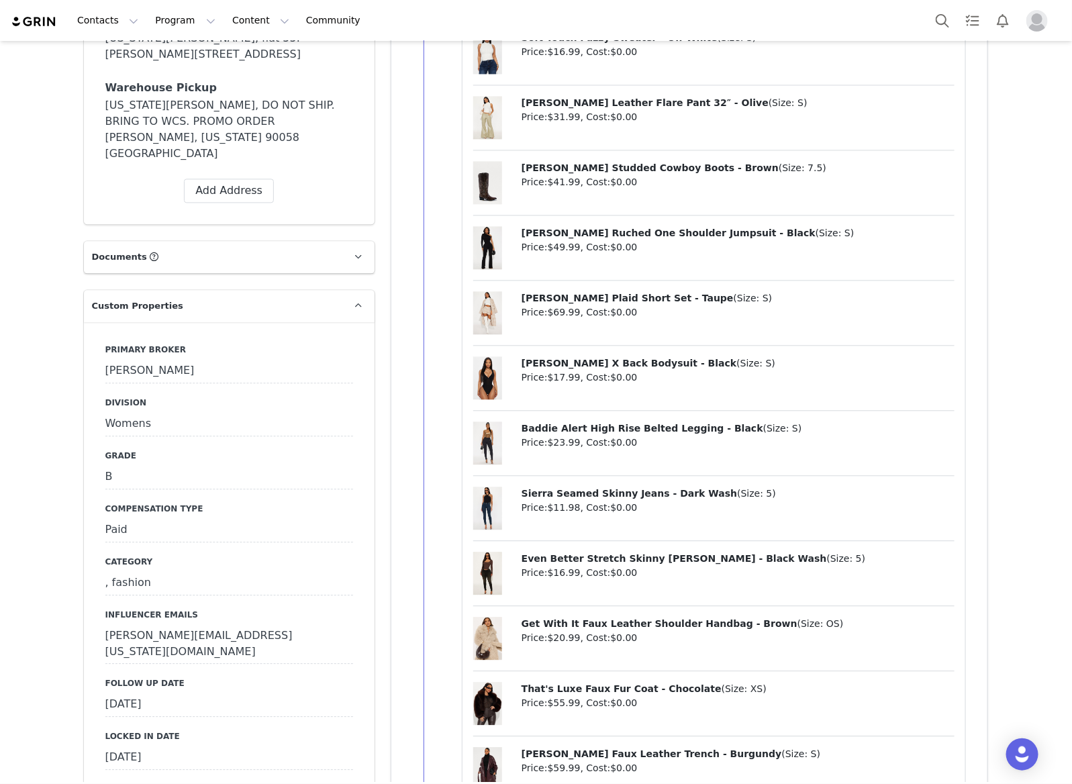
scroll to position [1426, 0]
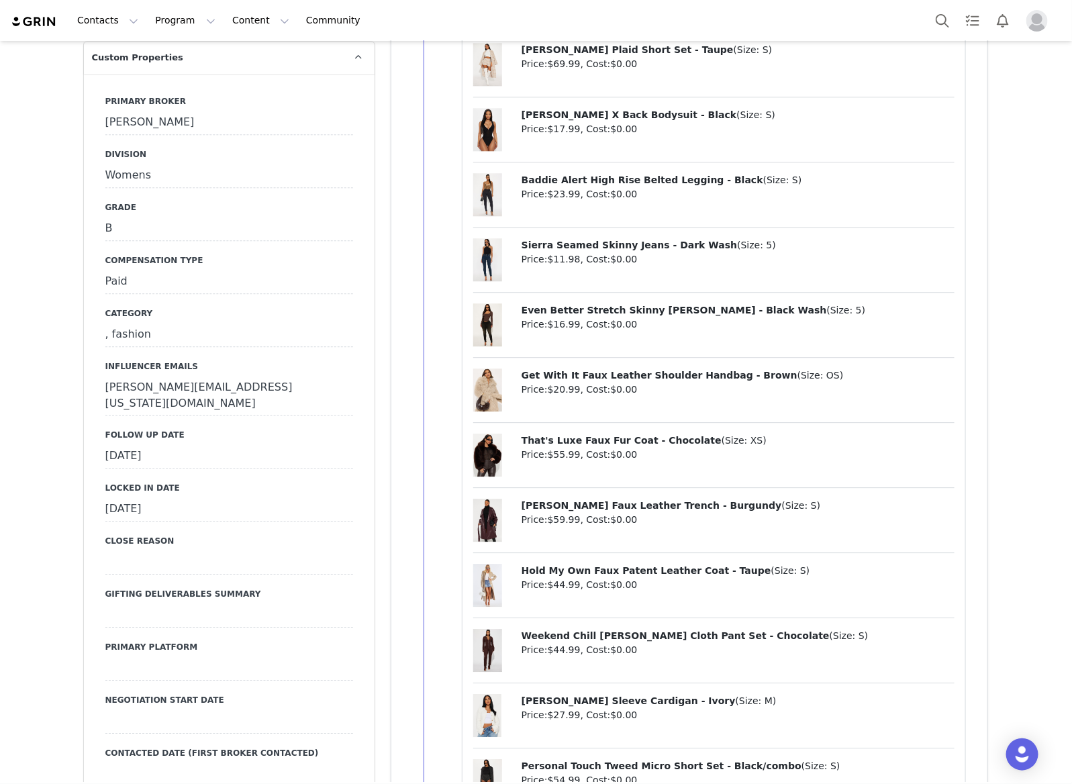
click at [244, 444] on div "[DATE]" at bounding box center [229, 456] width 248 height 24
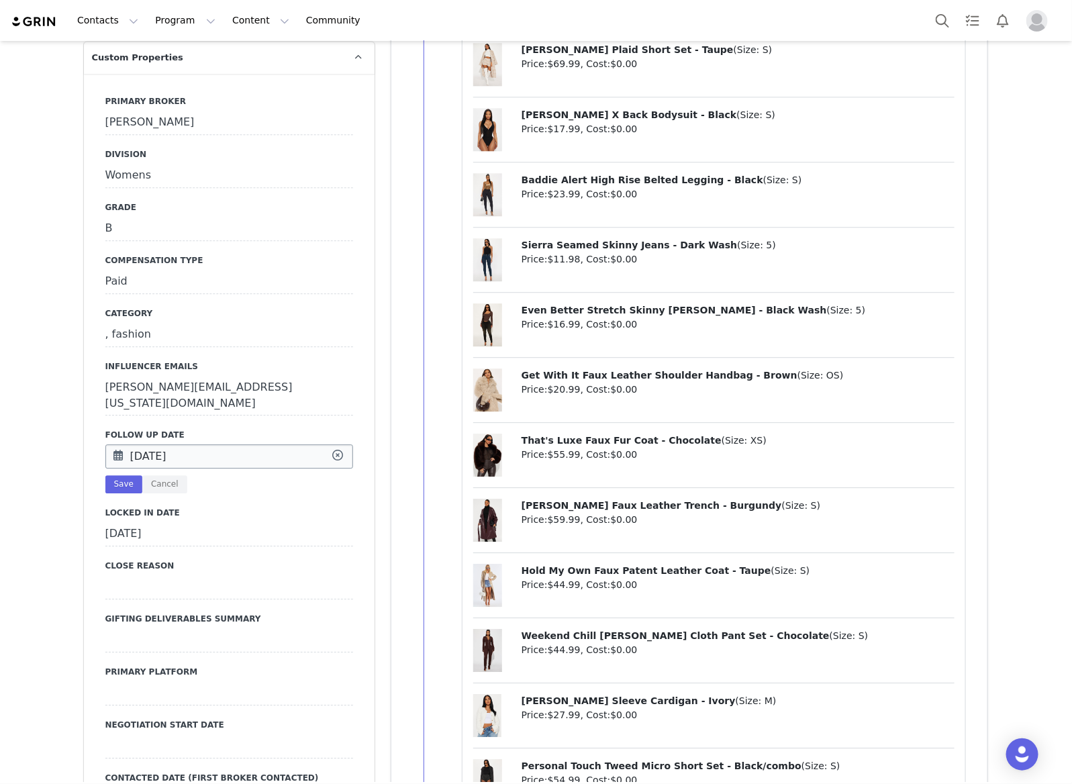
click at [262, 444] on input "[DATE]" at bounding box center [229, 456] width 248 height 24
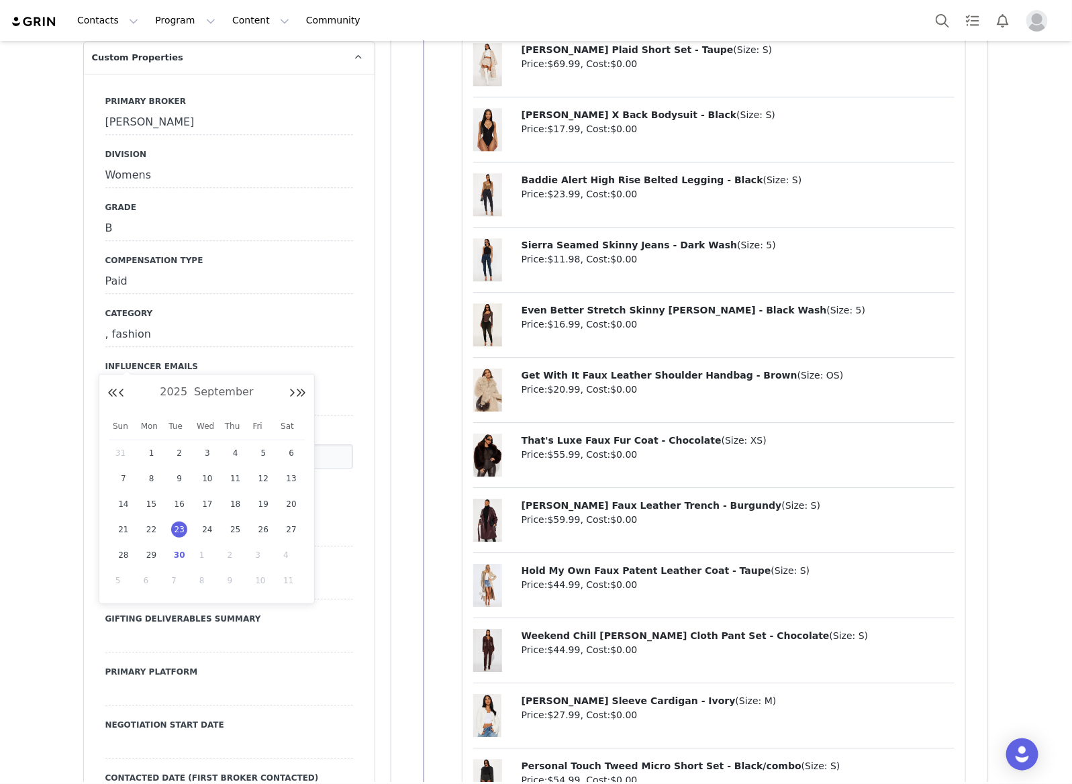
click at [178, 562] on span "30" at bounding box center [179, 555] width 16 height 16
type input "[DATE]"
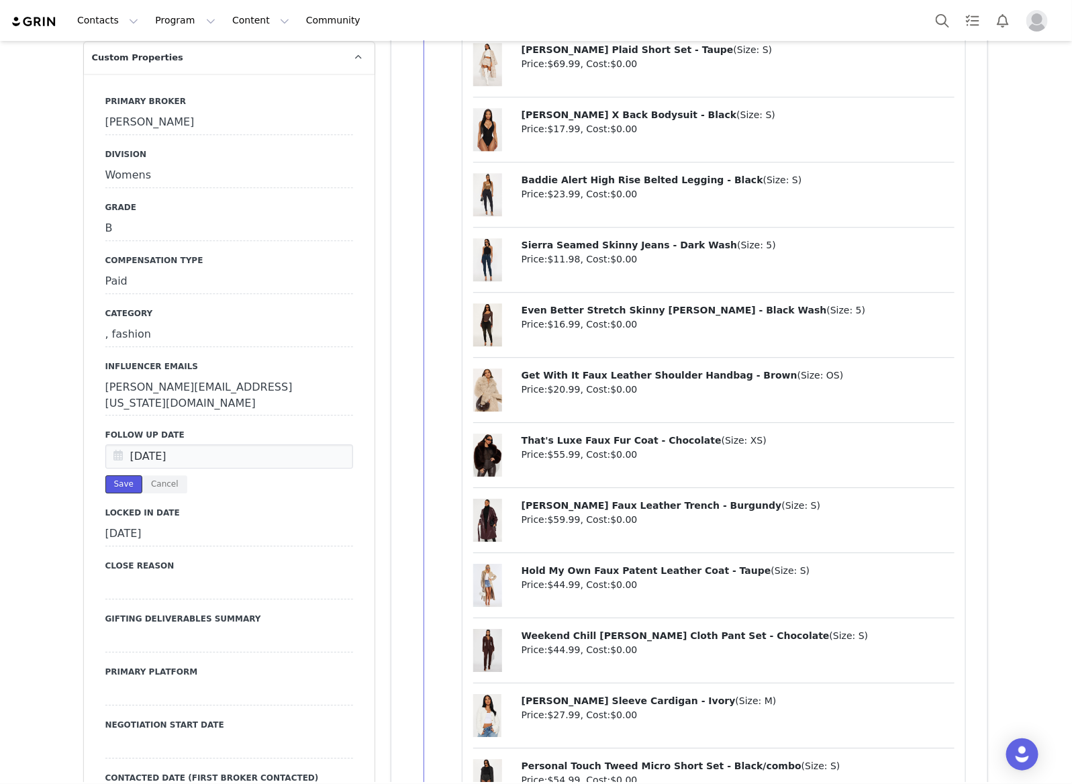
click at [119, 475] on button "Save" at bounding box center [123, 484] width 37 height 18
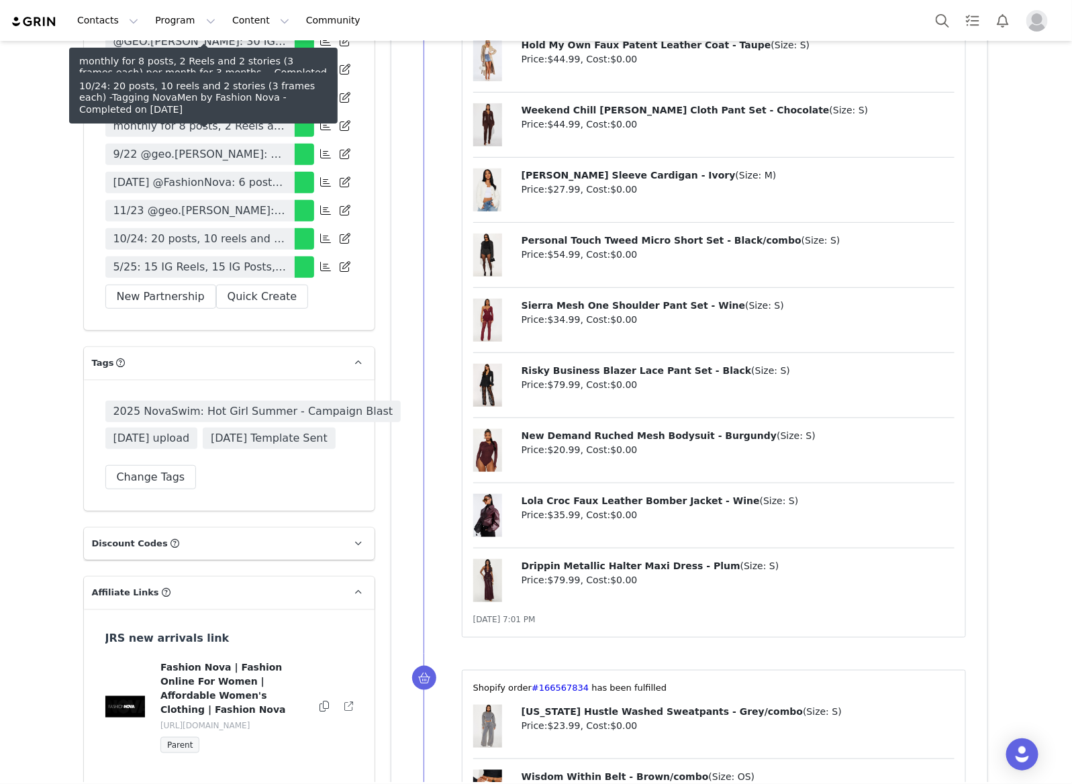
scroll to position [4530, 0]
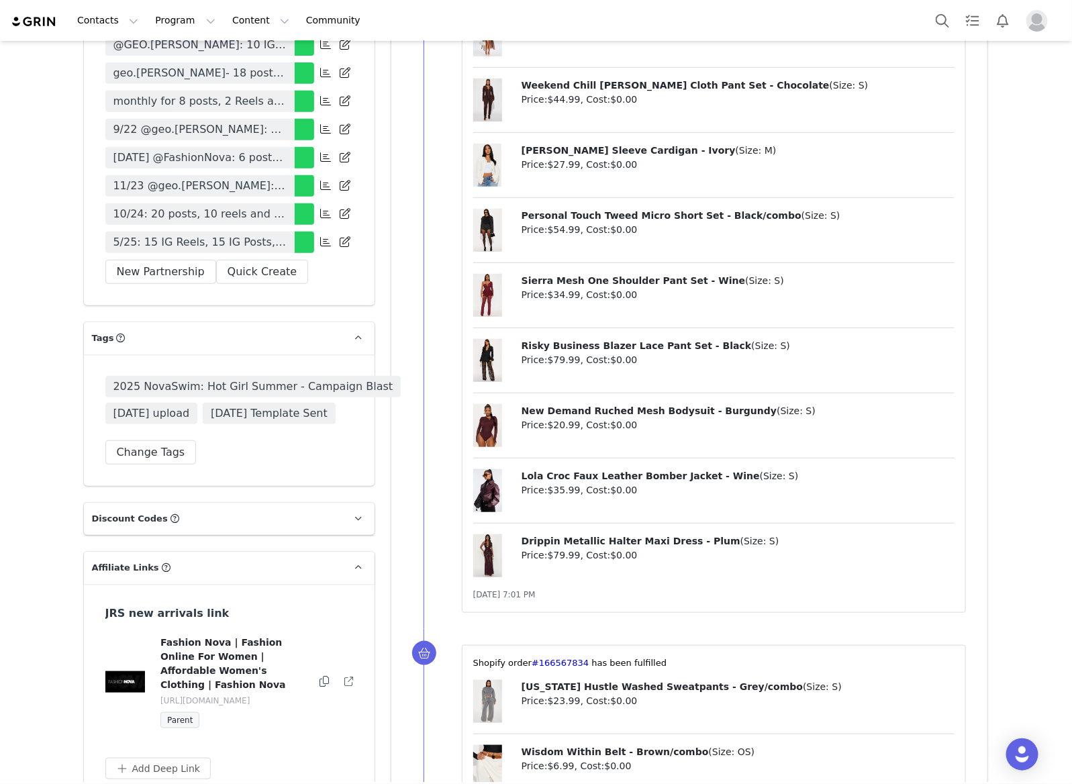
click at [270, 234] on span "5/25: 15 IG Reels, 15 IG Posts, 2 IG Stories (3 frames each) 50/50 + Tag in Bio…" at bounding box center [199, 242] width 173 height 16
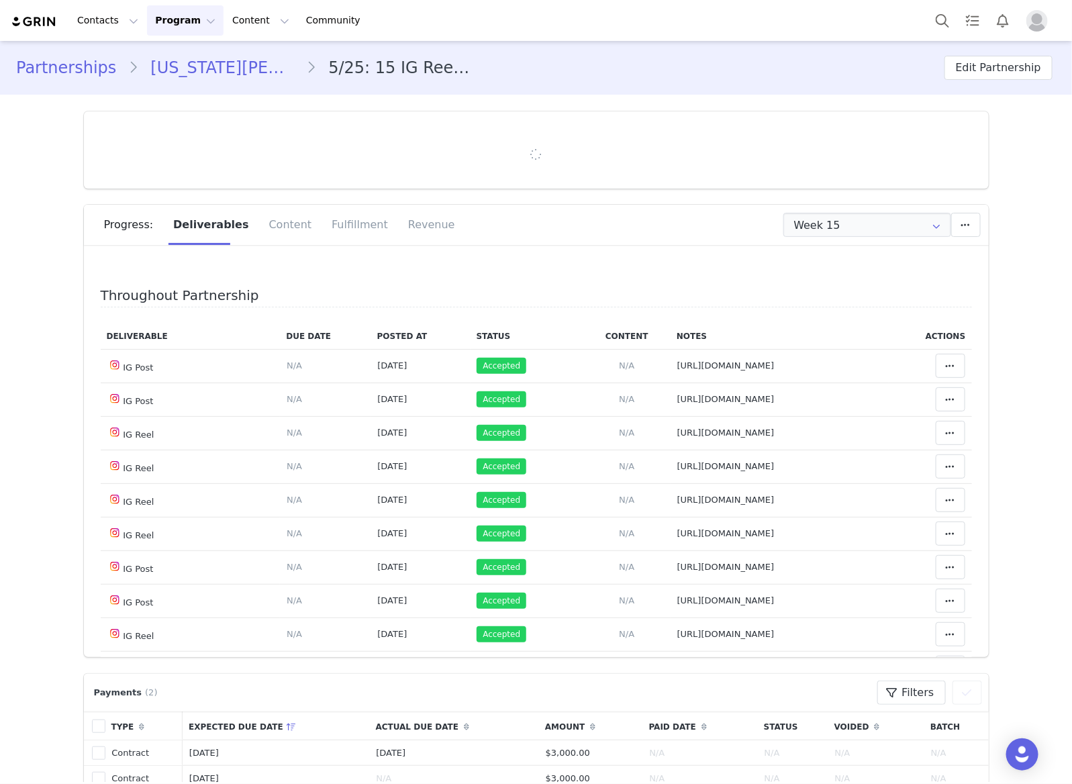
click at [189, 71] on link "Georgia Kerr" at bounding box center [222, 68] width 168 height 24
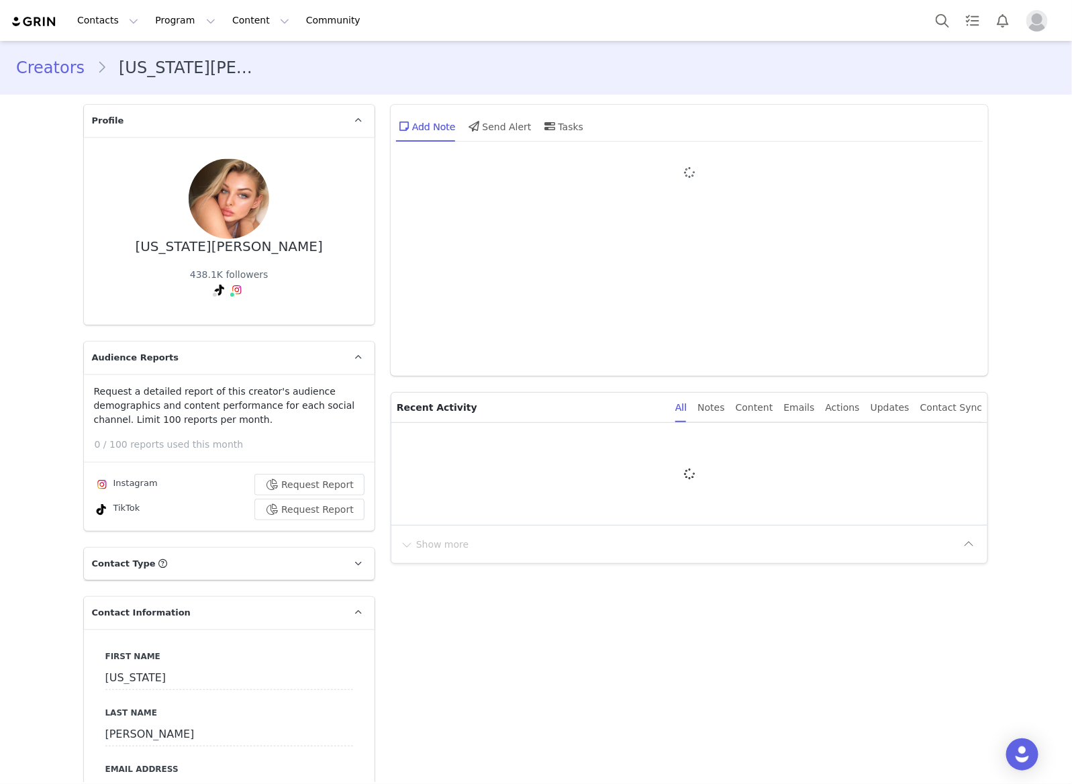
type input "+44 ([GEOGRAPHIC_DATA])"
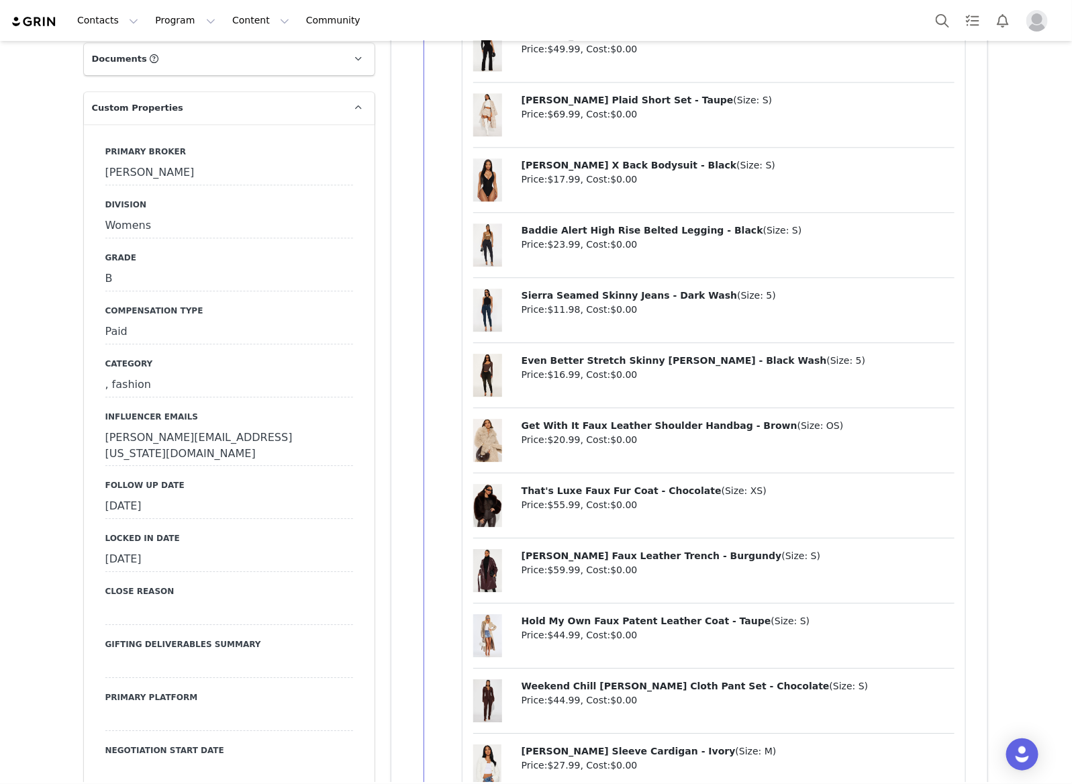
scroll to position [1342, 0]
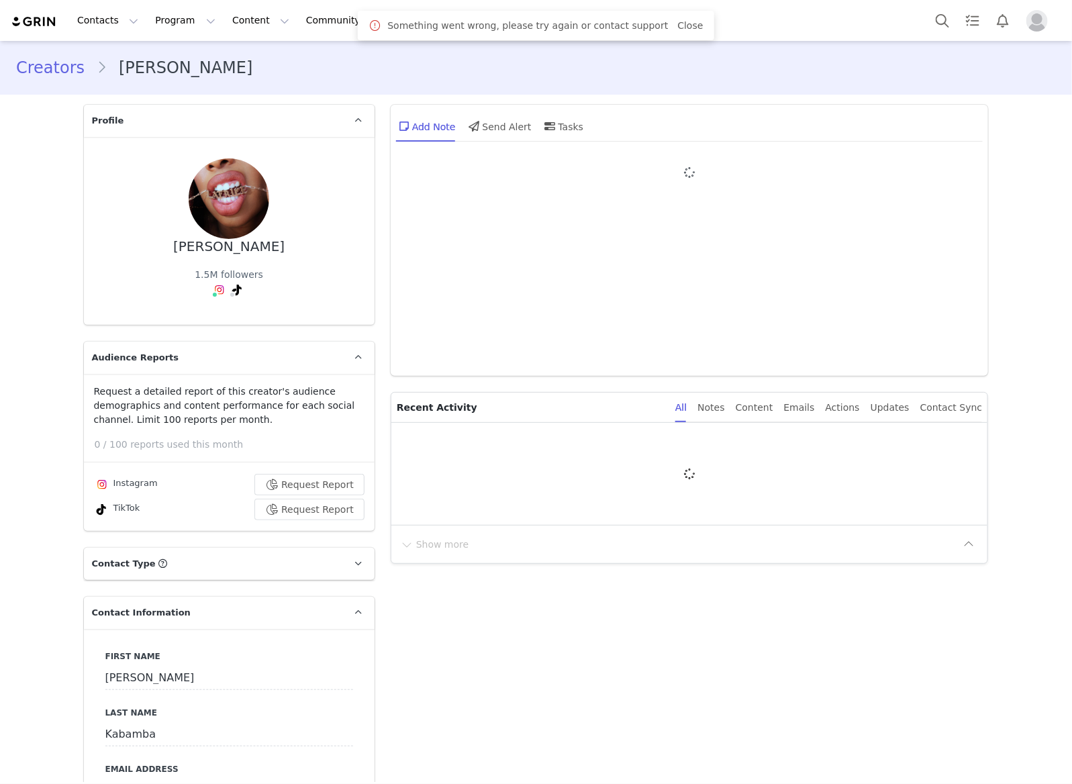
type input "+61 ([GEOGRAPHIC_DATA])"
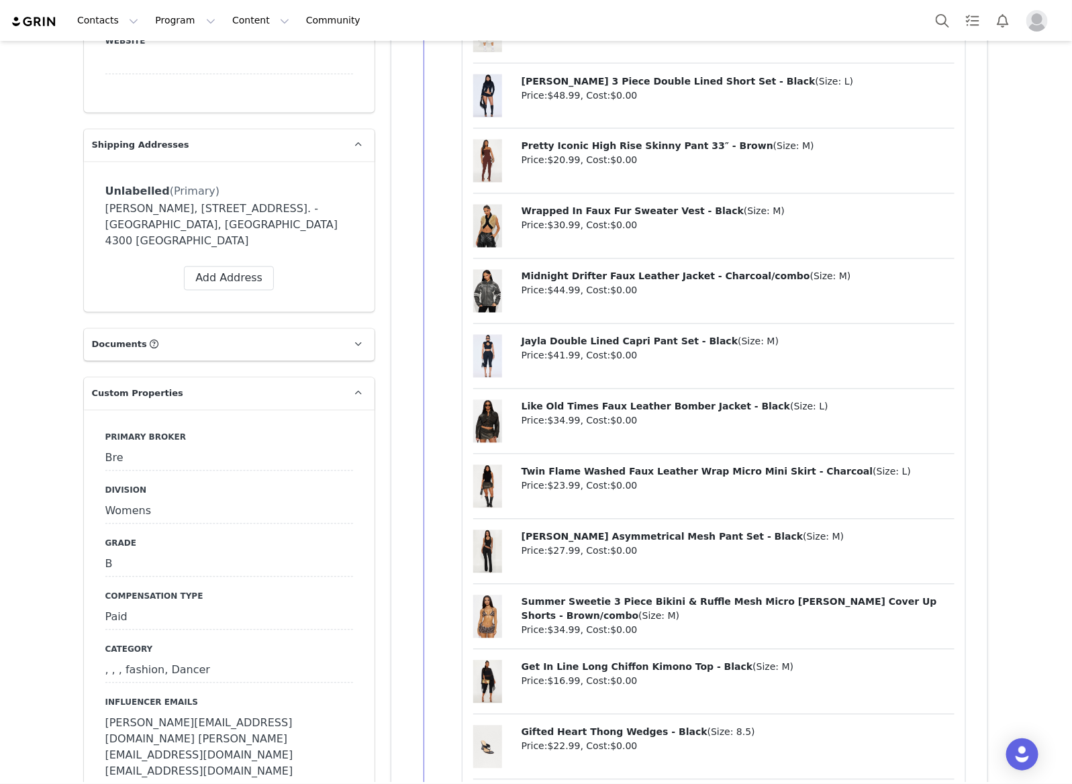
scroll to position [1174, 0]
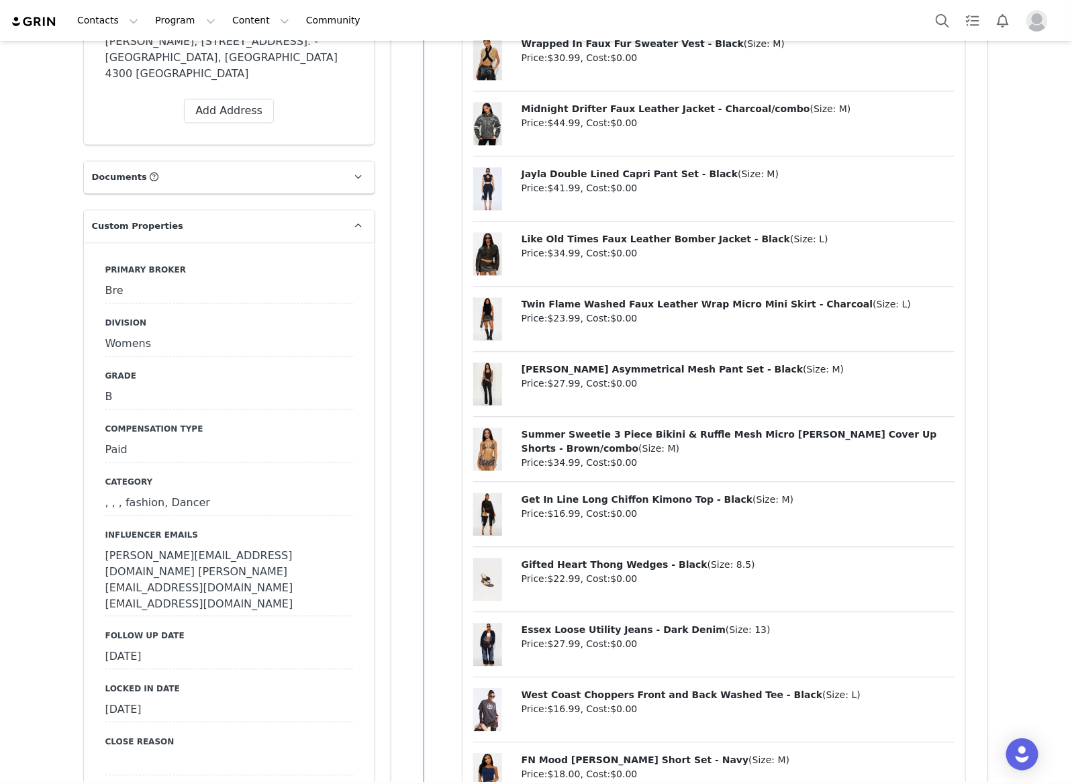
click at [242, 645] on div "[DATE]" at bounding box center [229, 657] width 248 height 24
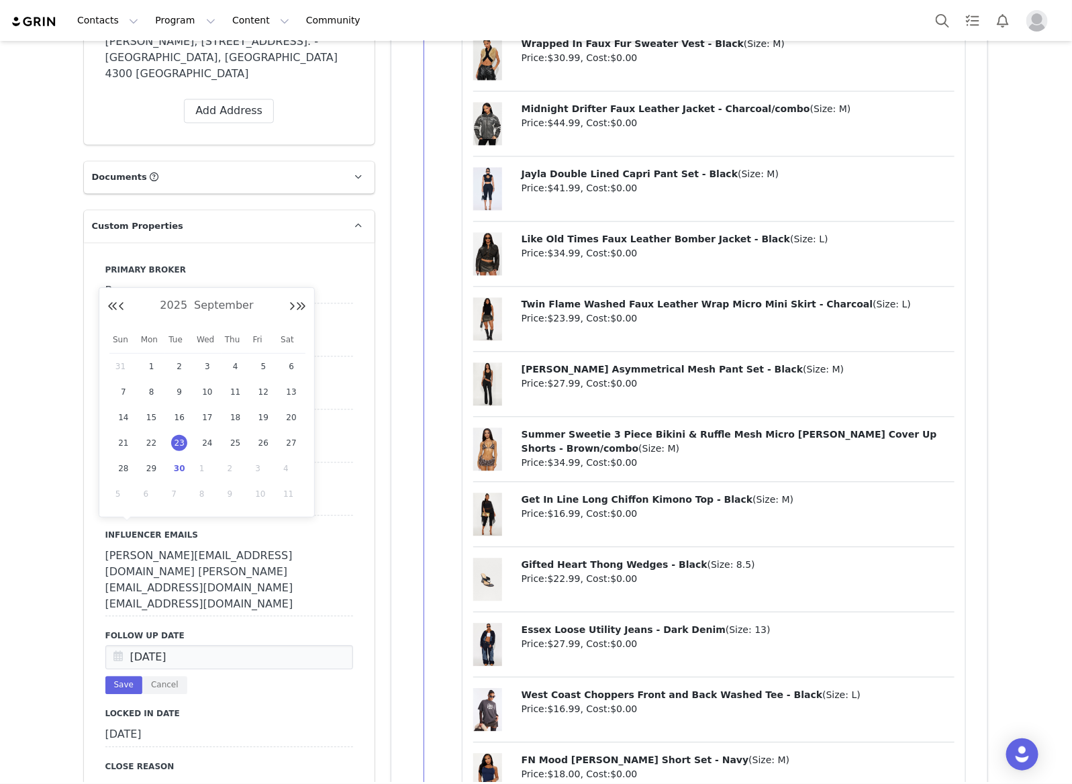
click at [180, 467] on span "30" at bounding box center [179, 468] width 16 height 16
type input "[DATE]"
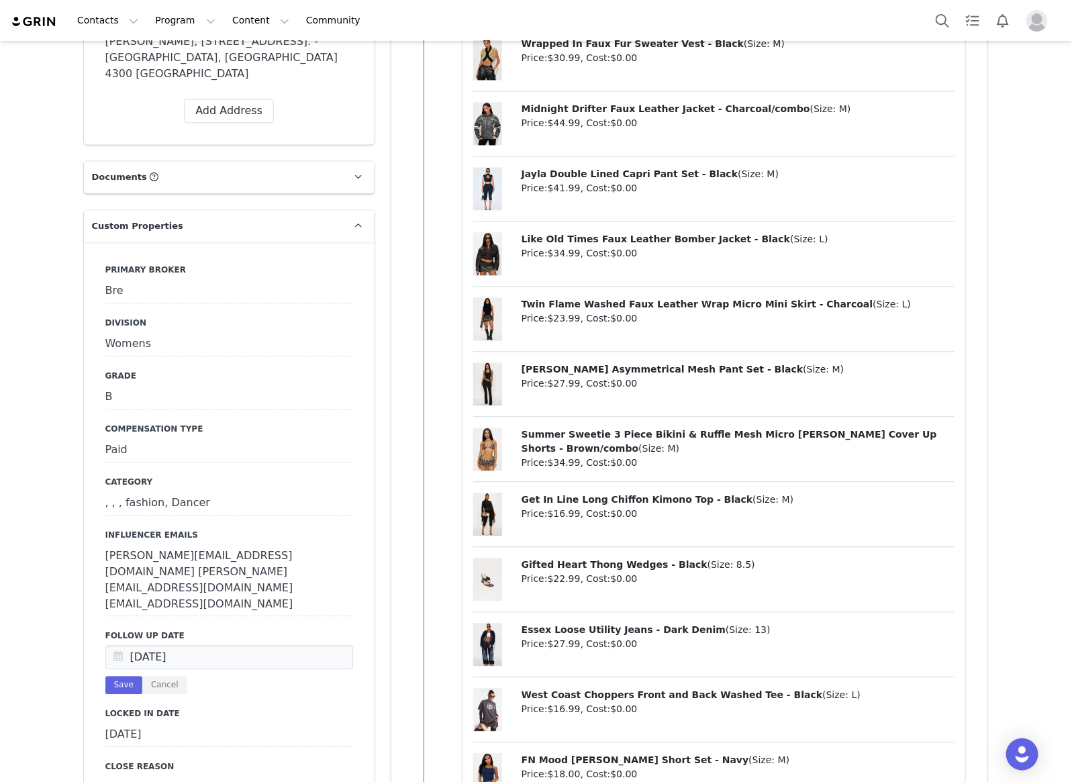
click at [111, 676] on button "Save" at bounding box center [123, 685] width 37 height 18
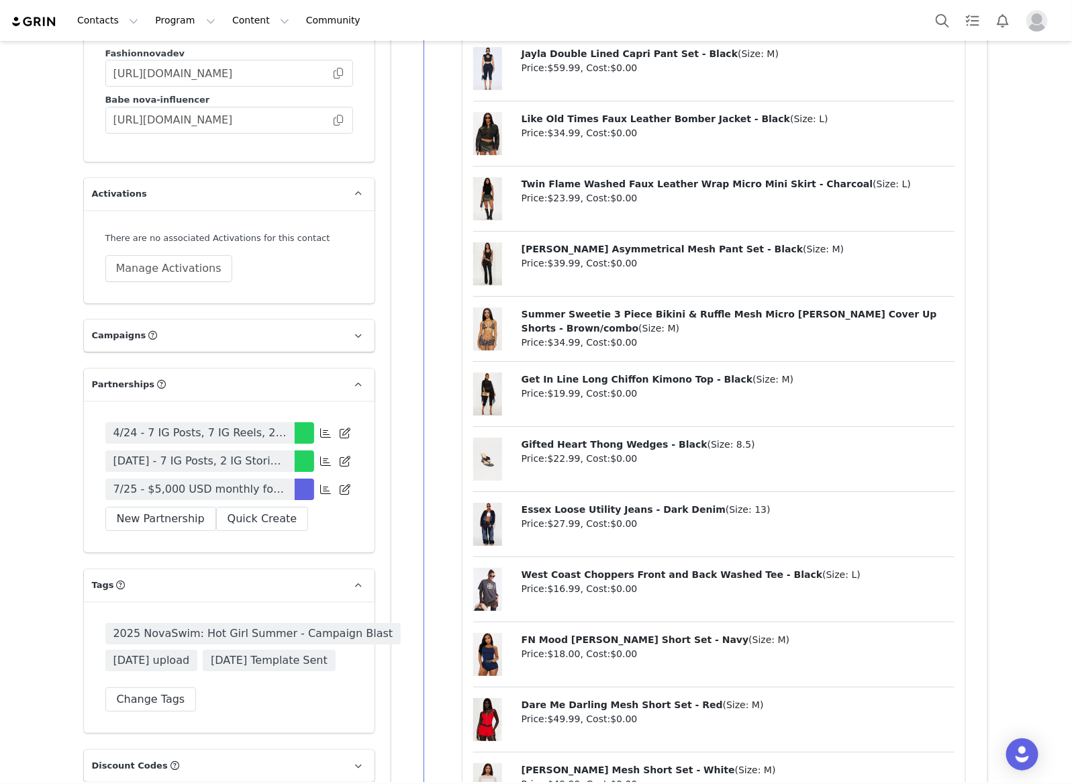
scroll to position [3943, 0]
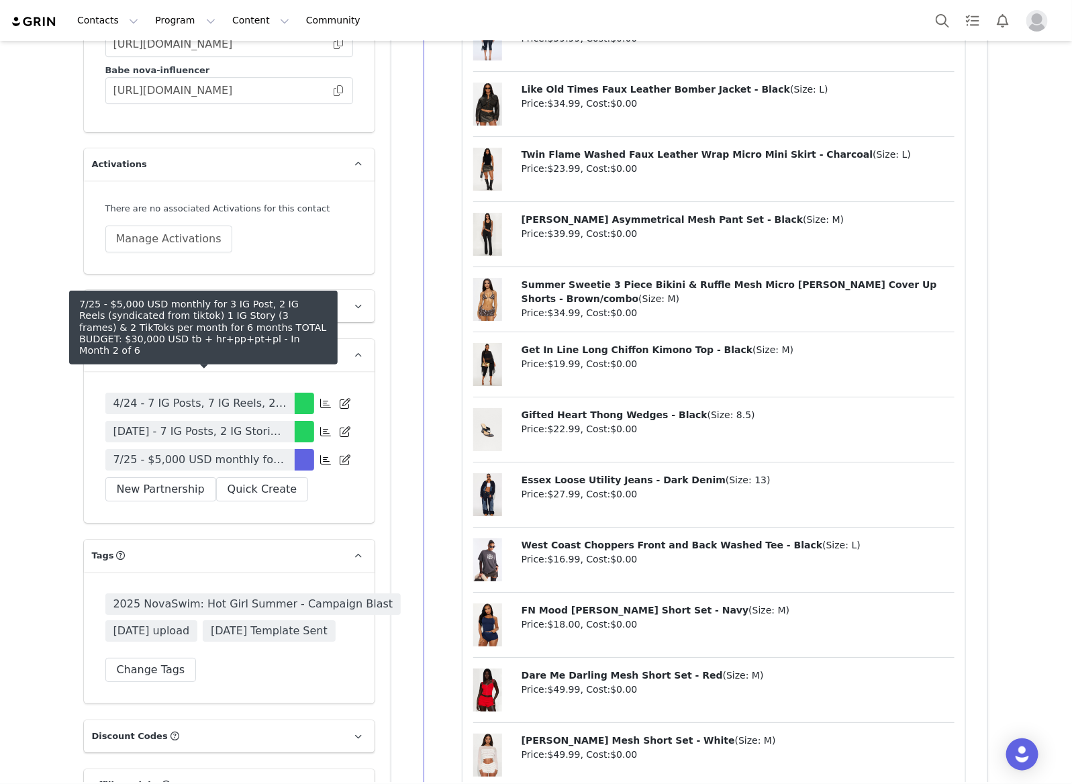
drag, startPoint x: 243, startPoint y: 371, endPoint x: 960, endPoint y: 319, distance: 718.6
click at [243, 452] on span "7/25 - $5,000 USD monthly for 3 IG Post, 2 IG Reels (syndicated from tiktok) 1 …" at bounding box center [199, 460] width 173 height 16
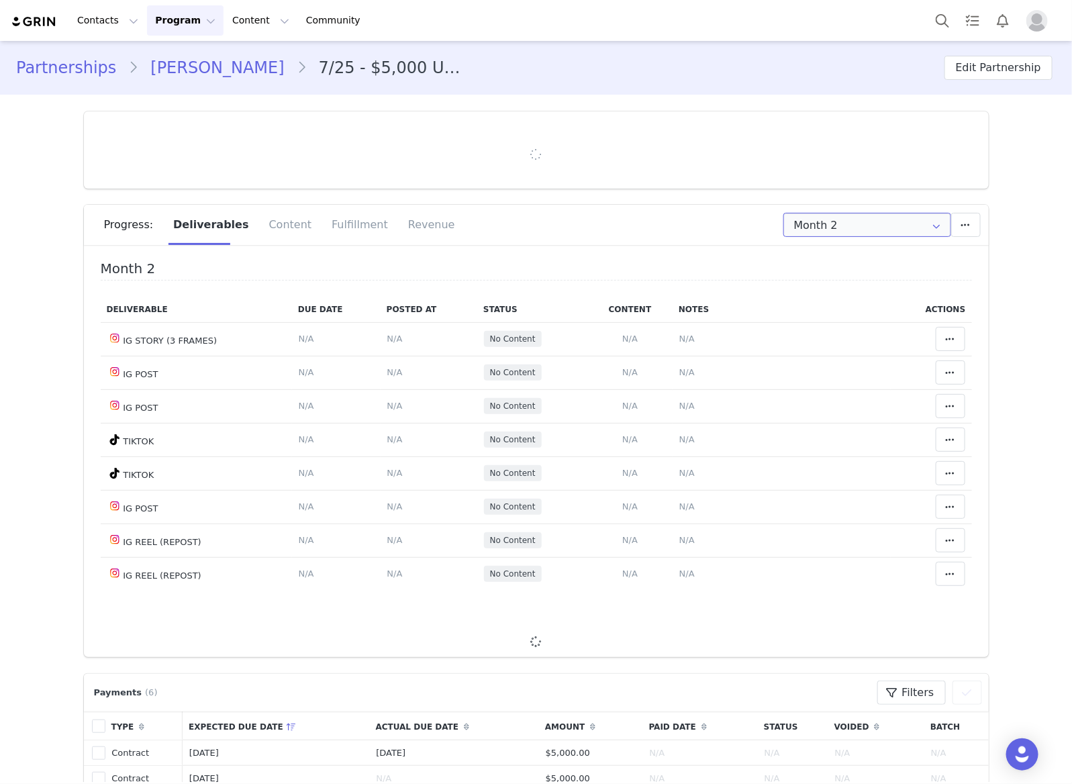
click at [887, 226] on input "Month 2" at bounding box center [867, 225] width 168 height 24
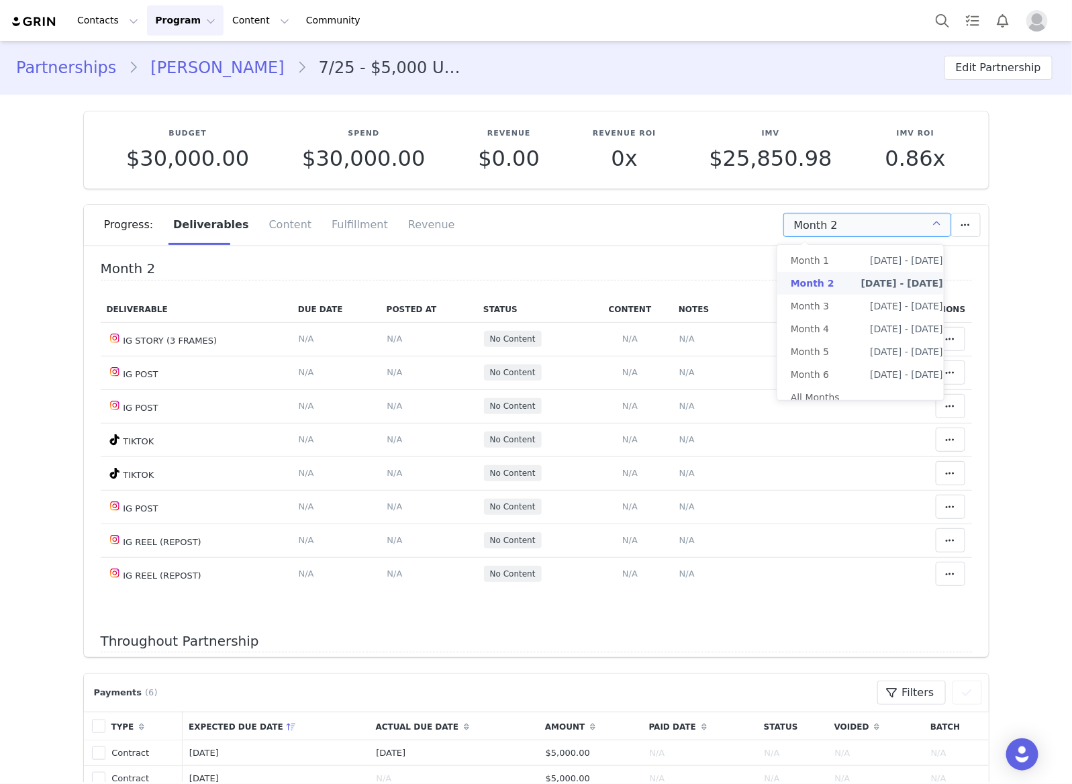
click at [819, 275] on span "Month 2" at bounding box center [813, 283] width 44 height 23
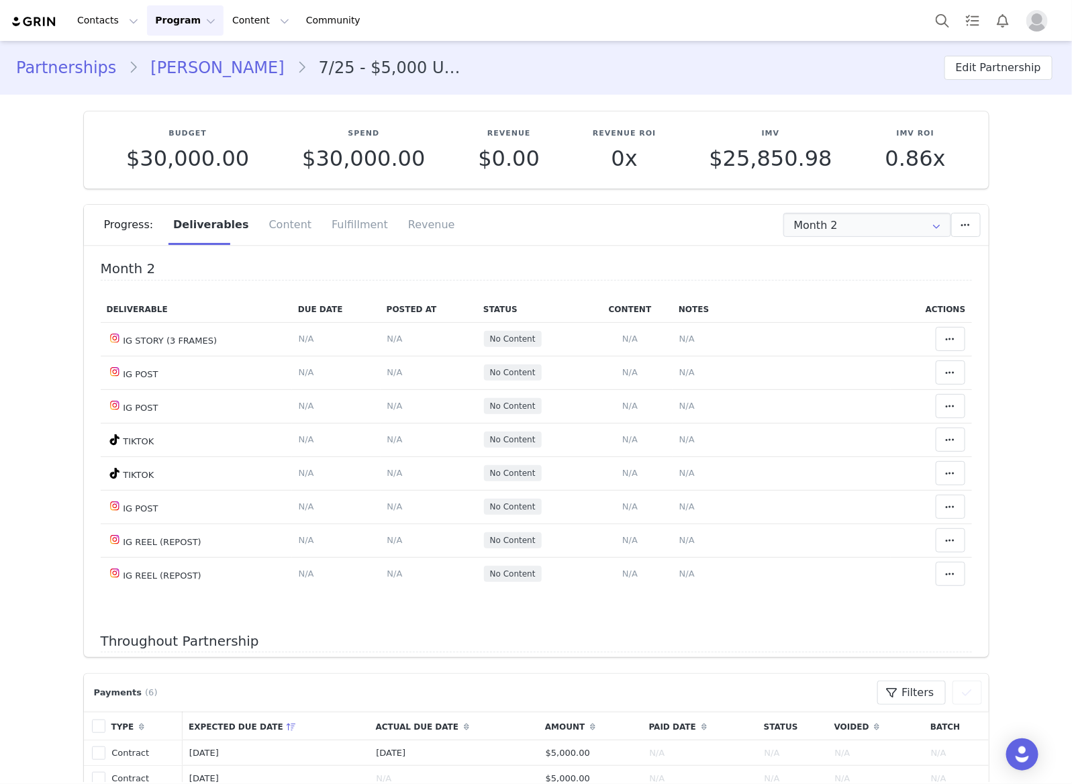
click at [829, 265] on h4 "Month 2" at bounding box center [536, 270] width 871 height 19
click at [842, 230] on input "Month 2" at bounding box center [867, 225] width 168 height 24
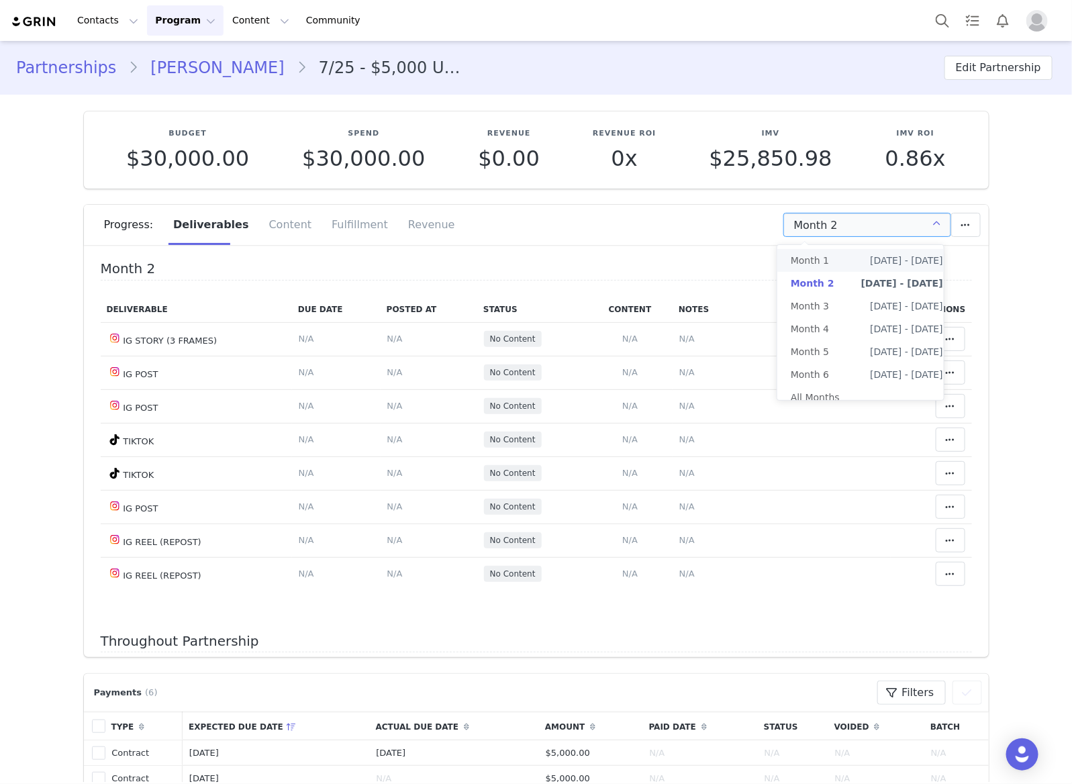
click at [840, 266] on li "Month 1 [DATE] - [DATE]" at bounding box center [866, 260] width 179 height 23
type input "Month 1"
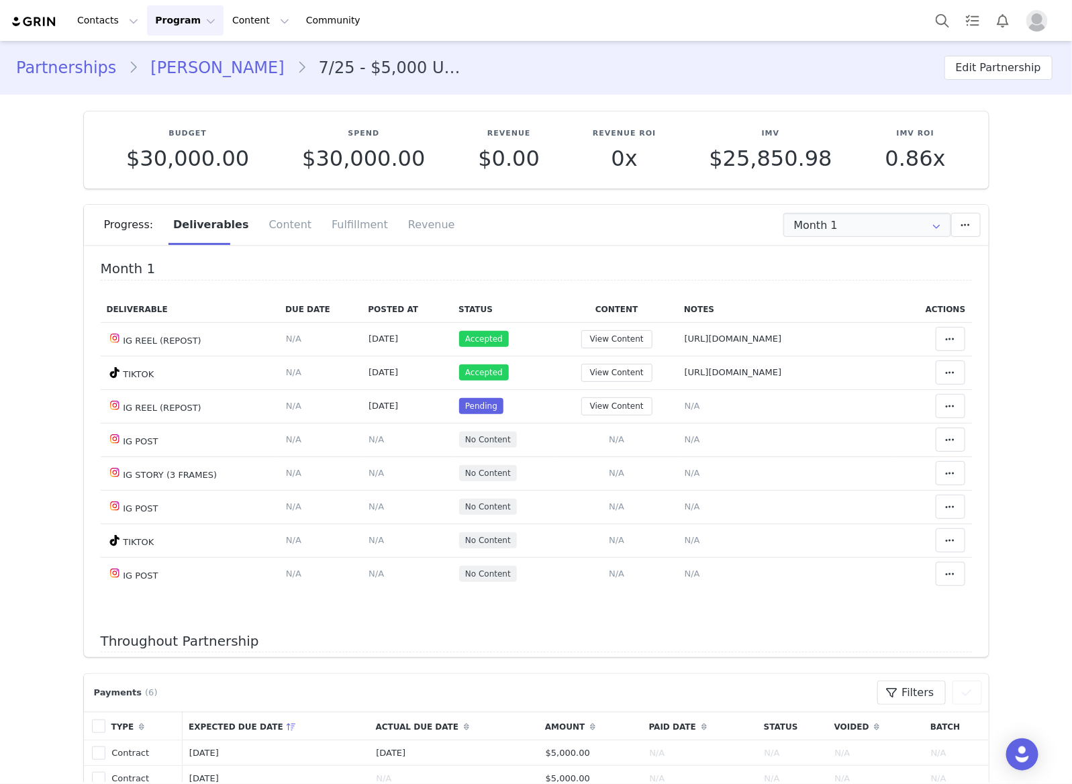
click at [685, 405] on span "N/A" at bounding box center [692, 406] width 15 height 10
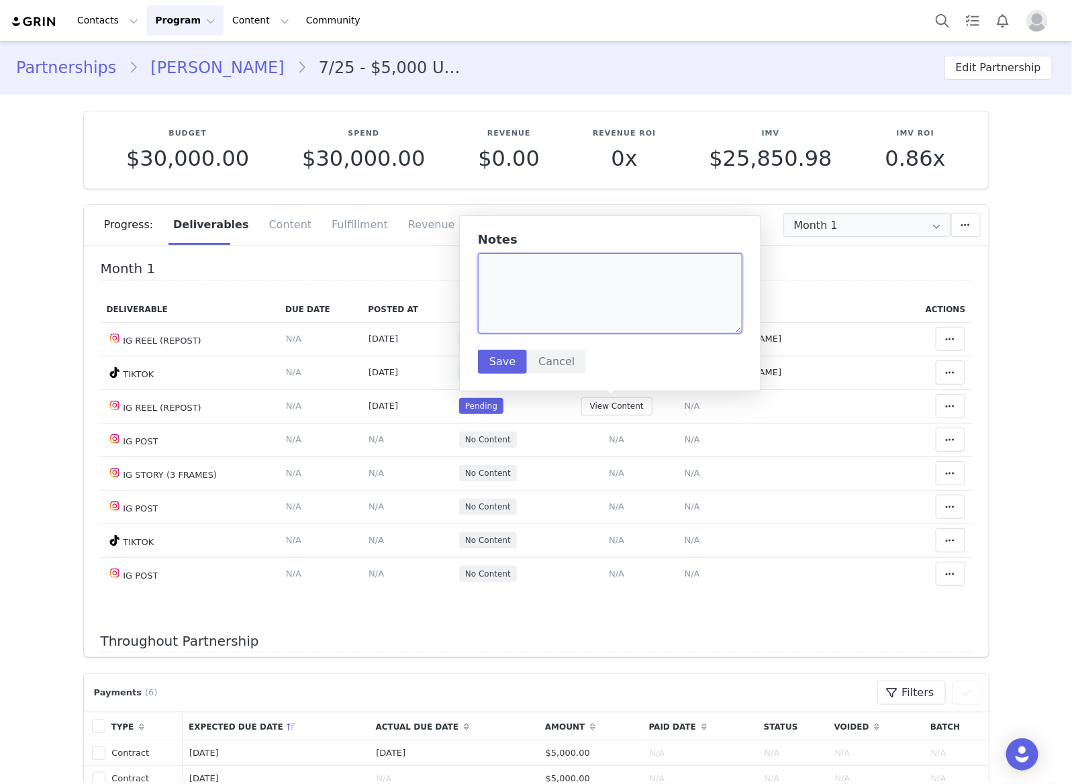
drag, startPoint x: 674, startPoint y: 276, endPoint x: 692, endPoint y: 326, distance: 52.6
click at [674, 276] on textarea at bounding box center [610, 293] width 264 height 81
paste textarea "https://www.instagram.com/p/DO7xzs3EtB4/"
type textarea "https://www.instagram.com/p/DO7xzs3EtB4/"
drag, startPoint x: 501, startPoint y: 348, endPoint x: 544, endPoint y: 364, distance: 46.1
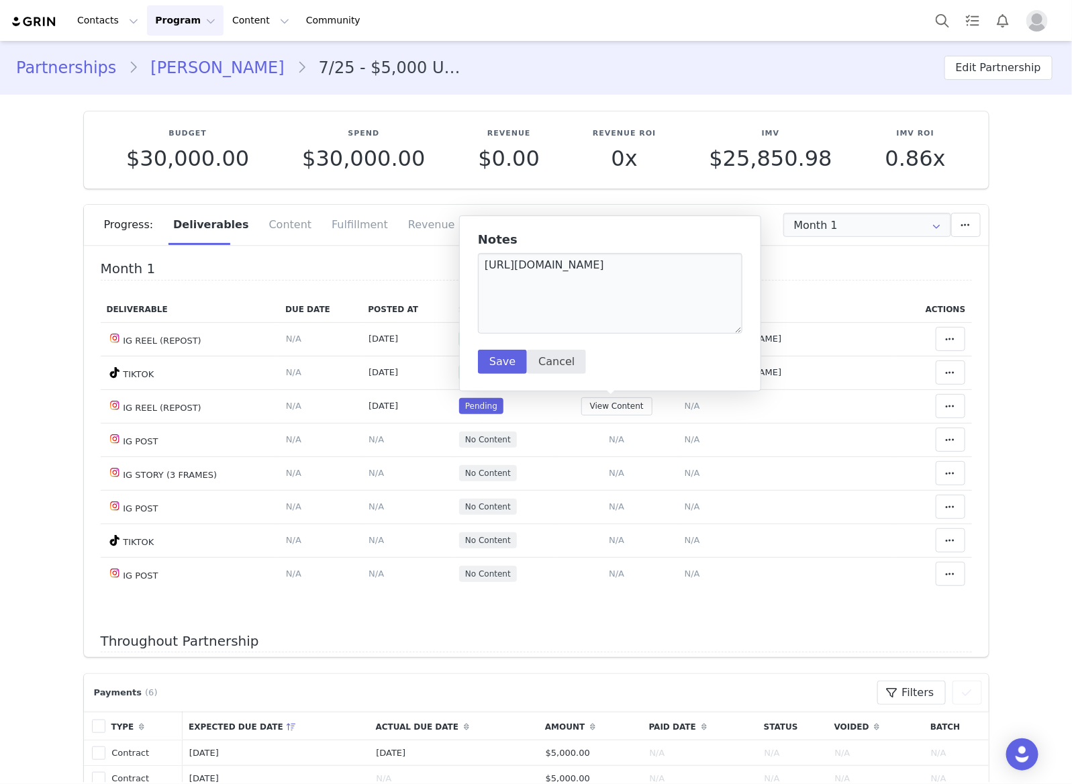
click at [501, 349] on div "Notes https://www.instagram.com/p/DO7xzs3EtB4/ Save Cancel" at bounding box center [610, 303] width 264 height 141
click at [505, 361] on button "Save" at bounding box center [502, 362] width 49 height 24
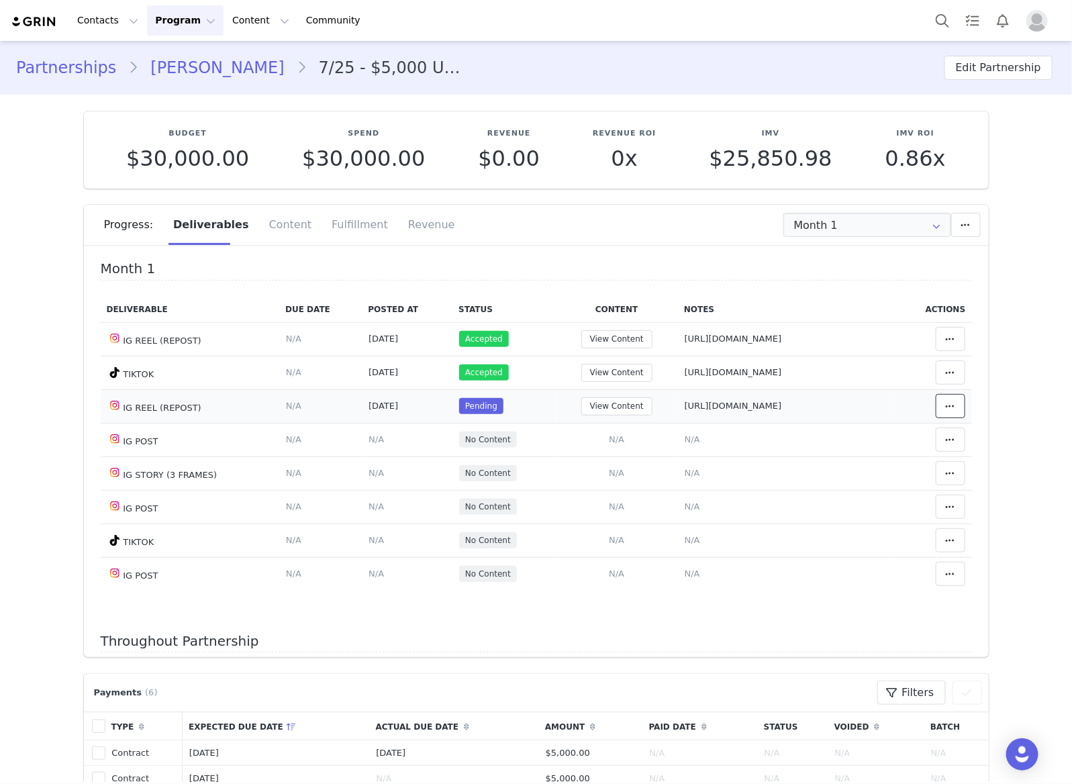
click at [936, 406] on button at bounding box center [951, 406] width 30 height 24
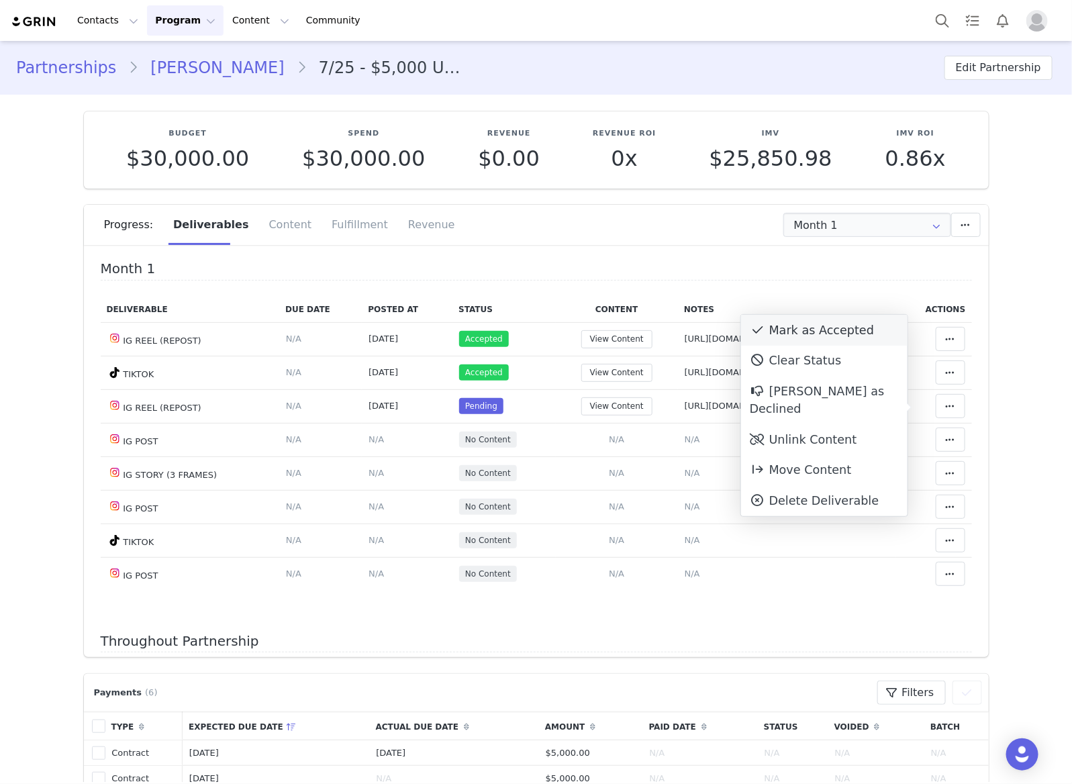
click at [849, 328] on div "Mark as Accepted" at bounding box center [824, 330] width 166 height 31
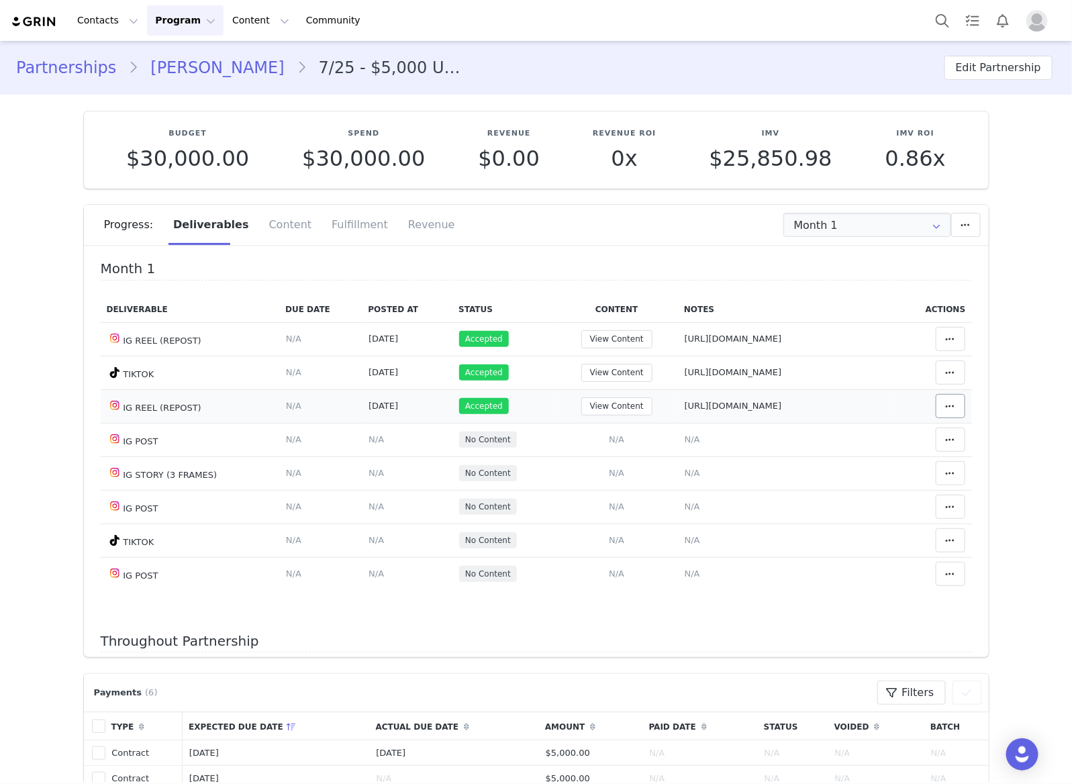
click at [916, 407] on td "Match Deliverable with Content" at bounding box center [934, 406] width 76 height 34
drag, startPoint x: 936, startPoint y: 403, endPoint x: 836, endPoint y: 398, distance: 100.8
click at [942, 403] on span at bounding box center [950, 406] width 16 height 16
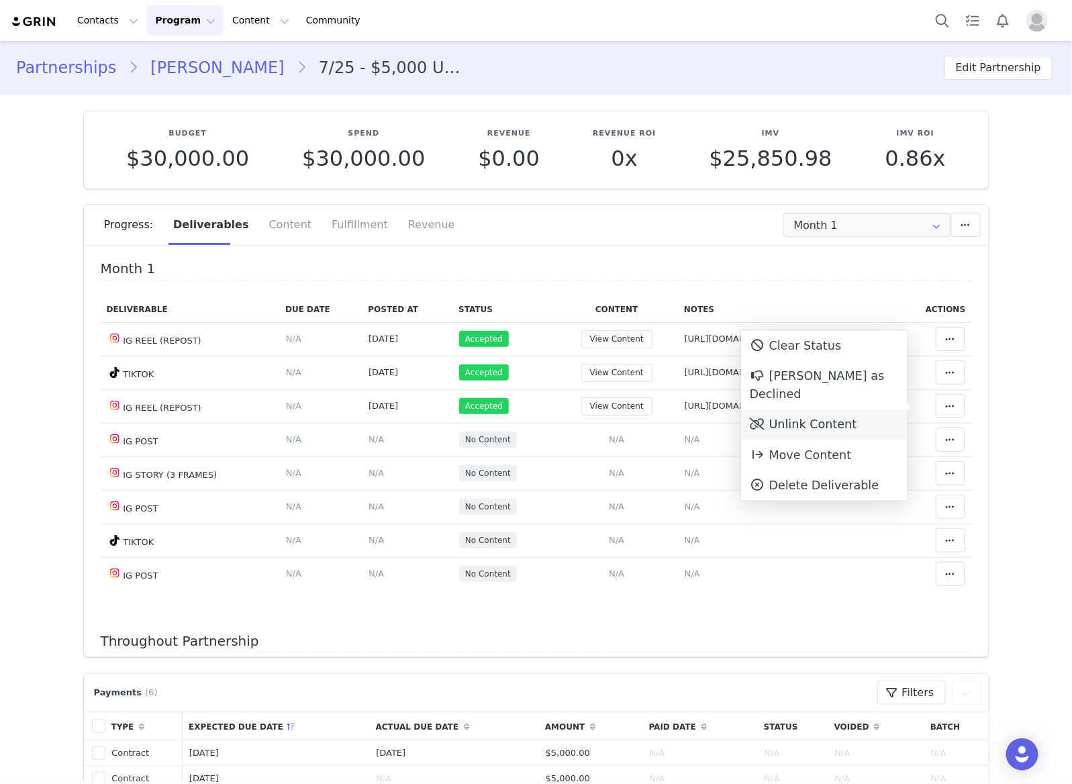
click at [820, 409] on div "Unlink Content" at bounding box center [824, 424] width 166 height 31
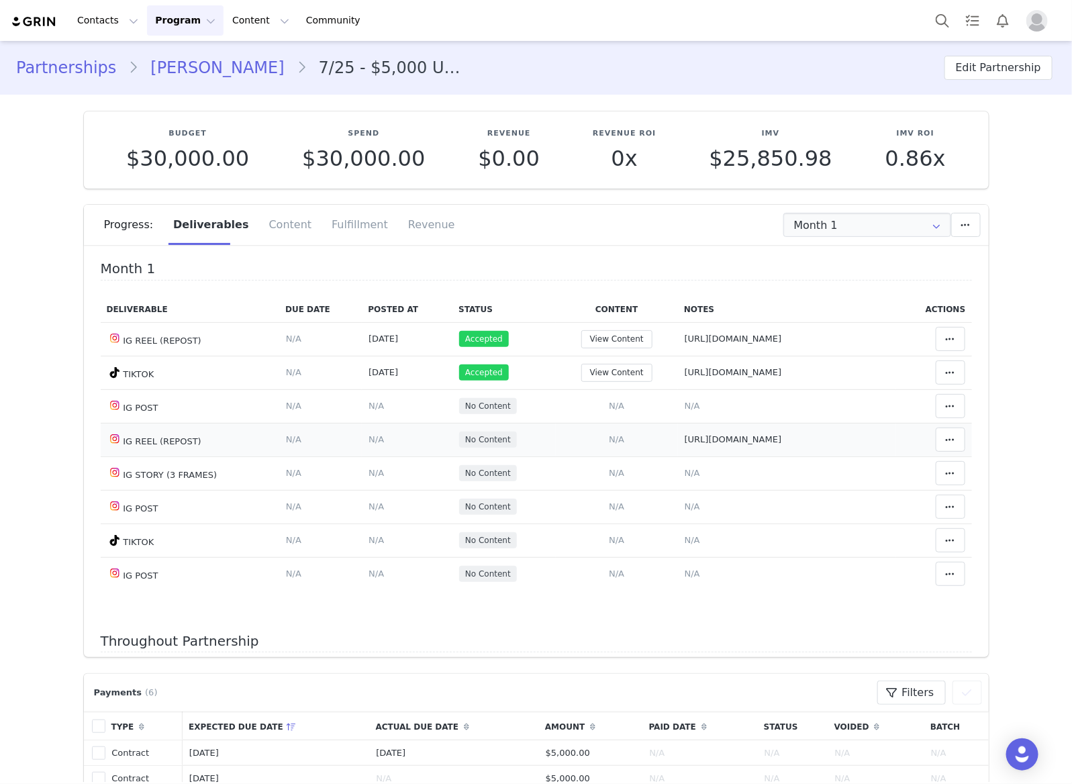
click at [728, 448] on td "Notes Save Cancel https://www.instagram.com/p/DO7xzs3EtB4/" at bounding box center [787, 440] width 218 height 34
click at [729, 438] on span "https://www.instagram.com/p/DO7xzs3EtB4/" at bounding box center [733, 439] width 97 height 10
type textarea "https://www.instagram.com/p/DO7xzs3EtB4/"
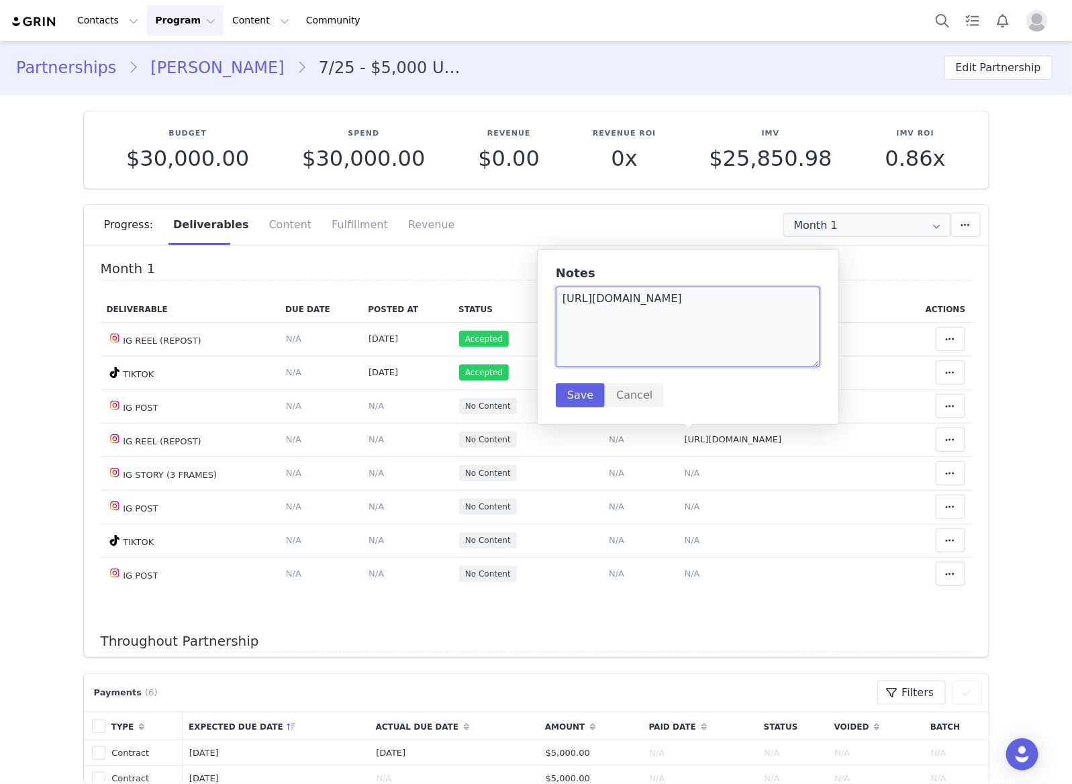
drag, startPoint x: 752, startPoint y: 310, endPoint x: 658, endPoint y: 340, distance: 98.7
click at [578, 323] on textarea "https://www.instagram.com/p/DO7xzs3EtB4/" at bounding box center [688, 327] width 264 height 81
click at [740, 296] on textarea "htttB4/" at bounding box center [688, 327] width 264 height 81
type textarea "h"
drag, startPoint x: 582, startPoint y: 387, endPoint x: 583, endPoint y: 395, distance: 8.1
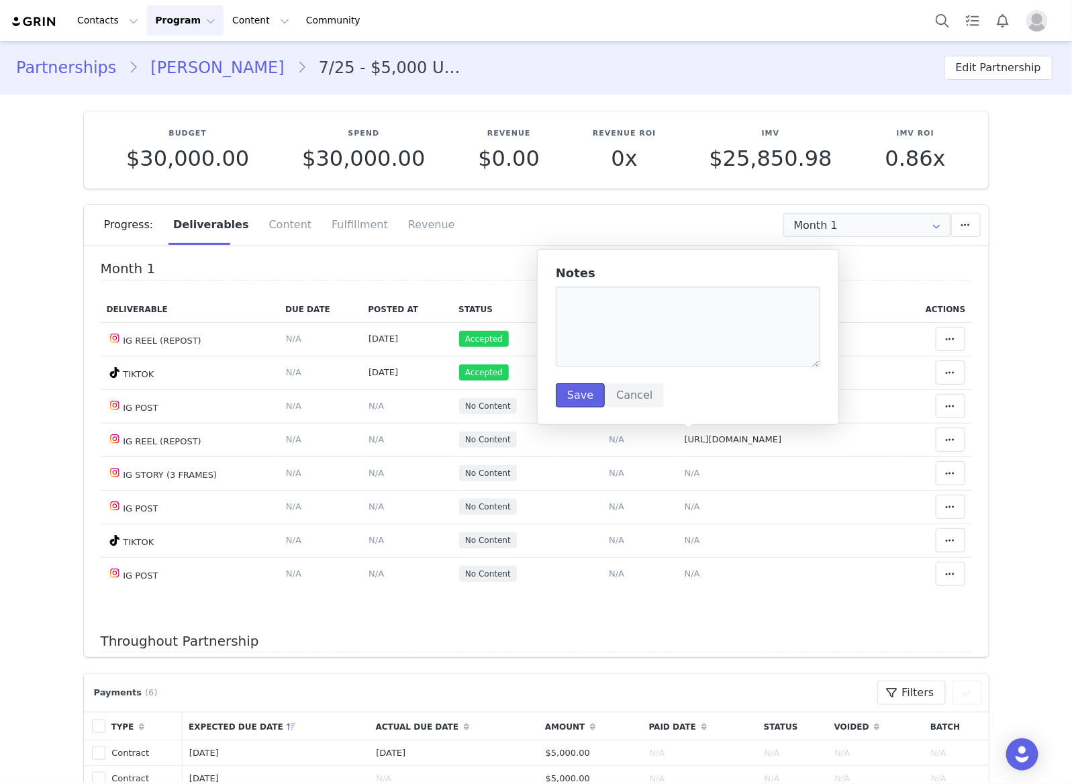
click at [582, 387] on button "Save" at bounding box center [580, 395] width 49 height 24
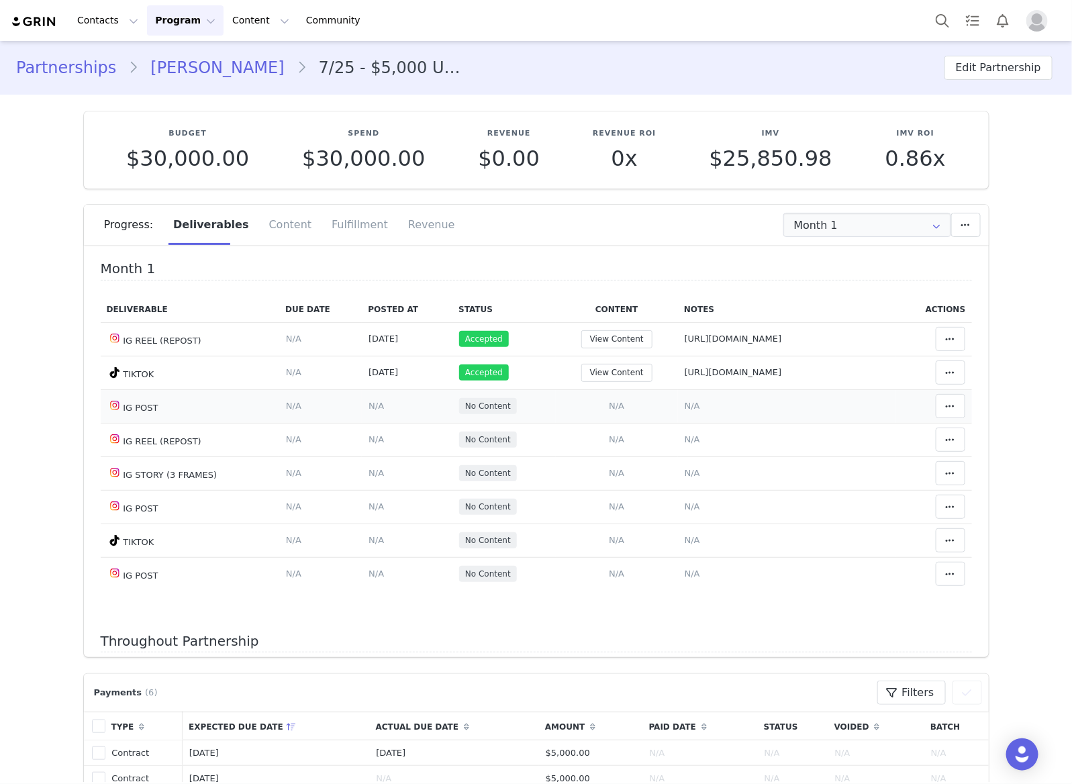
click at [685, 403] on span "N/A" at bounding box center [692, 406] width 15 height 10
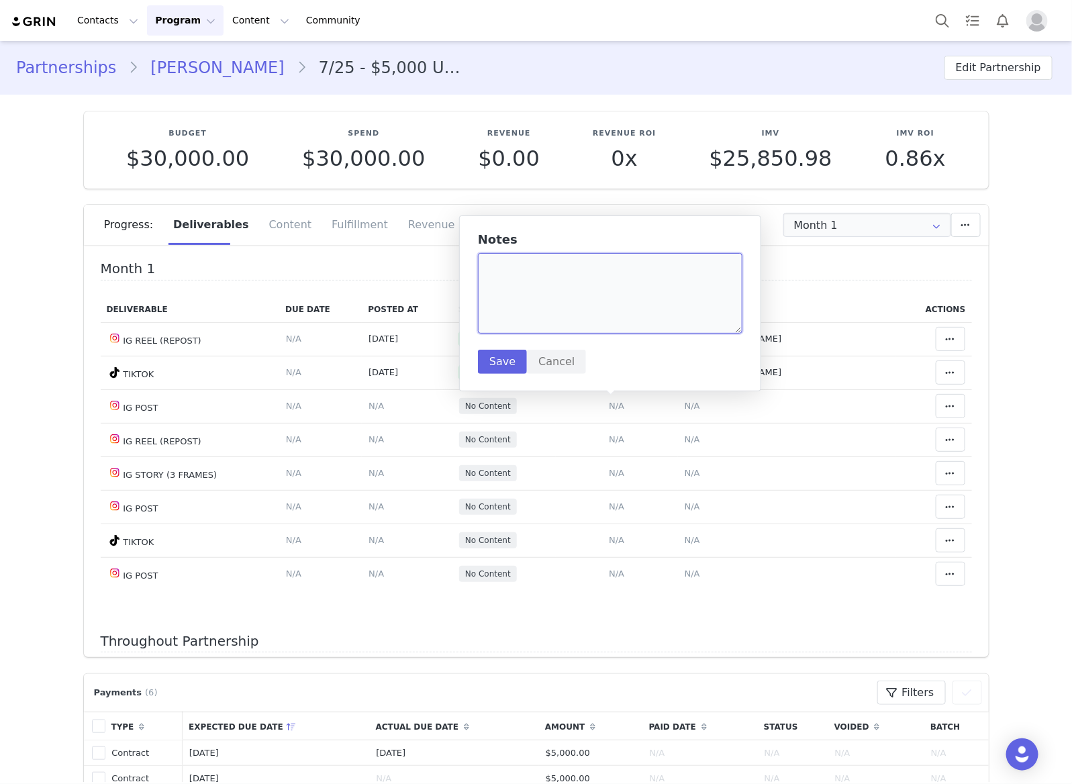
drag, startPoint x: 646, startPoint y: 299, endPoint x: 515, endPoint y: 341, distance: 136.7
click at [643, 299] on textarea at bounding box center [610, 293] width 264 height 81
paste textarea "https://www.instagram.com/p/DO7xzs3EtB4/"
type textarea "https://www.instagram.com/p/DO7xzs3EtB4/"
drag, startPoint x: 495, startPoint y: 353, endPoint x: 515, endPoint y: 369, distance: 26.3
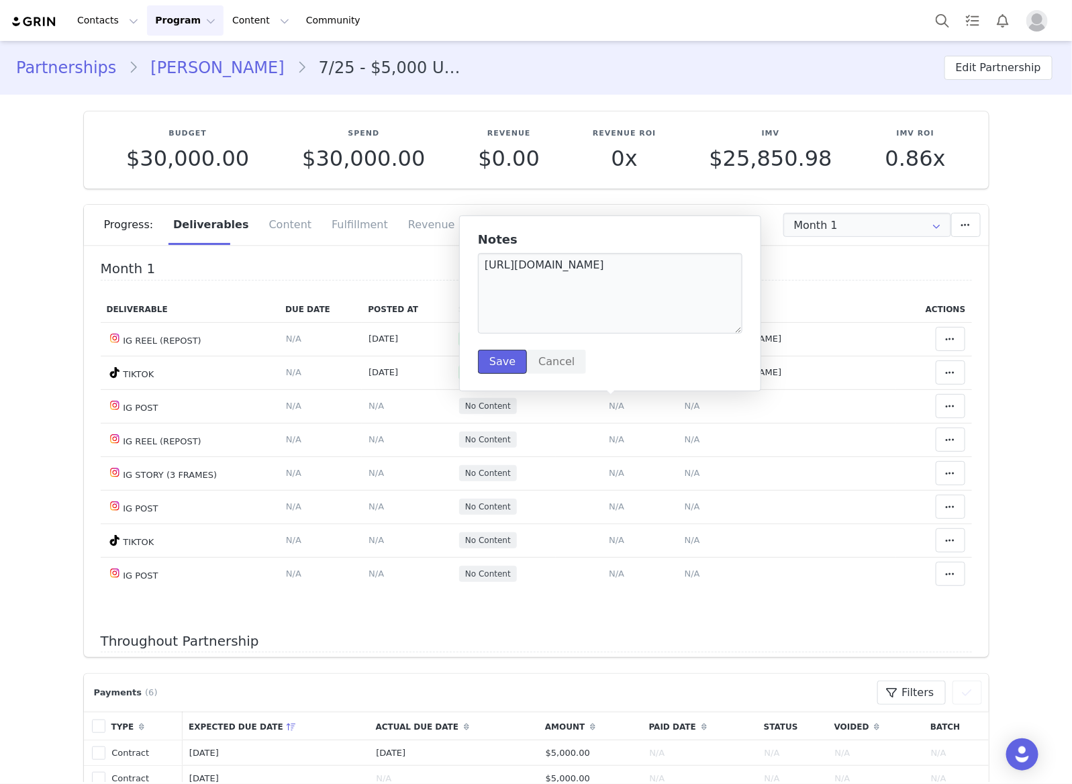
click at [495, 353] on button "Save" at bounding box center [502, 362] width 49 height 24
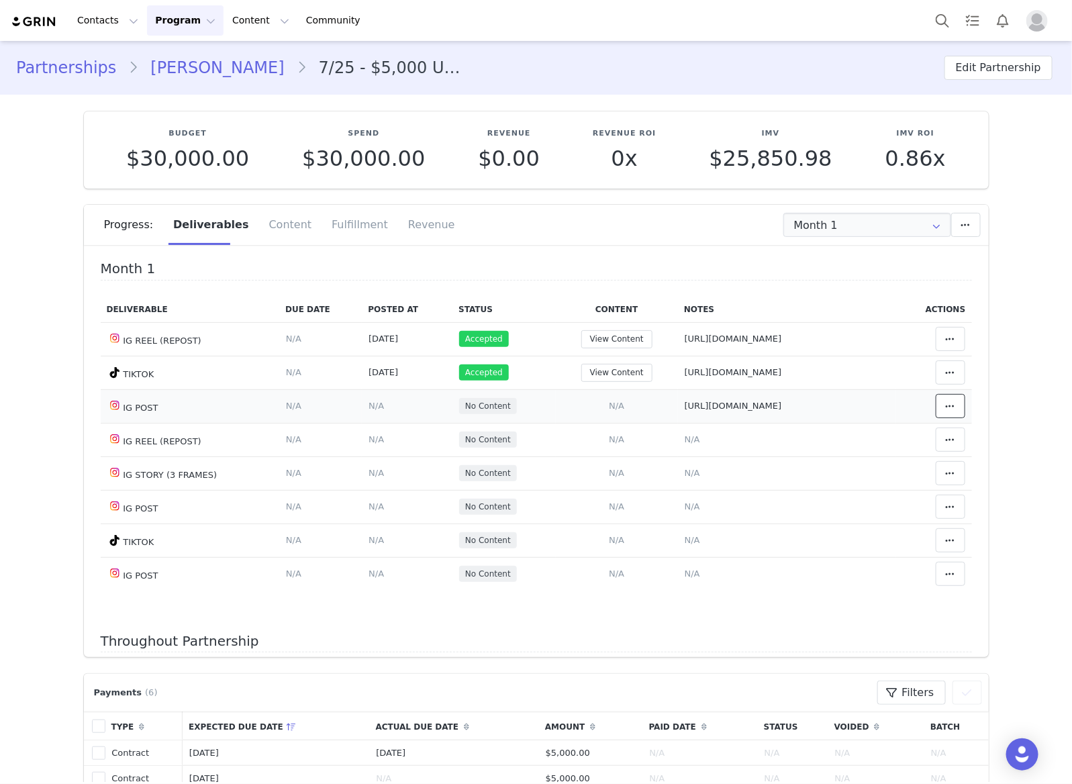
click at [942, 411] on span at bounding box center [950, 406] width 16 height 16
click at [846, 416] on div "Mark as Accepted" at bounding box center [824, 406] width 166 height 31
click at [368, 407] on span "N/A" at bounding box center [375, 406] width 15 height 10
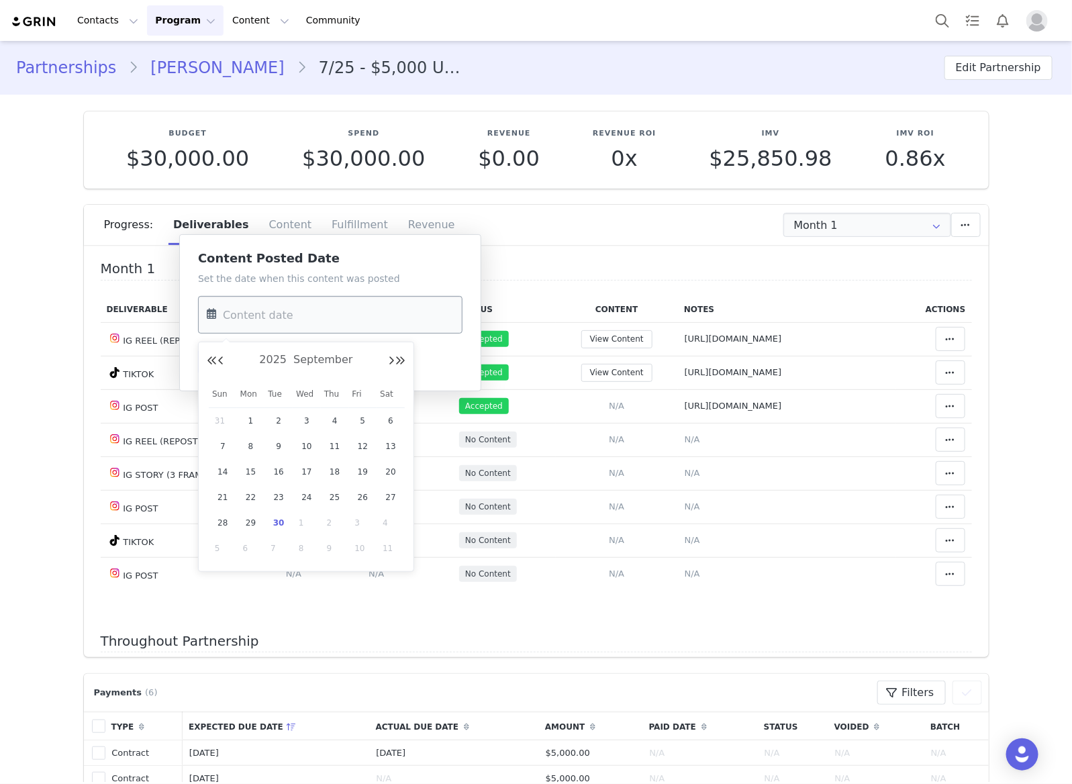
click at [383, 322] on input "text" at bounding box center [330, 315] width 264 height 38
click at [274, 494] on span "23" at bounding box center [278, 497] width 16 height 16
type input "[DATE]"
click at [222, 363] on button "Save" at bounding box center [222, 362] width 49 height 24
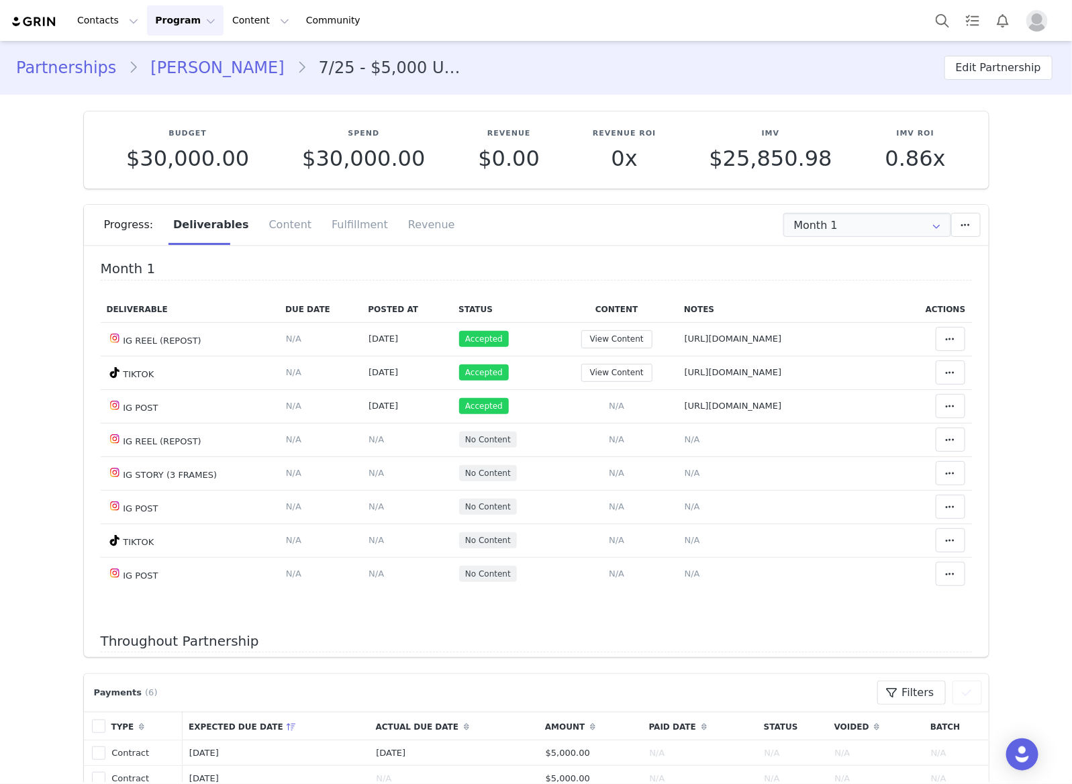
drag, startPoint x: 190, startPoint y: 68, endPoint x: 24, endPoint y: 219, distance: 224.7
click at [190, 67] on link "Latrice Kabamba" at bounding box center [217, 68] width 158 height 24
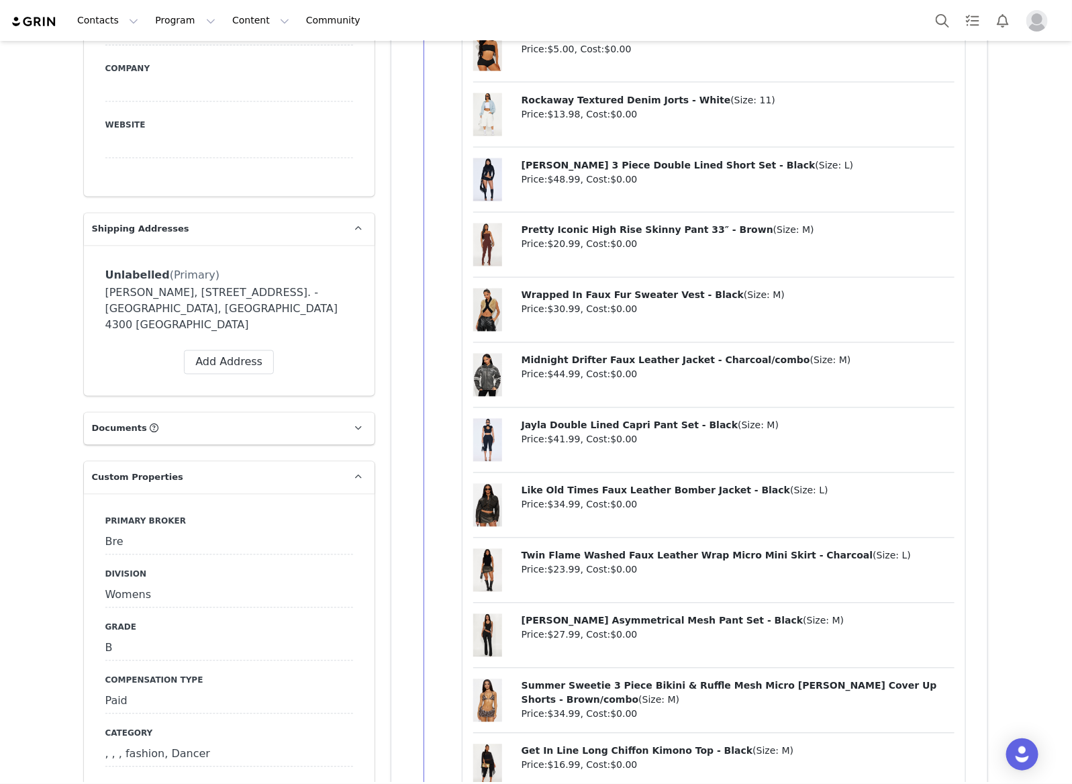
scroll to position [1174, 0]
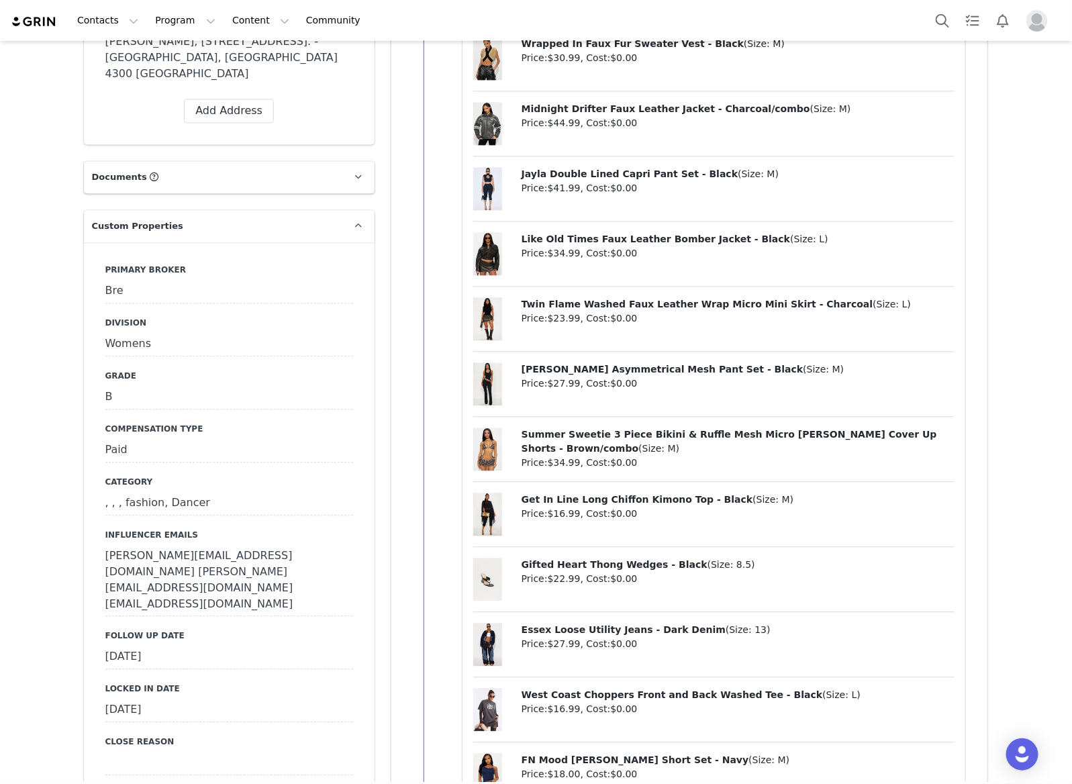
click at [208, 645] on div "[DATE]" at bounding box center [229, 657] width 248 height 24
click at [160, 676] on button "Cancel" at bounding box center [164, 685] width 45 height 18
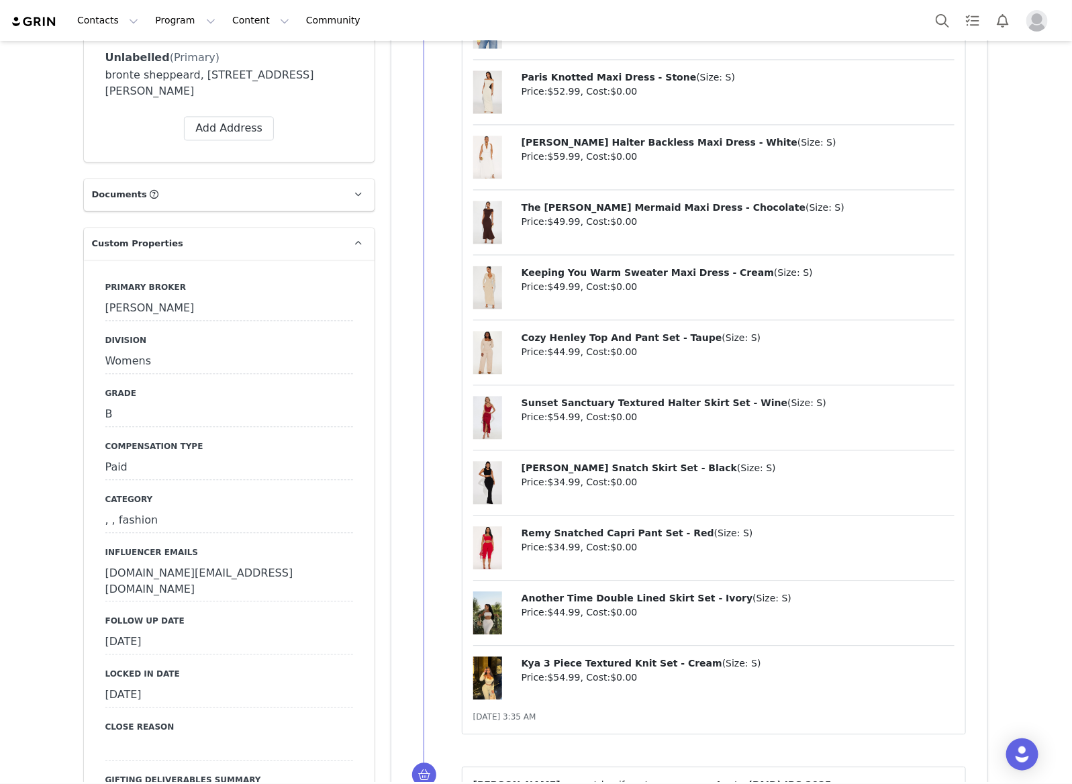
scroll to position [1174, 0]
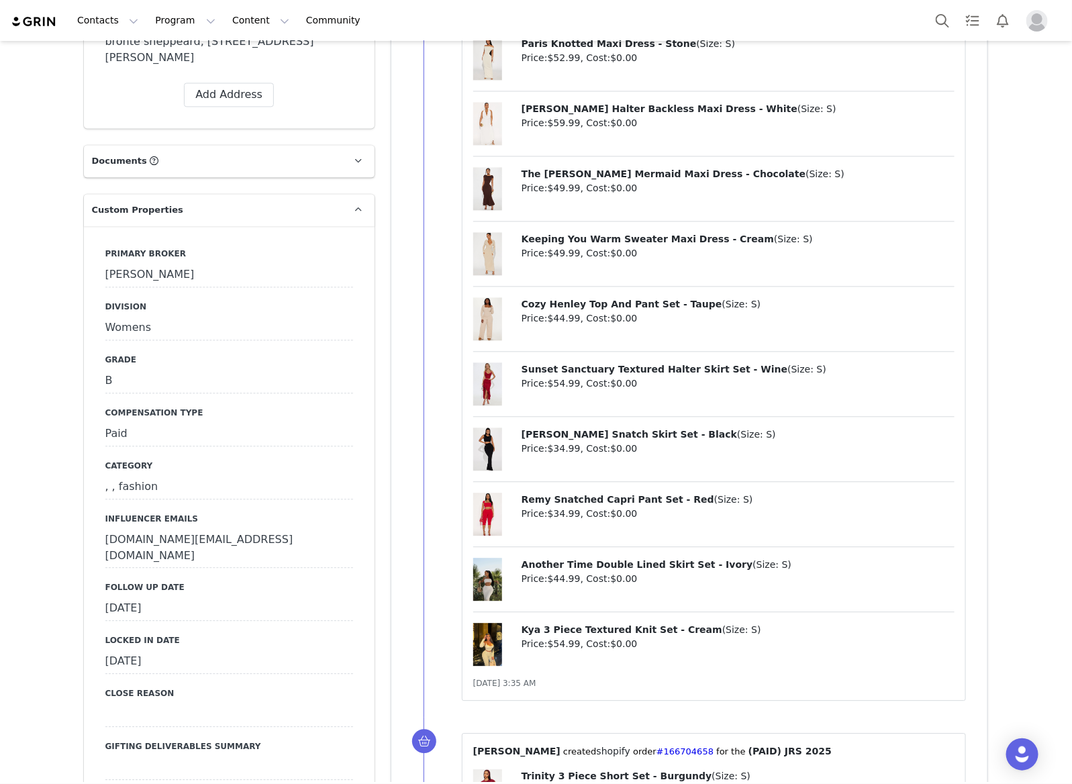
click at [172, 599] on div "[DATE]" at bounding box center [229, 609] width 248 height 24
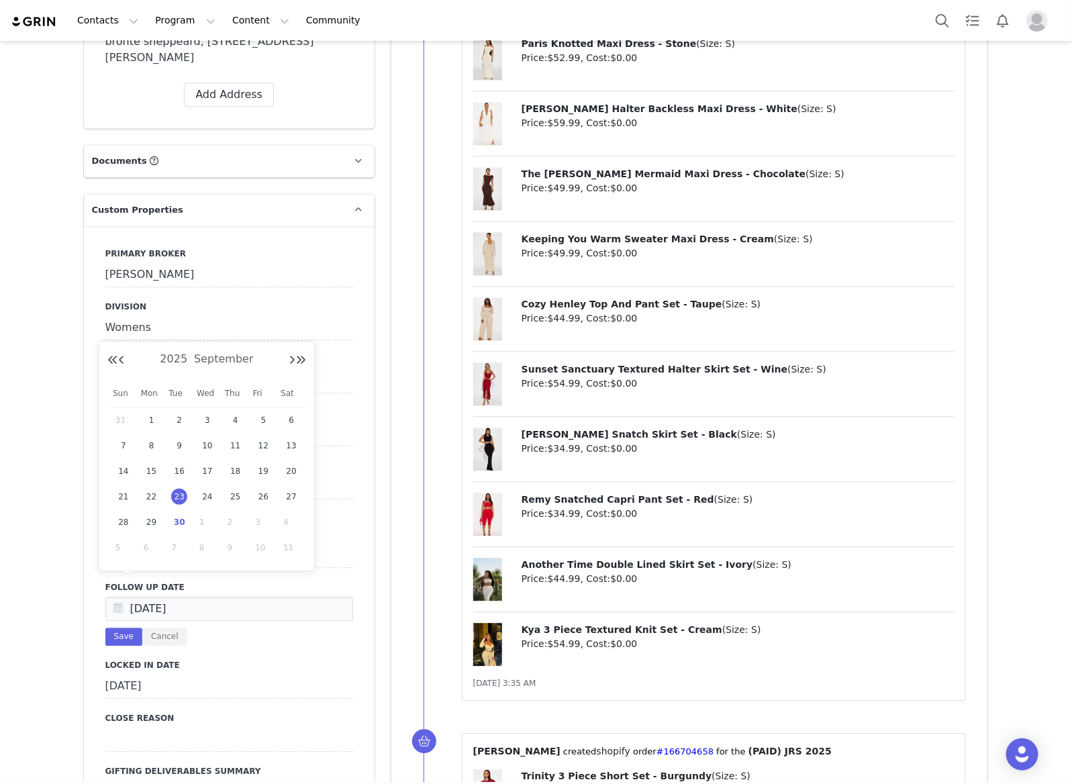
click at [183, 521] on span "30" at bounding box center [179, 522] width 16 height 16
type input "[DATE]"
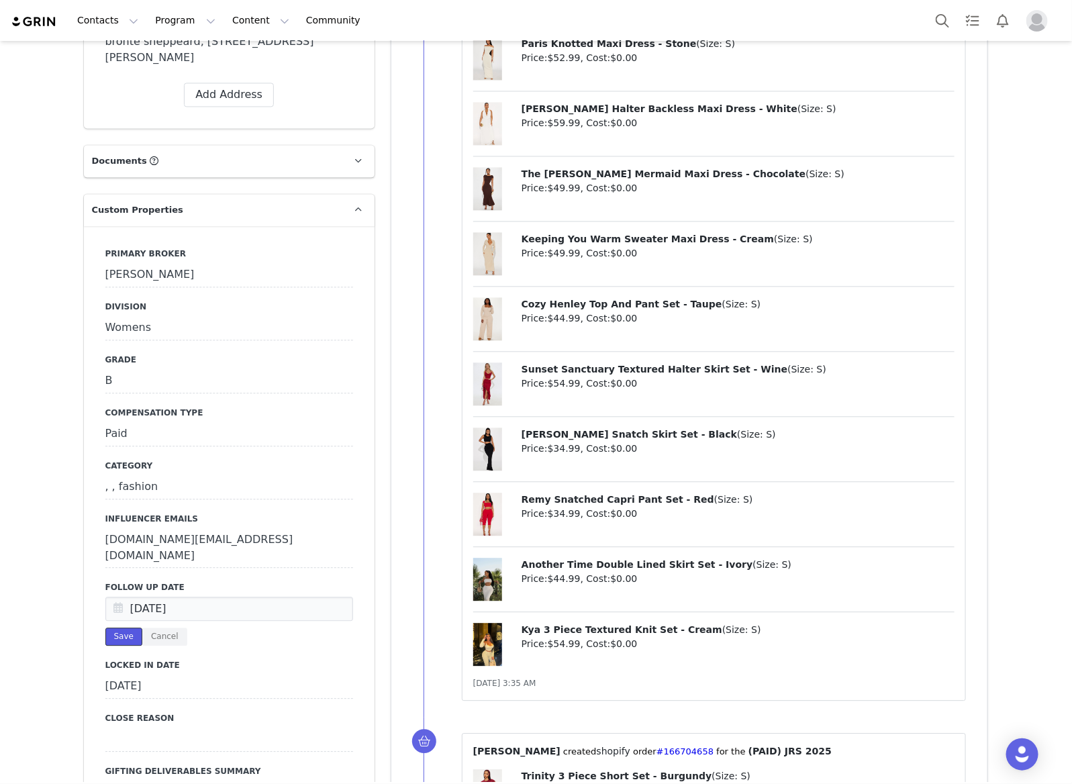
click at [123, 627] on button "Save" at bounding box center [123, 636] width 37 height 18
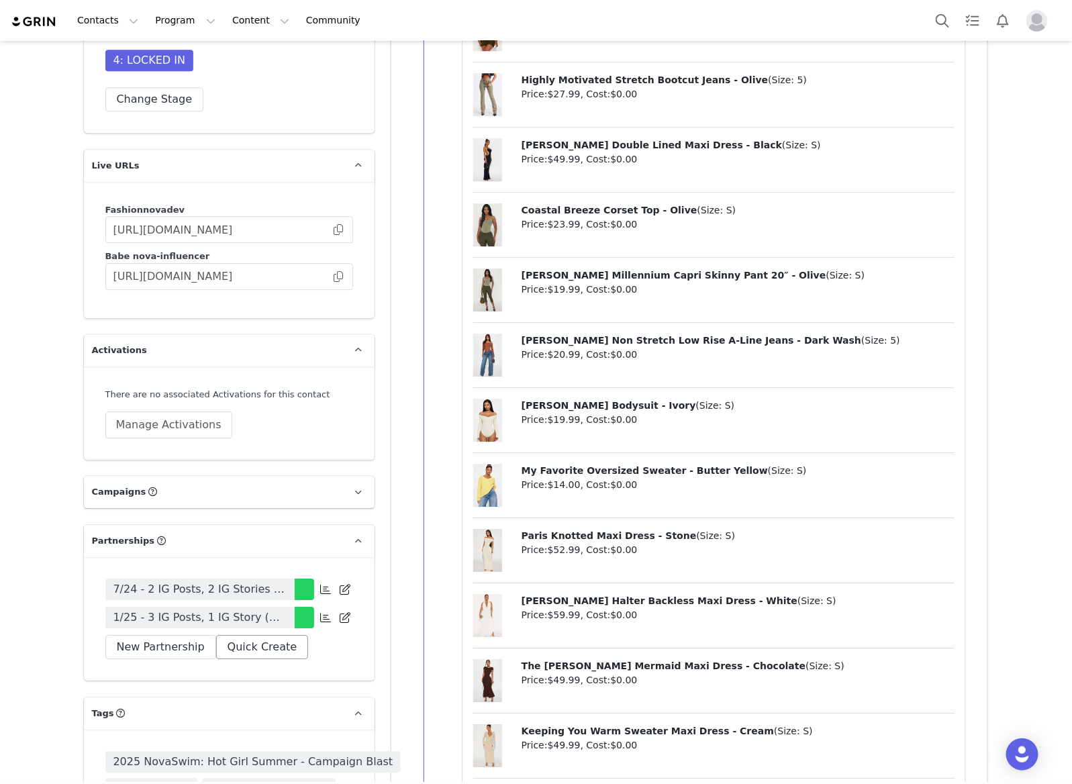
scroll to position [3859, 0]
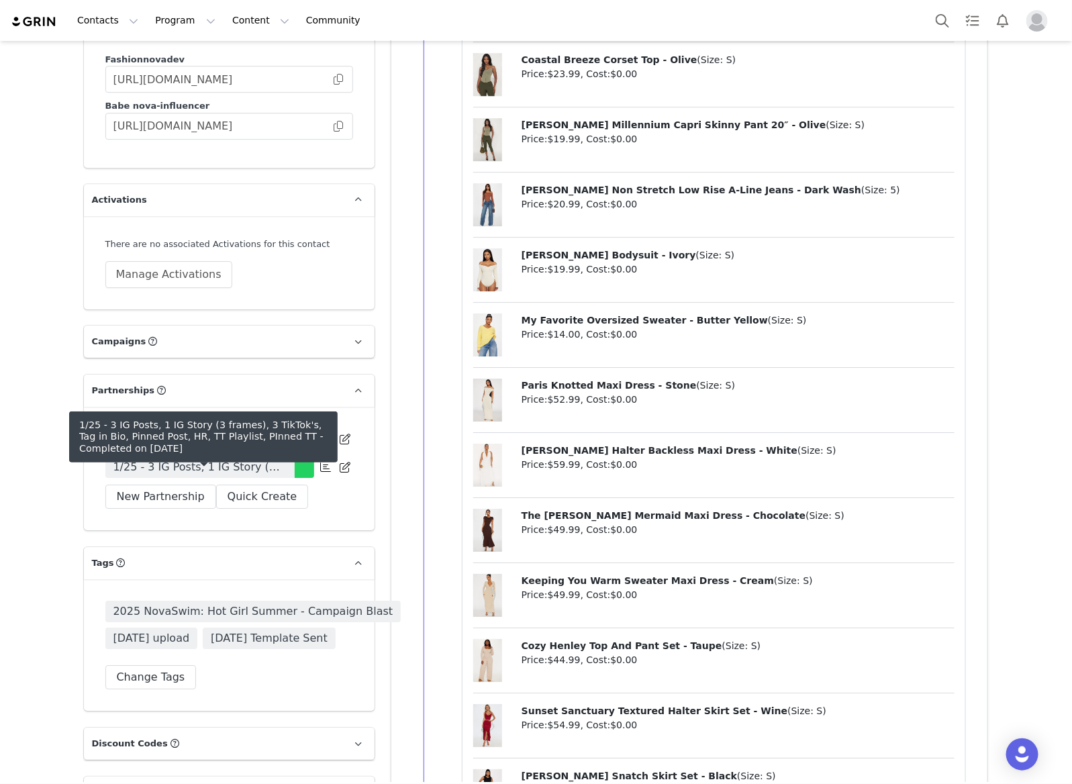
click at [252, 475] on span "1/25 - 3 IG Posts, 1 IG Story (3 frames), 3 TikTok's, Tag in Bio, Pinned Post, …" at bounding box center [199, 467] width 173 height 16
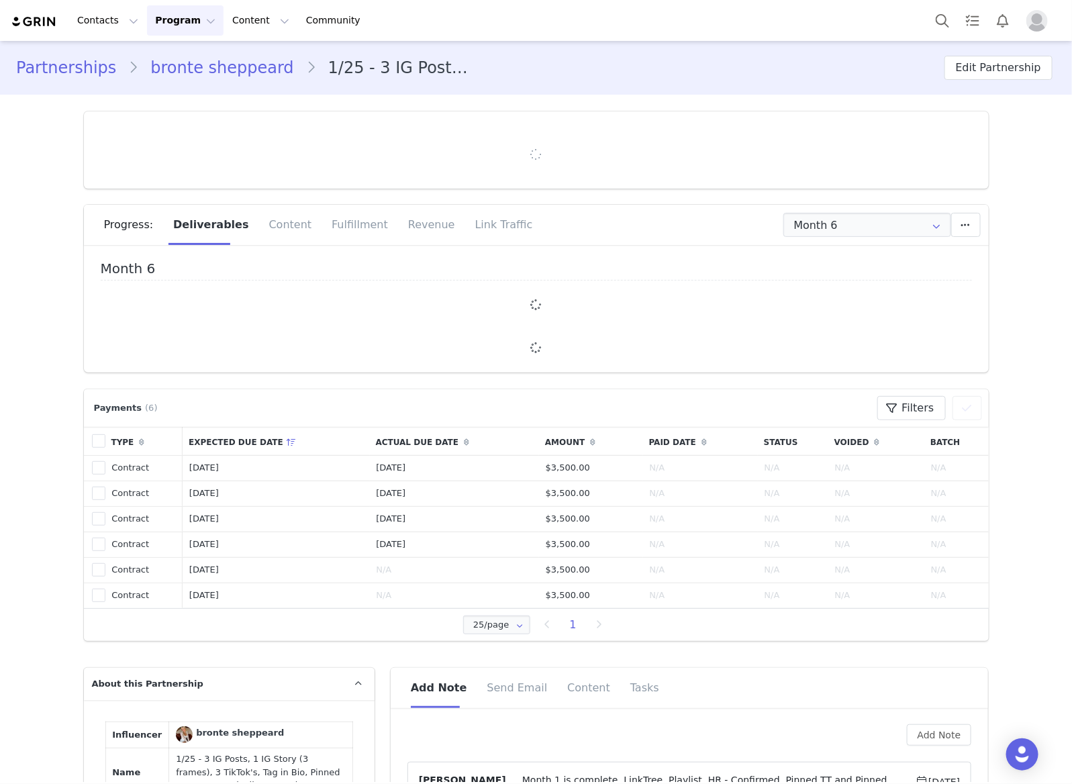
type input "+61 ([GEOGRAPHIC_DATA])"
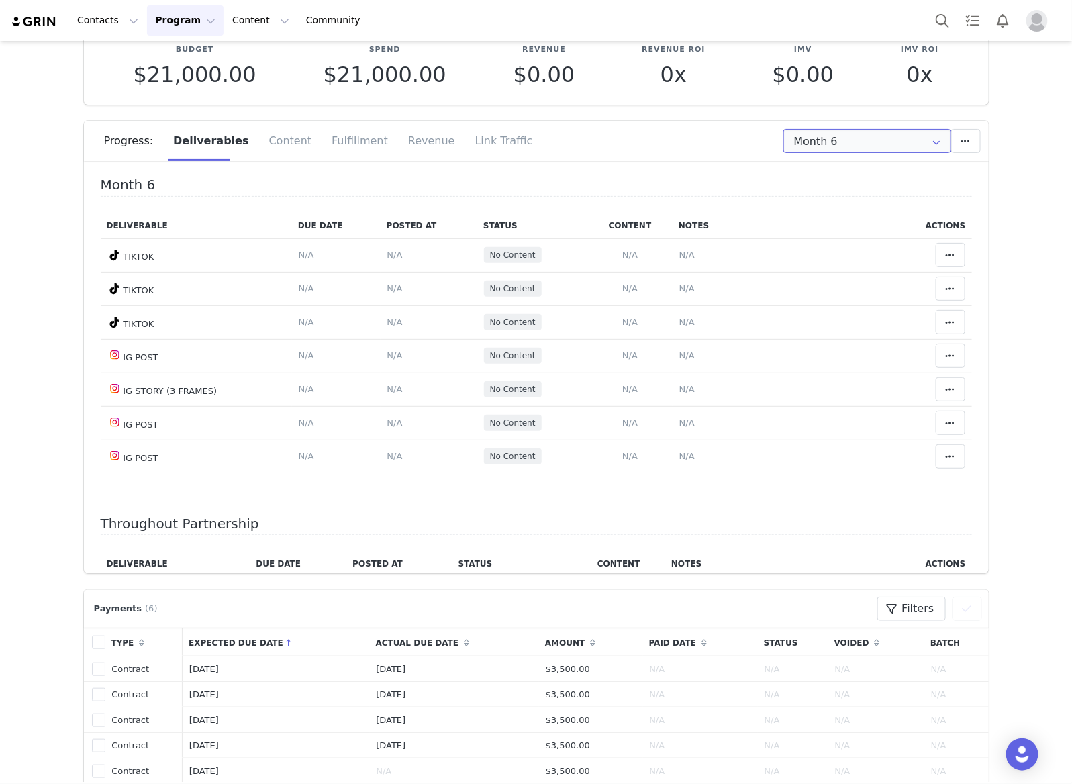
click at [817, 146] on input "Month 6" at bounding box center [867, 141] width 168 height 24
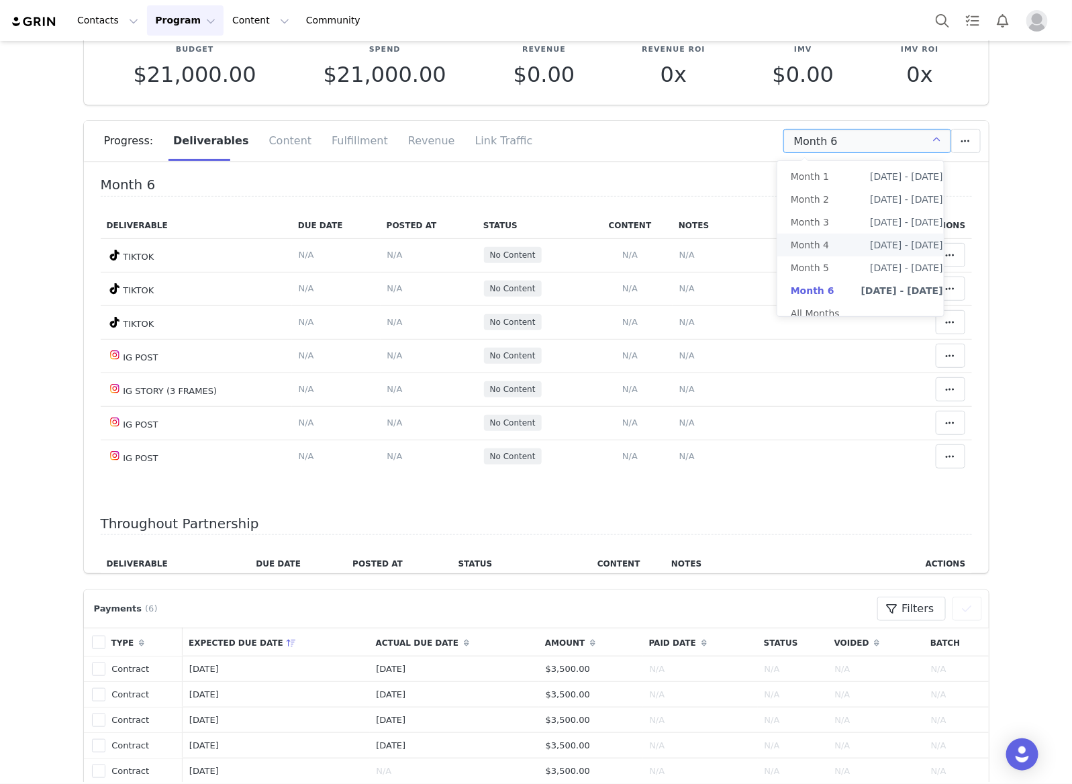
click at [901, 246] on span "[DATE] - [DATE]" at bounding box center [906, 245] width 73 height 23
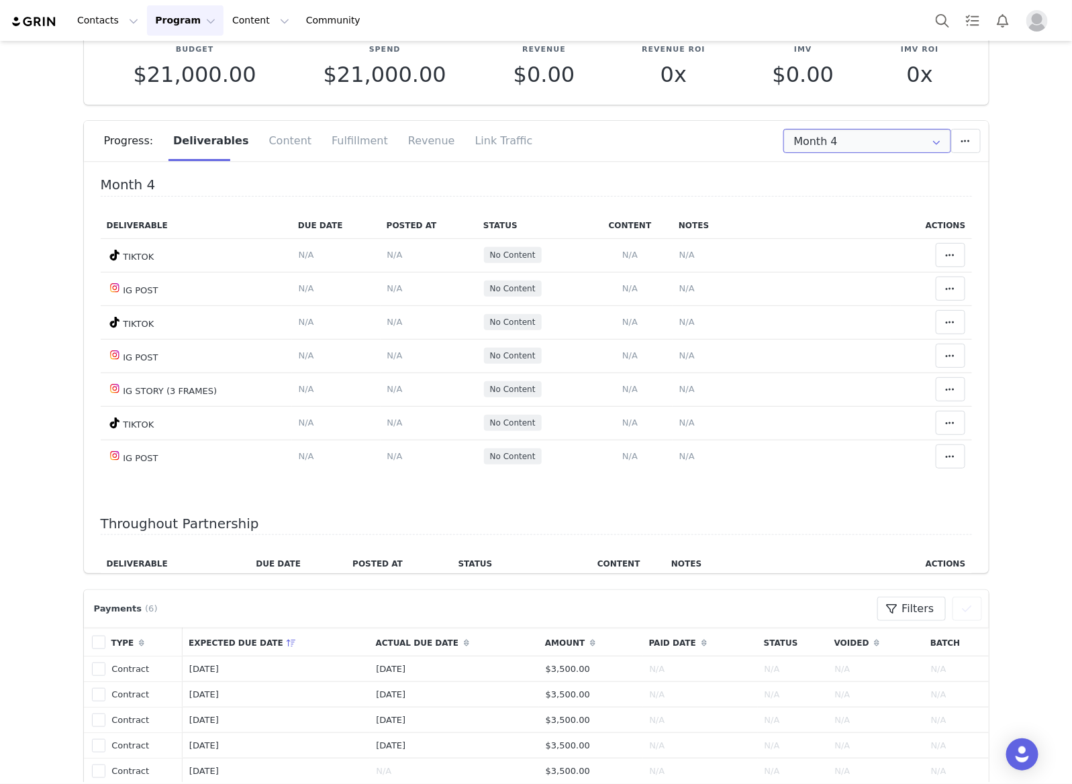
click at [916, 140] on input "Month 4" at bounding box center [867, 141] width 168 height 24
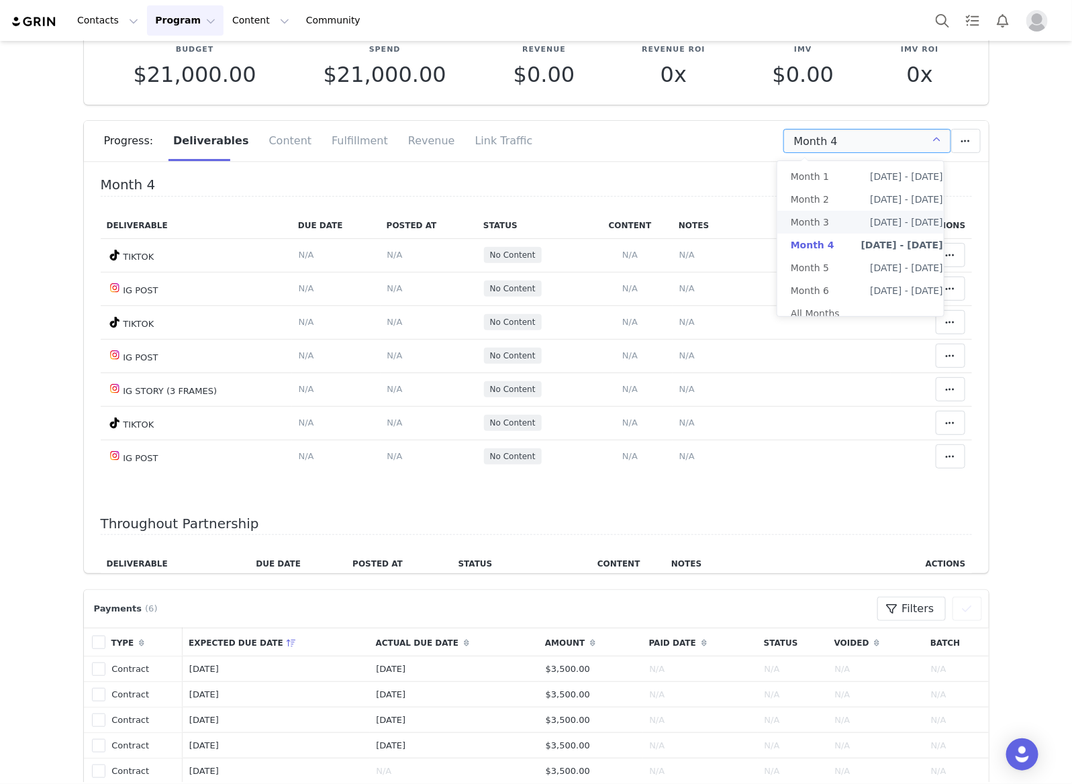
click at [837, 228] on li "Month 3 [DATE] - [DATE]" at bounding box center [866, 222] width 179 height 23
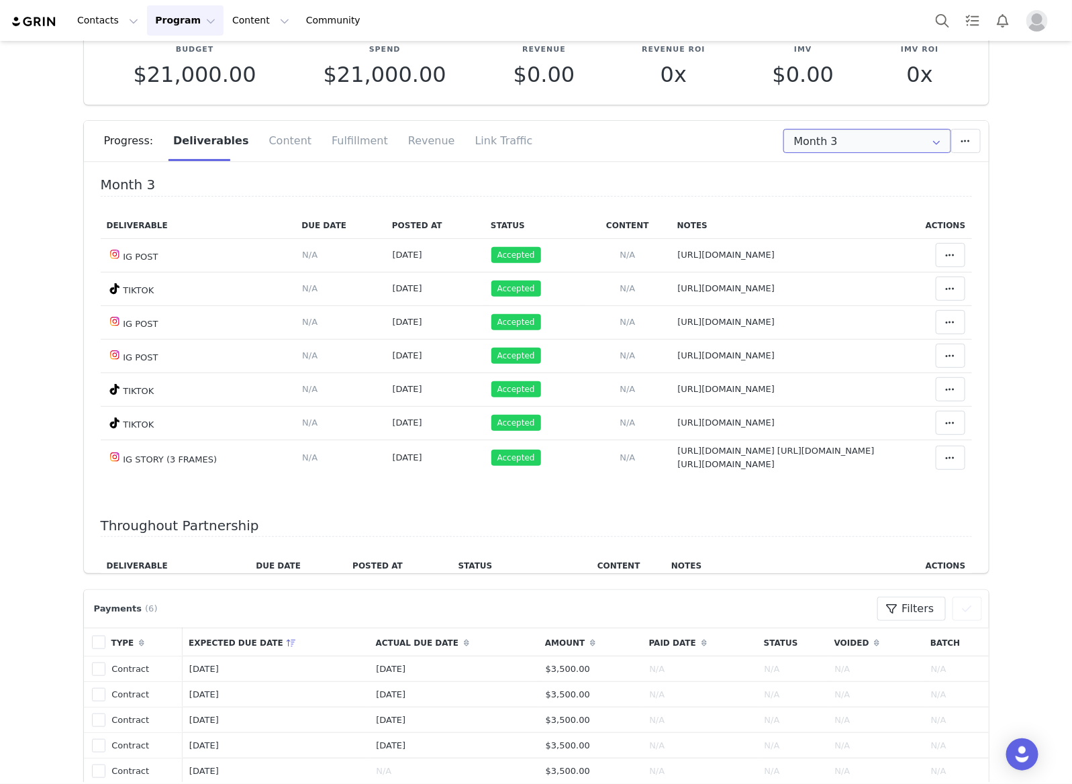
click at [868, 151] on input "Month 3" at bounding box center [867, 141] width 168 height 24
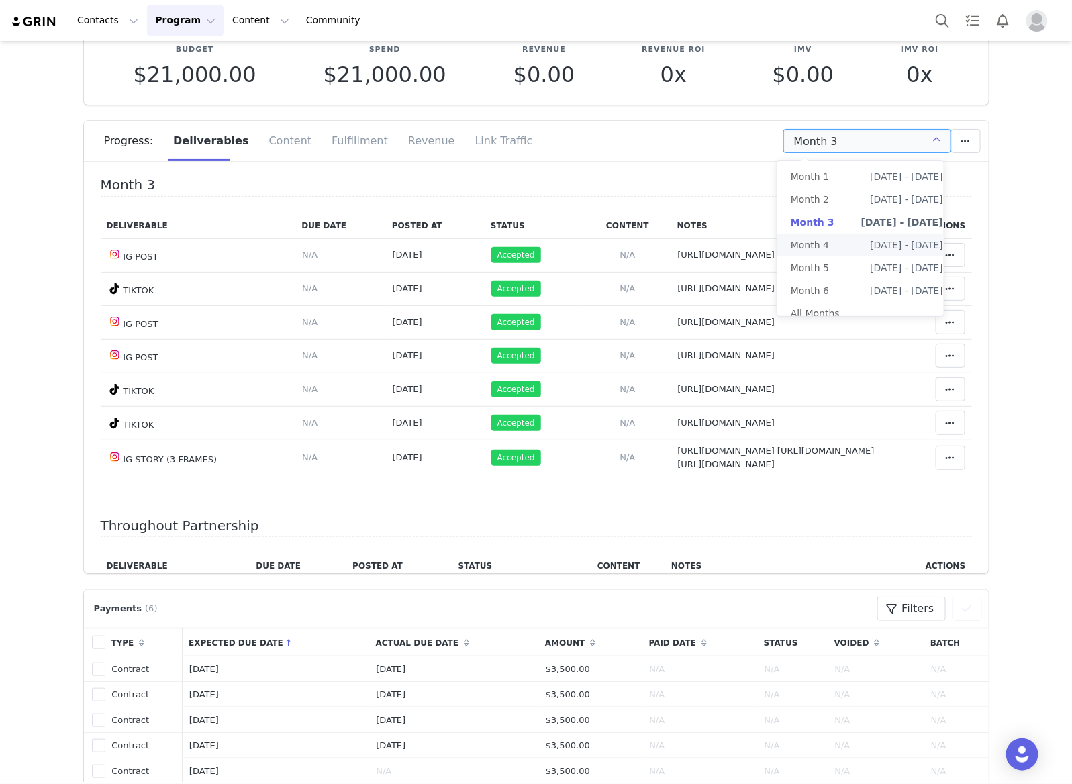
click at [905, 250] on span "[DATE] - [DATE]" at bounding box center [906, 245] width 73 height 23
type input "Month 4"
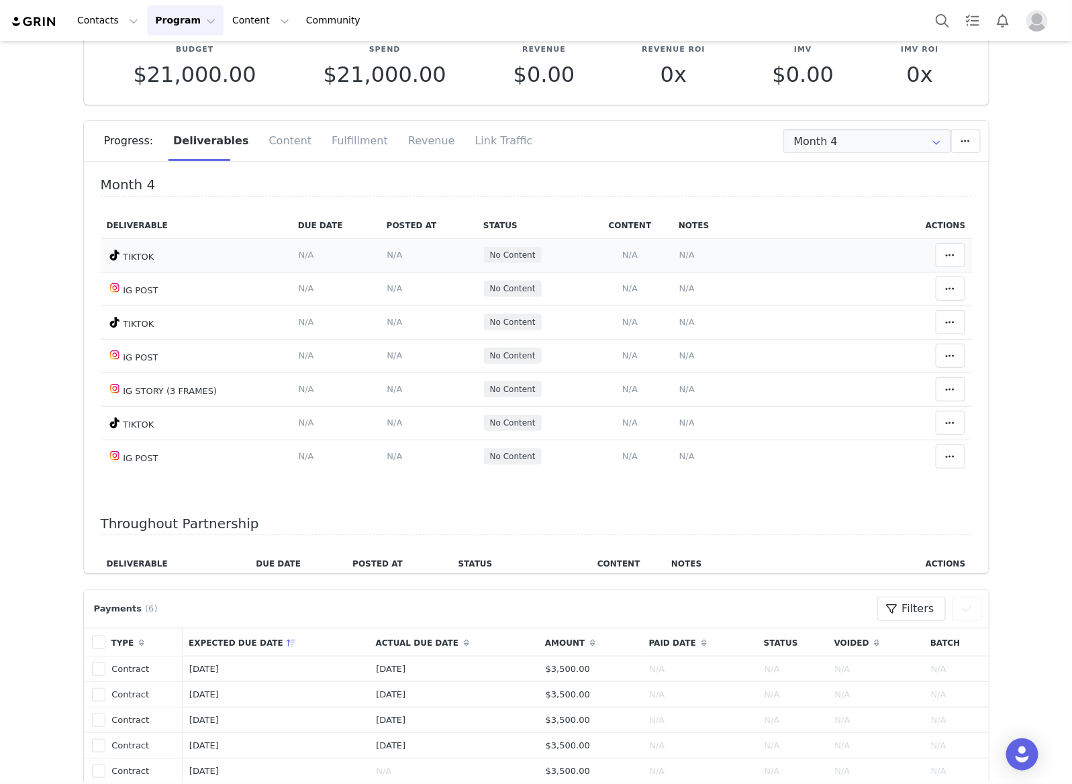
click at [679, 255] on span "N/A" at bounding box center [686, 255] width 15 height 10
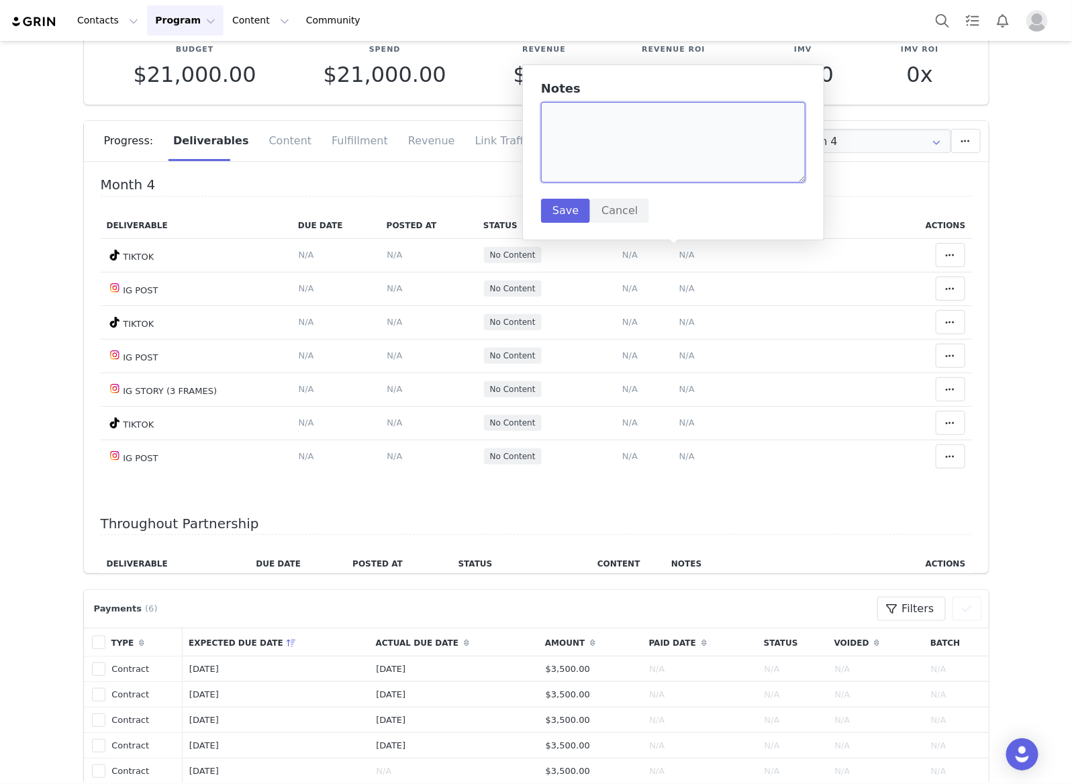
click at [668, 179] on textarea at bounding box center [673, 142] width 264 height 81
paste textarea "[URL][DOMAIN_NAME]"
type textarea "[URL][DOMAIN_NAME]"
drag, startPoint x: 558, startPoint y: 200, endPoint x: 683, endPoint y: 199, distance: 124.2
click at [559, 200] on button "Save" at bounding box center [565, 211] width 49 height 24
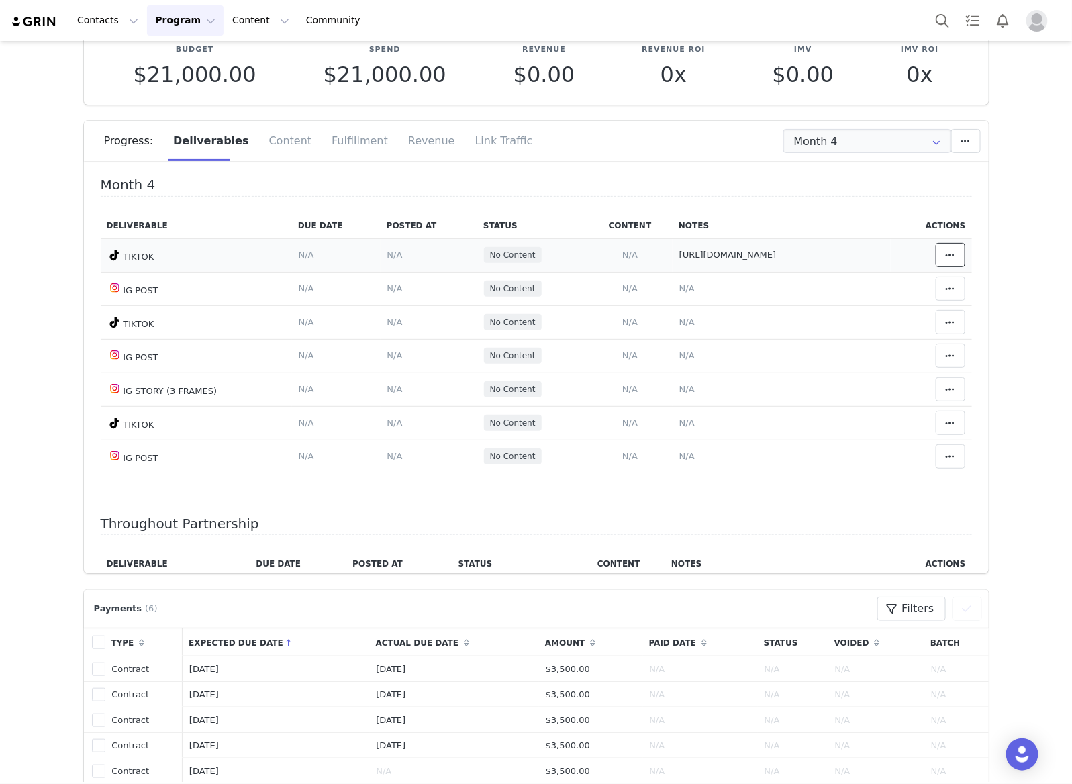
click at [946, 250] on icon at bounding box center [950, 255] width 9 height 11
click at [773, 262] on div "Mark as Accepted" at bounding box center [824, 255] width 166 height 31
click at [387, 252] on span "N/A" at bounding box center [394, 255] width 15 height 10
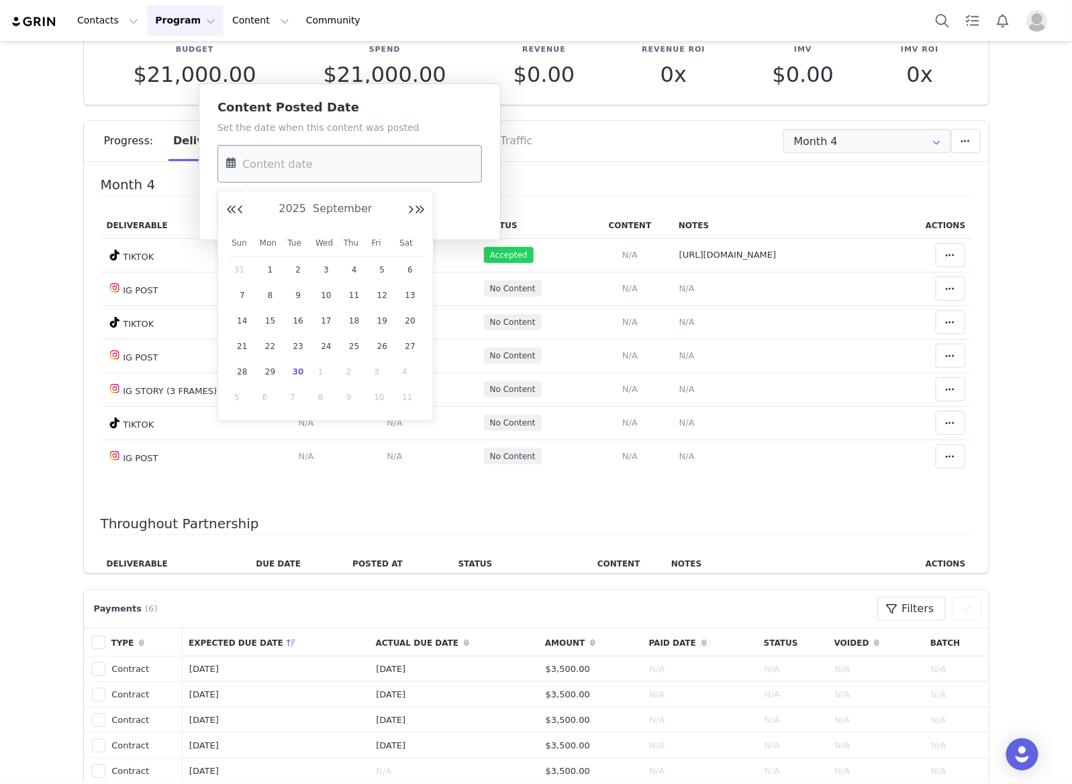
click at [368, 175] on input "text" at bounding box center [349, 164] width 264 height 38
click at [300, 346] on span "23" at bounding box center [298, 346] width 16 height 16
type input "[DATE]"
click at [253, 215] on button "Save" at bounding box center [241, 211] width 49 height 24
